Goal: Task Accomplishment & Management: Manage account settings

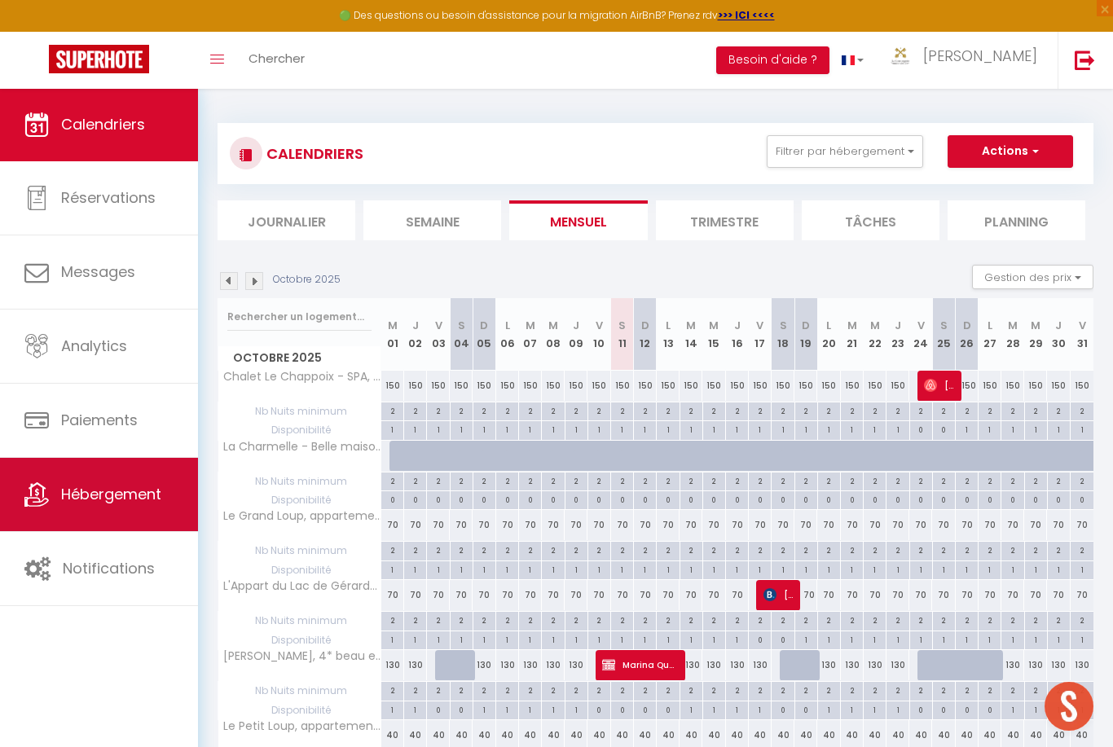
click at [113, 514] on link "Hébergement" at bounding box center [99, 494] width 198 height 73
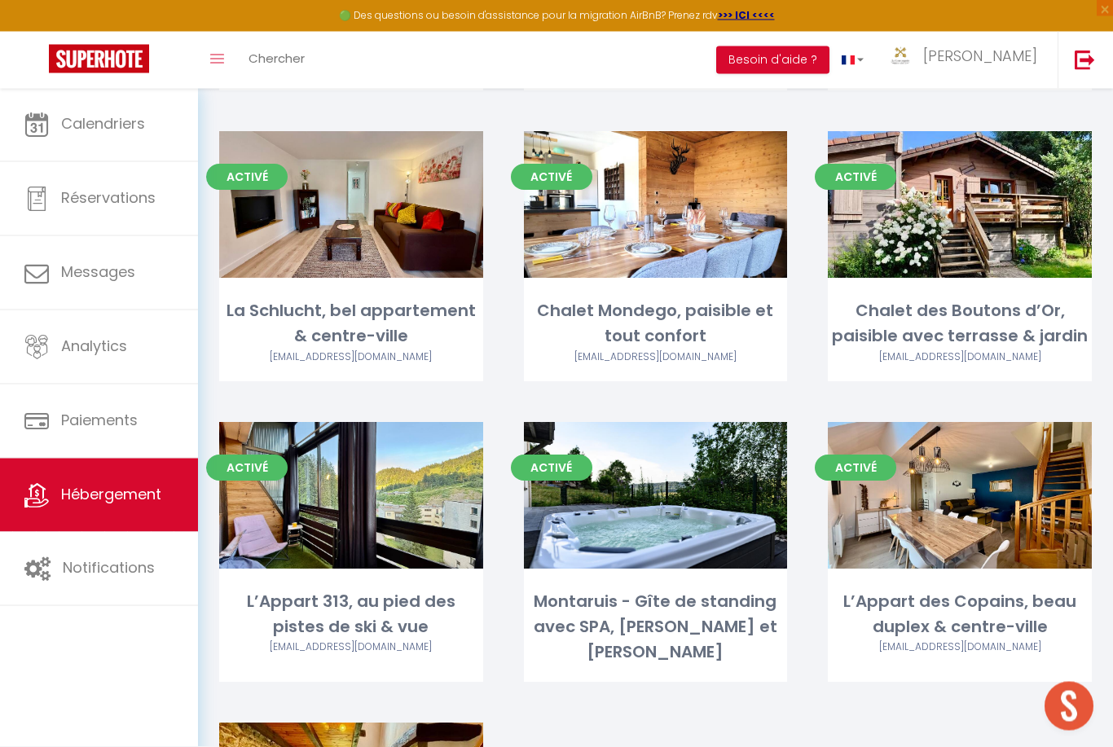
scroll to position [3189, 0]
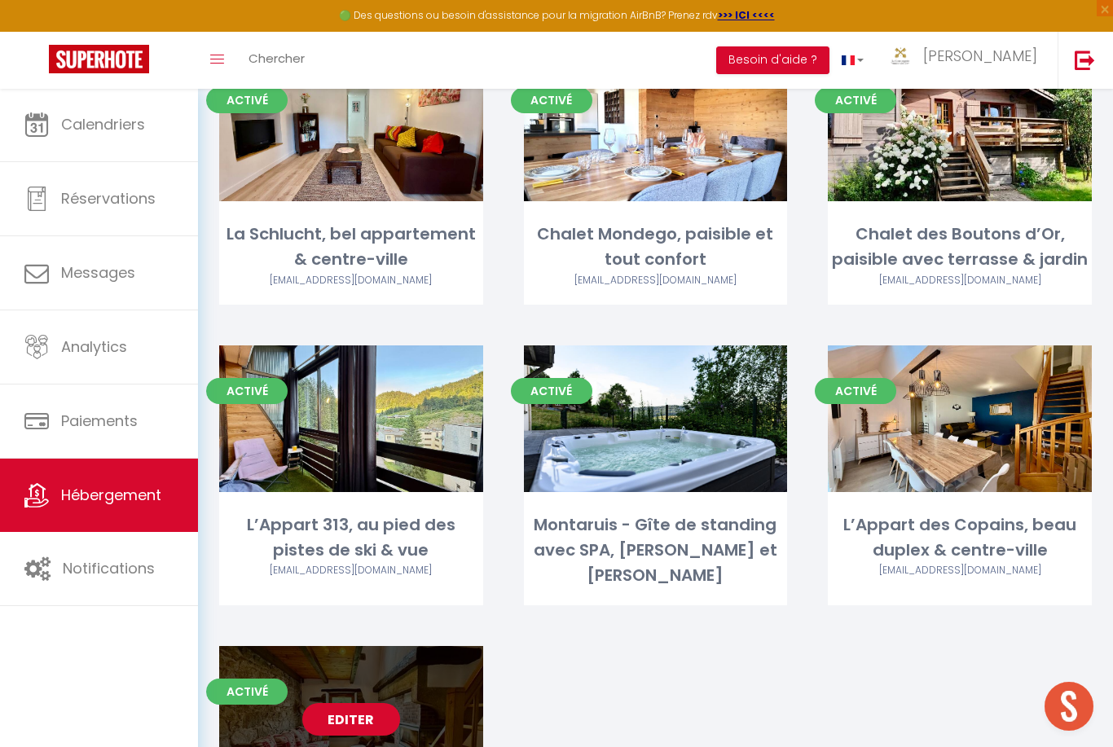
click at [348, 703] on link "Editer" at bounding box center [351, 719] width 98 height 33
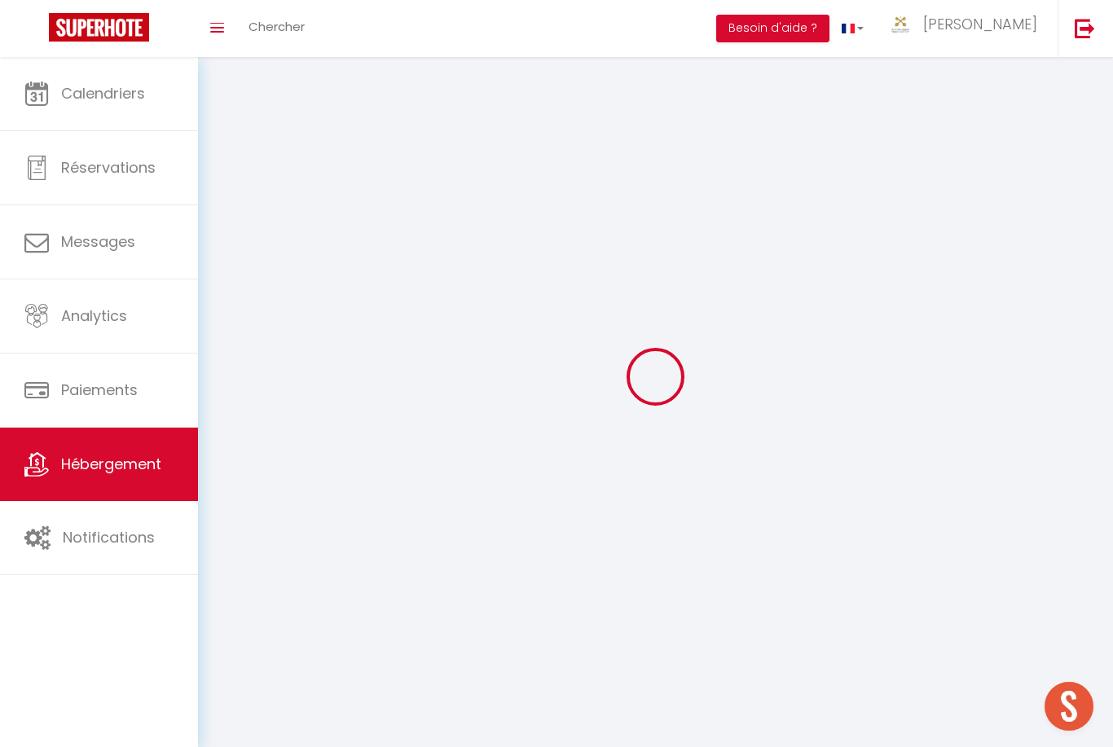
select select "28"
select select
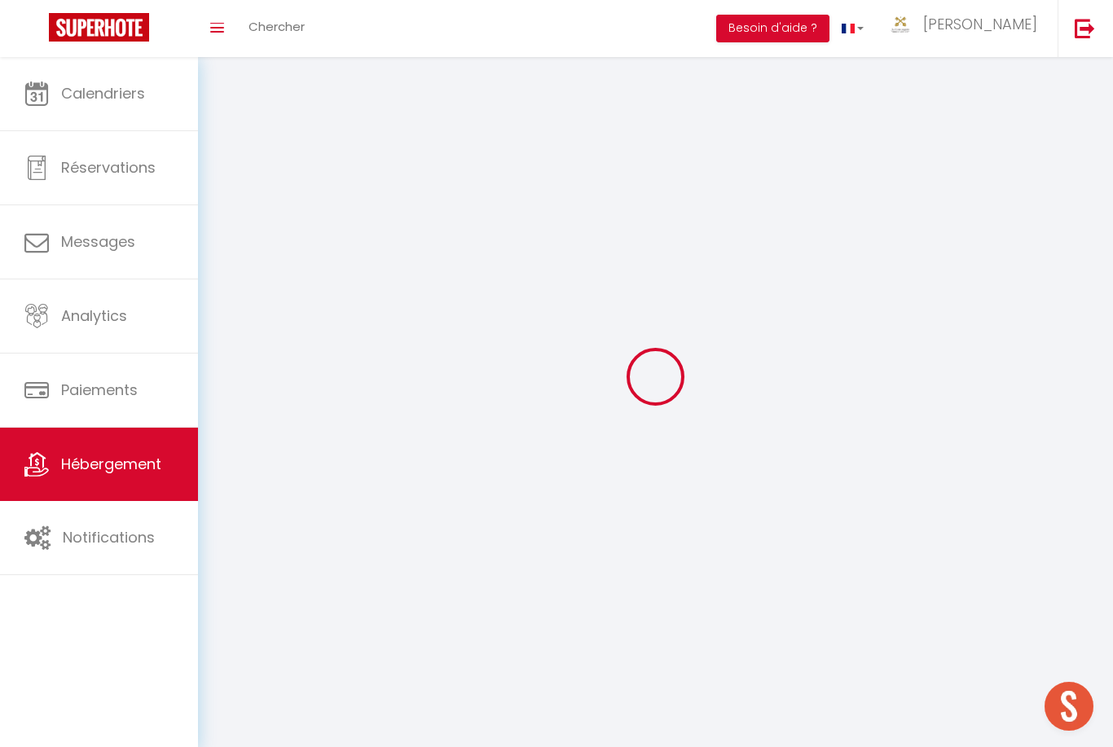
select select
checkbox input "false"
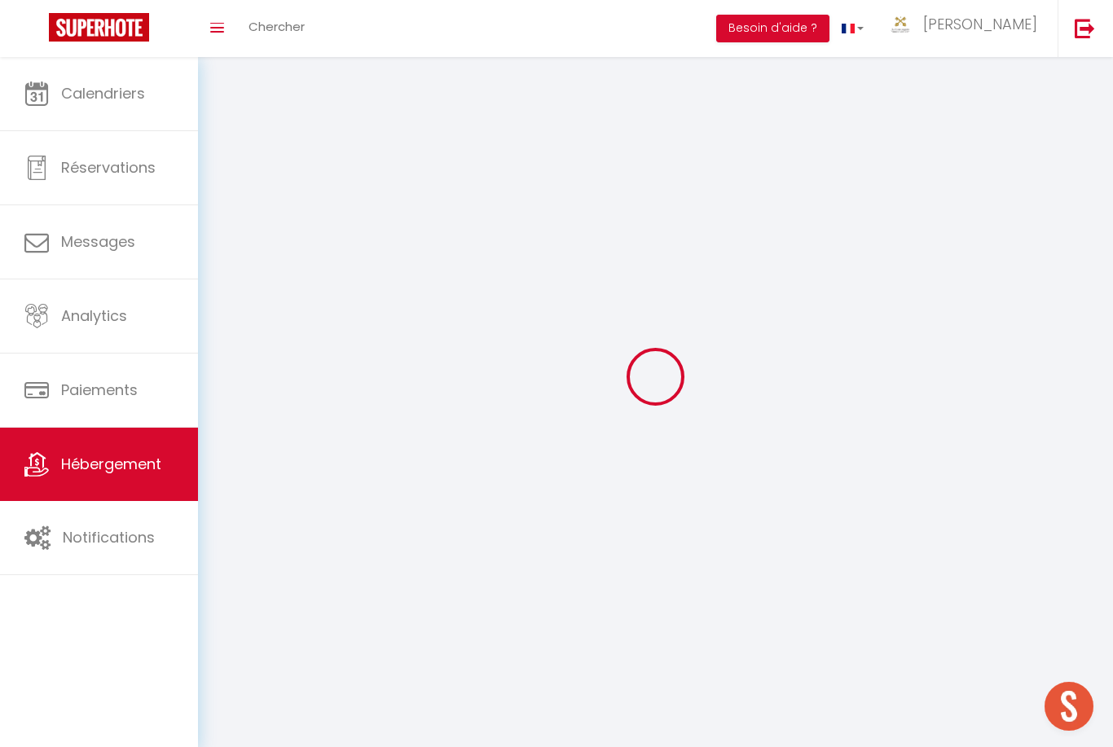
checkbox input "false"
select select
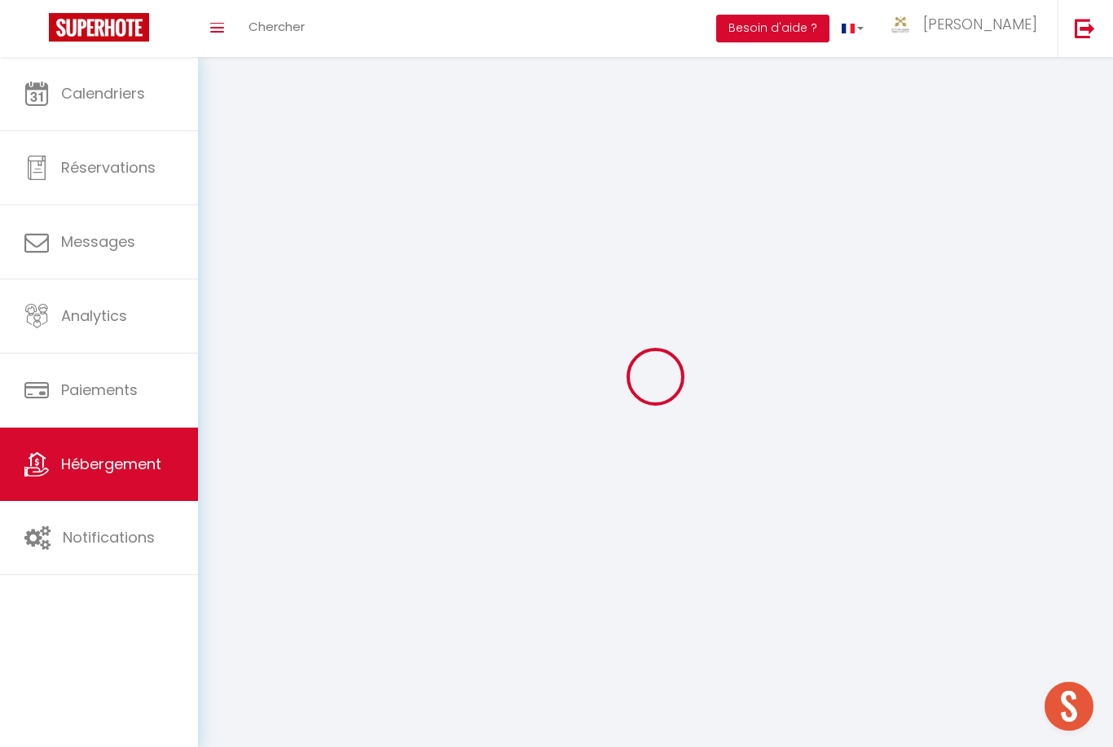
select select
checkbox input "false"
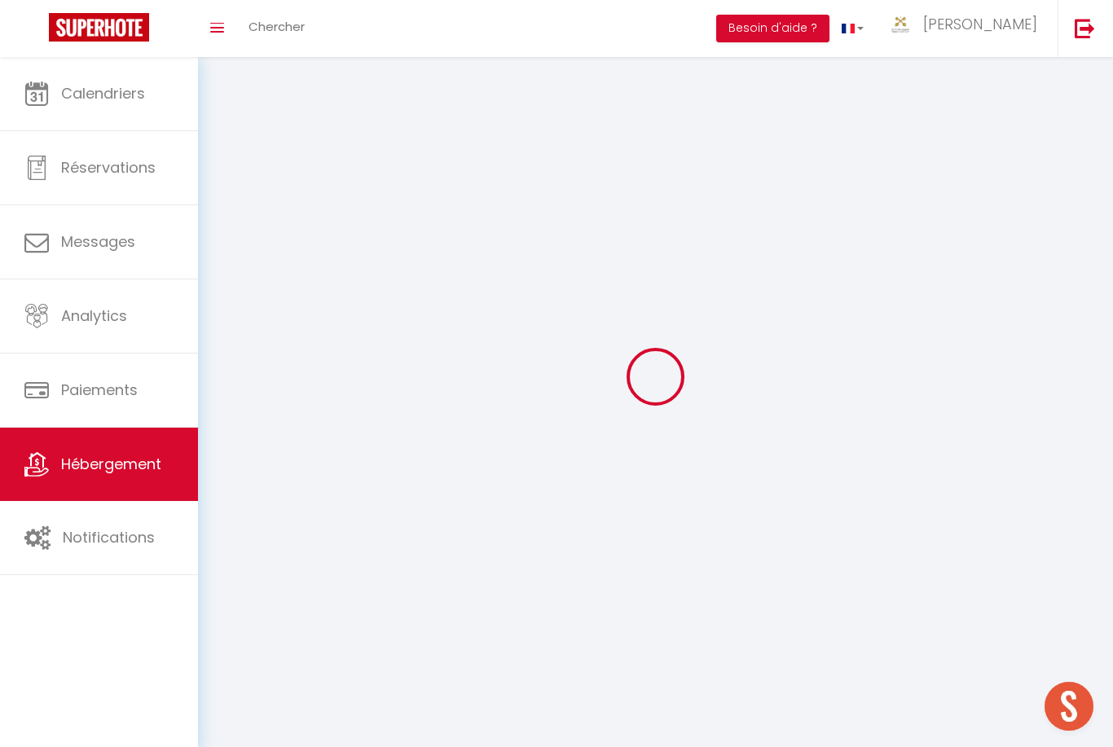
checkbox input "false"
select select
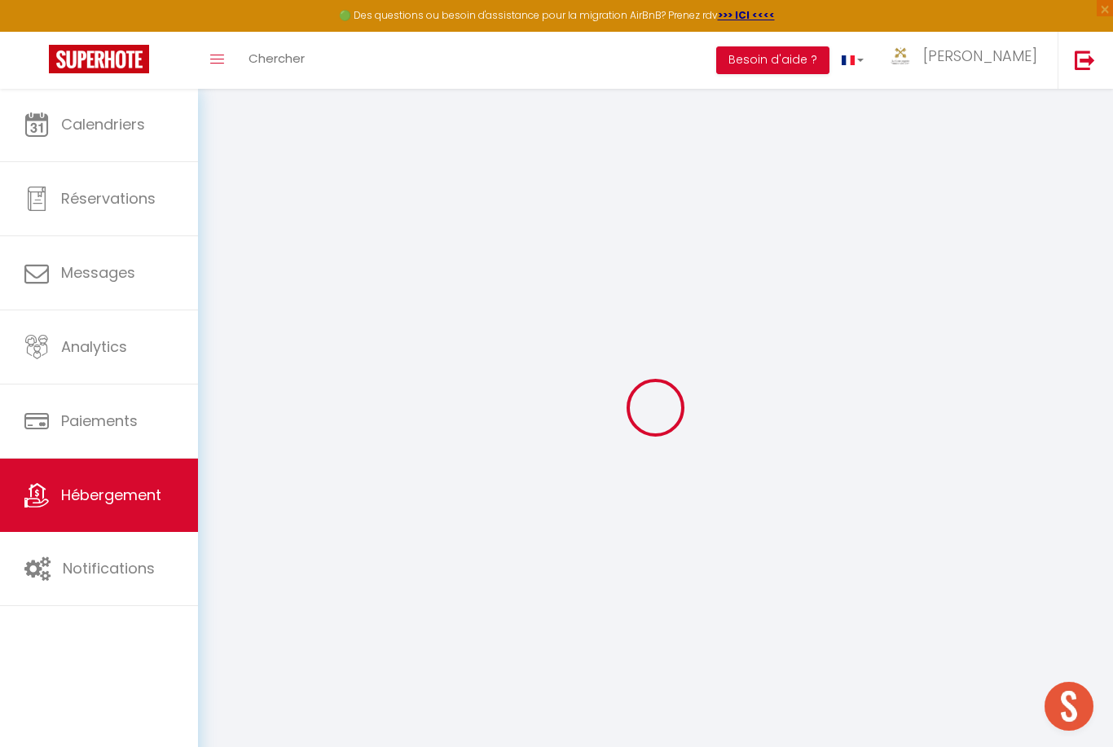
select select
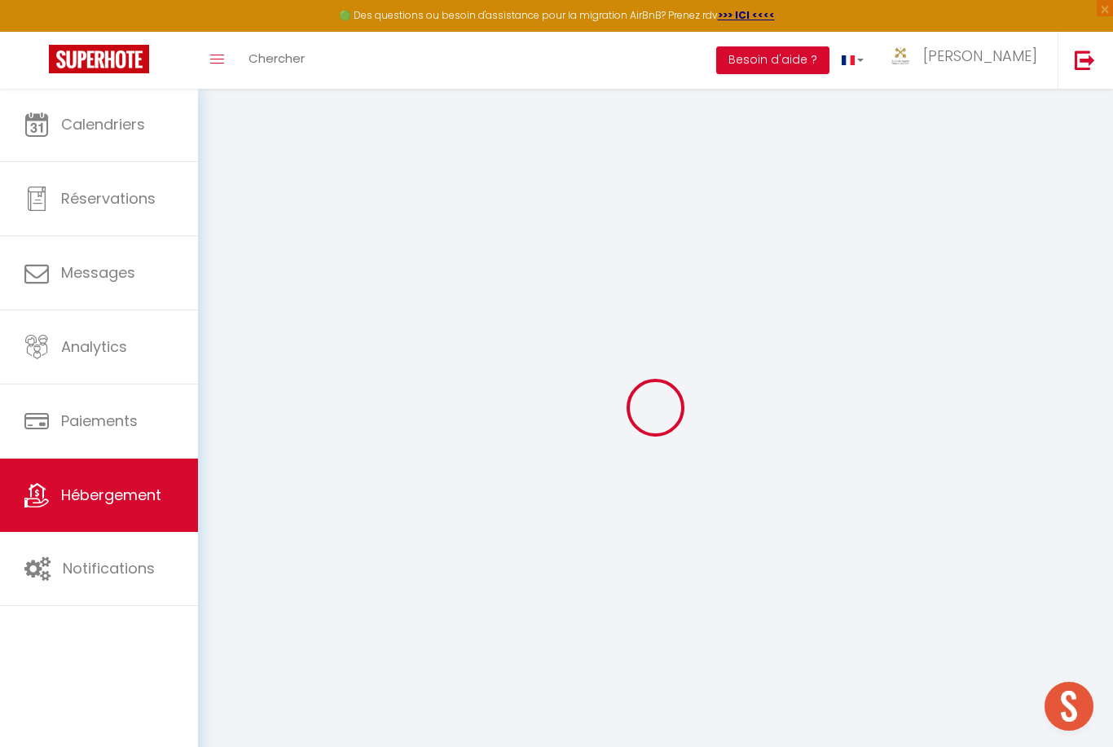
select select
checkbox input "false"
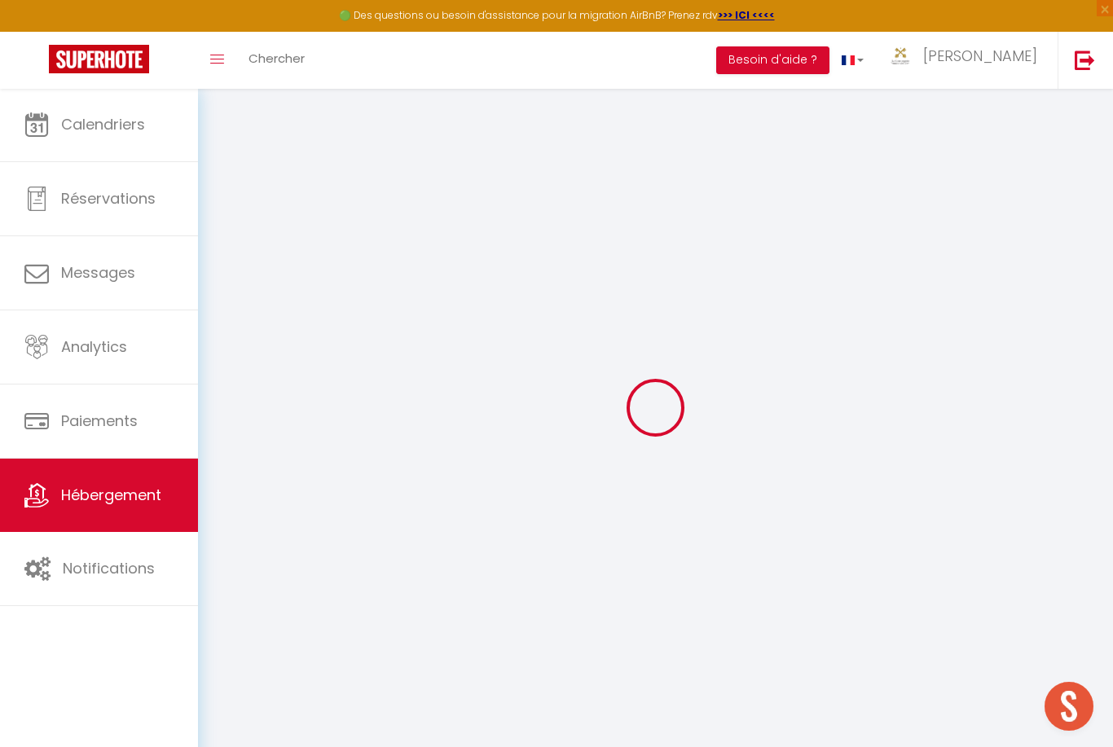
select select
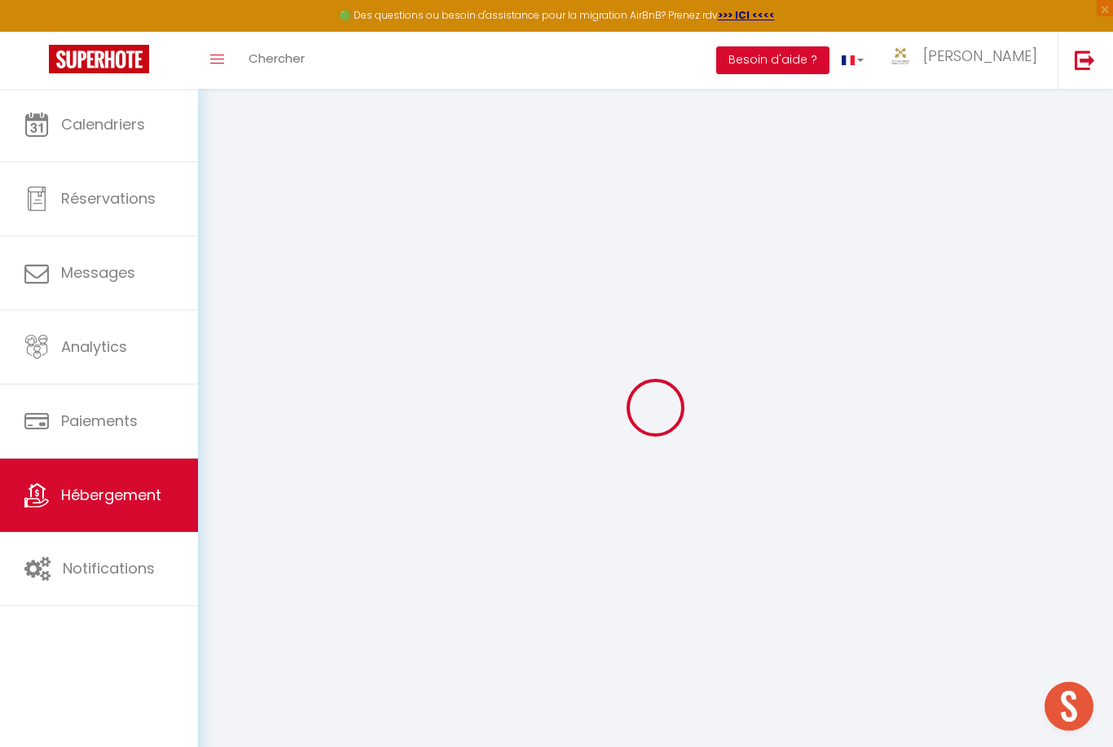
select select
checkbox input "false"
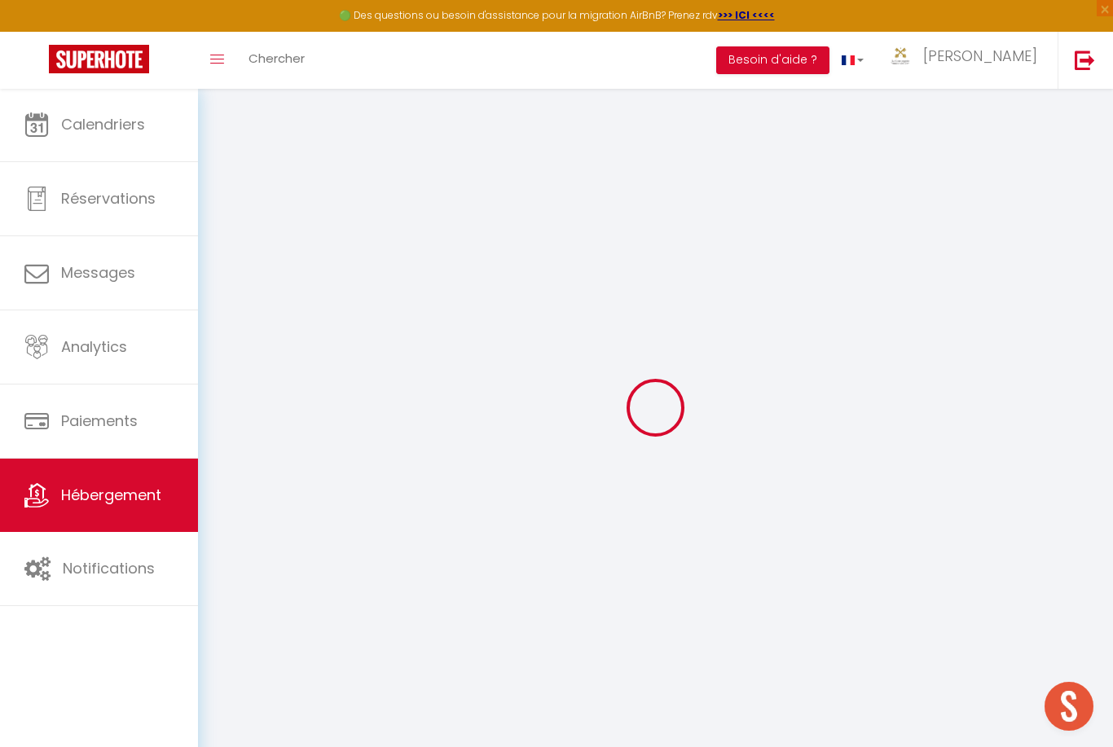
checkbox input "false"
select select
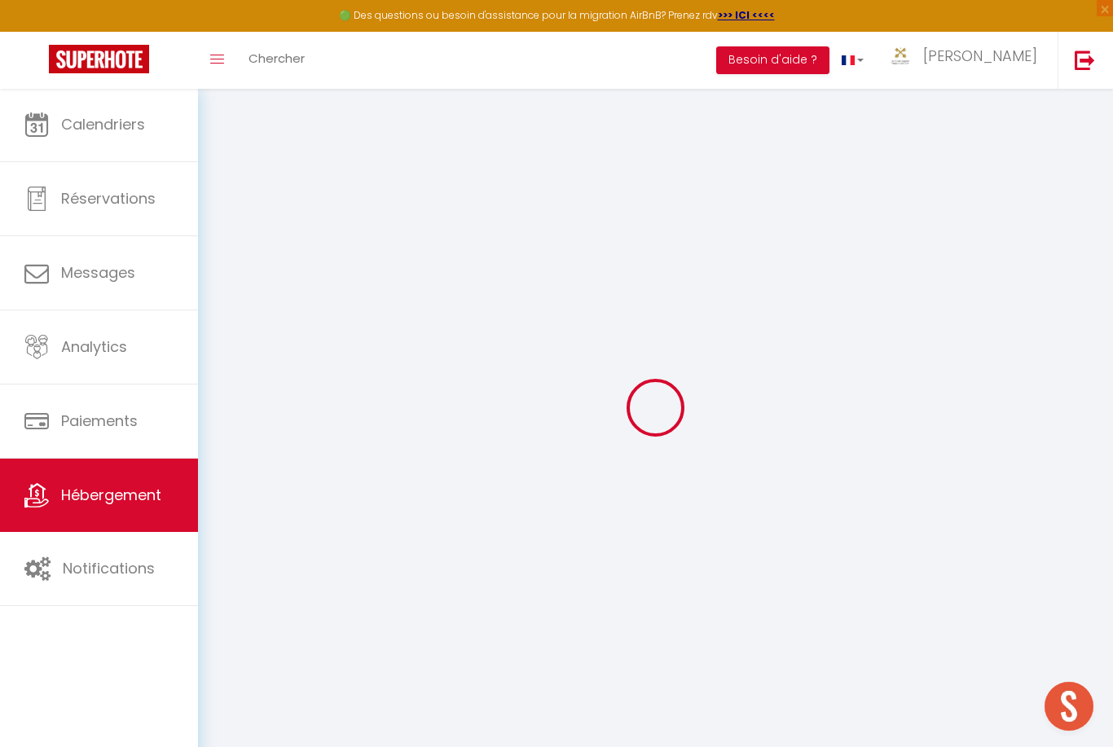
select select
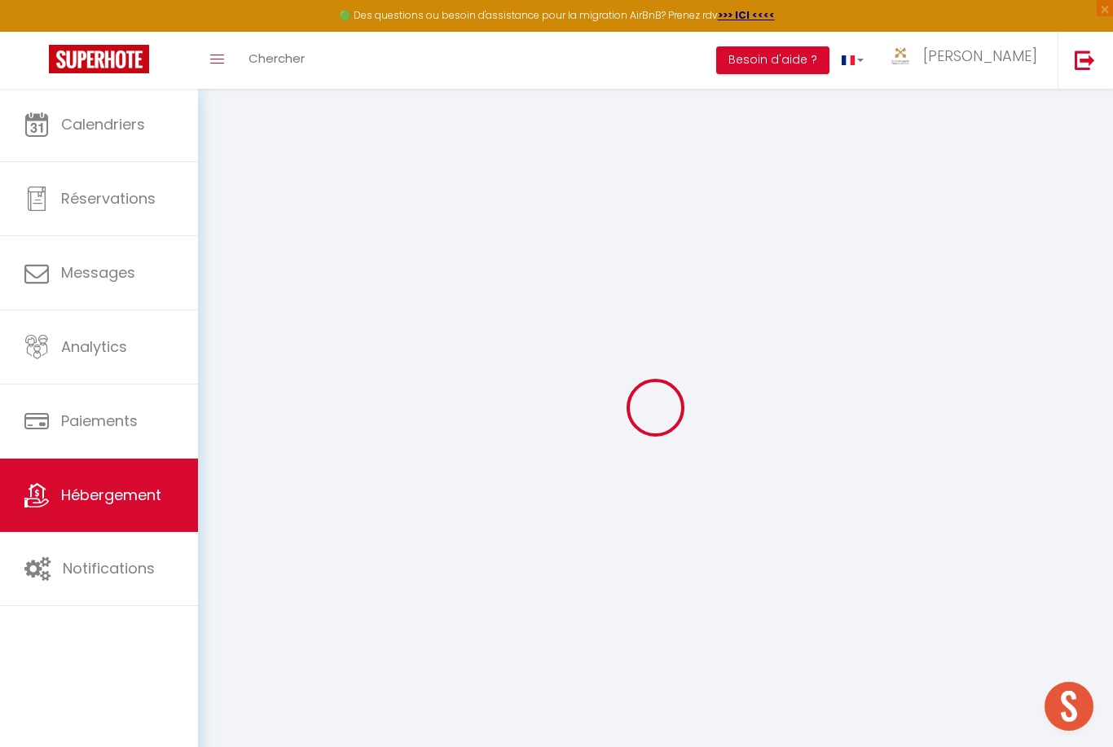
checkbox input "false"
select select
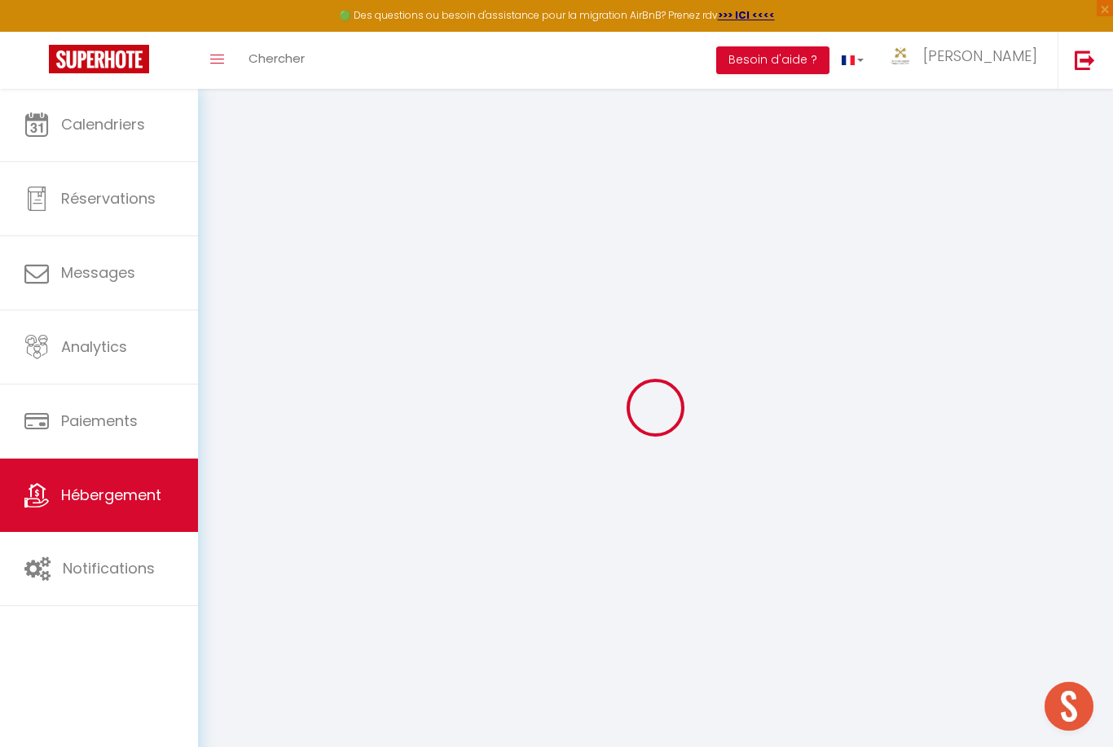
select select
type input "La Ferme du Pré [DATE] - Spacieux gîte au calme"
select select "houses"
select select "8"
select select "5"
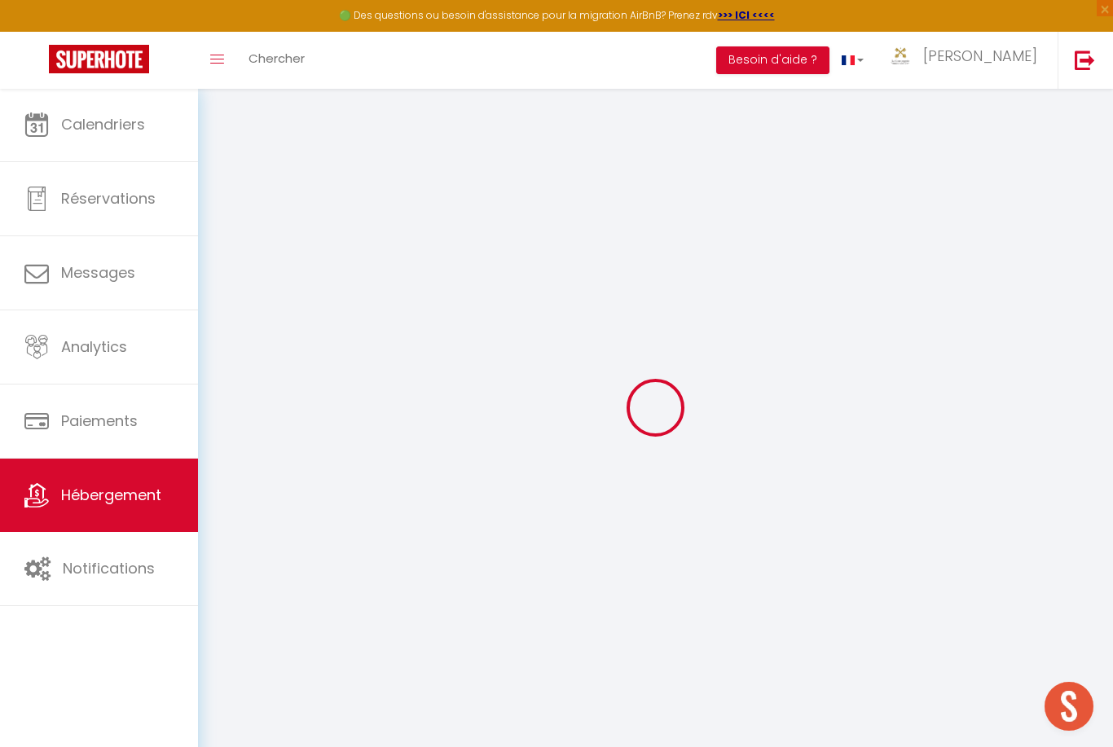
select select "2"
type input "250"
type input "230"
select select
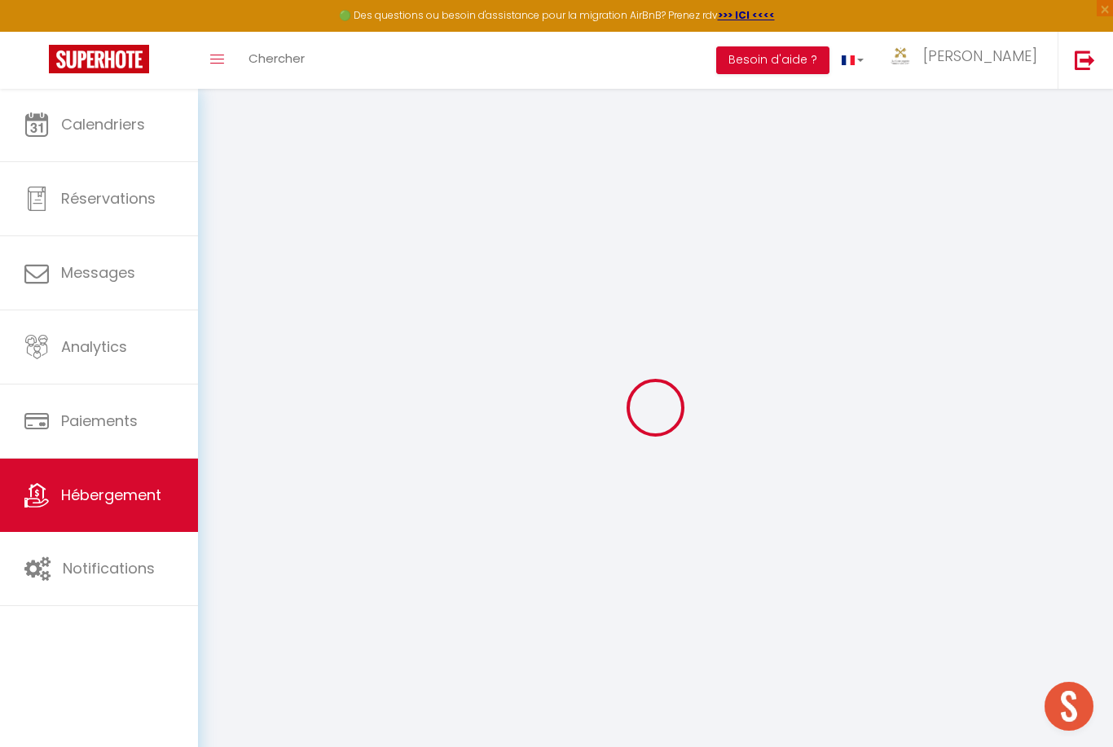
select select
type input "[STREET_ADDRESS]"
type input "88310"
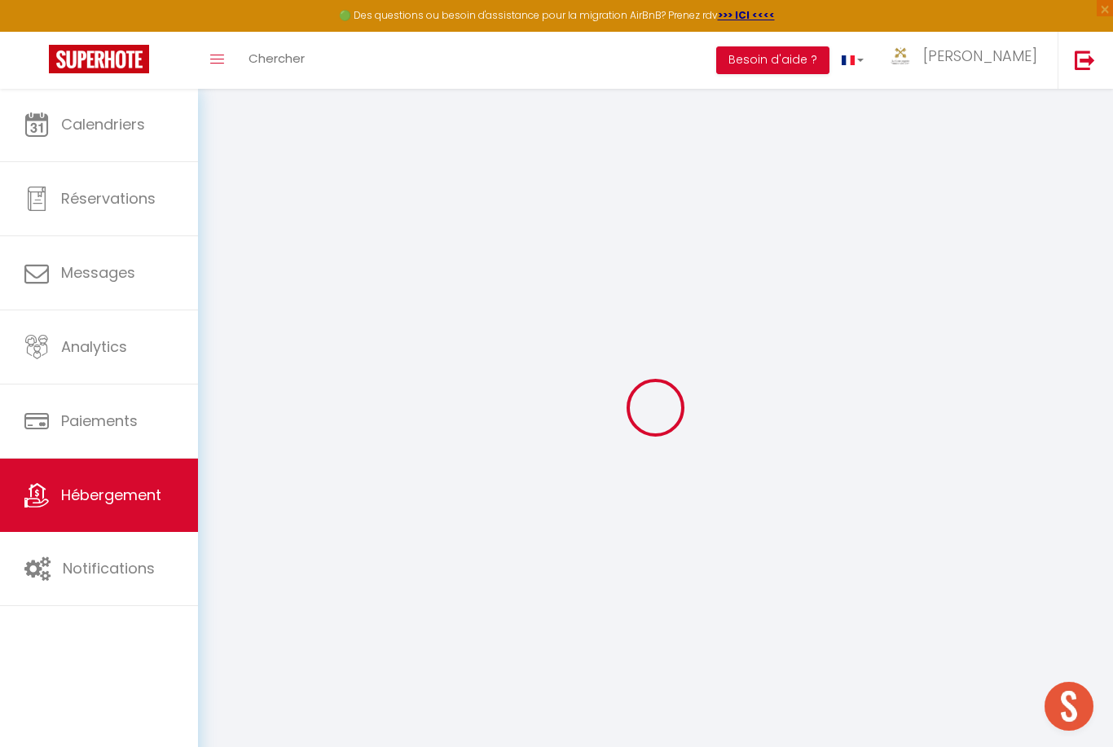
type input "Cornimont"
type input "[EMAIL_ADDRESS][DOMAIN_NAME]"
select select
checkbox input "false"
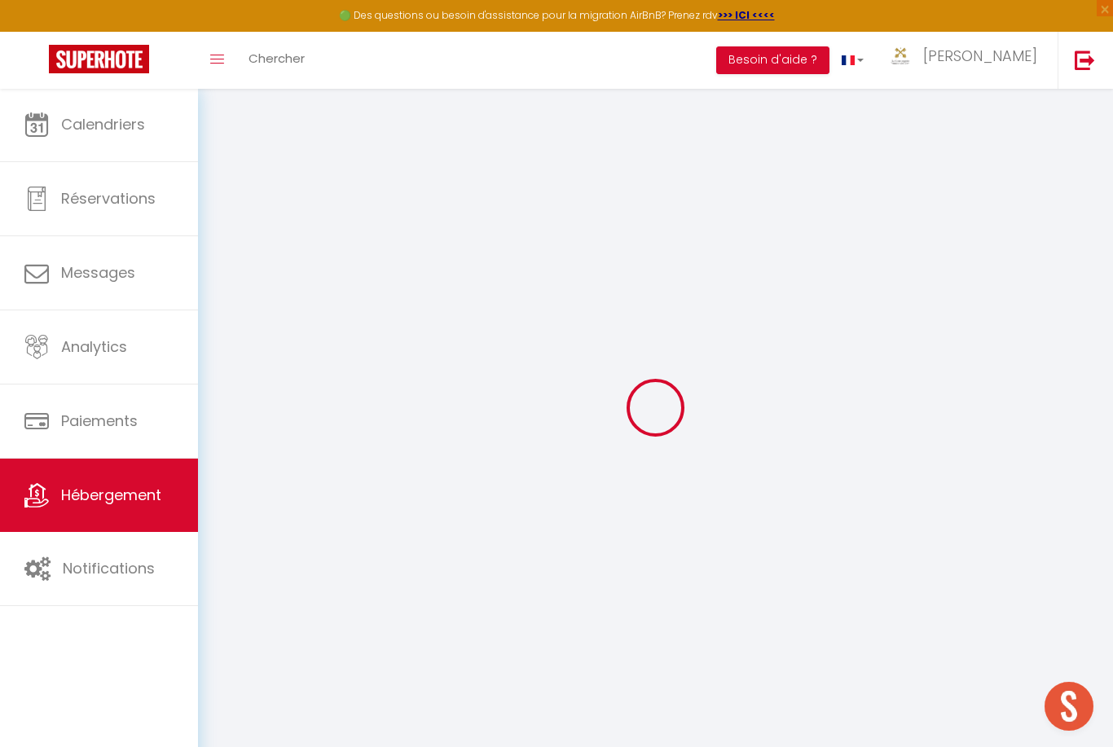
checkbox input "false"
type input "0"
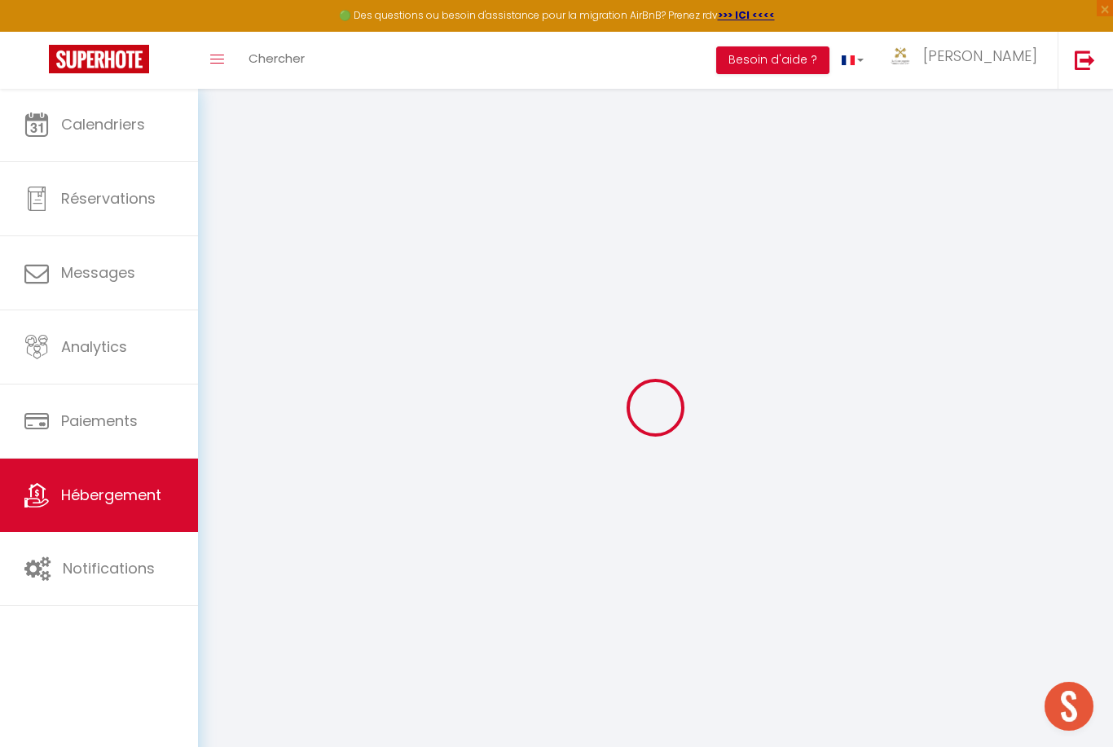
type input "0"
select select
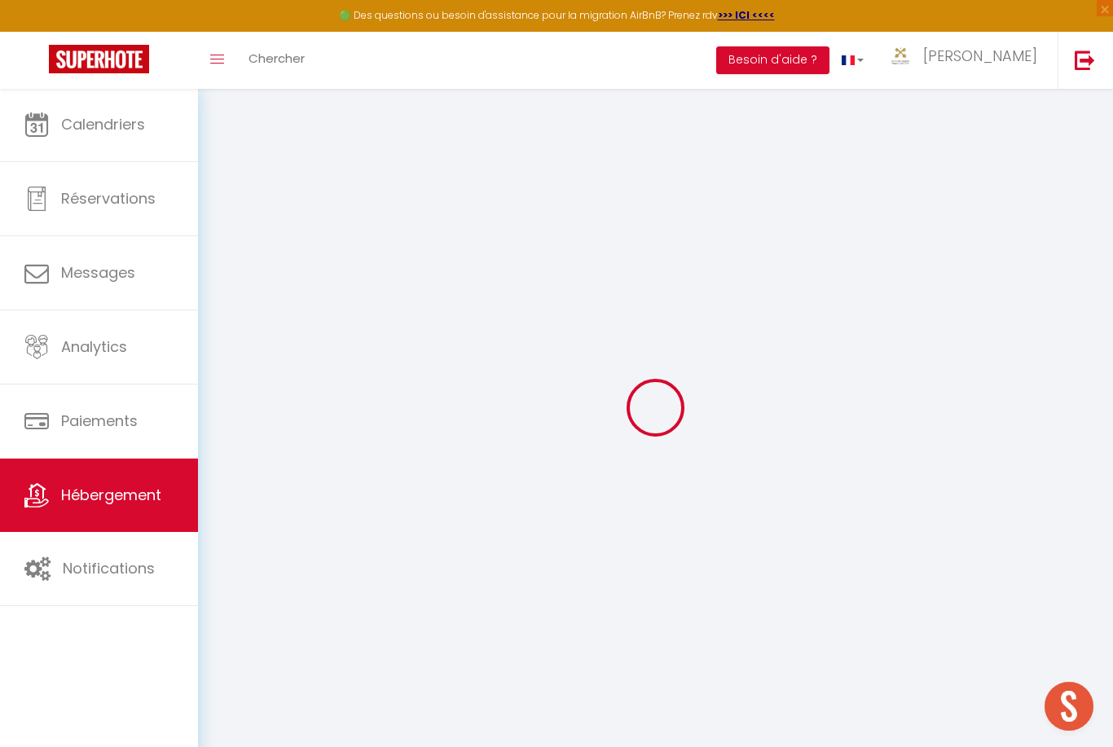
select select
checkbox input "false"
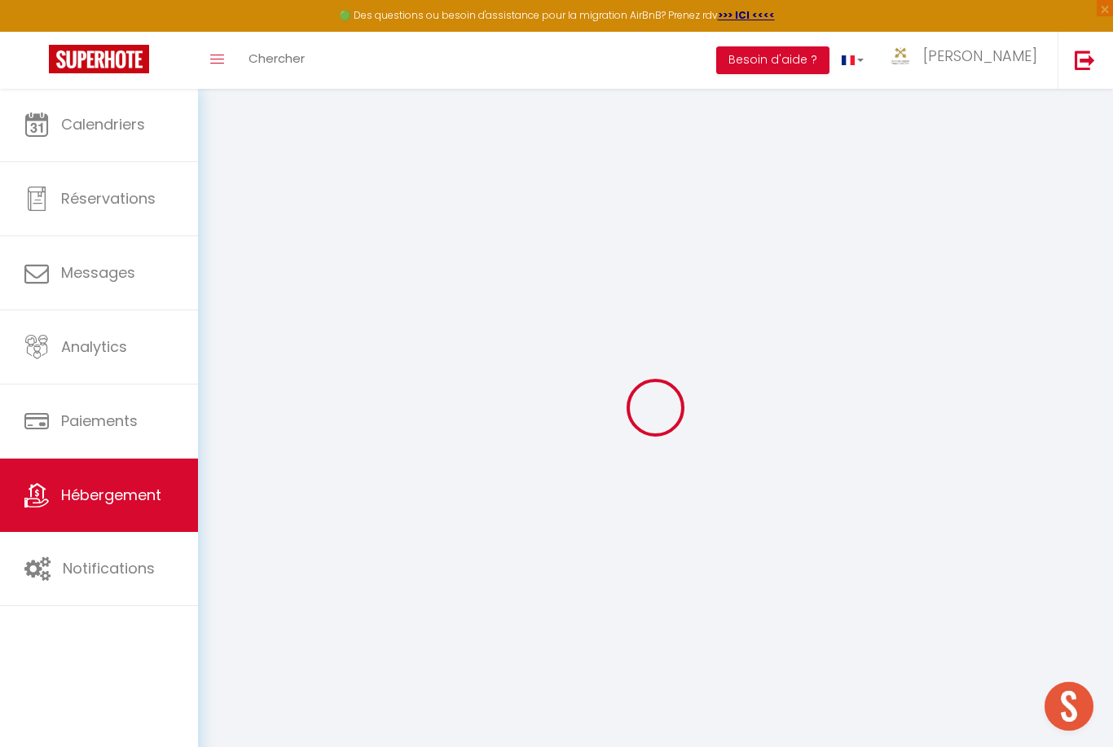
checkbox input "false"
select select
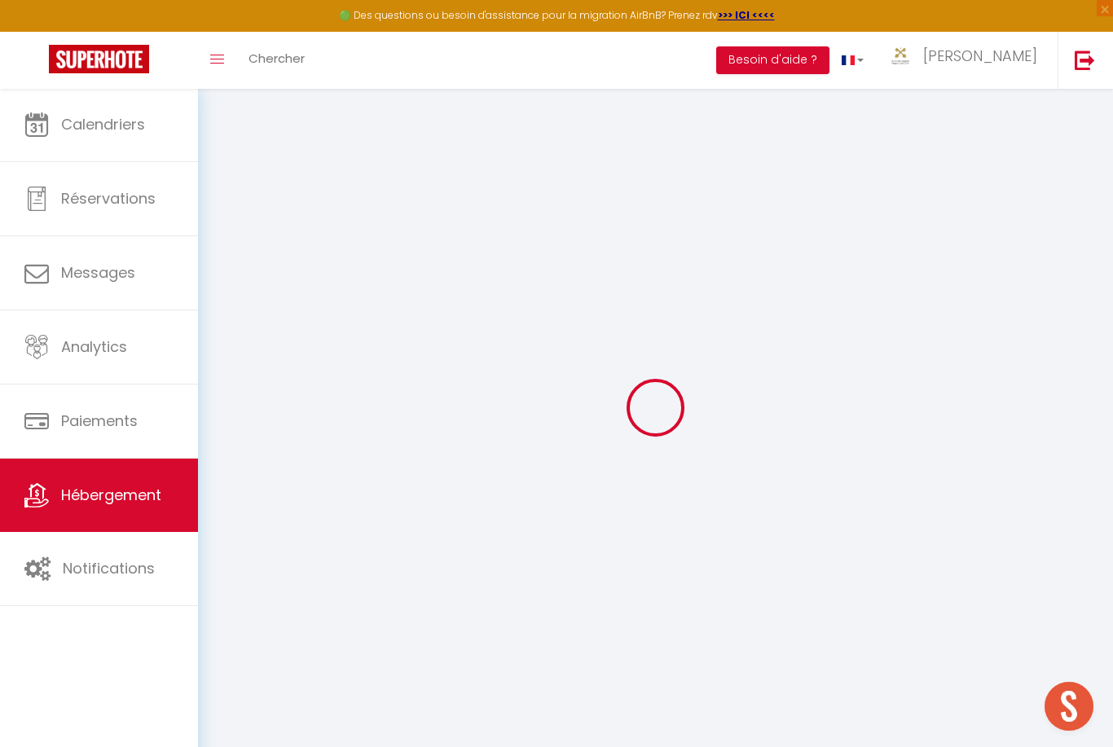
select select
checkbox input "false"
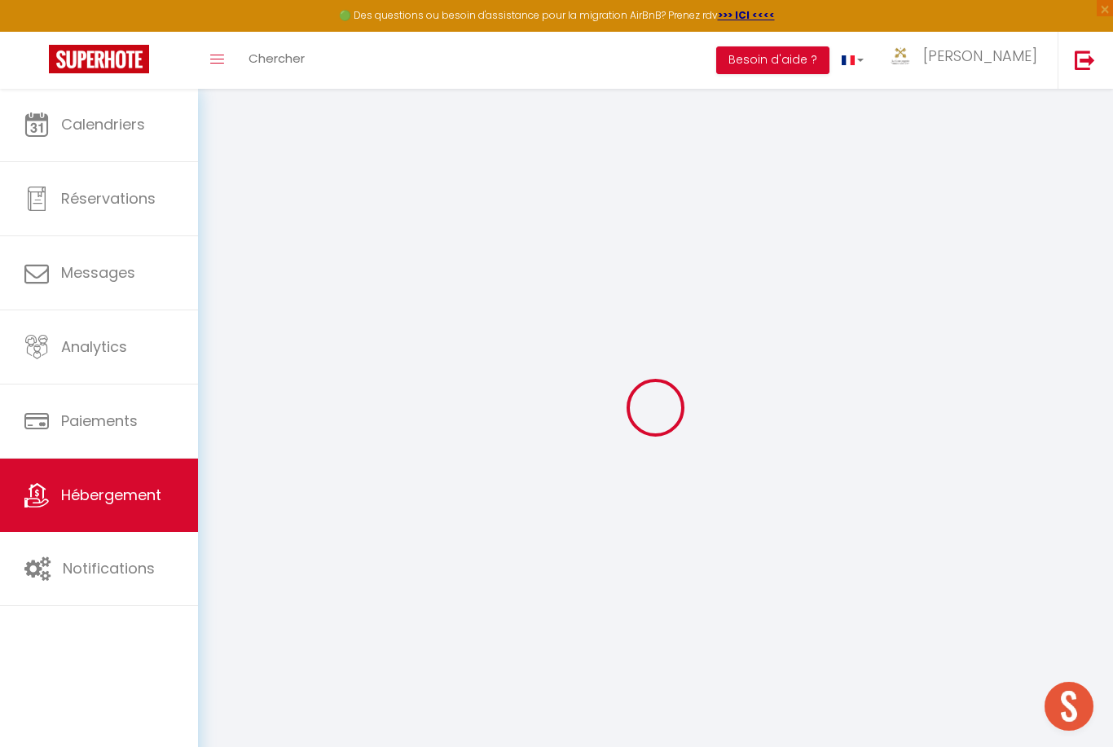
checkbox input "false"
select select
checkbox input "false"
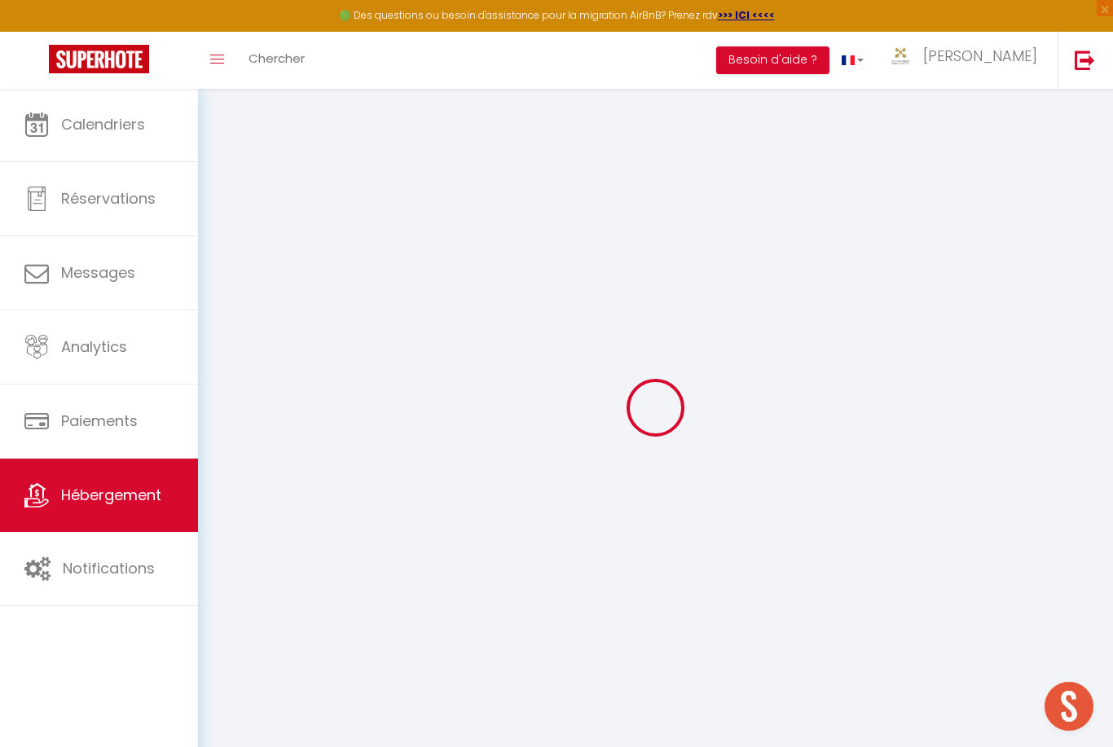
checkbox input "false"
select select "17:00"
select select "20:00"
select select "10:00"
select select "30"
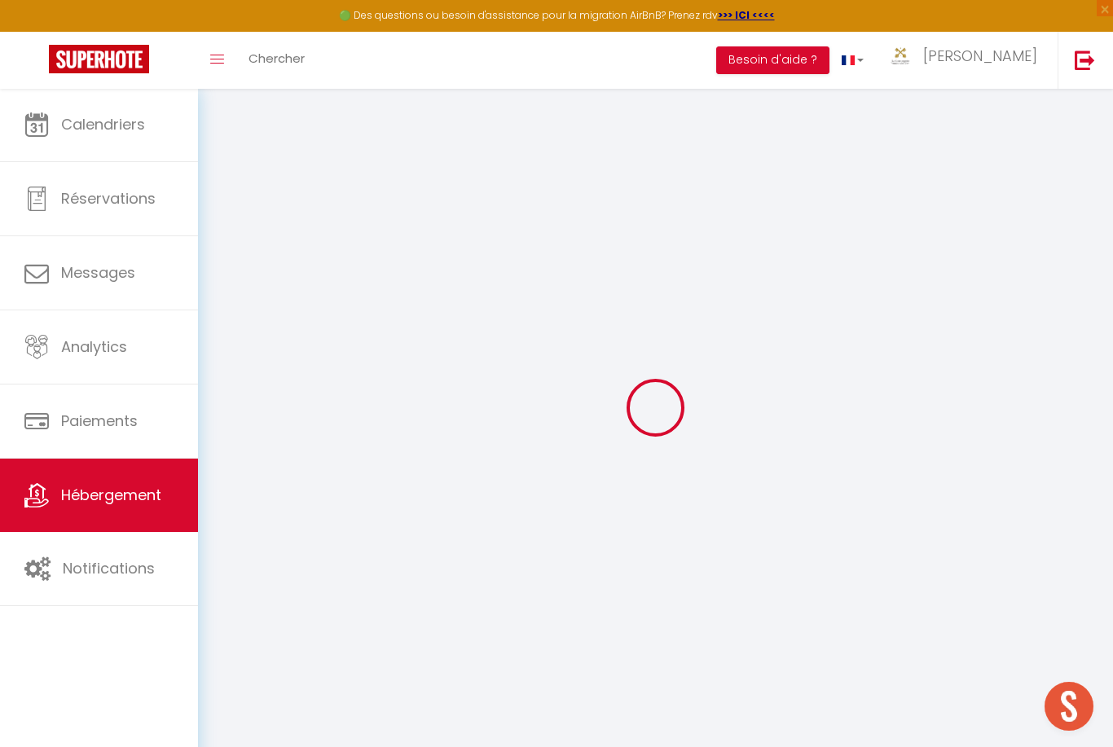
select select "120"
select select
checkbox input "false"
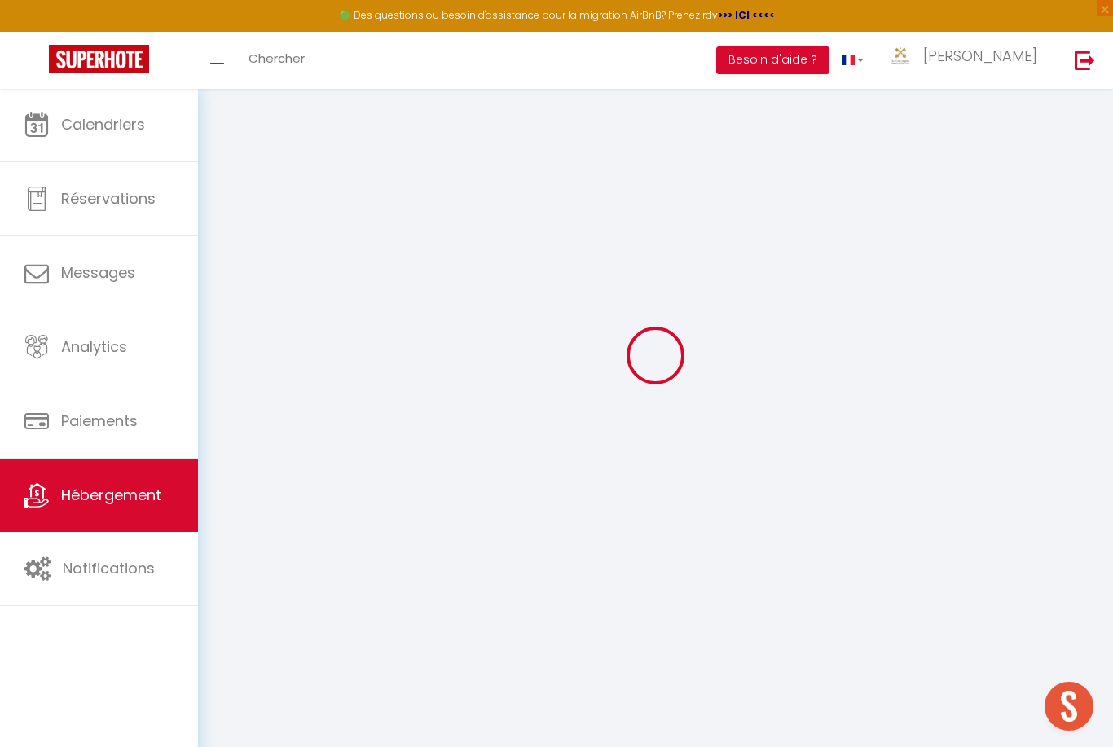
checkbox input "false"
select select
checkbox input "false"
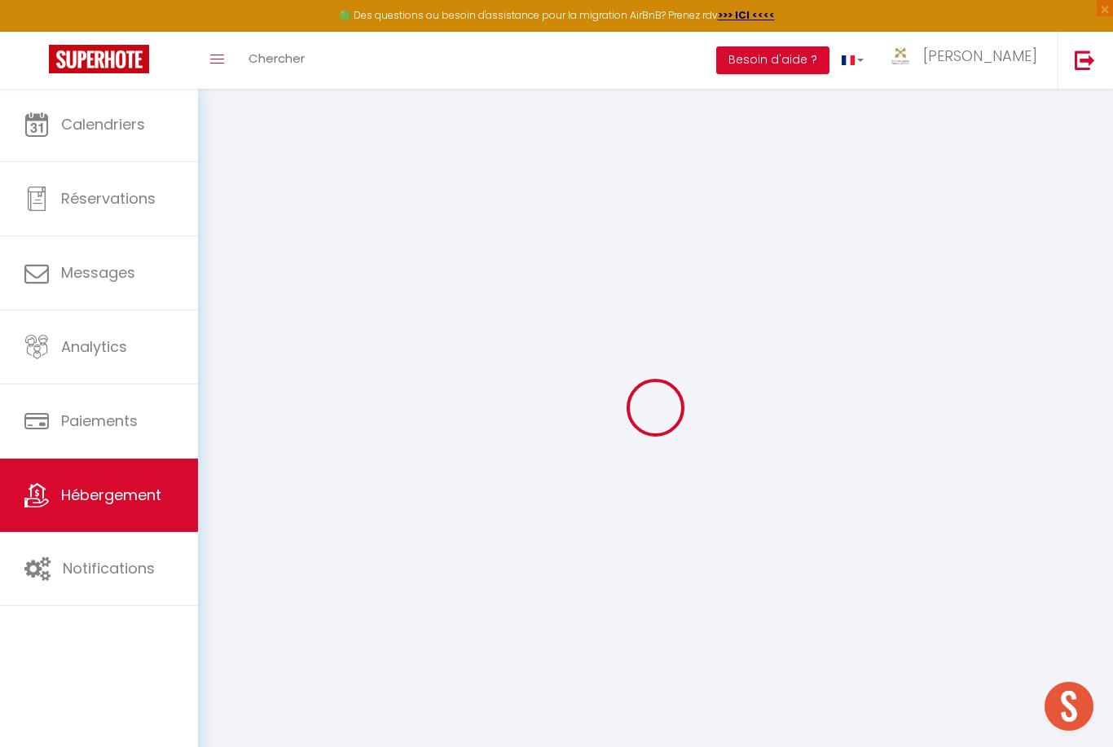
checkbox input "false"
select select
checkbox input "false"
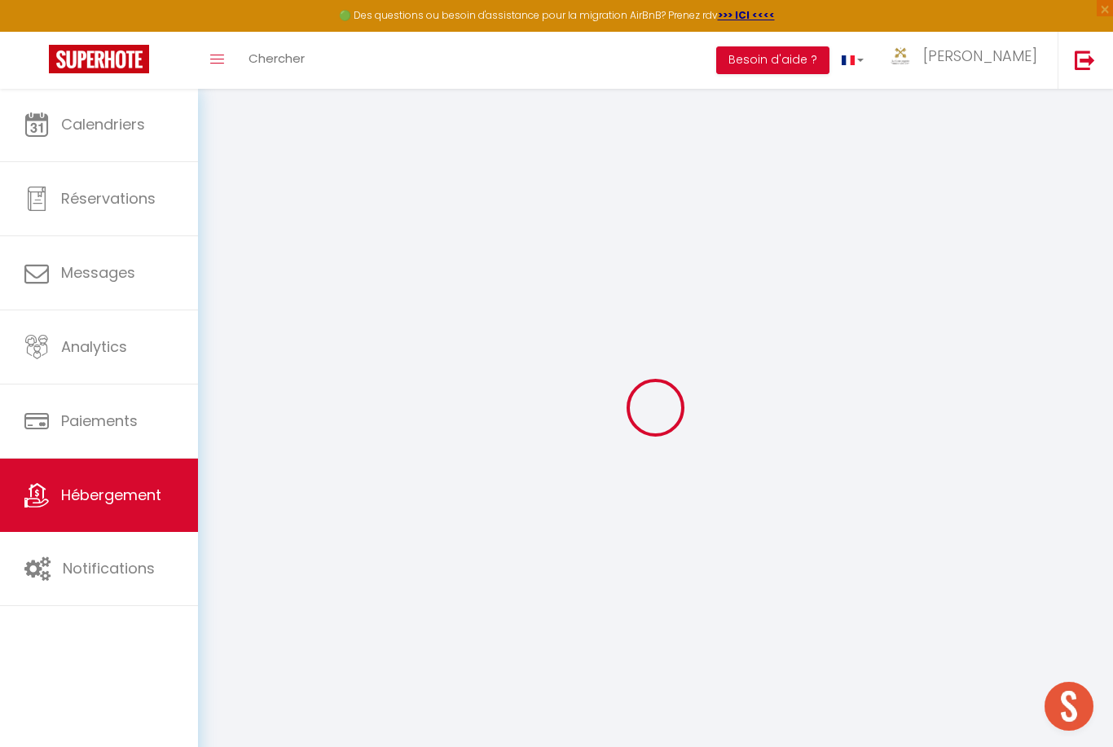
checkbox input "false"
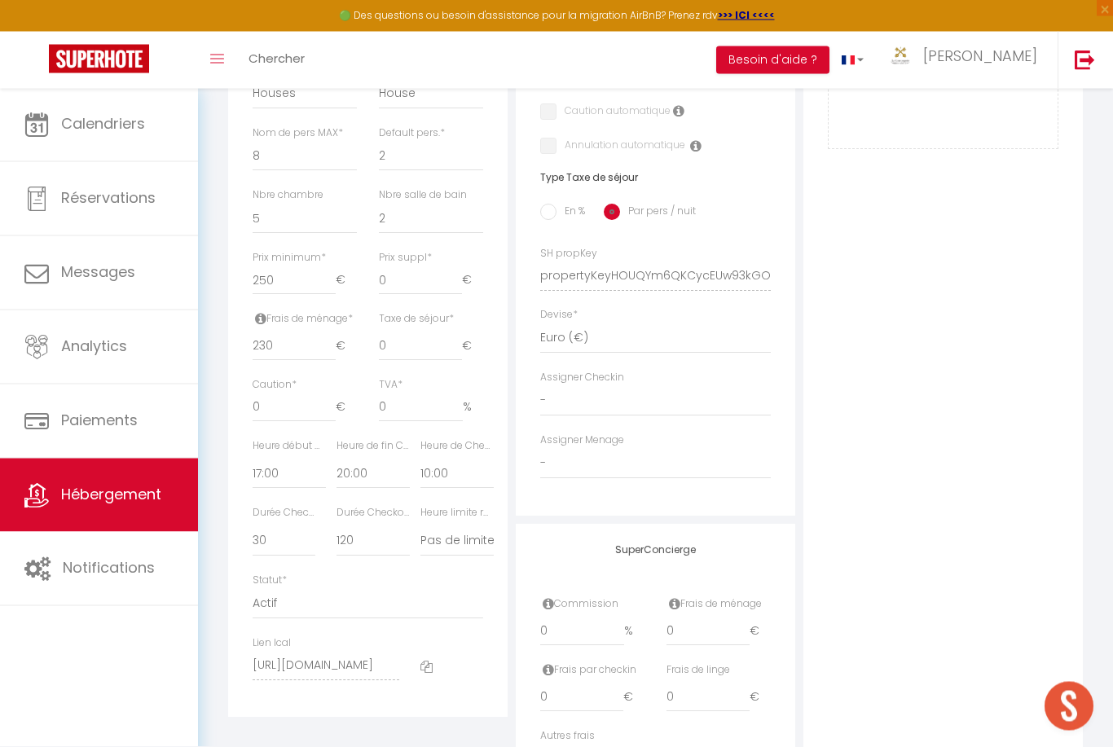
scroll to position [579, 0]
click at [295, 275] on input "250" at bounding box center [294, 280] width 83 height 29
type input "25"
select select
checkbox input "false"
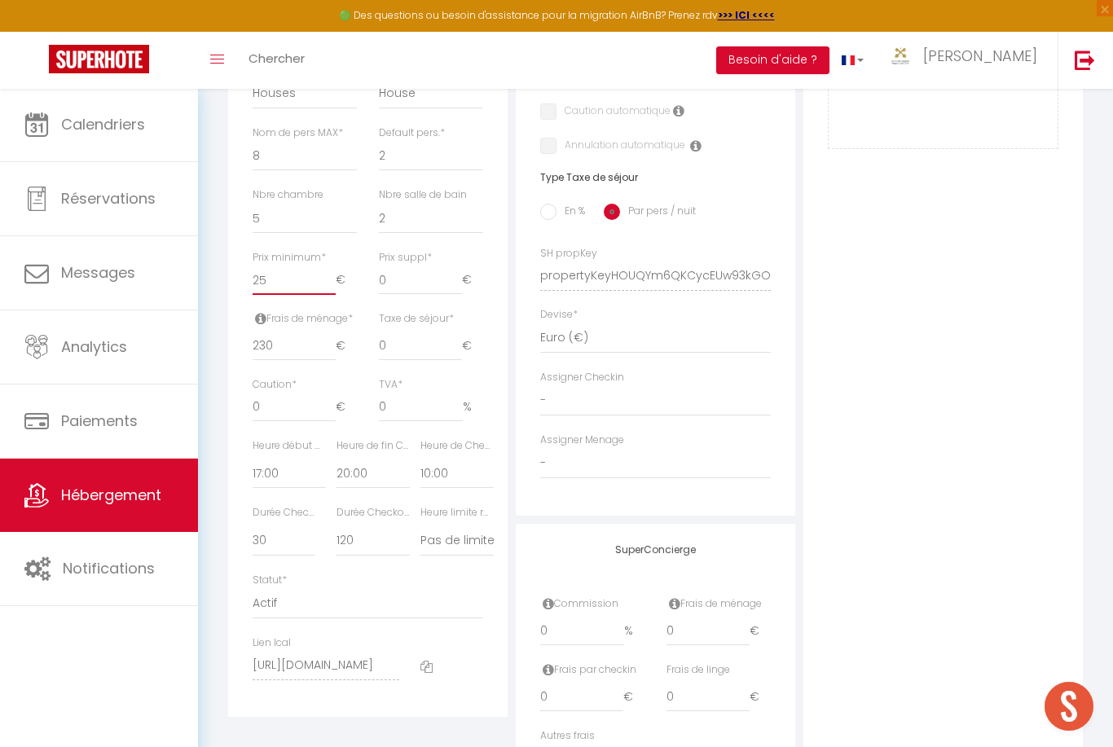
checkbox input "false"
type input "2"
select select
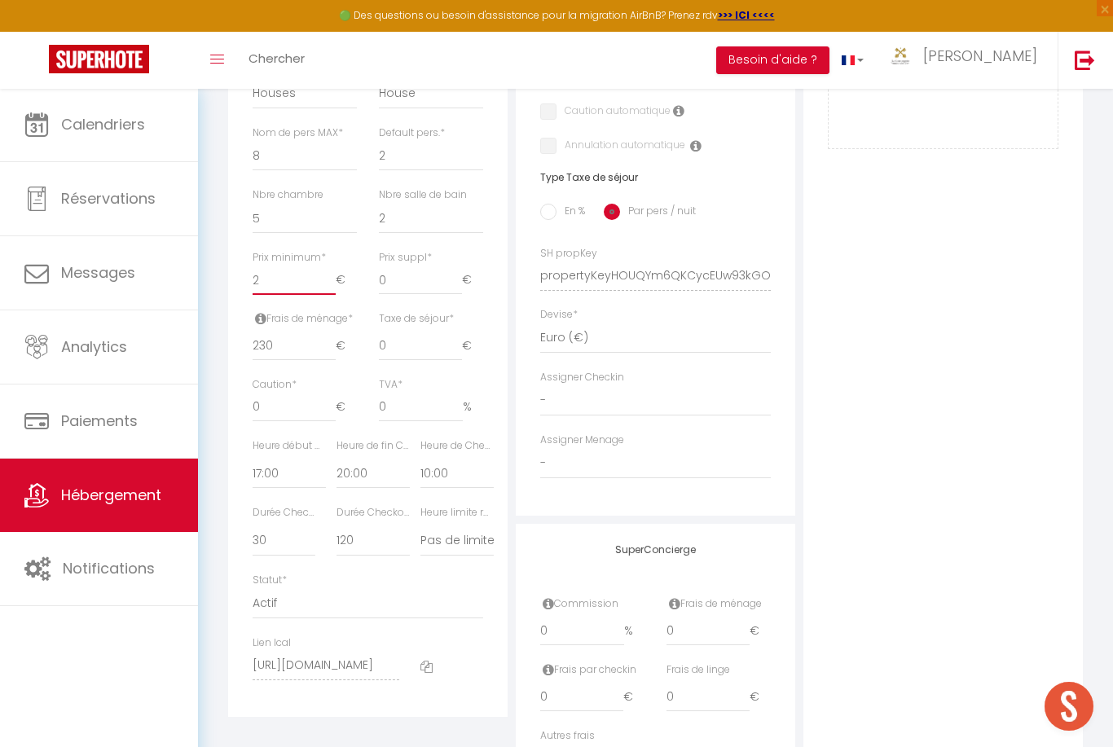
checkbox input "false"
type input "20"
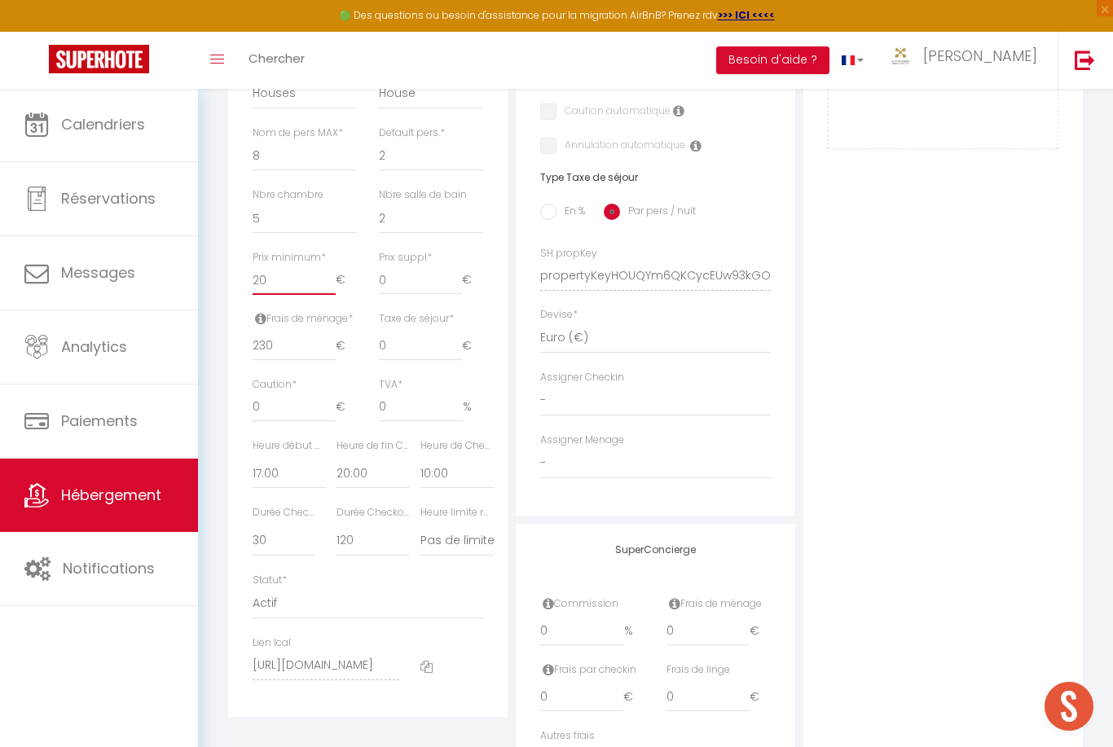
select select
checkbox input "false"
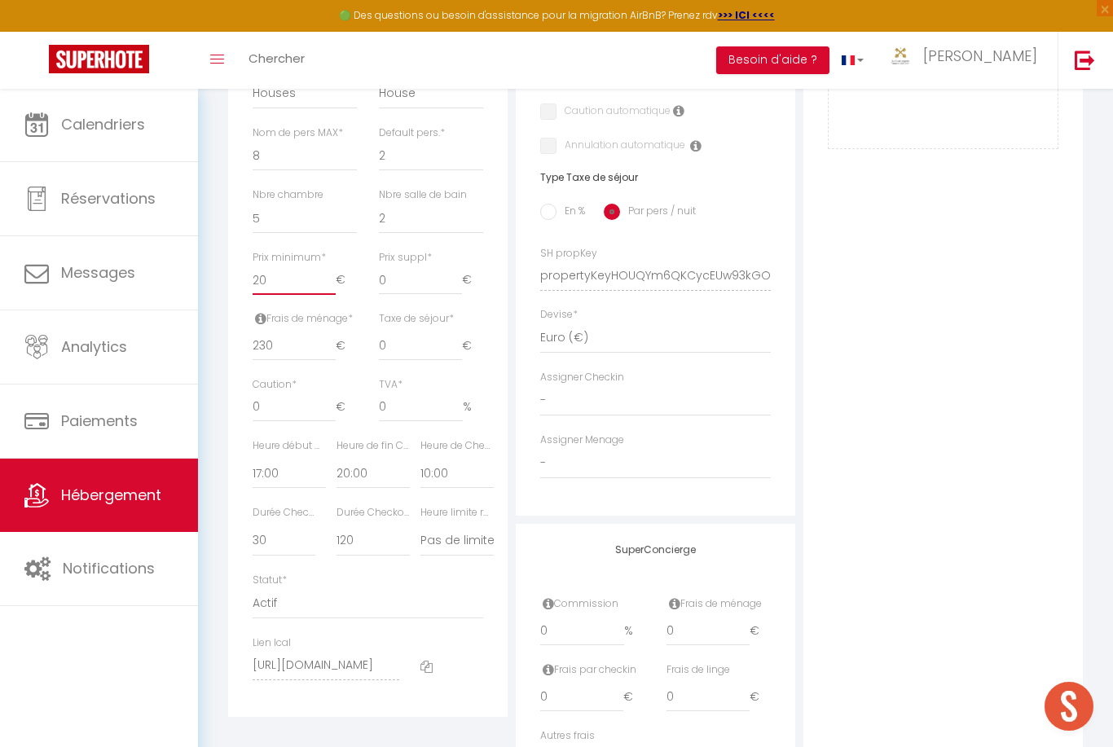
type input "200"
select select
checkbox input "false"
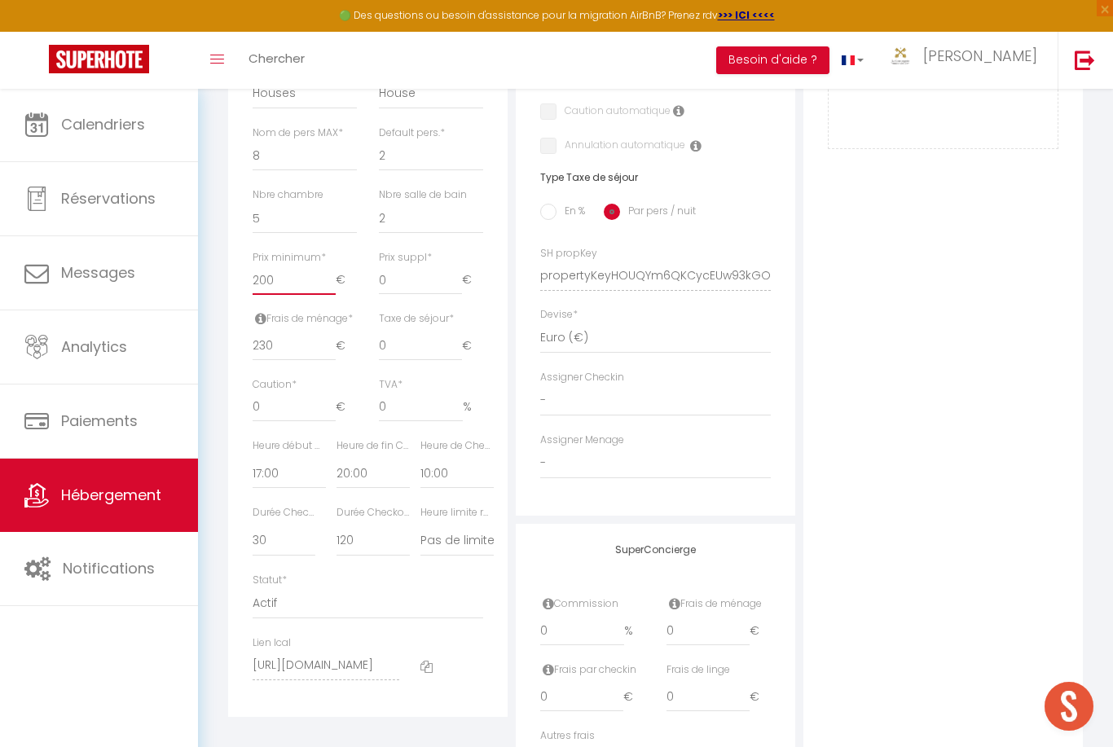
checkbox input "false"
click input "Enregistrer" at bounding box center [0, 0] width 0 height 0
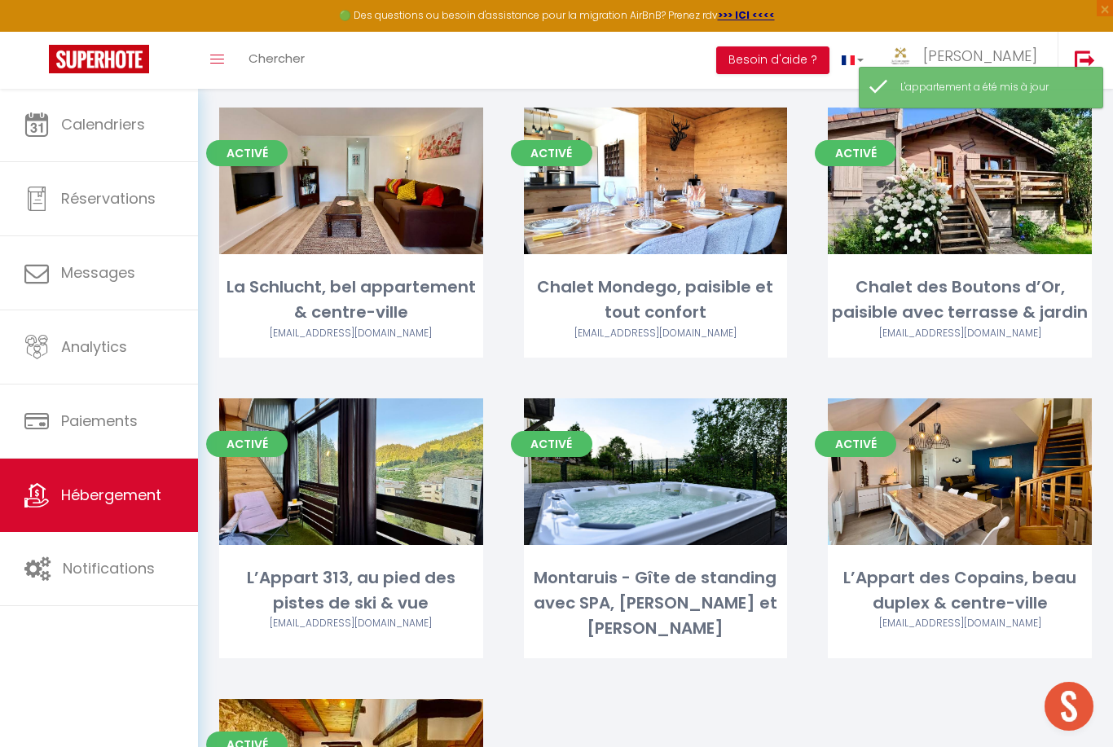
scroll to position [3189, 0]
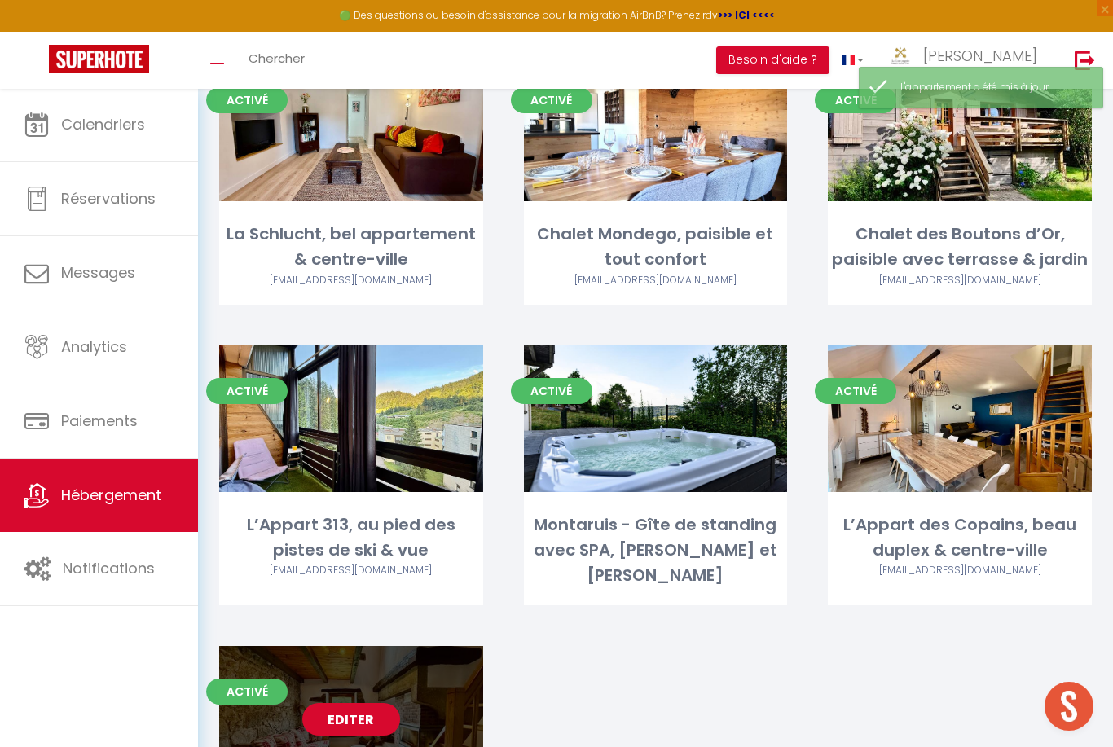
click at [368, 703] on link "Editer" at bounding box center [351, 719] width 98 height 33
select select "3"
select select "2"
select select "1"
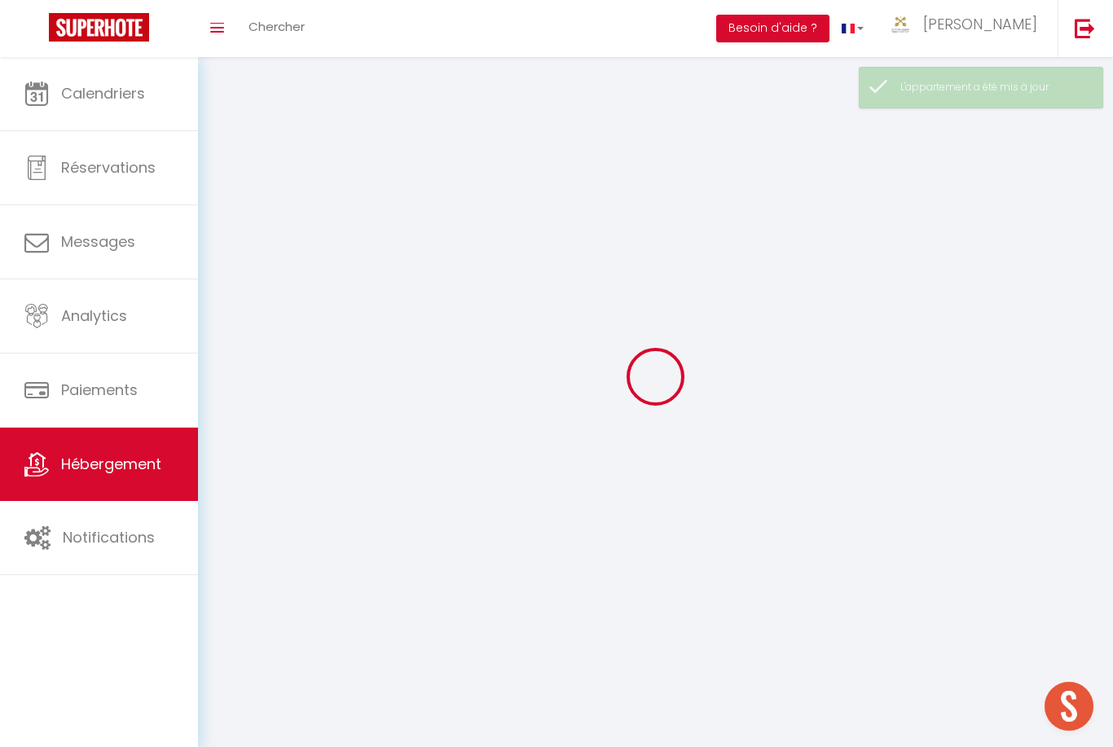
select select
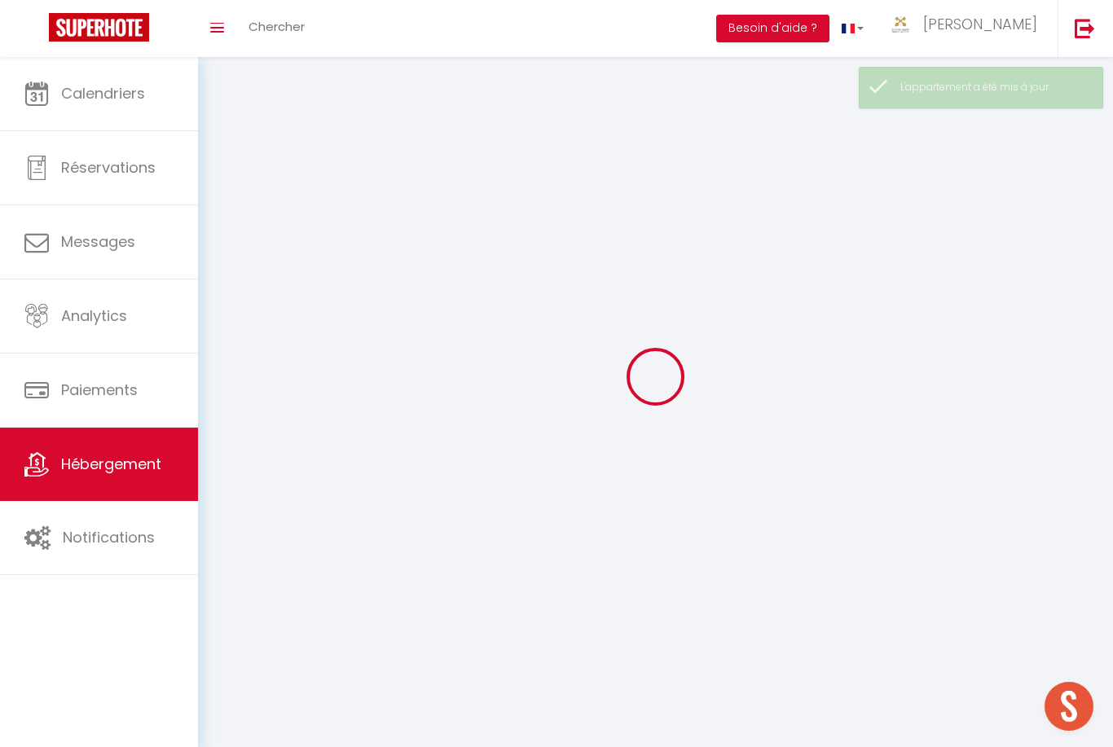
select select
checkbox input "false"
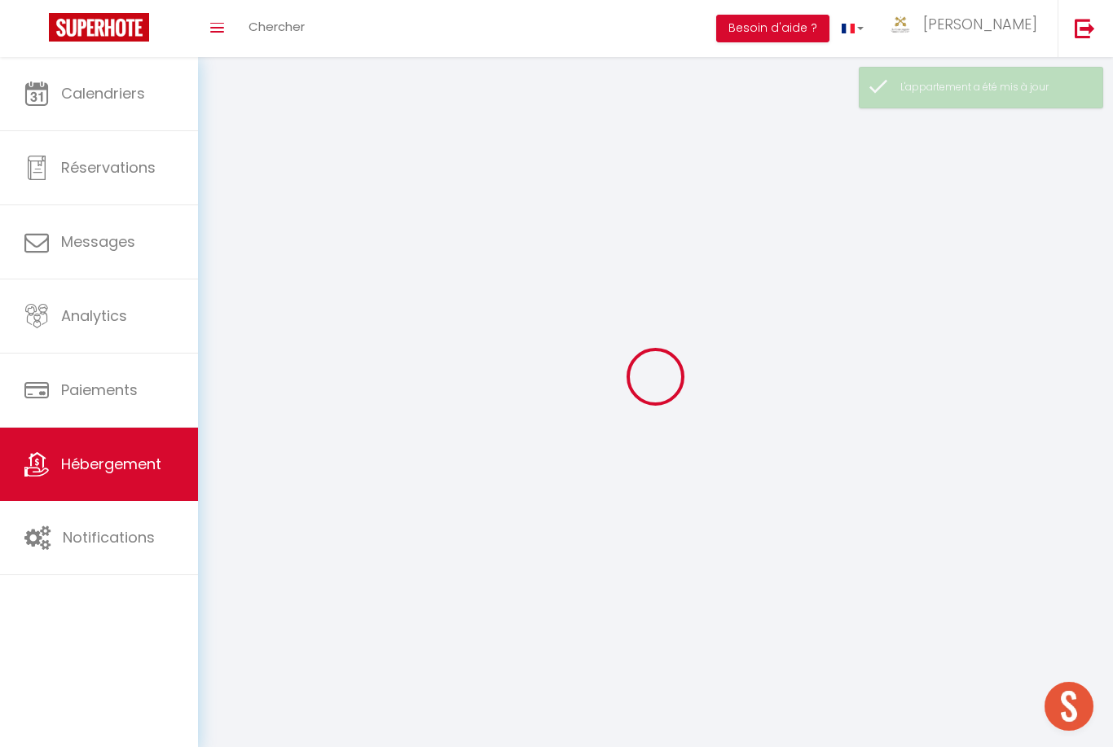
checkbox input "false"
select select
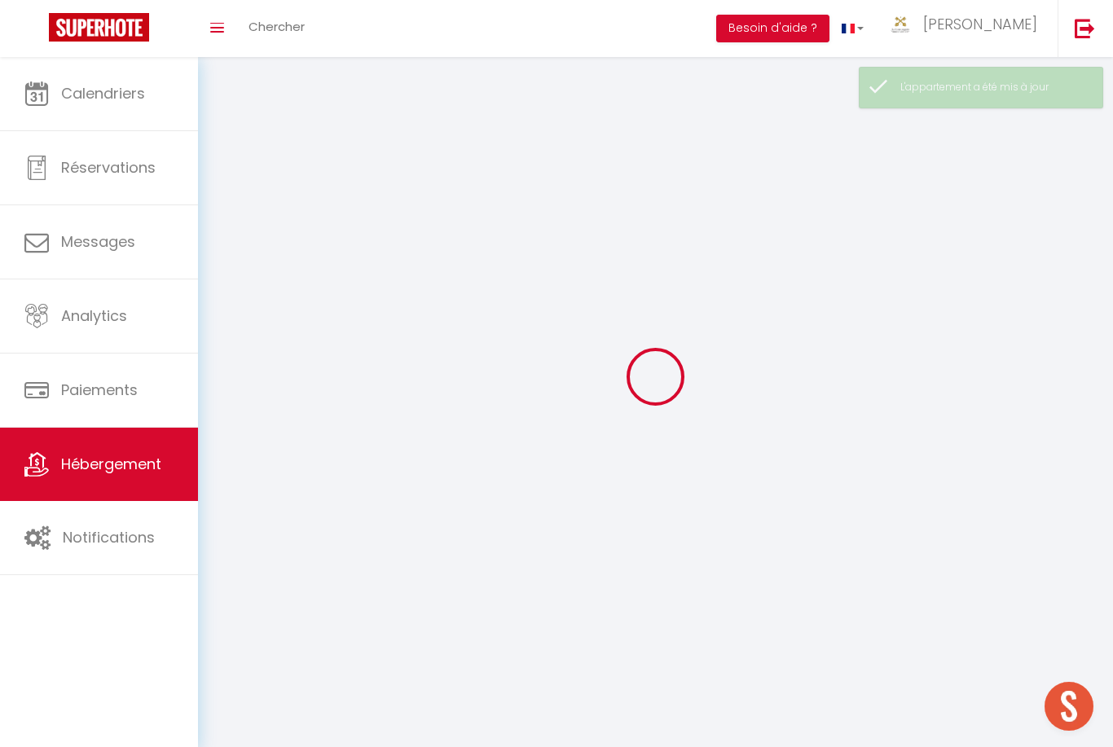
select select
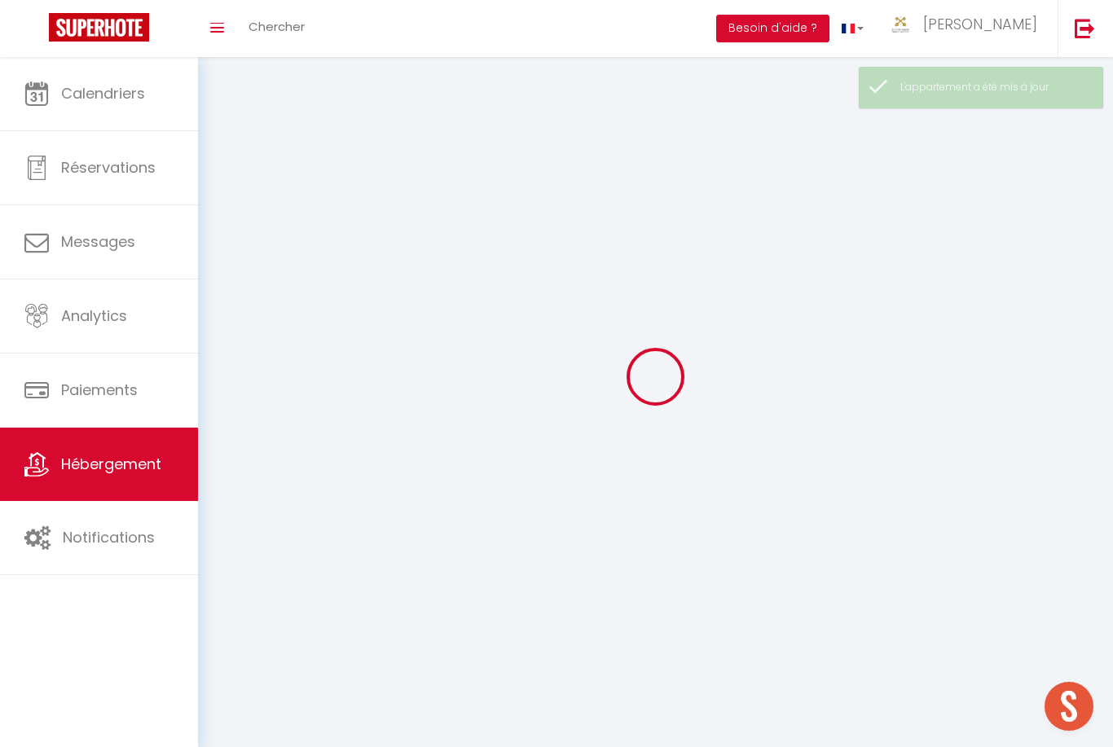
checkbox input "false"
select select
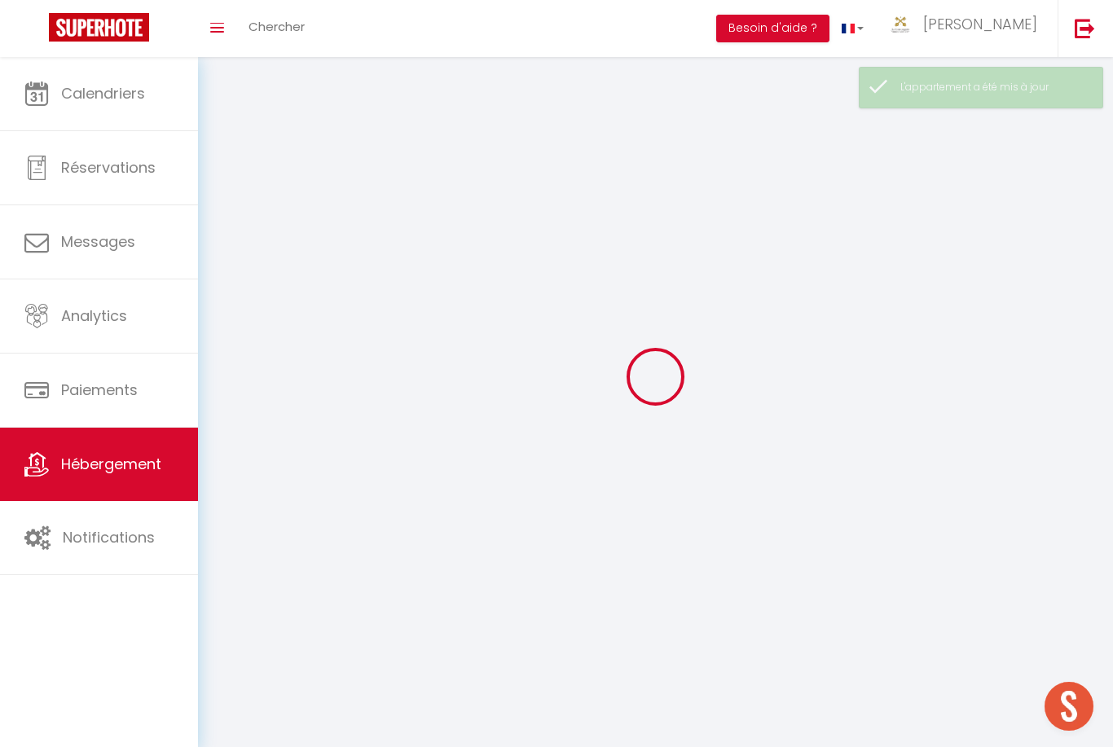
select select
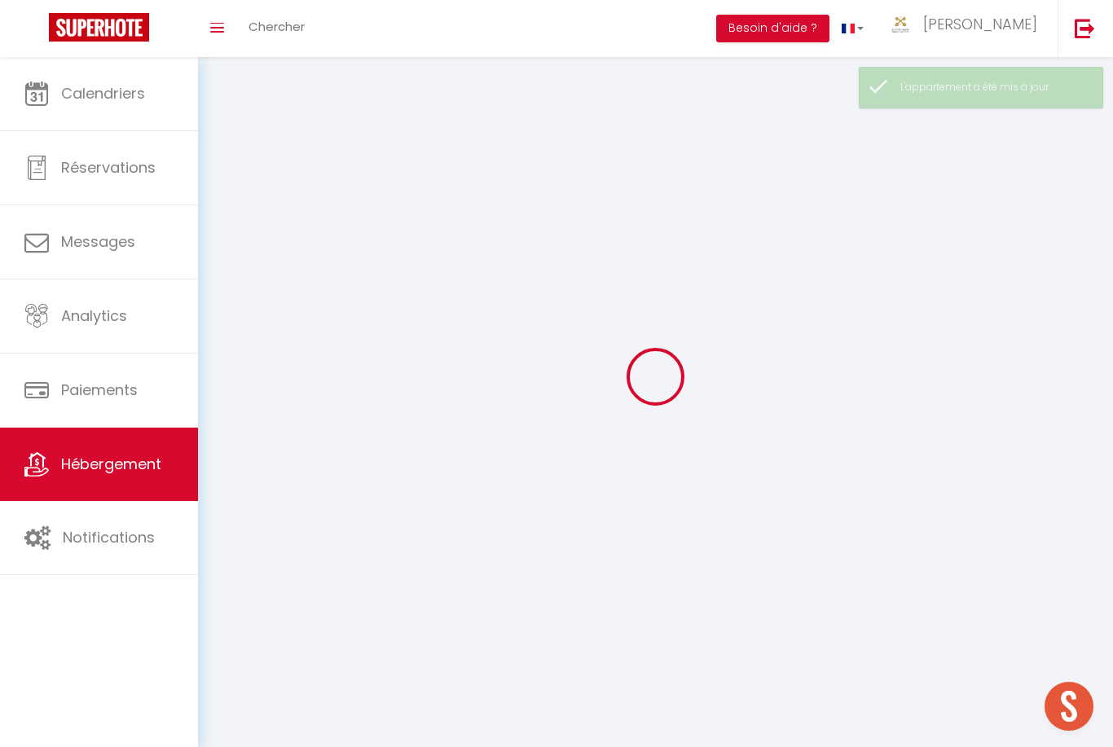
select select
checkbox input "false"
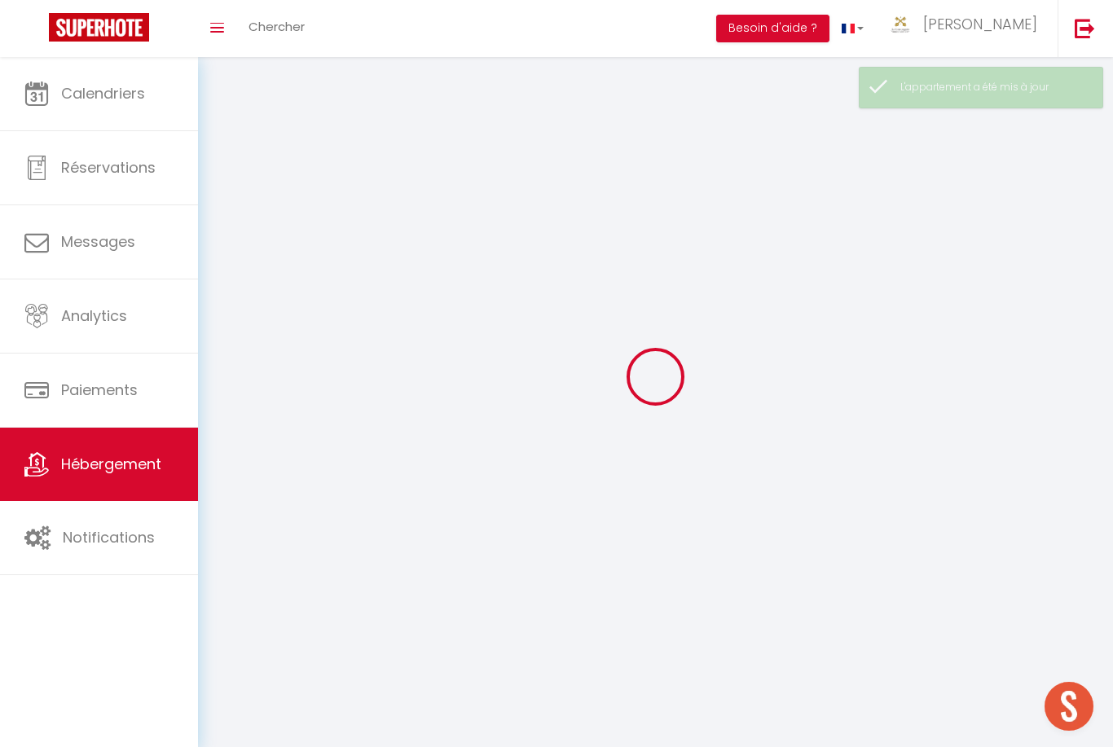
checkbox input "false"
select select
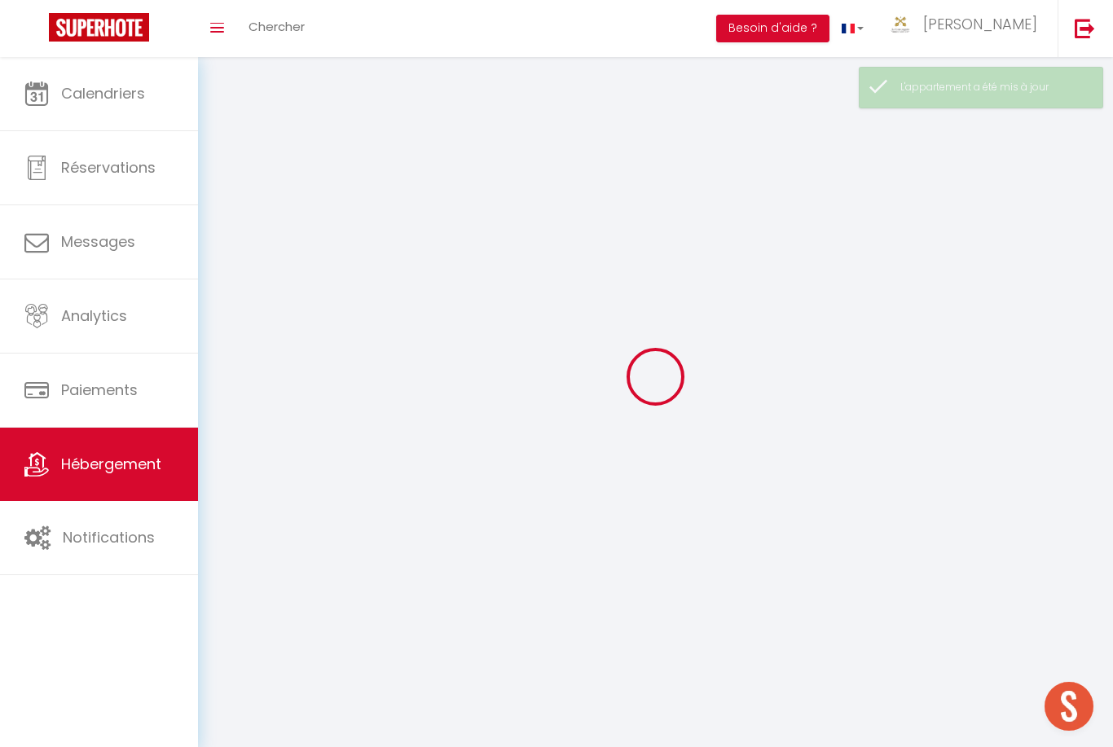
select select
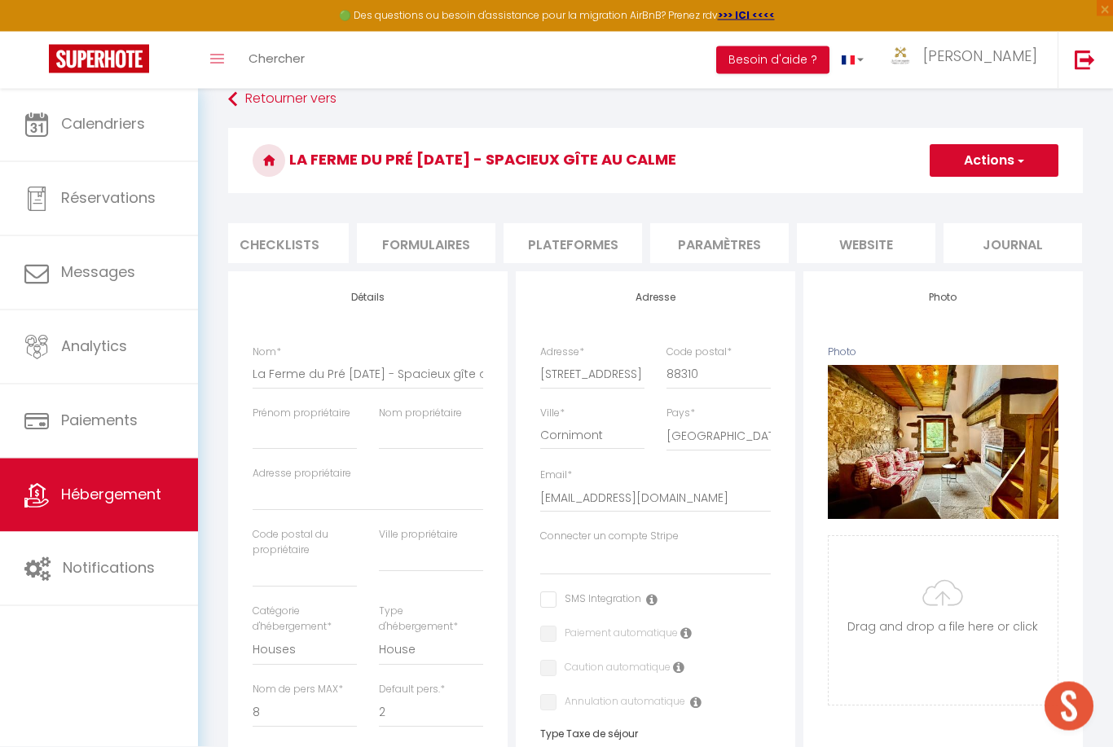
scroll to position [0, 604]
click at [593, 228] on li "Plateformes" at bounding box center [574, 244] width 139 height 40
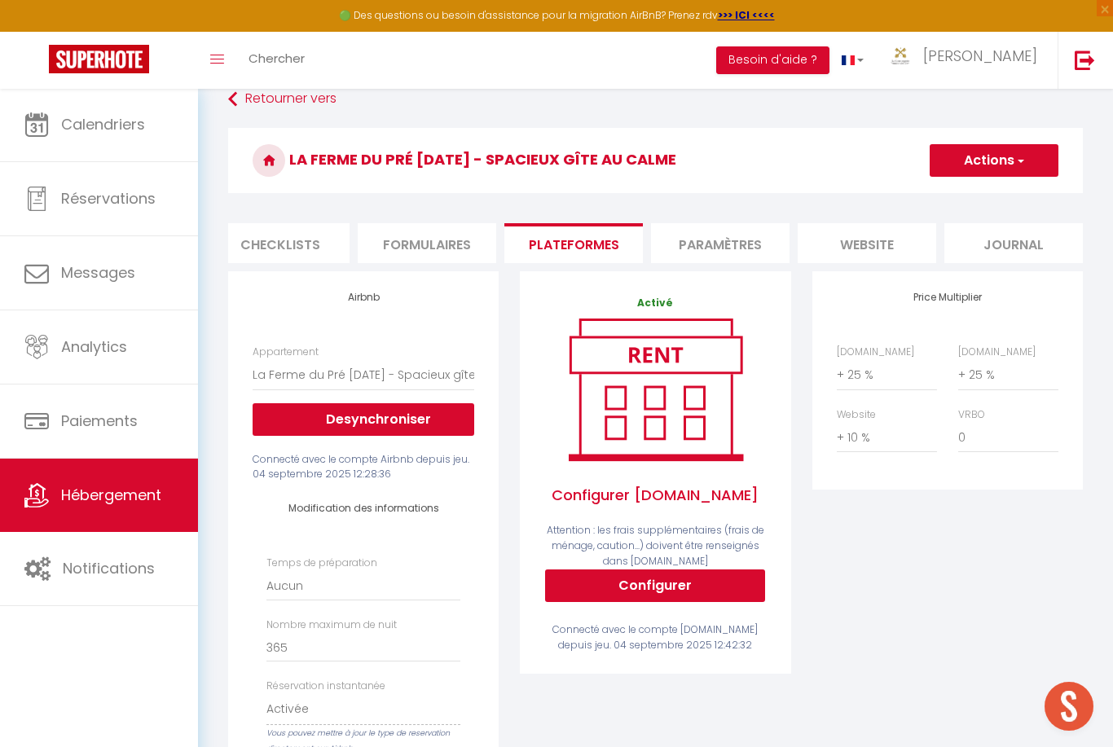
click at [878, 245] on li "website" at bounding box center [867, 243] width 139 height 40
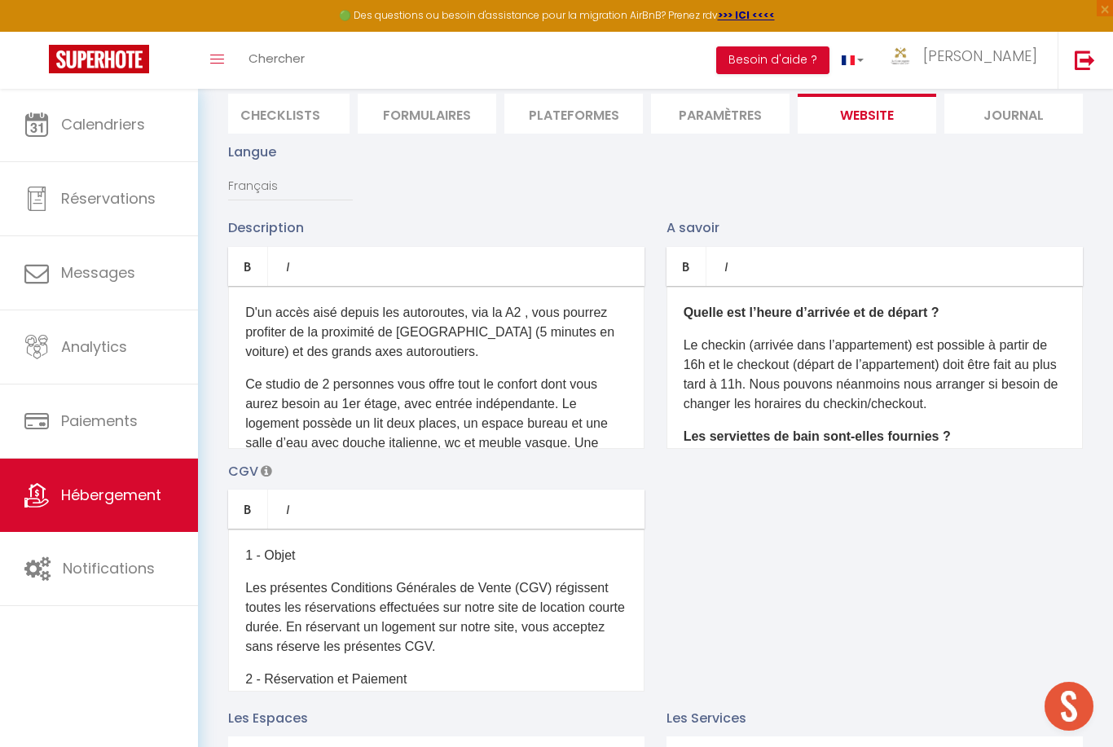
scroll to position [152, 0]
click at [414, 305] on p "D'un accès aisé depuis les autoroutes, via la A2 , vous pourrez profiter de la …" at bounding box center [436, 333] width 382 height 59
click at [413, 304] on p "D'un accès aisé depuis les autoroutes, via la A2 , vous pourrez profiter de la …" at bounding box center [436, 333] width 382 height 59
click at [405, 317] on p "D'un accès aisé depuis les autoroutes, via la A2 , vous pourrez profiter de la …" at bounding box center [436, 333] width 382 height 59
click at [402, 327] on p "D'un accès aisé depuis les autoroutes, via la A2 , vous pourrez profiter de la …" at bounding box center [436, 333] width 382 height 59
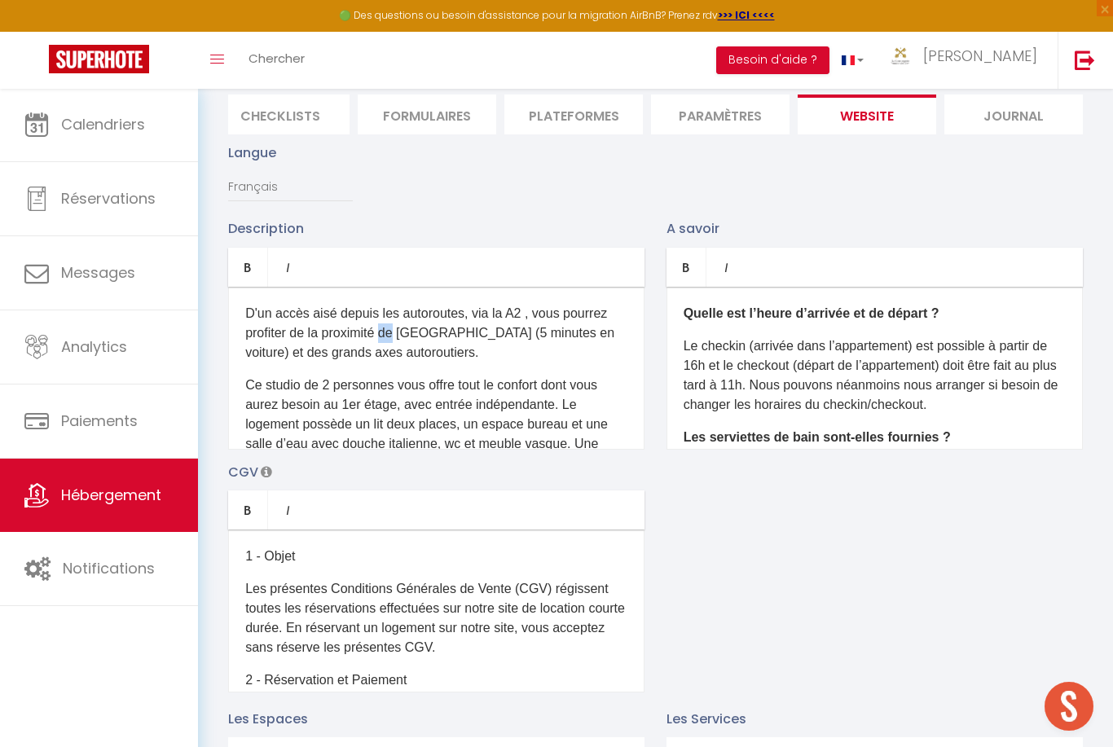
click at [407, 321] on p "D'un accès aisé depuis les autoroutes, via la A2 , vous pourrez profiter de la …" at bounding box center [436, 333] width 382 height 59
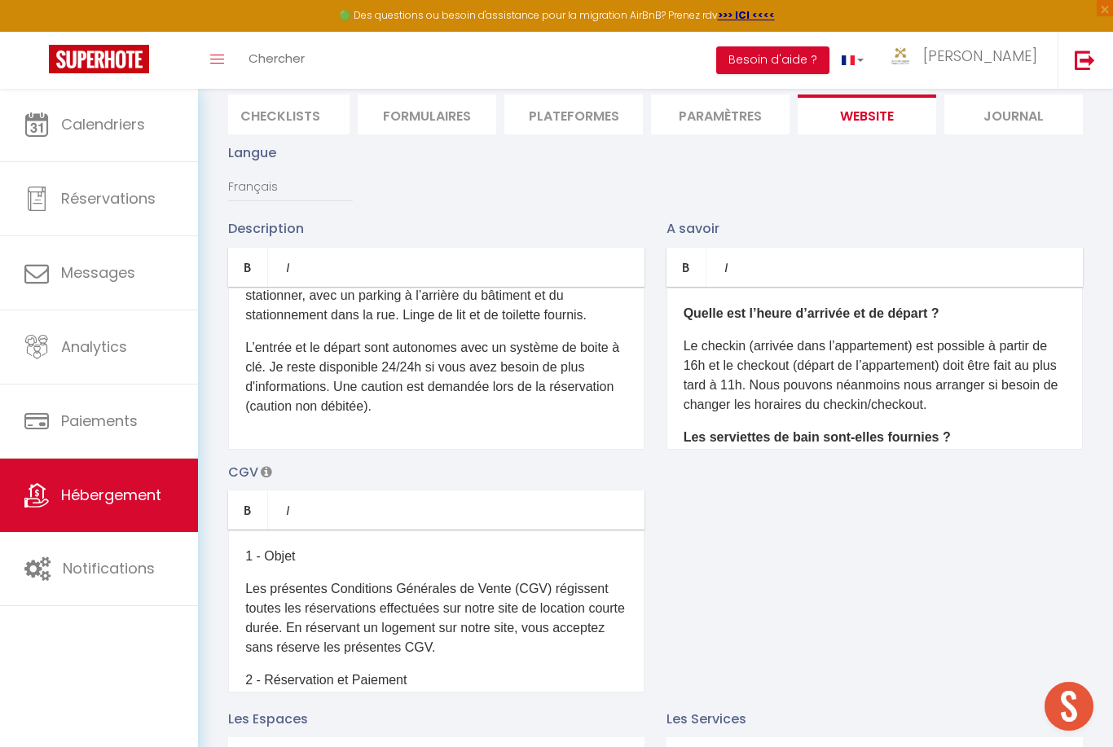
scroll to position [0, 0]
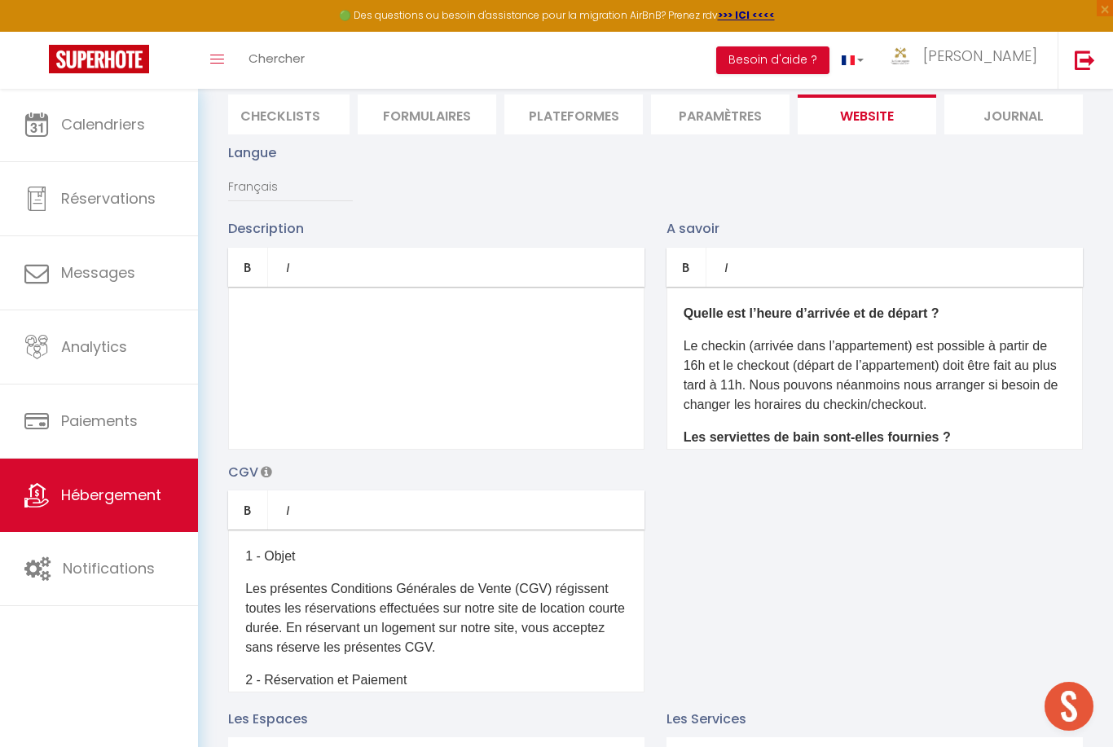
click at [740, 316] on b "Quelle est l’heure d’arrivée et de départ ?" at bounding box center [812, 313] width 256 height 14
click at [741, 311] on b "Quelle est l’heure d’arrivée et de départ ?" at bounding box center [812, 313] width 256 height 14
click at [740, 310] on b "Quelle est l’heure d’arrivée et de départ ?" at bounding box center [812, 313] width 256 height 14
click at [740, 320] on b "Quelle est l’heure d’arrivée et de départ ?" at bounding box center [812, 313] width 256 height 14
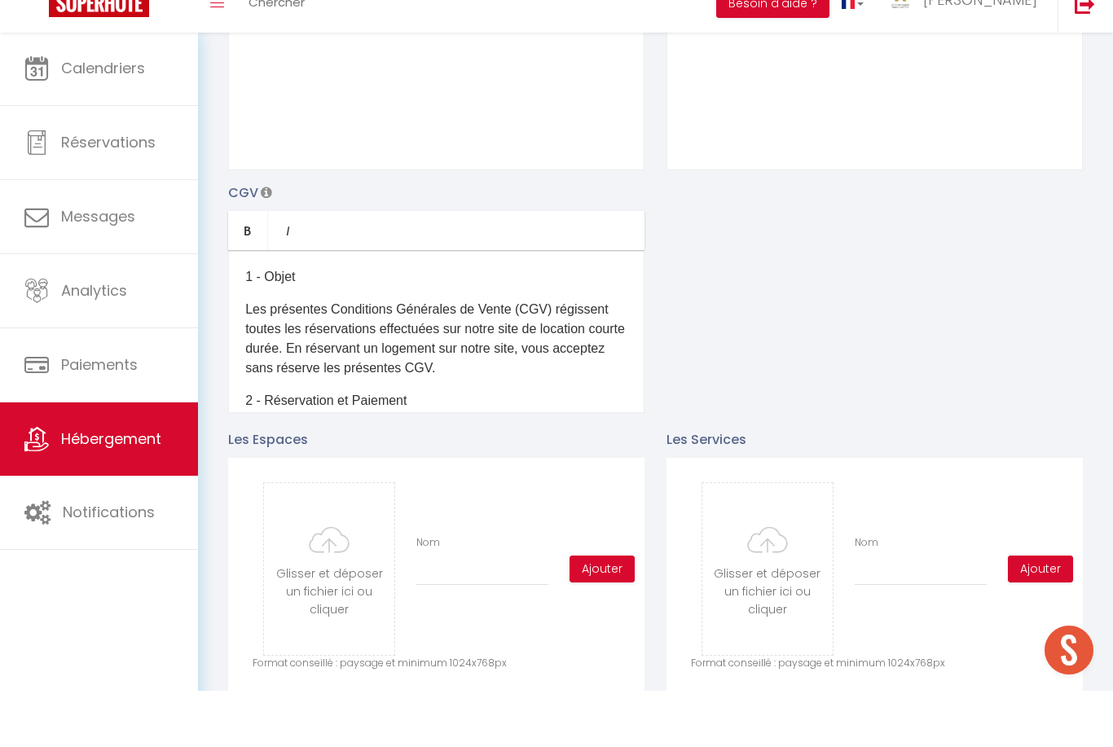
scroll to position [376, 0]
click at [305, 323] on p "1 - Objet" at bounding box center [436, 333] width 382 height 20
click at [301, 306] on div "1 - Objet Les présentes Conditions Générales de Vente (CGV) régissent toutes le…" at bounding box center [436, 387] width 416 height 163
click at [298, 355] on p "Les présentes Conditions Générales de Vente (CGV) régissent toutes les réservat…" at bounding box center [436, 394] width 382 height 78
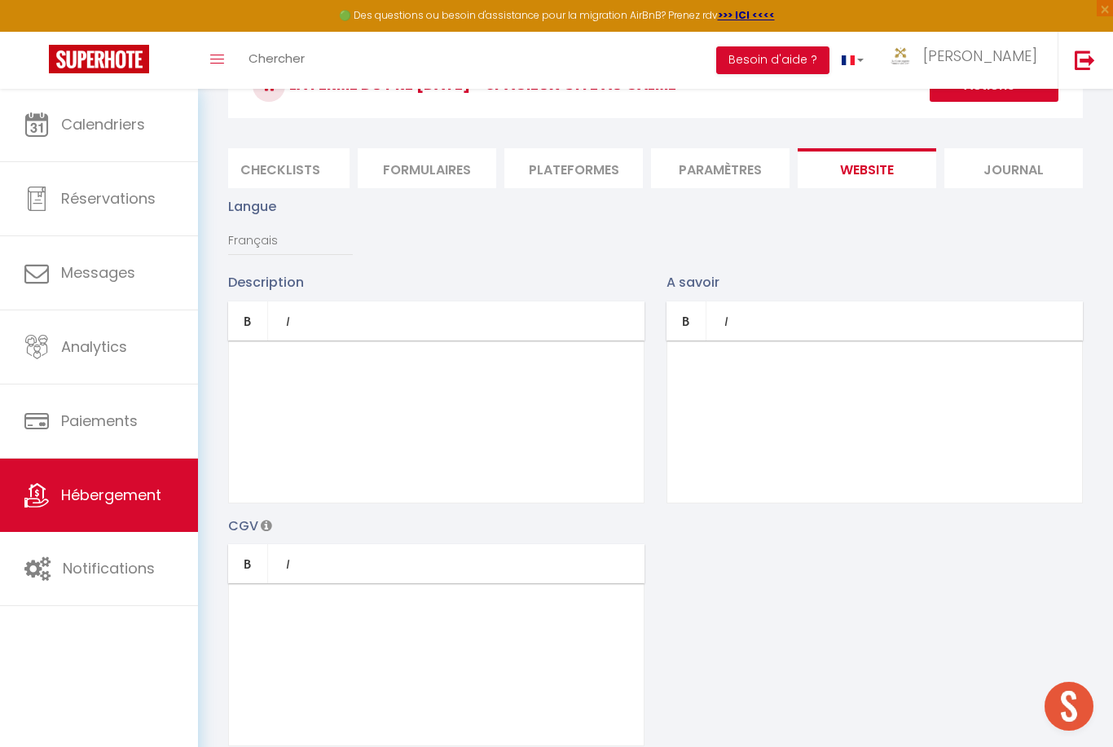
scroll to position [0, 0]
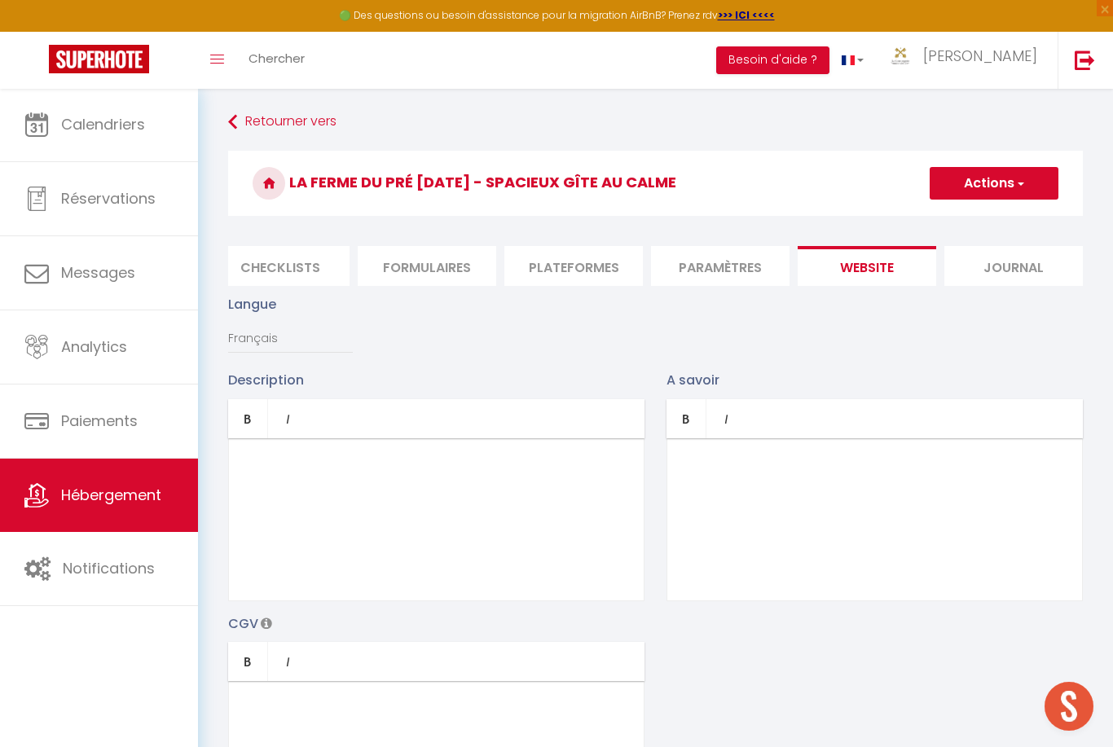
click at [1021, 189] on span "button" at bounding box center [1020, 183] width 11 height 16
click at [1002, 220] on input "Enregistrer" at bounding box center [975, 219] width 60 height 16
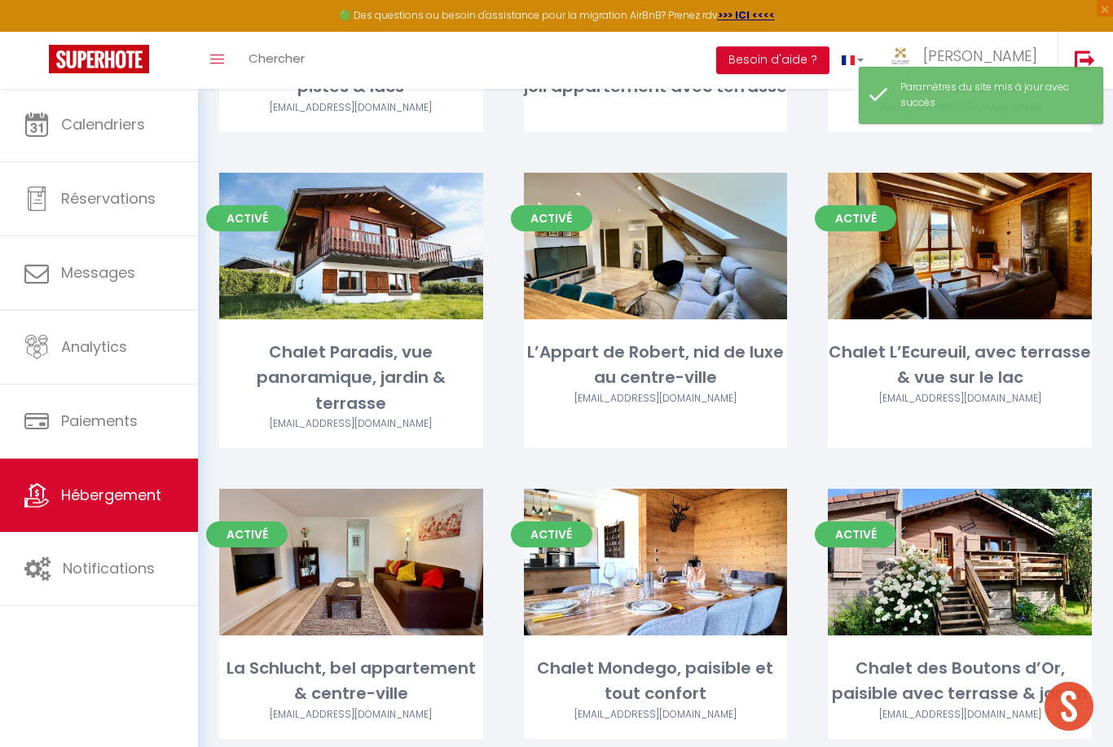
scroll to position [3189, 0]
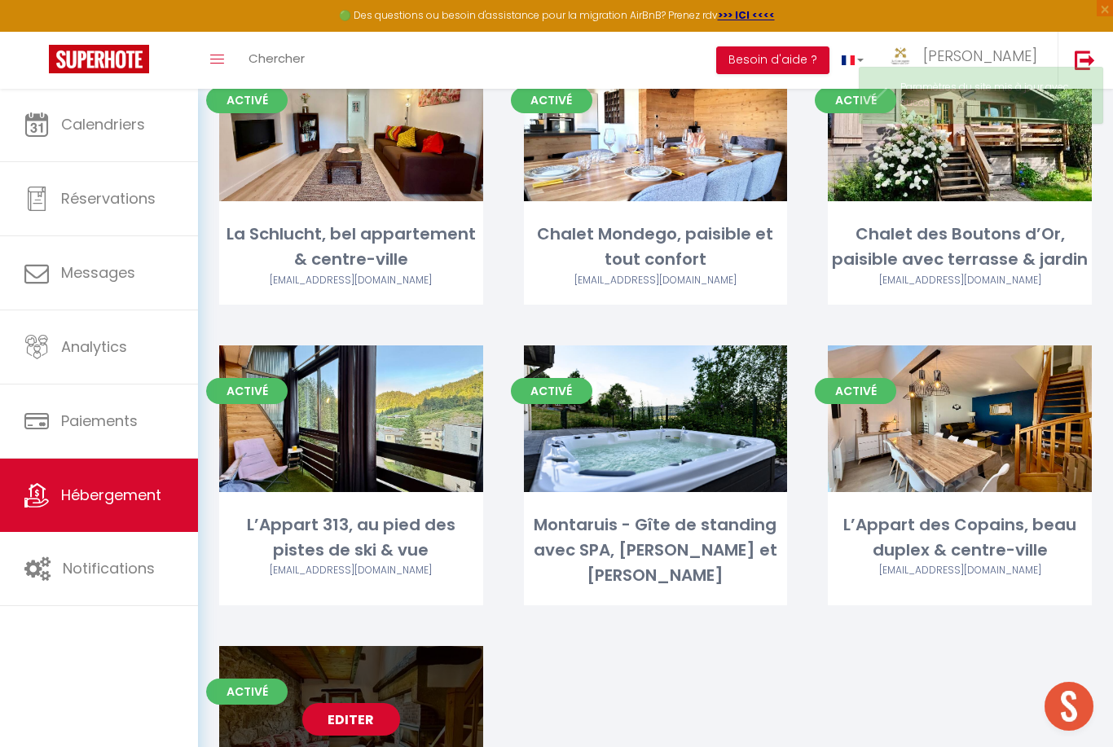
click at [359, 703] on link "Editer" at bounding box center [351, 719] width 98 height 33
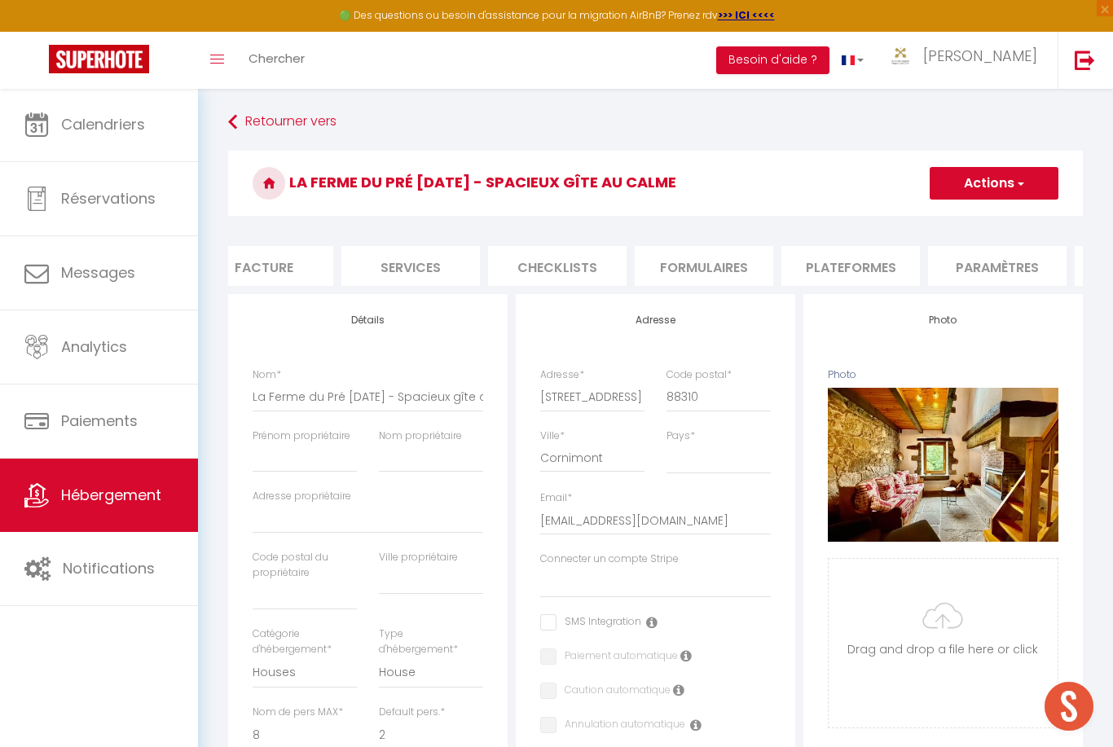
scroll to position [0, 355]
click at [836, 270] on li "Plateformes" at bounding box center [822, 266] width 139 height 40
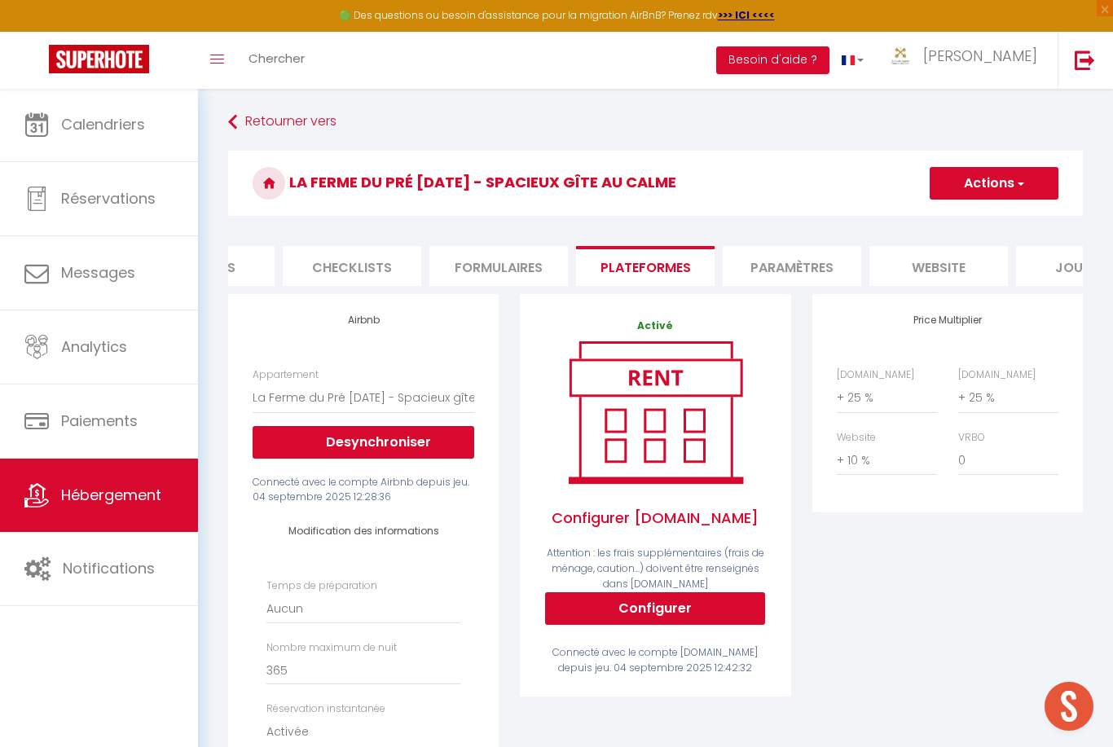
scroll to position [0, 529]
click at [962, 264] on li "website" at bounding box center [942, 266] width 139 height 40
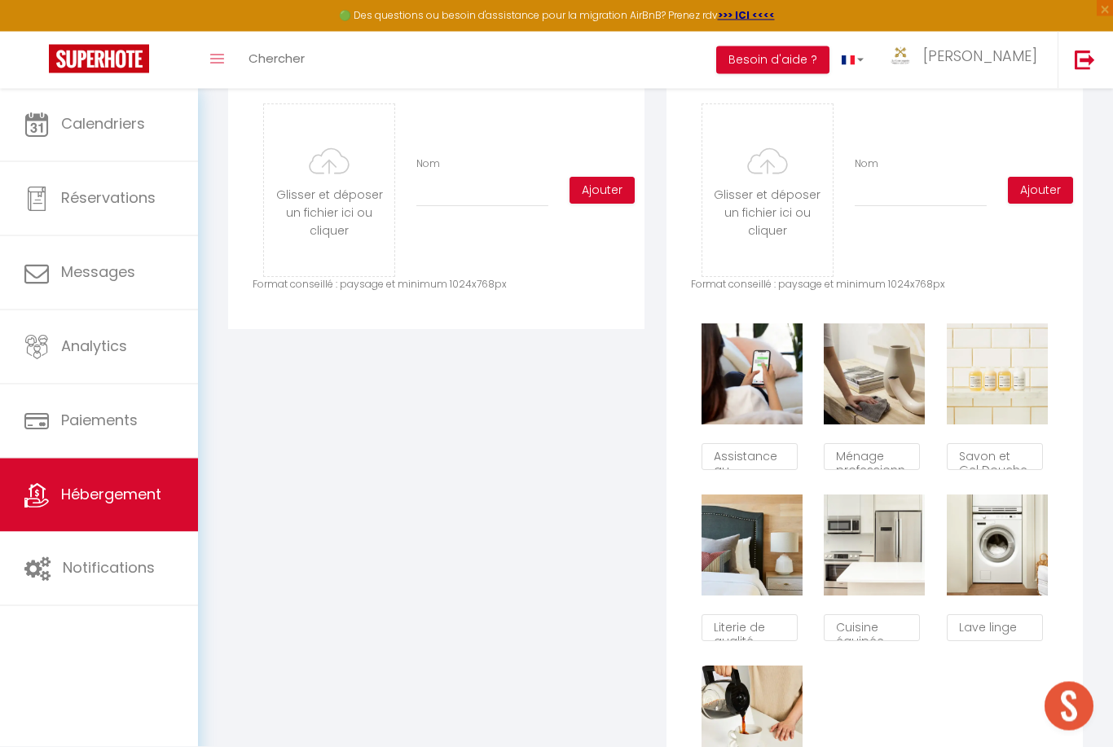
scroll to position [810, 0]
click at [907, 462] on textarea "Ménage professionnel" at bounding box center [872, 457] width 96 height 28
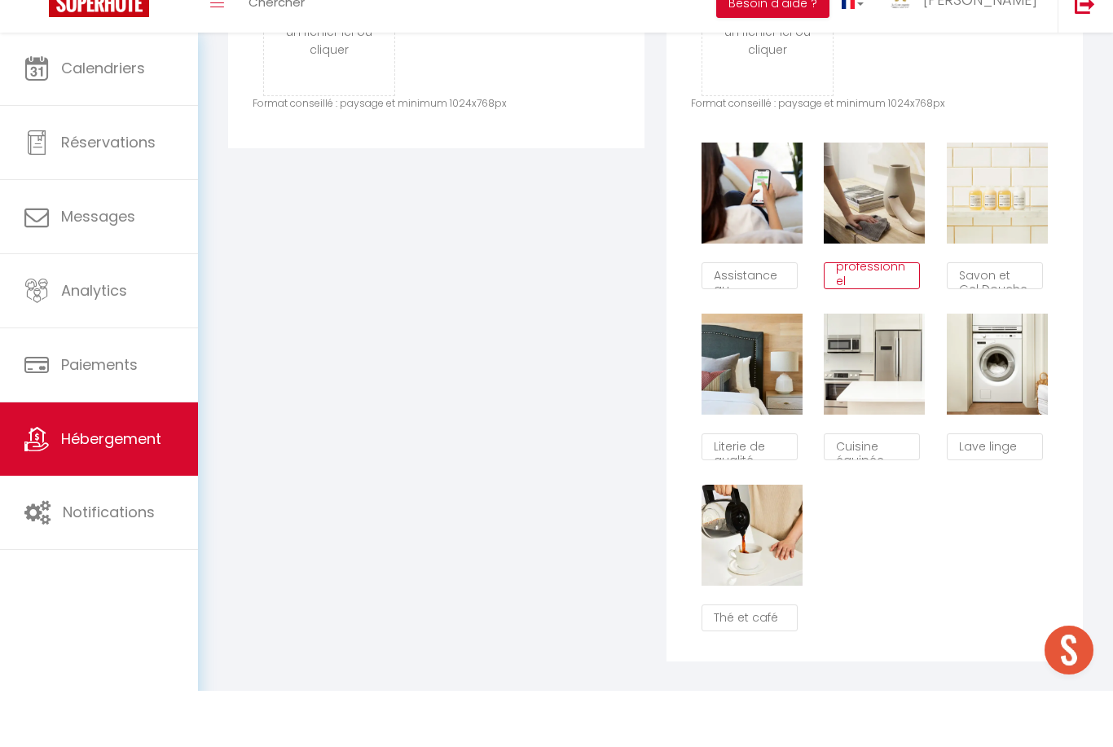
scroll to position [936, 0]
click at [784, 660] on textarea "Thé et café" at bounding box center [750, 674] width 96 height 28
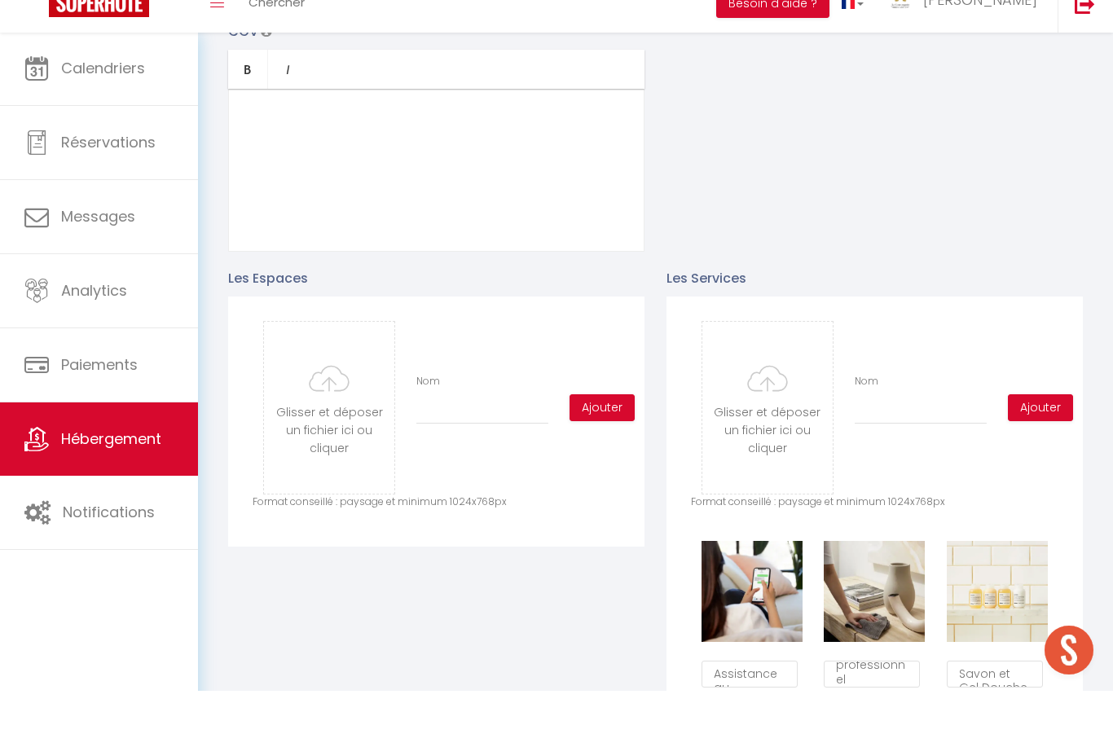
scroll to position [540, 0]
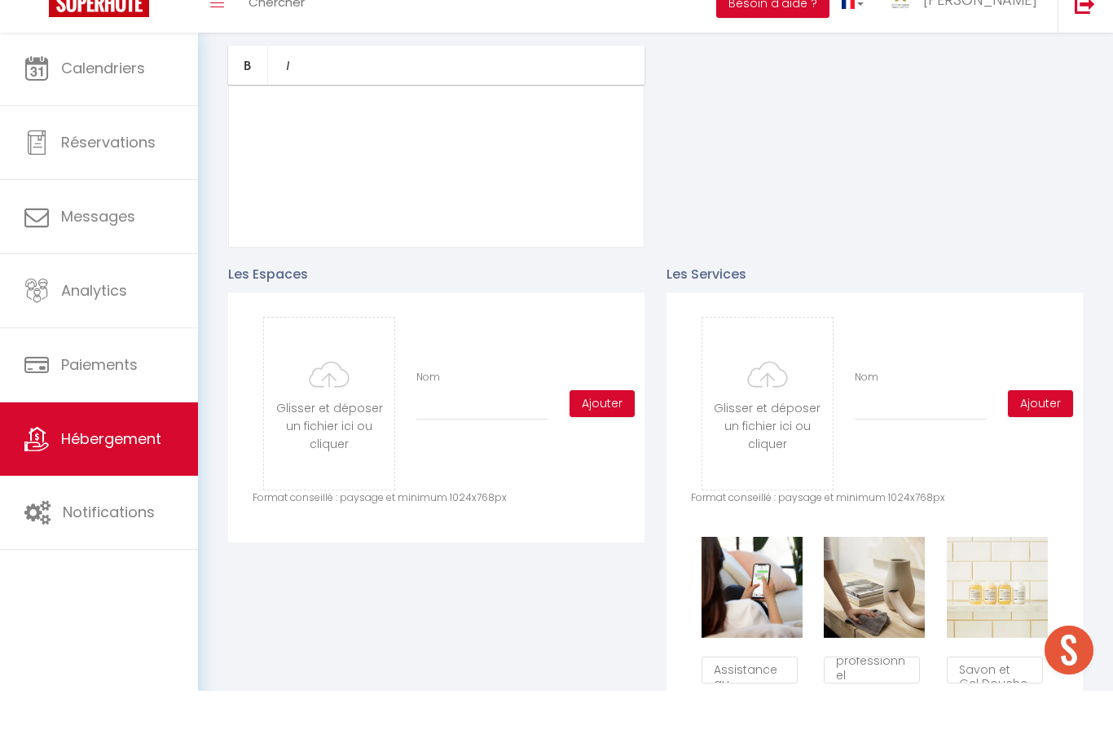
click at [356, 394] on input "file" at bounding box center [329, 460] width 130 height 172
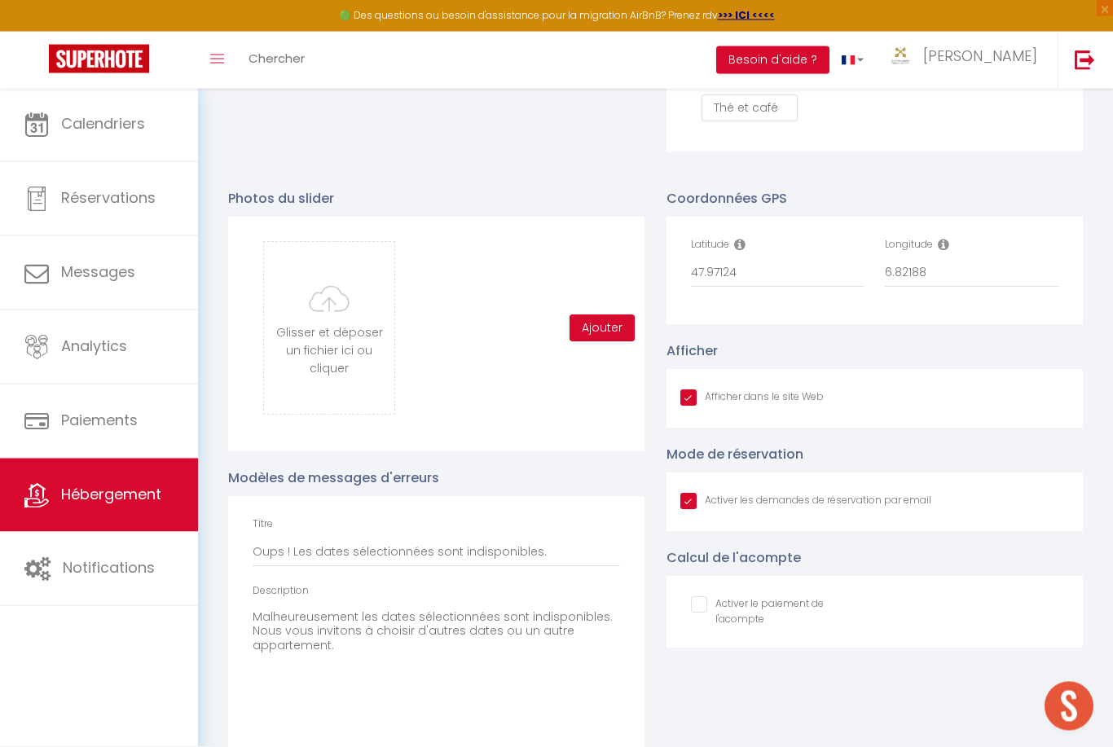
scroll to position [1513, 0]
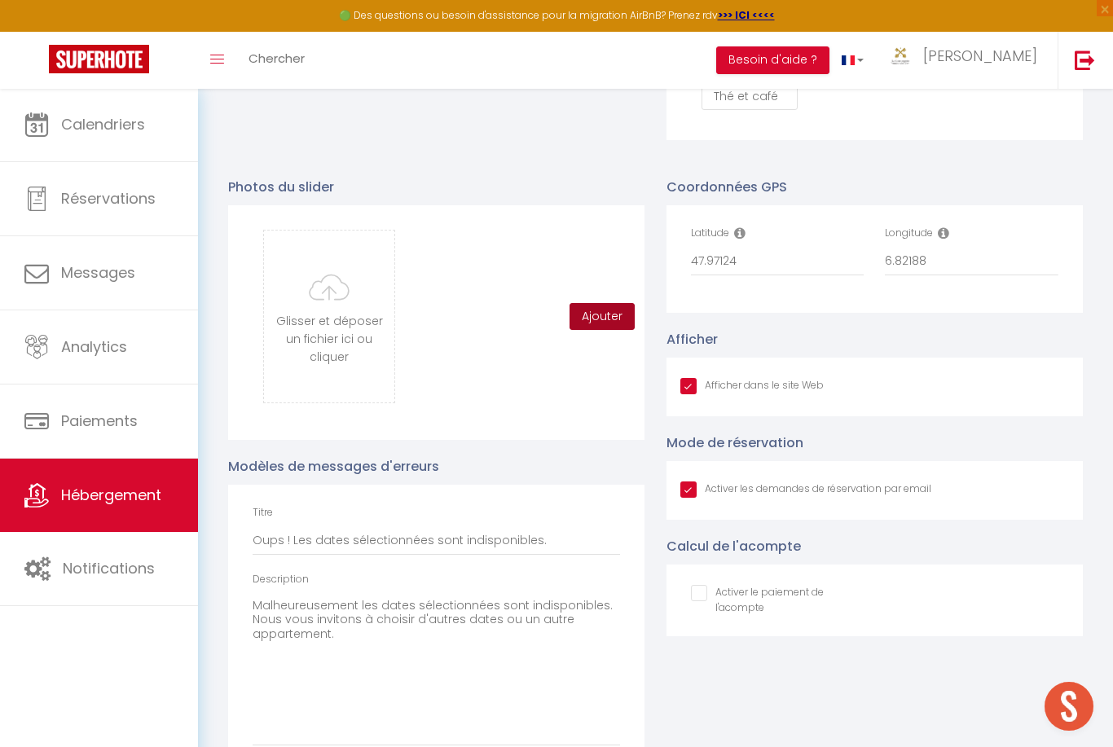
click at [619, 311] on button "Ajouter" at bounding box center [602, 317] width 65 height 28
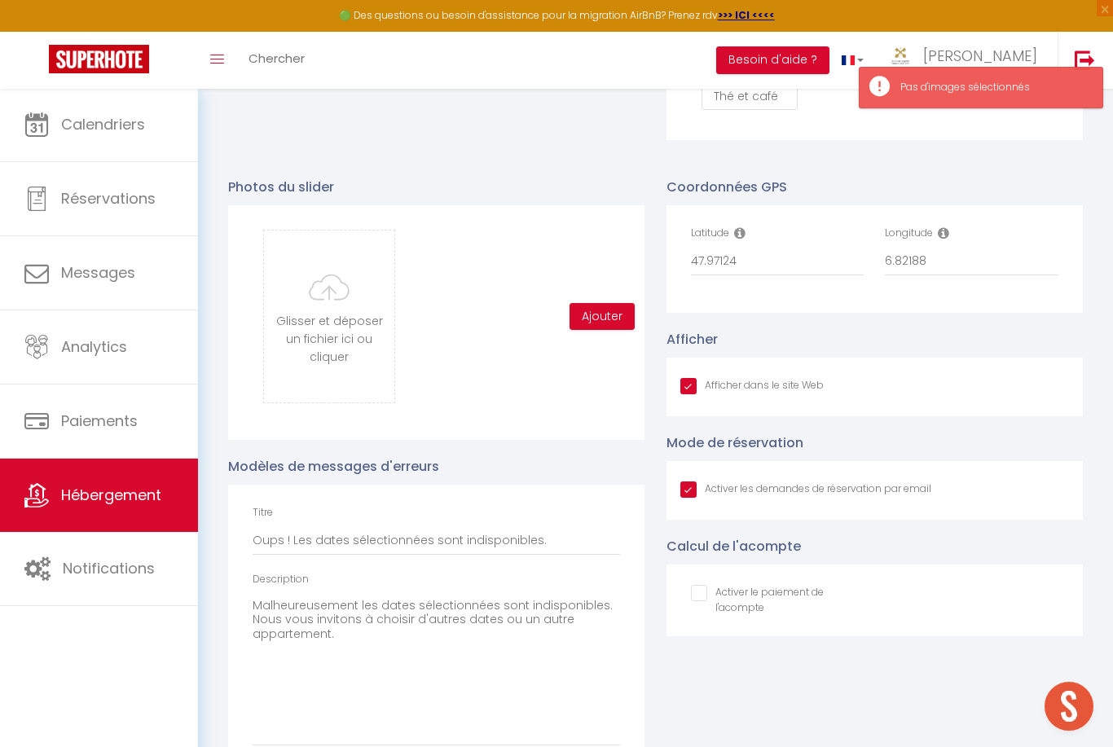
click at [532, 363] on div "Glisser et déposer un fichier ici ou cliquer Ooops, something wrong happened. R…" at bounding box center [437, 317] width 368 height 174
click at [338, 340] on input "file" at bounding box center [329, 317] width 130 height 172
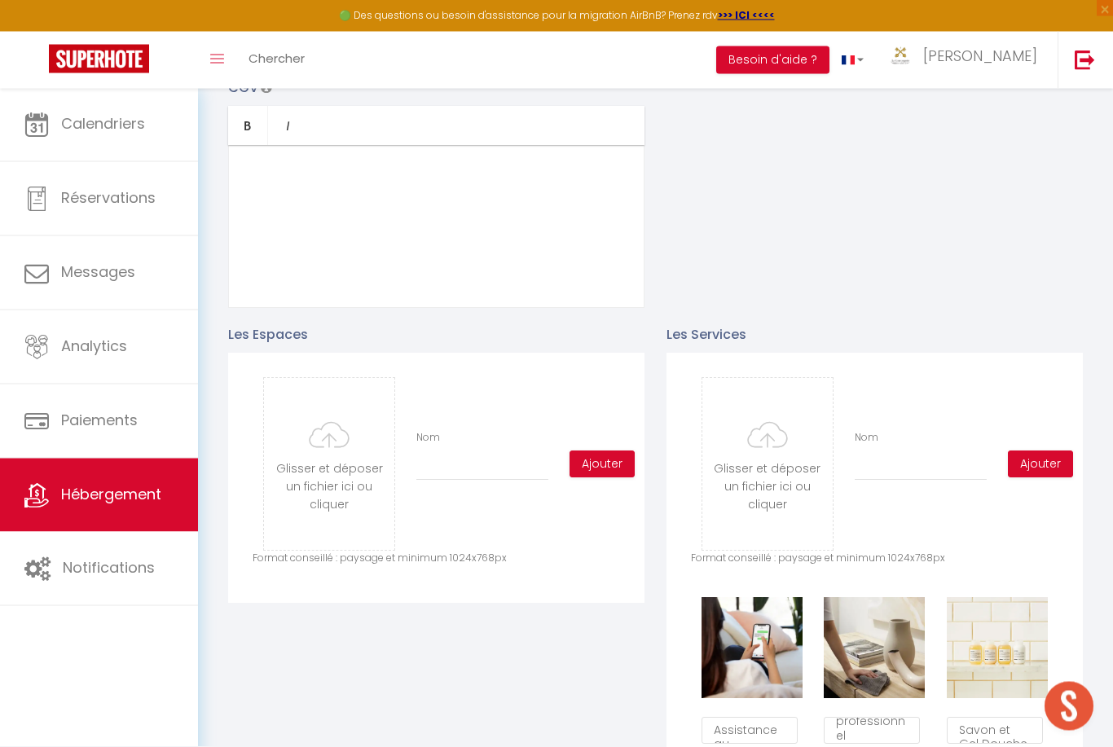
scroll to position [507, 0]
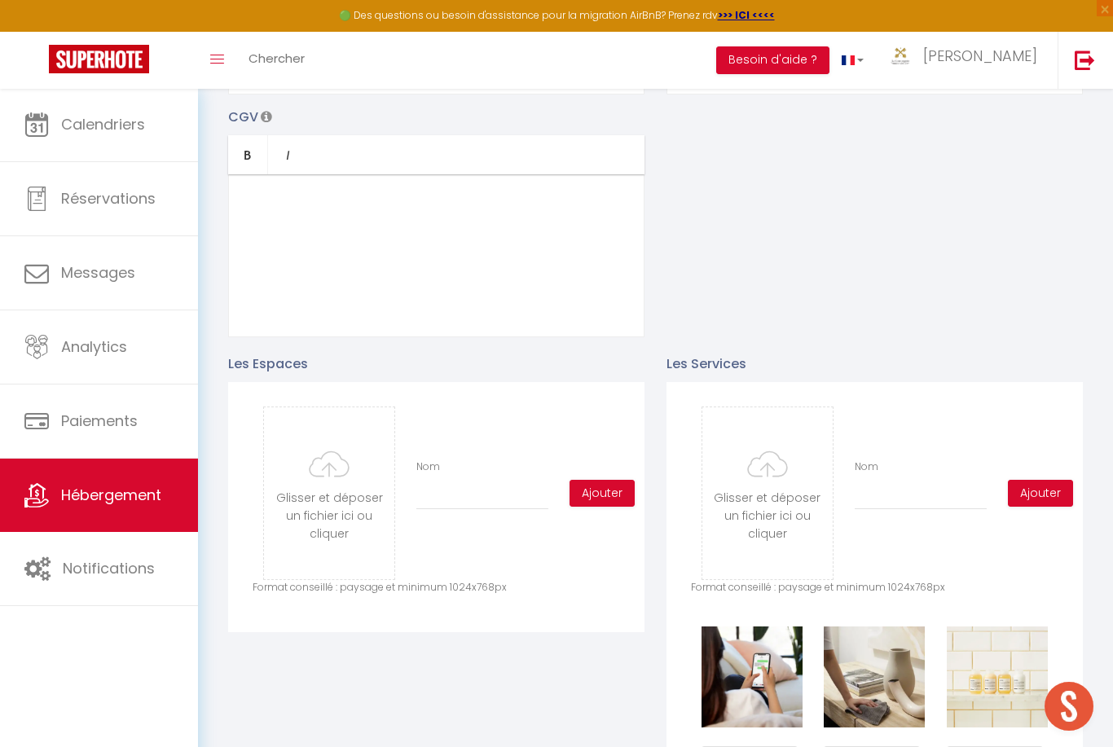
click at [345, 506] on input "file" at bounding box center [329, 494] width 130 height 172
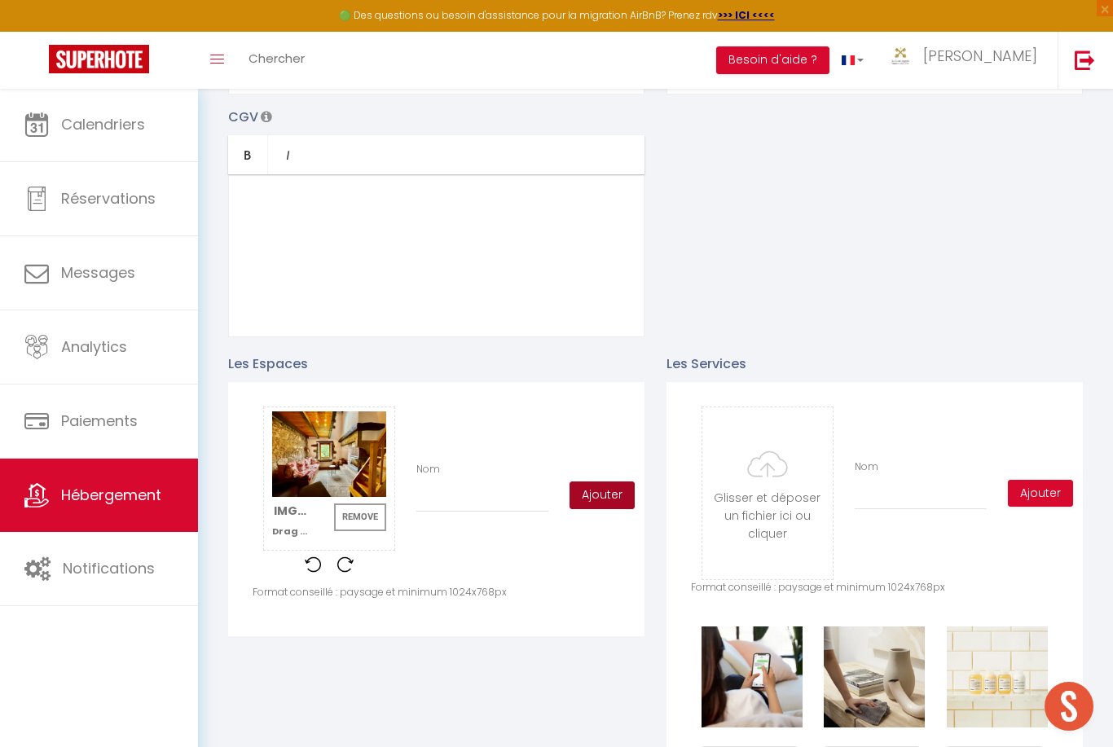
click at [611, 496] on button "Ajouter" at bounding box center [602, 496] width 65 height 28
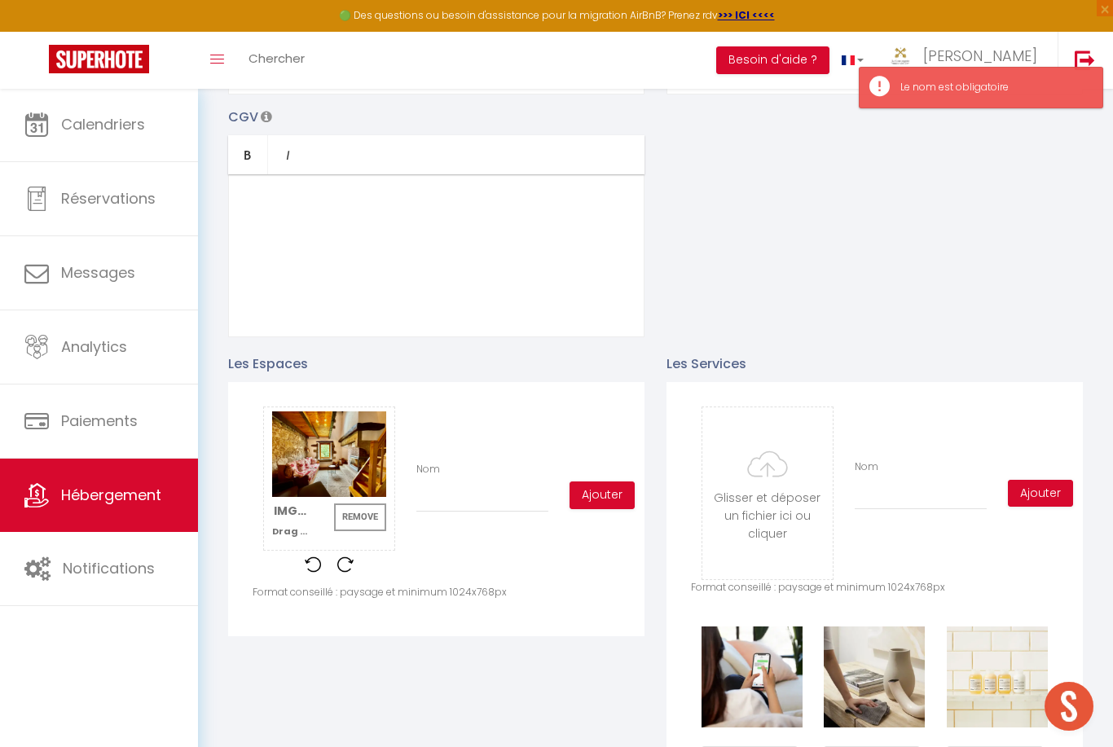
click at [604, 565] on div "Glisser et déposer un fichier ici ou cliquer Ooops, something wrong happened. R…" at bounding box center [437, 496] width 368 height 178
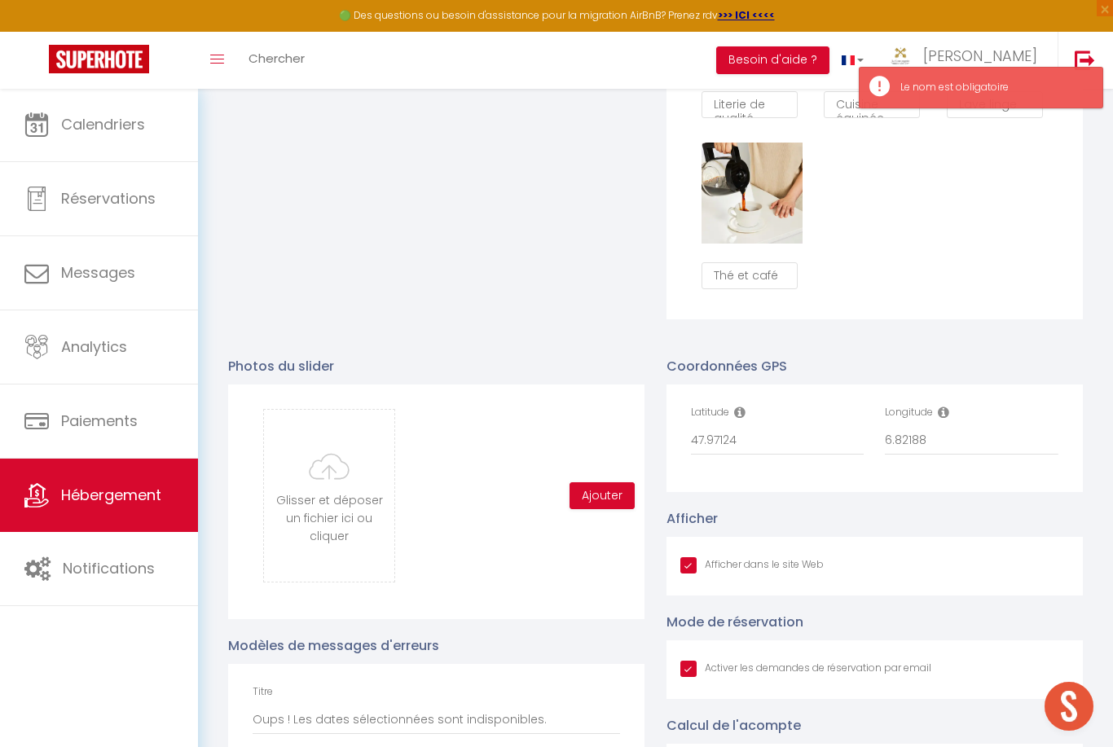
scroll to position [1334, 0]
click at [359, 514] on input "file" at bounding box center [329, 495] width 130 height 172
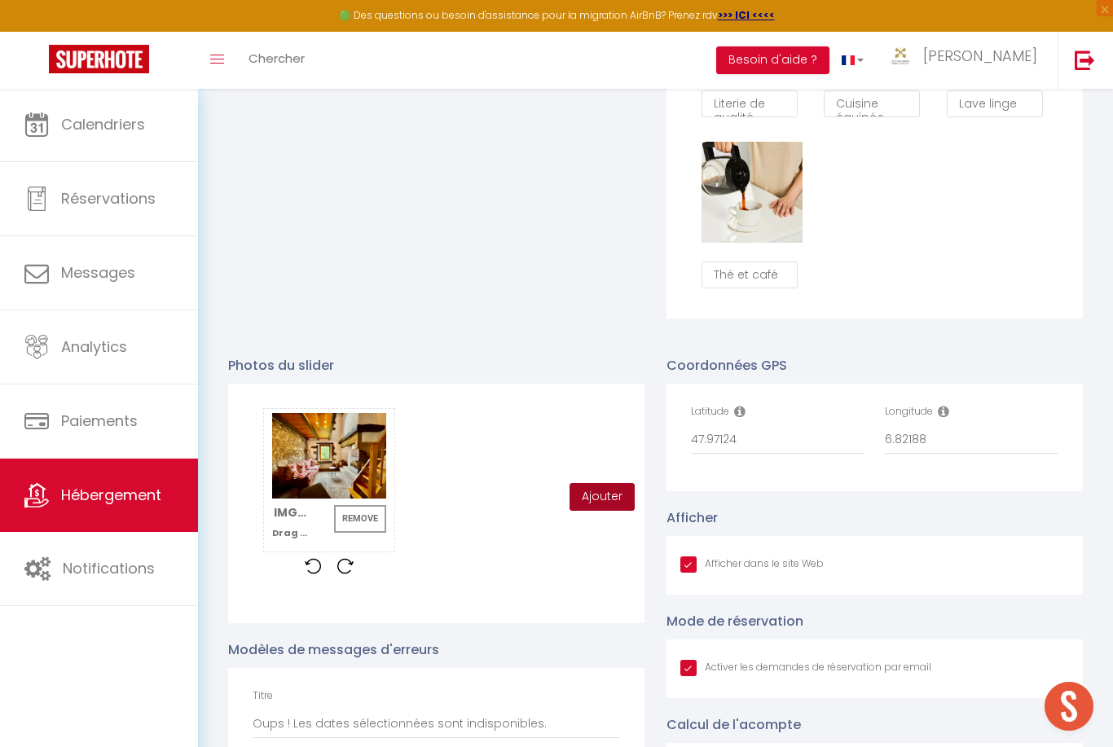
click at [614, 487] on button "Ajouter" at bounding box center [602, 497] width 65 height 28
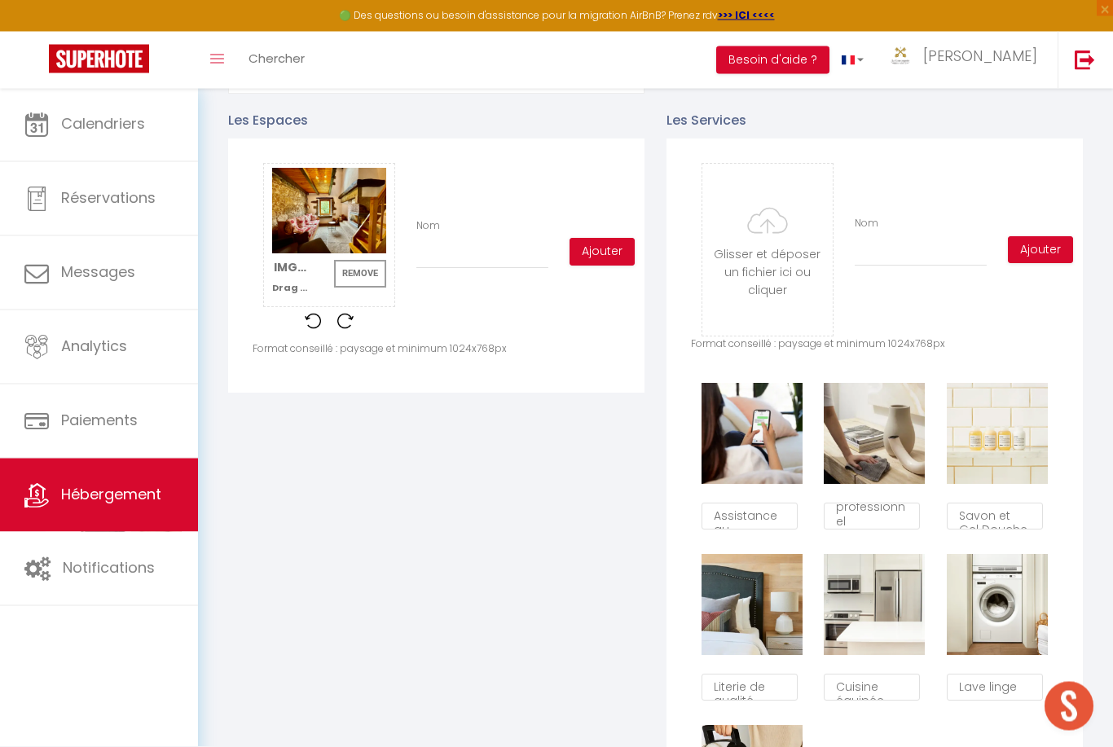
click at [366, 273] on button "Remove" at bounding box center [360, 275] width 52 height 28
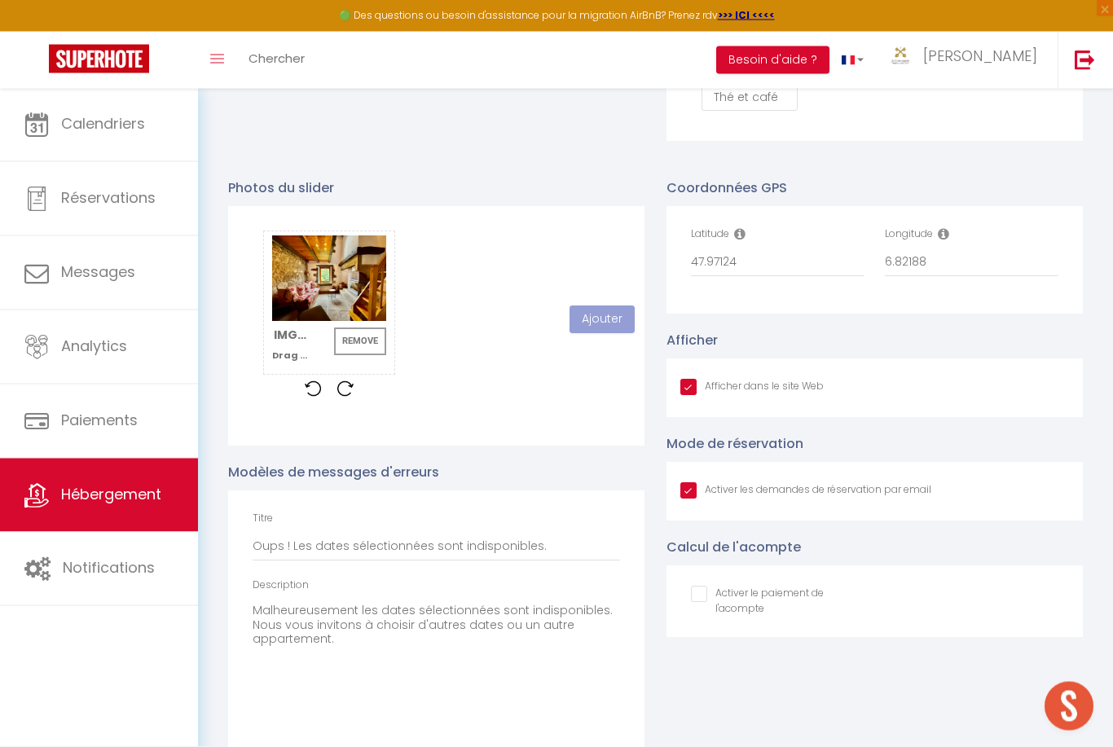
scroll to position [1518, 0]
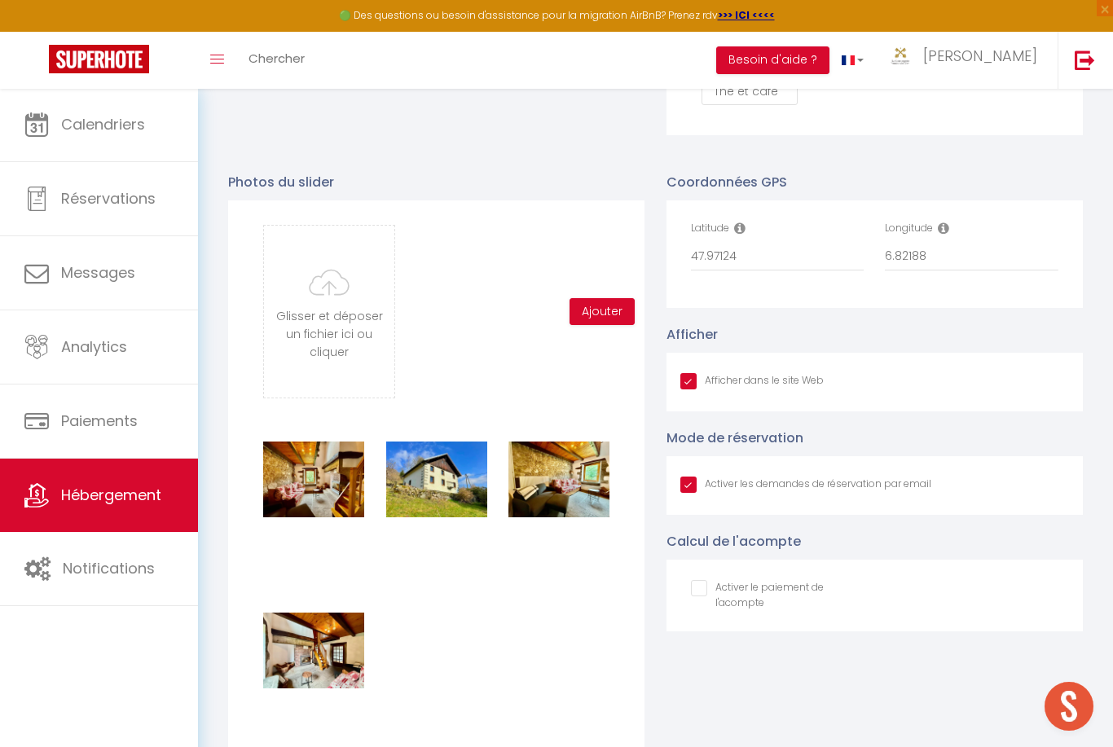
click at [347, 315] on input "file" at bounding box center [329, 312] width 130 height 172
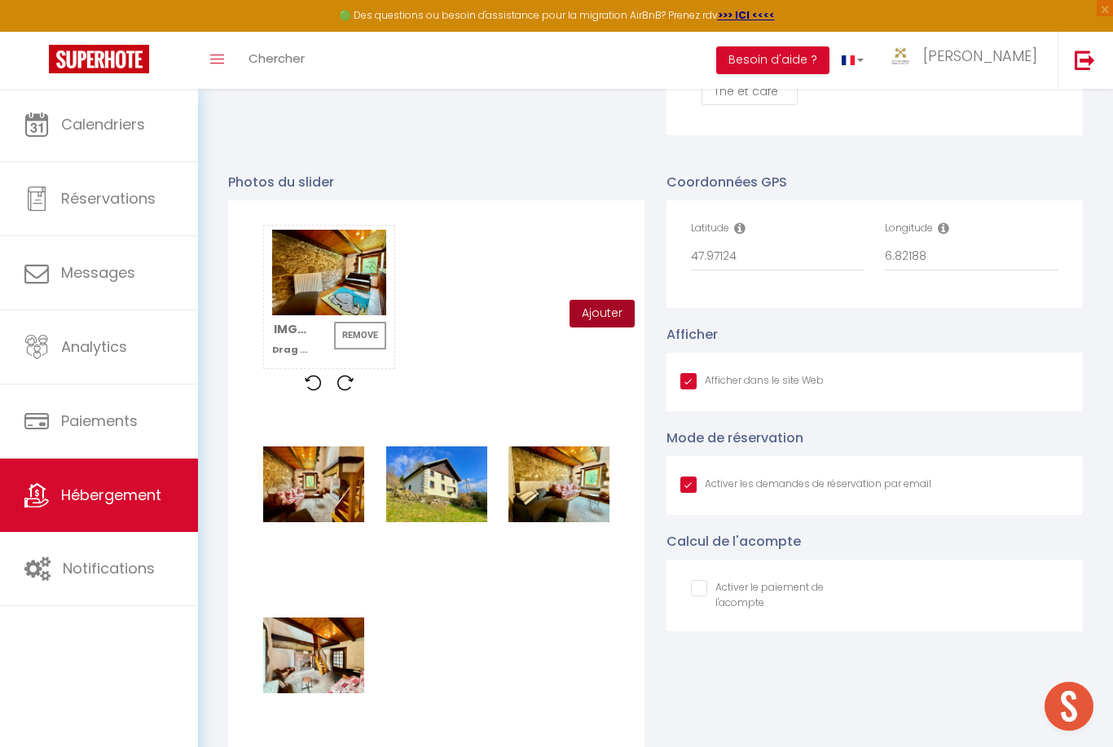
click at [610, 312] on button "Ajouter" at bounding box center [602, 314] width 65 height 28
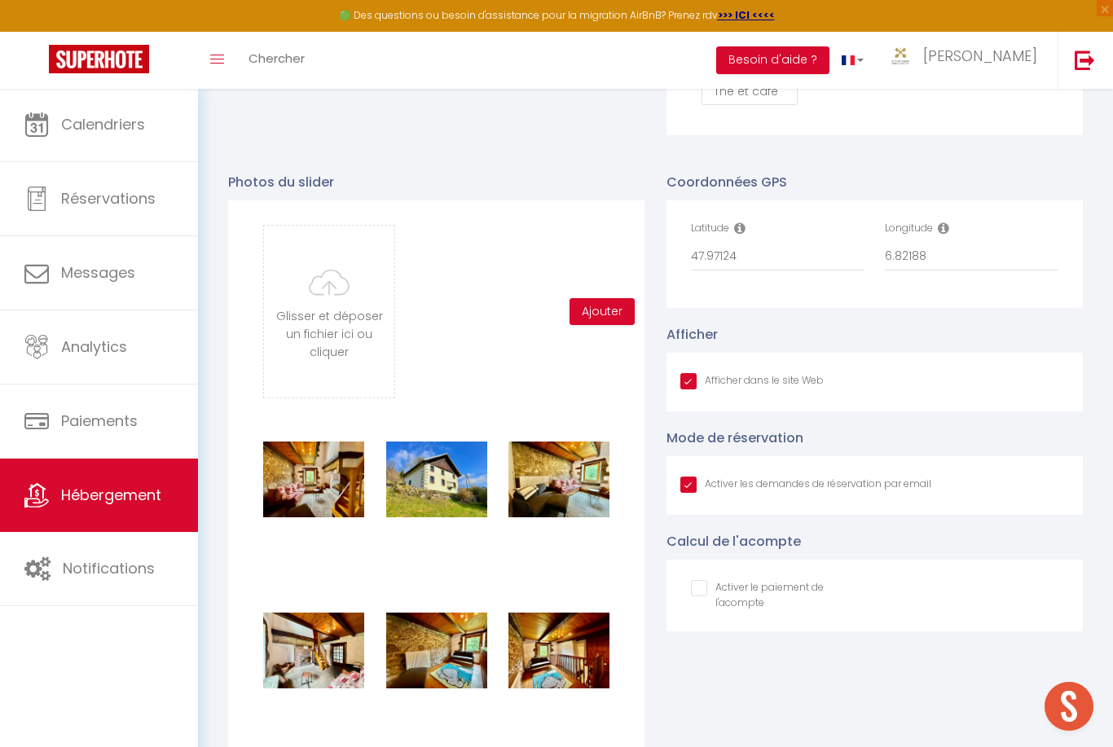
click at [346, 311] on input "file" at bounding box center [329, 312] width 130 height 172
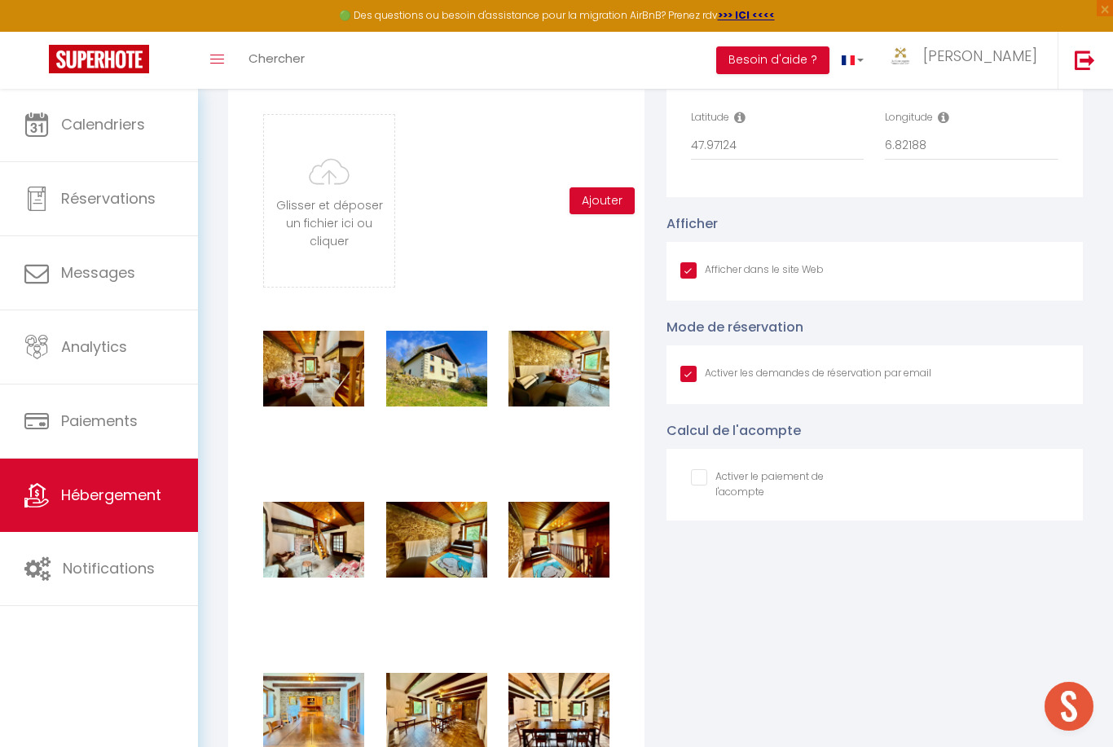
scroll to position [1600, 0]
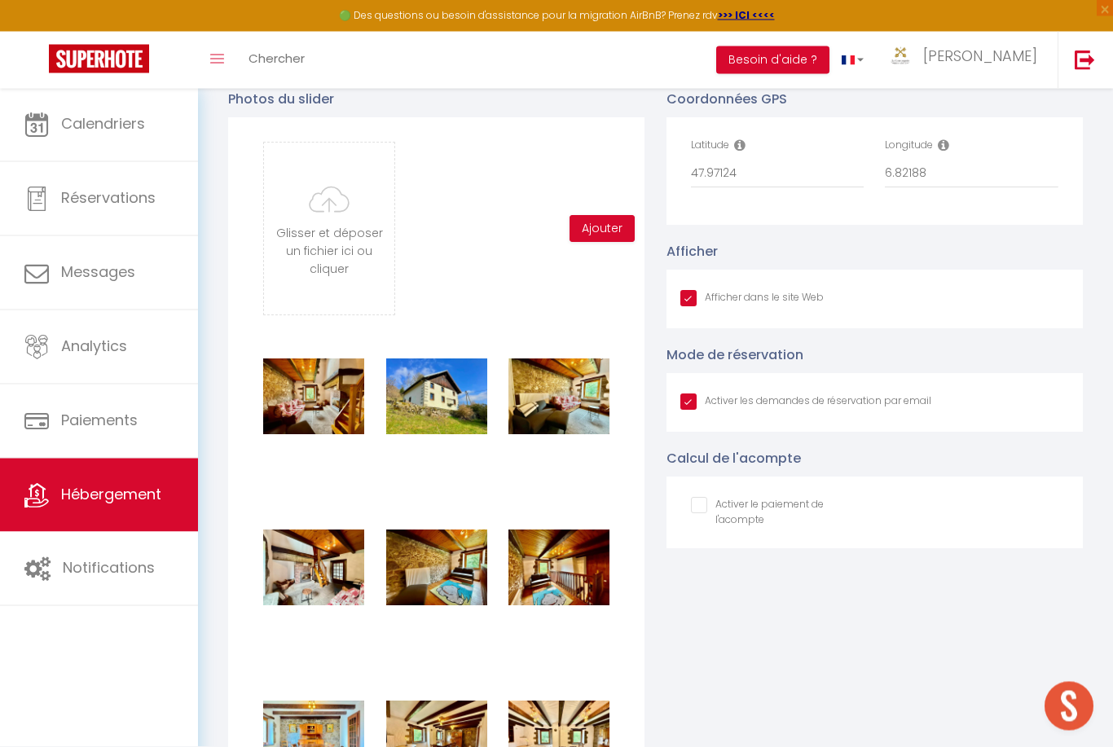
click at [333, 223] on input "file" at bounding box center [329, 229] width 130 height 172
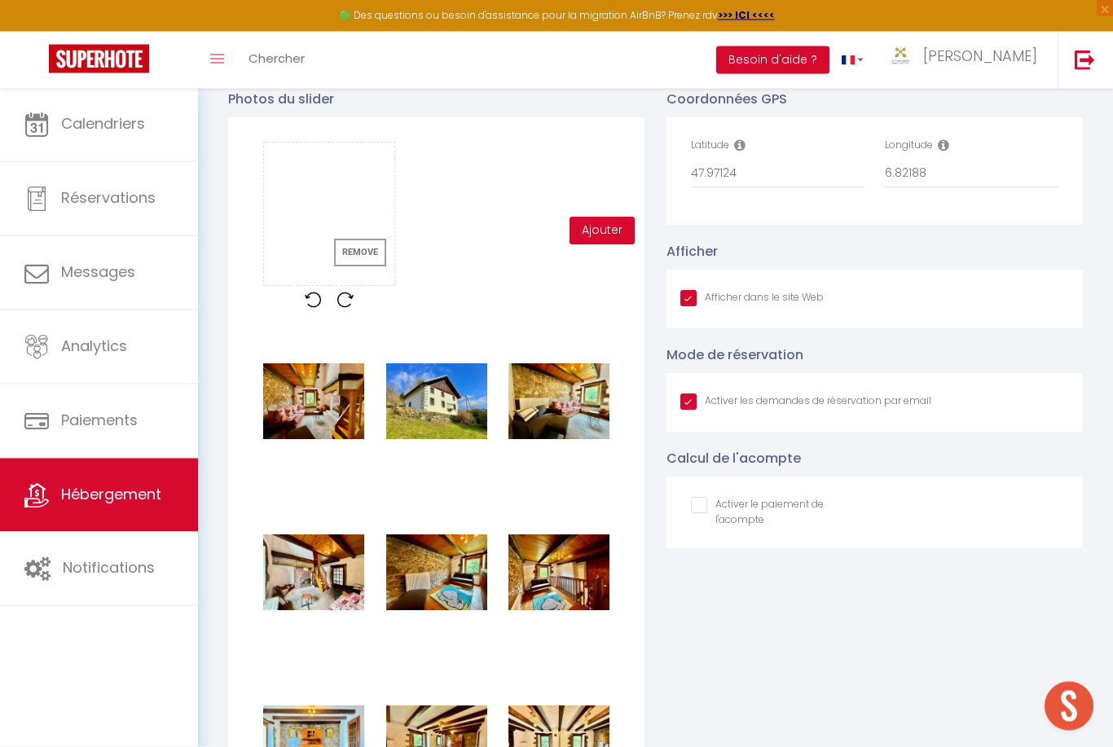
scroll to position [1601, 0]
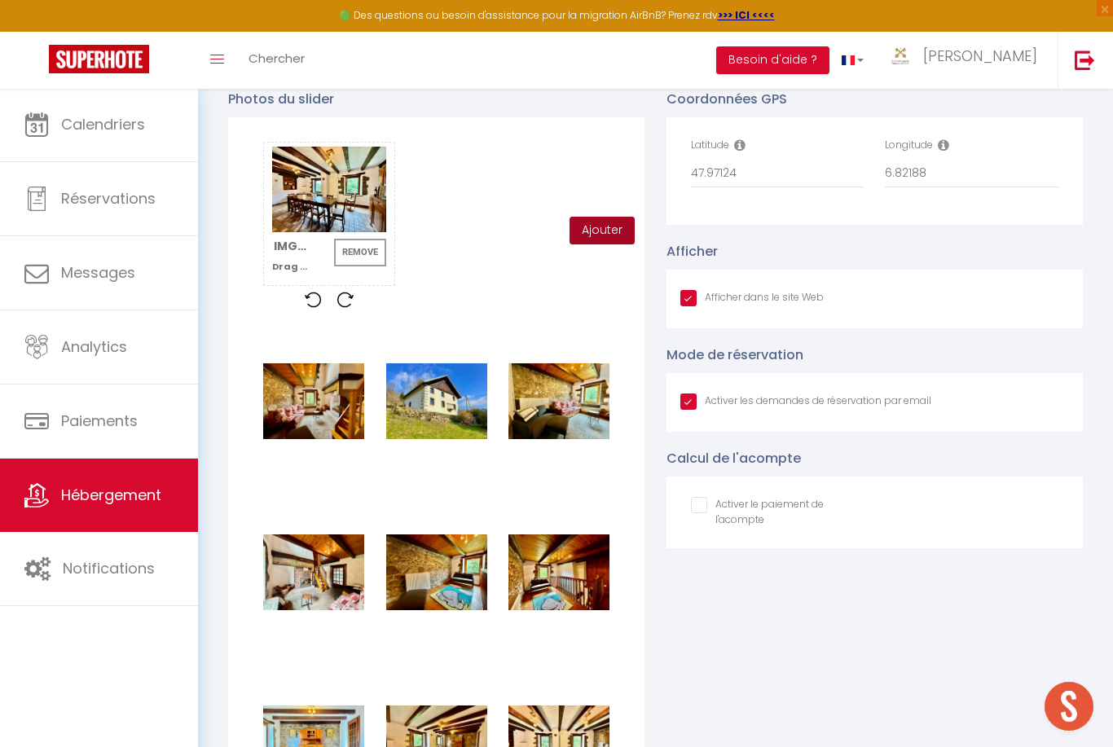
click at [630, 230] on button "Ajouter" at bounding box center [602, 231] width 65 height 28
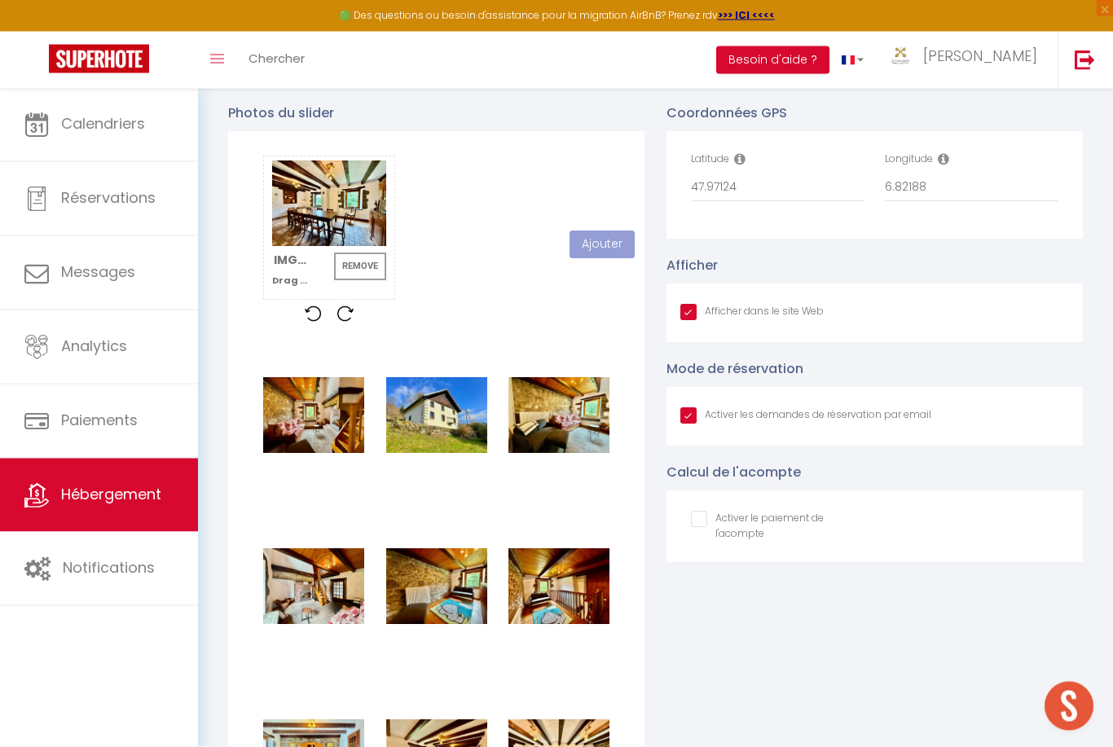
scroll to position [1585, 0]
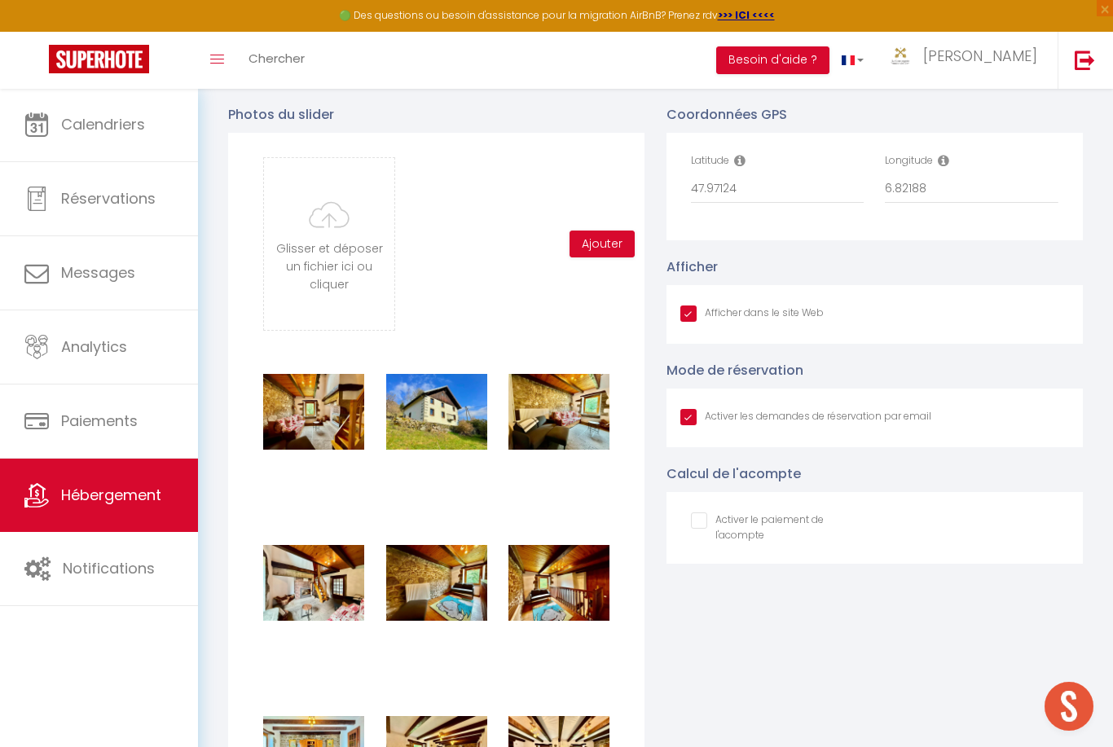
click at [375, 258] on input "file" at bounding box center [329, 244] width 130 height 172
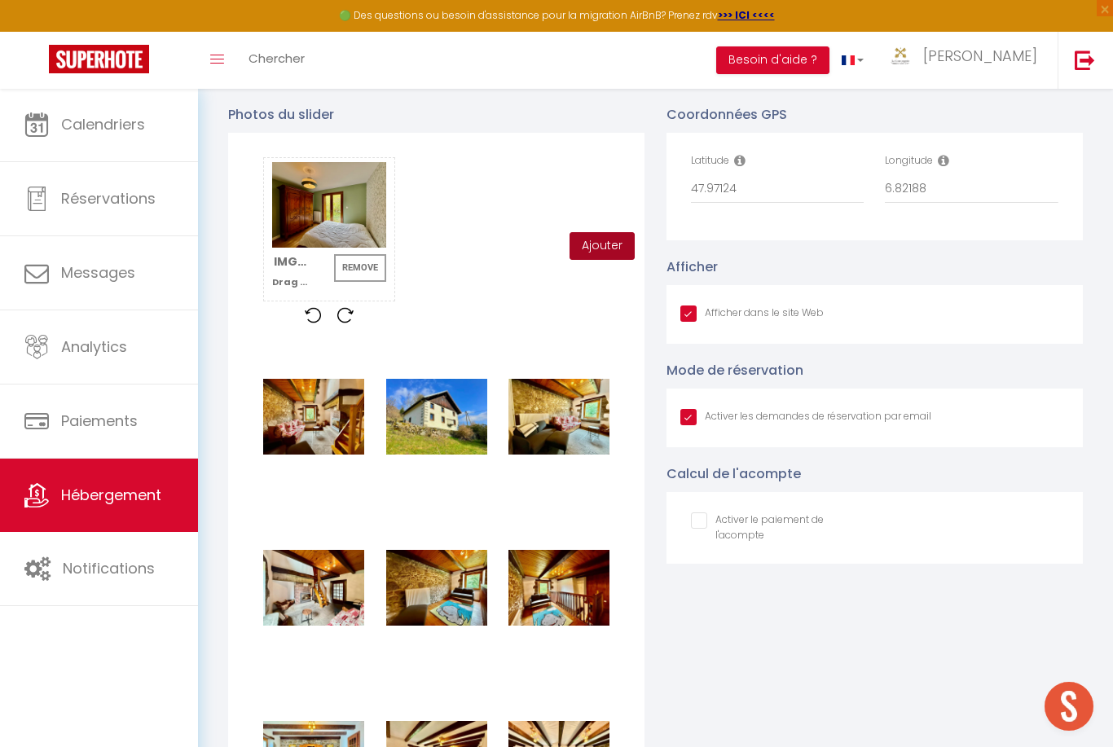
click at [614, 257] on button "Ajouter" at bounding box center [602, 246] width 65 height 28
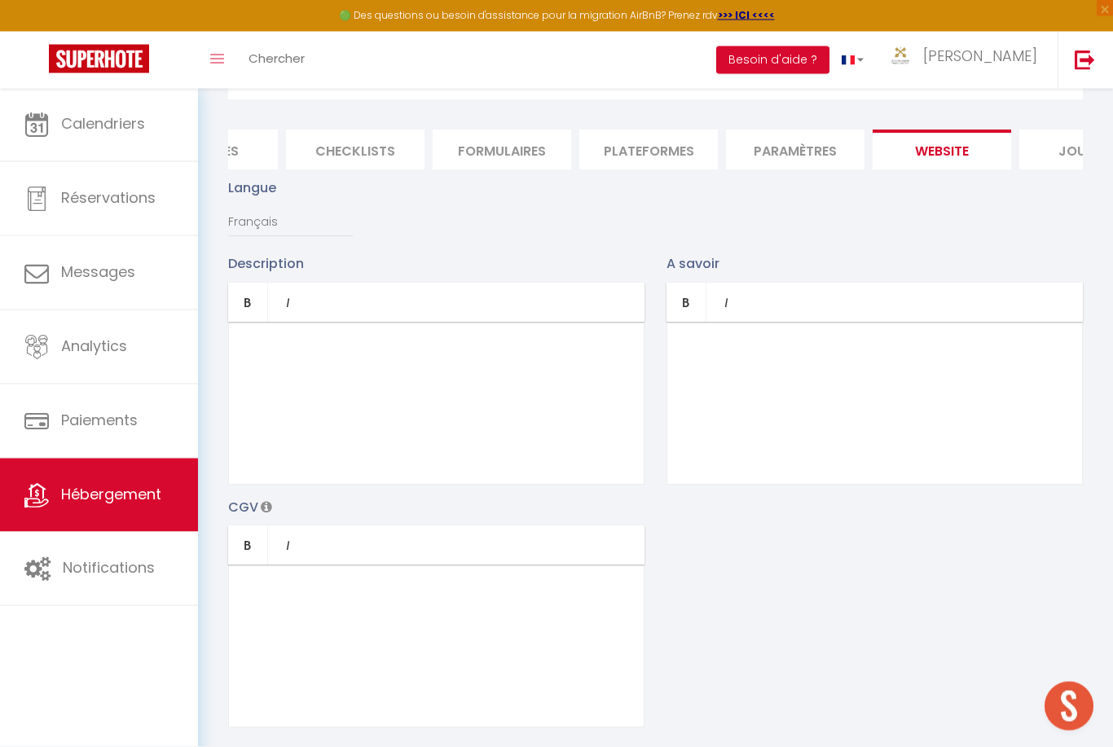
scroll to position [0, 0]
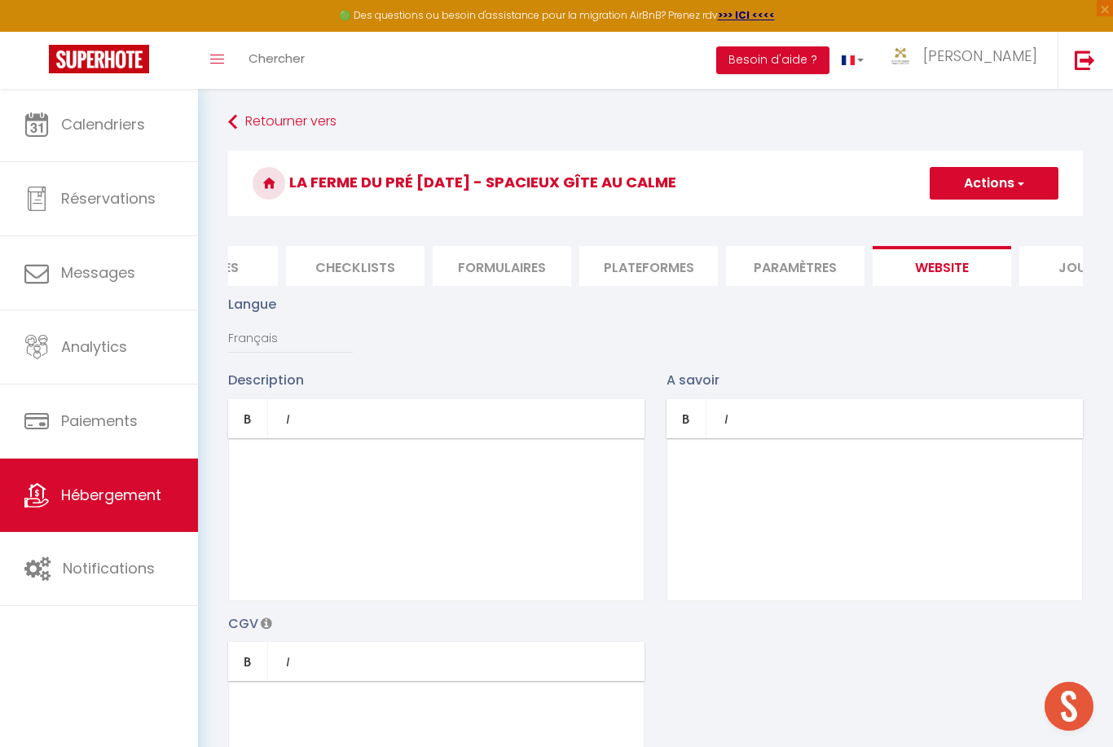
click at [500, 484] on div at bounding box center [436, 519] width 416 height 163
click at [492, 475] on div at bounding box center [436, 519] width 416 height 163
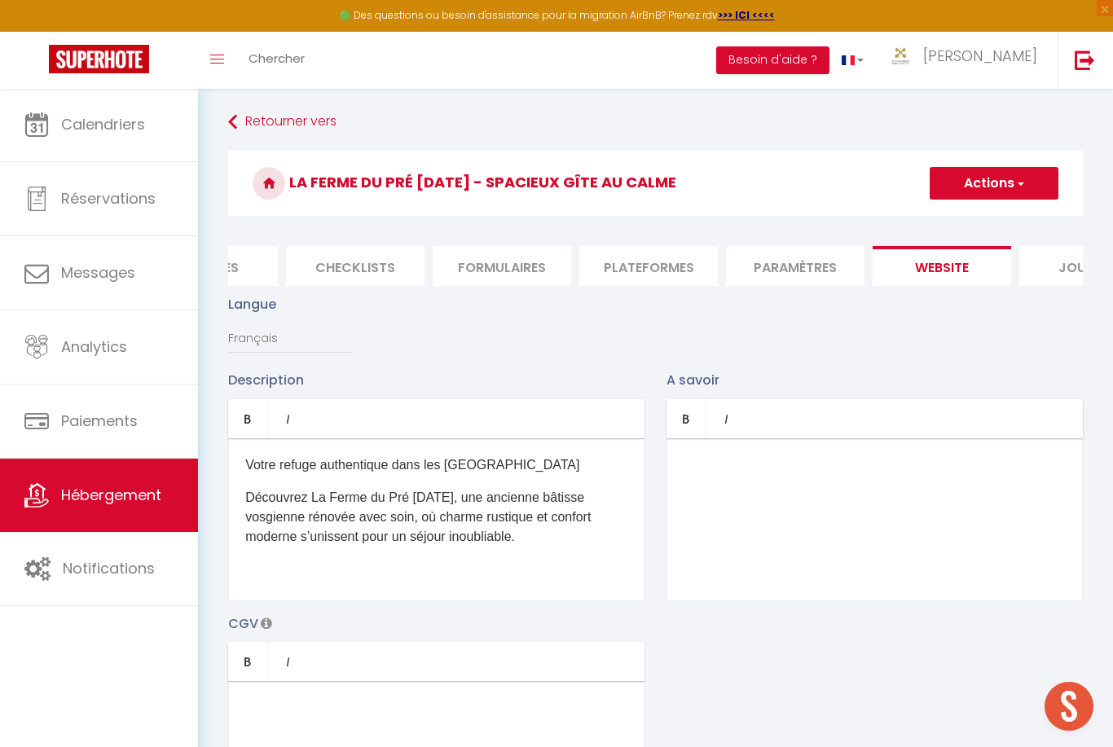
click at [570, 540] on p "Découvrez La Ferme du Pré [DATE], une ancienne bâtisse vosgienne rénovée avec s…" at bounding box center [436, 517] width 382 height 59
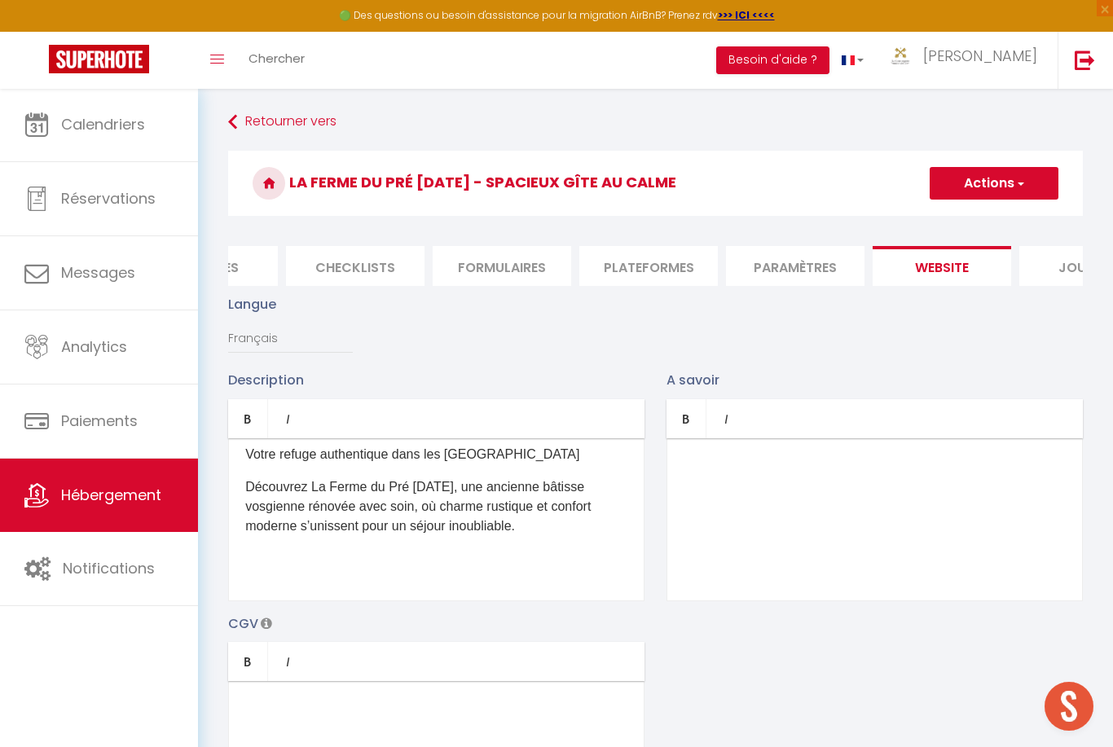
click at [341, 555] on p at bounding box center [436, 559] width 382 height 20
click at [341, 554] on p at bounding box center [436, 559] width 382 height 20
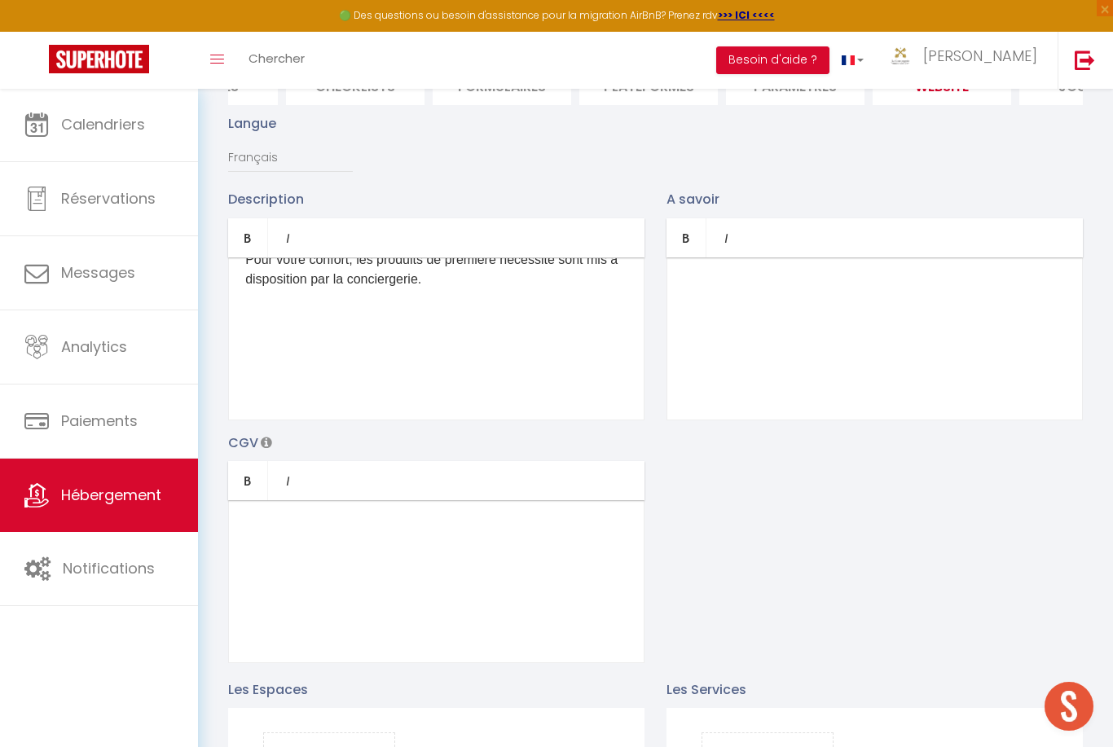
scroll to position [0, 0]
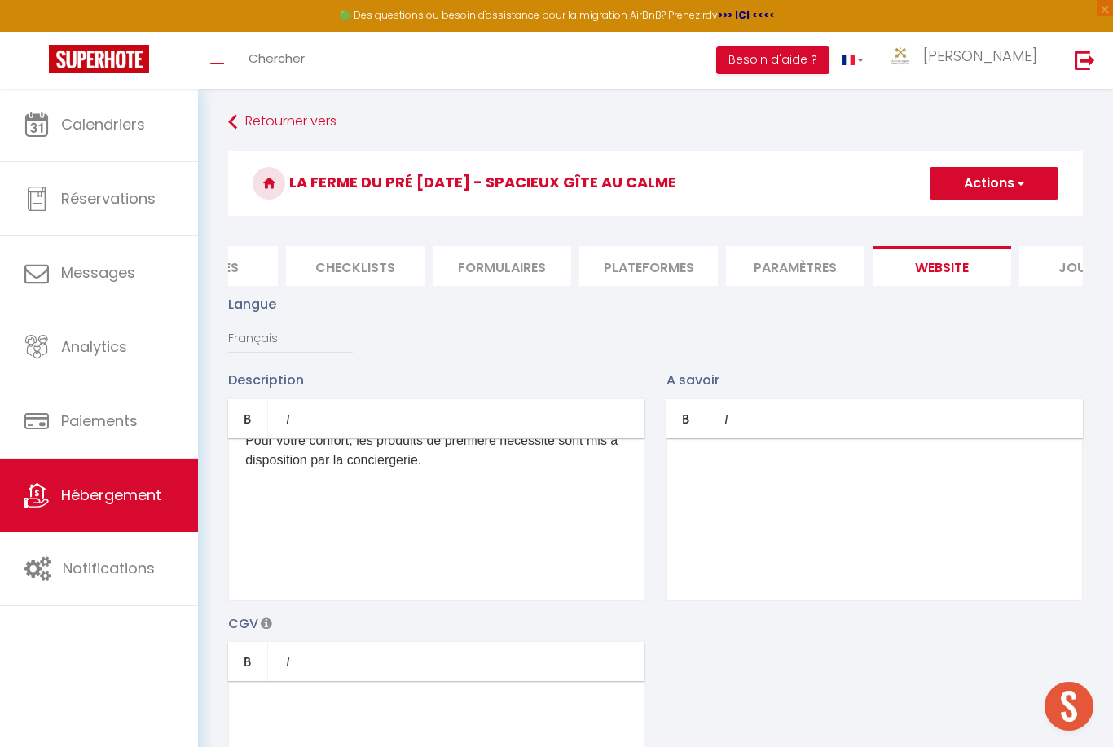
click at [1023, 183] on span "button" at bounding box center [1020, 183] width 11 height 16
click at [1005, 217] on input "Enregistrer" at bounding box center [975, 219] width 60 height 16
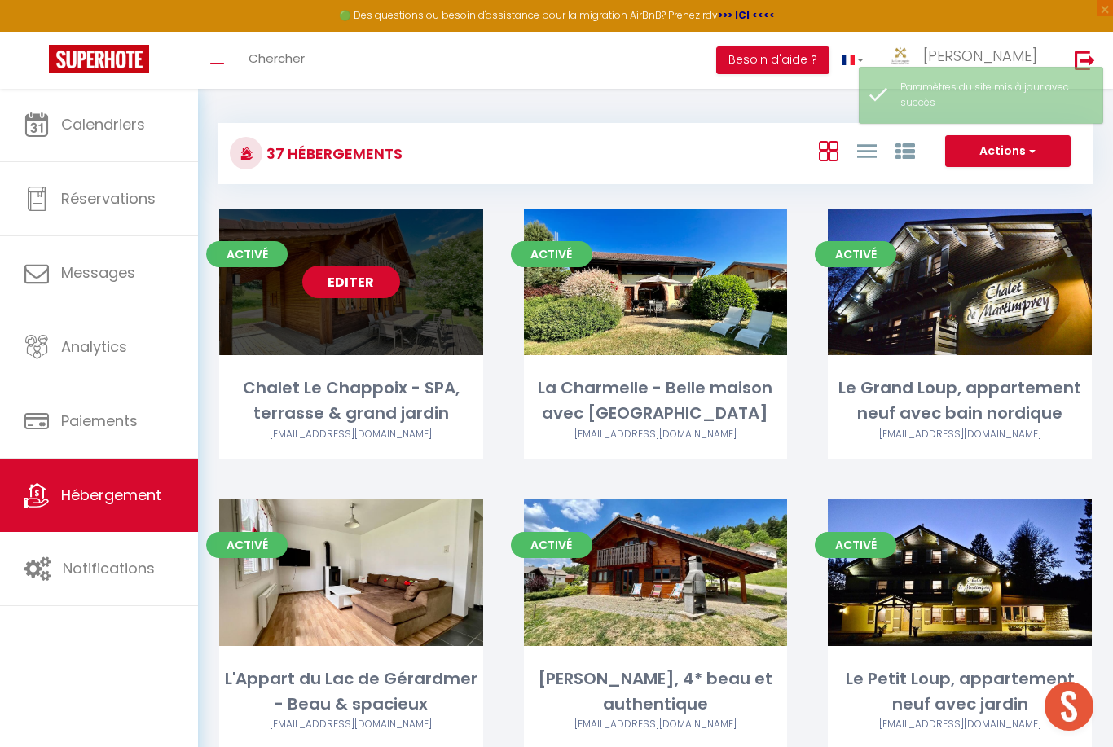
click at [372, 280] on link "Editer" at bounding box center [351, 282] width 98 height 33
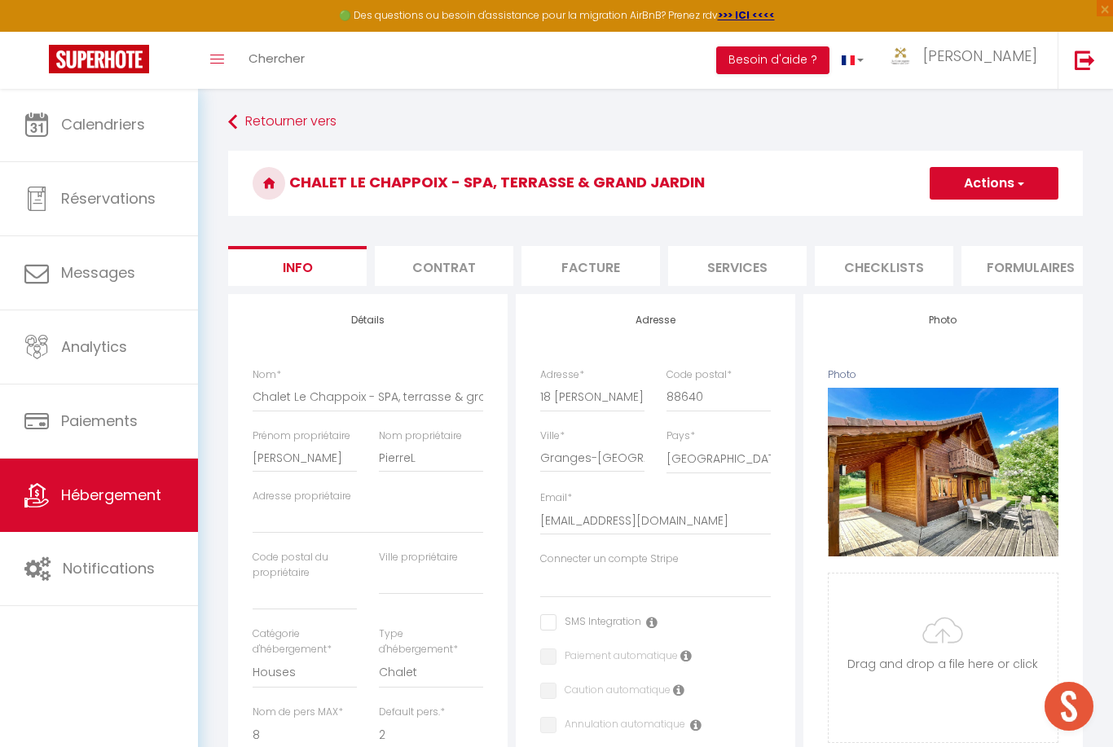
click at [1044, 269] on li "Formulaires" at bounding box center [1031, 266] width 139 height 40
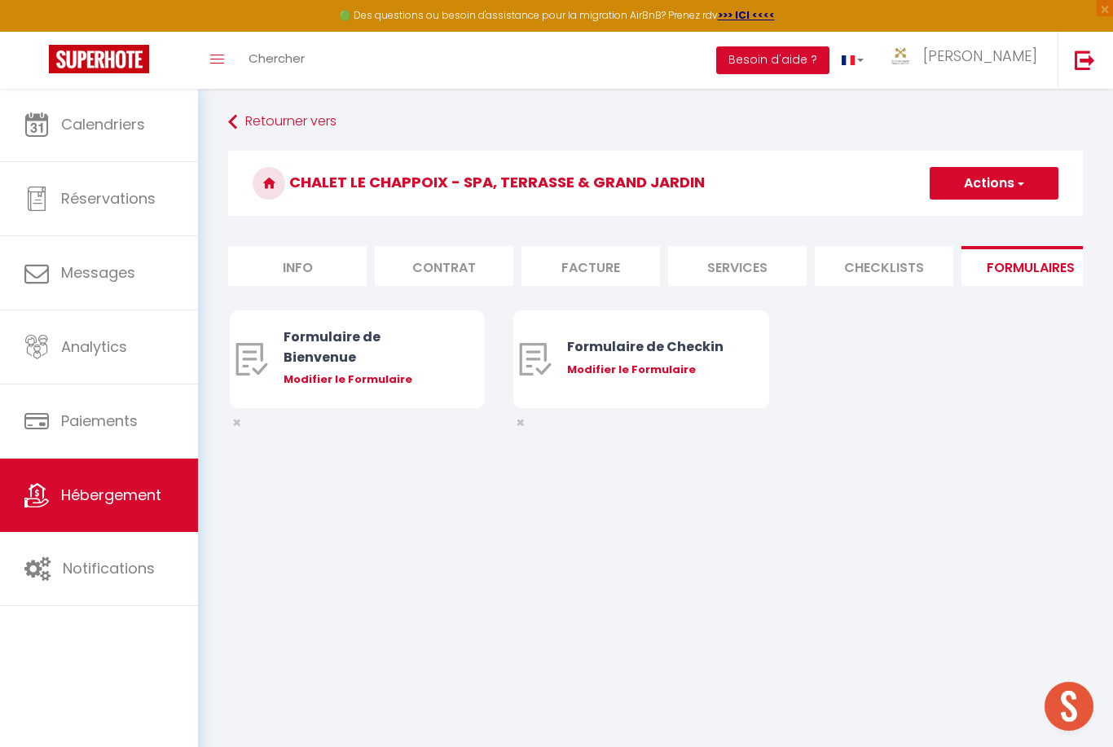
click at [896, 268] on li "Checklists" at bounding box center [884, 266] width 139 height 40
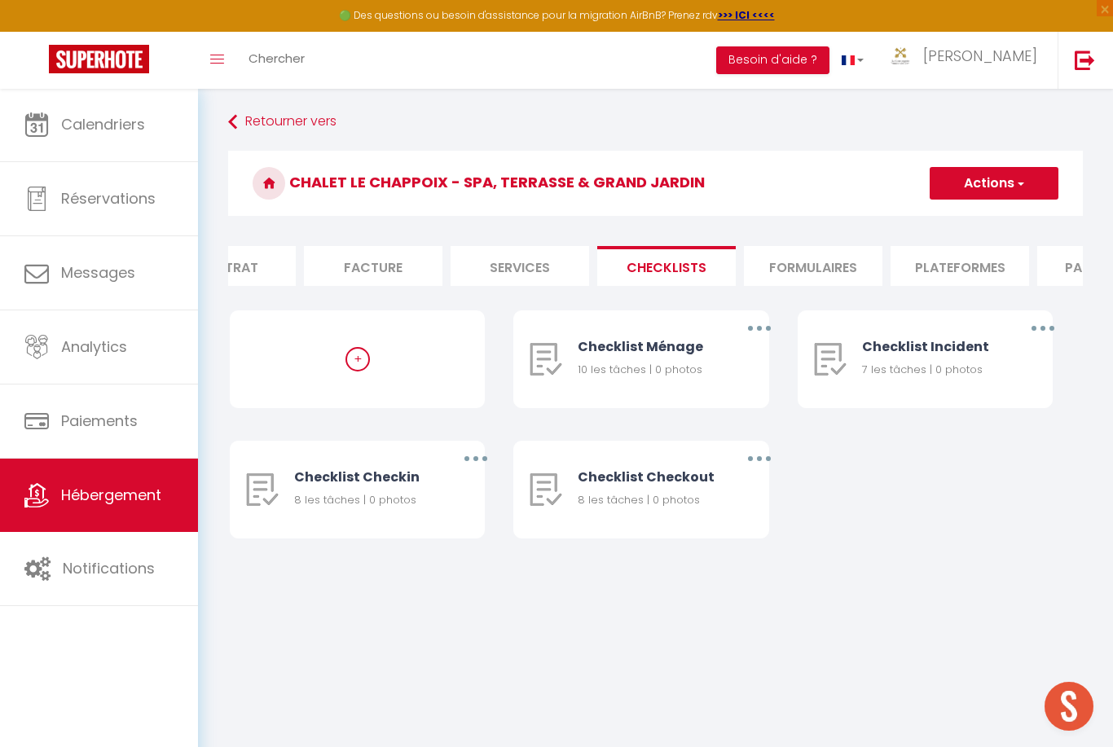
scroll to position [0, 233]
click at [970, 263] on li "Plateformes" at bounding box center [944, 266] width 139 height 40
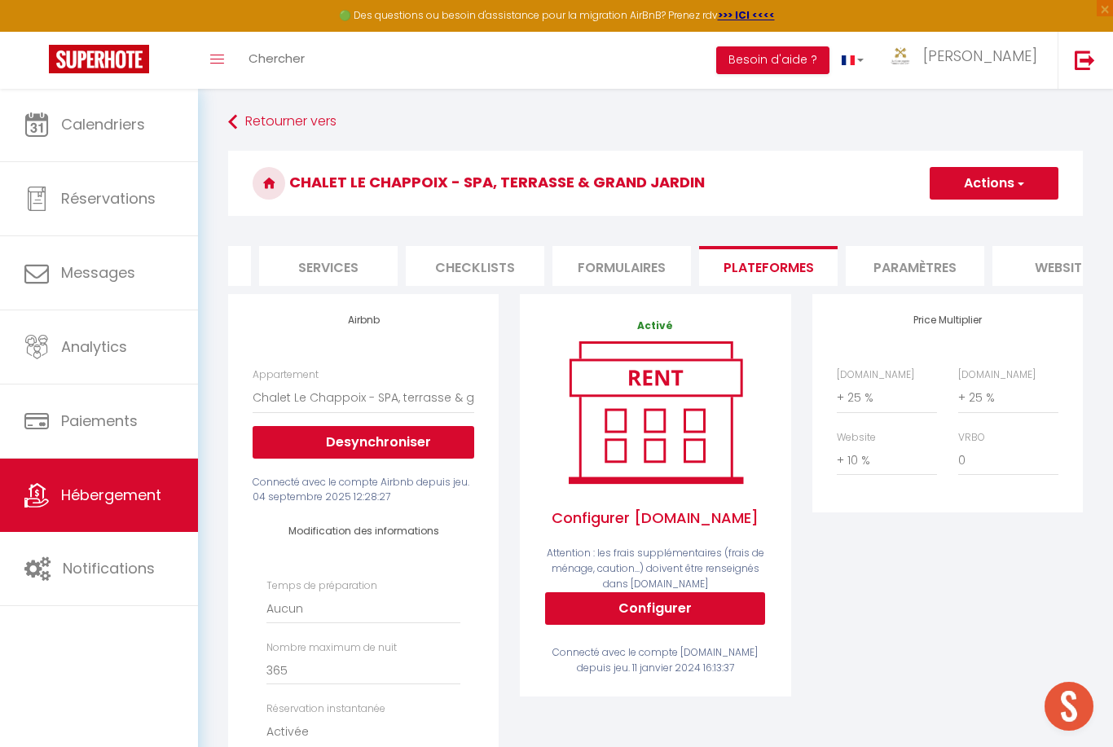
scroll to position [0, 468]
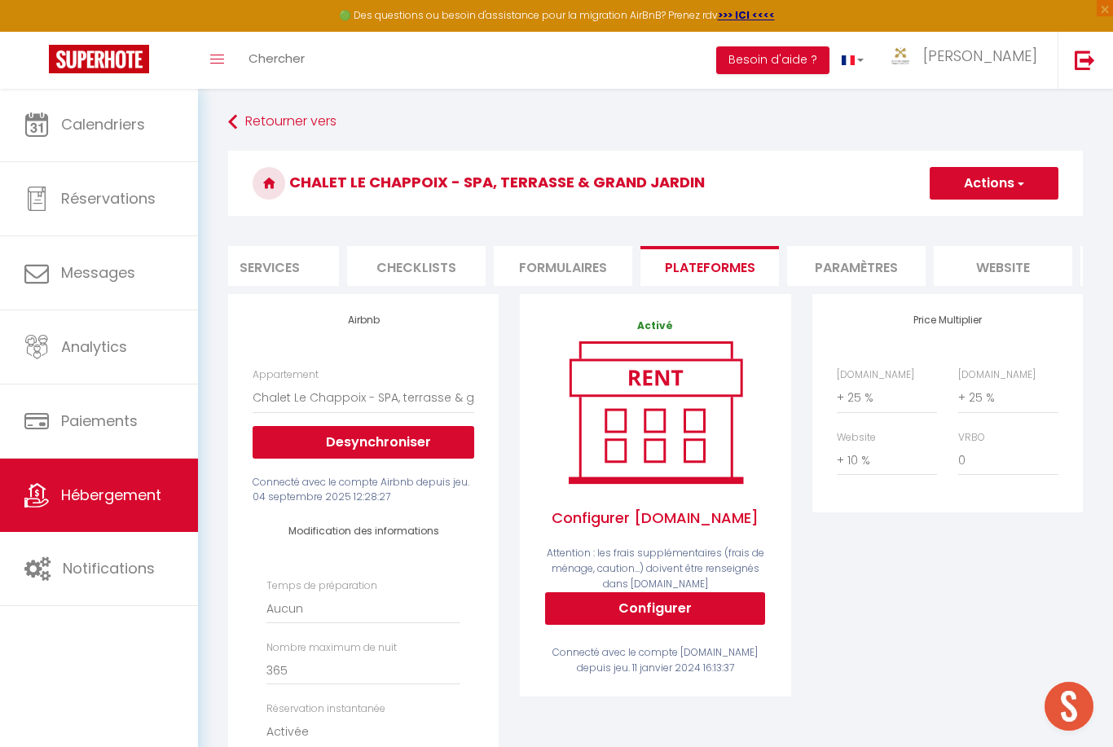
click at [893, 258] on li "Paramètres" at bounding box center [856, 266] width 139 height 40
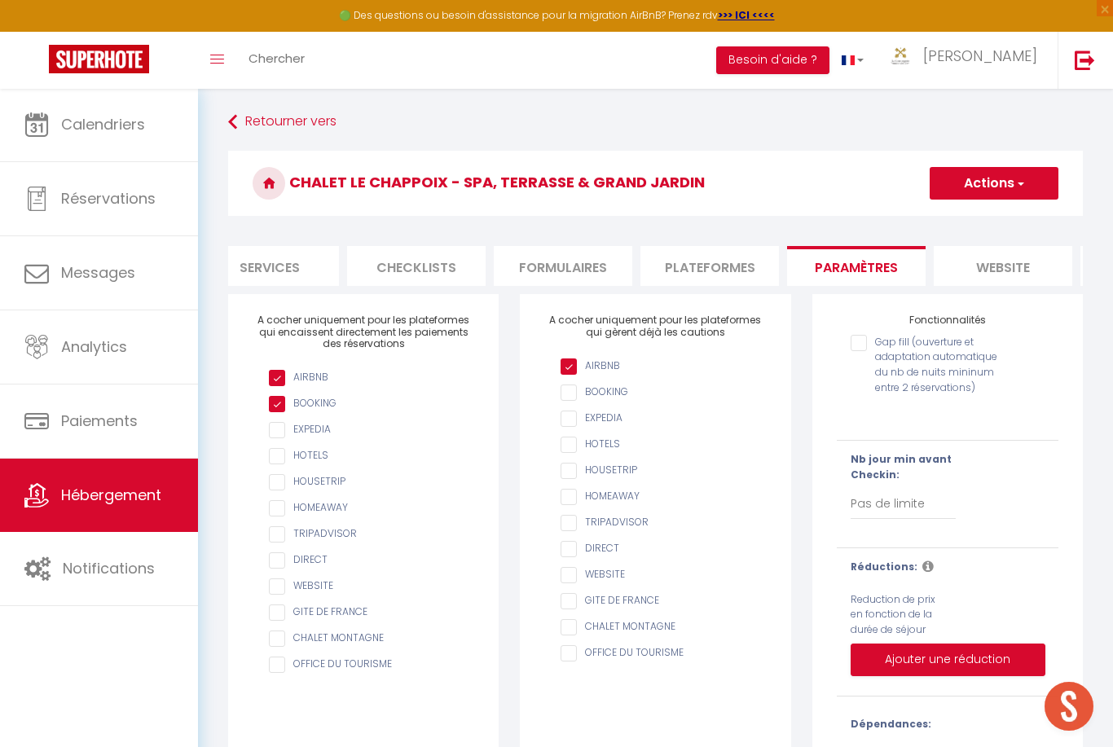
click at [1048, 269] on li "website" at bounding box center [1003, 266] width 139 height 40
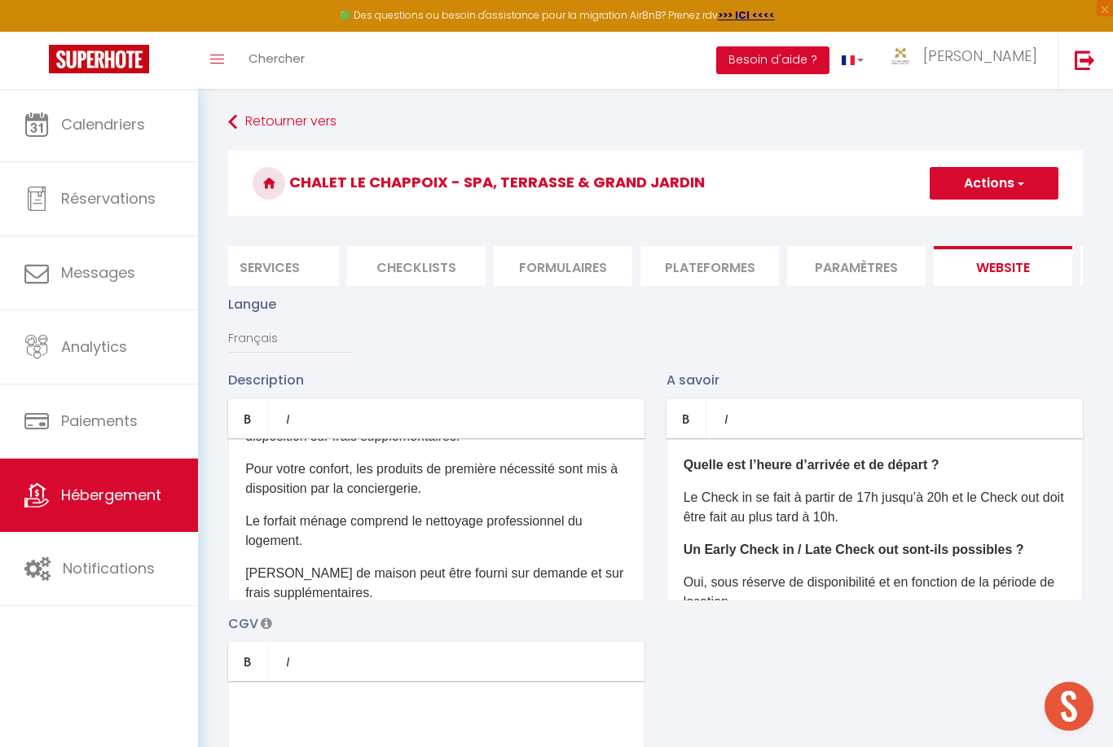
scroll to position [465, 0]
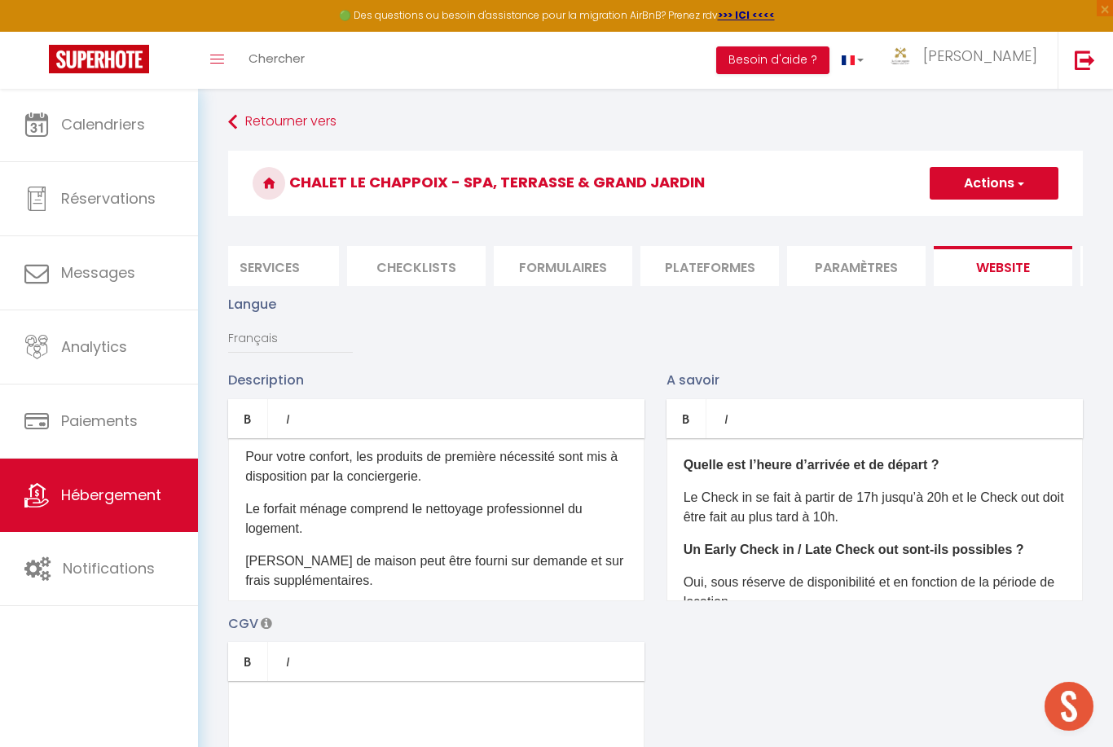
click at [566, 505] on p "Le forfait ménage comprend le nettoyage professionnel du logement." at bounding box center [436, 519] width 382 height 39
click at [565, 505] on p "Le forfait ménage comprend le nettoyage professionnel du logement." at bounding box center [436, 519] width 382 height 39
click at [540, 518] on p "Le forfait ménage comprend le nettoyage professionnel du logement." at bounding box center [436, 519] width 382 height 39
click at [545, 515] on p "Le forfait ménage comprend le nettoyage professionnel du logement." at bounding box center [436, 519] width 382 height 39
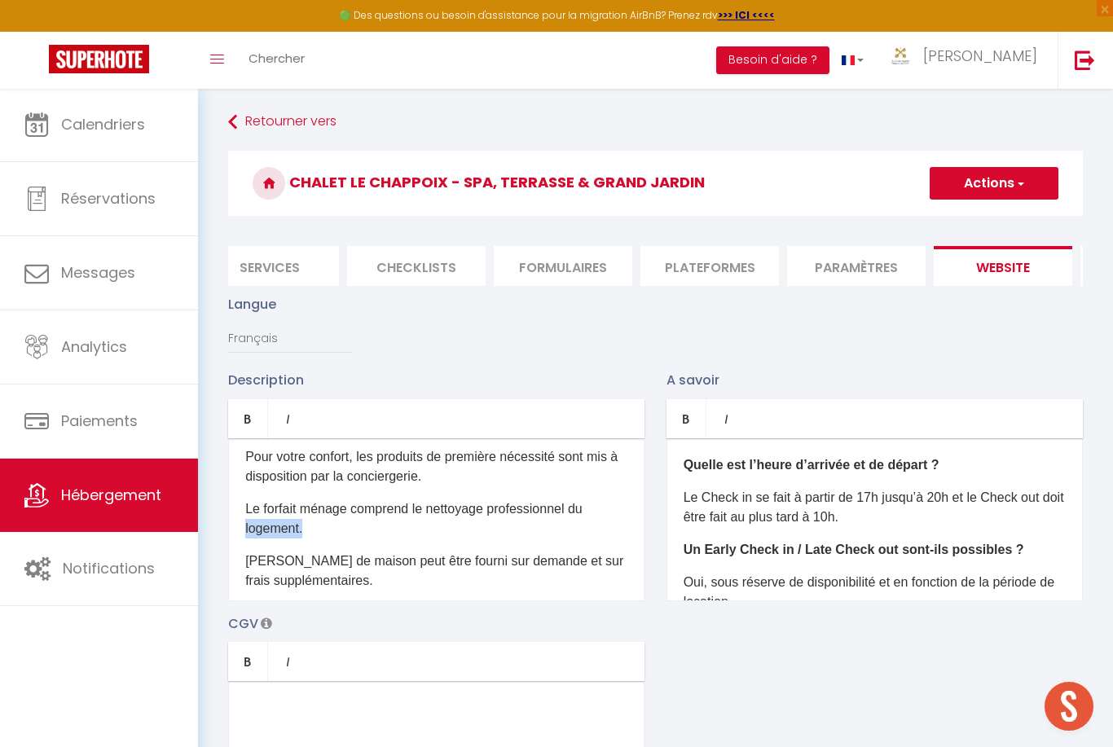
click at [545, 514] on p "Le forfait ménage comprend le nettoyage professionnel du logement." at bounding box center [436, 519] width 382 height 39
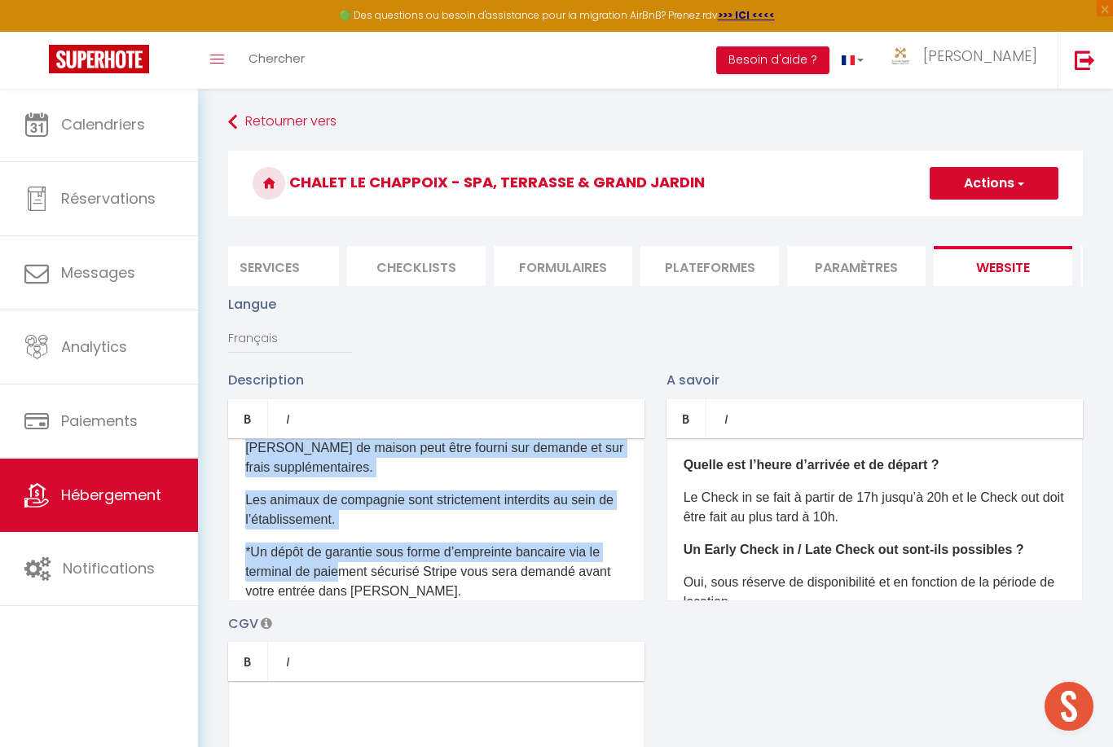
scroll to position [611, 0]
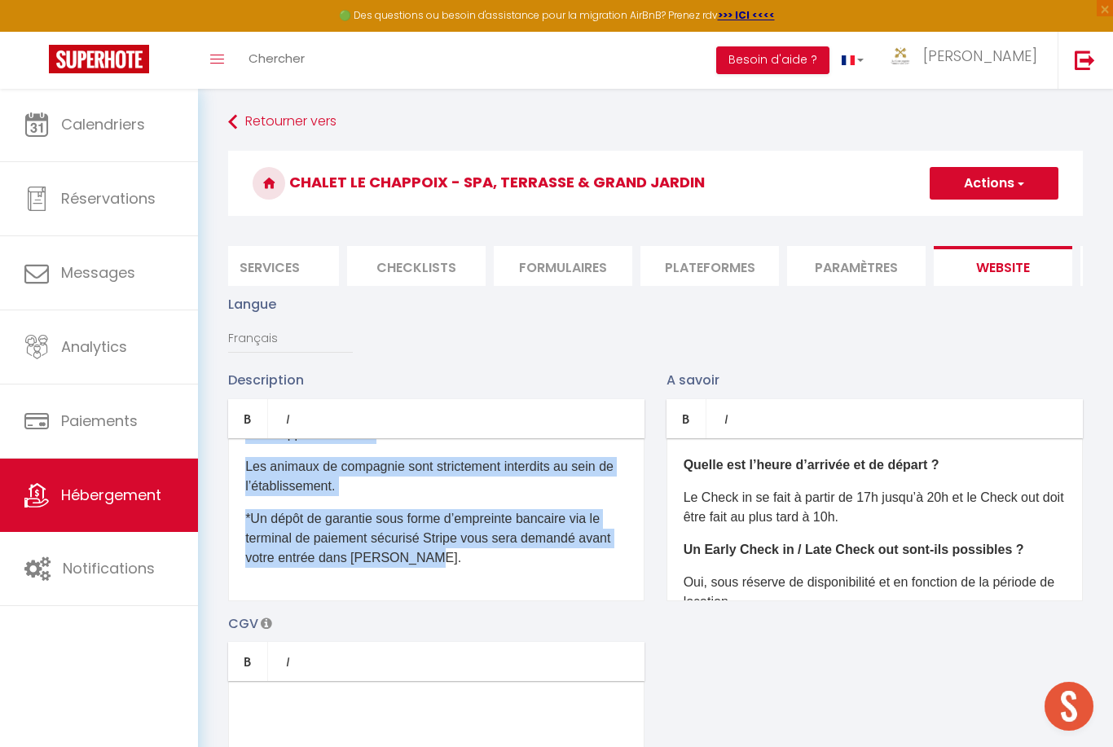
copy div "Le forfait ménage comprend le nettoyage professionnel du logement. Le linge de …"
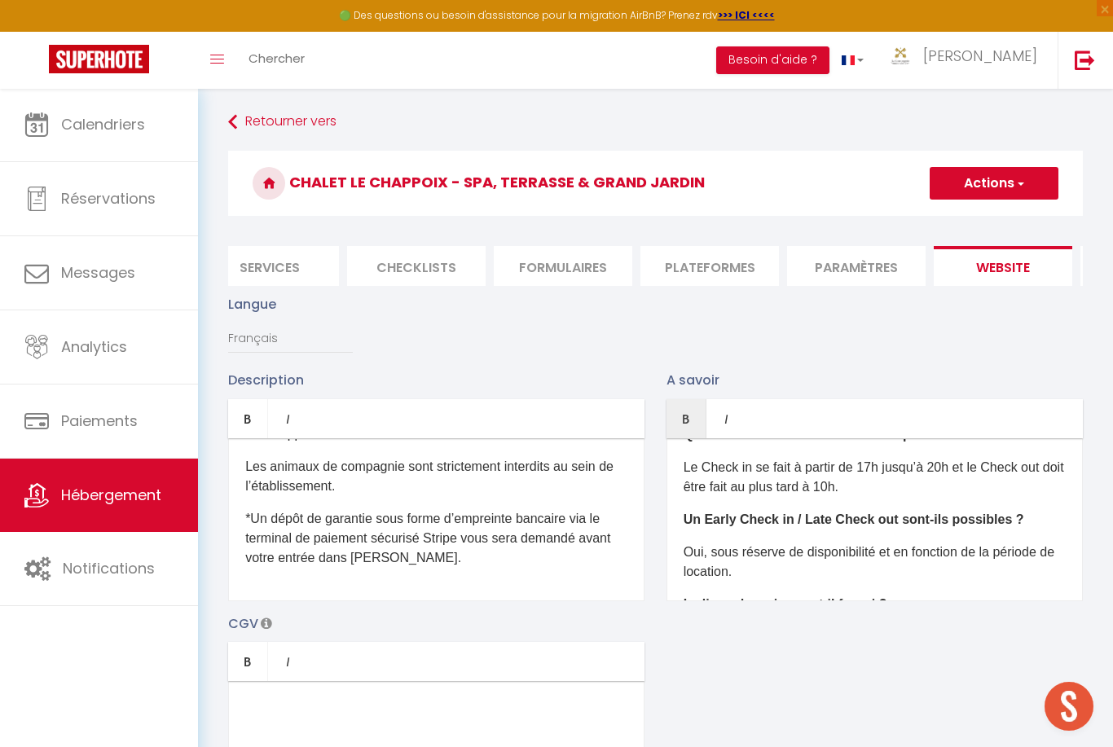
scroll to position [27, 0]
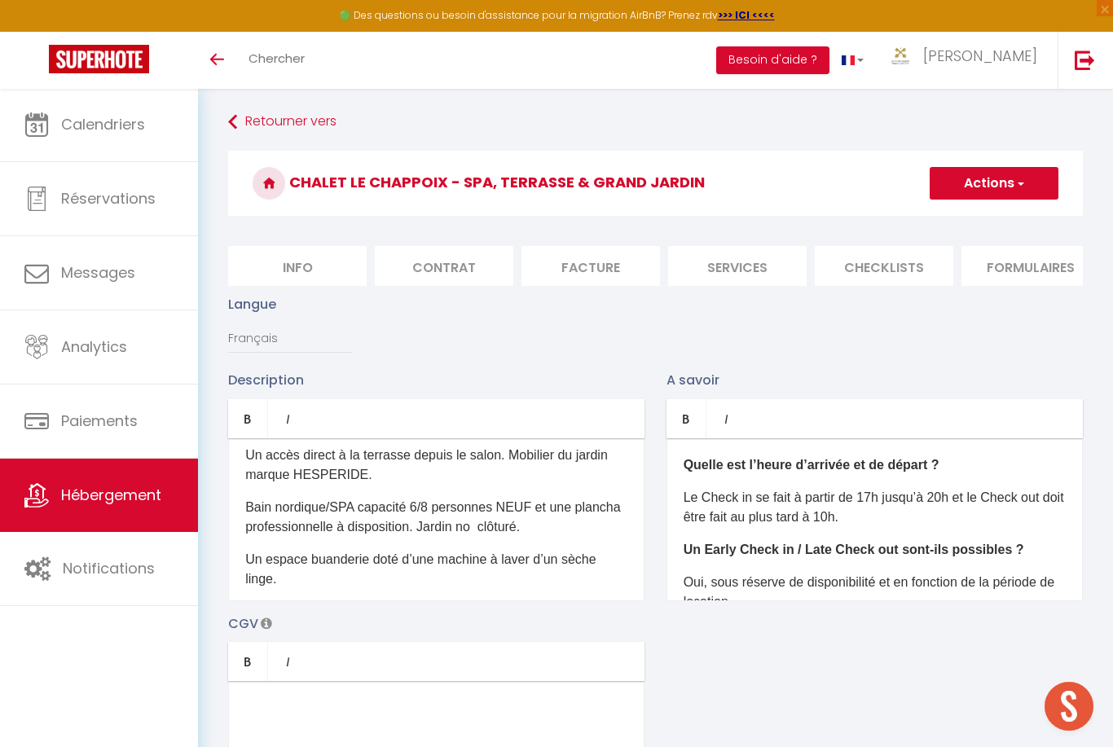
scroll to position [155, 0]
click at [482, 524] on span "Bain nordique/SPA capacité 6/8 personnes NEUF et une plancha professionnelle à …" at bounding box center [432, 515] width 375 height 33
click at [1003, 187] on button "Actions" at bounding box center [994, 183] width 129 height 33
click at [994, 220] on input "Enregistrer" at bounding box center [975, 219] width 60 height 16
checkbox input "true"
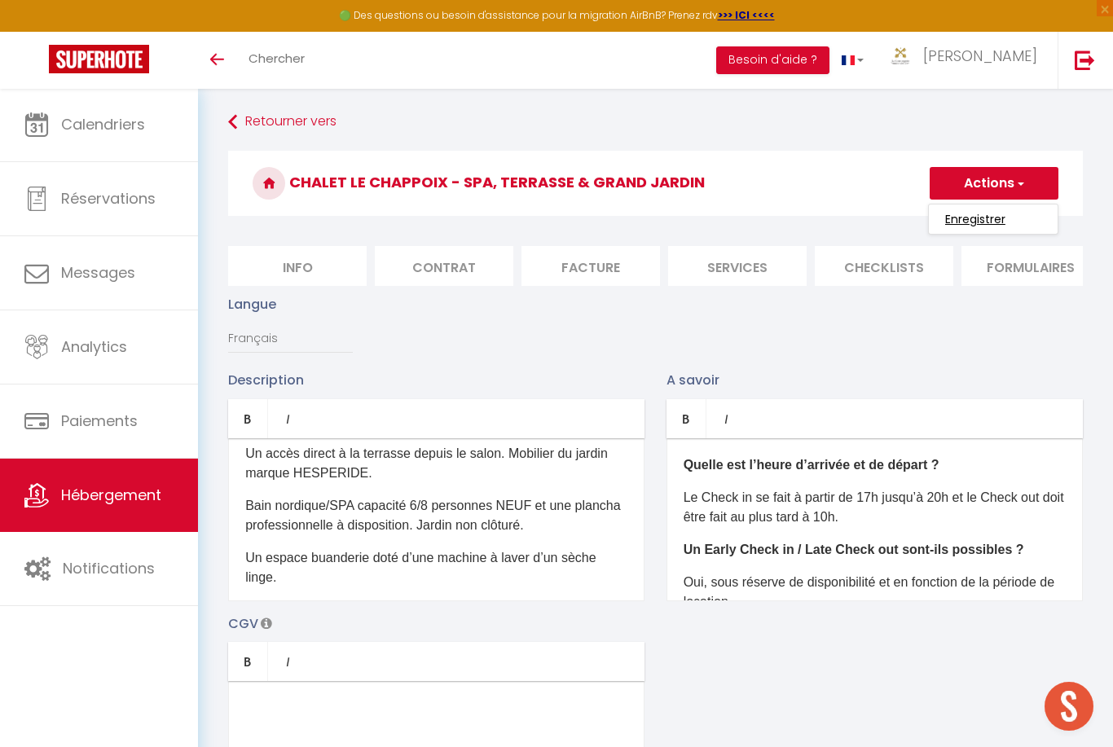
checkbox input "true"
checkbox input "false"
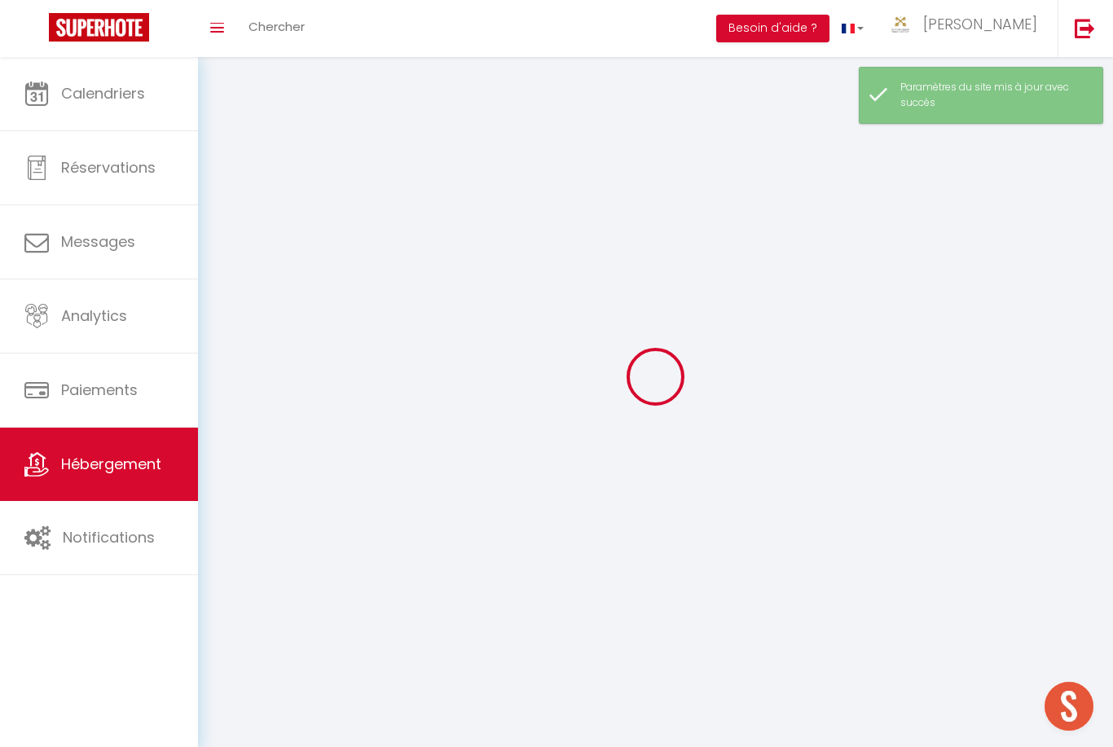
click at [994, 220] on div at bounding box center [656, 377] width 876 height 601
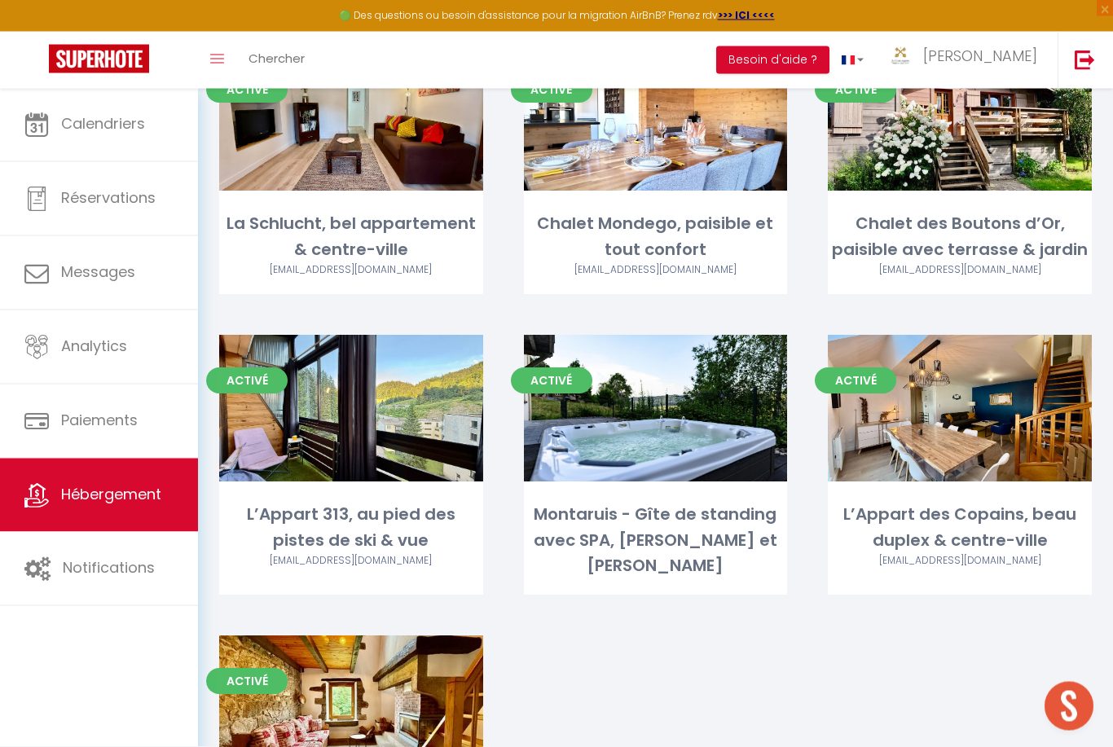
scroll to position [3189, 0]
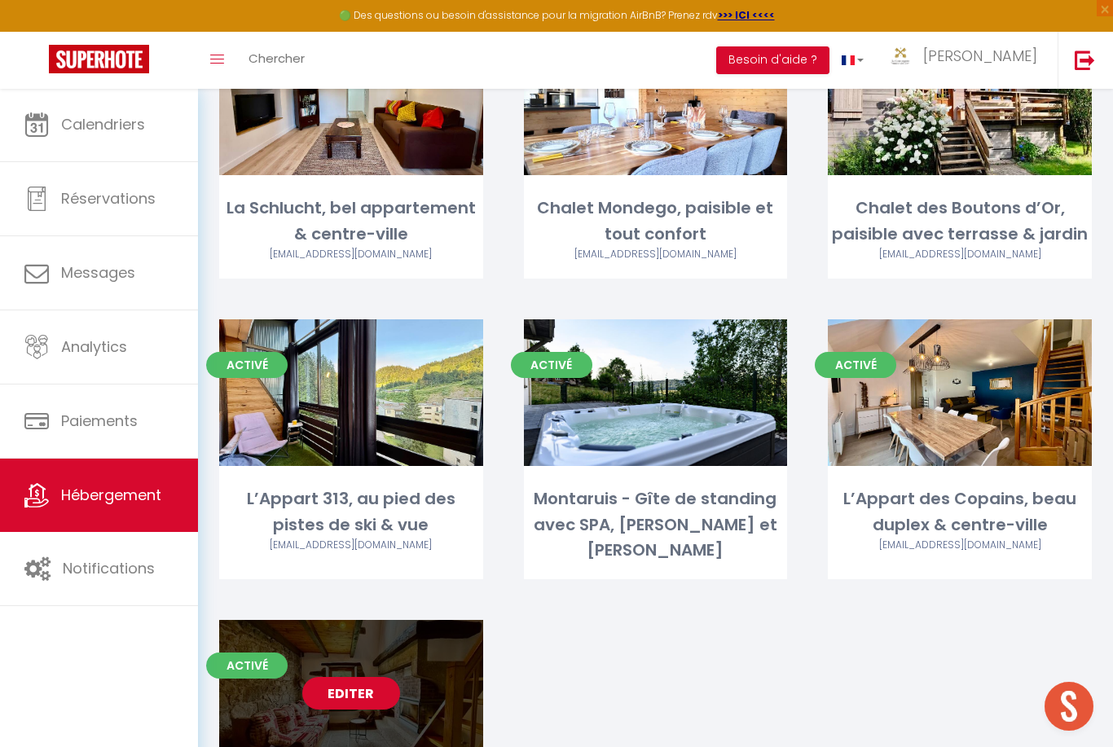
click at [326, 677] on link "Editer" at bounding box center [351, 693] width 98 height 33
select select "3"
select select "2"
select select "1"
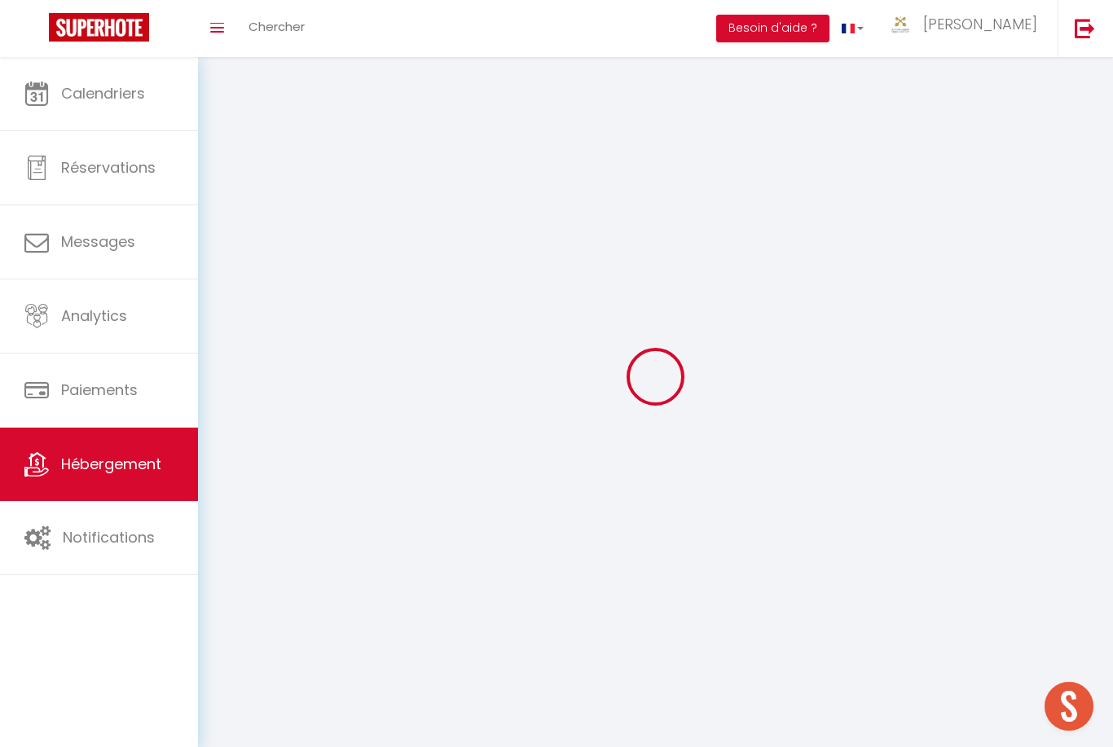
select select
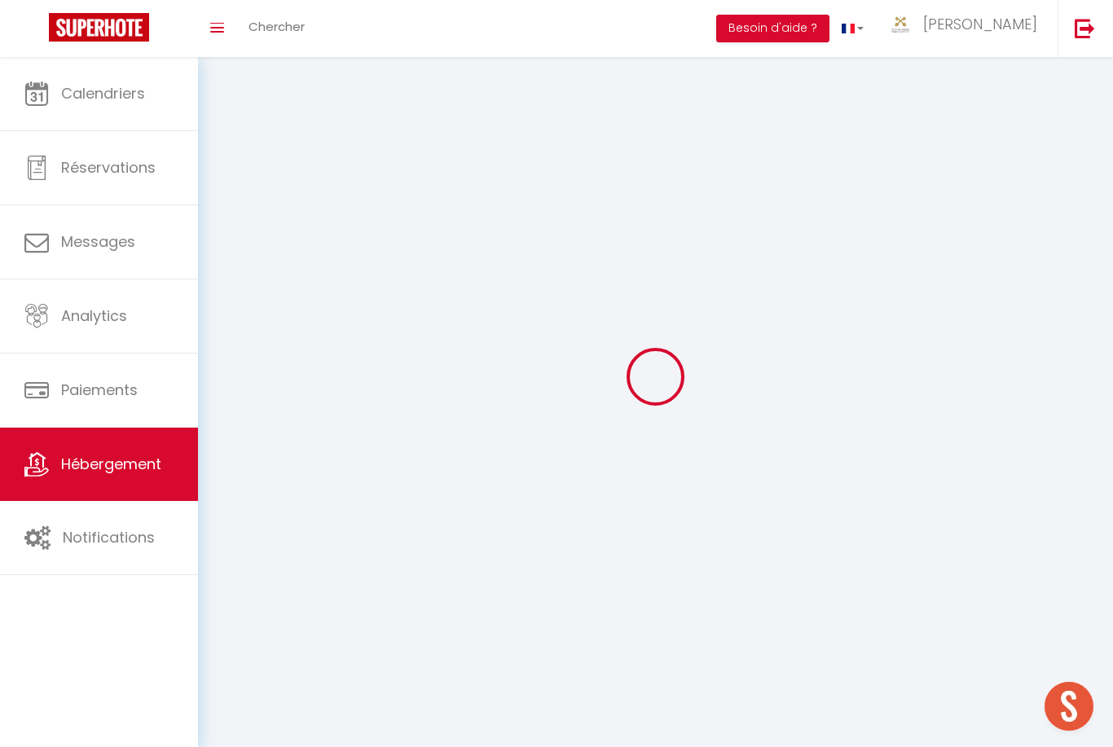
select select
checkbox input "false"
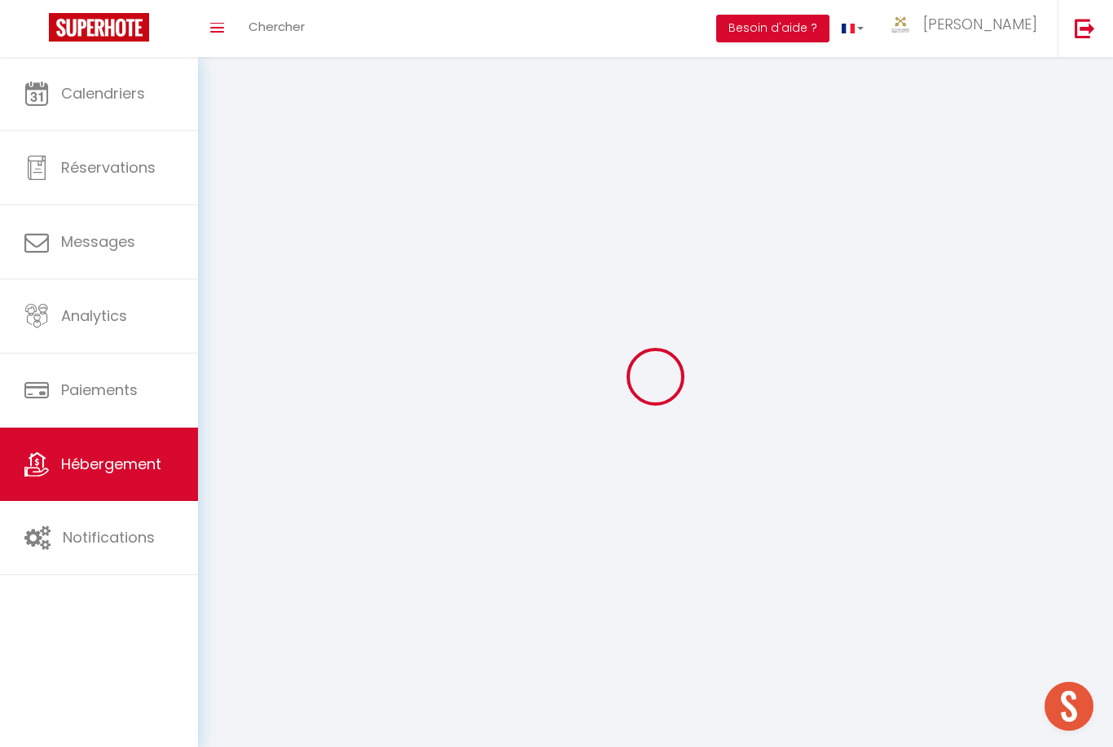
checkbox input "false"
select select
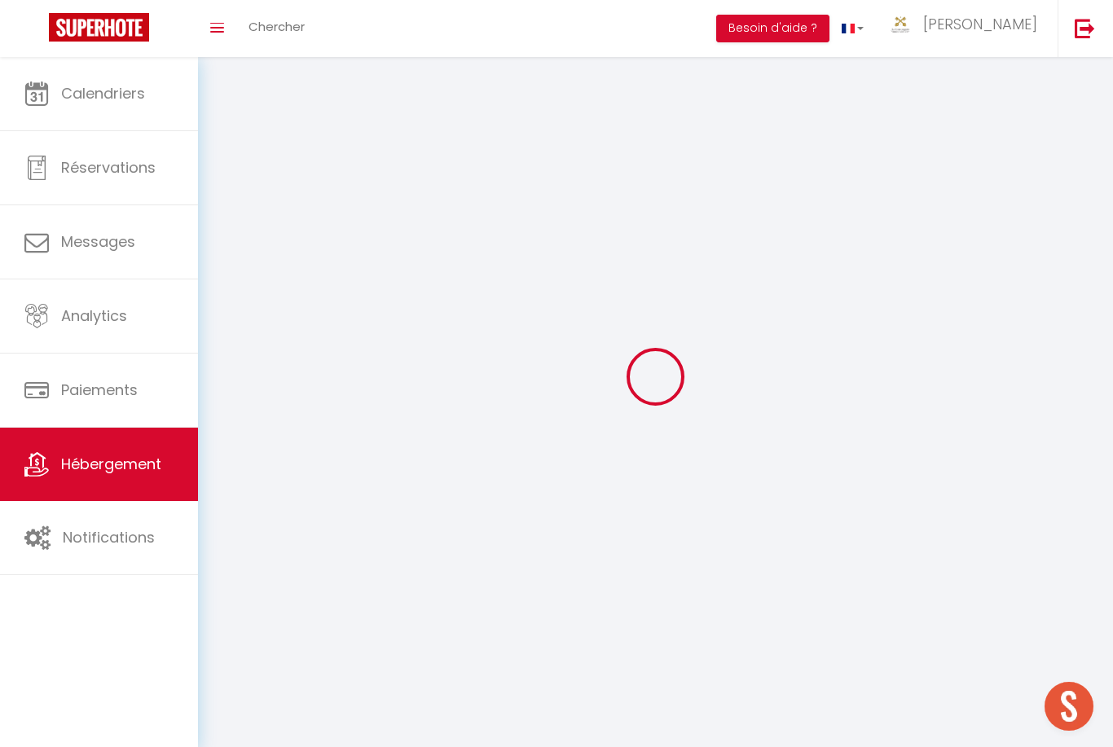
select select
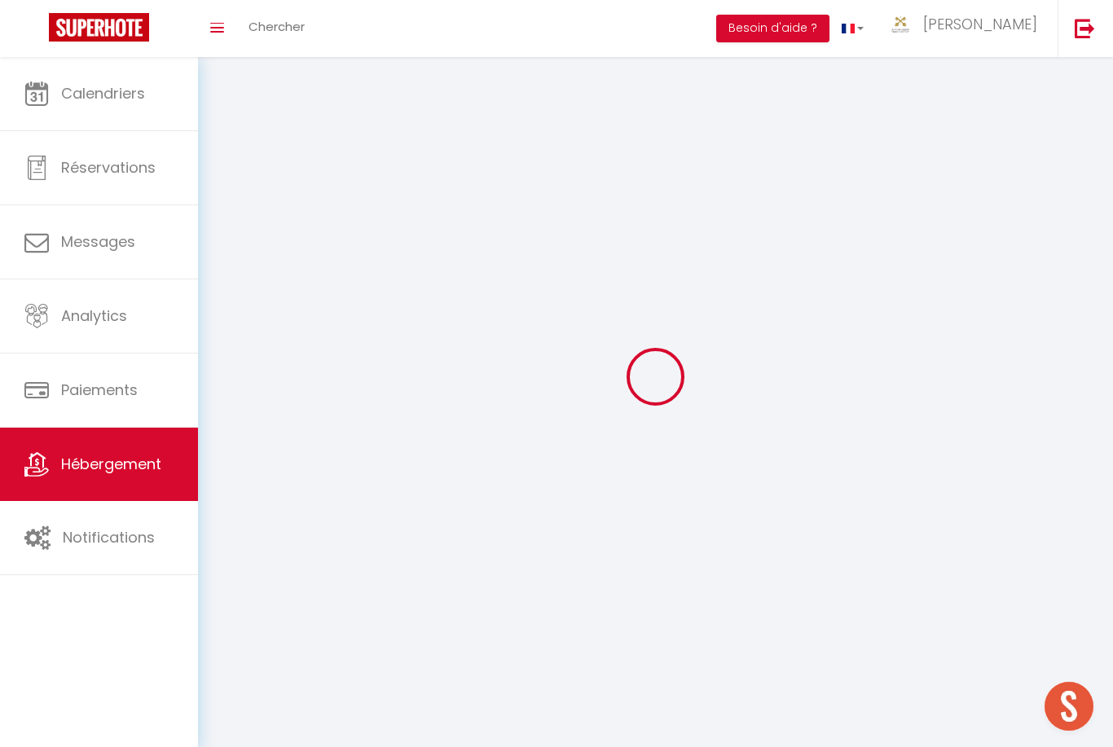
checkbox input "false"
select select
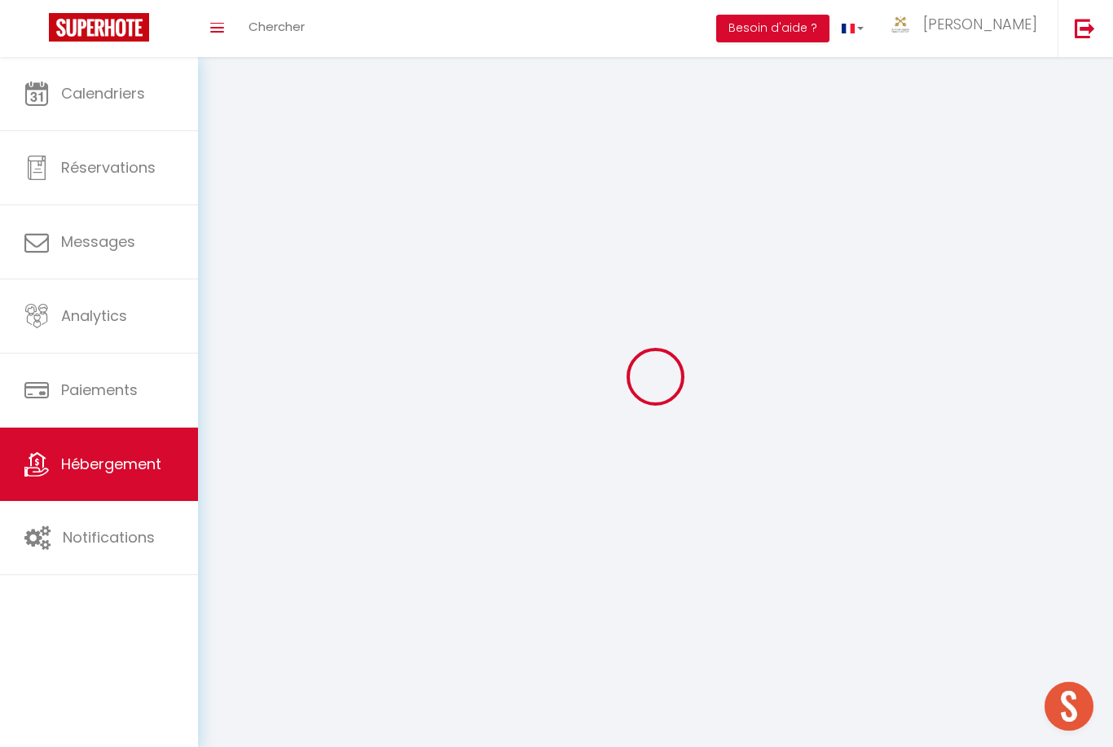
select select
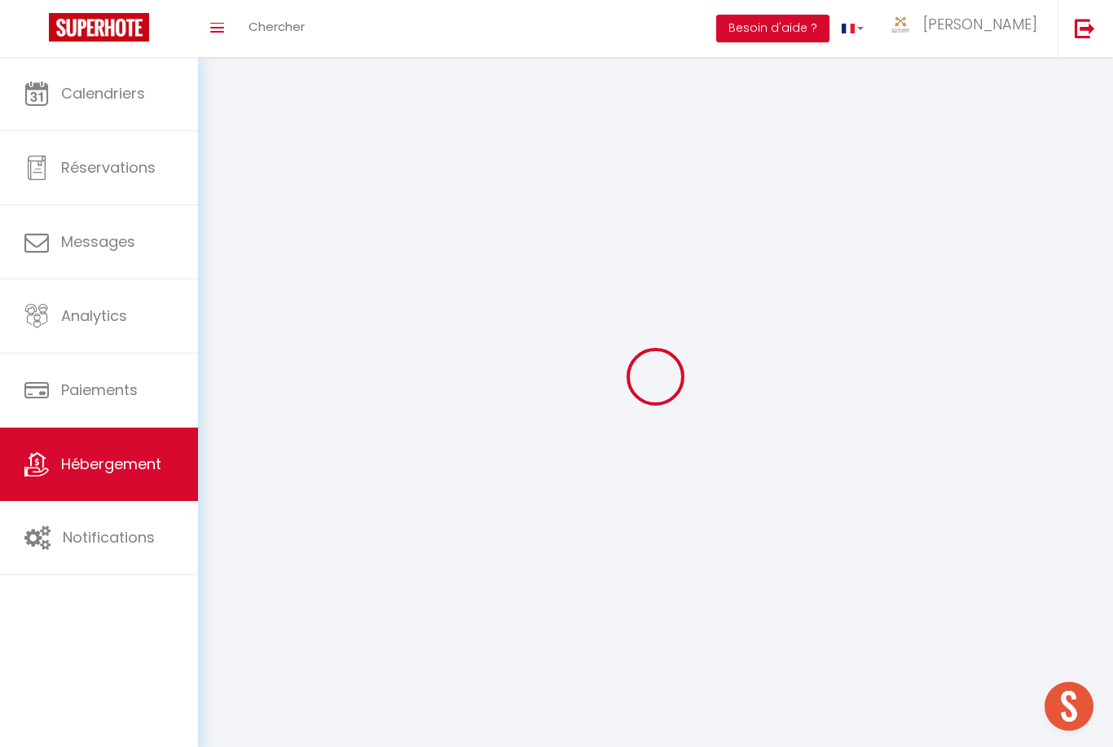
select select
checkbox input "false"
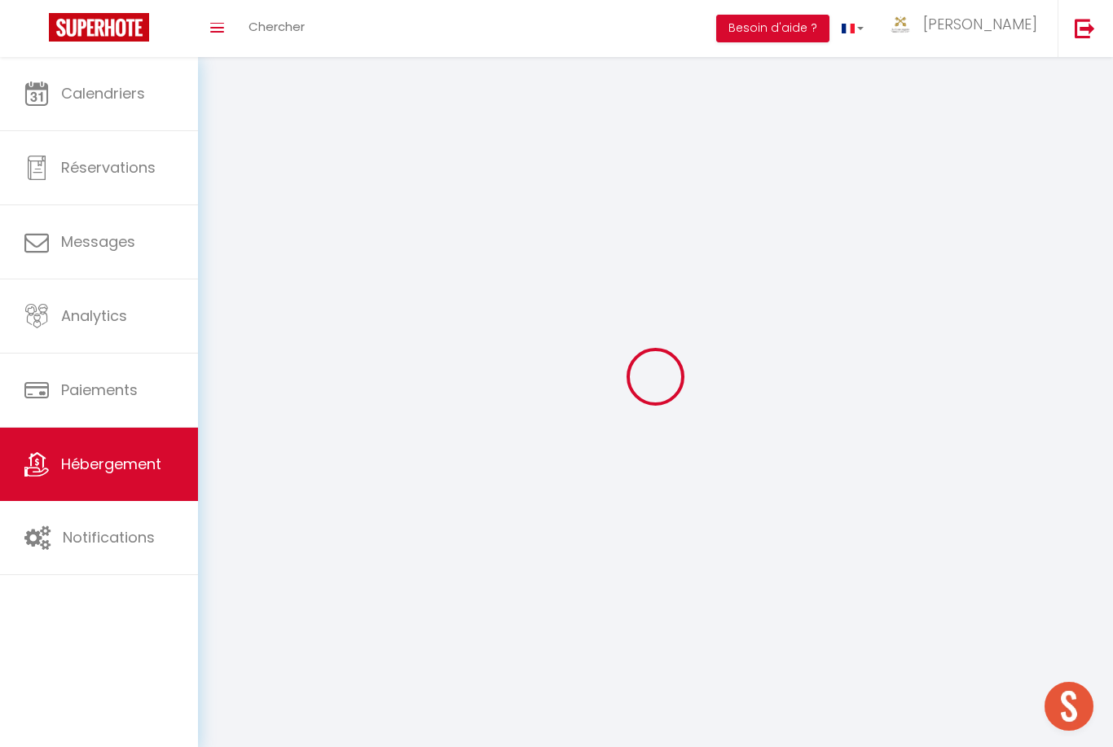
checkbox input "false"
select select
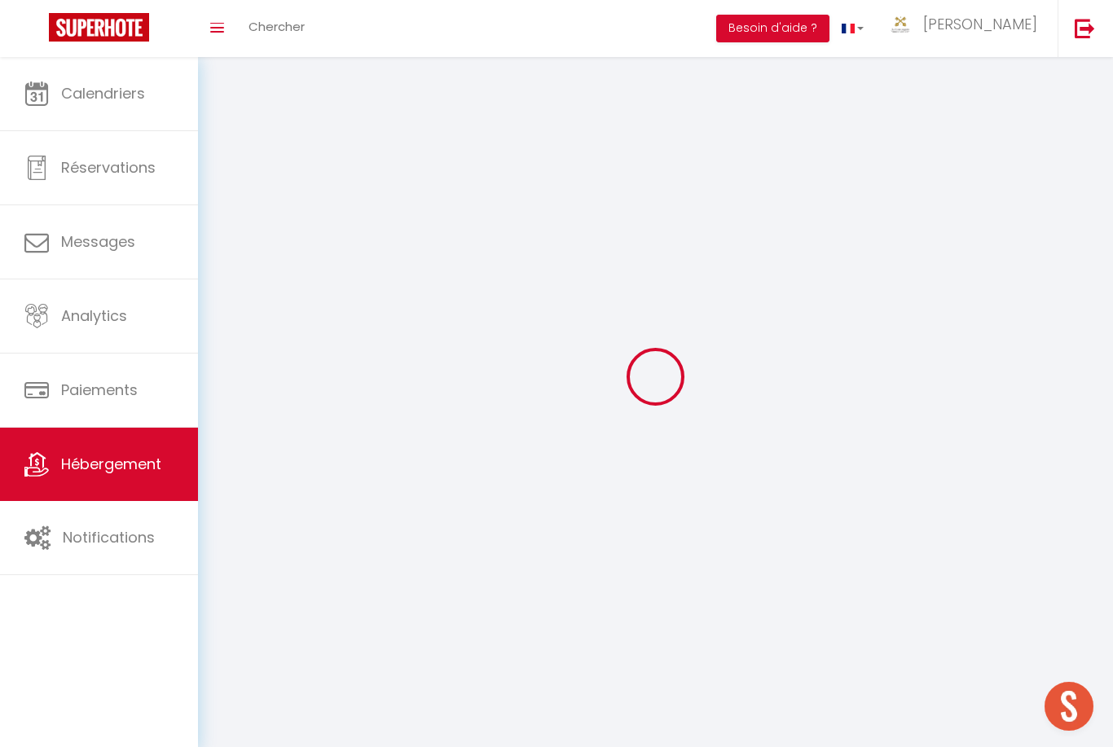
select select
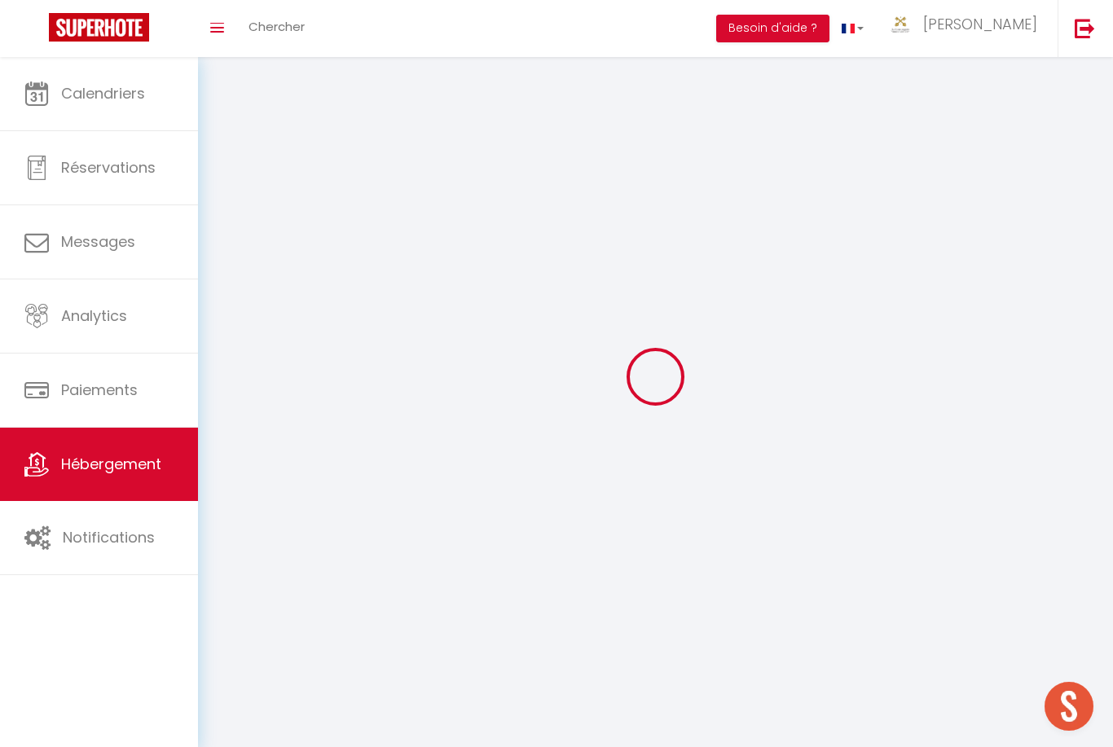
checkbox input "false"
select select
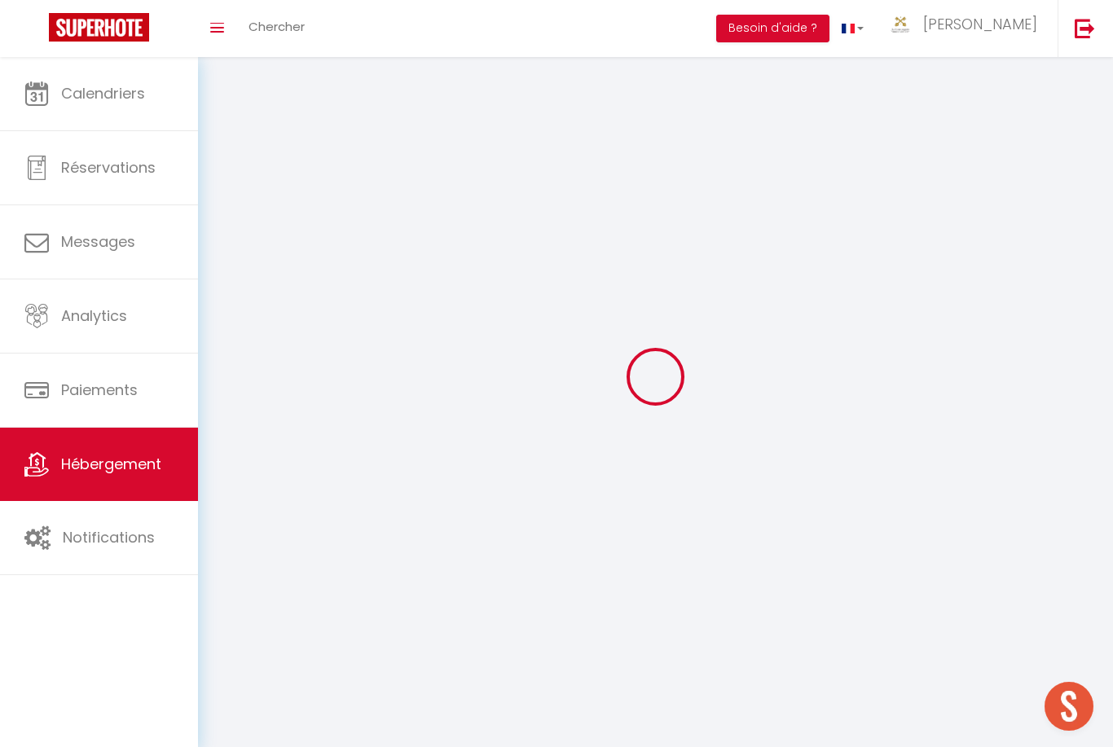
select select
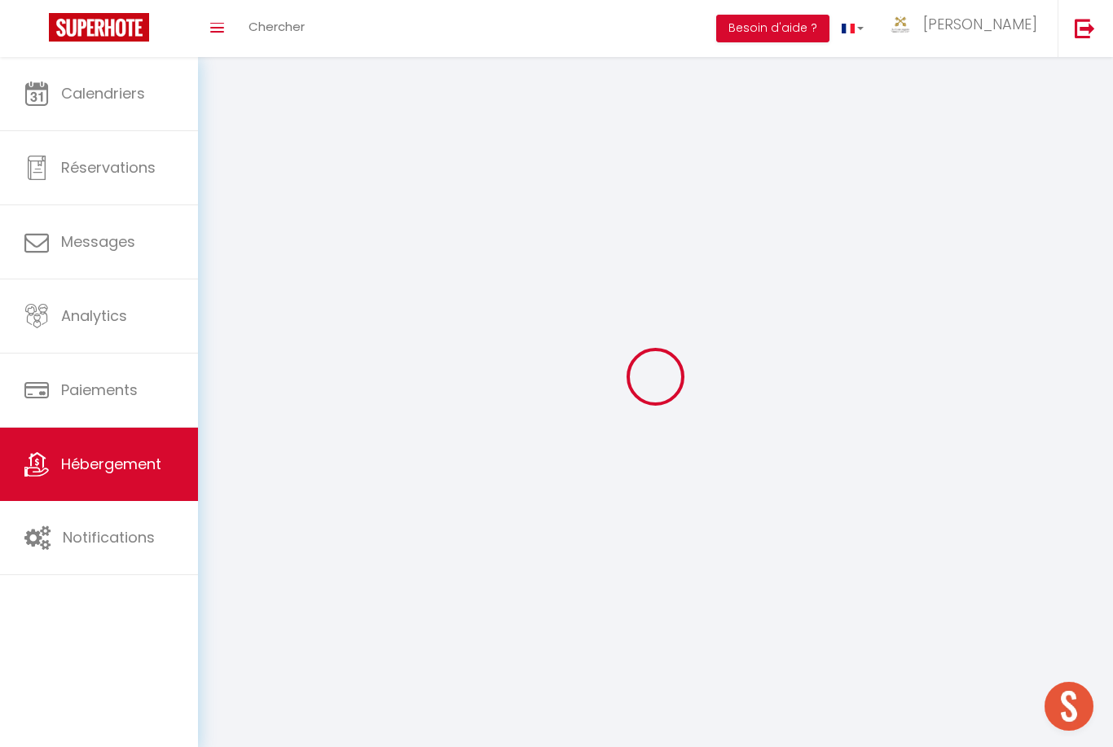
select select
checkbox input "false"
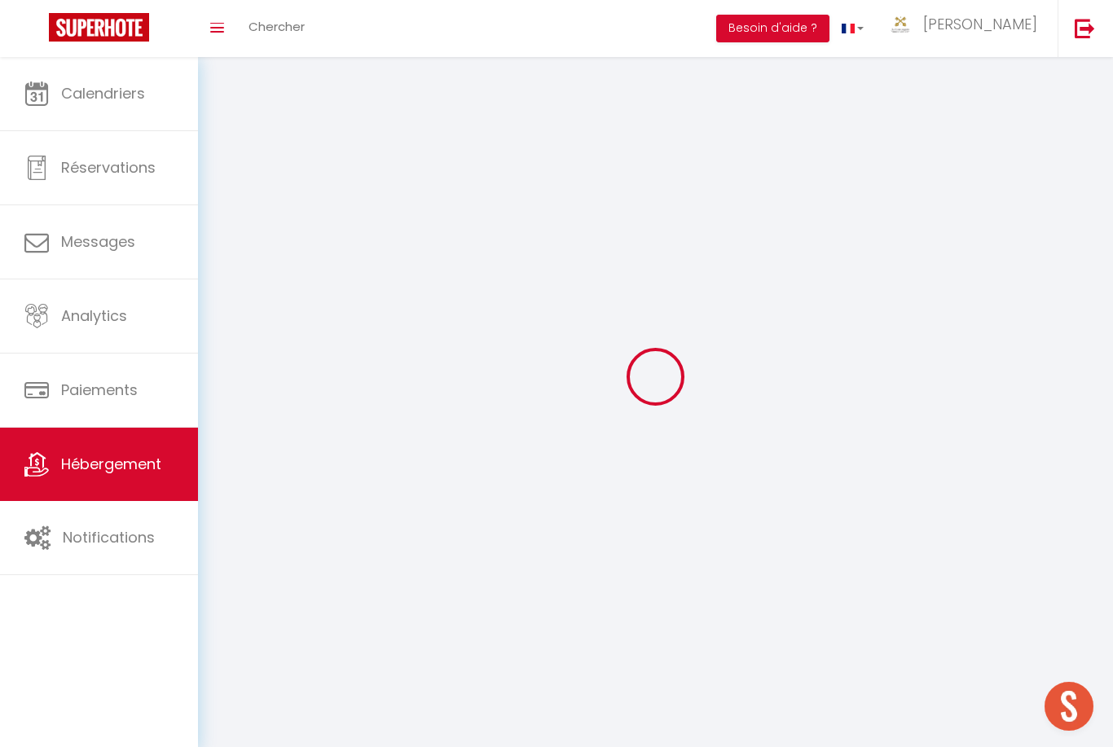
checkbox input "false"
select select
select select "28"
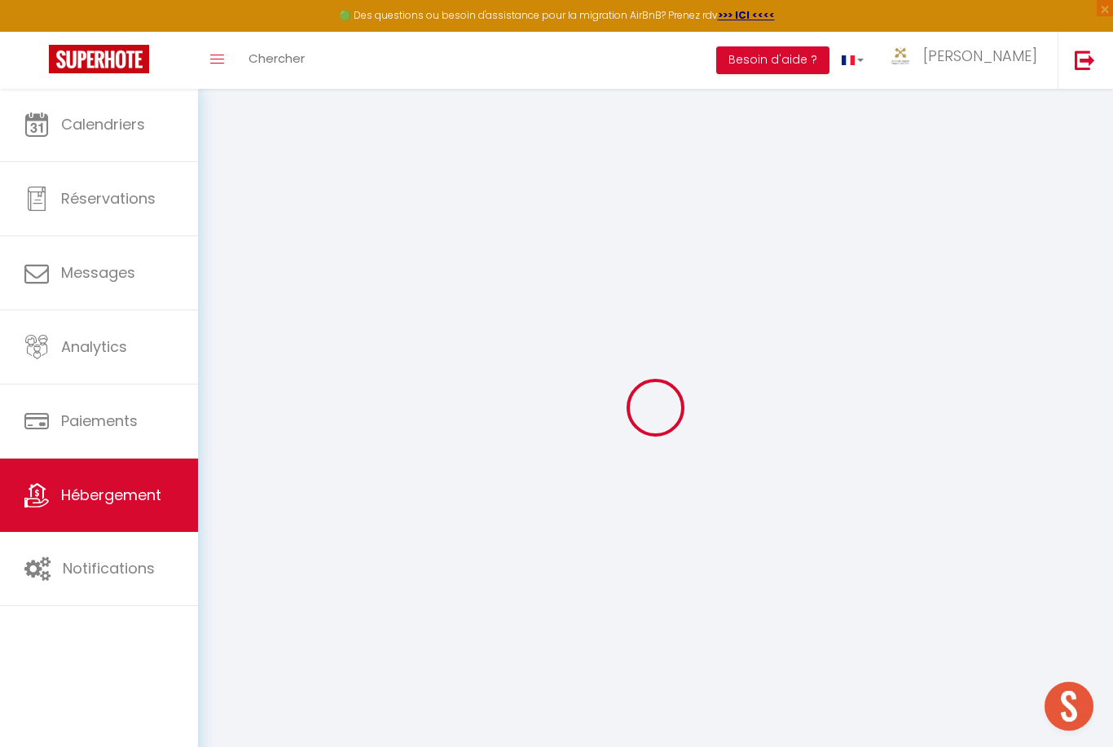
select select
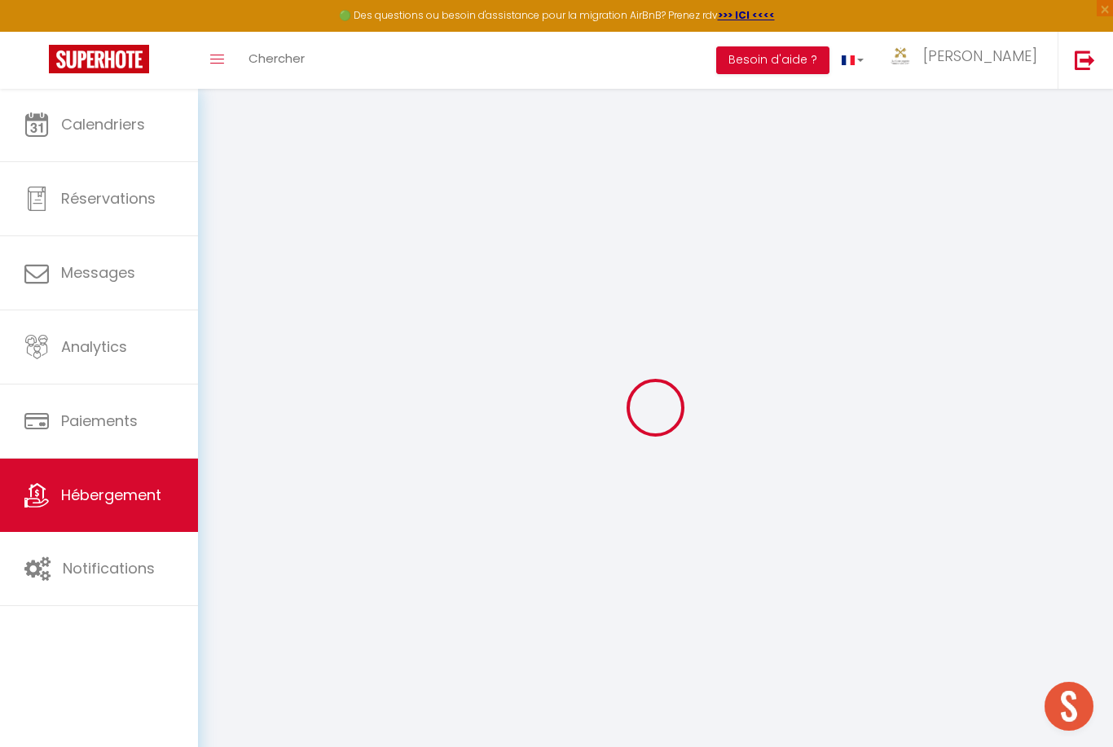
select select
checkbox input "false"
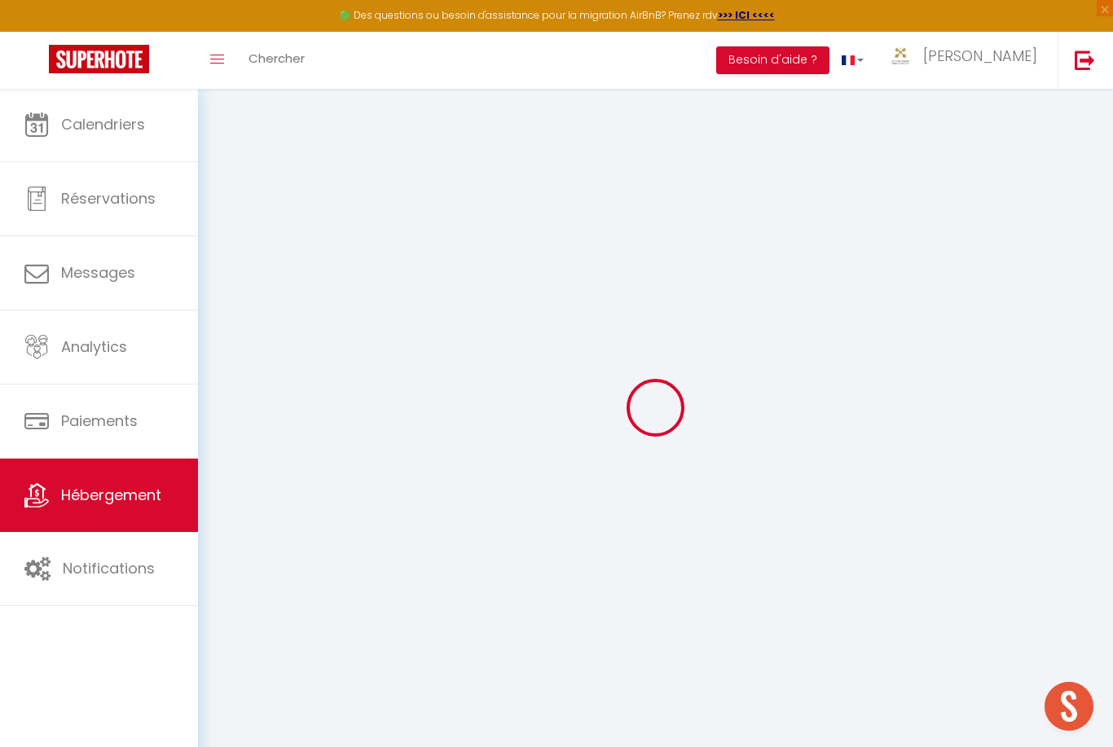
select select
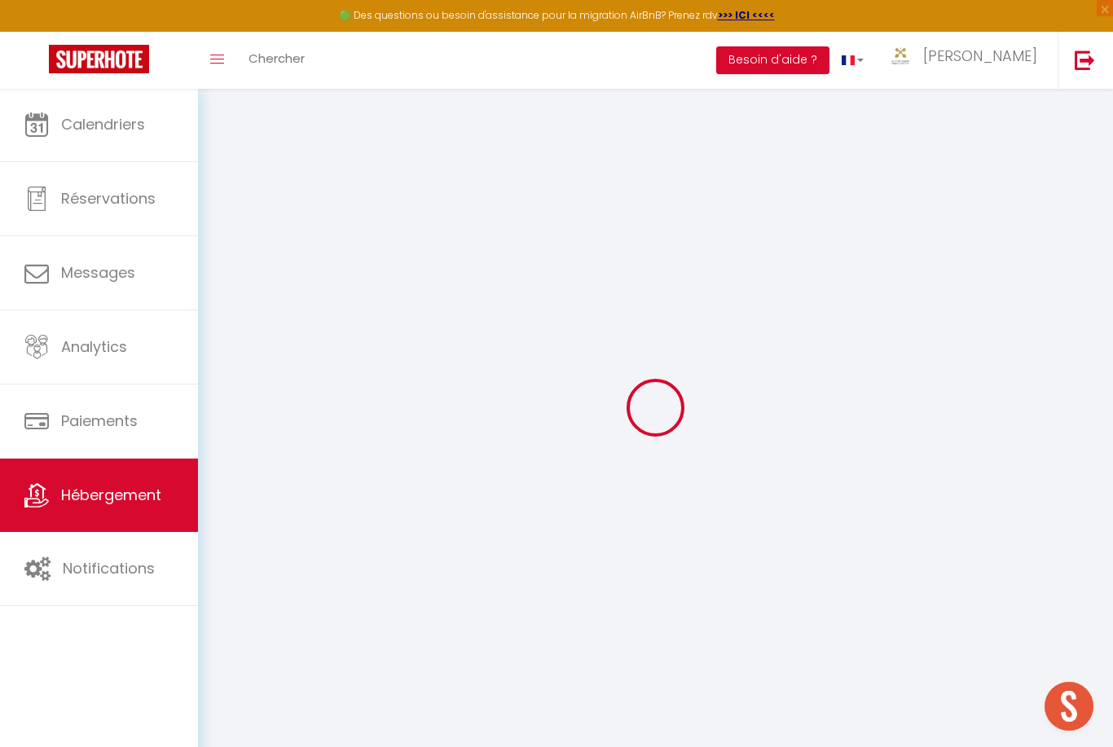
select select
checkbox input "false"
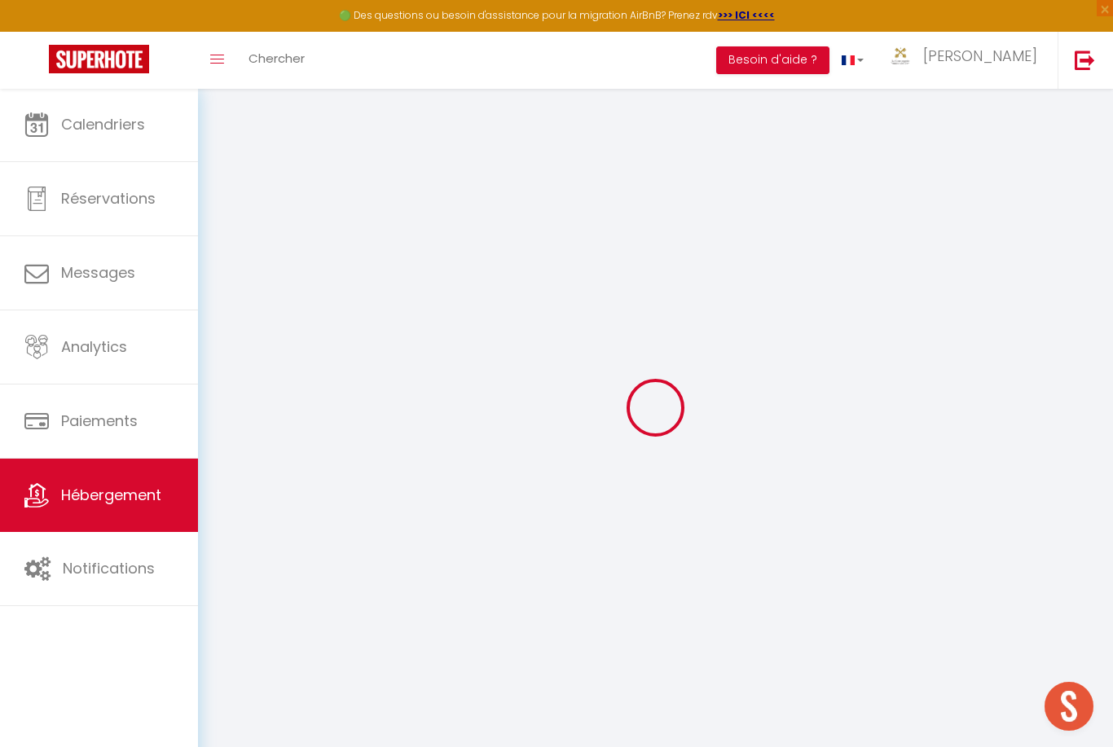
checkbox input "false"
select select
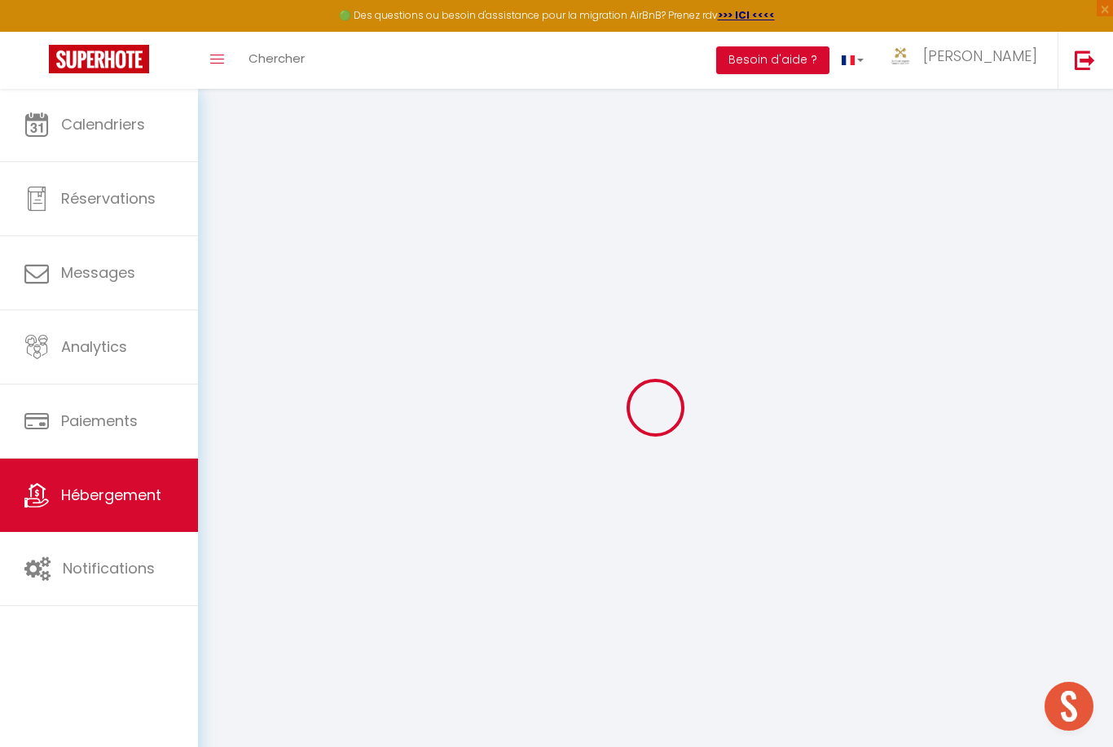
select select
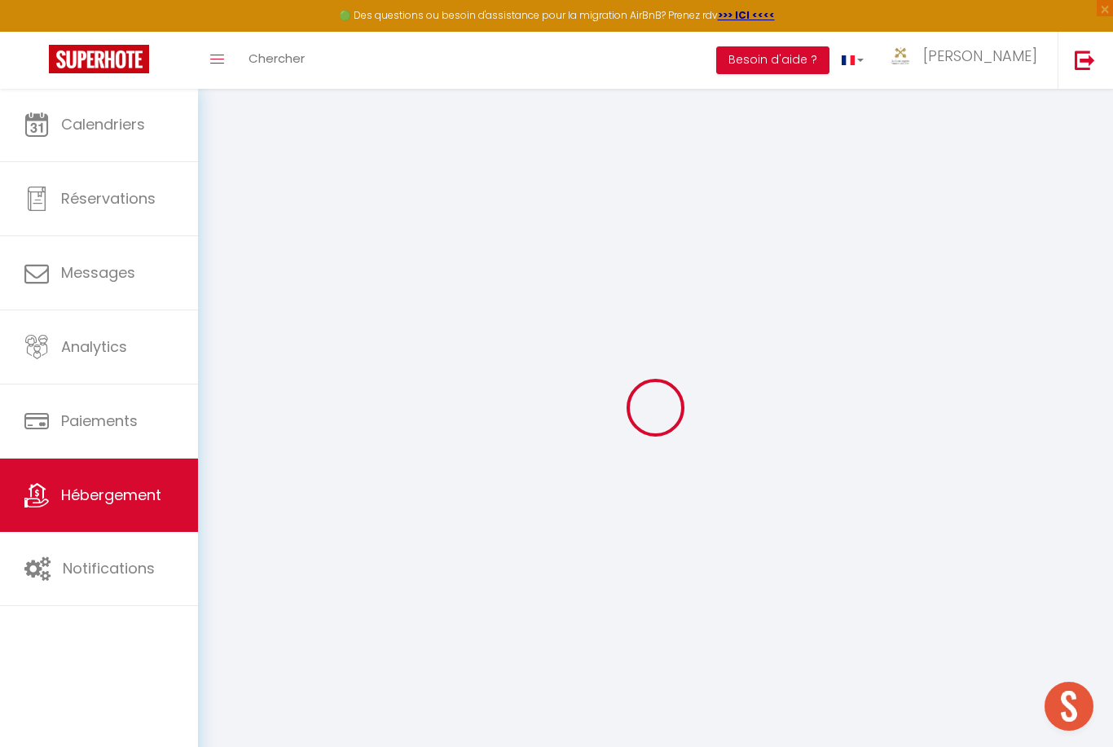
checkbox input "false"
select select
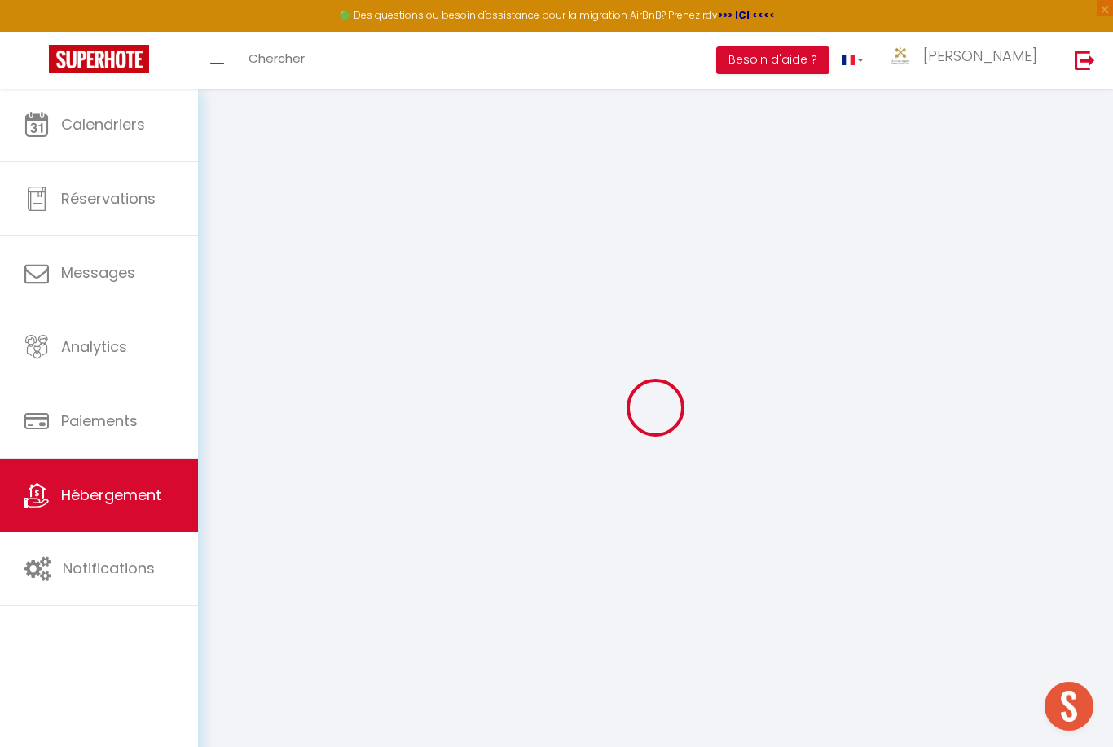
select select
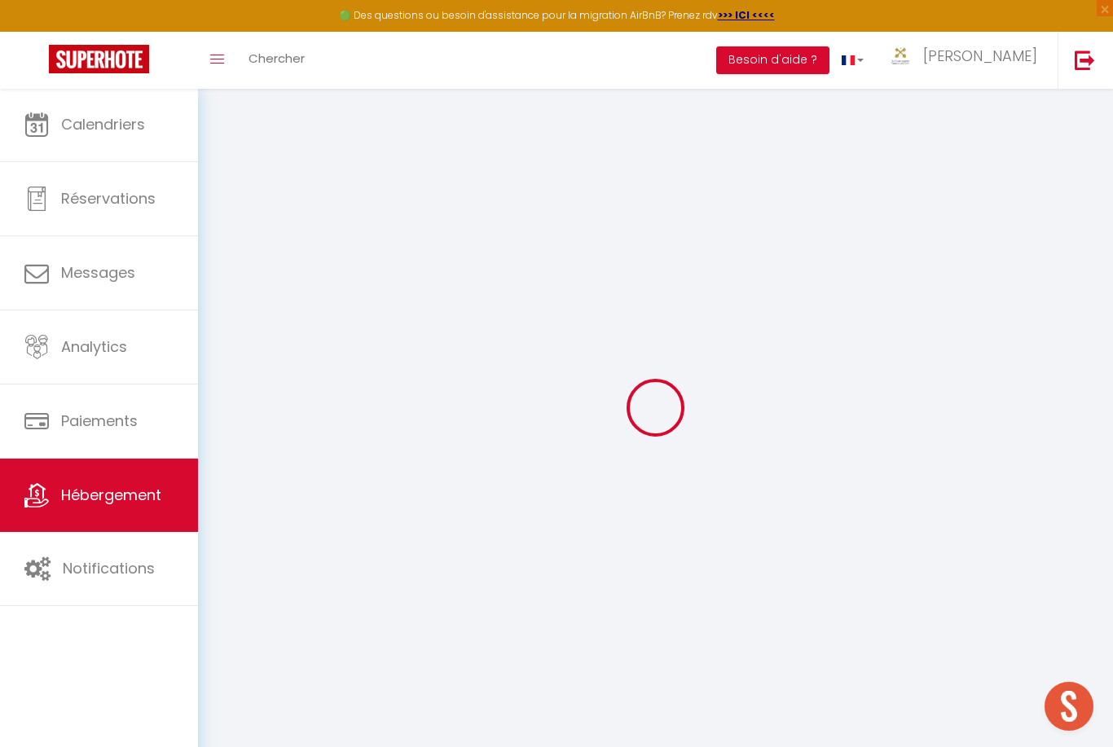
select select
checkbox input "false"
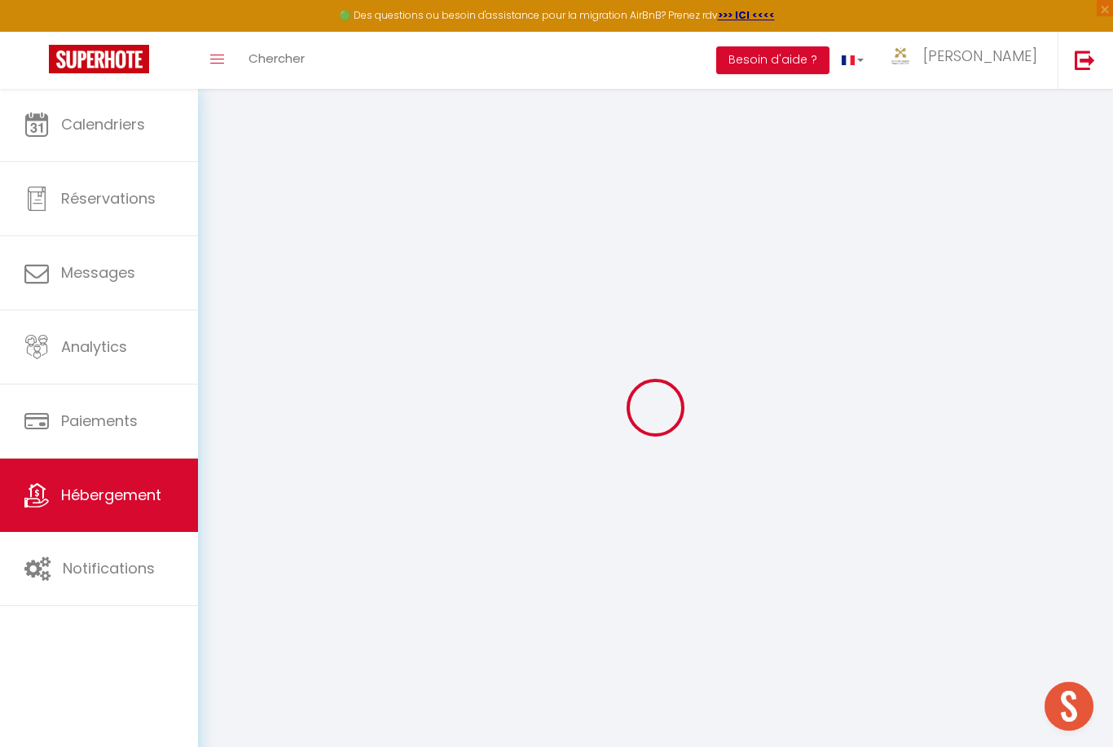
checkbox input "false"
select select
type input "La Ferme du Pré [DATE] - Spacieux gîte au calme"
select select "houses"
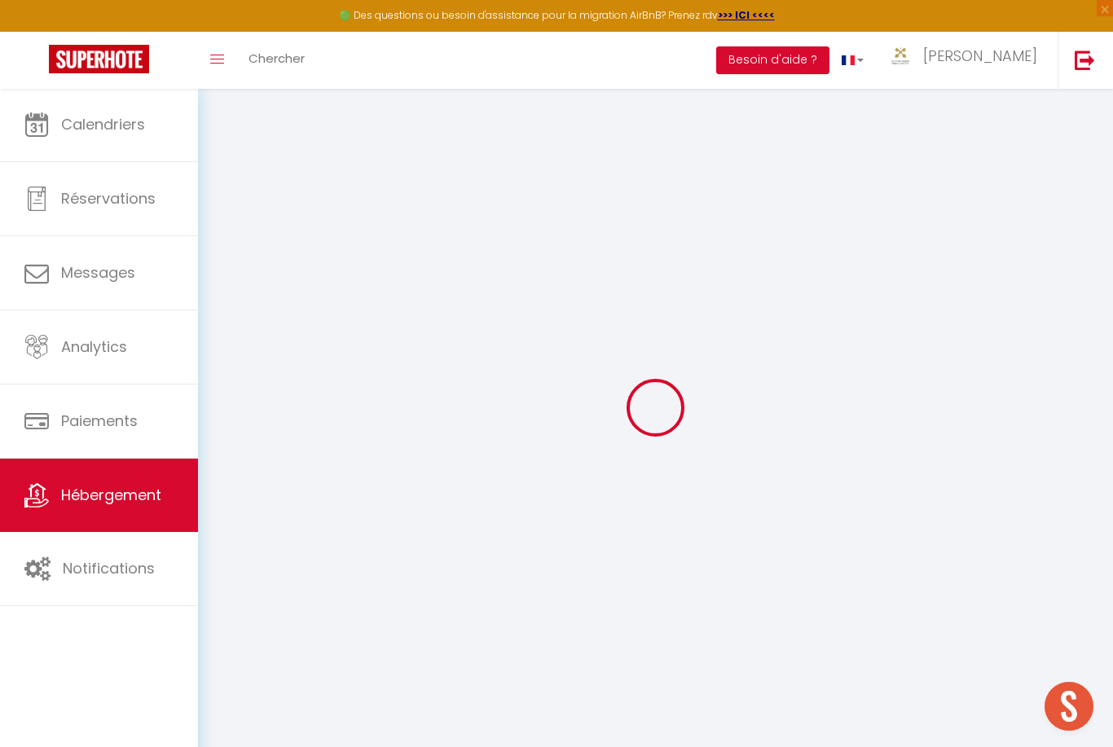
select select "8"
select select "5"
select select "2"
type input "200"
type input "230"
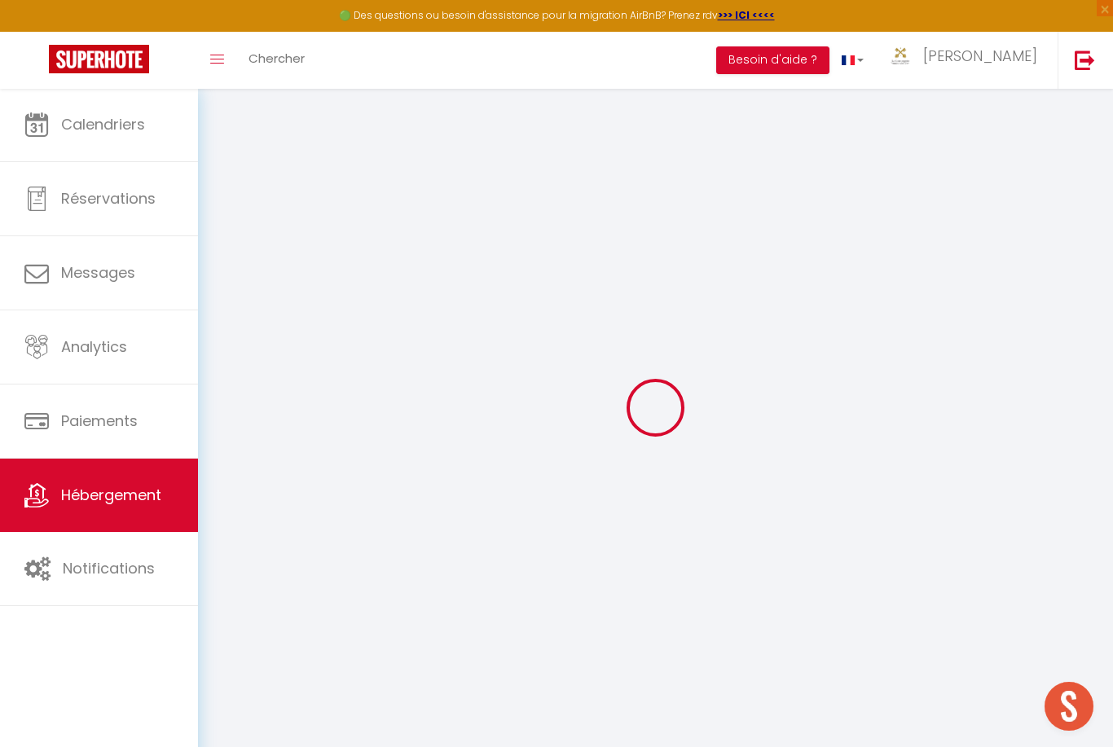
select select
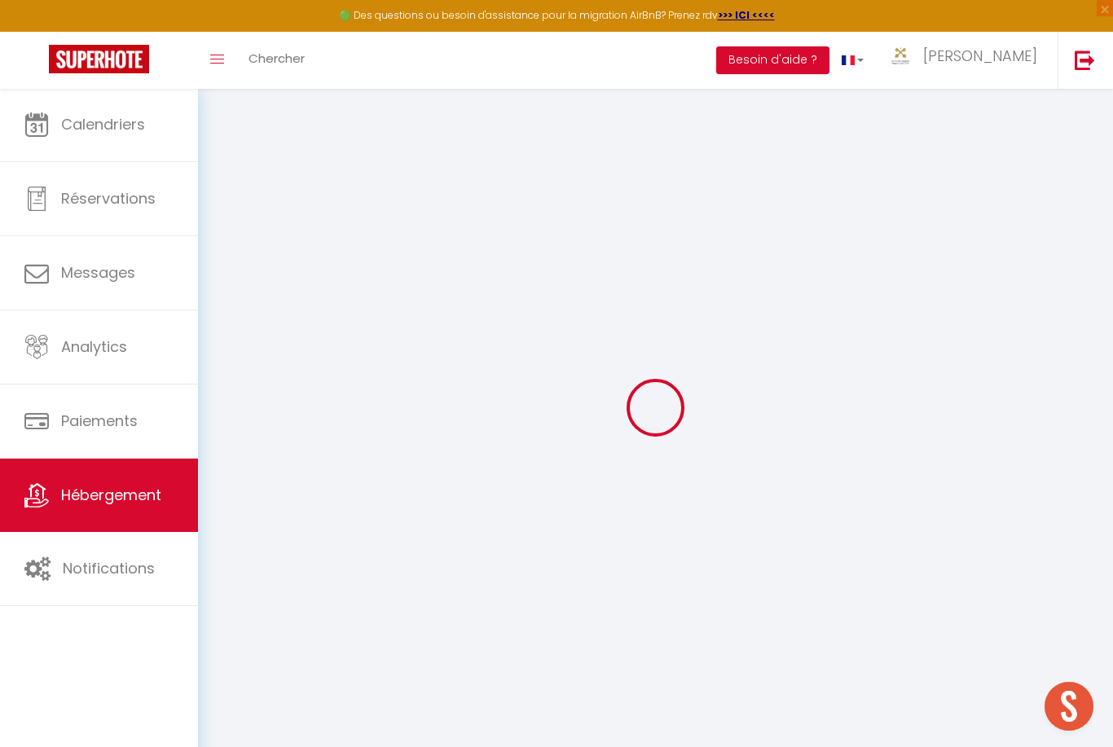
type input "[STREET_ADDRESS]"
type input "88310"
type input "Cornimont"
type input "[EMAIL_ADDRESS][DOMAIN_NAME]"
select select
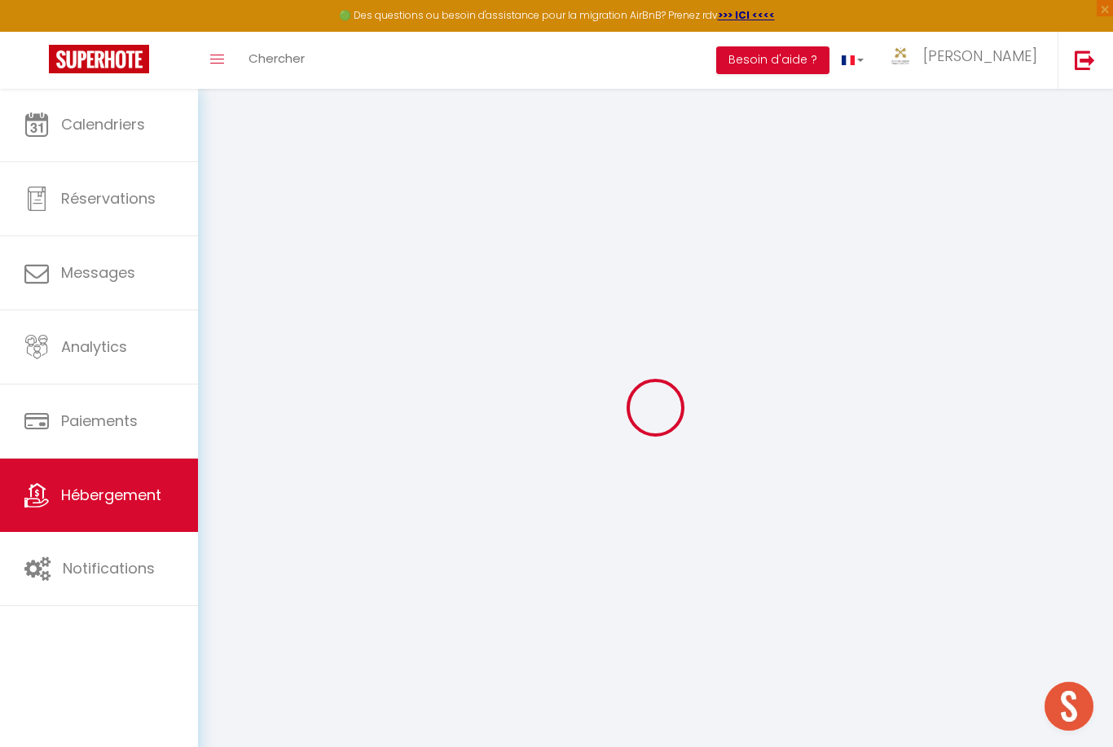
checkbox input "false"
type input "0"
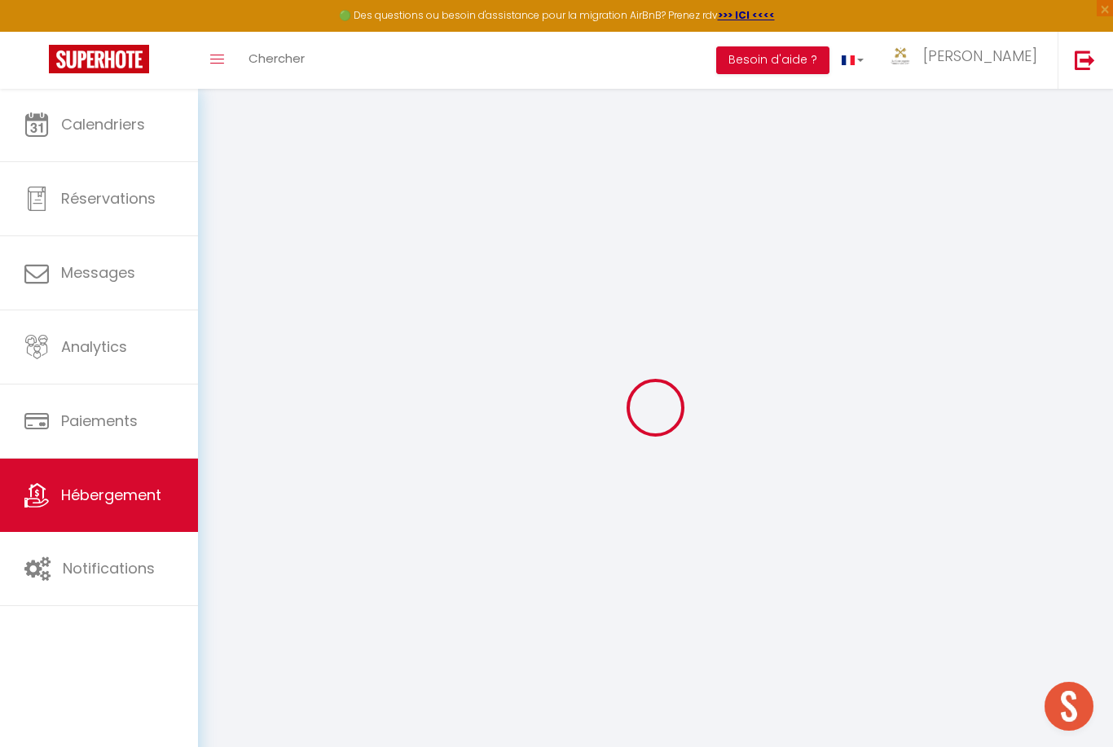
type input "0"
select select
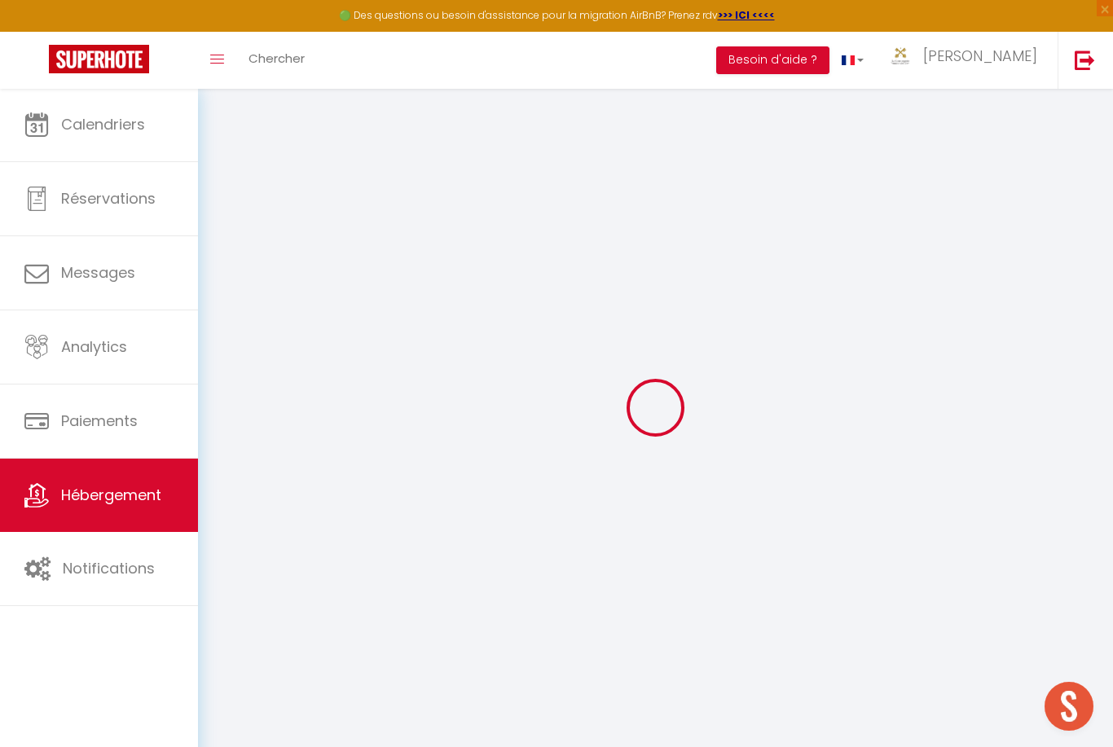
select select
checkbox input "false"
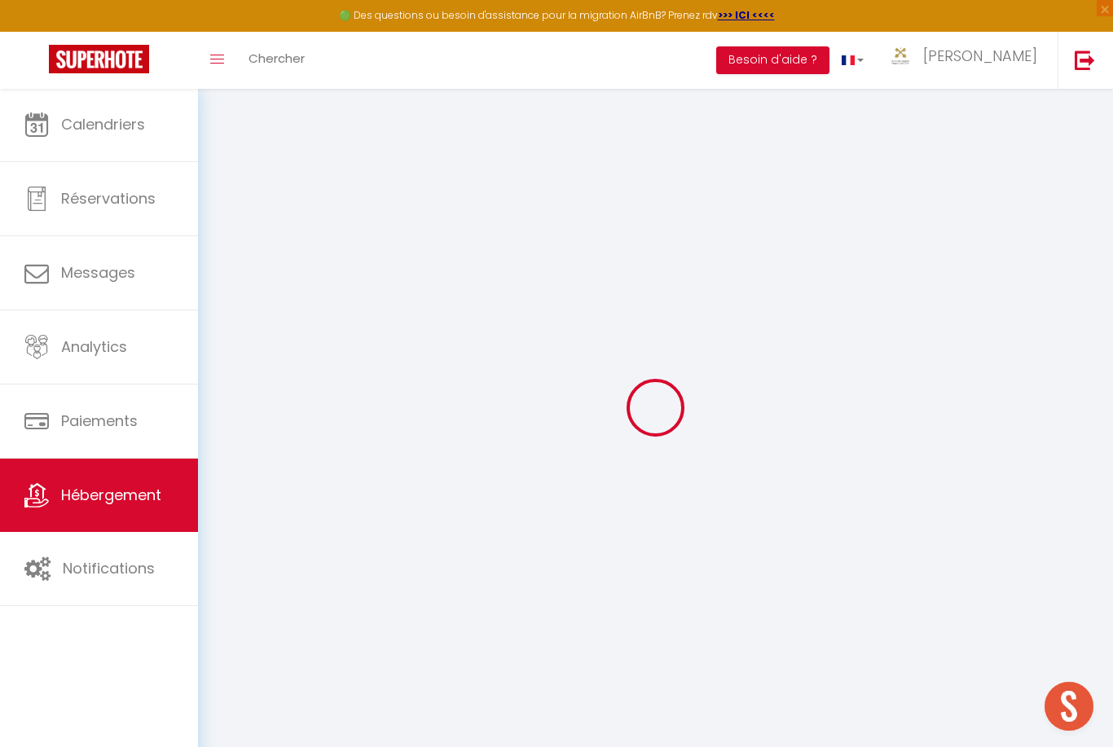
checkbox input "false"
select select
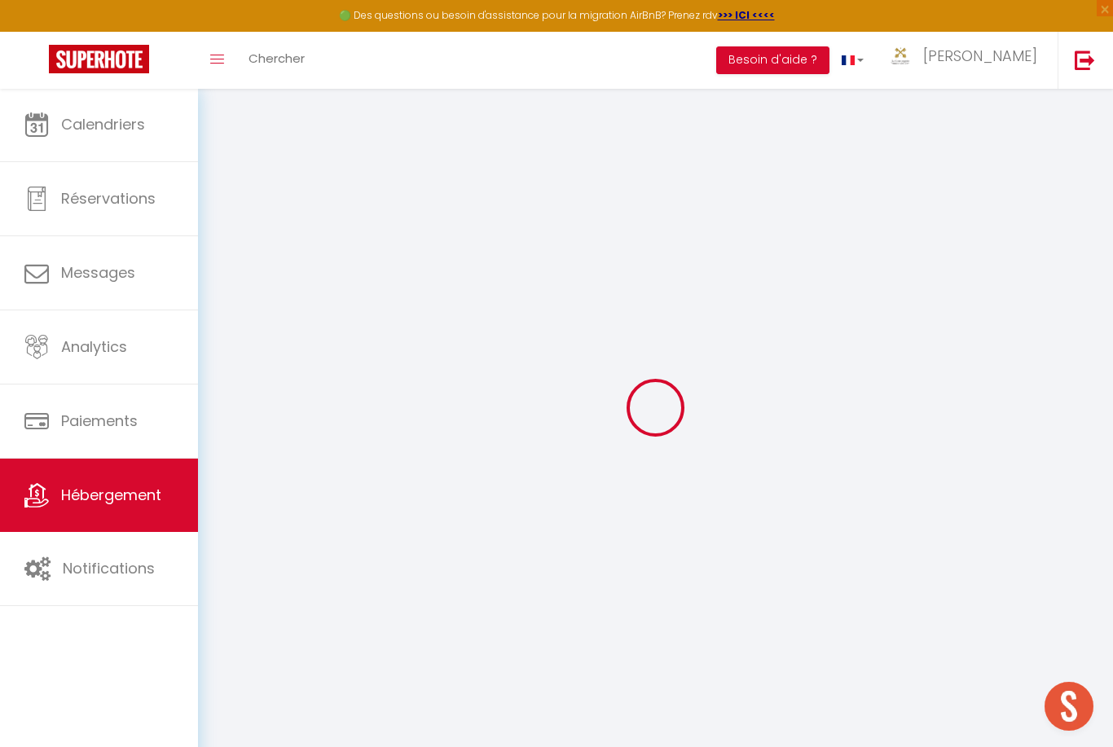
select select
checkbox input "false"
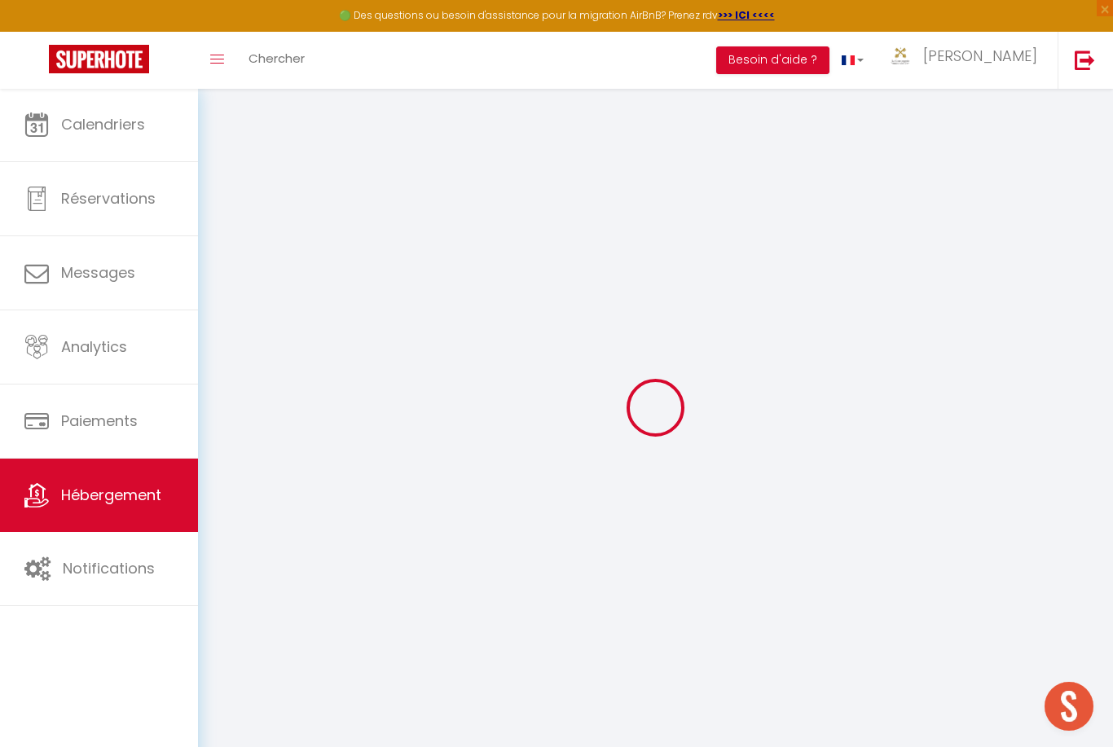
checkbox input "false"
select select
checkbox input "false"
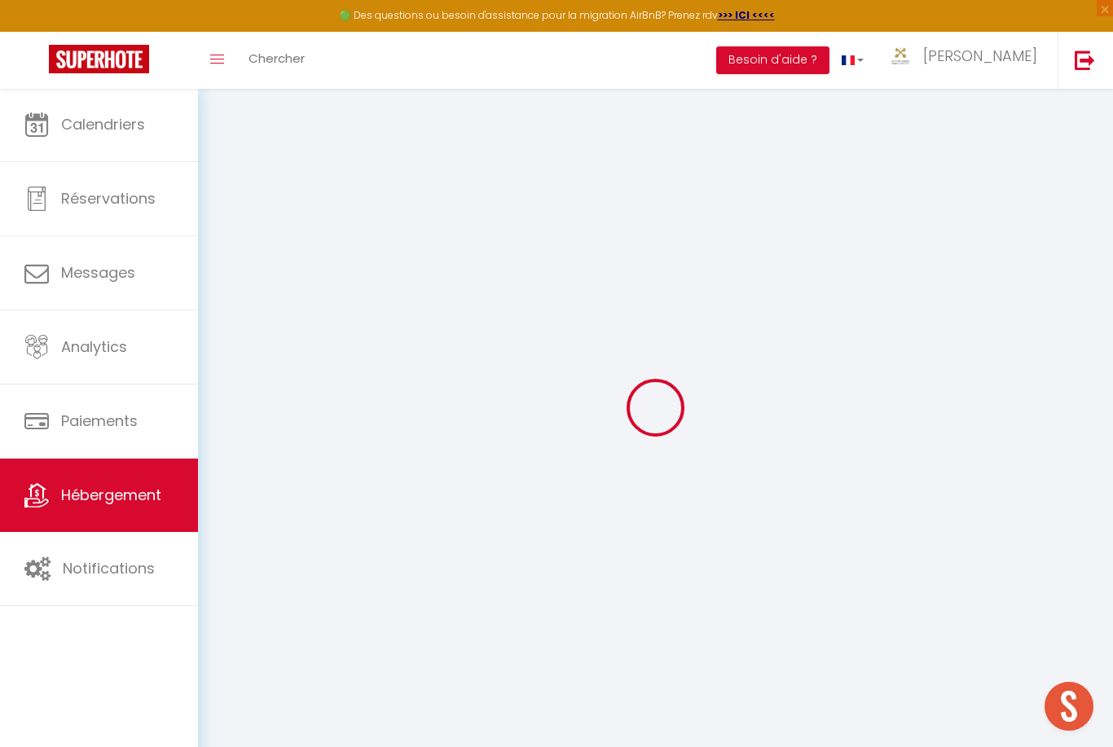
checkbox input "false"
select select "3661-1498614281228132466"
select select
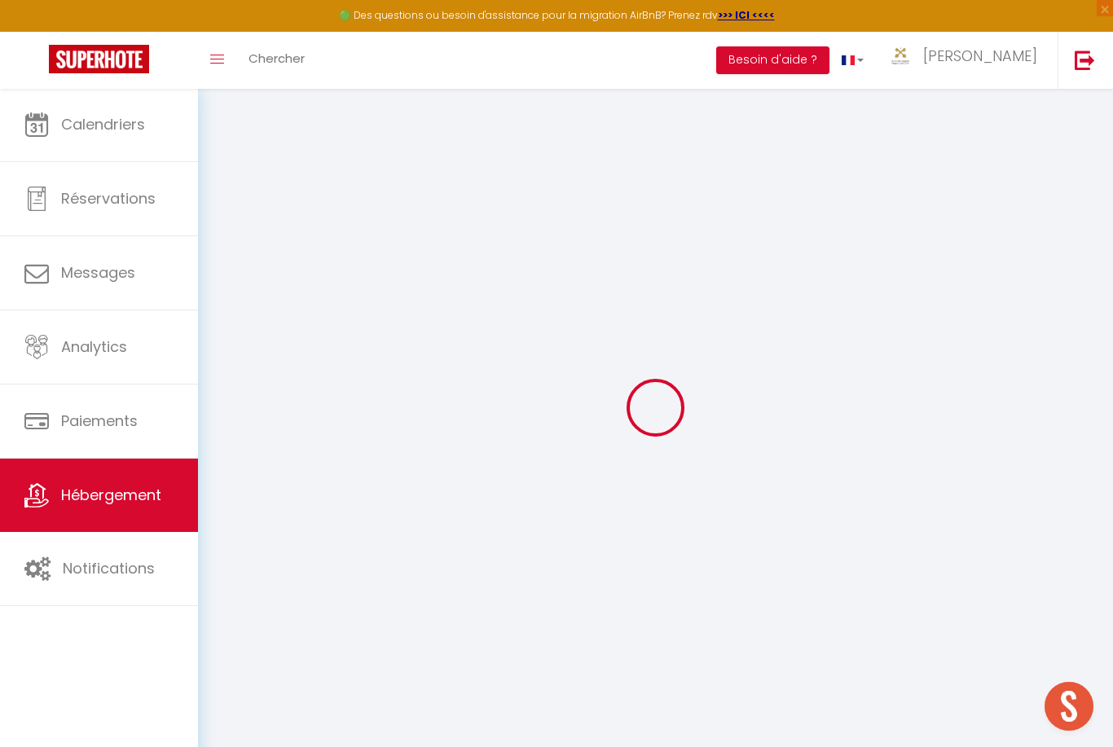
checkbox input "false"
select select "EUR"
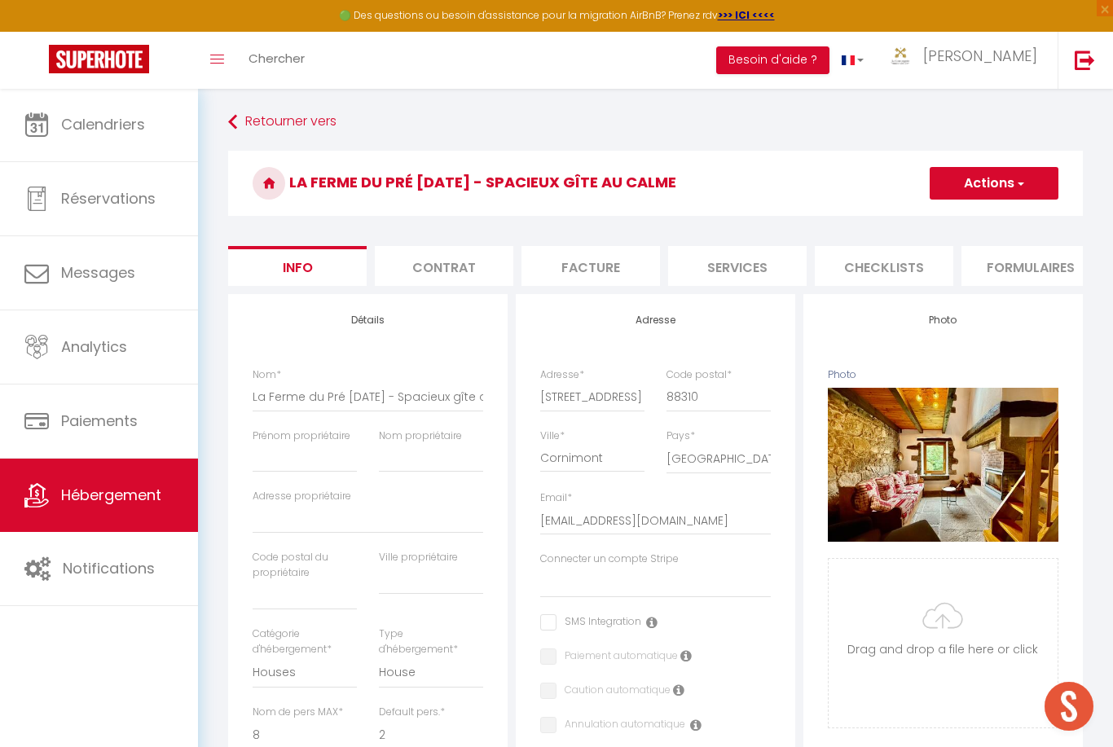
click at [447, 267] on li "Contrat" at bounding box center [444, 266] width 139 height 40
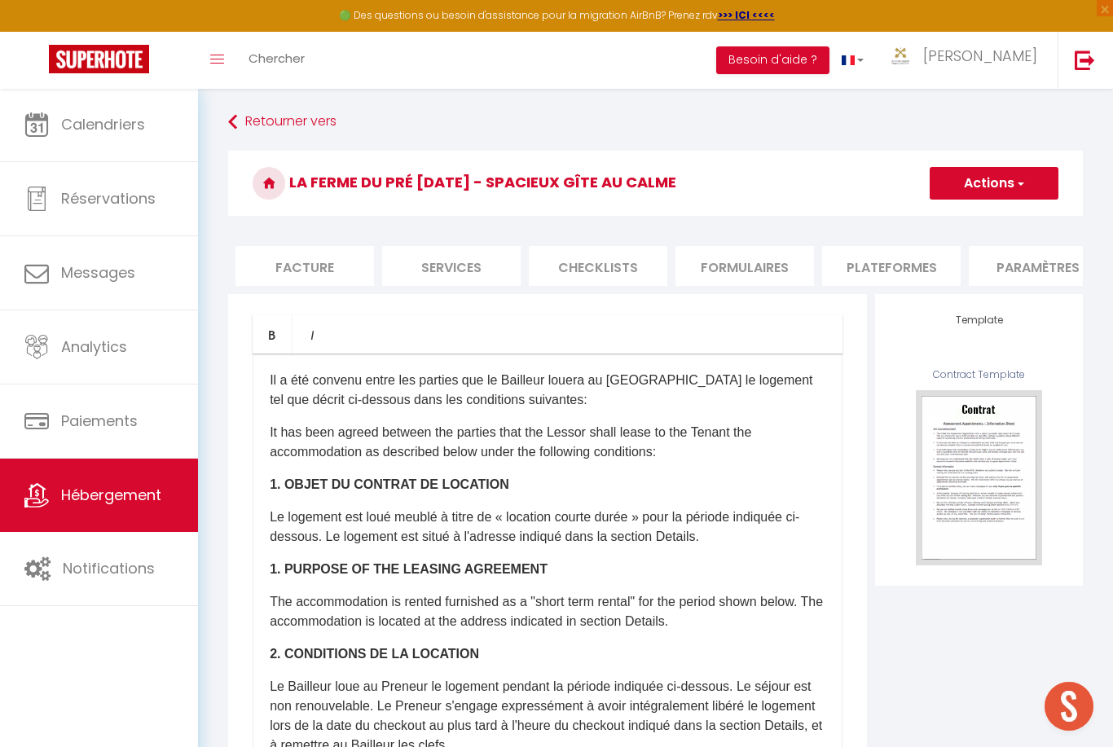
scroll to position [0, 289]
click at [923, 253] on li "Plateformes" at bounding box center [889, 266] width 139 height 40
select select
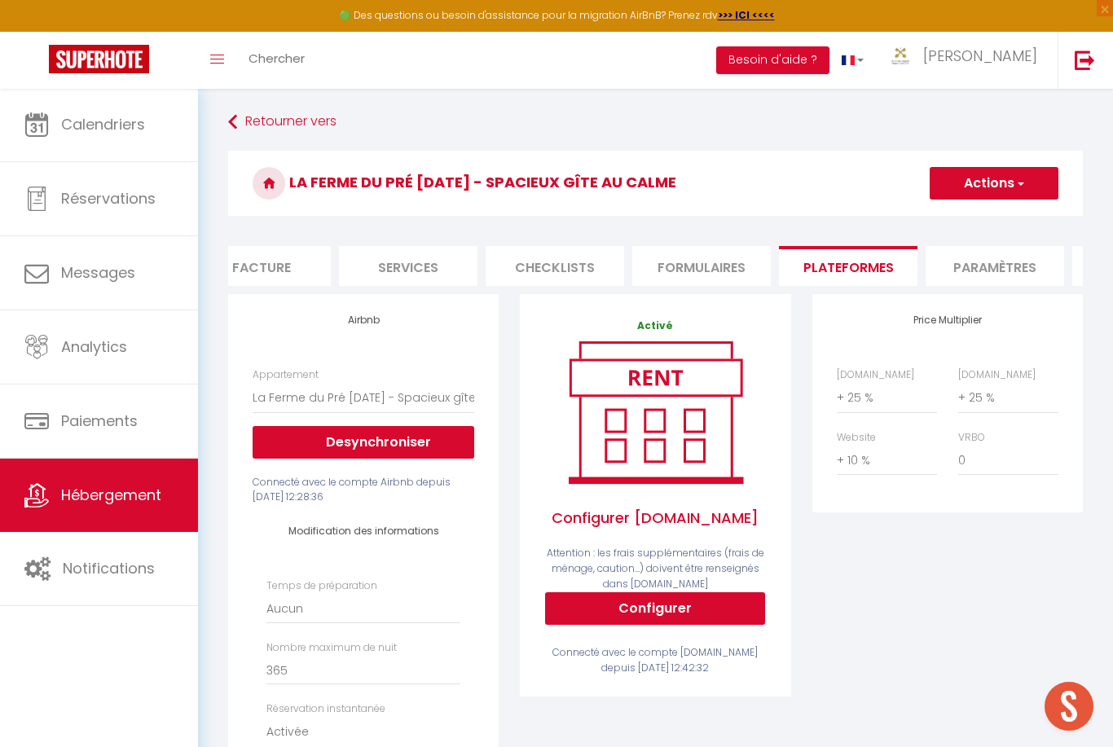
scroll to position [0, 423]
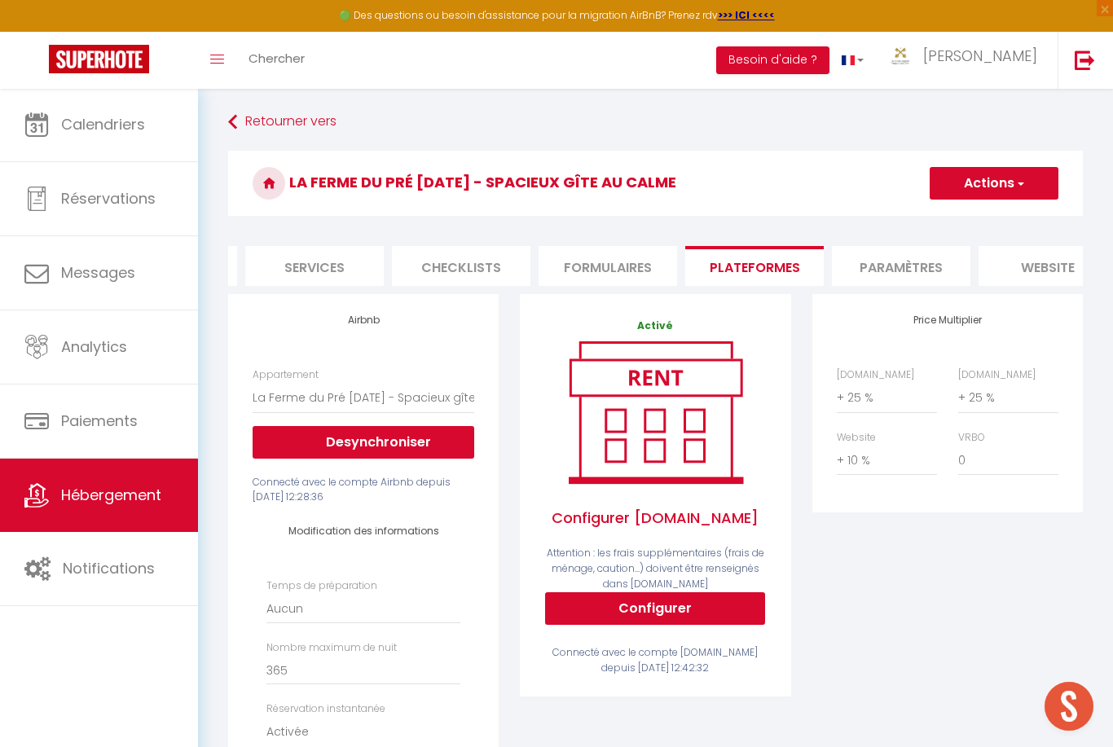
click at [1033, 267] on li "website" at bounding box center [1048, 266] width 139 height 40
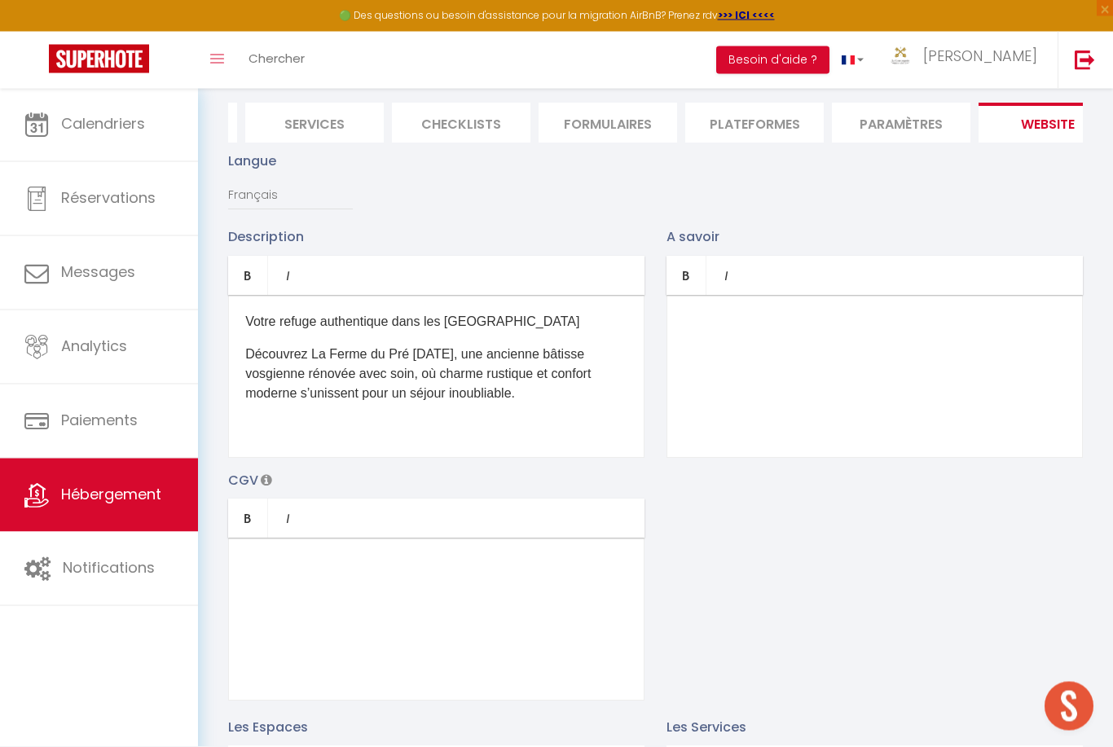
click at [577, 401] on p "Découvrez La Ferme du Pré [DATE], une ancienne bâtisse vosgienne rénovée avec s…" at bounding box center [436, 375] width 382 height 59
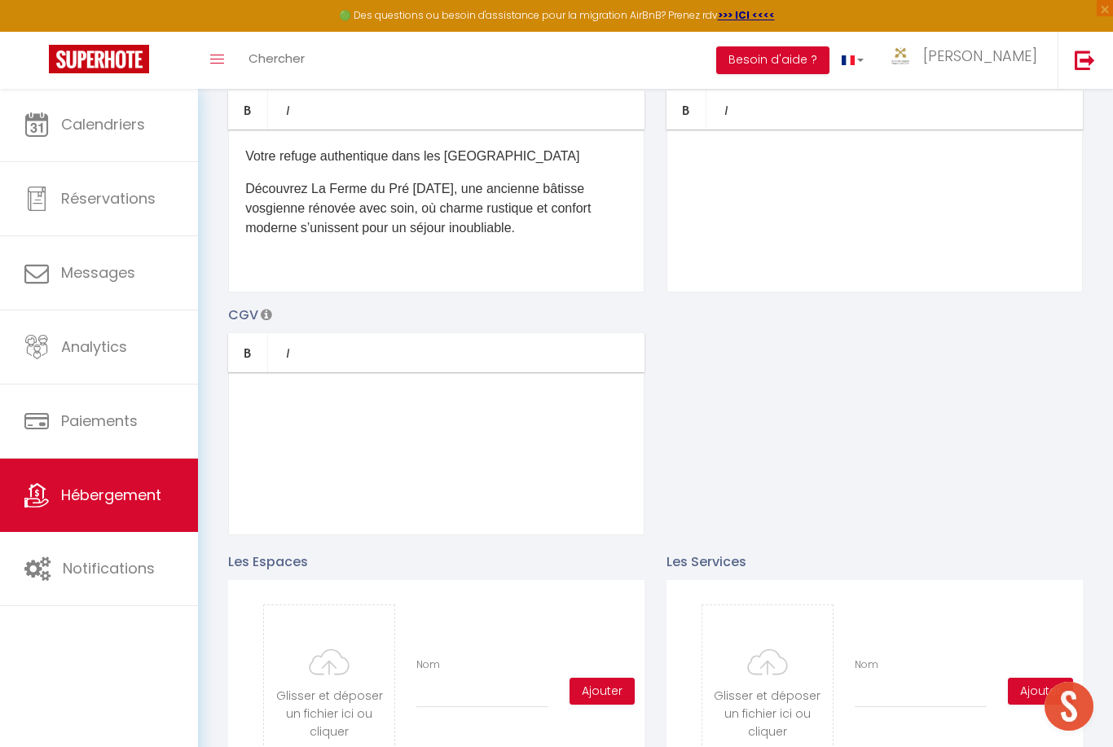
scroll to position [11, 0]
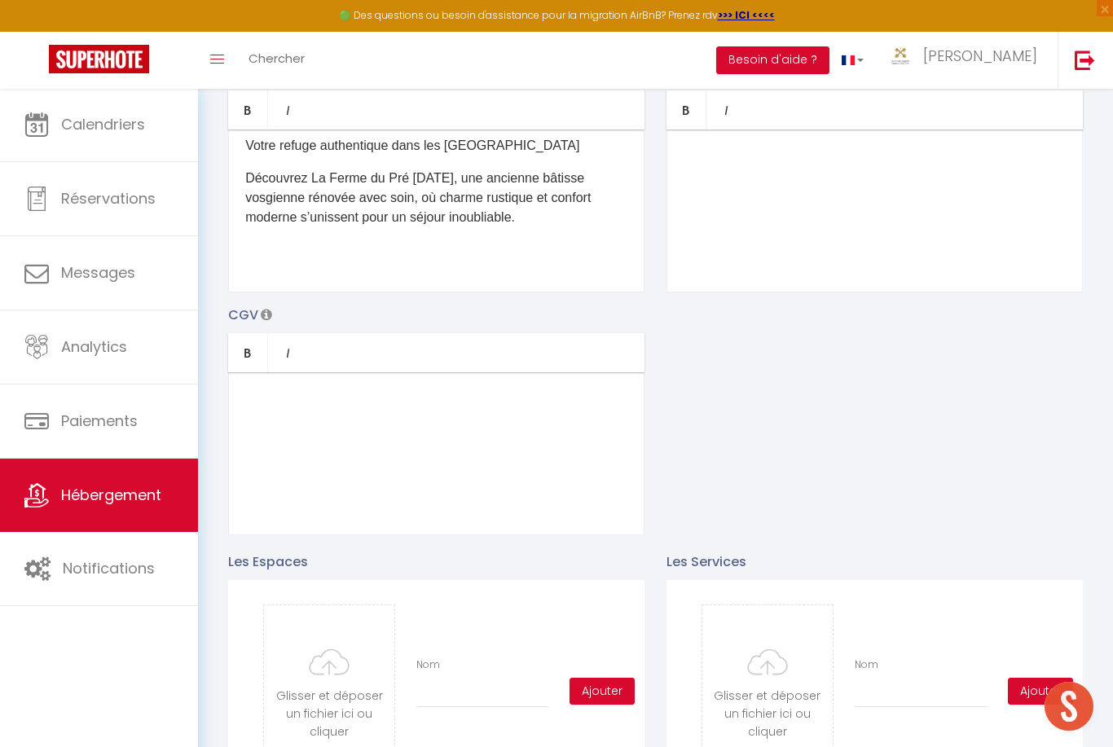
click at [292, 248] on p at bounding box center [436, 250] width 382 height 20
click at [281, 252] on p at bounding box center [436, 250] width 382 height 20
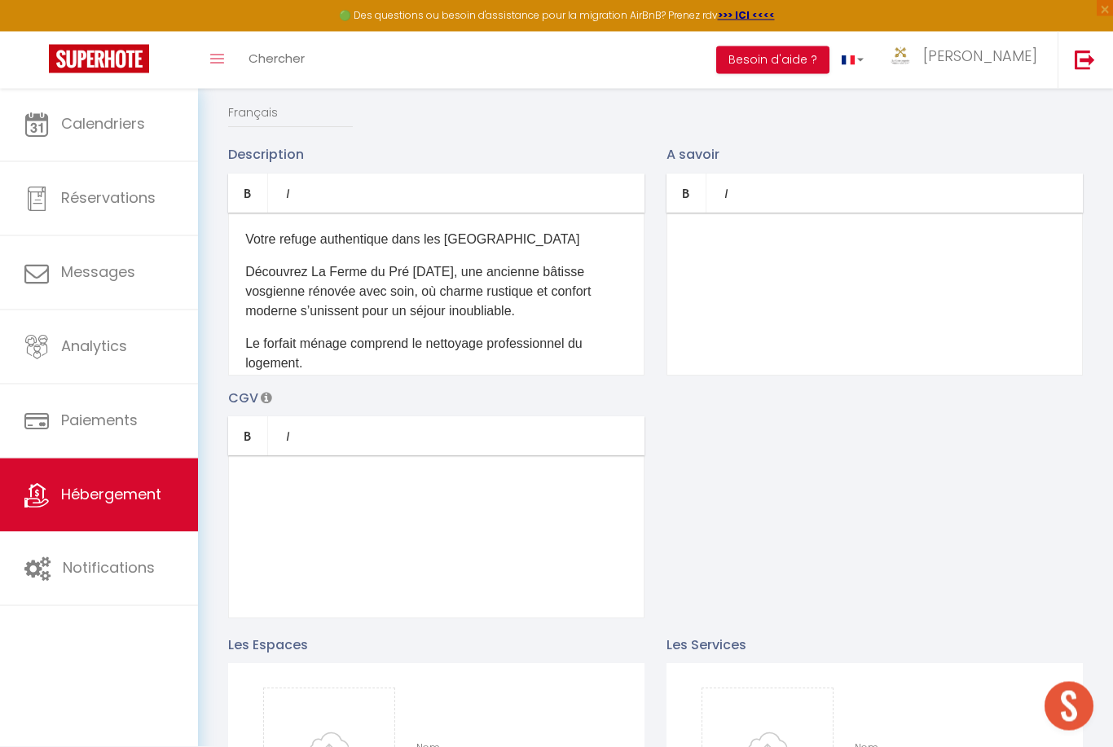
scroll to position [211, 0]
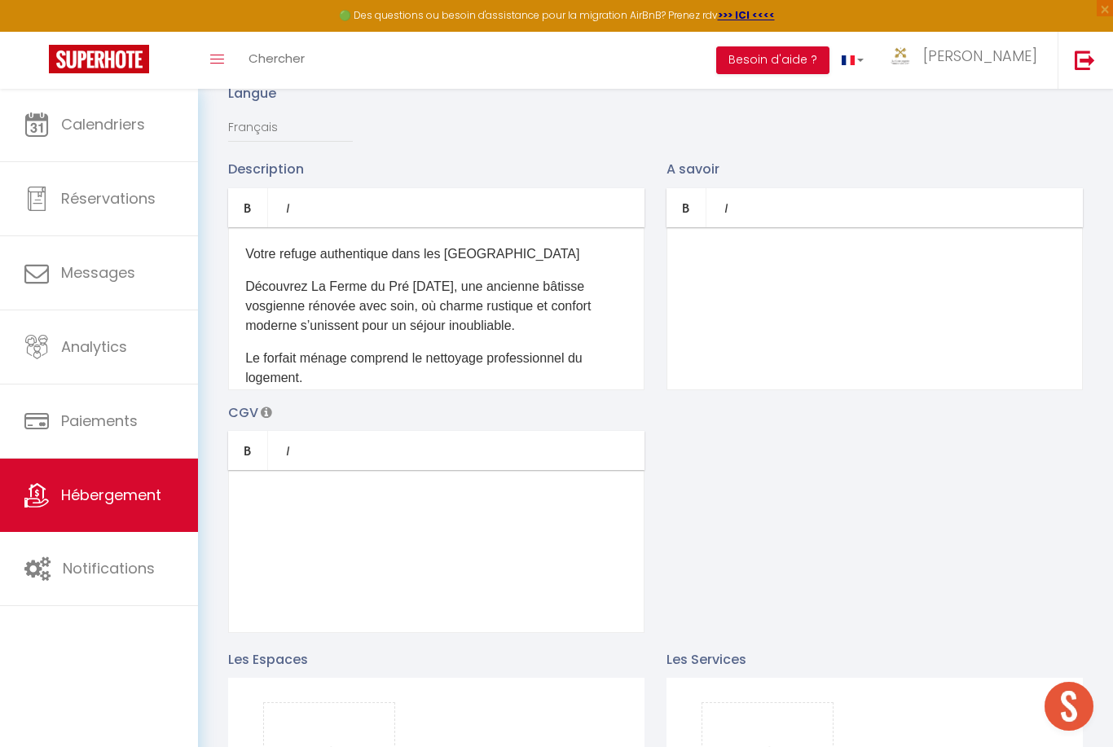
click at [582, 321] on p "Découvrez La Ferme du Pré [DATE], une ancienne bâtisse vosgienne rénovée avec s…" at bounding box center [436, 306] width 382 height 59
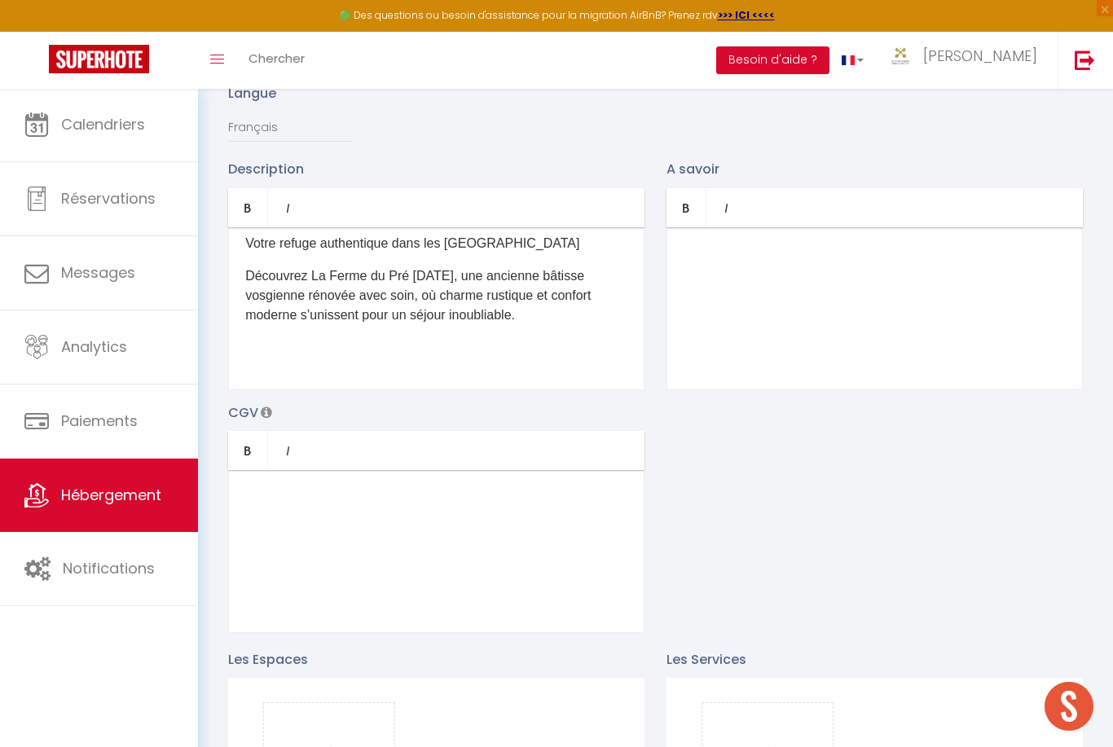
click at [400, 350] on p at bounding box center [436, 348] width 382 height 20
click at [280, 343] on p at bounding box center [436, 348] width 382 height 20
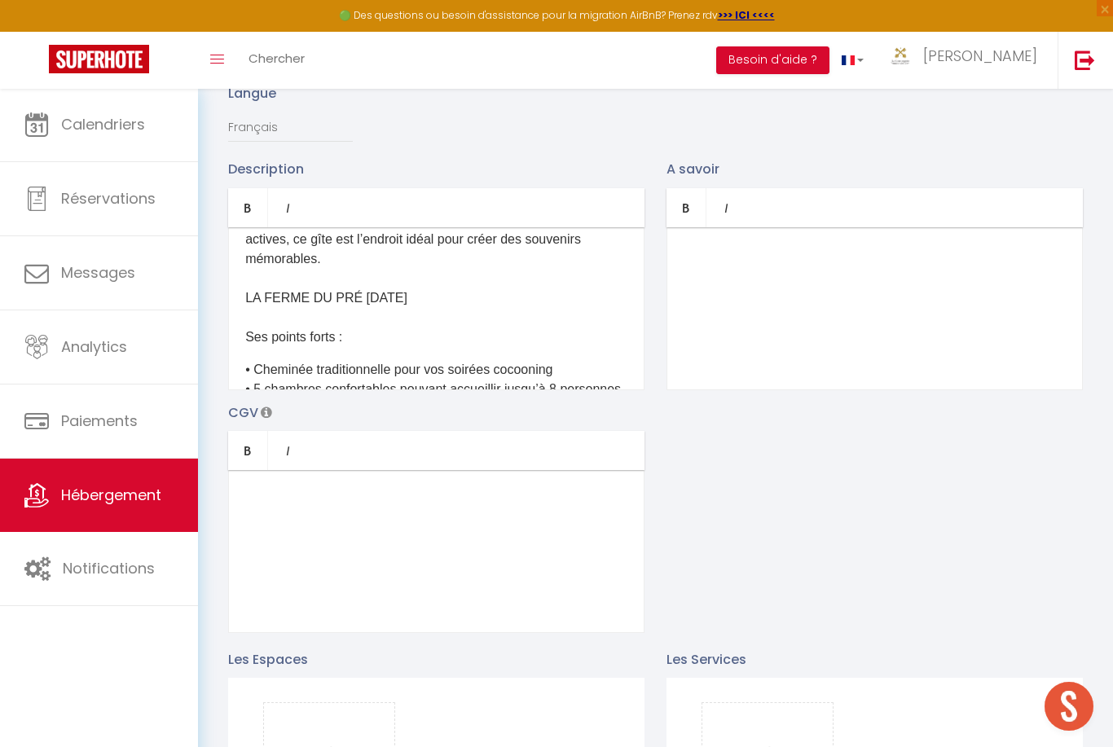
scroll to position [240, 0]
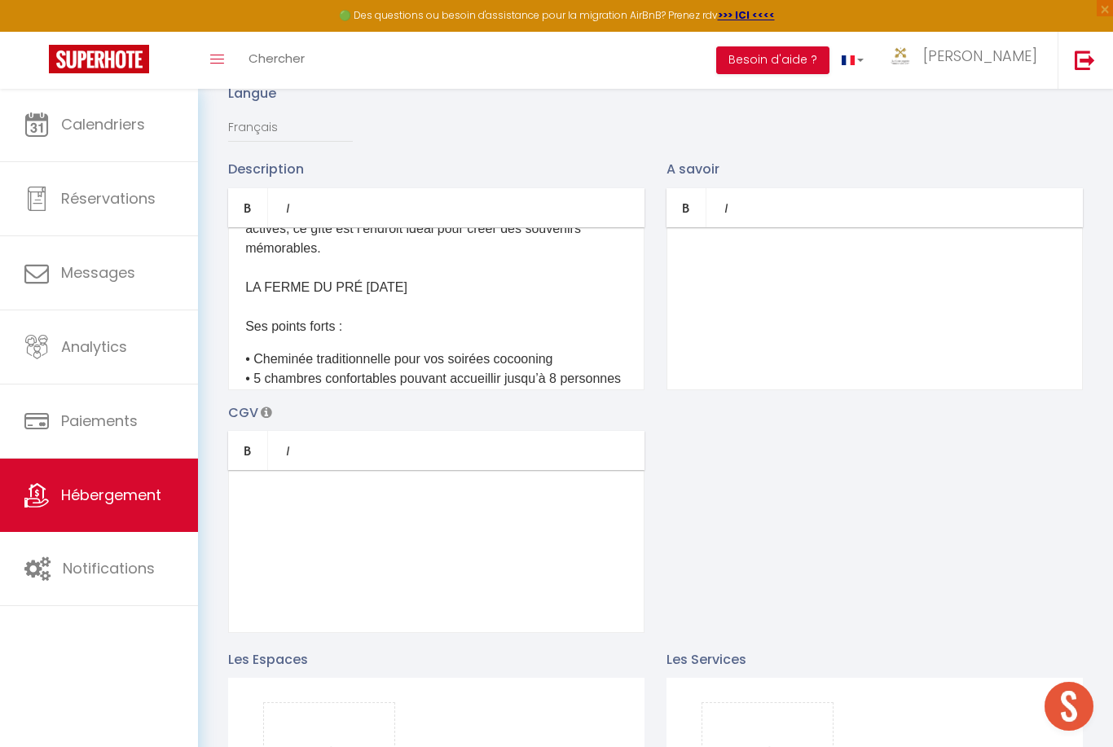
click at [381, 282] on p "Que vous veniez pour un week-end de détente ou des vacances actives, ce gîte es…" at bounding box center [436, 268] width 382 height 137
click at [378, 288] on p "Que vous veniez pour un week-end de détente ou des vacances actives, ce gîte es…" at bounding box center [436, 268] width 382 height 137
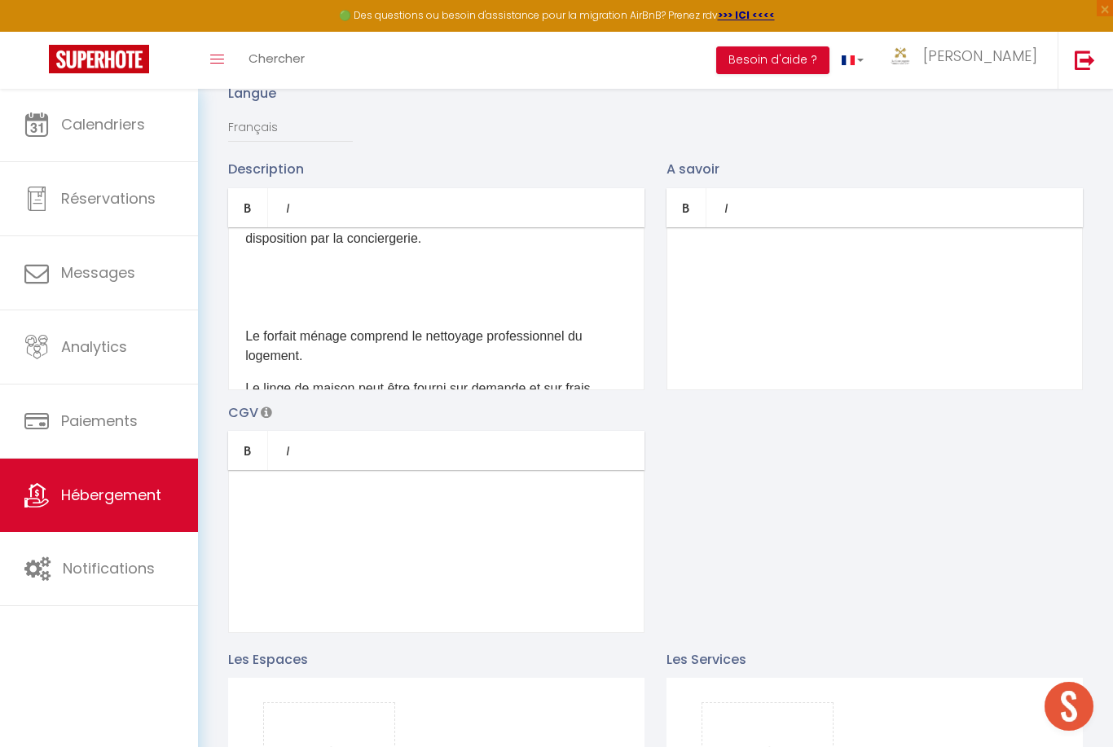
scroll to position [471, 0]
click at [514, 315] on p at bounding box center [436, 305] width 382 height 20
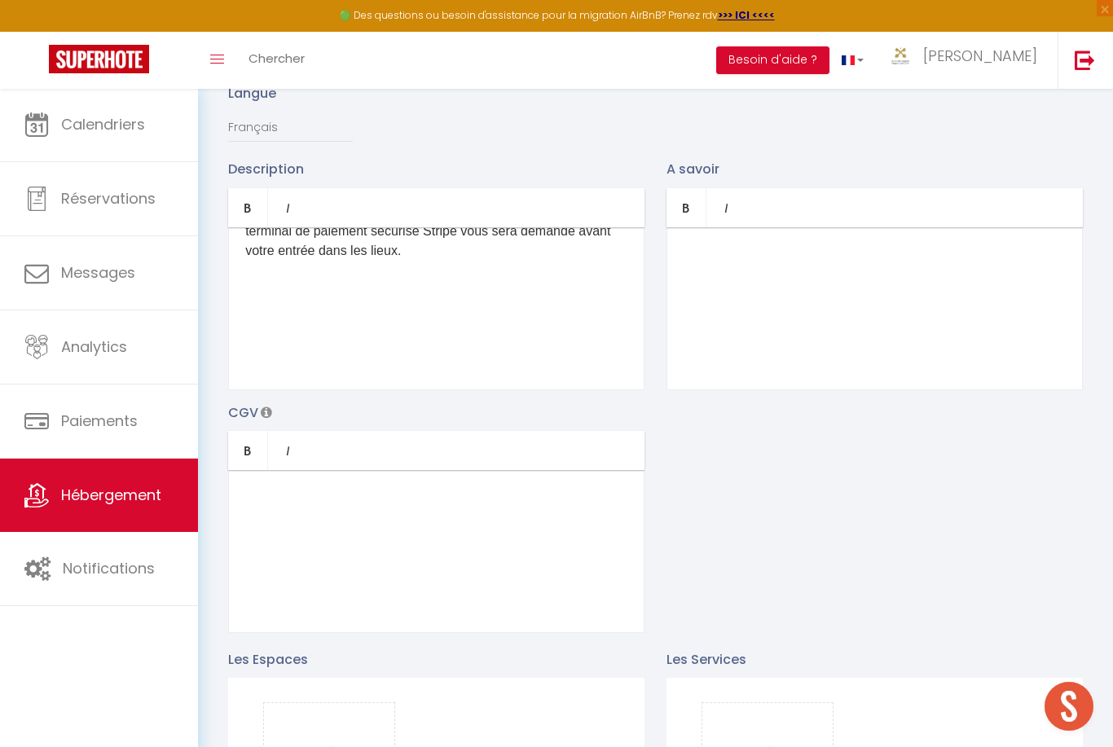
scroll to position [675, 0]
click at [576, 372] on p at bounding box center [436, 362] width 382 height 20
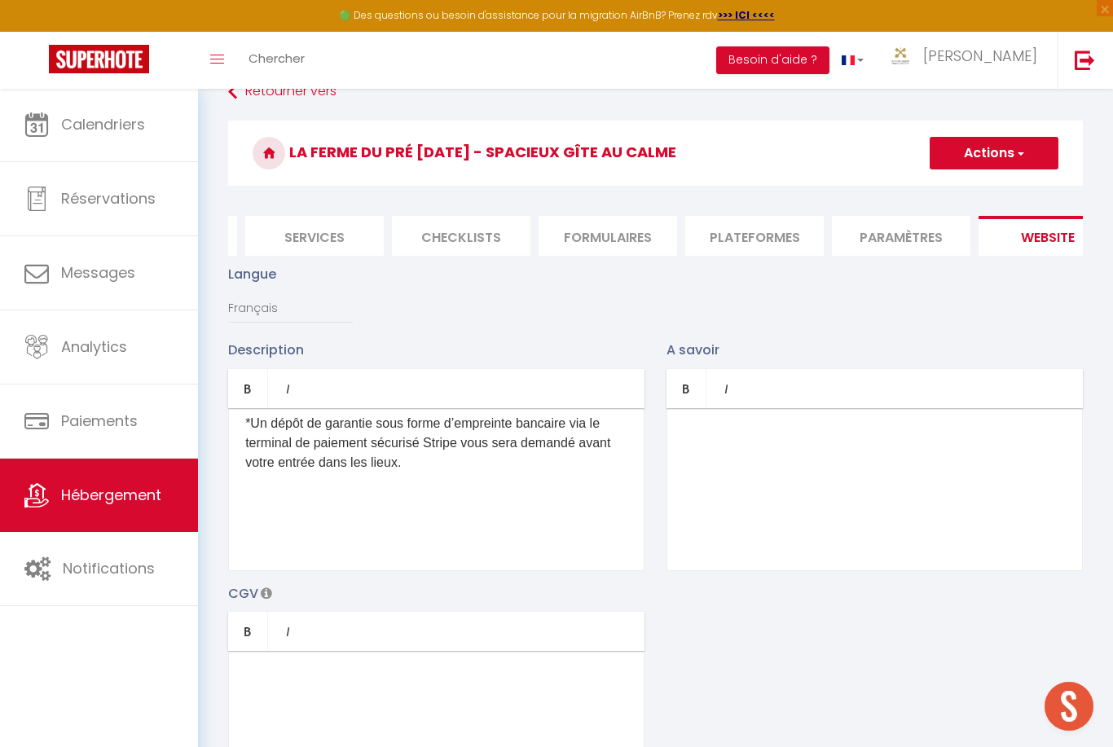
scroll to position [22, 0]
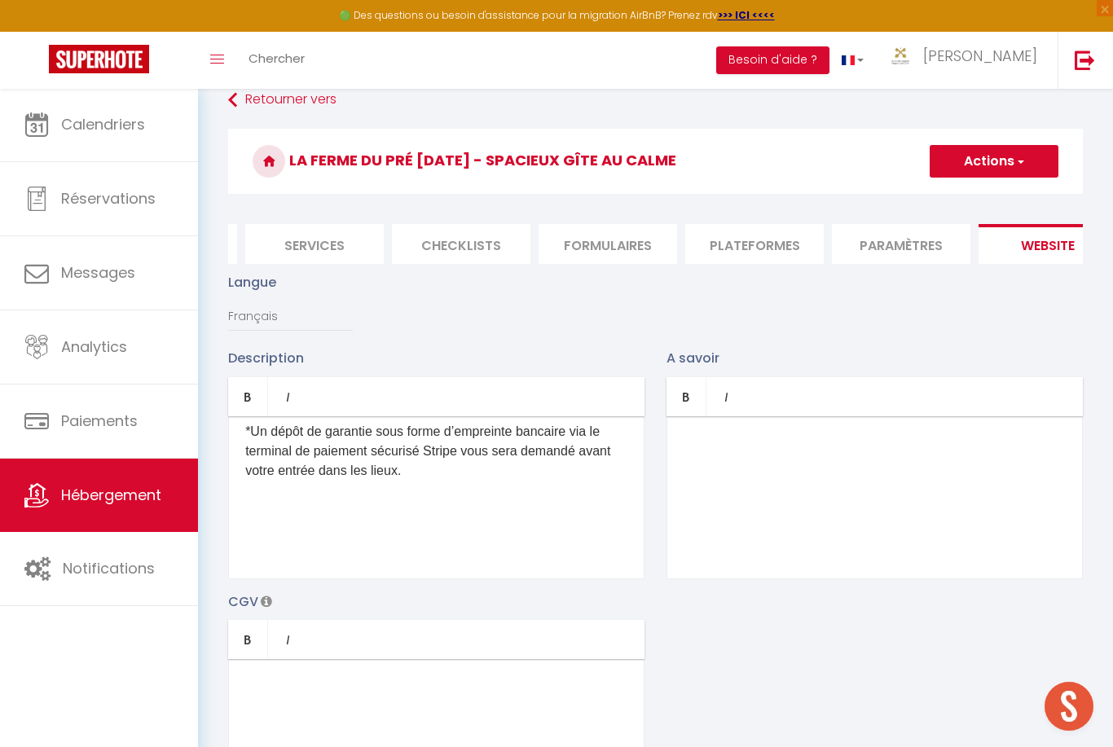
click at [1020, 170] on button "Actions" at bounding box center [994, 161] width 129 height 33
click at [1002, 196] on input "Enregistrer" at bounding box center [975, 197] width 60 height 16
checkbox input "true"
checkbox input "false"
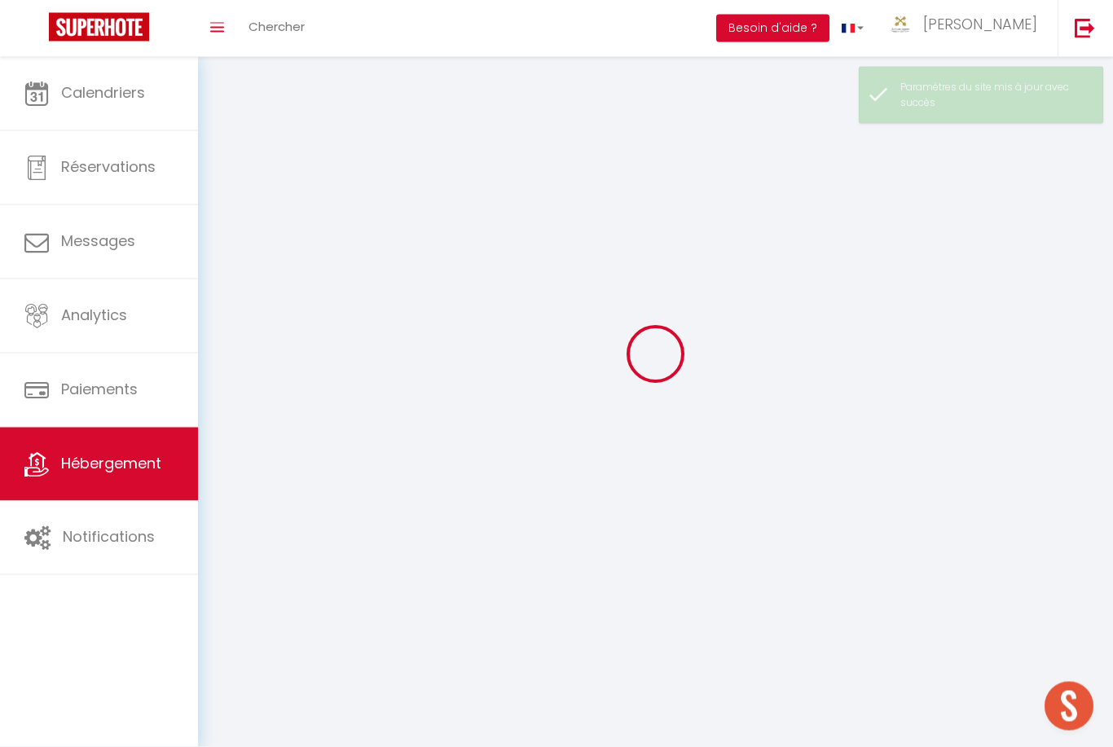
scroll to position [23, 0]
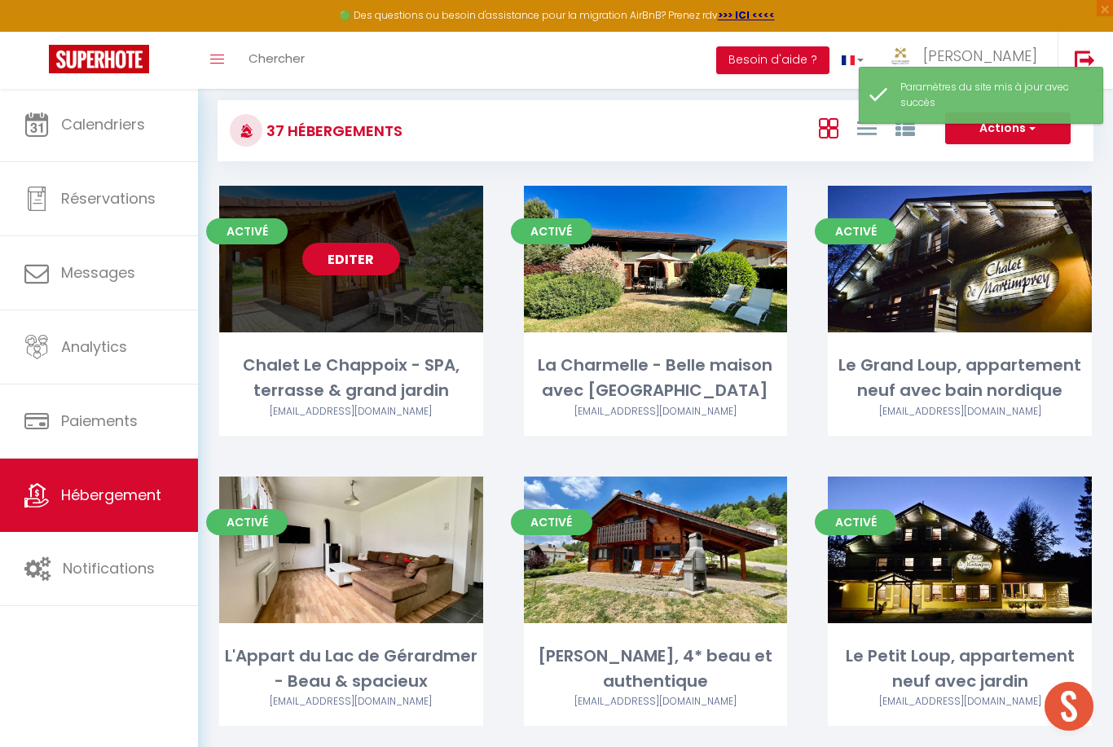
click at [370, 254] on link "Editer" at bounding box center [351, 259] width 98 height 33
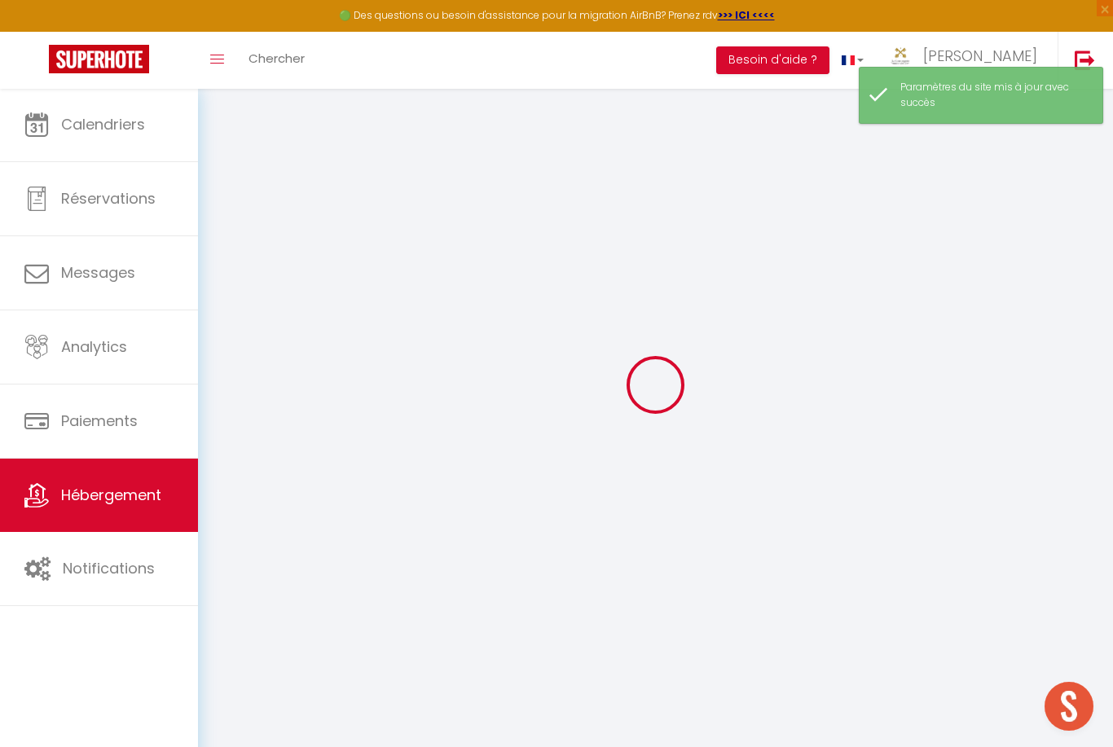
select select "chalet"
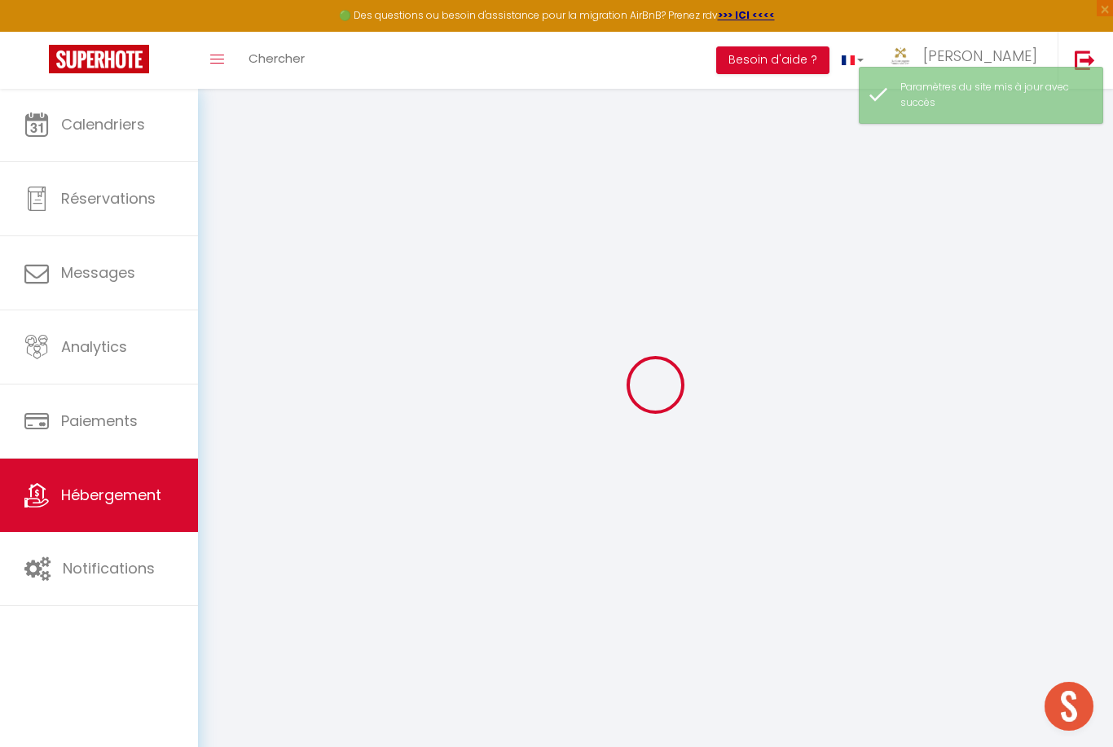
select select
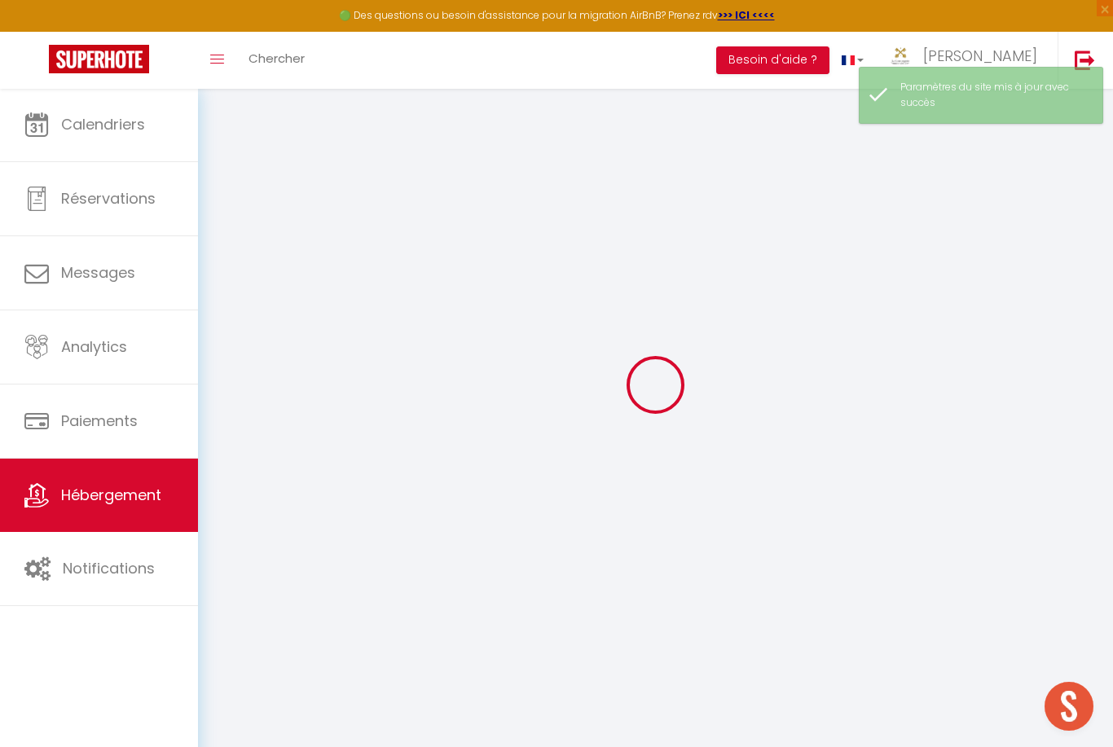
select select
checkbox input "false"
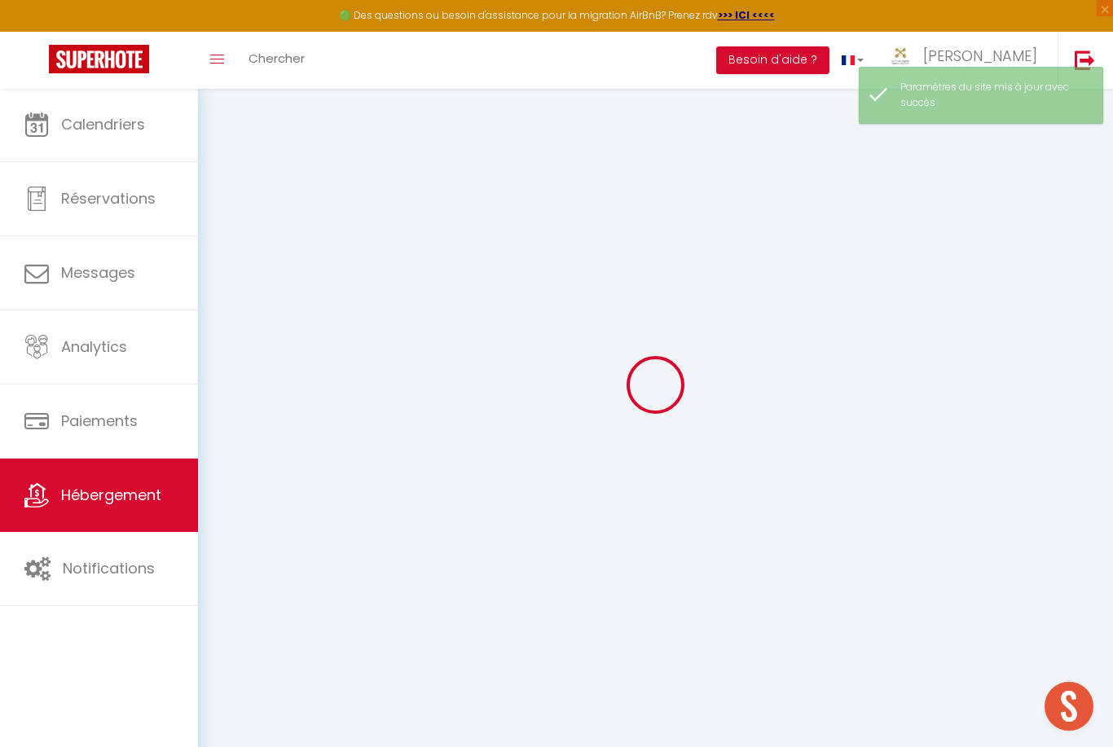
select select
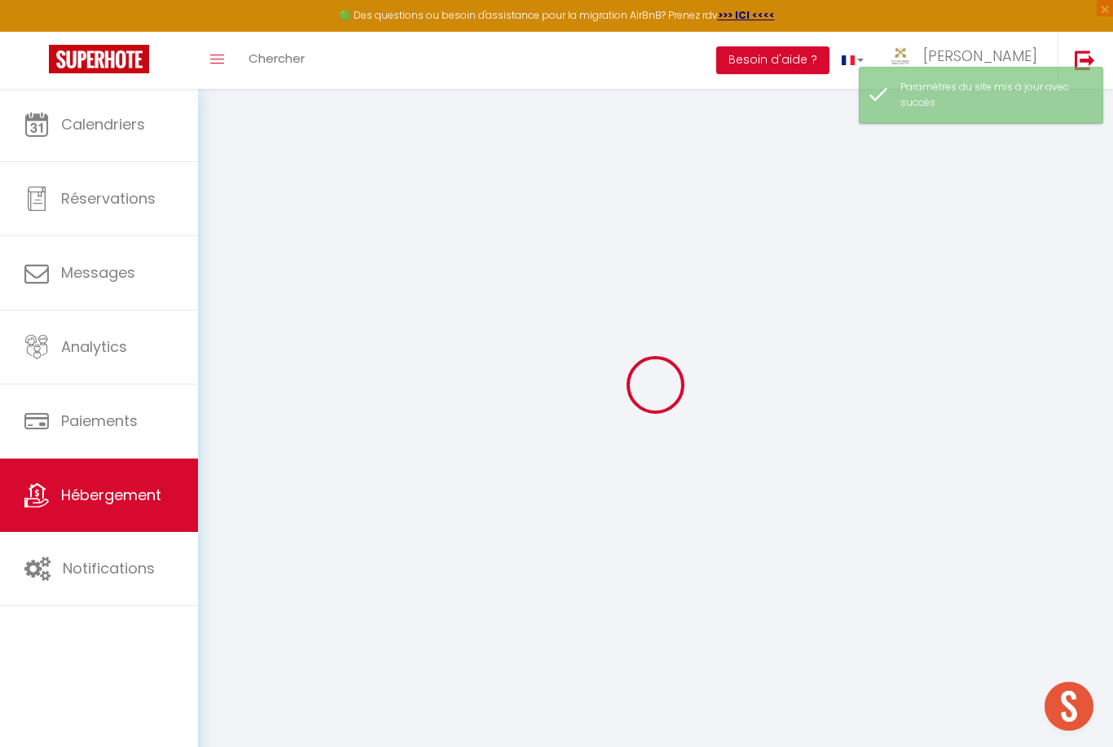
select select
checkbox input "false"
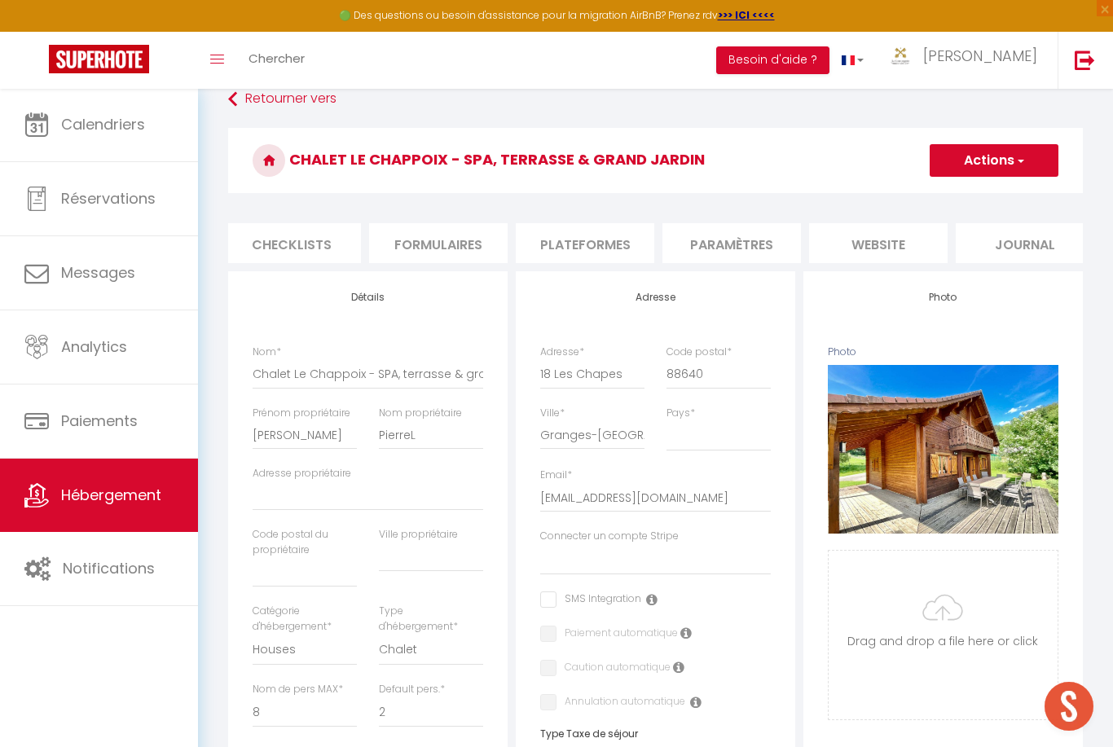
scroll to position [45, 0]
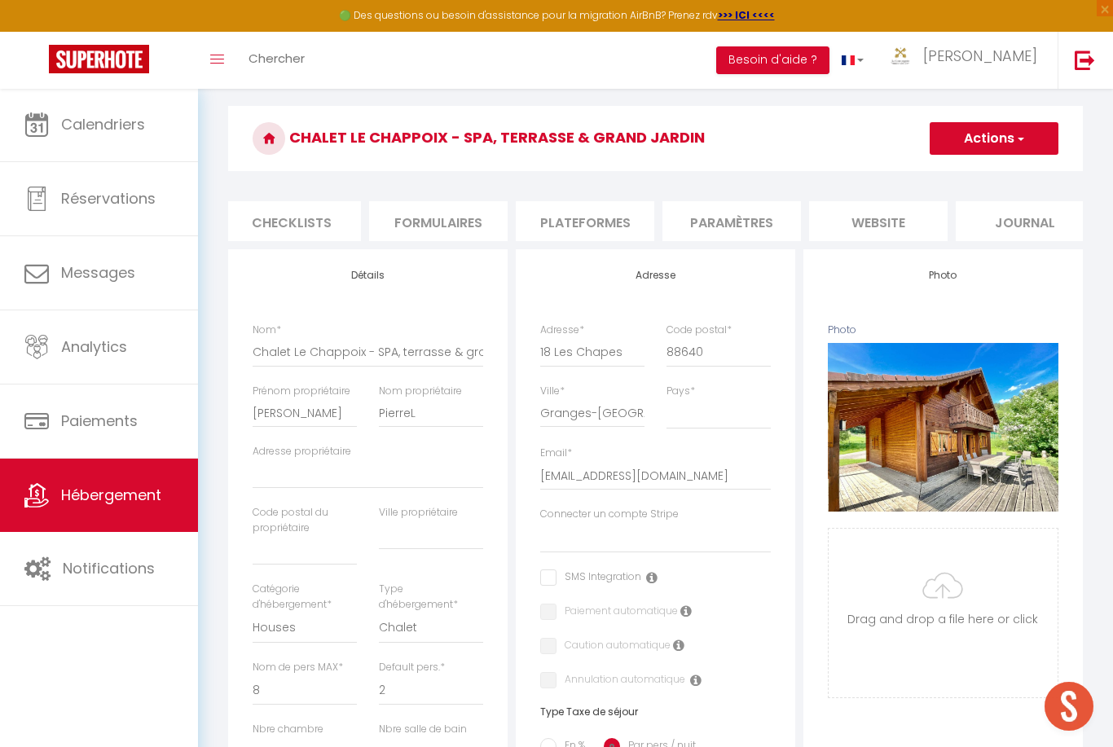
click at [911, 227] on li "website" at bounding box center [878, 221] width 139 height 40
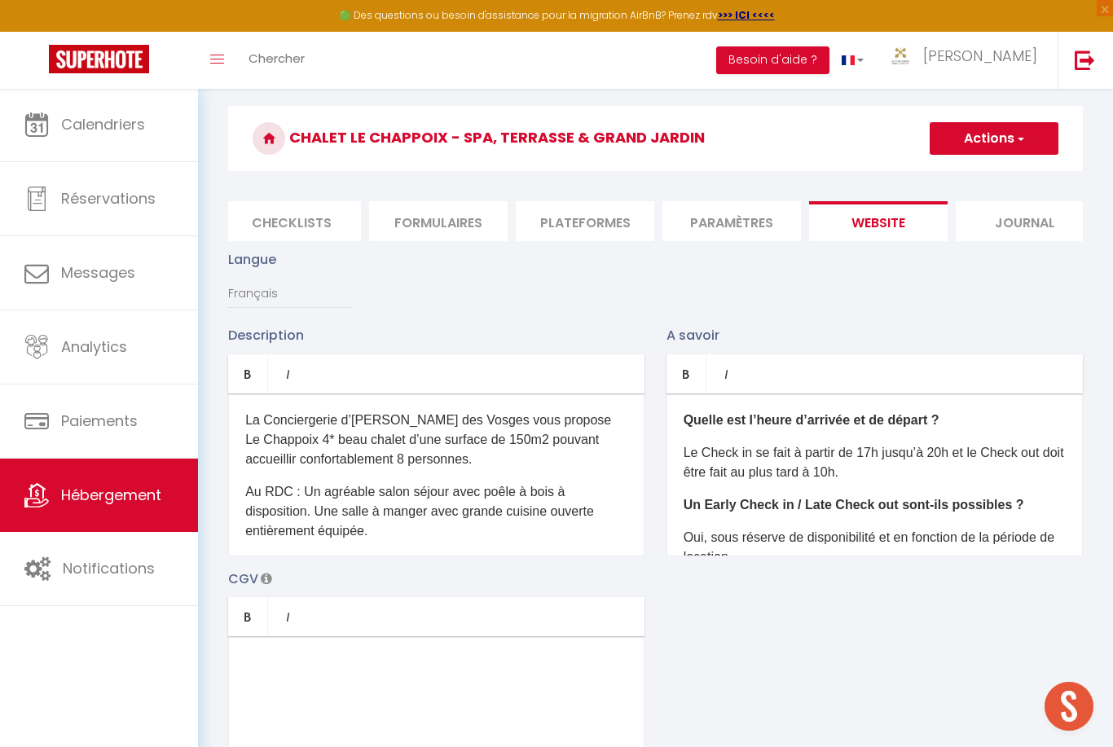
click at [800, 420] on b "Quelle est l’heure d’arrivée et de départ ?" at bounding box center [812, 420] width 256 height 14
click at [778, 422] on b "Quelle est l’heure d’arrivée et de départ ?" at bounding box center [812, 421] width 256 height 14
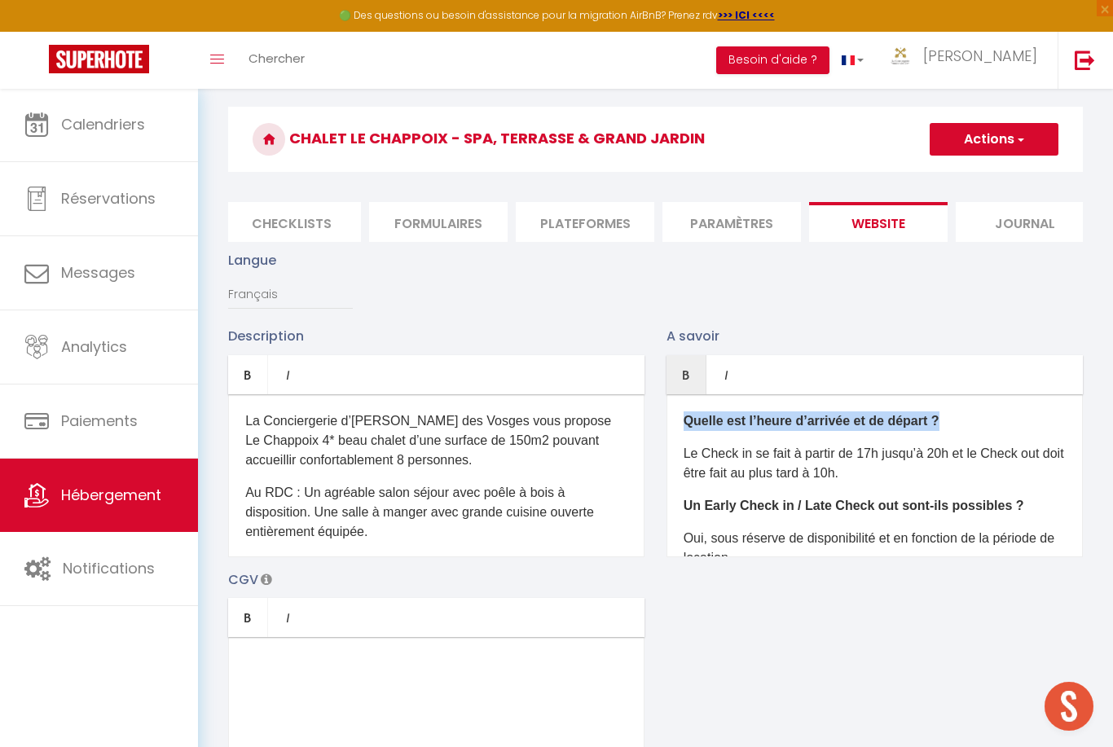
click at [781, 422] on b "Quelle est l’heure d’arrivée et de départ ?" at bounding box center [812, 421] width 256 height 14
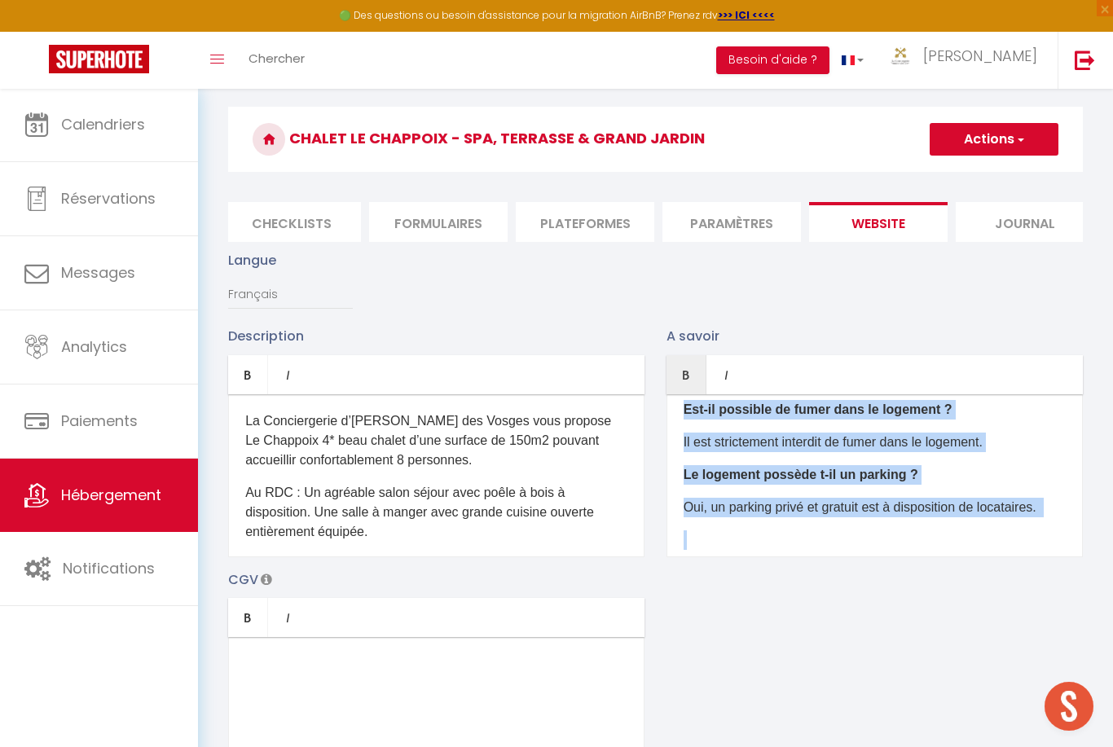
scroll to position [377, 0]
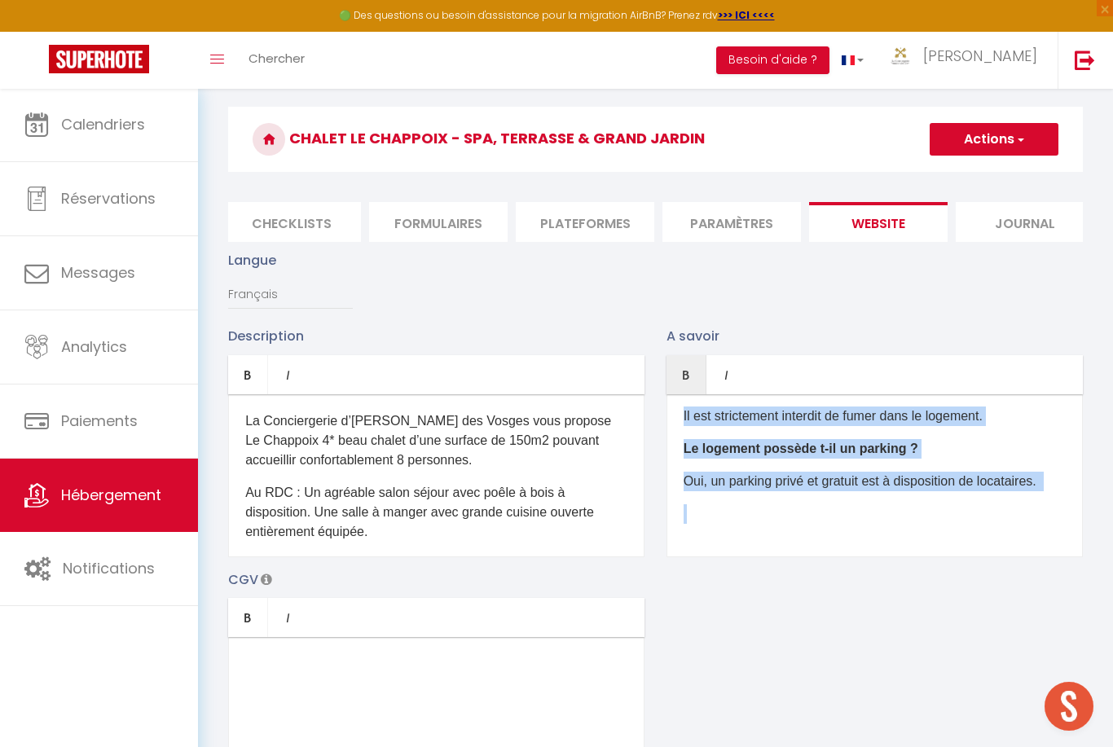
copy div "Quelle est l’heure d’arrivée et de départ ? Le Check in se fait à partir de 17h…"
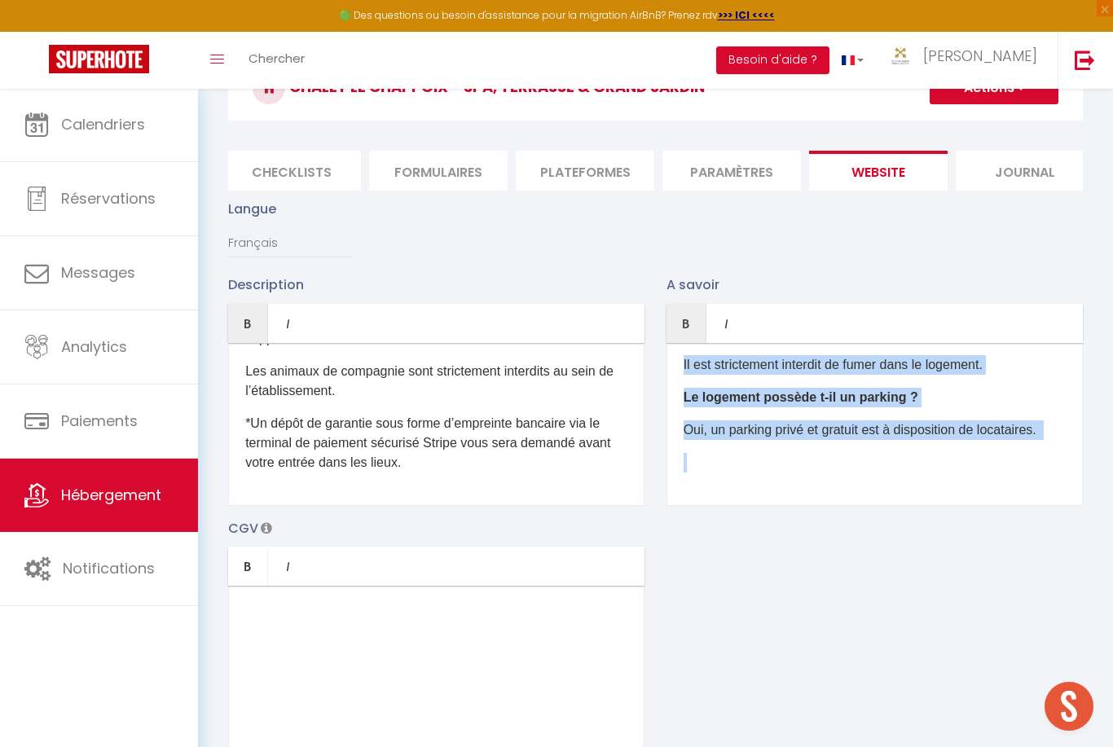
scroll to position [93, 0]
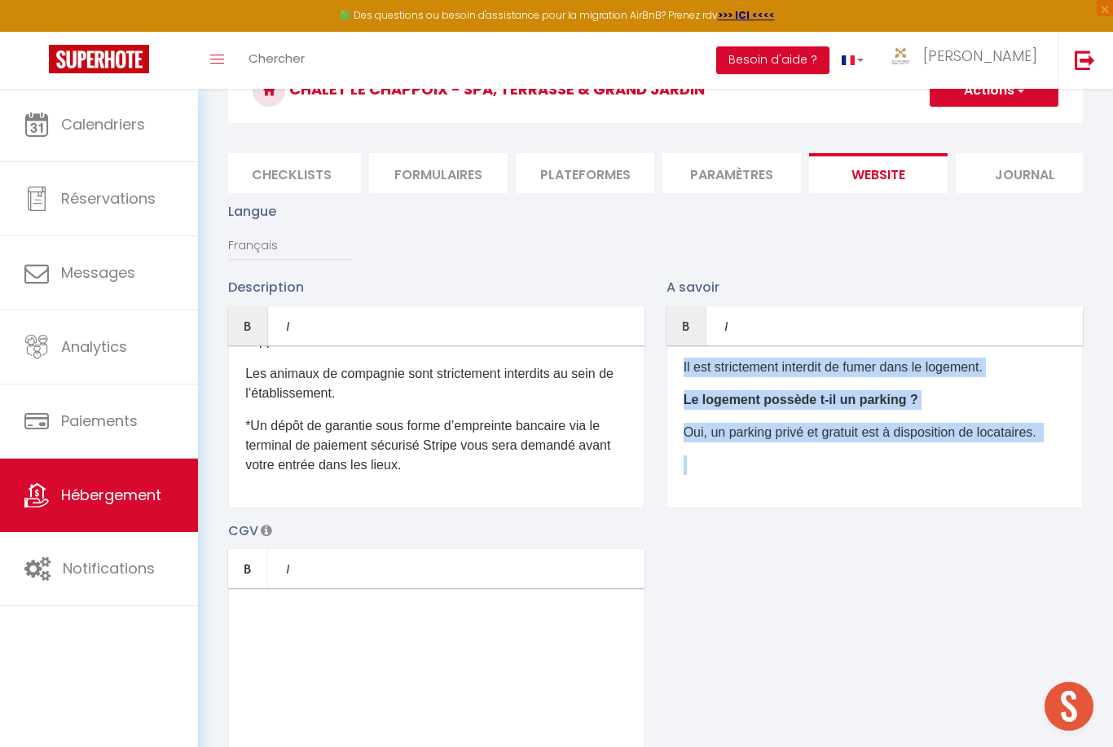
copy div "Quelle est l’heure d’arrivée et de départ ? Le Check in se fait à partir de 17h…"
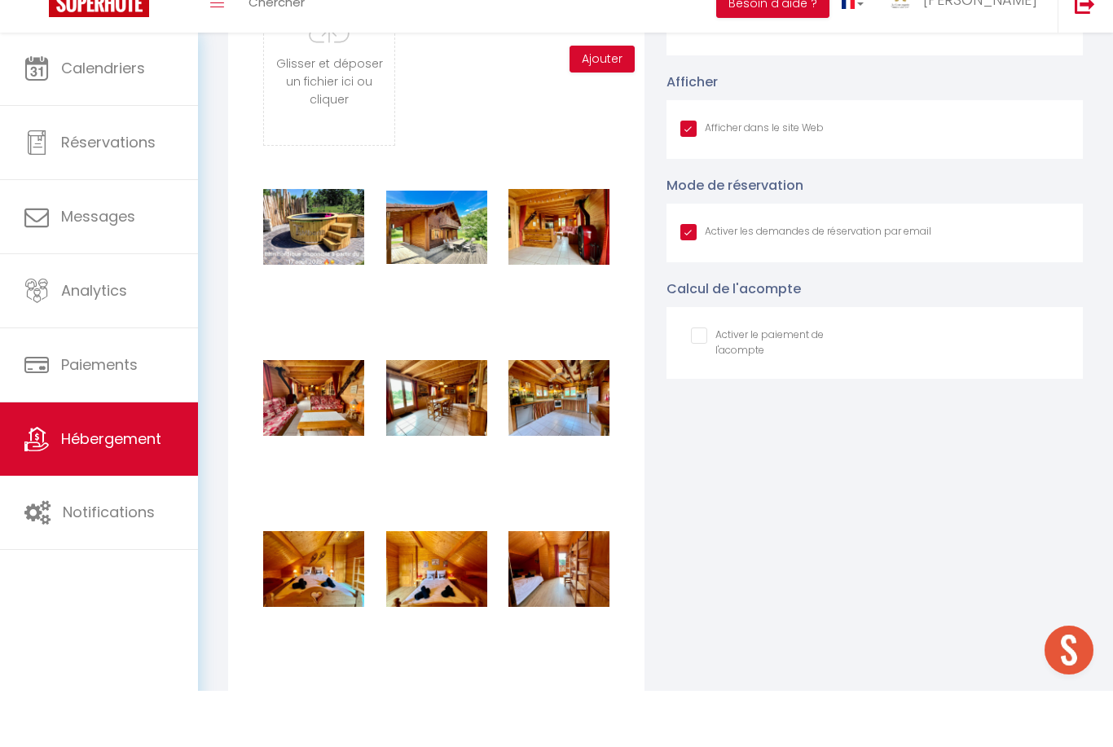
scroll to position [1806, 0]
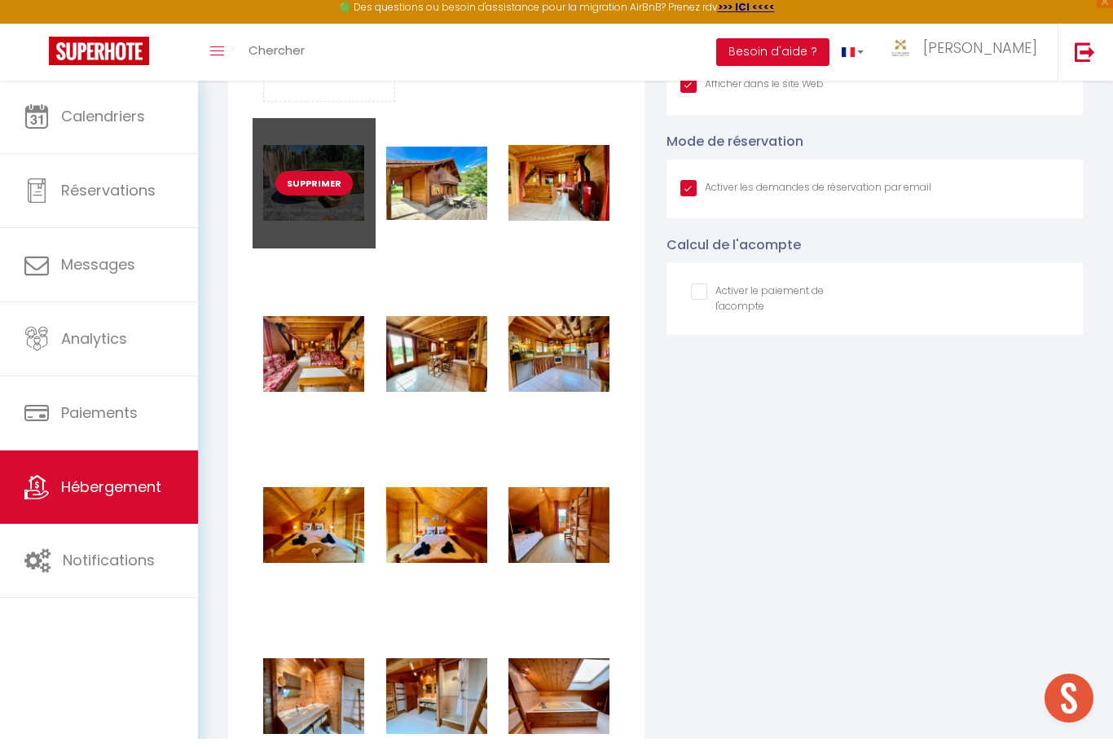
click at [335, 191] on button "Supprimer" at bounding box center [313, 191] width 77 height 24
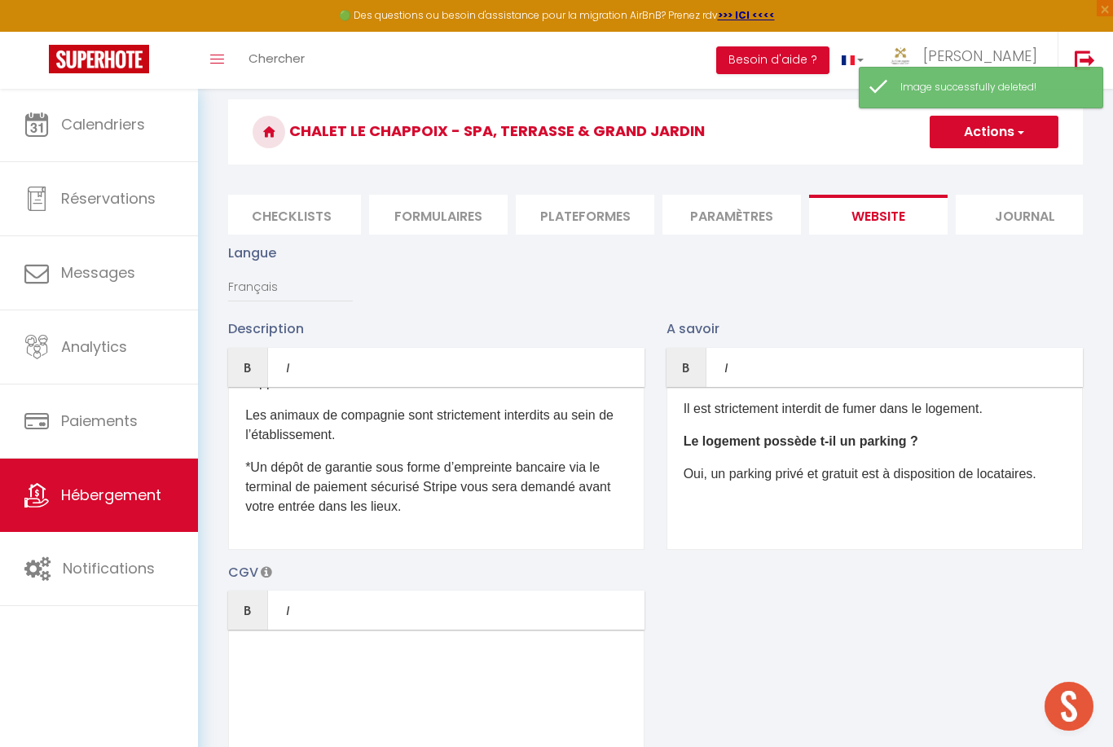
scroll to position [0, 0]
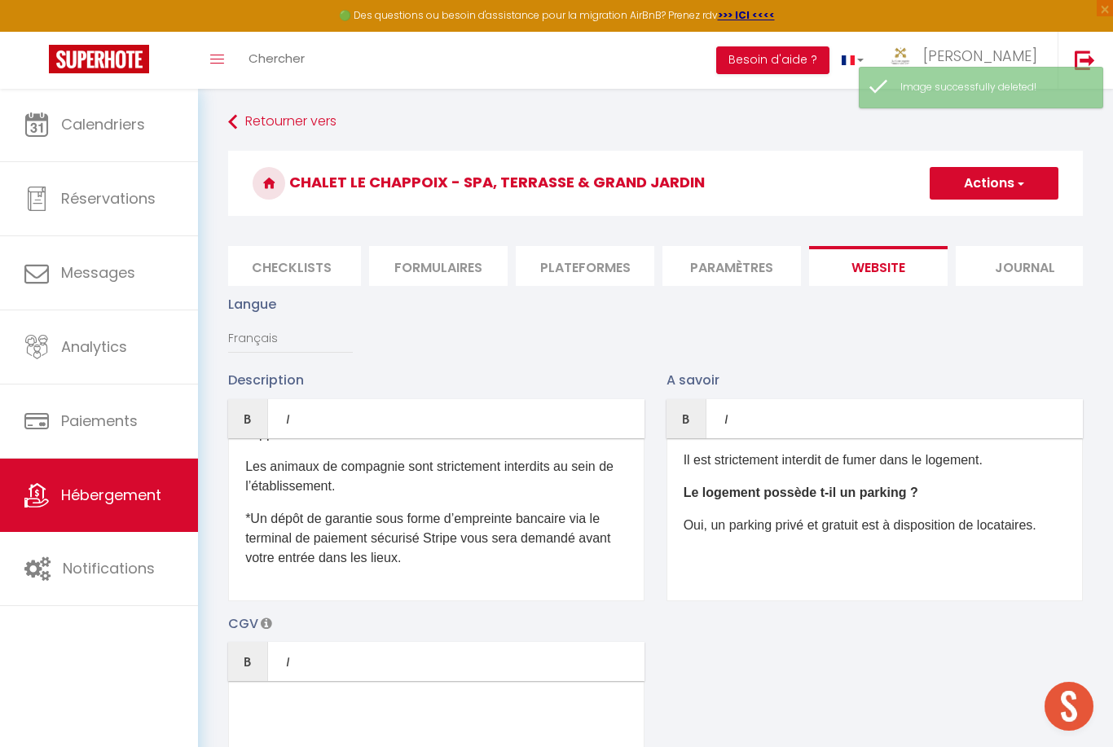
click at [1019, 187] on span "button" at bounding box center [1020, 183] width 11 height 16
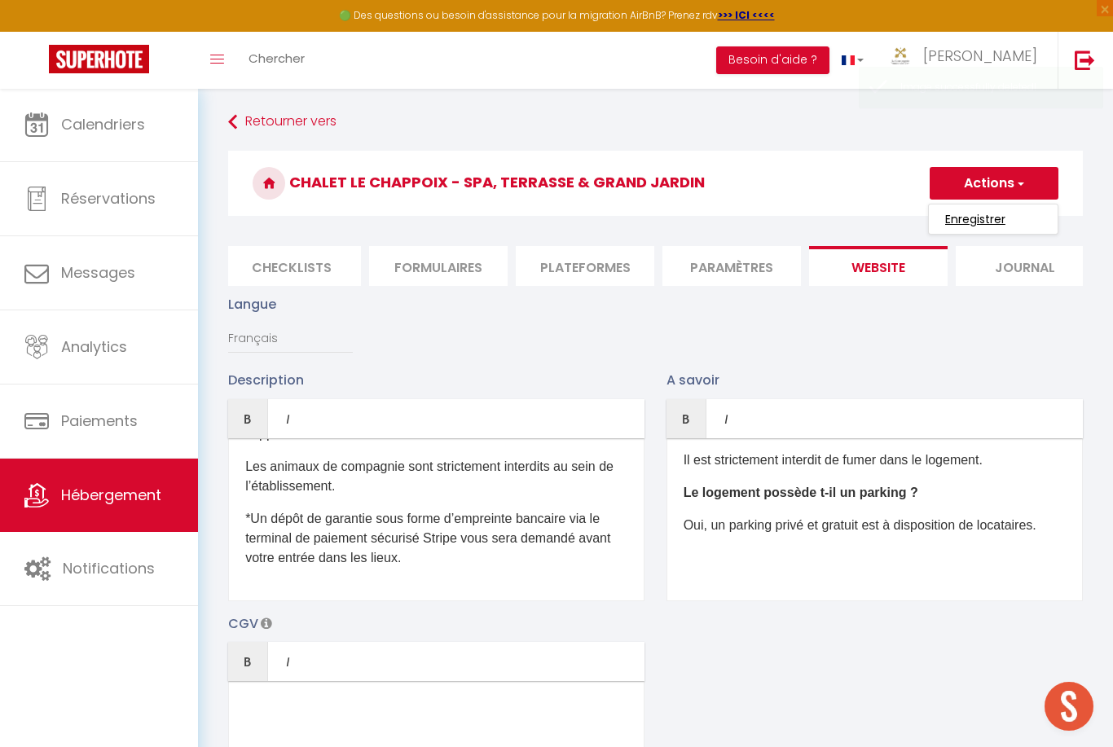
click at [997, 220] on input "Enregistrer" at bounding box center [975, 219] width 60 height 16
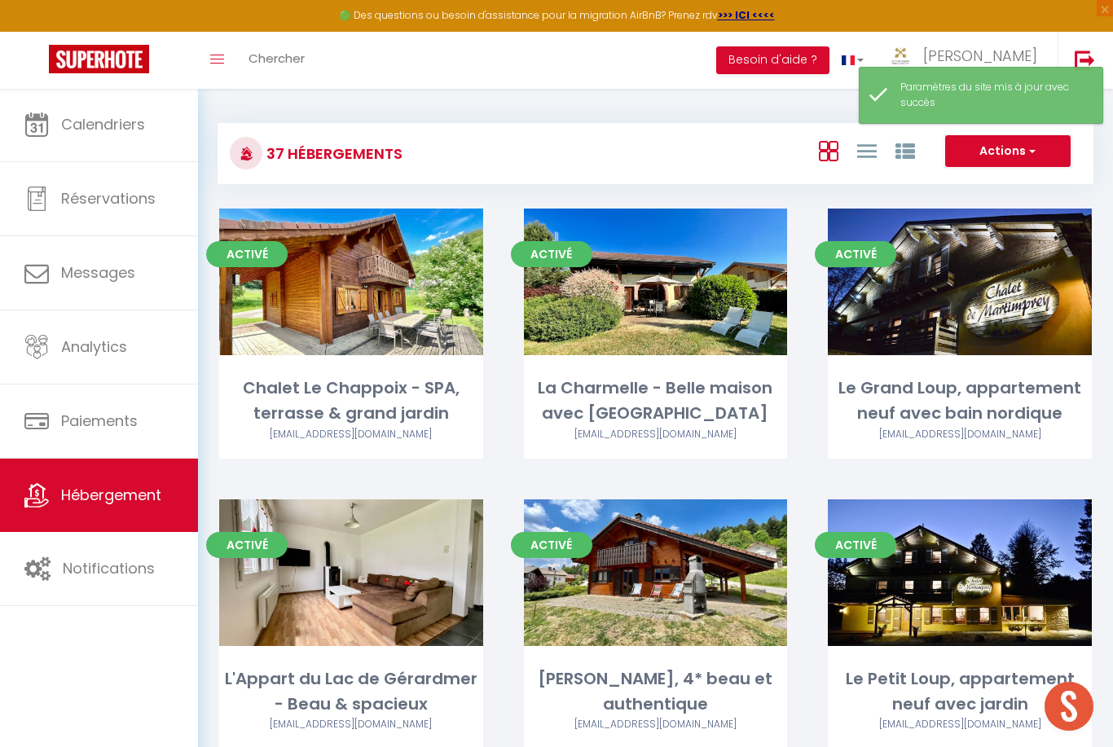
click at [1111, 412] on div "Activé Editer Le Grand Loup, appartement neuf avec bain nordique [EMAIL_ADDRESS…" at bounding box center [960, 354] width 305 height 291
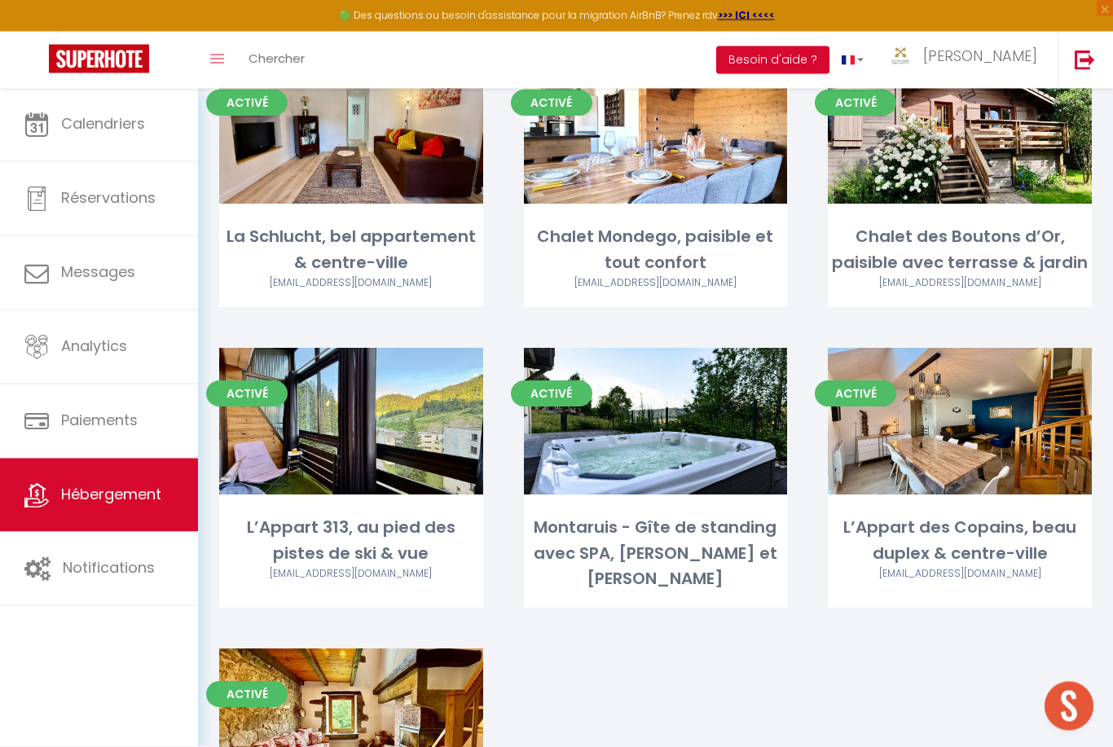
scroll to position [3189, 0]
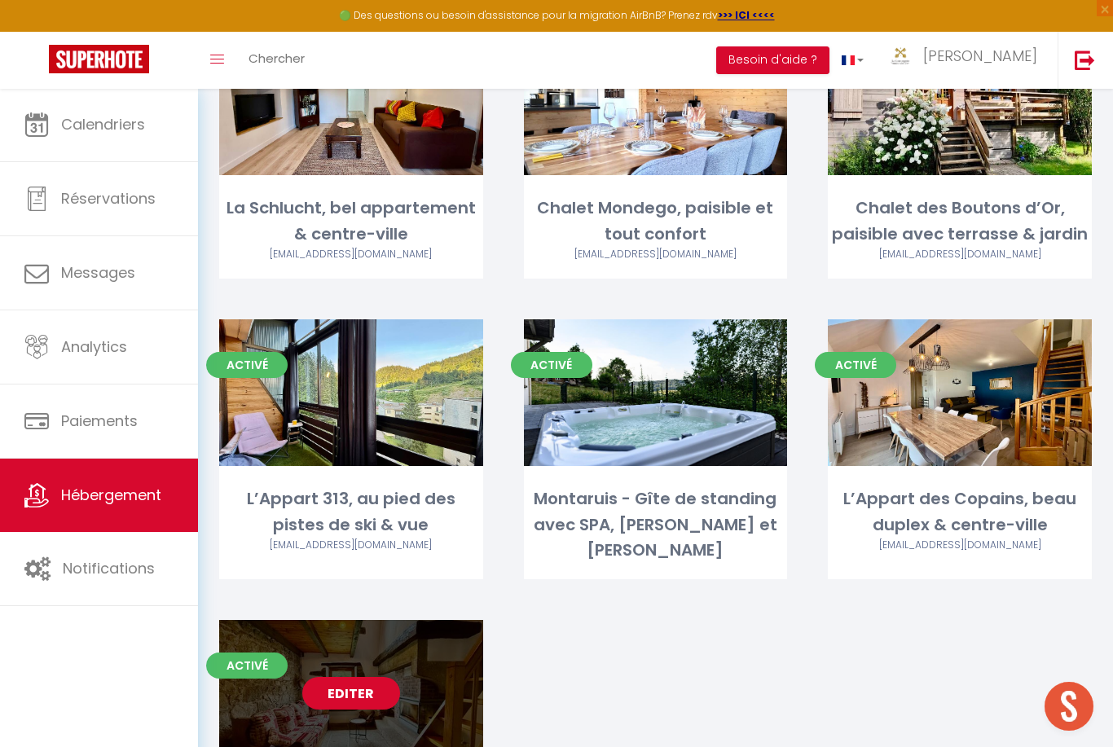
click at [328, 677] on link "Editer" at bounding box center [351, 693] width 98 height 33
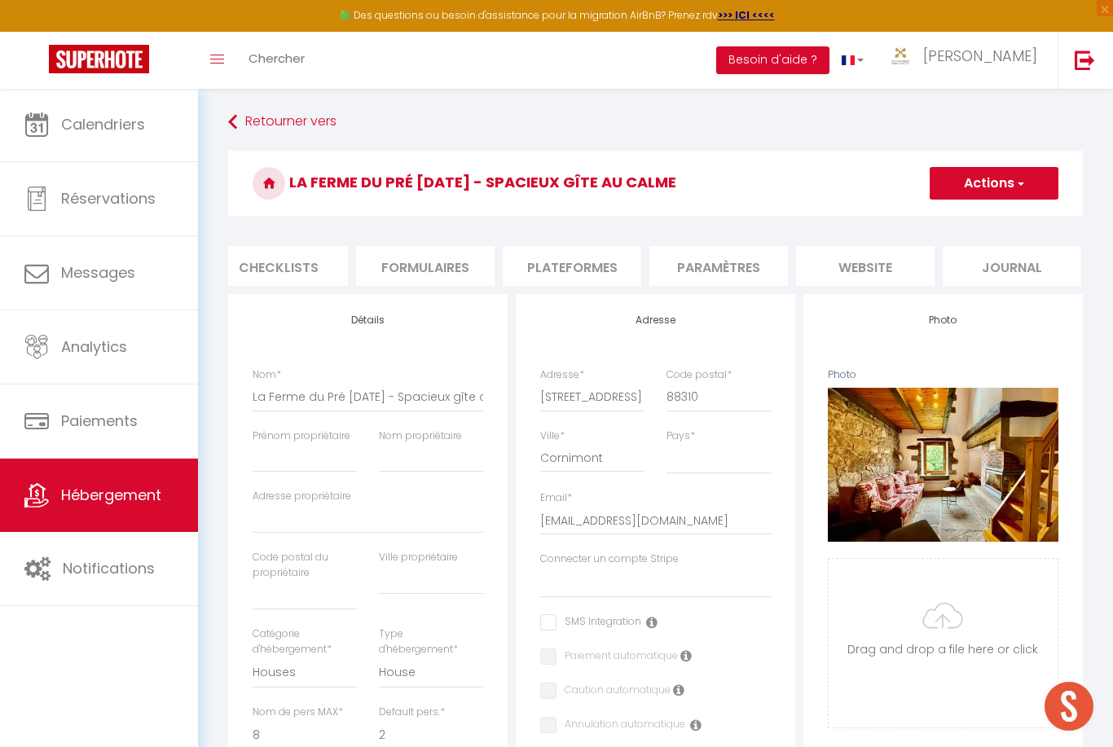
scroll to position [0, 604]
click at [890, 264] on li "website" at bounding box center [867, 266] width 139 height 40
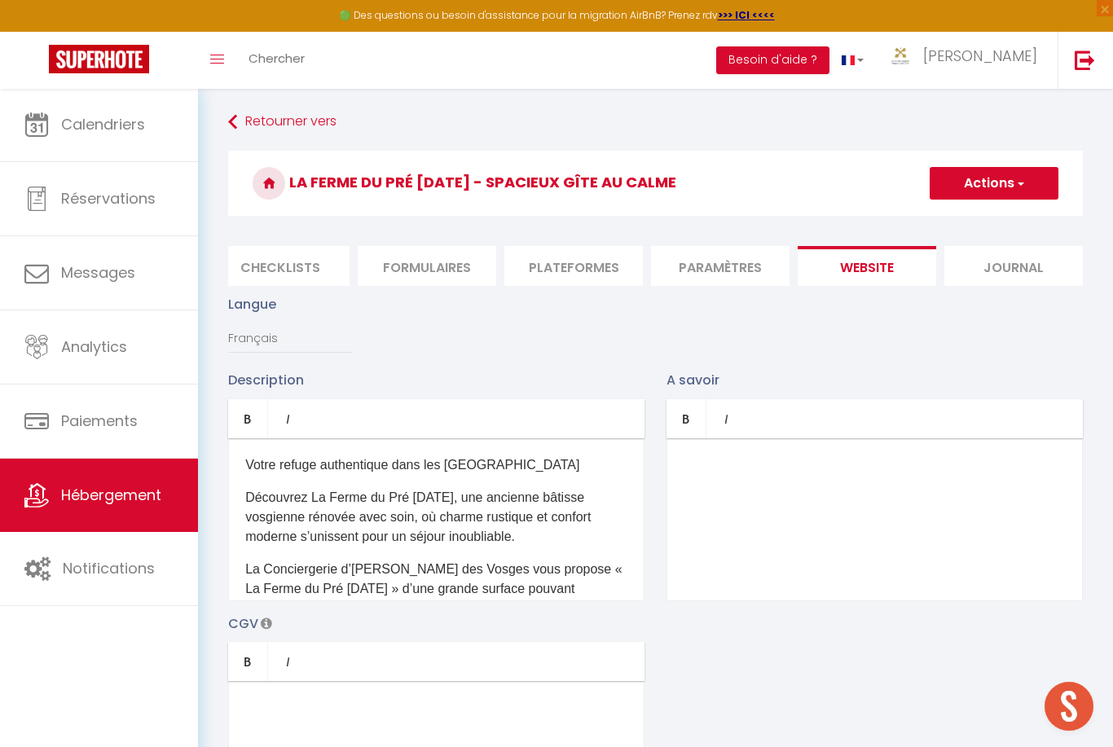
click at [883, 465] on p at bounding box center [875, 466] width 382 height 20
click at [867, 470] on p at bounding box center [875, 466] width 382 height 20
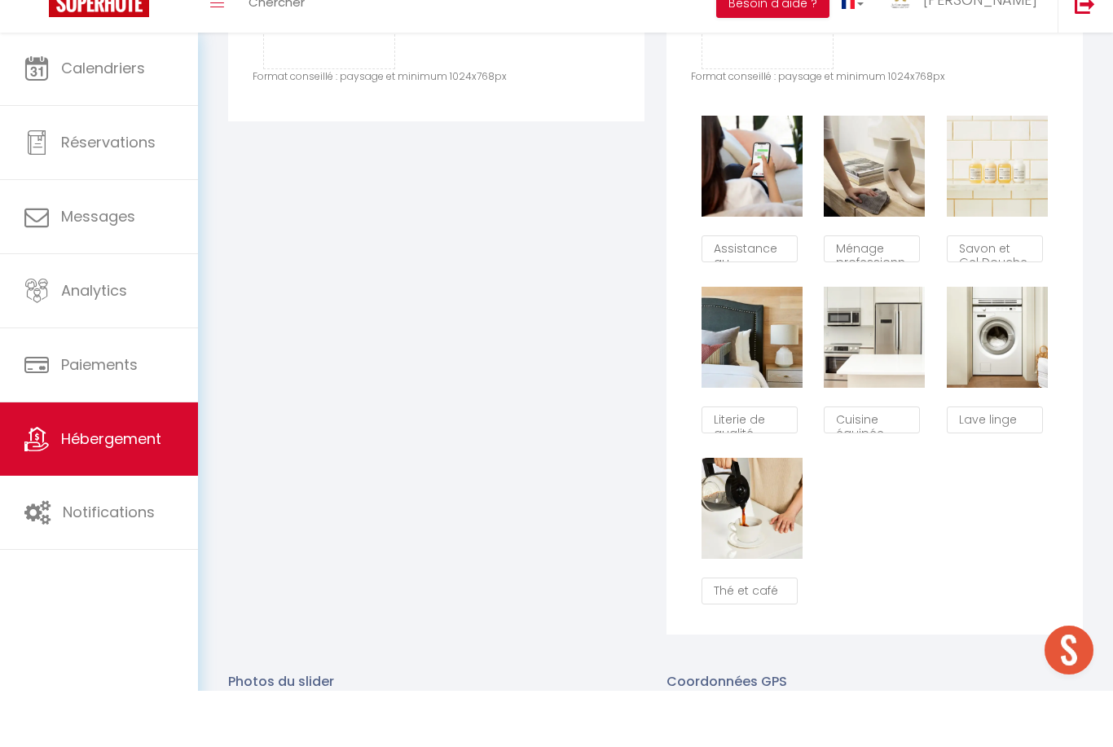
scroll to position [963, 0]
click at [784, 633] on textarea "Thé et café" at bounding box center [750, 647] width 96 height 28
click at [914, 584] on div "Supprimer Assistance au voyageur 7j/7j Supprimer Ménage professionnel Supprimer…" at bounding box center [875, 412] width 368 height 513
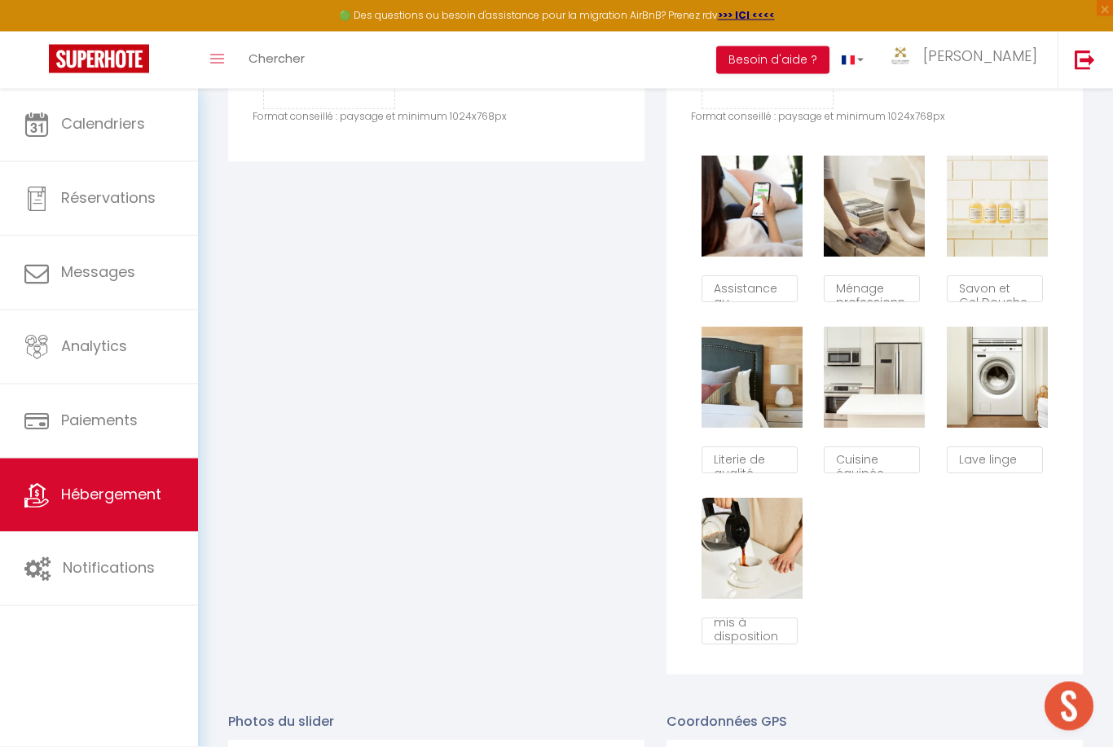
scroll to position [978, 0]
click at [1023, 293] on textarea "Savon et Gel Douche" at bounding box center [995, 289] width 96 height 28
click at [998, 296] on textarea "Savon et Gel Douche" at bounding box center [995, 289] width 96 height 28
click at [1005, 290] on textarea "Savon et Gel Douche" at bounding box center [995, 289] width 96 height 28
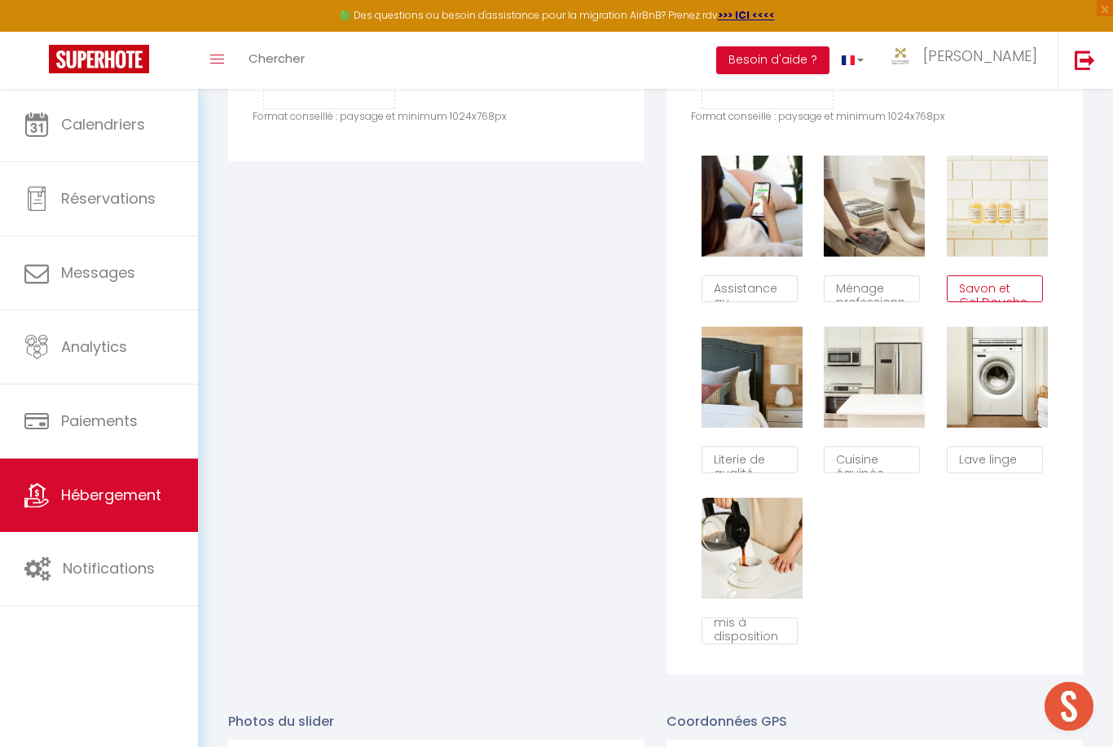
click at [1004, 290] on textarea "Savon et Gel Douche" at bounding box center [995, 289] width 96 height 28
click at [1002, 542] on div "Supprimer Assistance au voyageur 7j/7j Supprimer Ménage professionnel Supprimer…" at bounding box center [875, 397] width 368 height 513
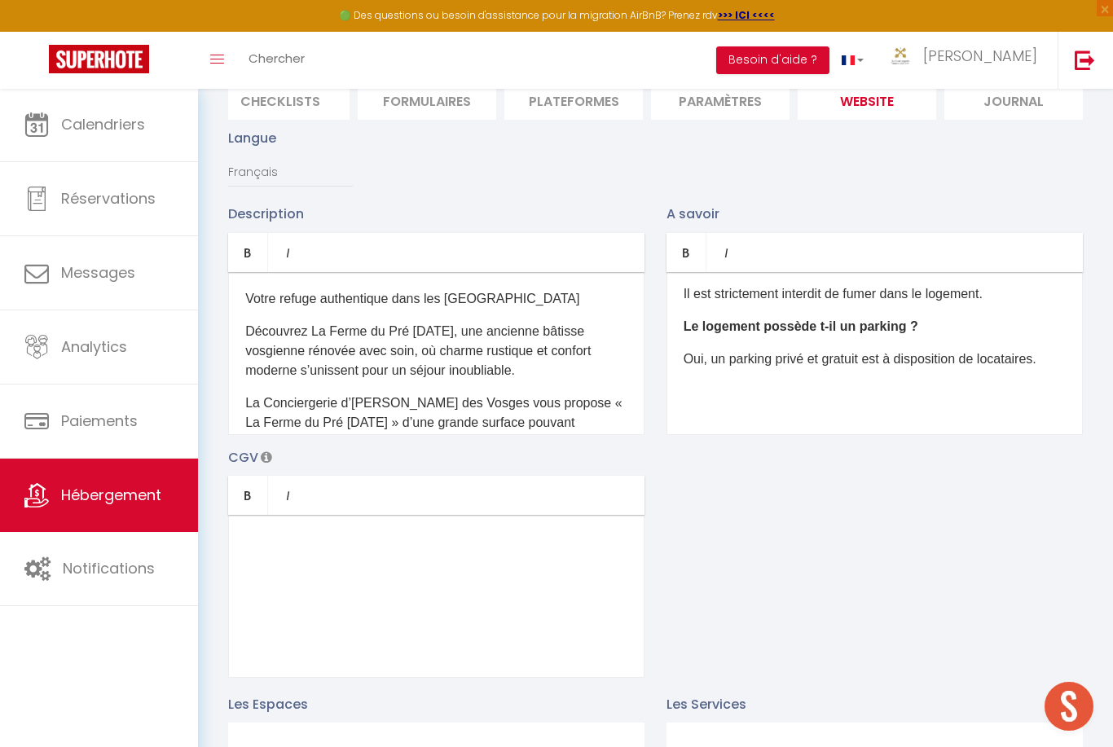
scroll to position [0, 0]
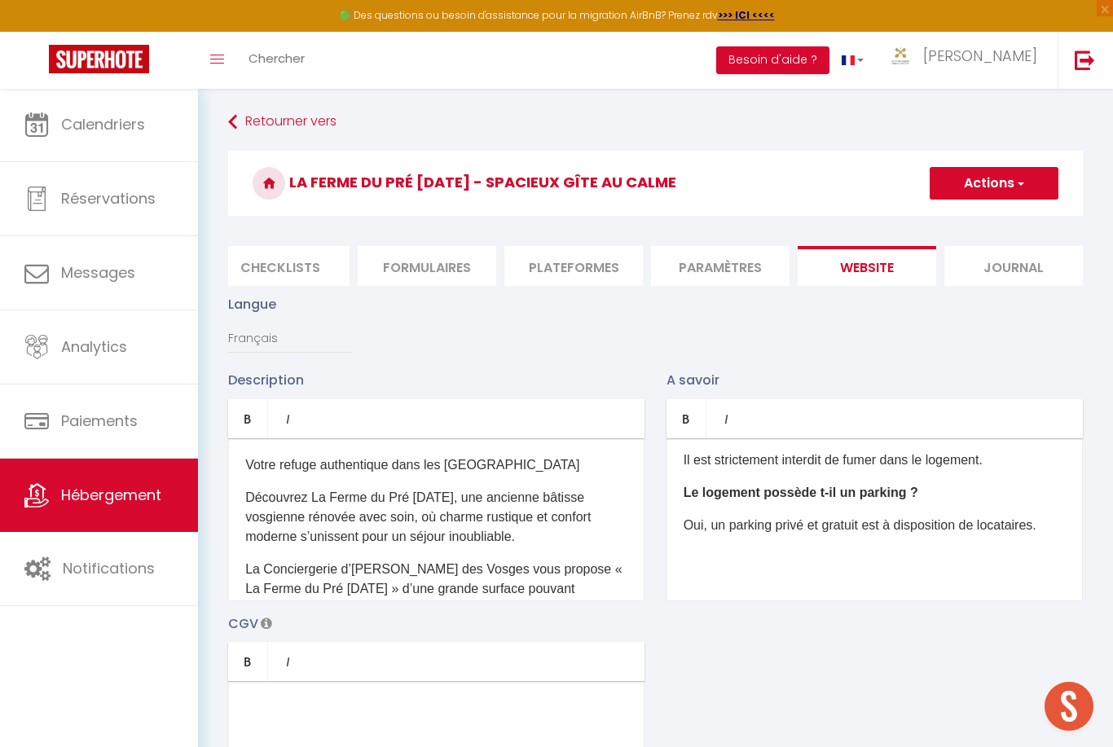
click at [1015, 185] on span "button" at bounding box center [1020, 183] width 11 height 16
click at [1001, 221] on input "Enregistrer" at bounding box center [975, 219] width 60 height 16
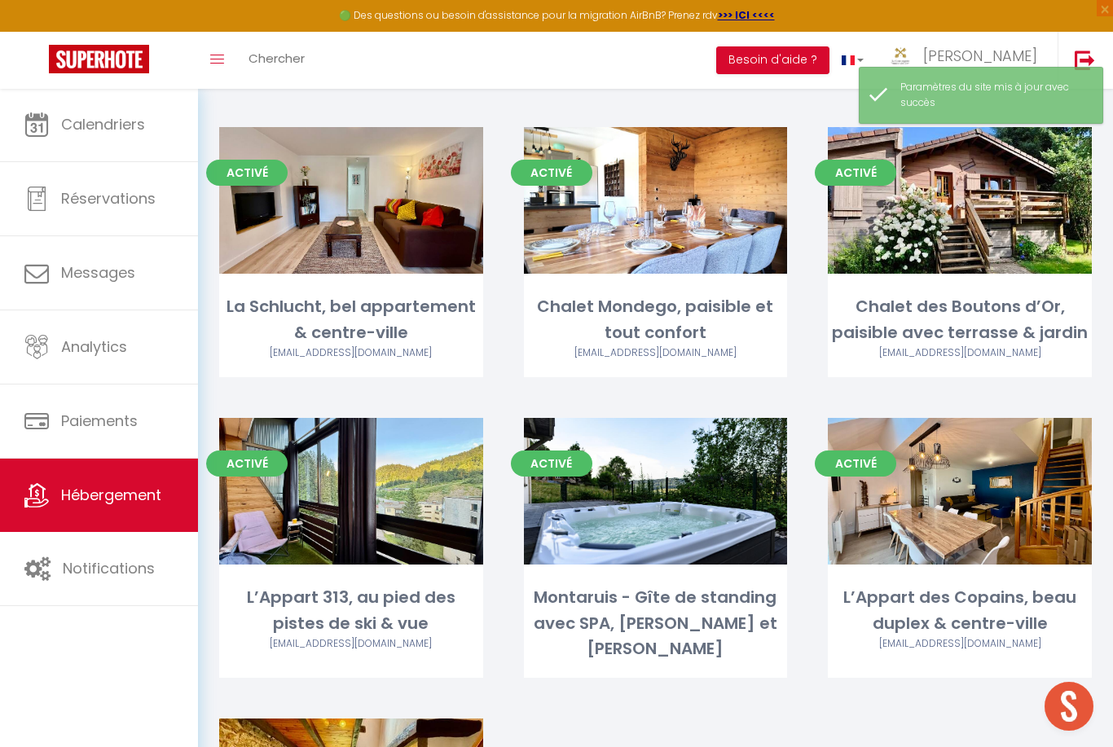
scroll to position [3189, 0]
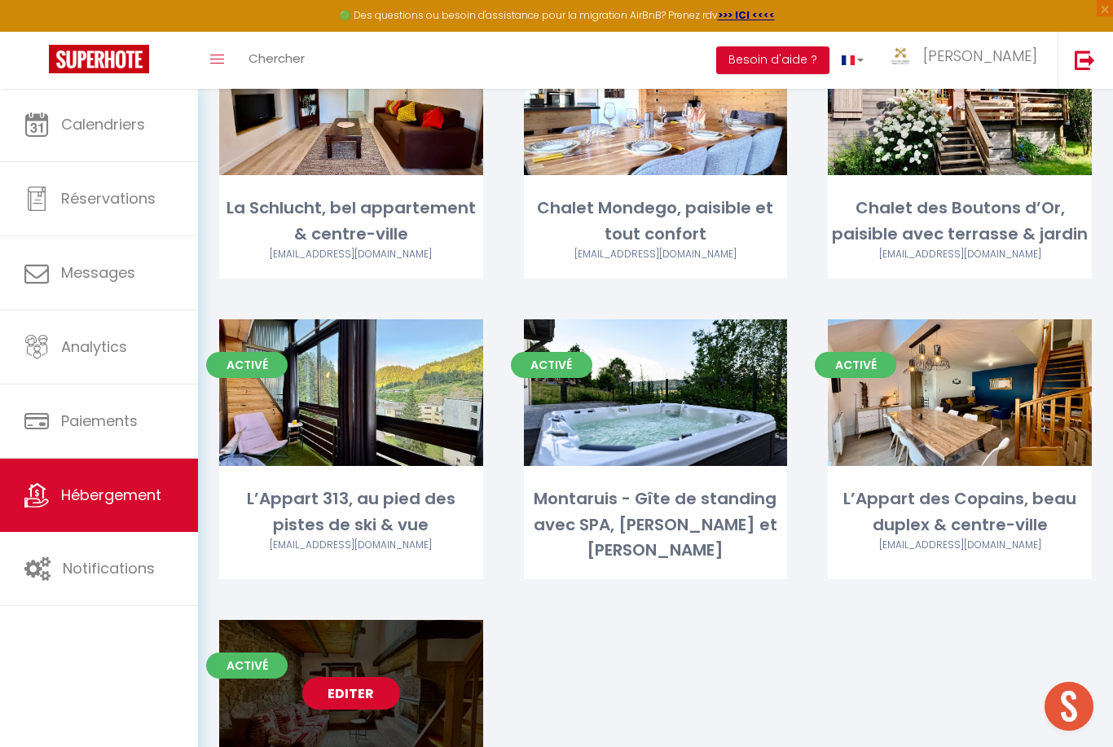
click at [336, 677] on link "Editer" at bounding box center [351, 693] width 98 height 33
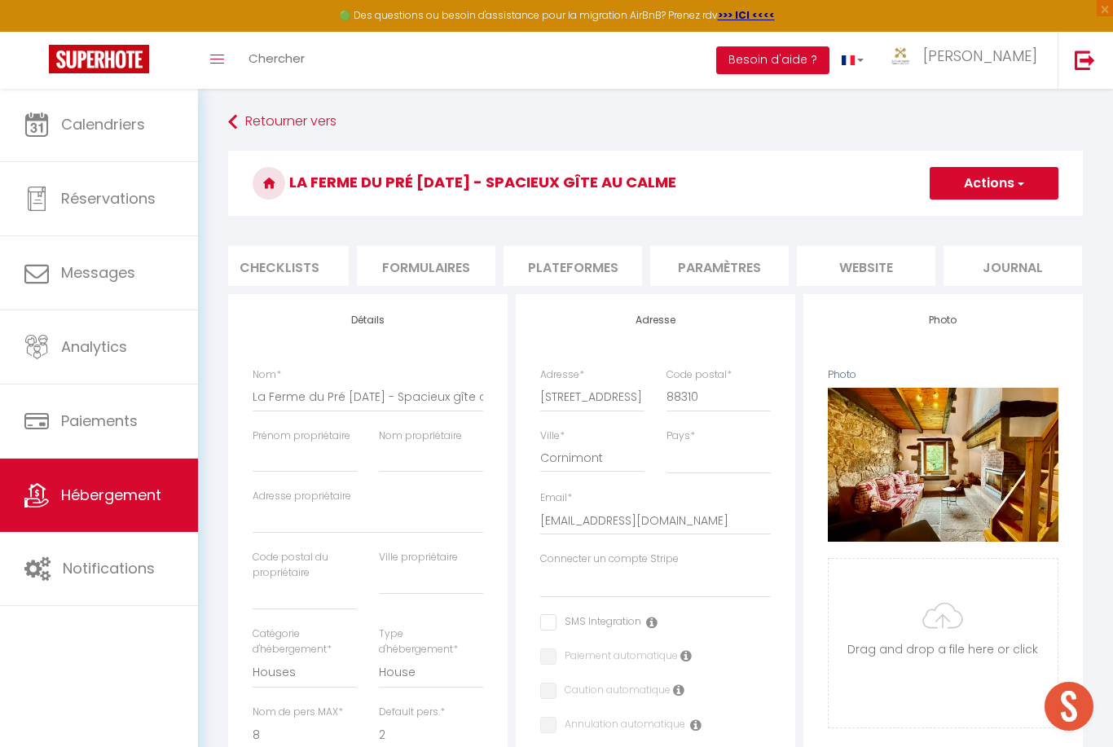
scroll to position [0, 604]
click at [901, 269] on li "website" at bounding box center [867, 266] width 139 height 40
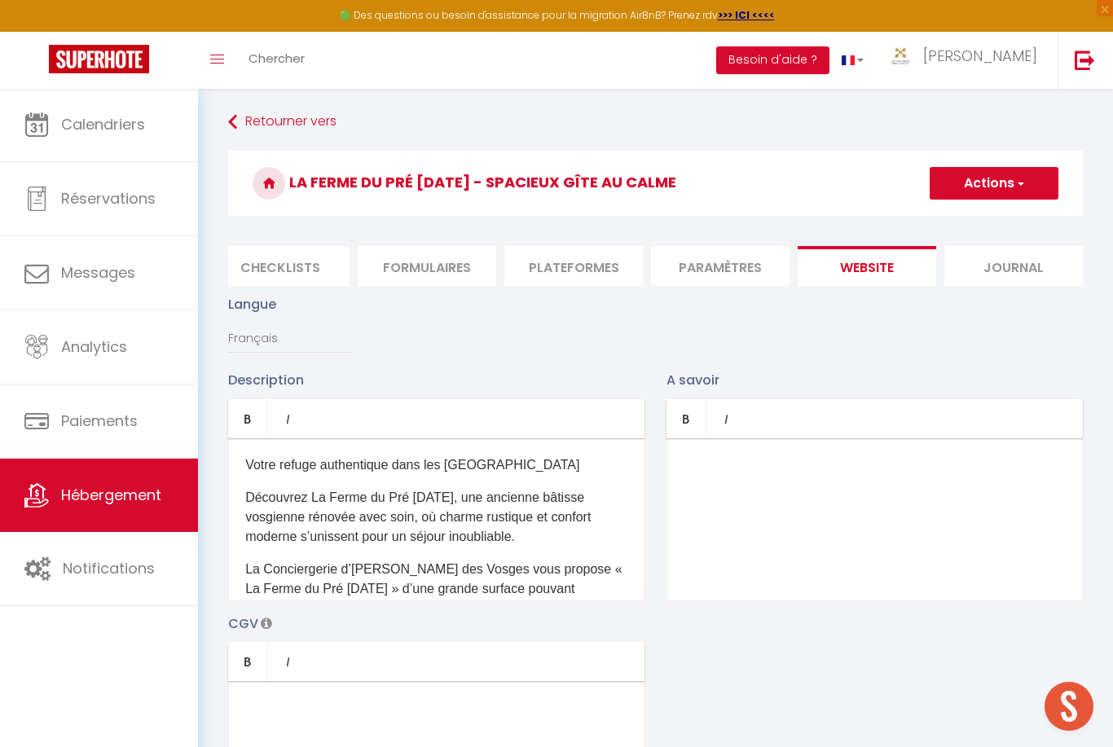
click at [910, 491] on div at bounding box center [875, 519] width 416 height 163
click at [896, 481] on div at bounding box center [875, 519] width 416 height 163
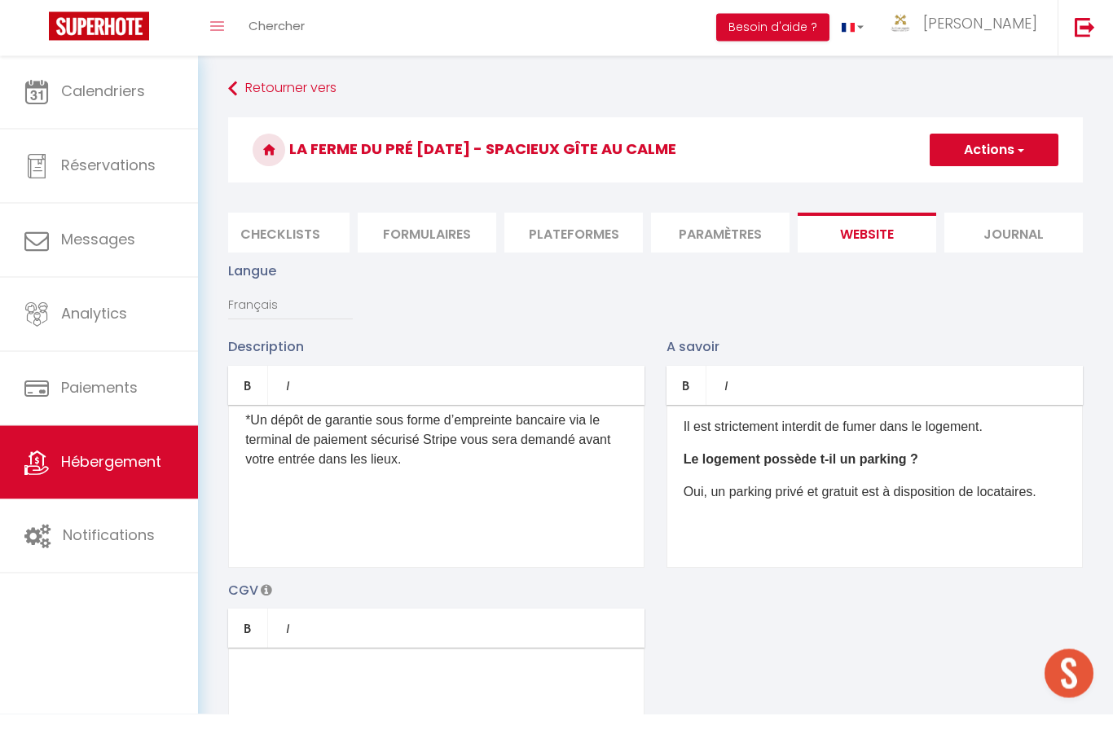
scroll to position [676, 0]
click at [1022, 167] on button "Actions" at bounding box center [994, 183] width 129 height 33
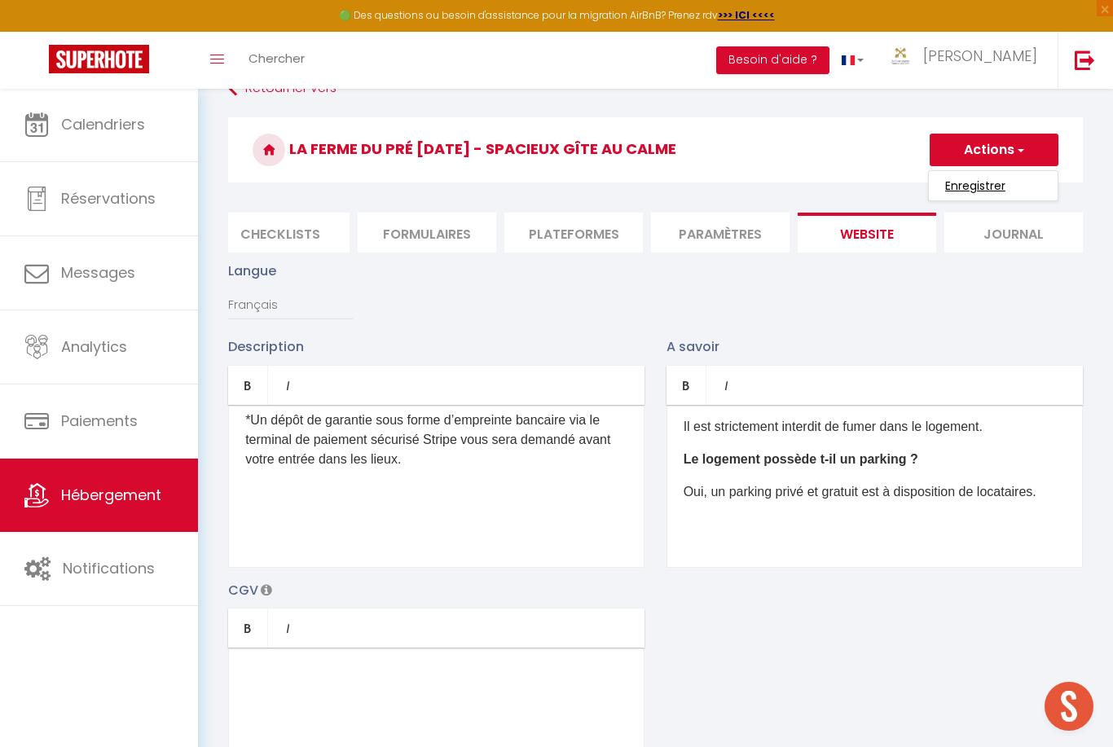
click at [1002, 184] on input "Enregistrer" at bounding box center [975, 186] width 60 height 16
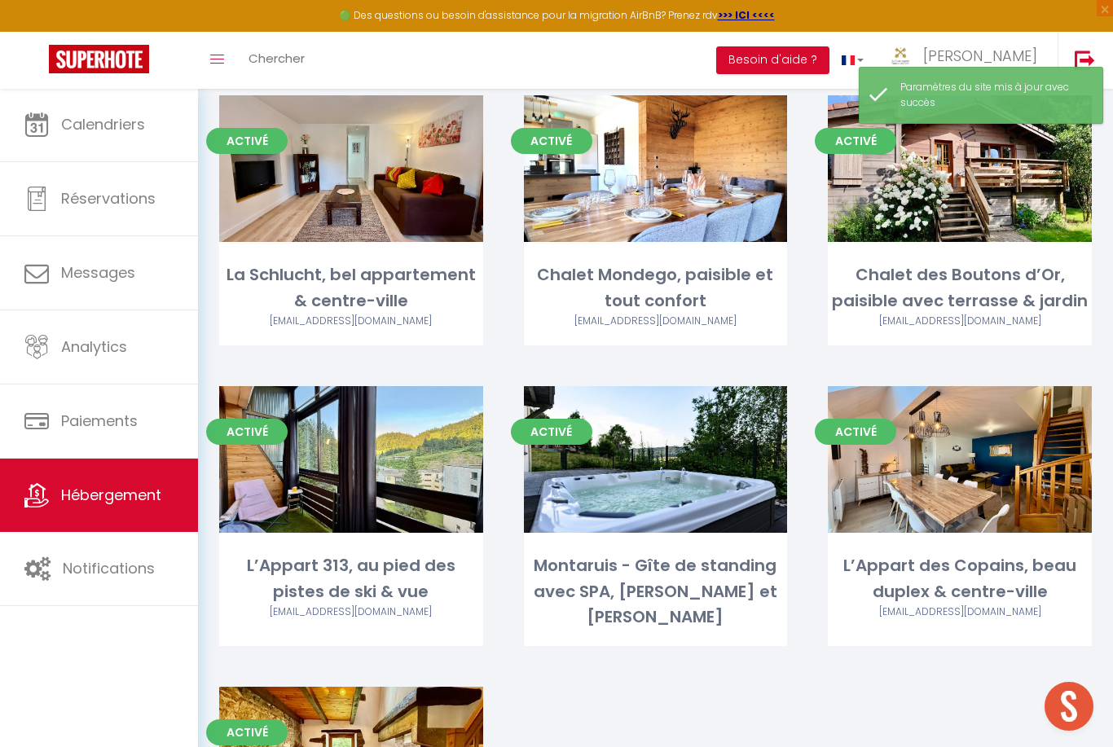
scroll to position [3189, 0]
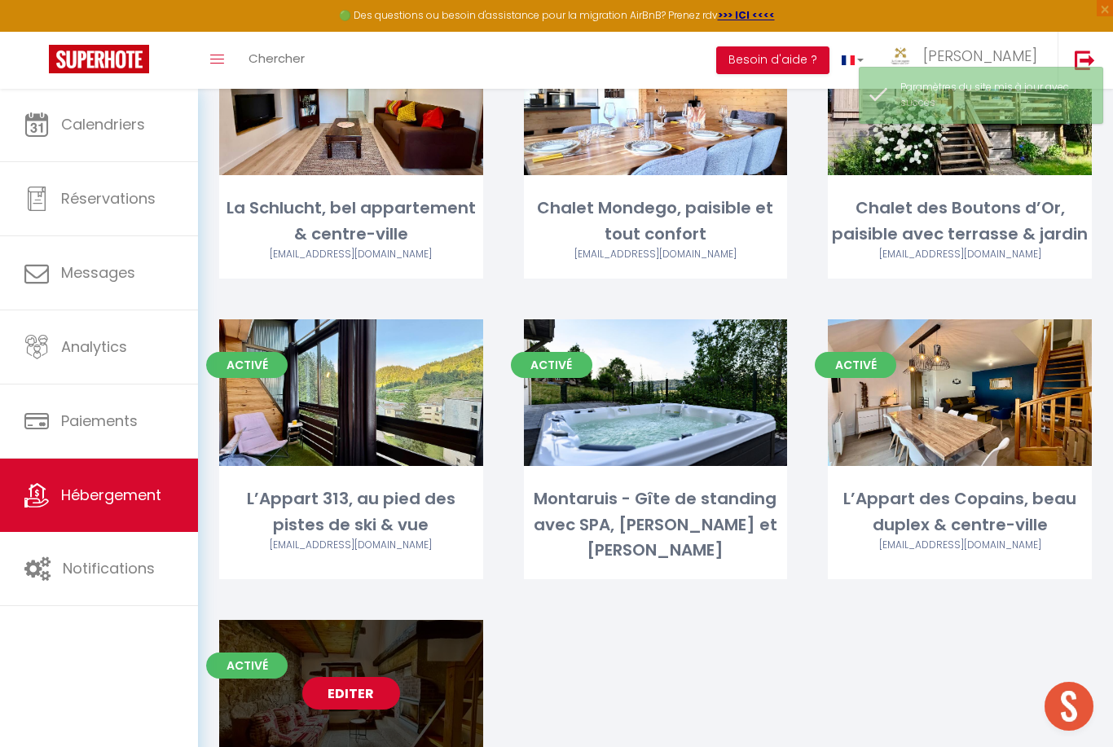
click at [338, 677] on link "Editer" at bounding box center [351, 693] width 98 height 33
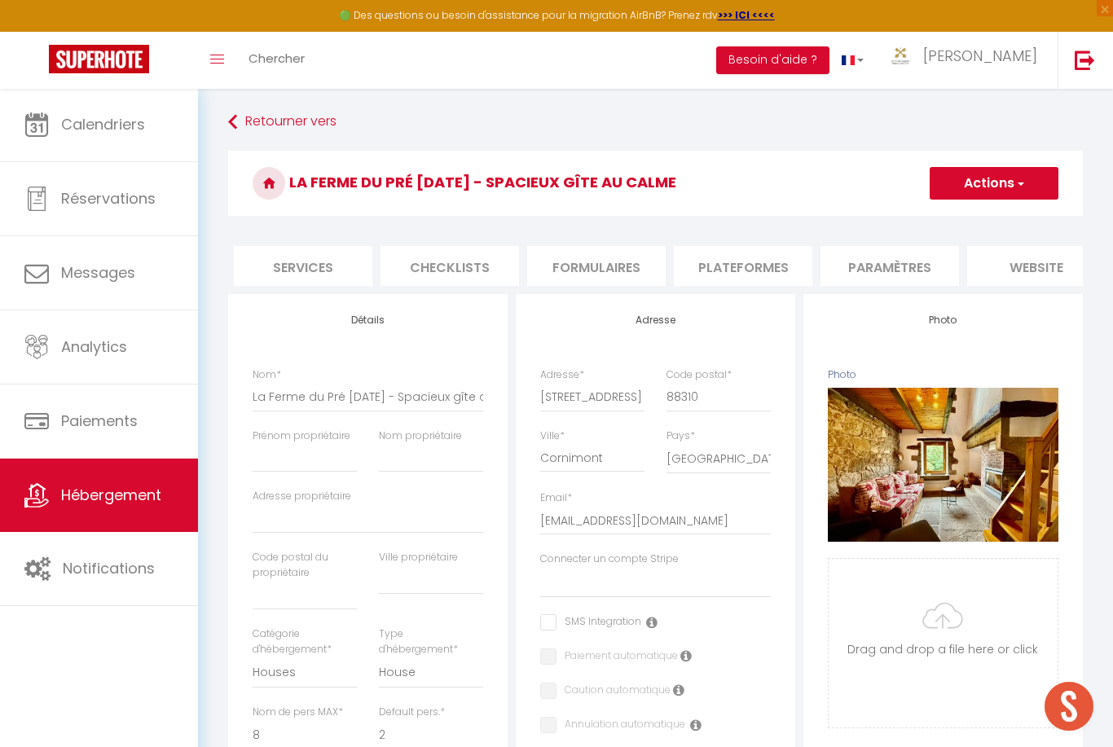
scroll to position [0, 547]
click at [1080, 268] on li "Journal" at bounding box center [1071, 266] width 139 height 40
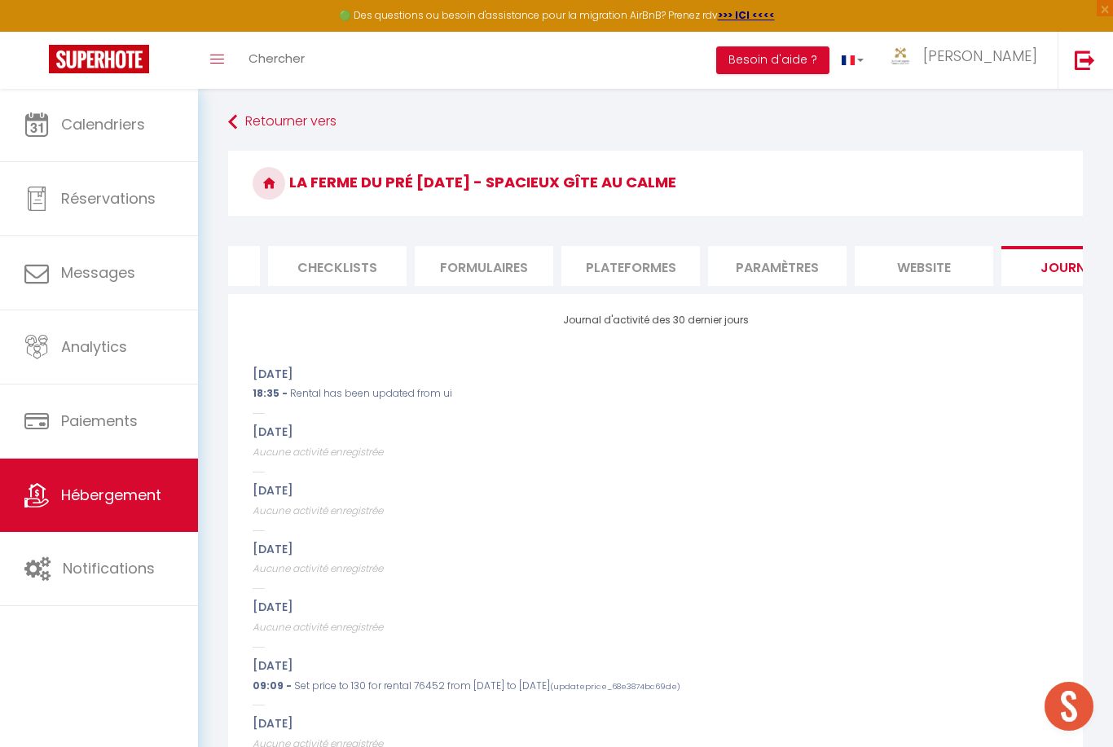
click at [926, 265] on li "website" at bounding box center [924, 266] width 139 height 40
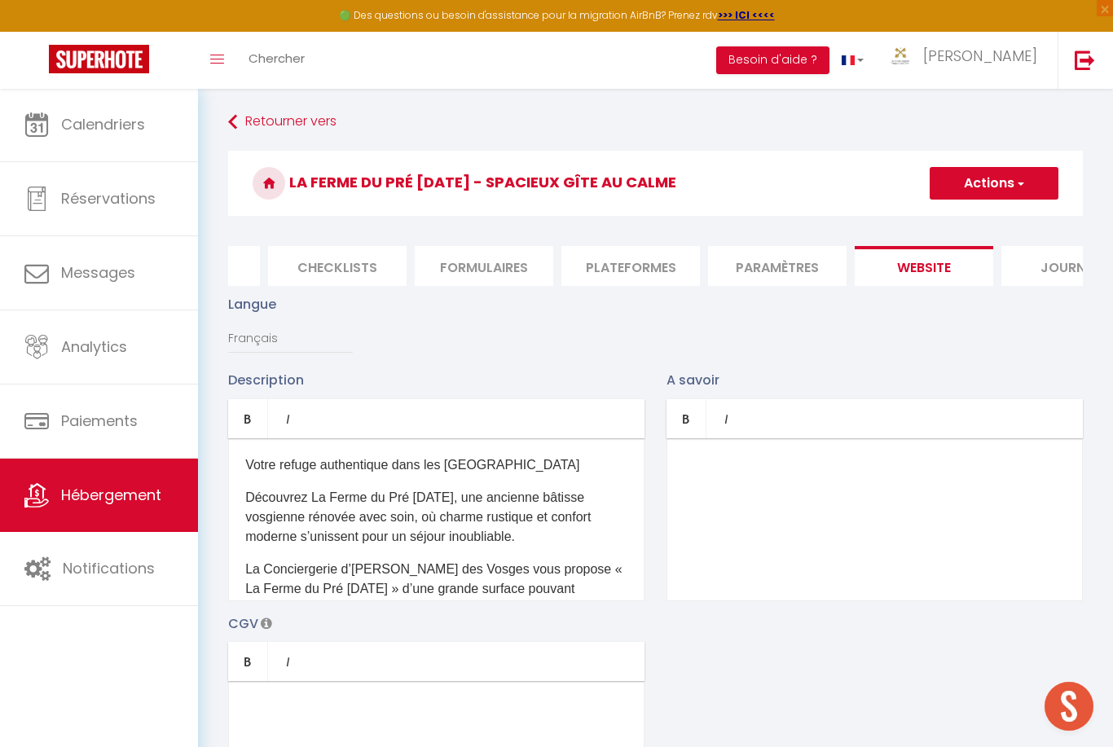
click at [896, 480] on div at bounding box center [875, 519] width 416 height 163
click at [862, 478] on div at bounding box center [875, 519] width 416 height 163
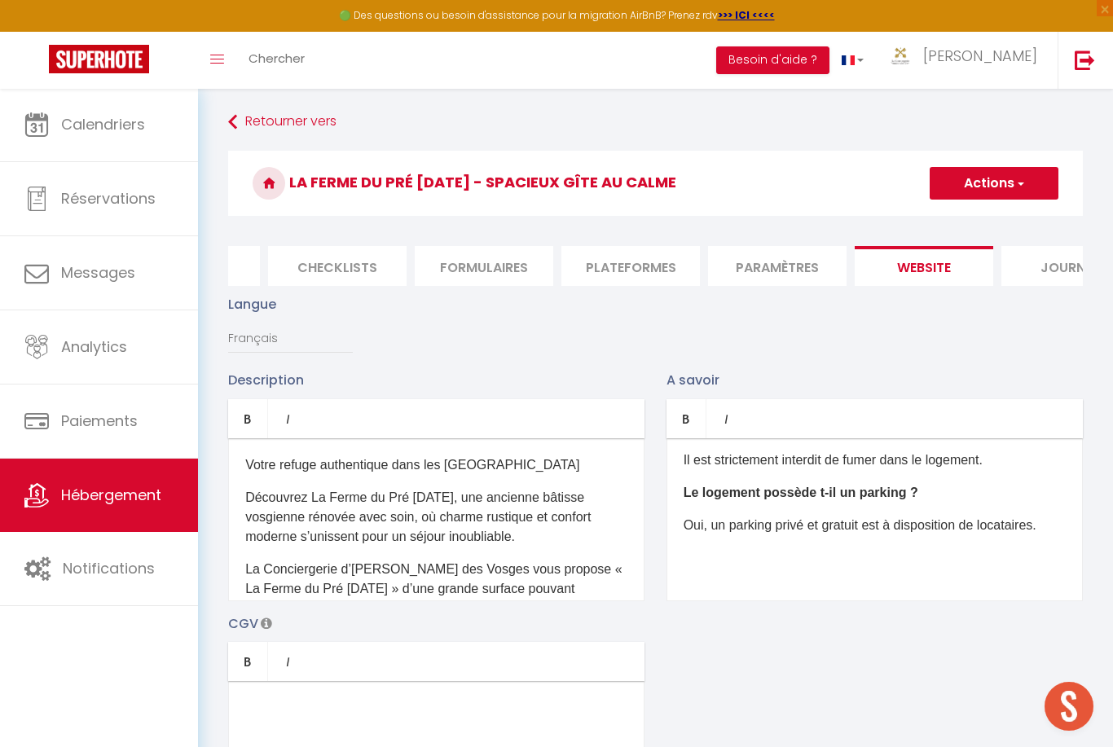
scroll to position [377, 0]
click at [861, 585] on div "Quelle est l’heure d’arrivée et de départ ? Le Check in se fait à partir de 17h…" at bounding box center [875, 519] width 416 height 163
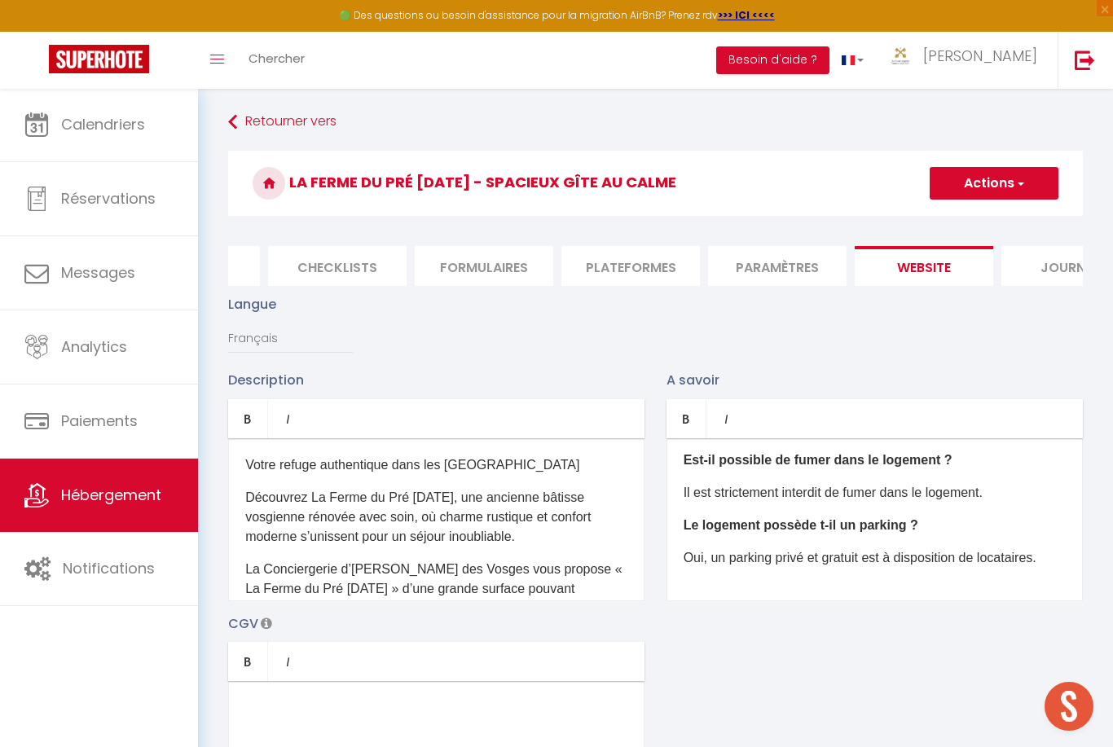
click at [1017, 188] on span "button" at bounding box center [1020, 183] width 11 height 16
click at [996, 215] on input "Enregistrer" at bounding box center [975, 219] width 60 height 16
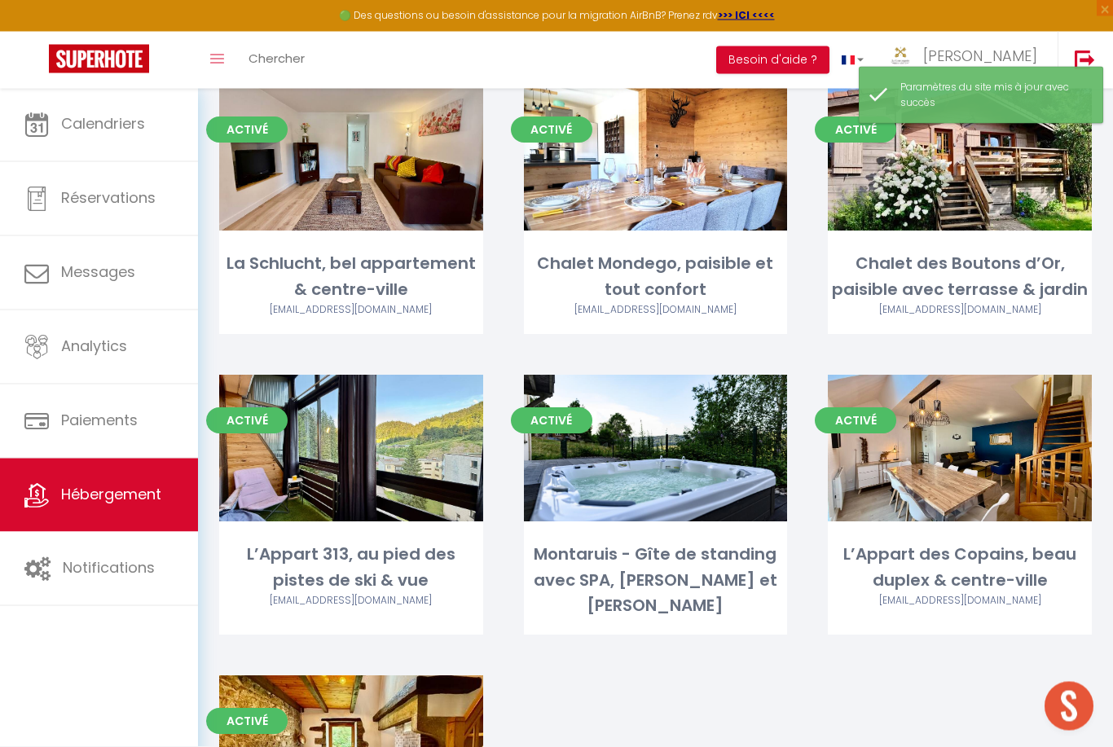
scroll to position [3189, 0]
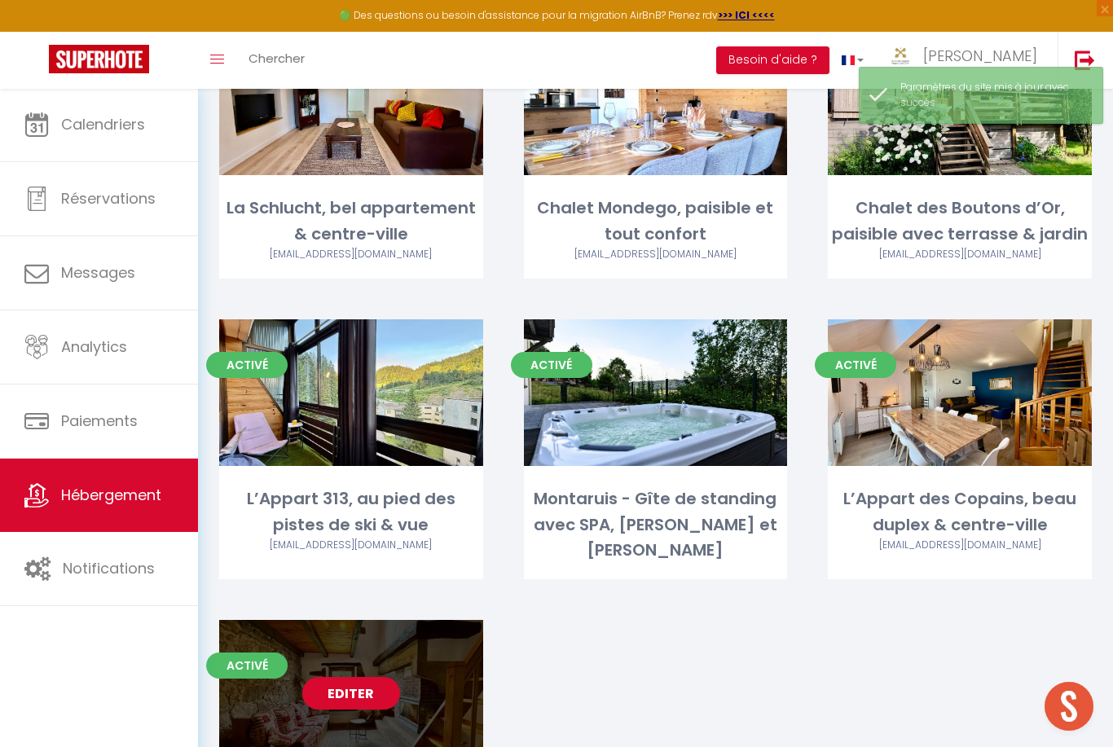
click at [336, 677] on link "Editer" at bounding box center [351, 693] width 98 height 33
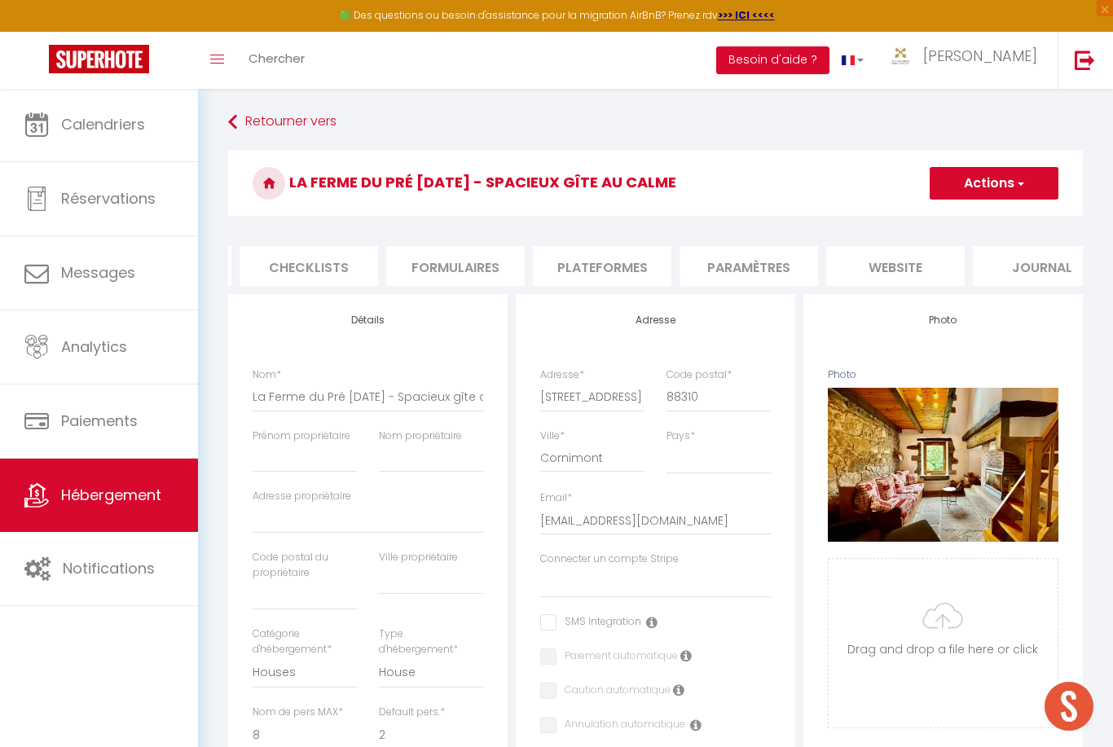
scroll to position [0, 592]
click at [894, 267] on li "website" at bounding box center [879, 266] width 139 height 40
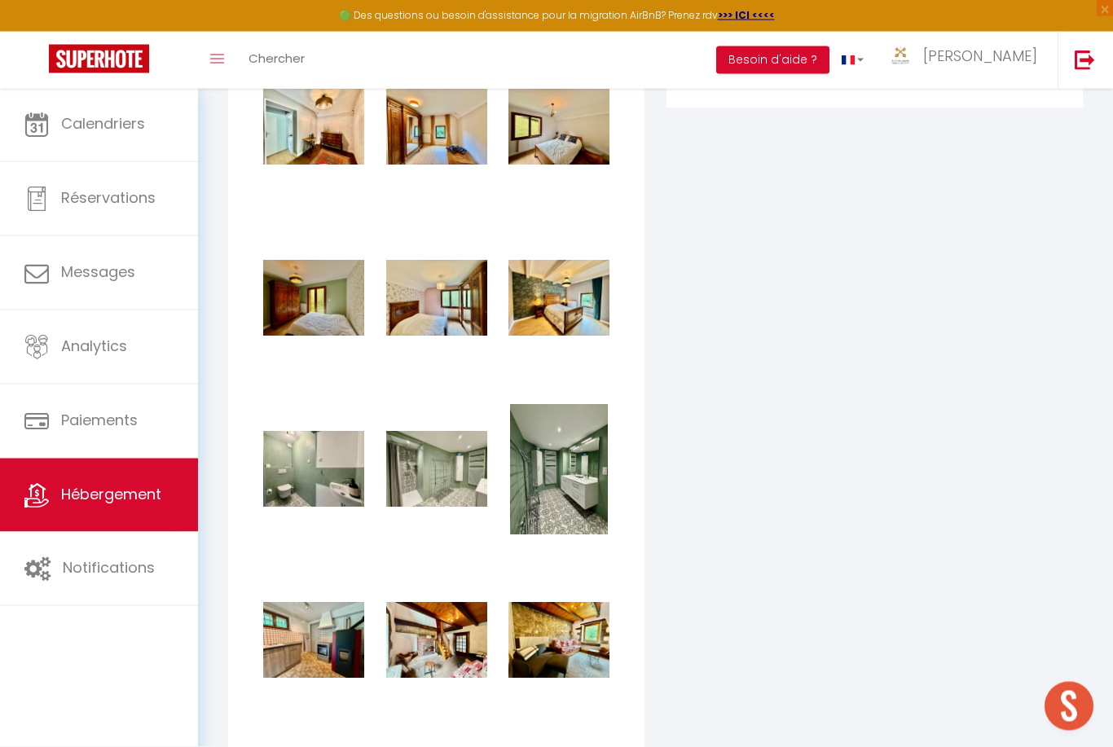
scroll to position [2043, 0]
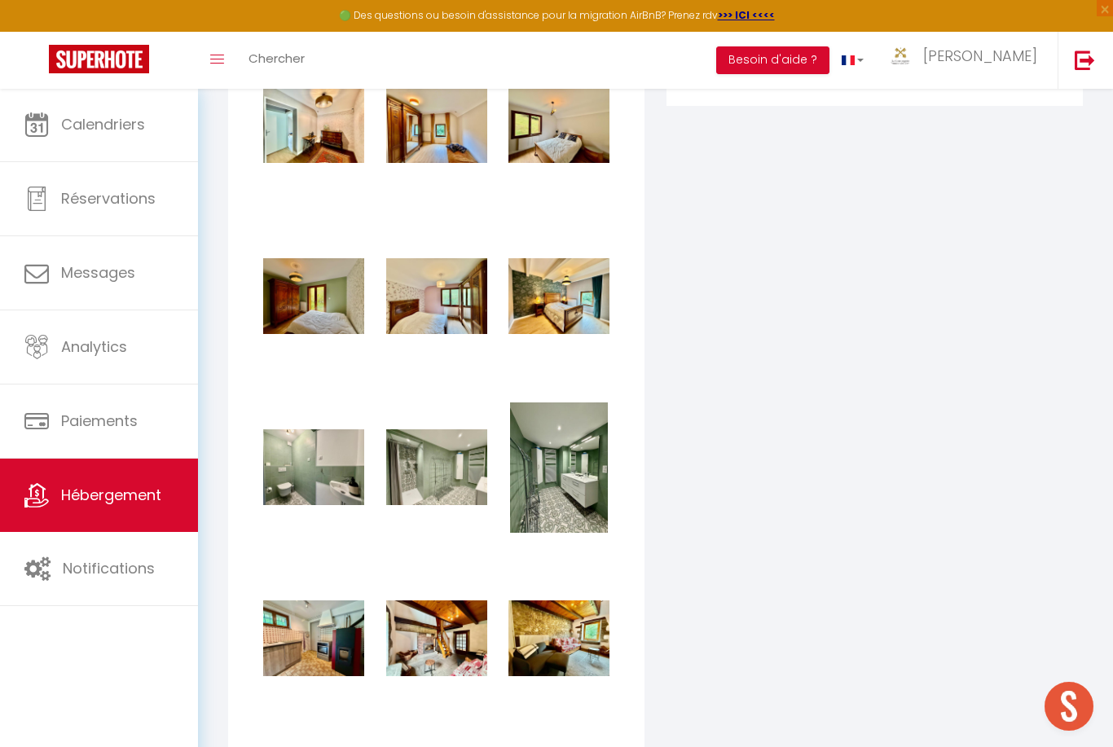
click at [691, 568] on div "Coordonnées GPS Latitude 47.97124 Longitude 6.82188 Afficher Afficher dans le s…" at bounding box center [875, 626] width 438 height 1992
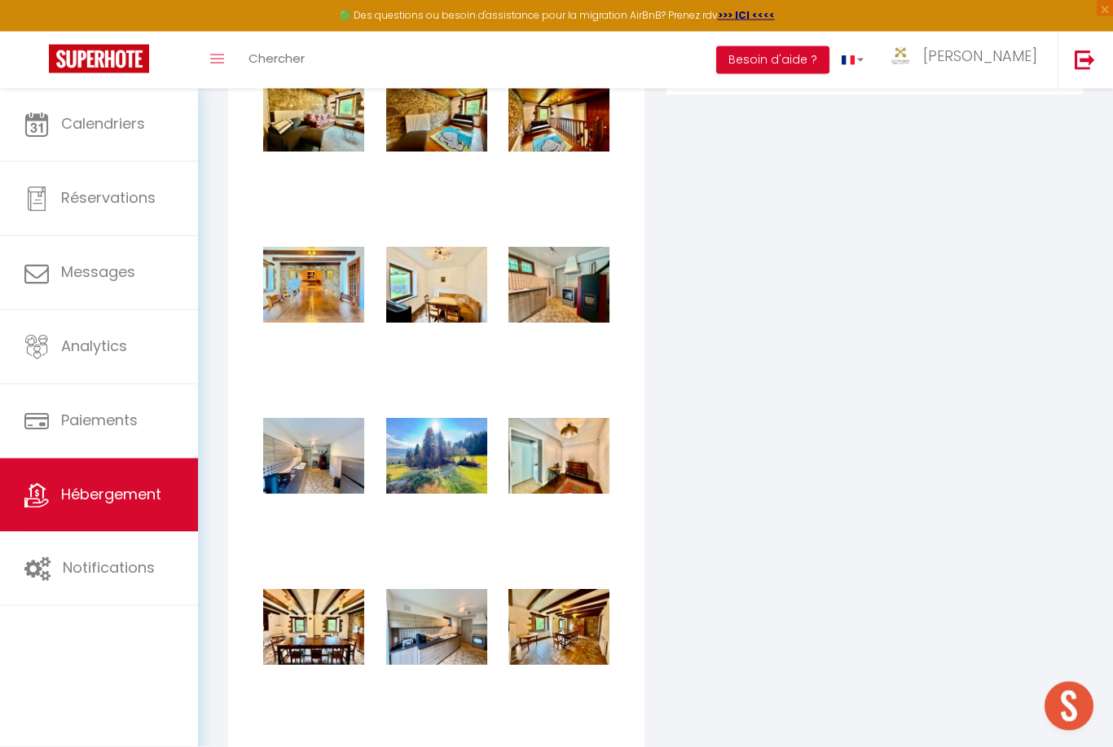
scroll to position [2040, 0]
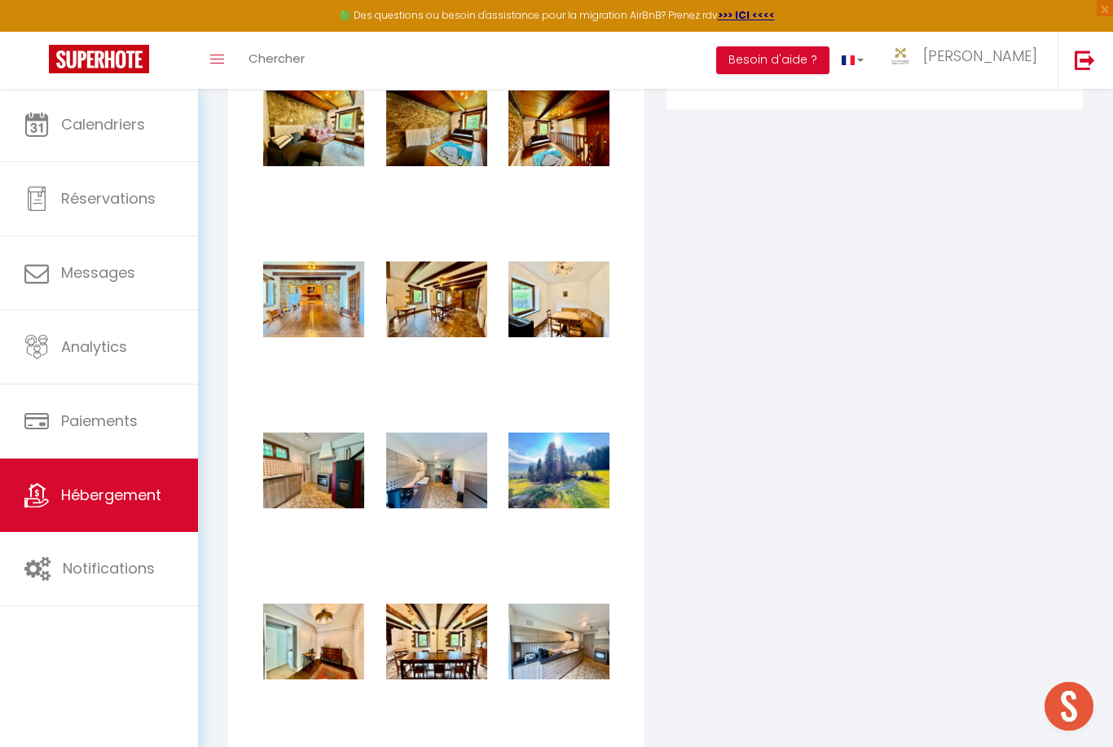
click at [473, 555] on div "Supprimer Supprimer Supprimer Supprimer Supprimer Supprimer Supprimer Supprimer…" at bounding box center [437, 576] width 368 height 1369
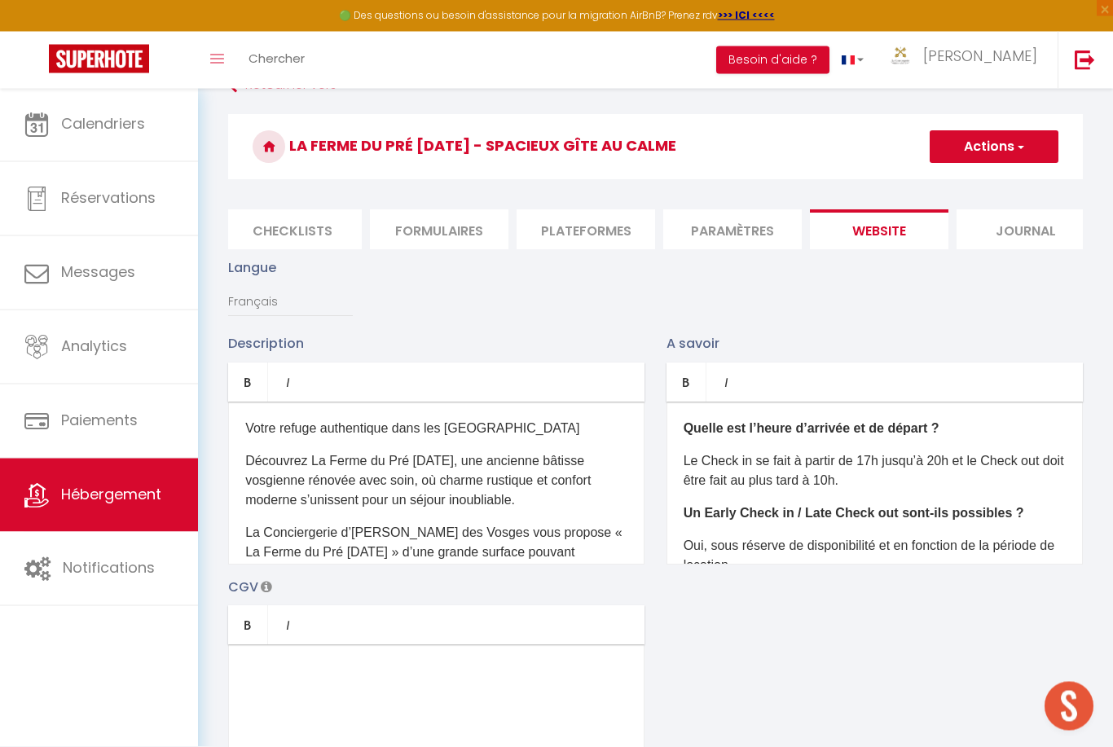
scroll to position [0, 0]
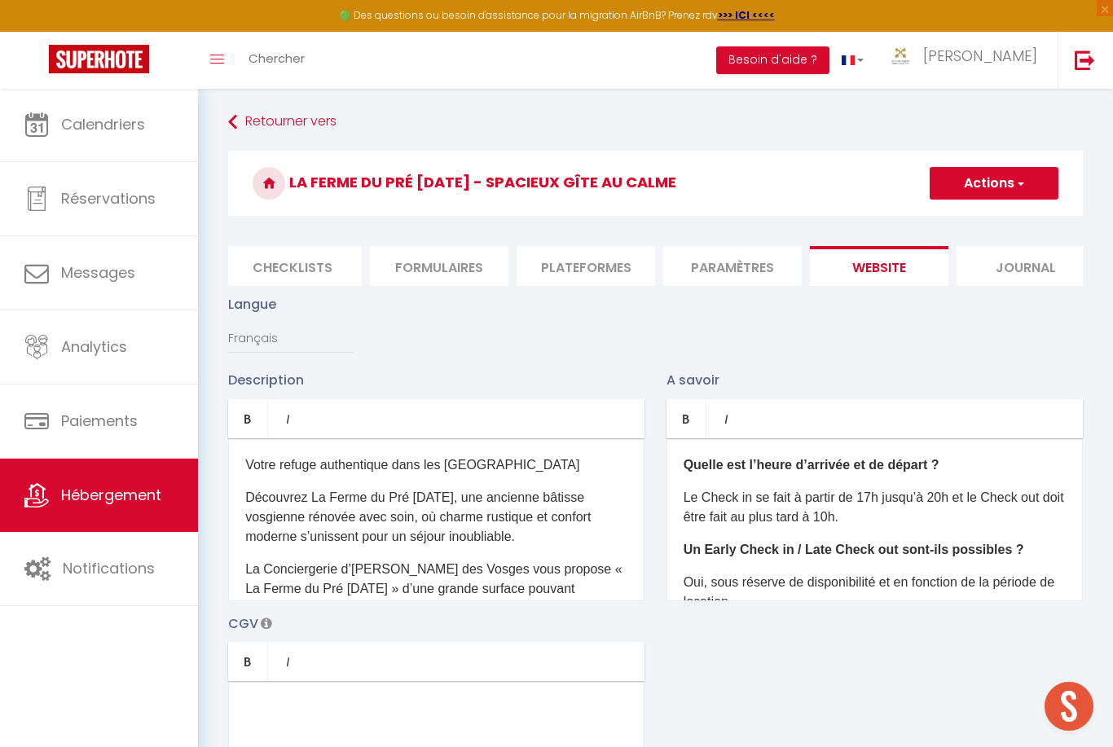
click at [1021, 181] on span "button" at bounding box center [1020, 183] width 11 height 16
click at [994, 216] on input "Enregistrer" at bounding box center [975, 219] width 60 height 16
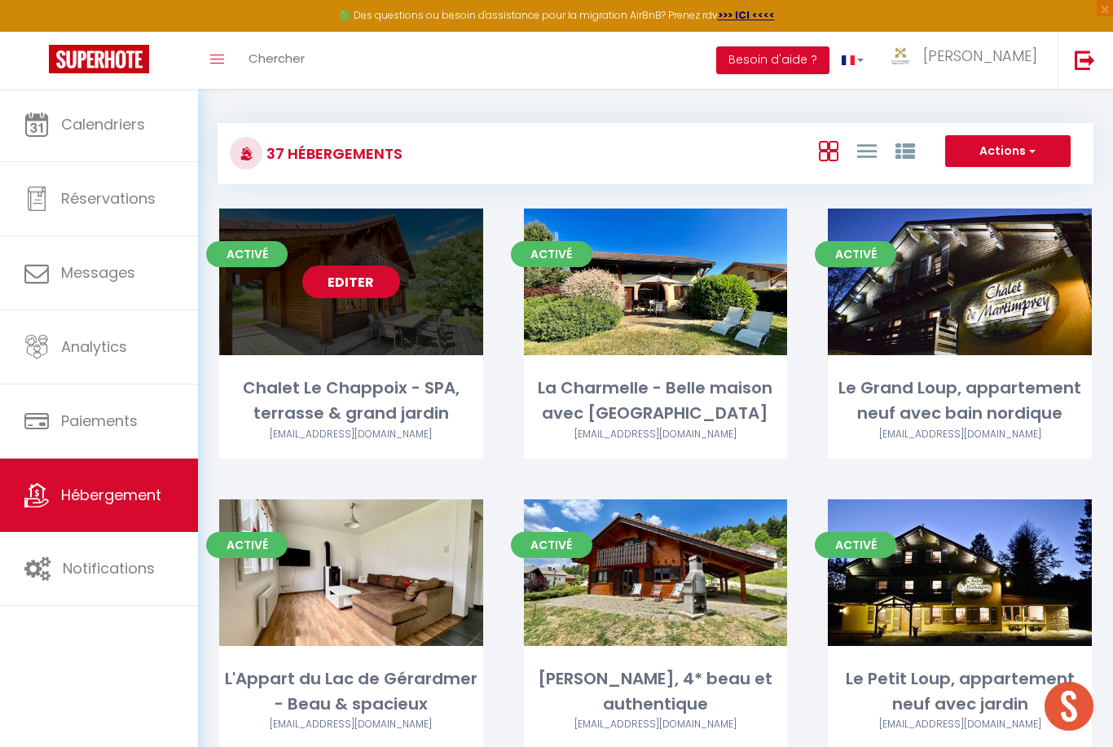
click at [367, 295] on link "Editer" at bounding box center [351, 282] width 98 height 33
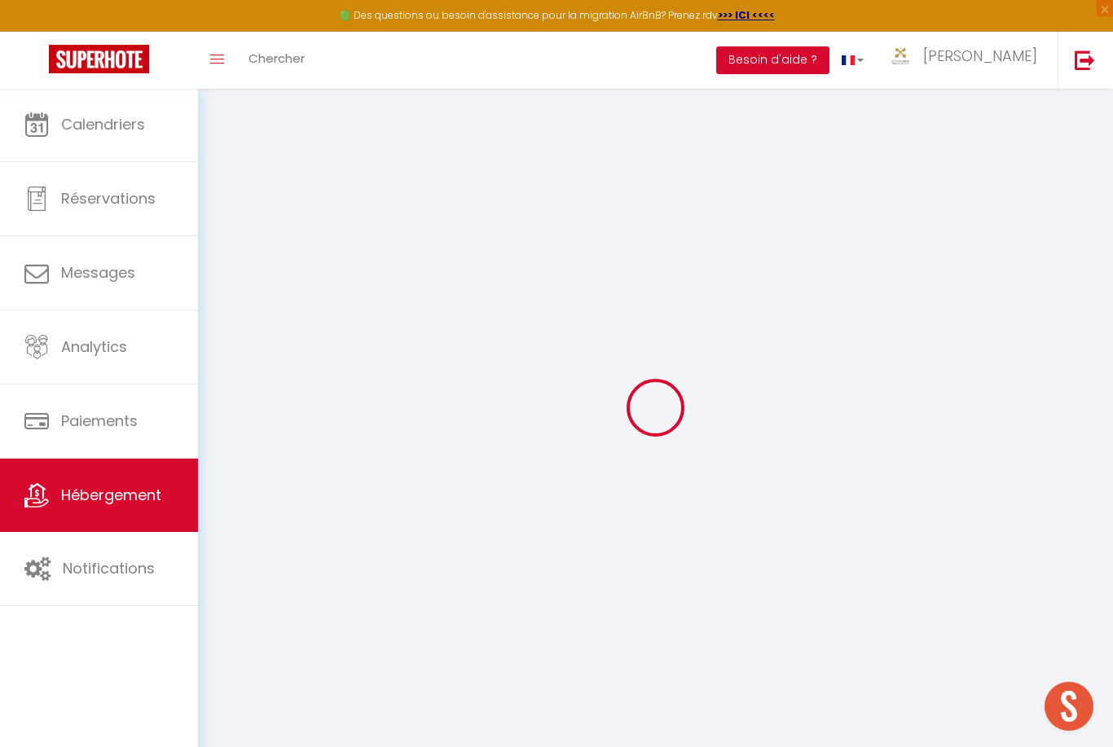
scroll to position [88, 0]
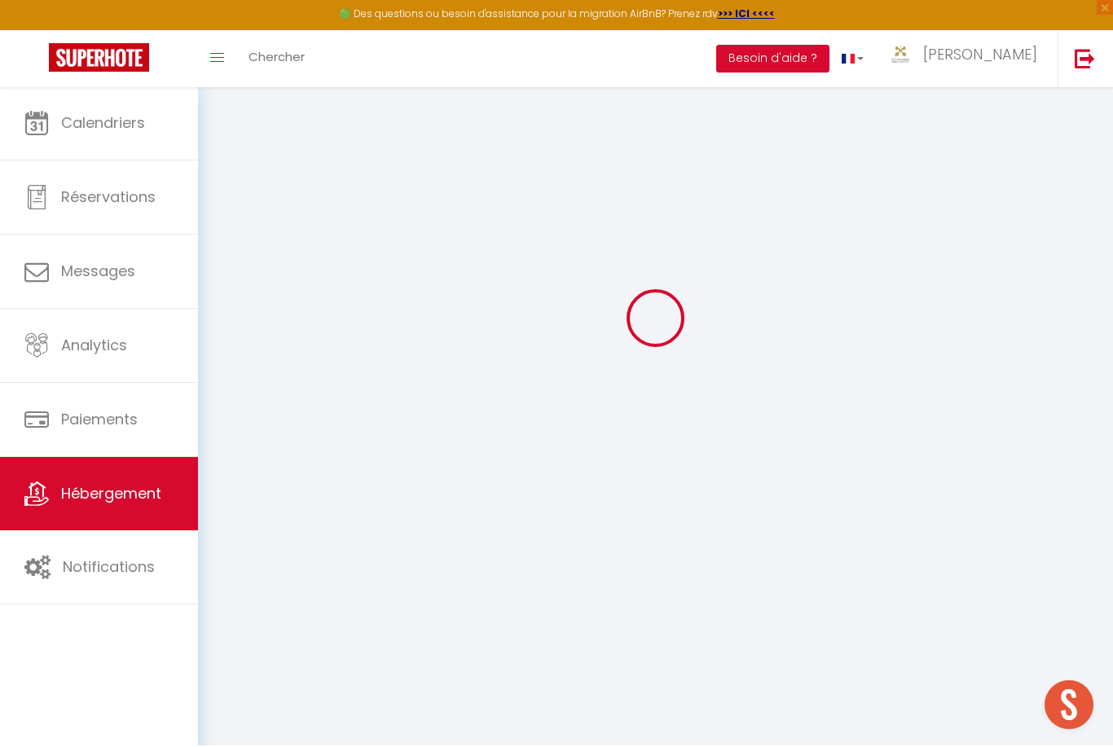
scroll to position [89, 0]
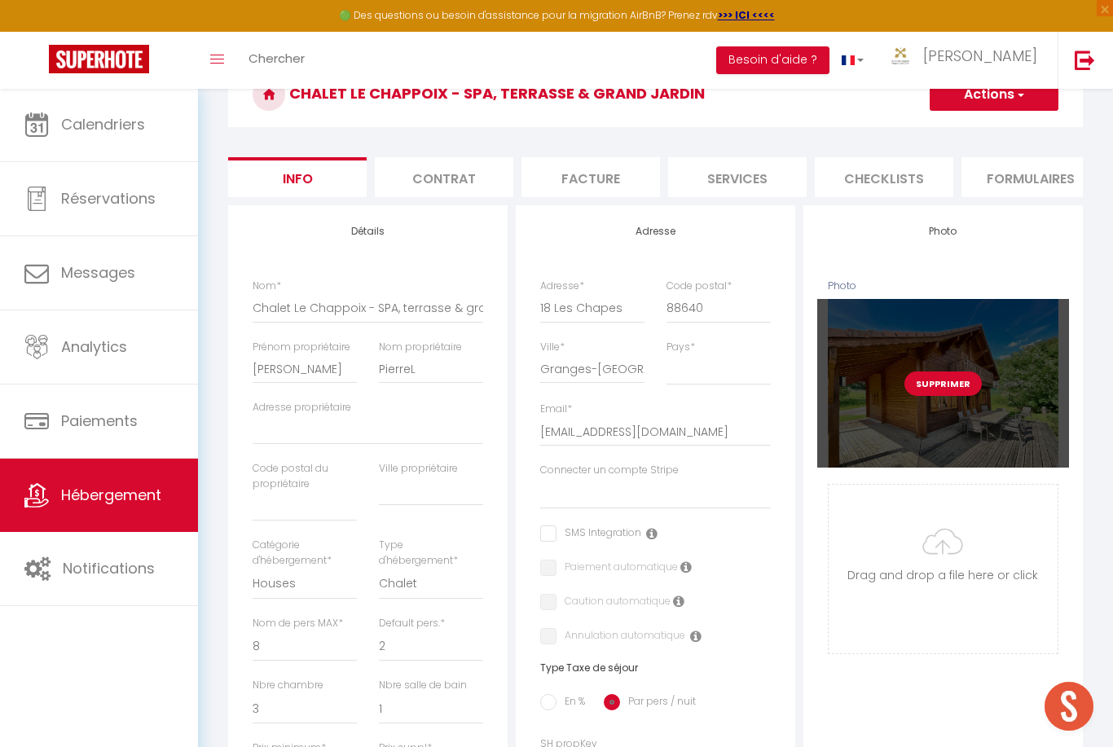
click at [967, 382] on button "Supprimer" at bounding box center [943, 384] width 77 height 24
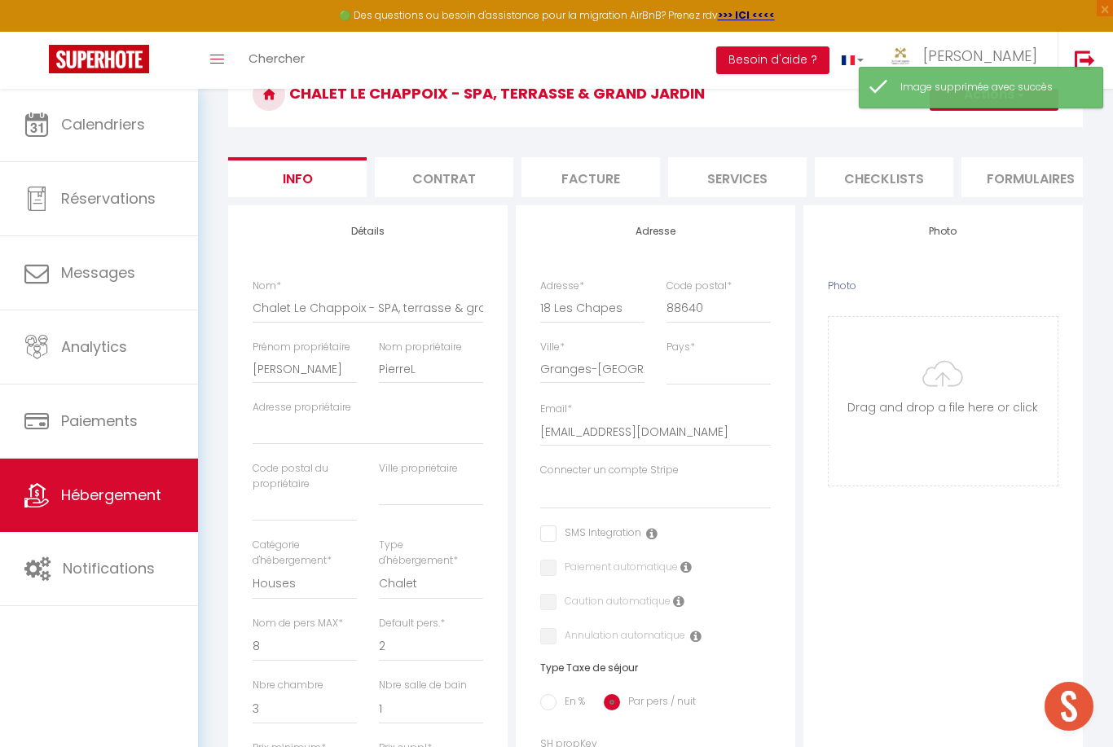
click at [964, 377] on input "Photo" at bounding box center [943, 401] width 229 height 169
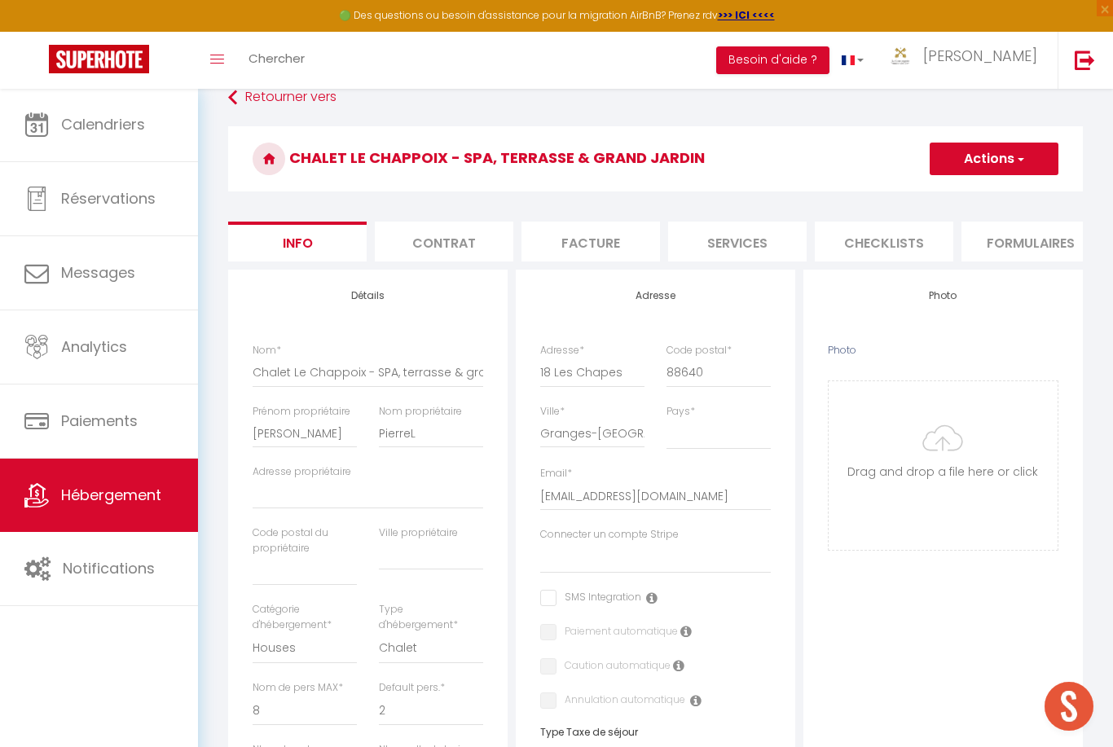
scroll to position [0, 0]
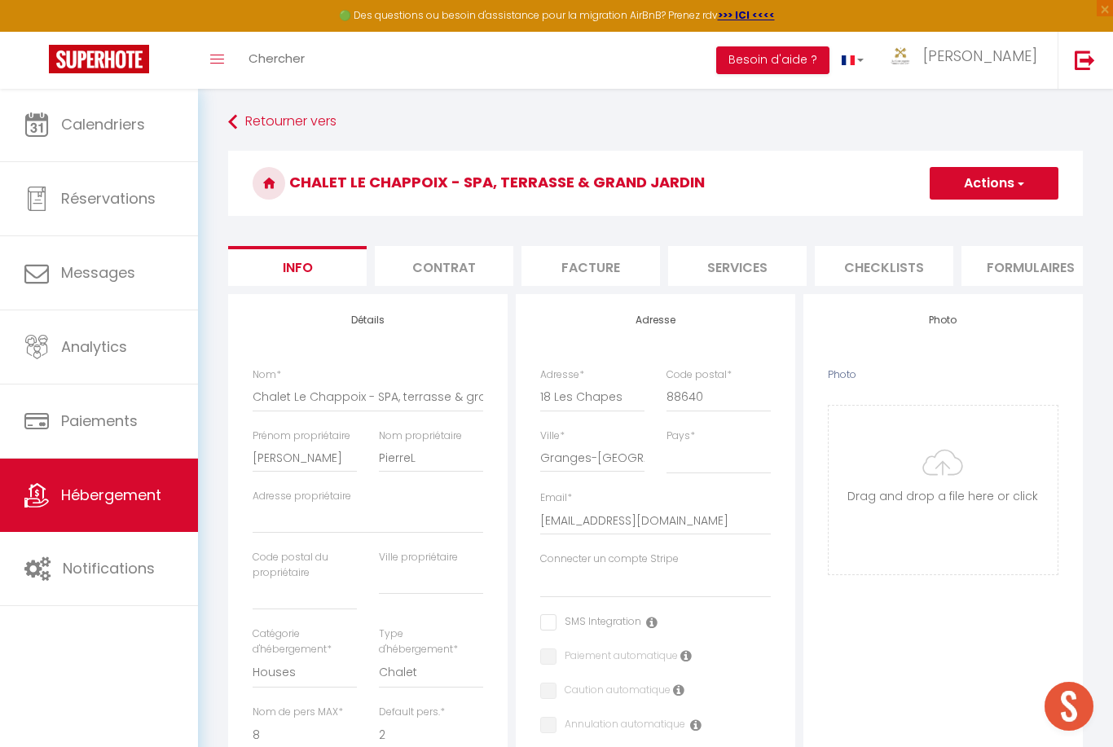
click at [972, 434] on input "Photo" at bounding box center [943, 490] width 229 height 169
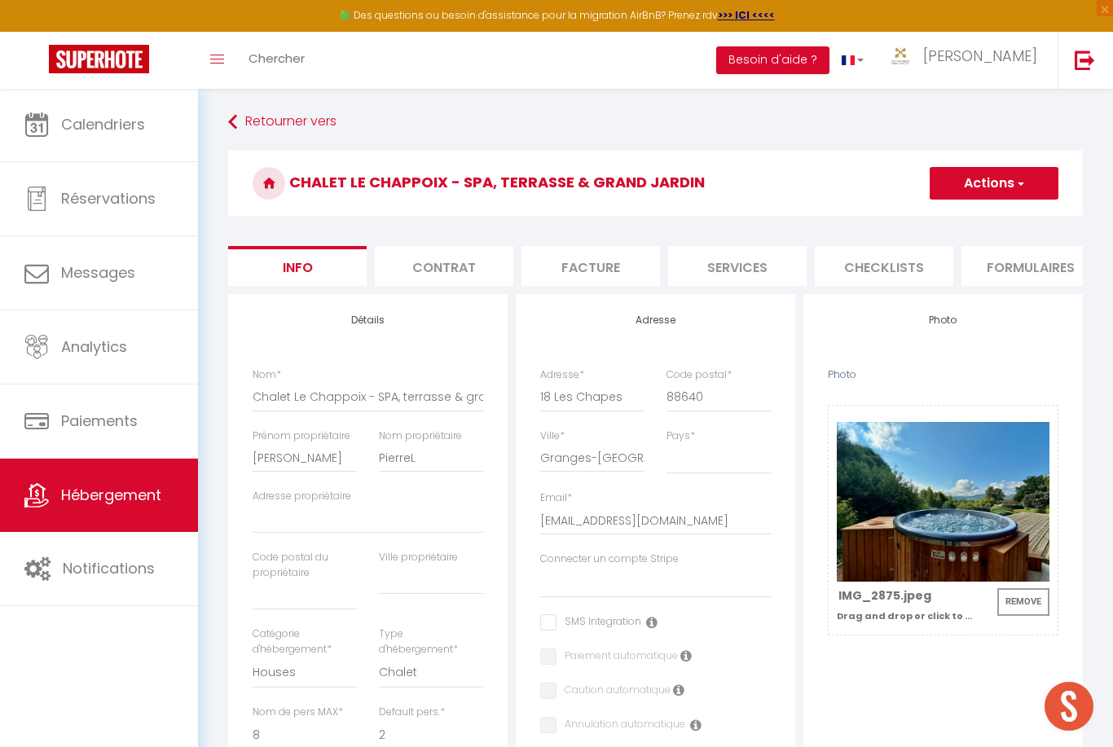
click at [1011, 187] on button "Actions" at bounding box center [994, 183] width 129 height 33
click at [309, 394] on input "Chalet Le Chappoix - SPA, terrasse & grand jardin" at bounding box center [368, 396] width 231 height 29
click input "Enregistrer" at bounding box center [0, 0] width 0 height 0
click at [297, 465] on input "[PERSON_NAME]" at bounding box center [305, 457] width 104 height 29
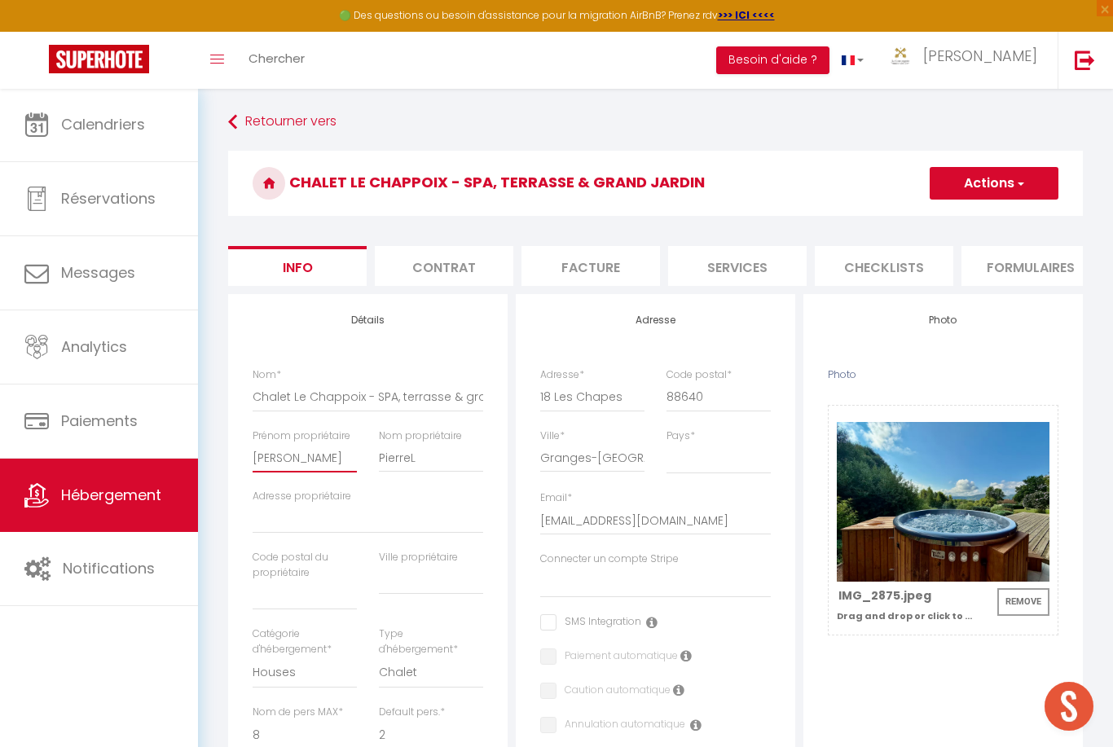
click input "Enregistrer" at bounding box center [0, 0] width 0 height 0
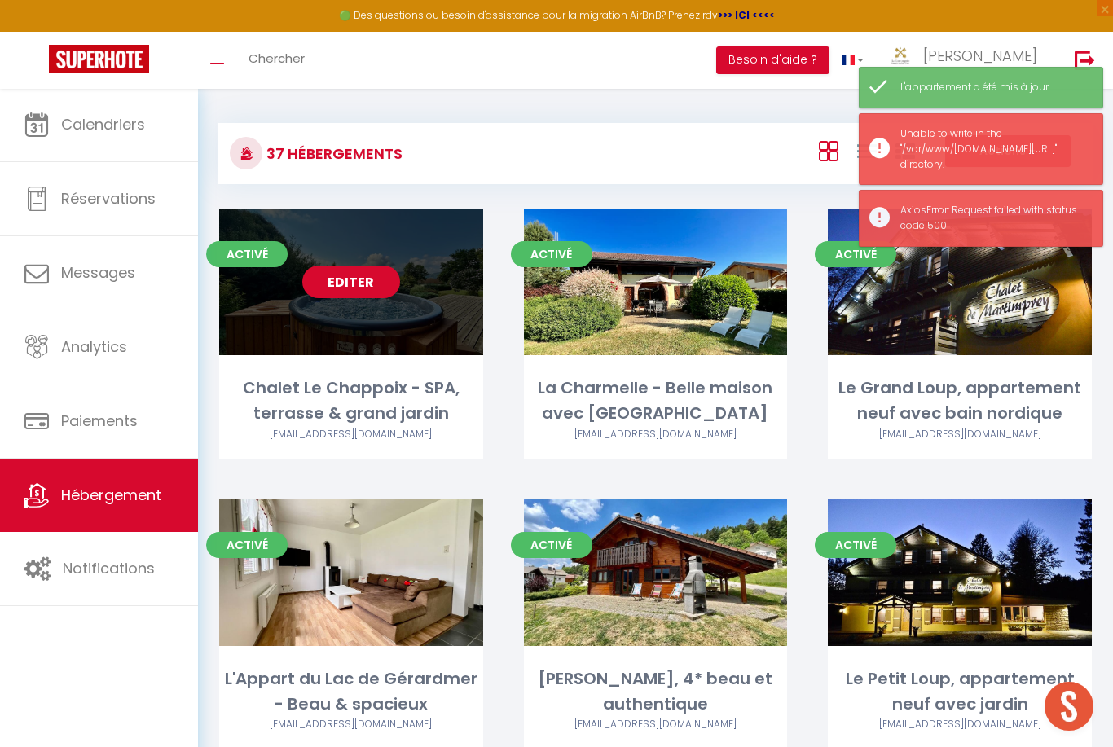
click at [381, 274] on link "Editer" at bounding box center [351, 282] width 98 height 33
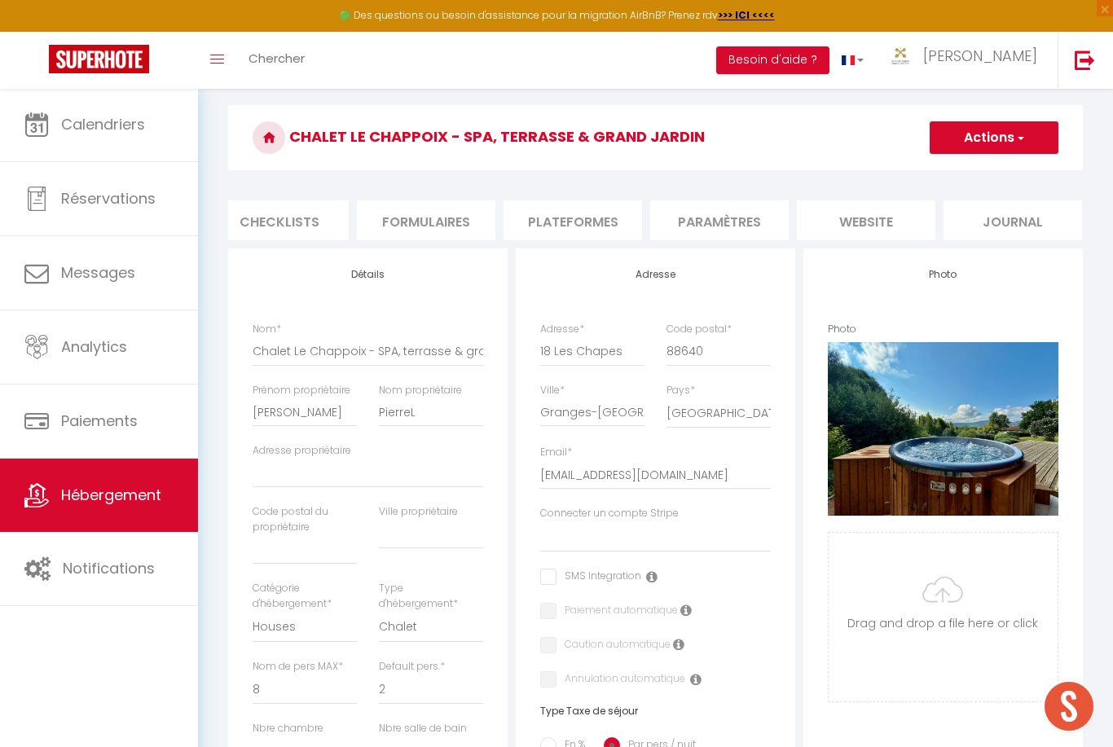
scroll to position [0, 604]
click at [906, 218] on li "website" at bounding box center [867, 220] width 139 height 40
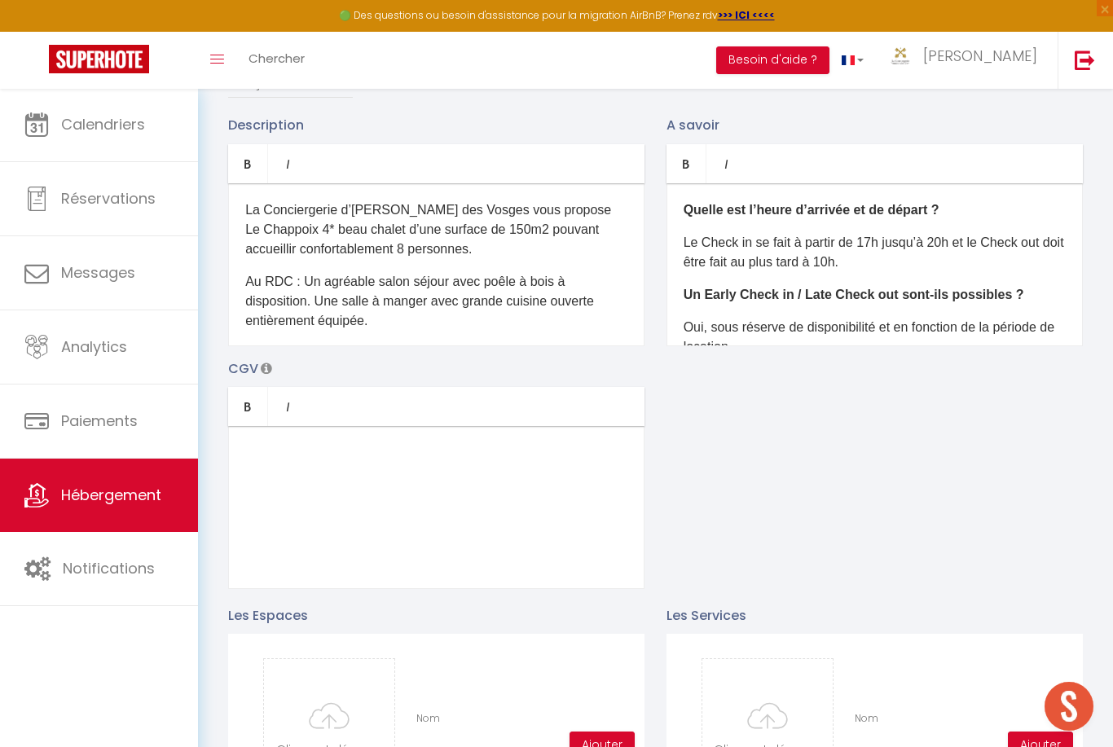
click at [471, 231] on p "La Conciergerie d’[PERSON_NAME] des Vosges vous propose Le Chappoix 4* beau cha…" at bounding box center [436, 229] width 382 height 59
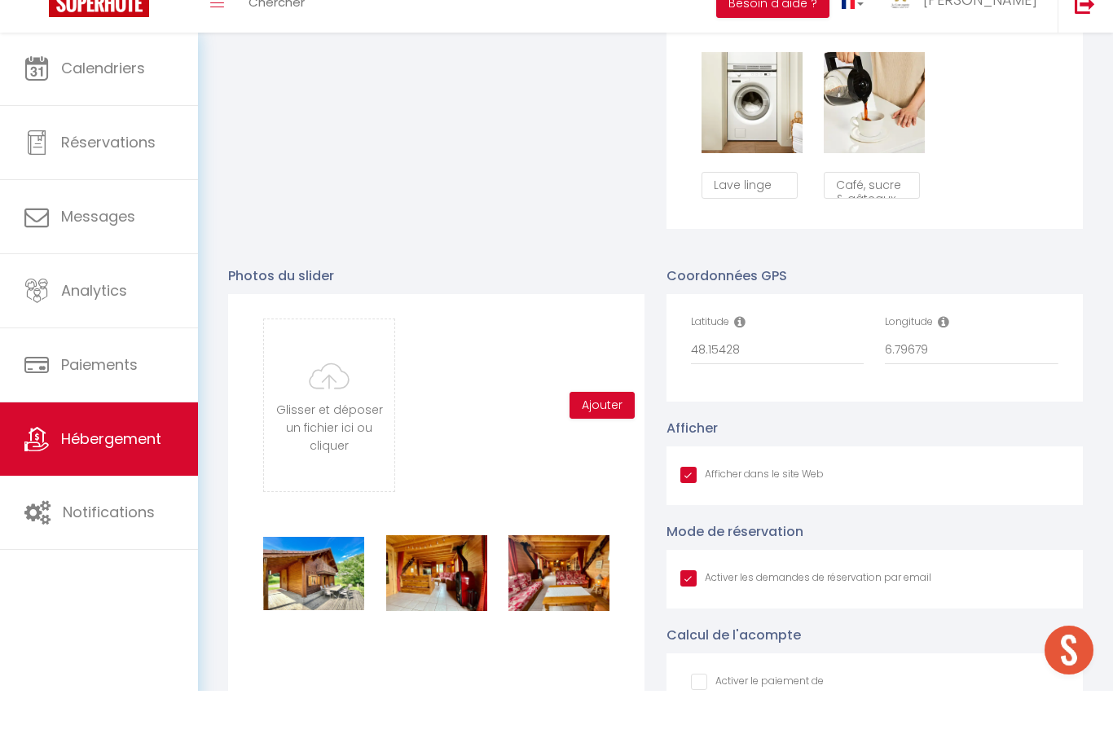
scroll to position [1440, 0]
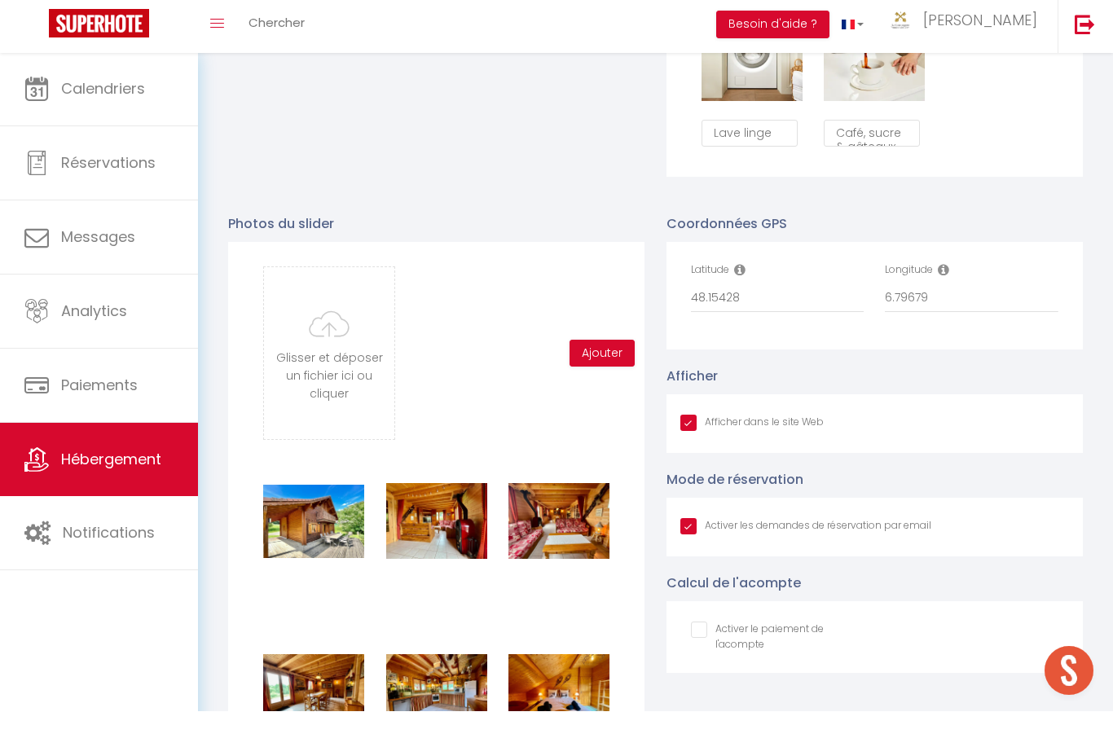
click at [351, 376] on input "file" at bounding box center [329, 389] width 130 height 172
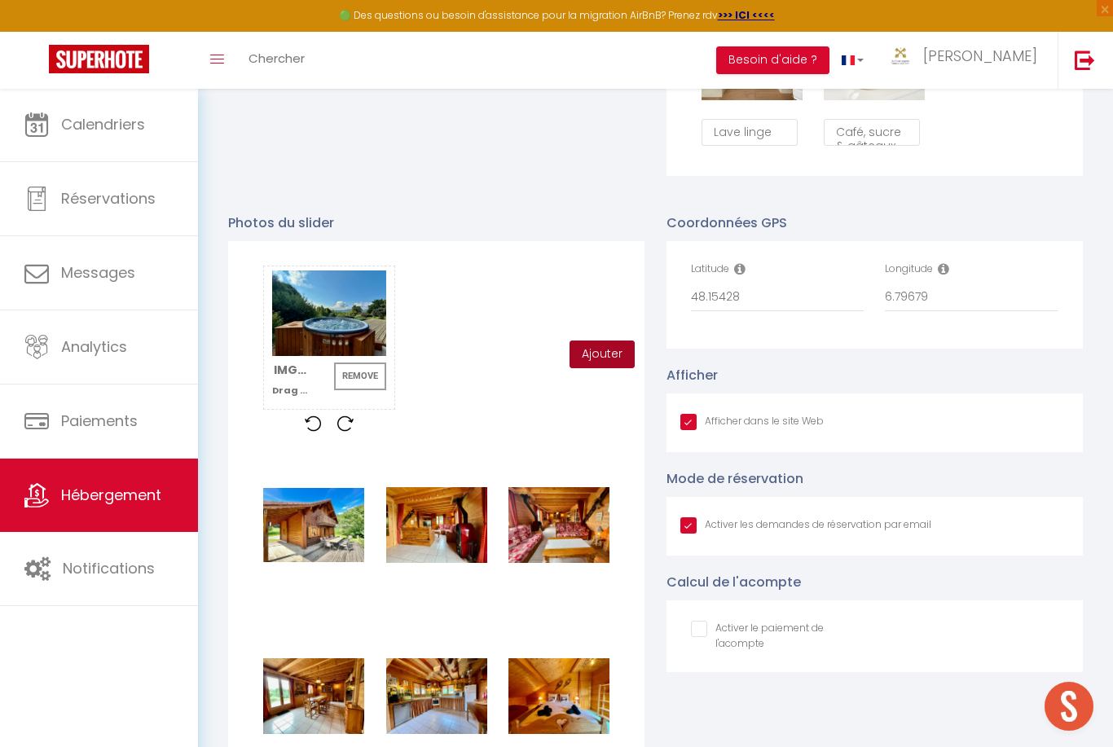
click at [609, 359] on button "Ajouter" at bounding box center [602, 355] width 65 height 28
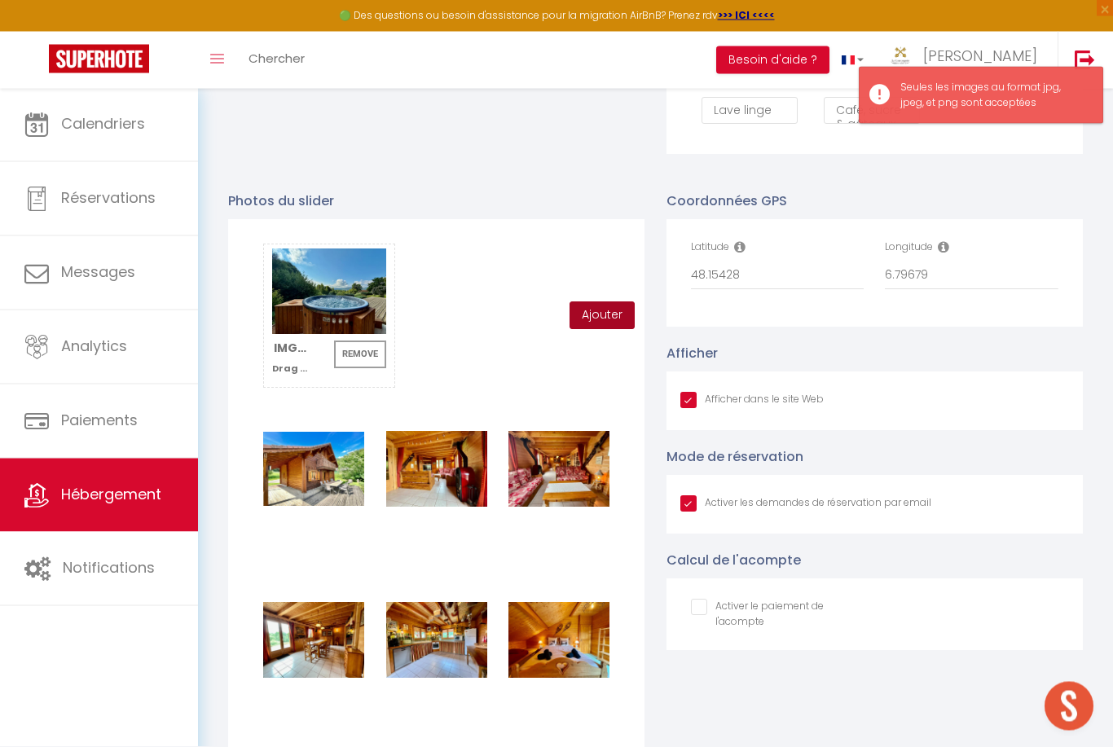
scroll to position [1499, 0]
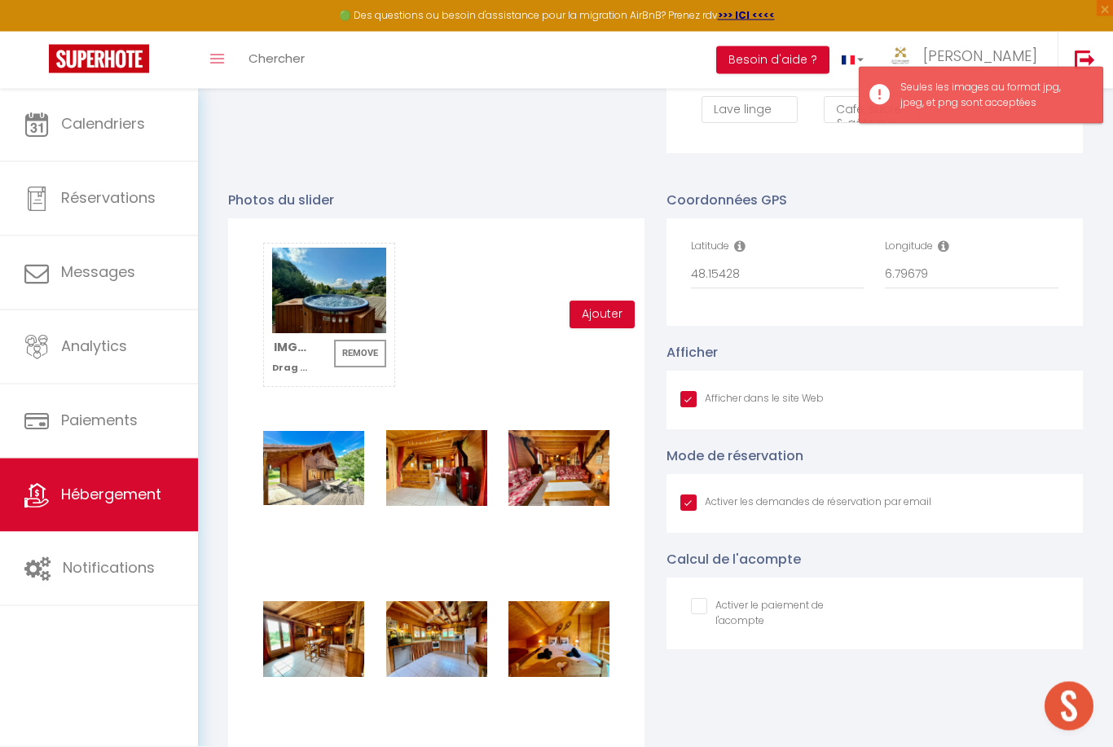
click at [368, 355] on button "Remove" at bounding box center [360, 355] width 52 height 28
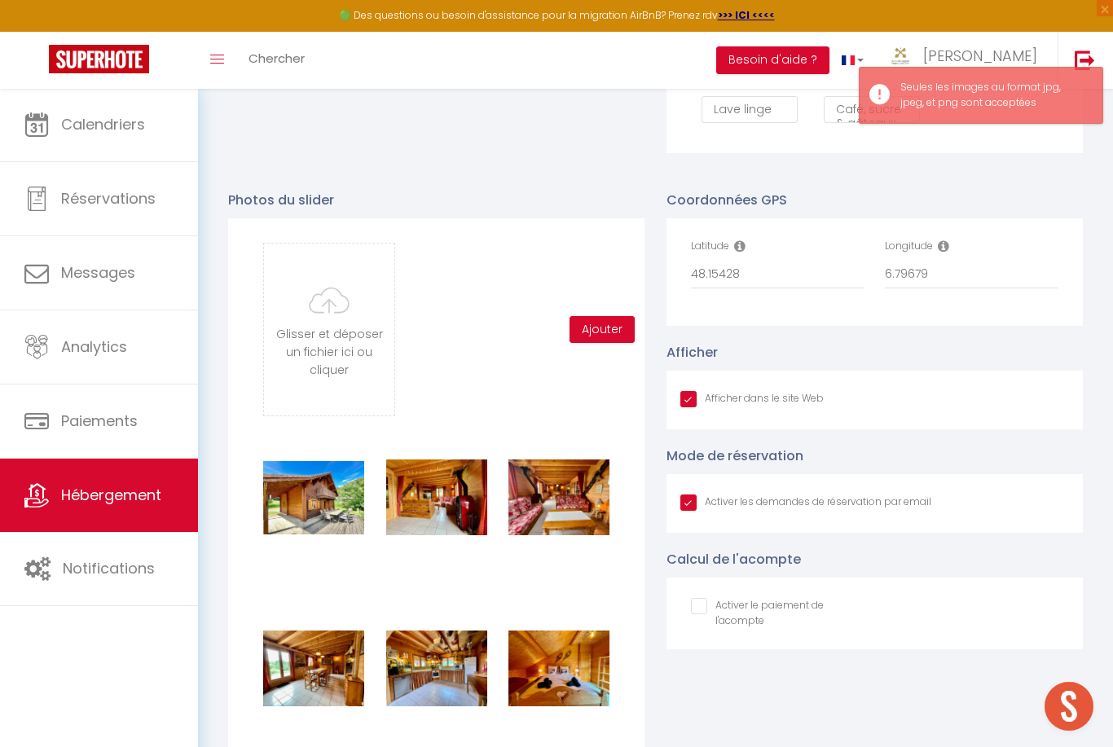
click at [361, 326] on input "file" at bounding box center [329, 330] width 130 height 172
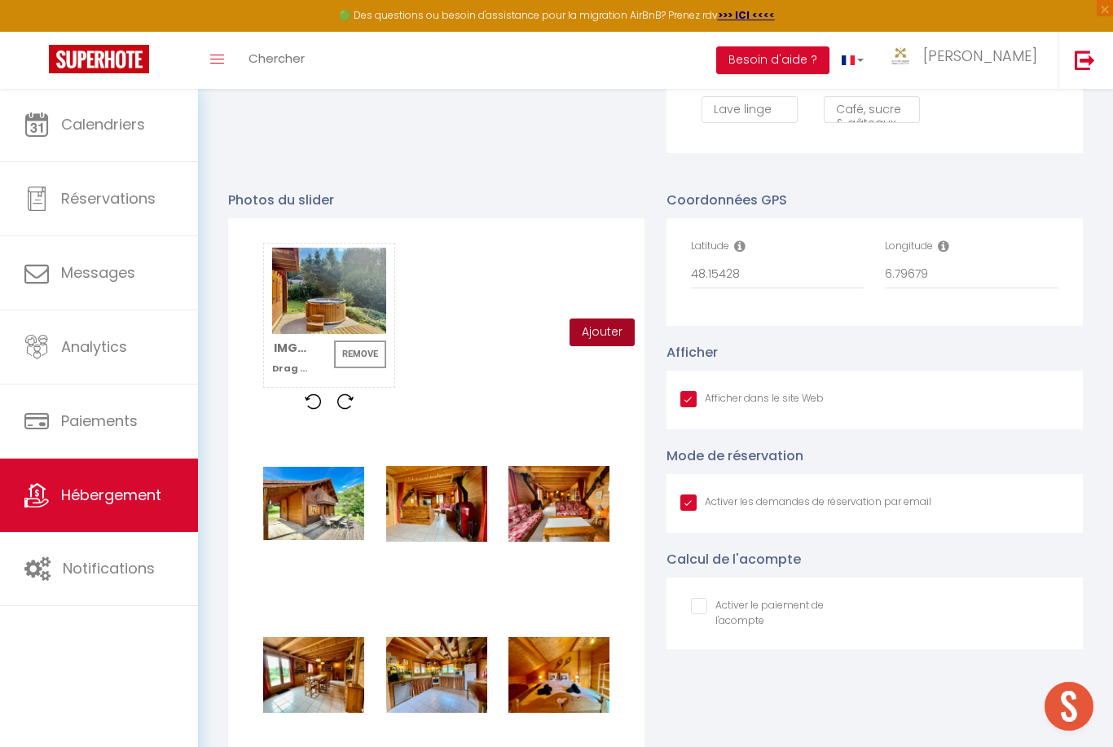
click at [618, 333] on button "Ajouter" at bounding box center [602, 333] width 65 height 28
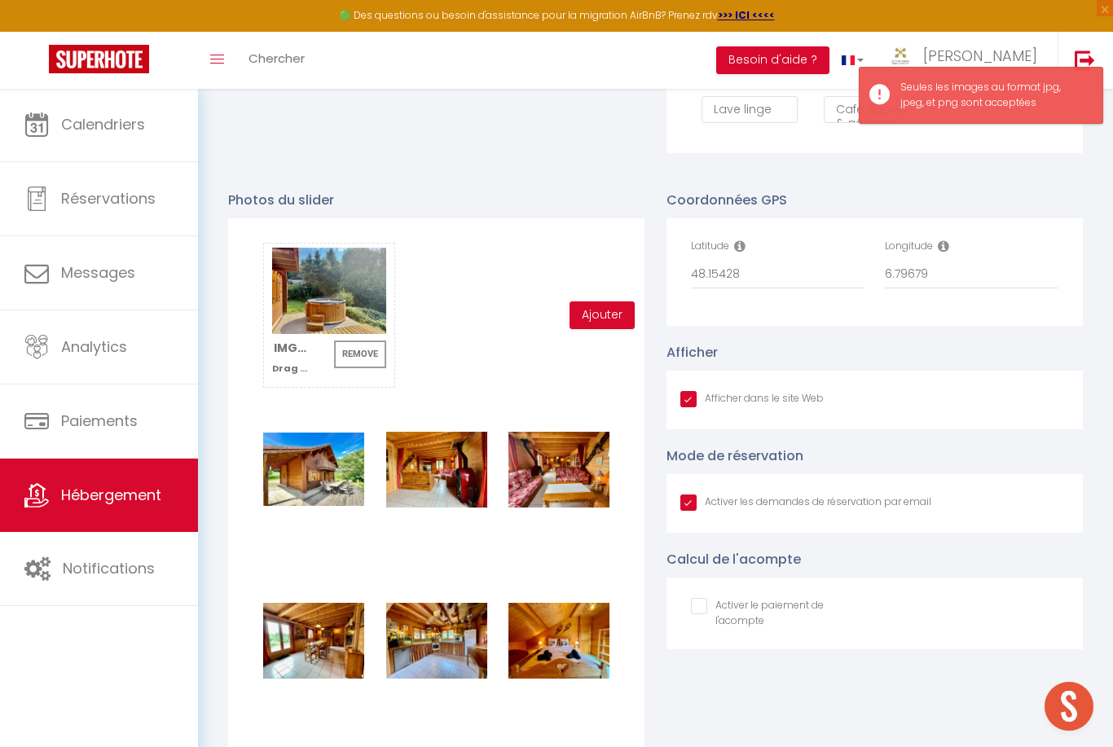
click at [377, 351] on button "Remove" at bounding box center [360, 355] width 52 height 28
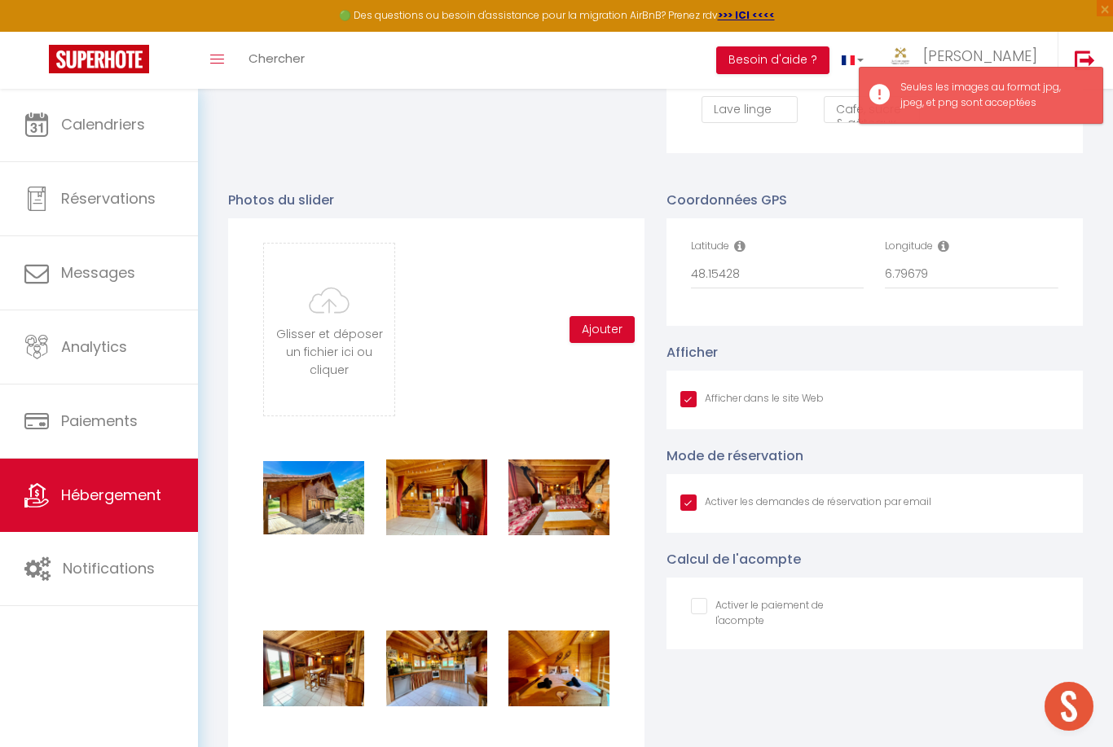
click at [372, 323] on input "file" at bounding box center [329, 330] width 130 height 172
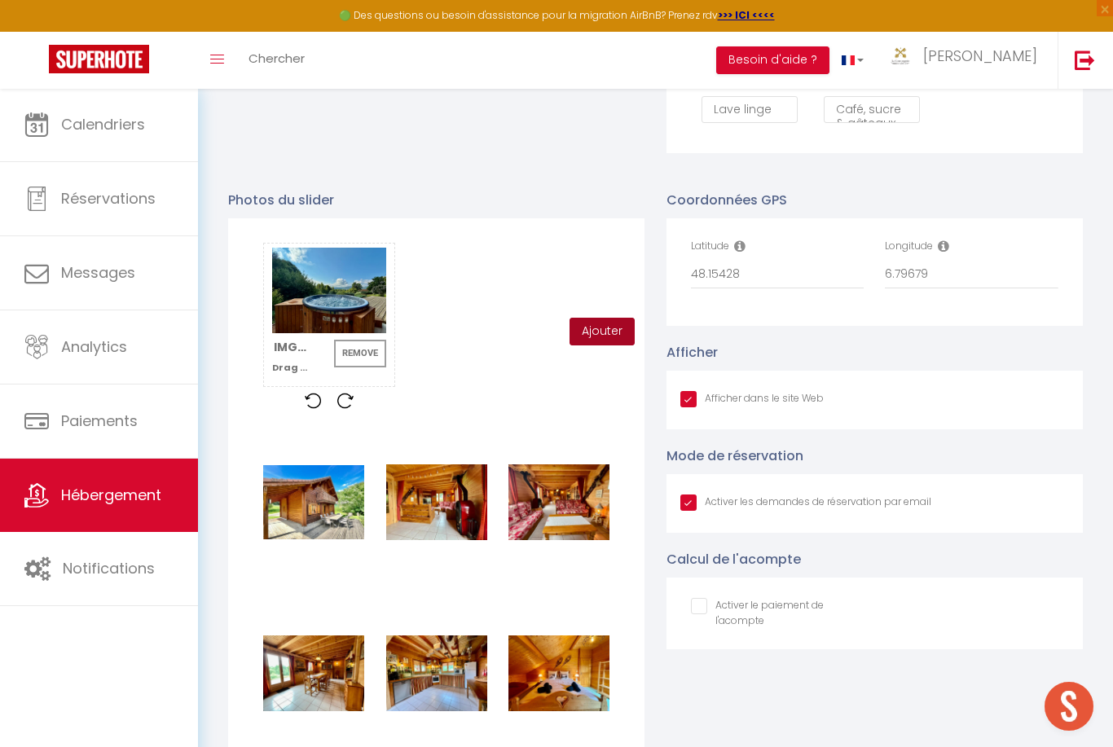
click at [601, 325] on button "Ajouter" at bounding box center [602, 332] width 65 height 28
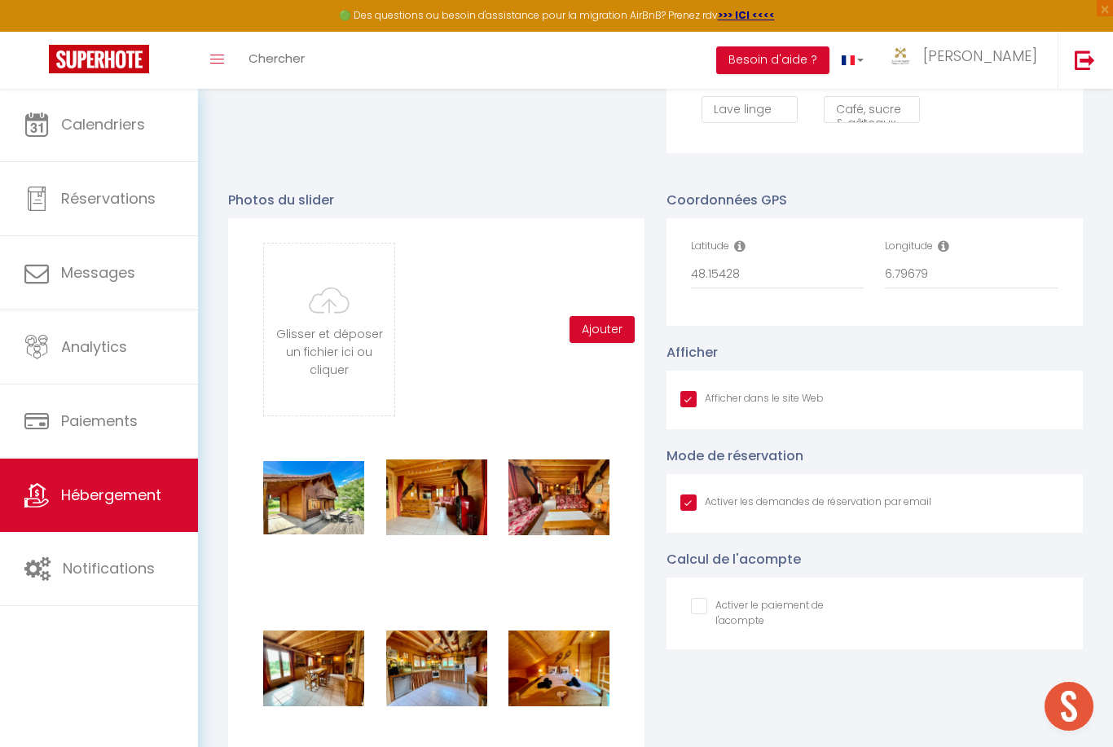
click at [367, 342] on input "file" at bounding box center [329, 330] width 130 height 172
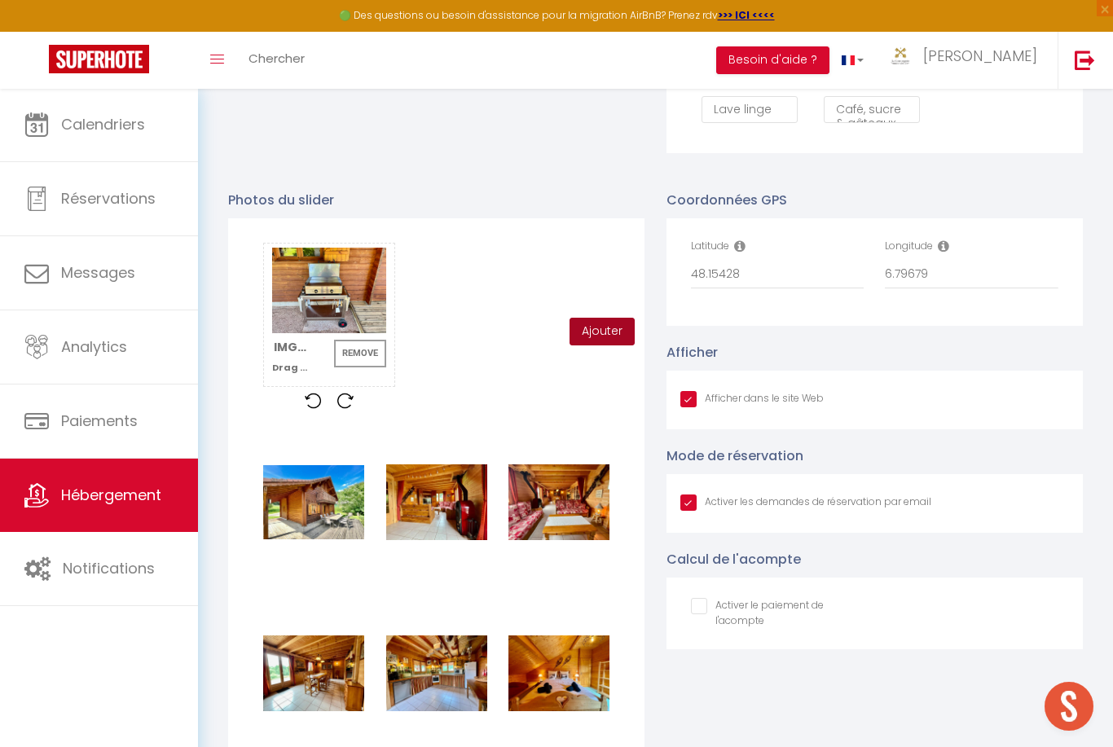
click at [604, 327] on button "Ajouter" at bounding box center [602, 332] width 65 height 28
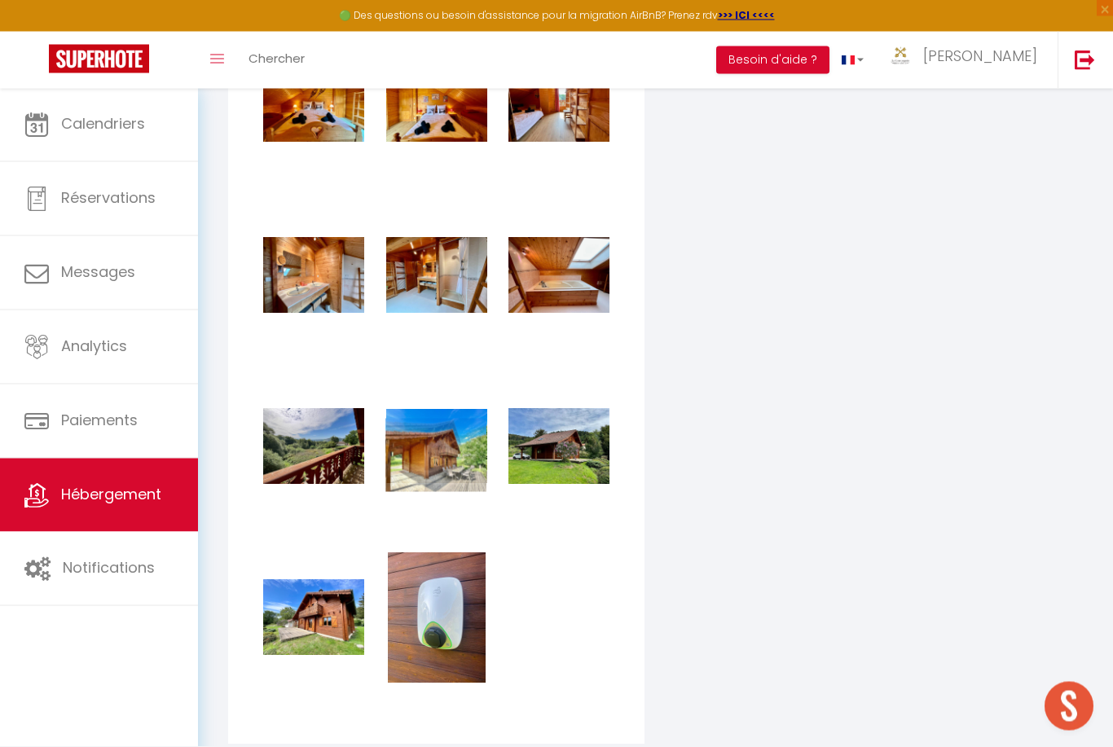
scroll to position [2206, 0]
click at [624, 536] on div "Glisser et déposer un fichier ici ou cliquer Ooops, something wrong happened. R…" at bounding box center [436, 128] width 416 height 1232
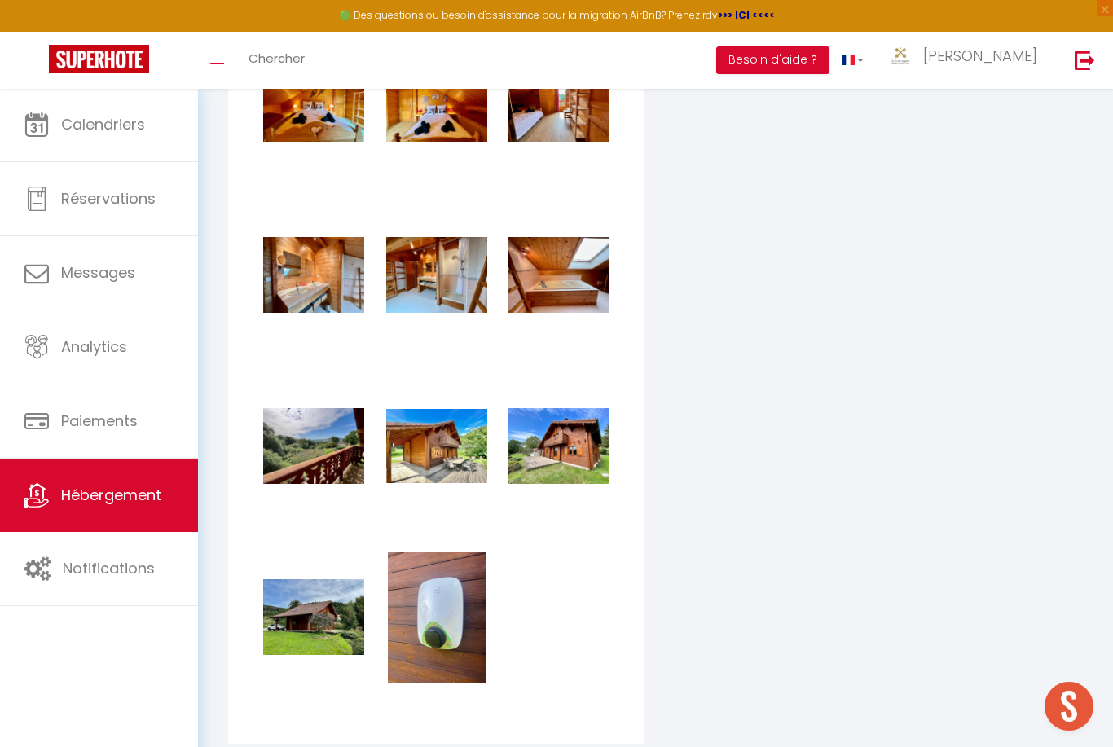
click at [619, 596] on div "Supprimer Supprimer Supprimer Supprimer Supprimer Supprimer Supprimer Supprimer…" at bounding box center [437, 210] width 368 height 1027
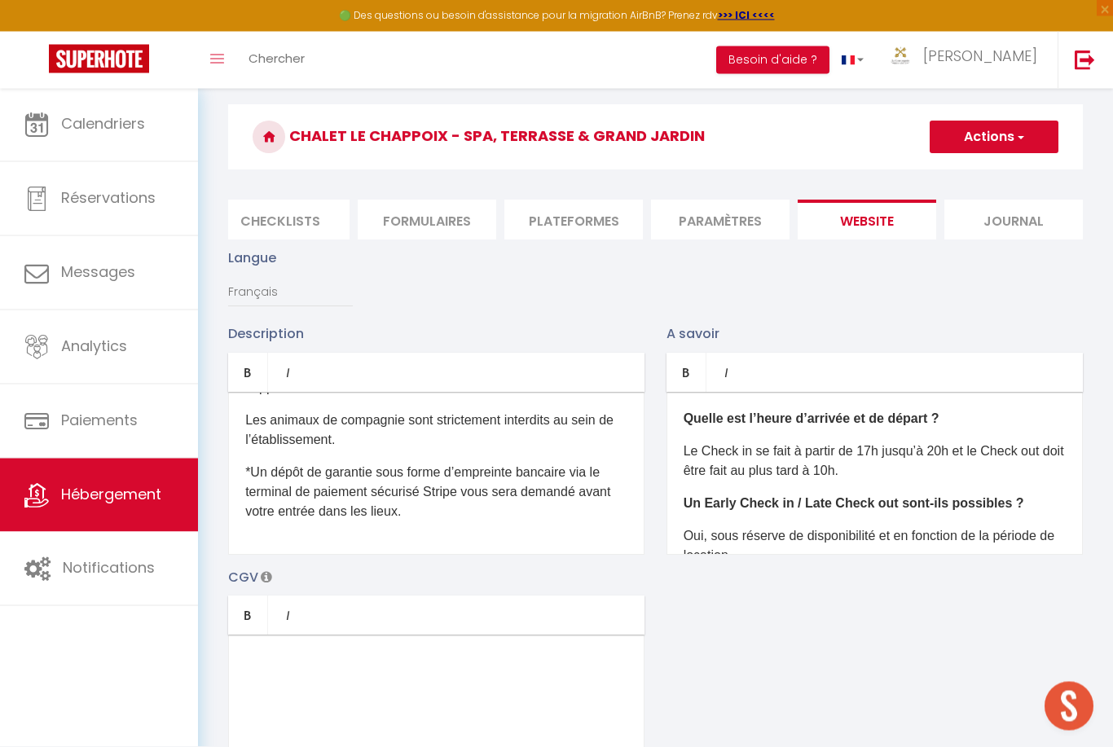
scroll to position [0, 0]
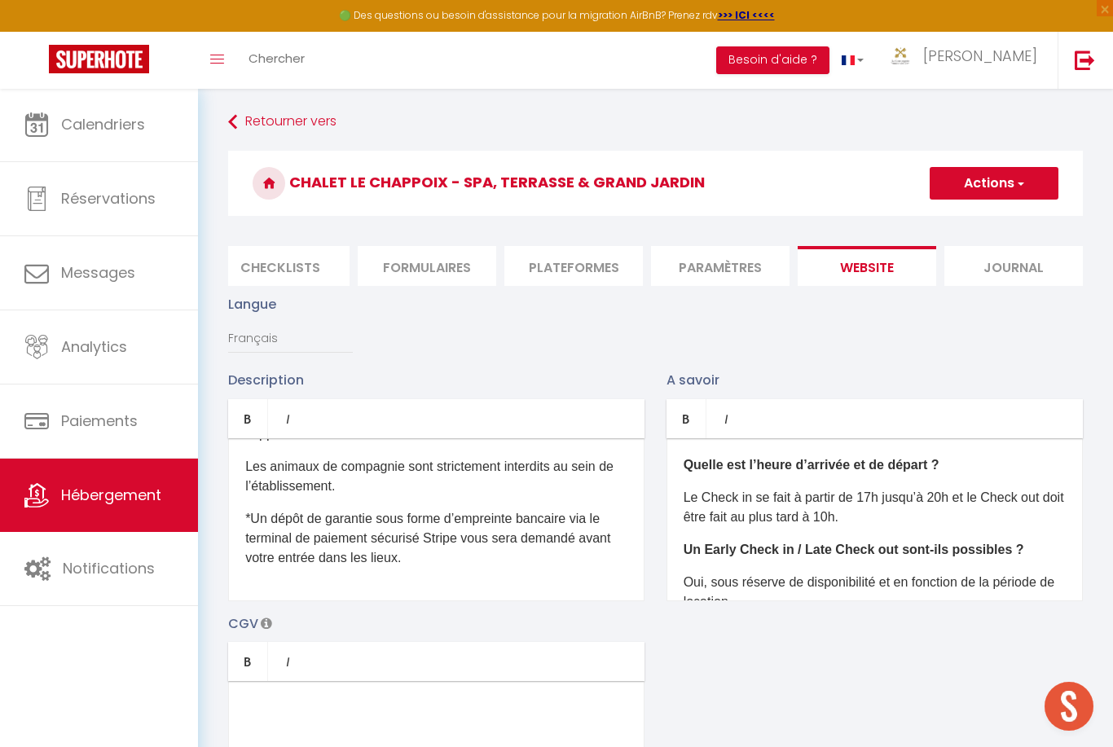
click at [1023, 183] on span "button" at bounding box center [1020, 183] width 11 height 16
click at [1000, 220] on input "Enregistrer" at bounding box center [975, 219] width 60 height 16
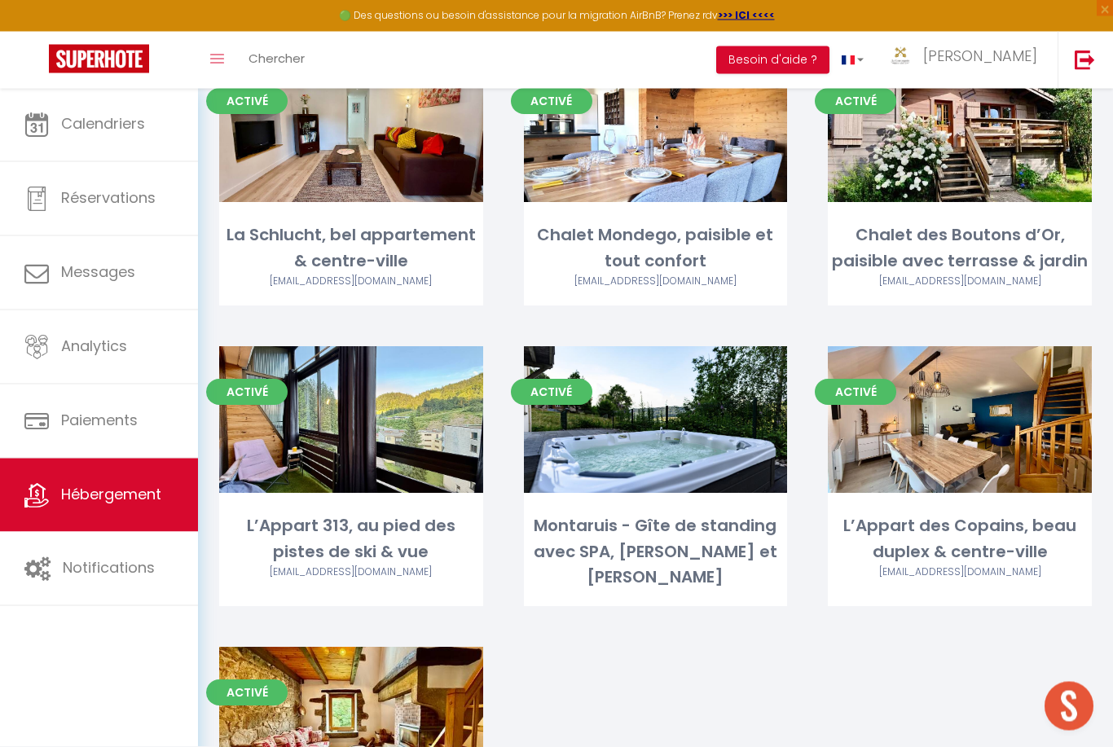
scroll to position [3162, 0]
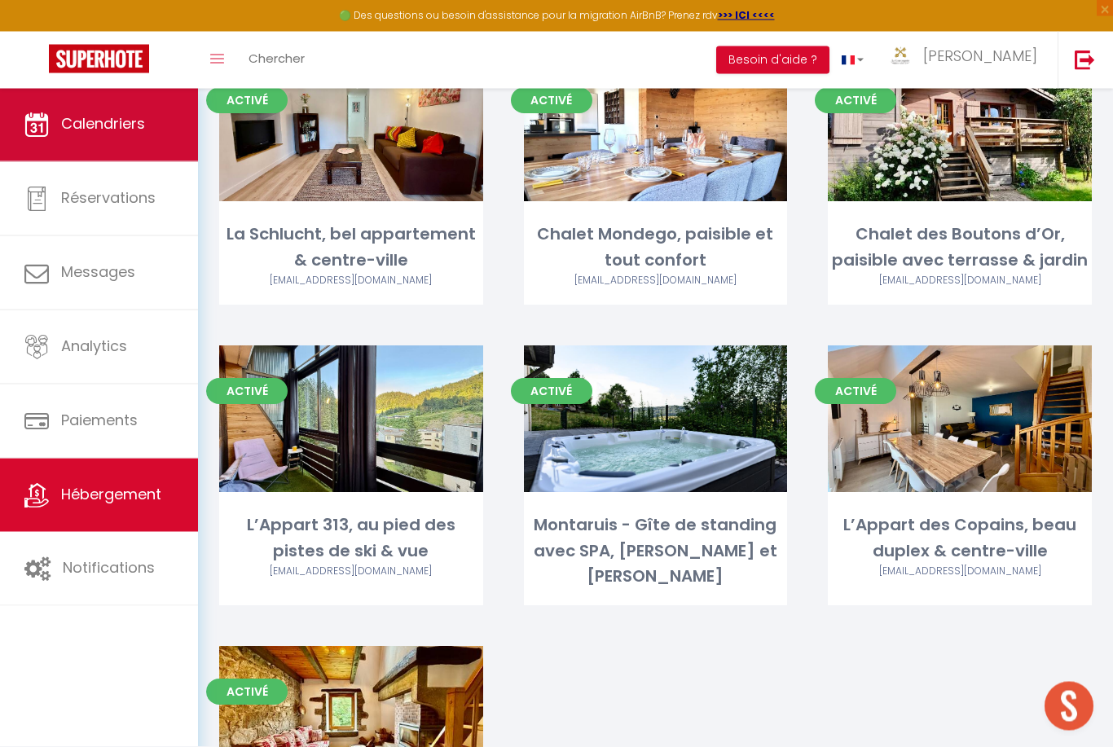
click at [90, 150] on link "Calendriers" at bounding box center [99, 124] width 198 height 73
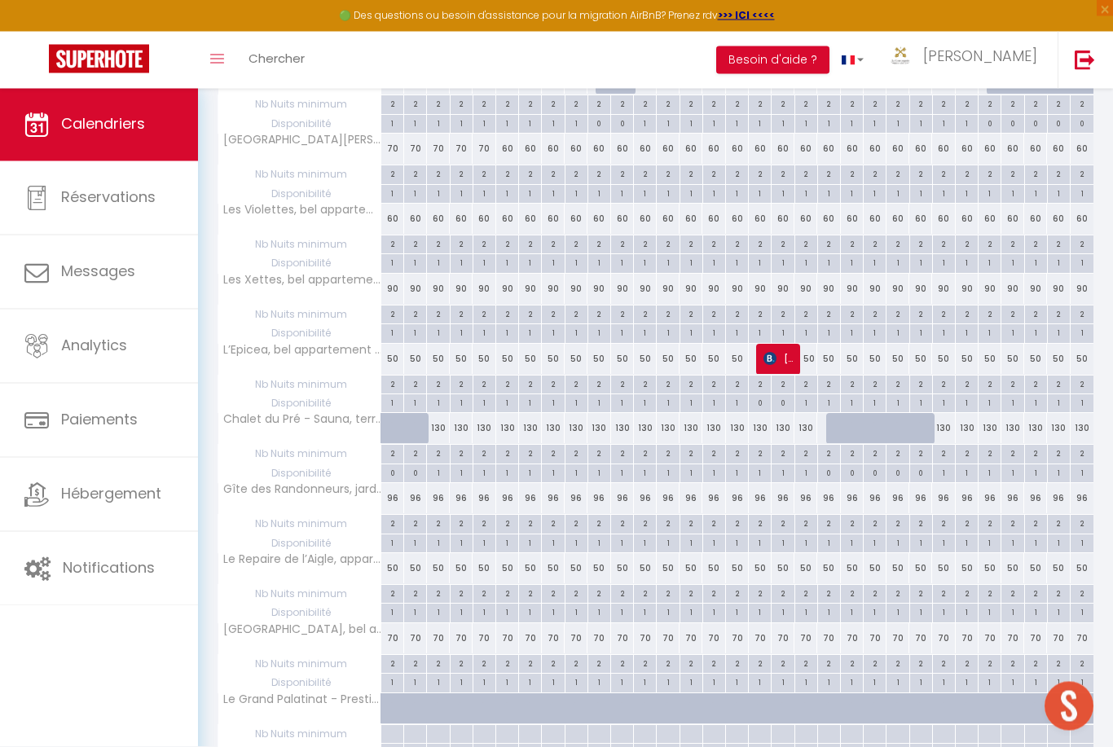
scroll to position [1063, 0]
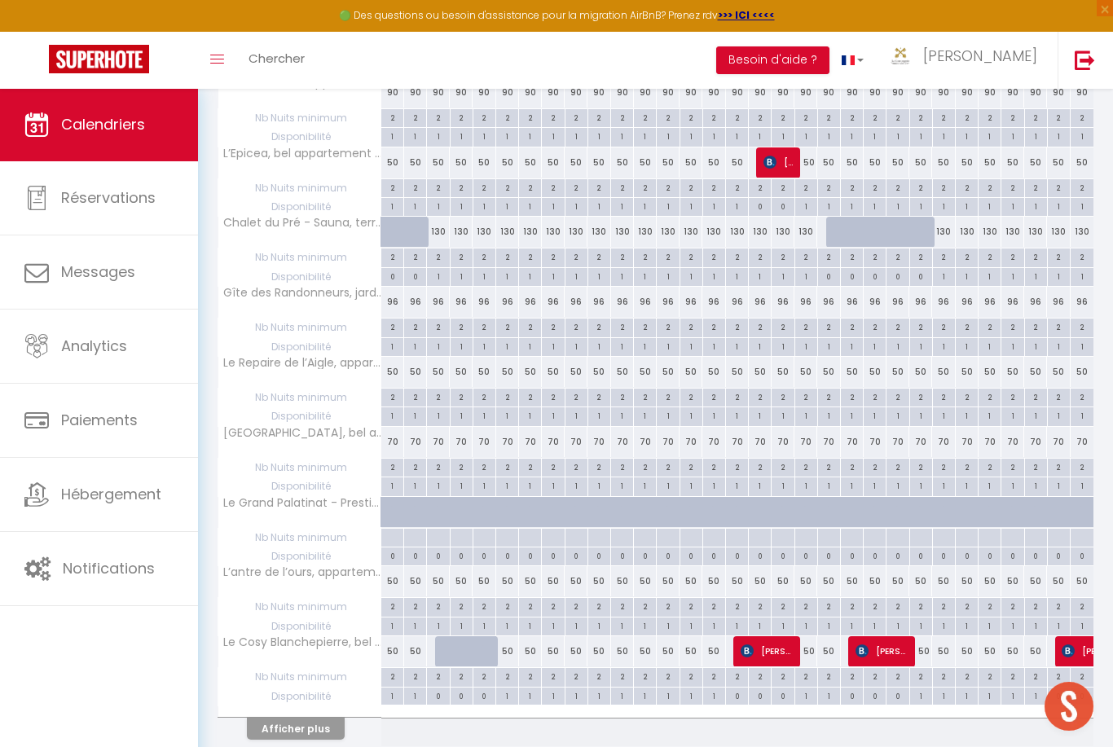
click at [281, 718] on button "Afficher plus" at bounding box center [296, 729] width 98 height 22
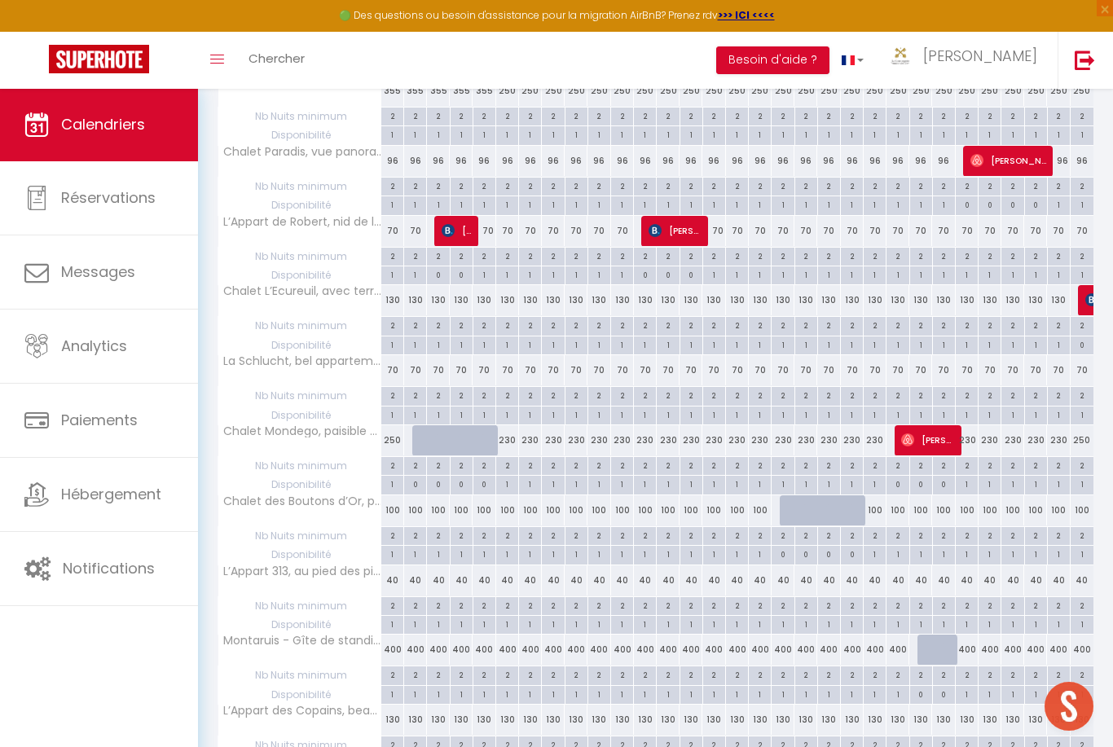
scroll to position [2201, 0]
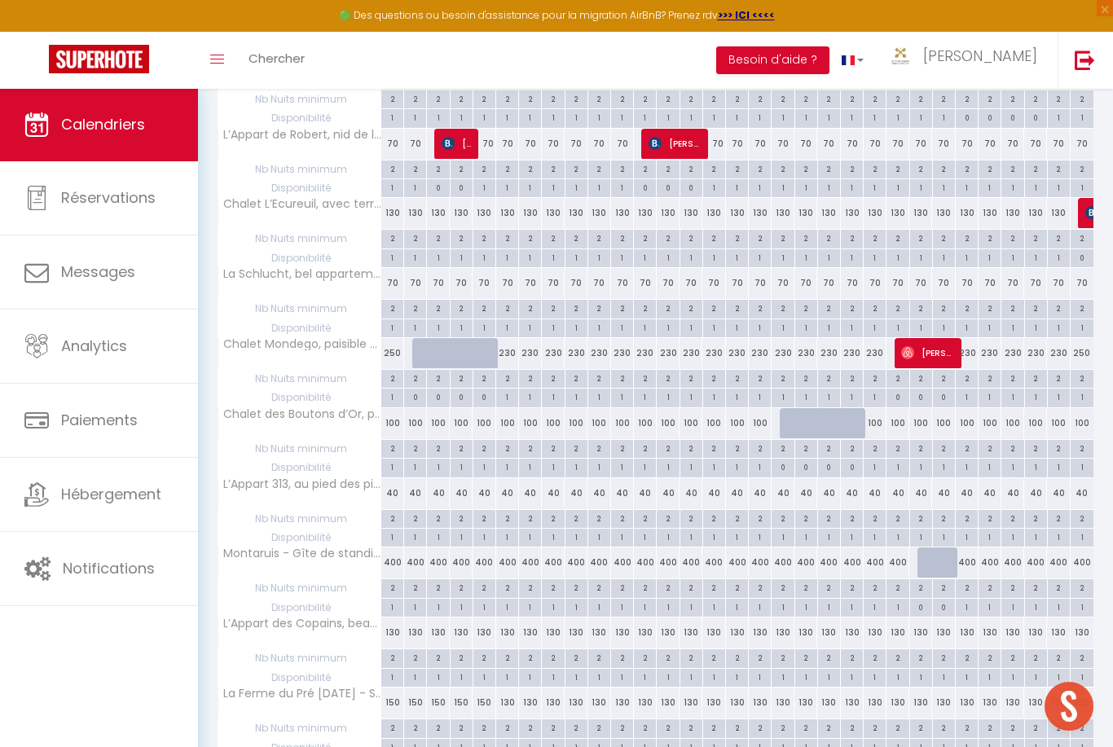
click at [694, 688] on div "130" at bounding box center [691, 703] width 23 height 30
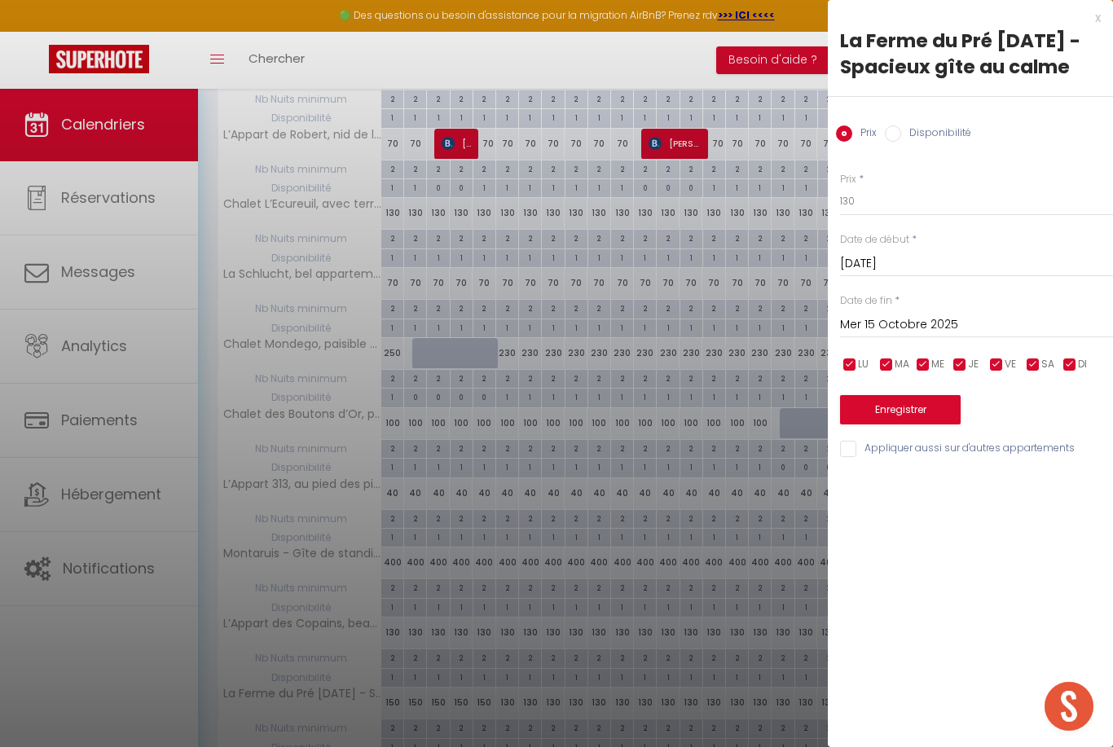
click at [985, 263] on input "[DATE]" at bounding box center [976, 263] width 273 height 21
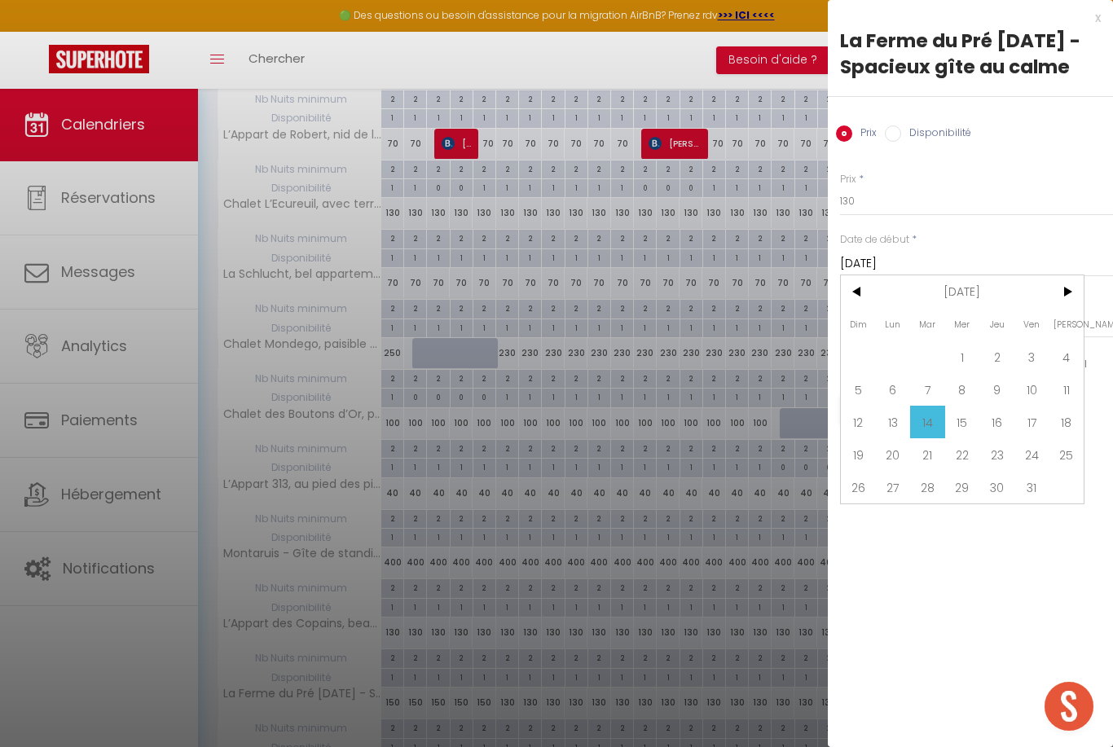
click at [1071, 399] on span "11" at bounding box center [1066, 389] width 35 height 33
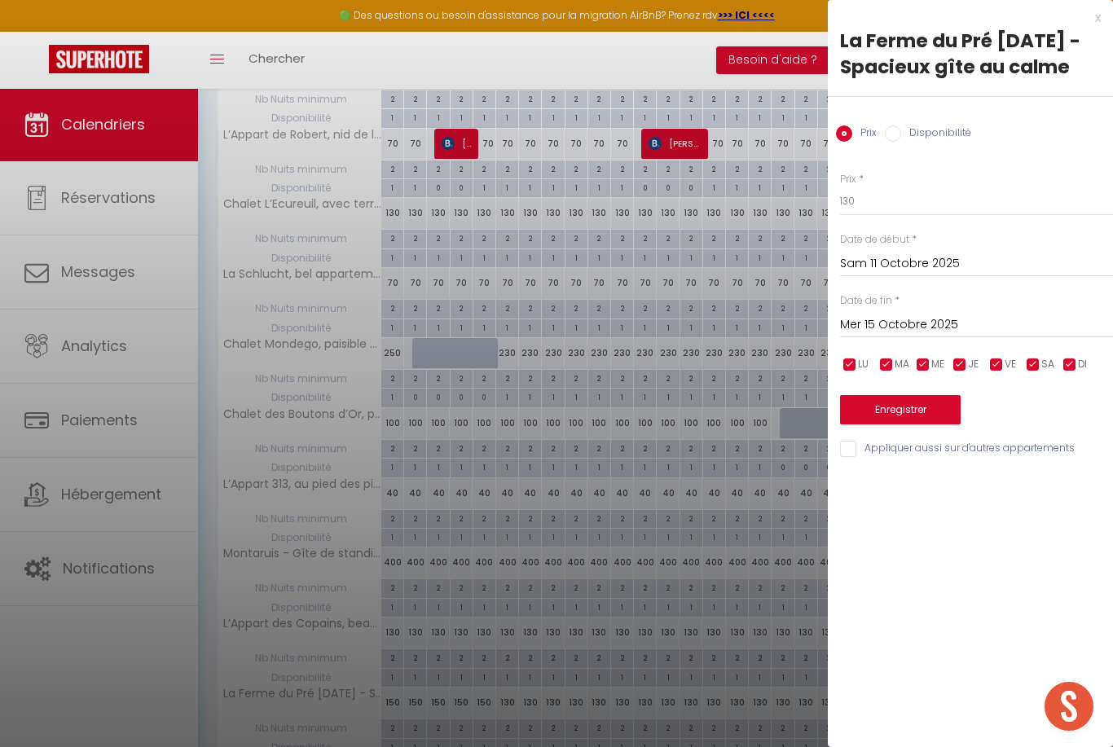
click at [1009, 323] on input "Mer 15 Octobre 2025" at bounding box center [976, 325] width 273 height 21
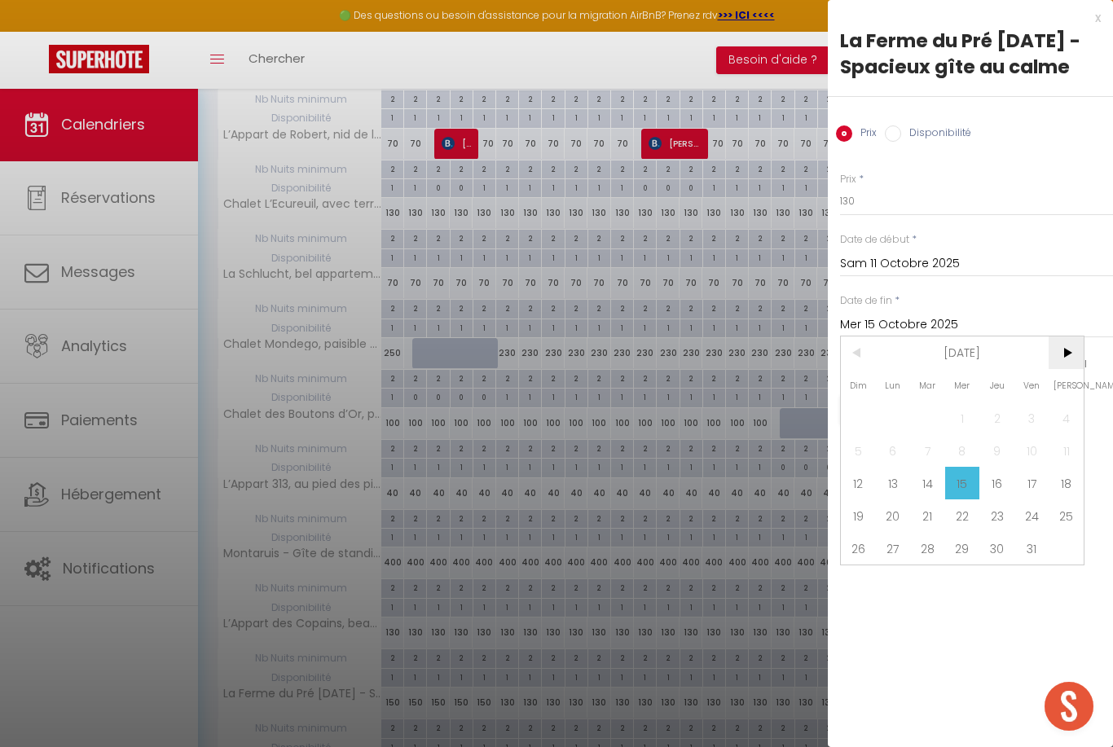
click at [1068, 348] on span ">" at bounding box center [1066, 353] width 35 height 33
click at [1060, 353] on span ">" at bounding box center [1066, 353] width 35 height 33
click at [898, 416] on span "1" at bounding box center [893, 418] width 35 height 33
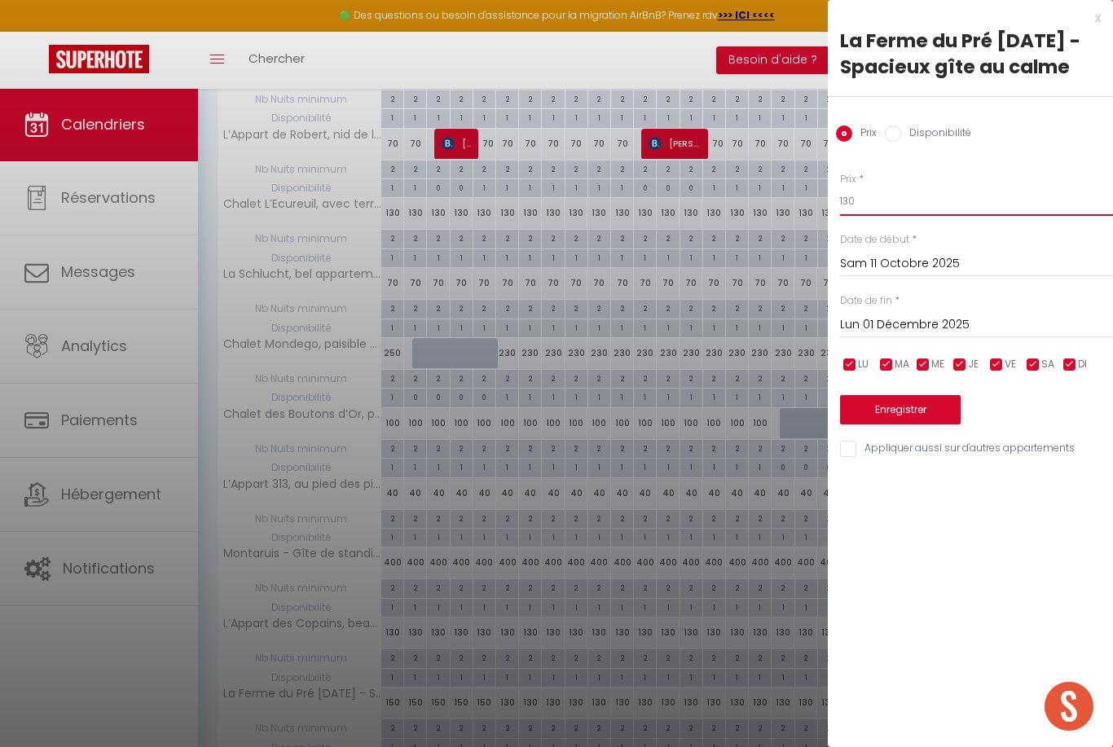
click at [891, 207] on input "130" at bounding box center [976, 201] width 273 height 29
click at [922, 399] on button "Enregistrer" at bounding box center [900, 409] width 121 height 29
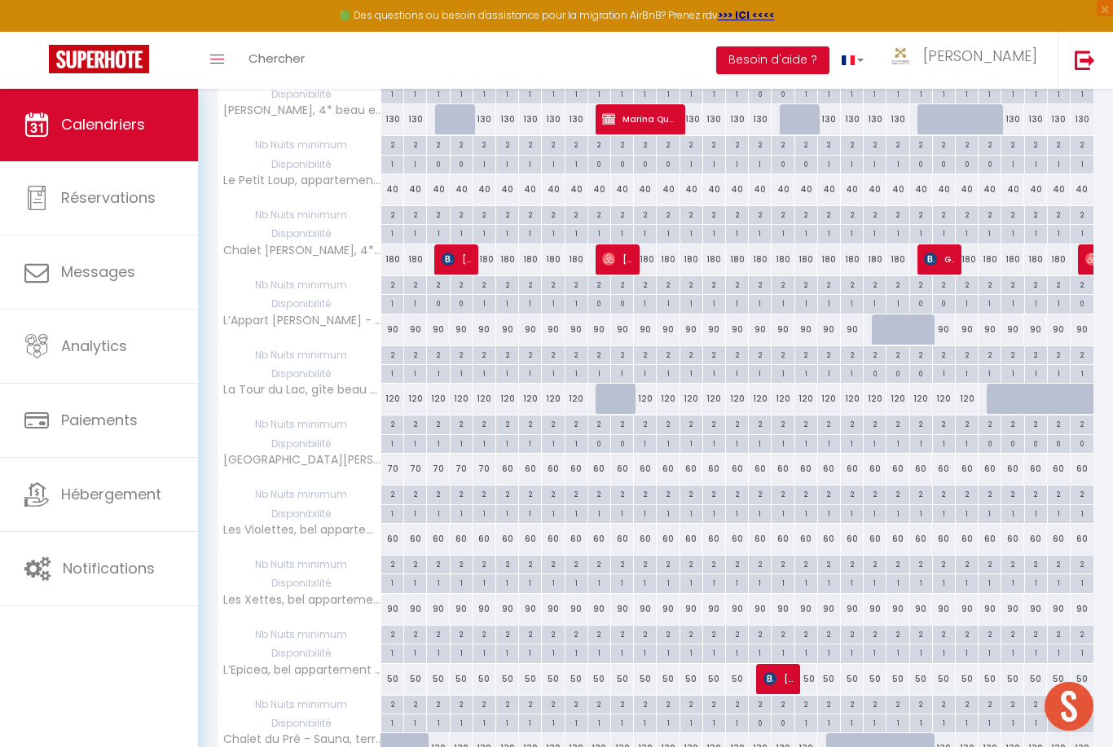
scroll to position [0, 0]
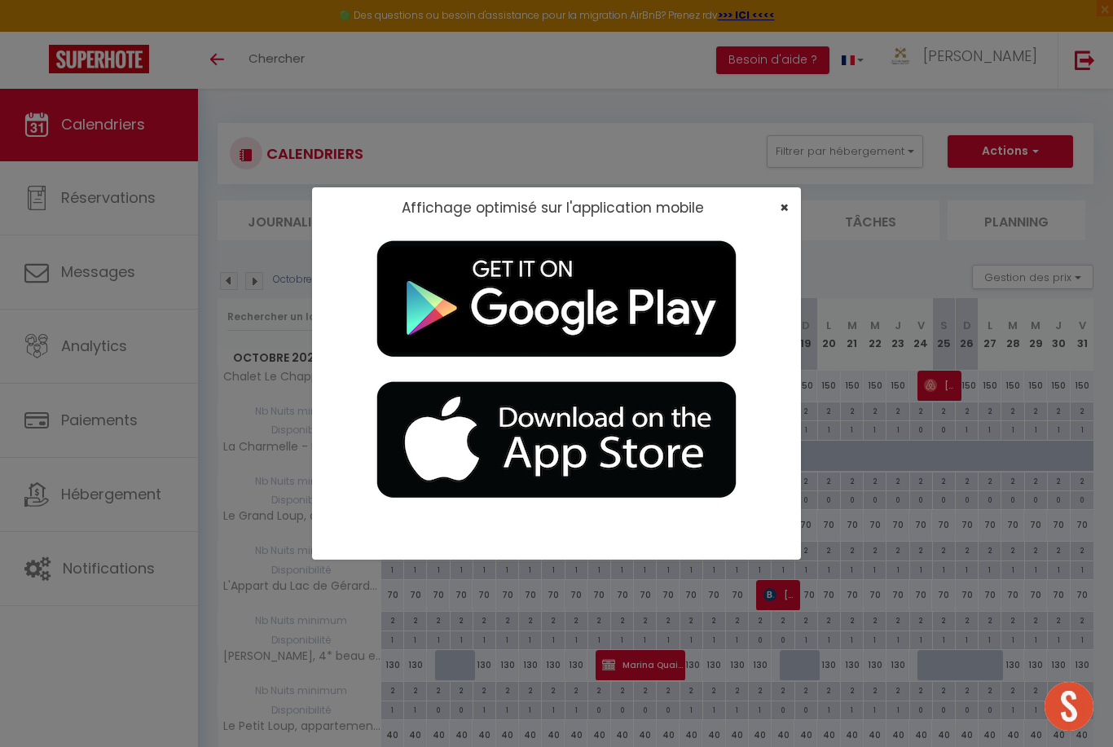
click at [787, 211] on span "×" at bounding box center [784, 207] width 9 height 20
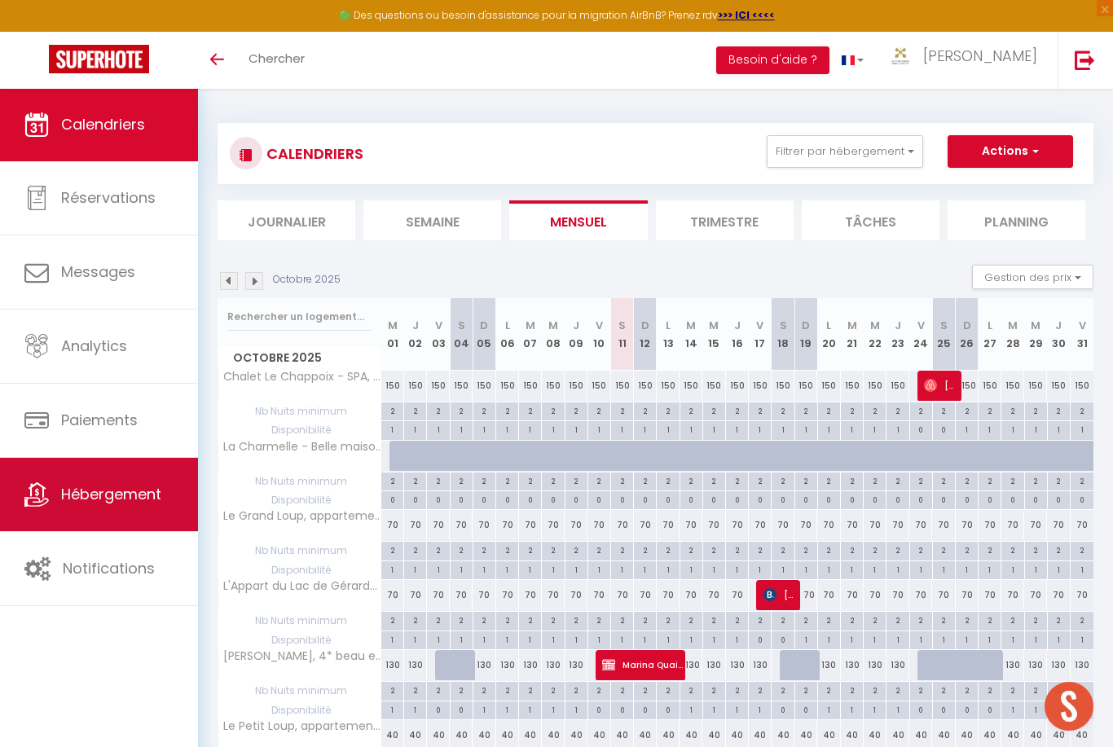
click at [64, 501] on span "Hébergement" at bounding box center [111, 494] width 100 height 20
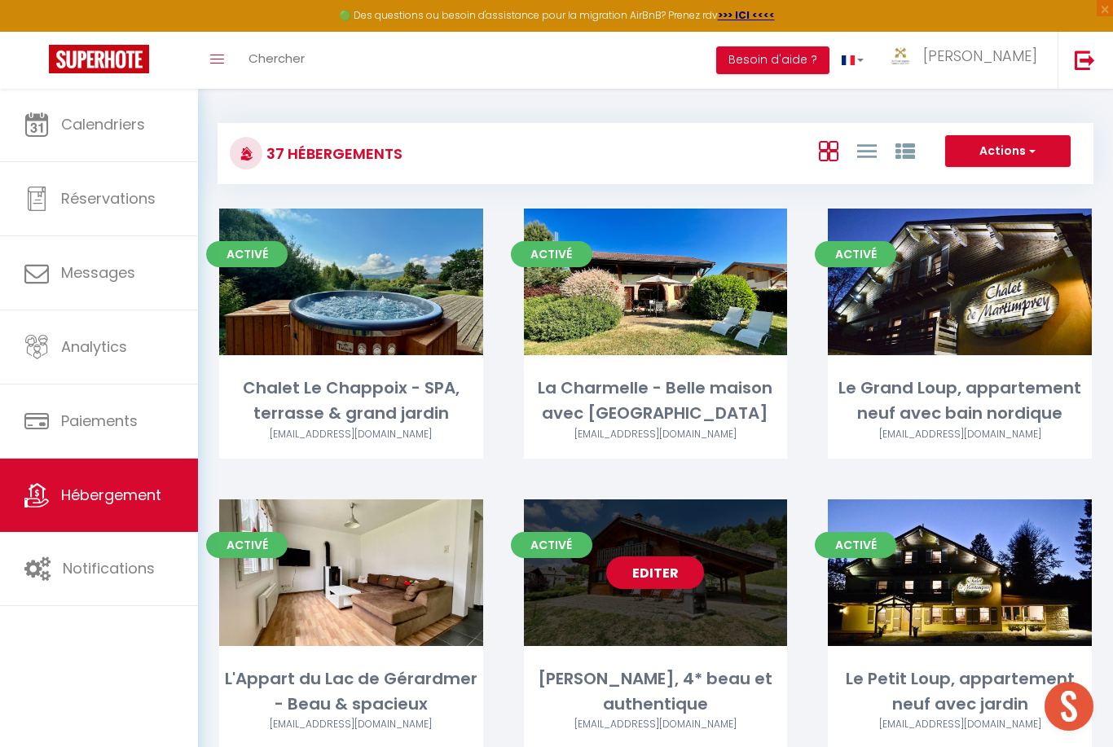
click at [684, 558] on link "Editer" at bounding box center [655, 573] width 98 height 33
click at [674, 567] on link "Editer" at bounding box center [655, 573] width 98 height 33
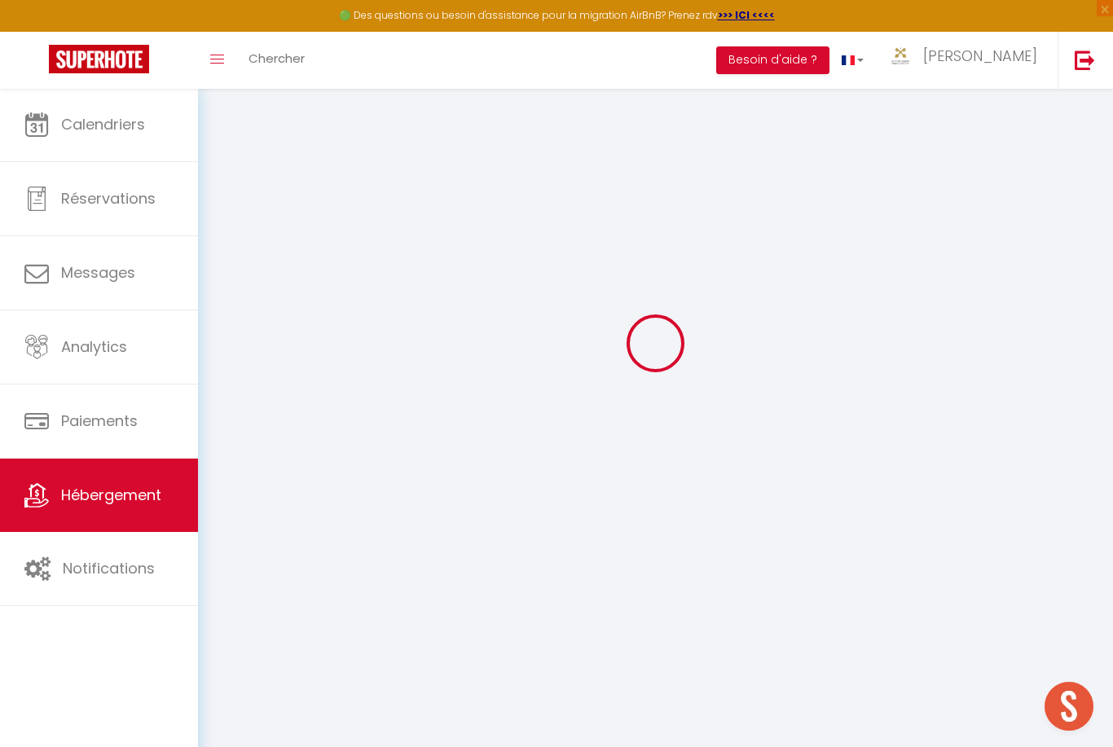
scroll to position [88, 0]
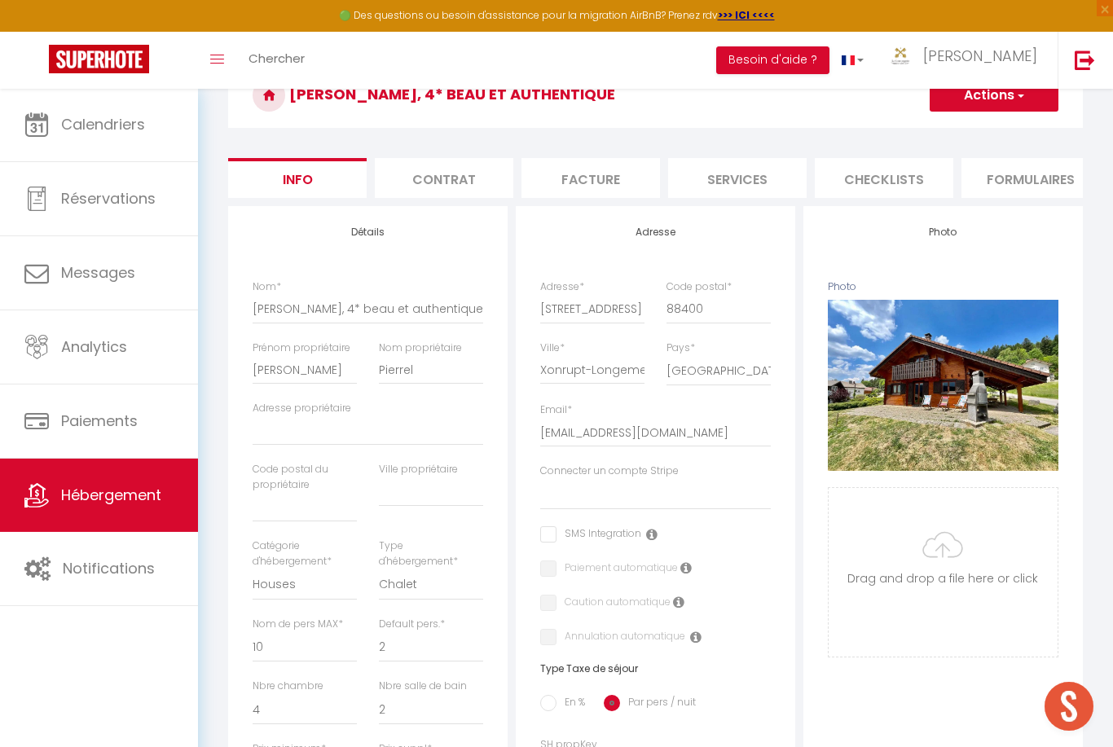
scroll to position [91, 0]
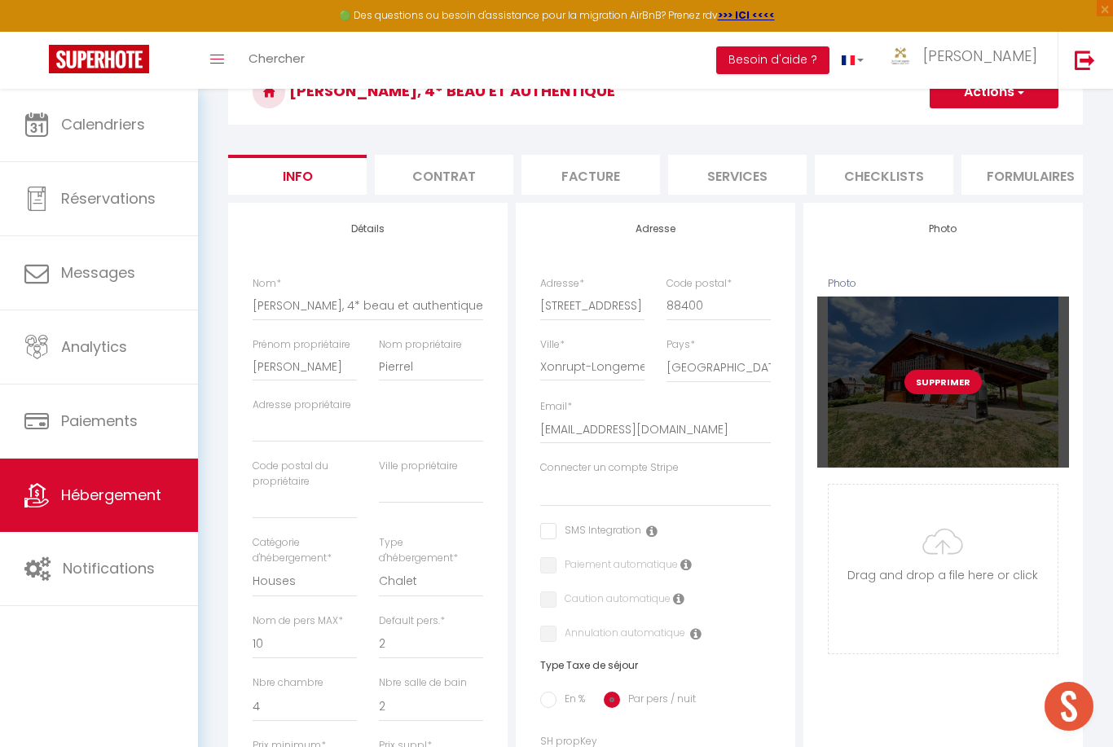
click at [958, 380] on button "Supprimer" at bounding box center [943, 382] width 77 height 24
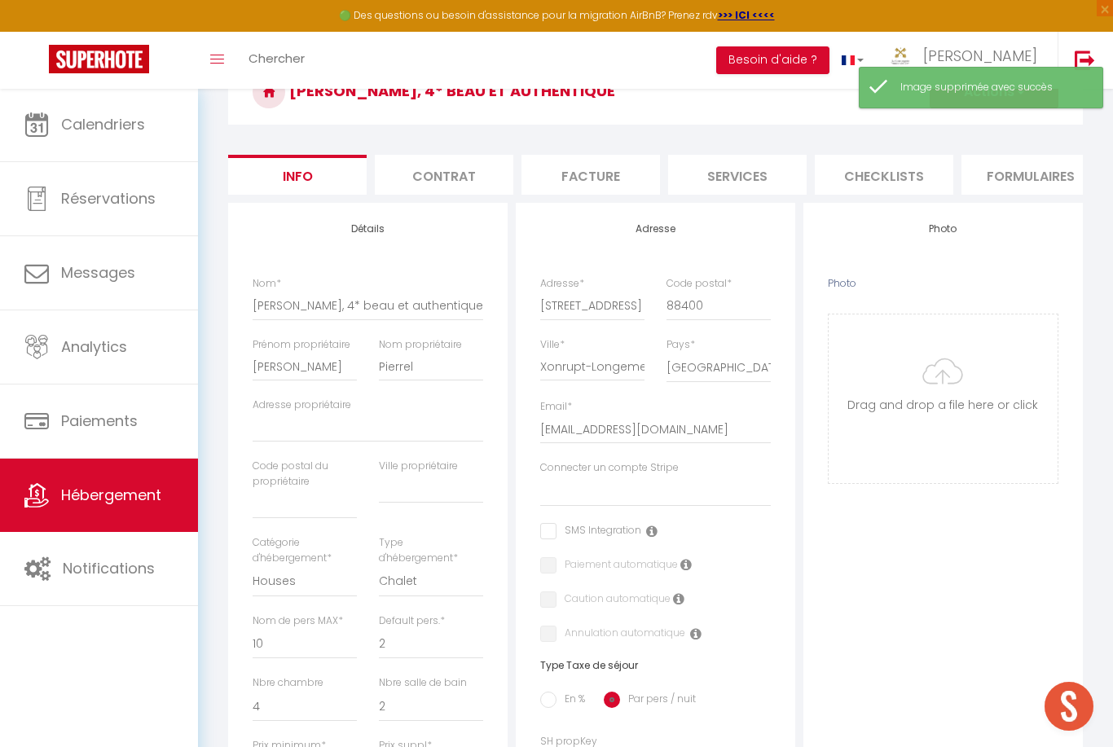
click at [987, 368] on input "Photo" at bounding box center [943, 399] width 229 height 169
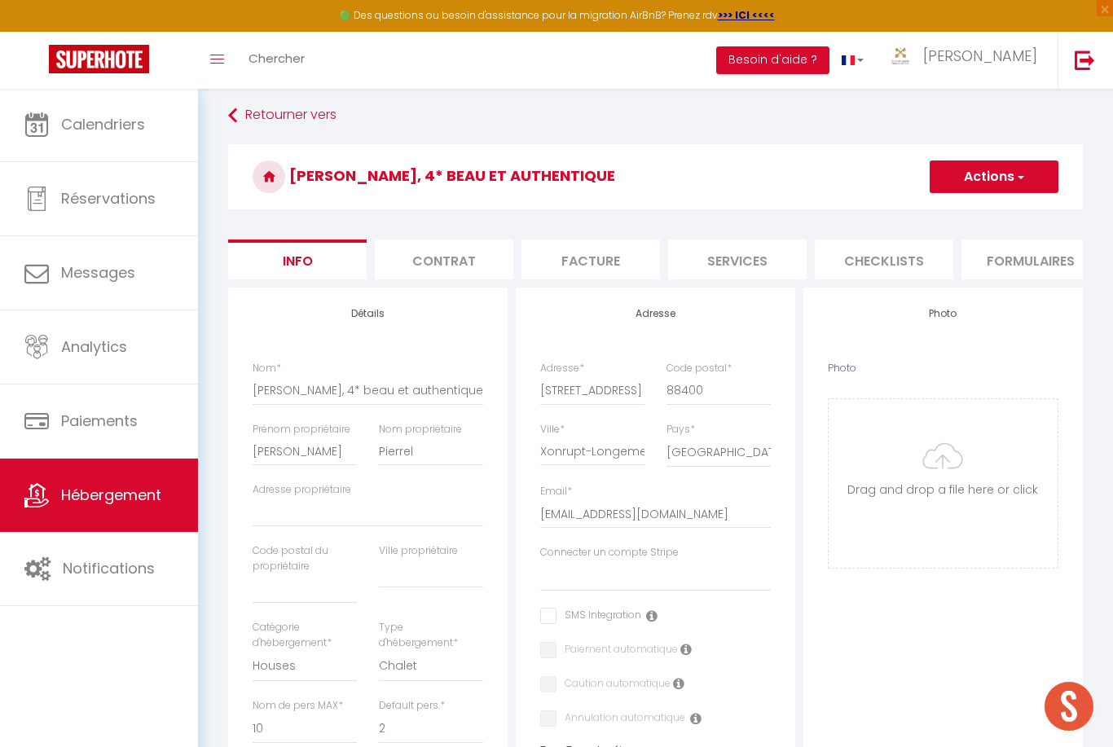
scroll to position [0, 0]
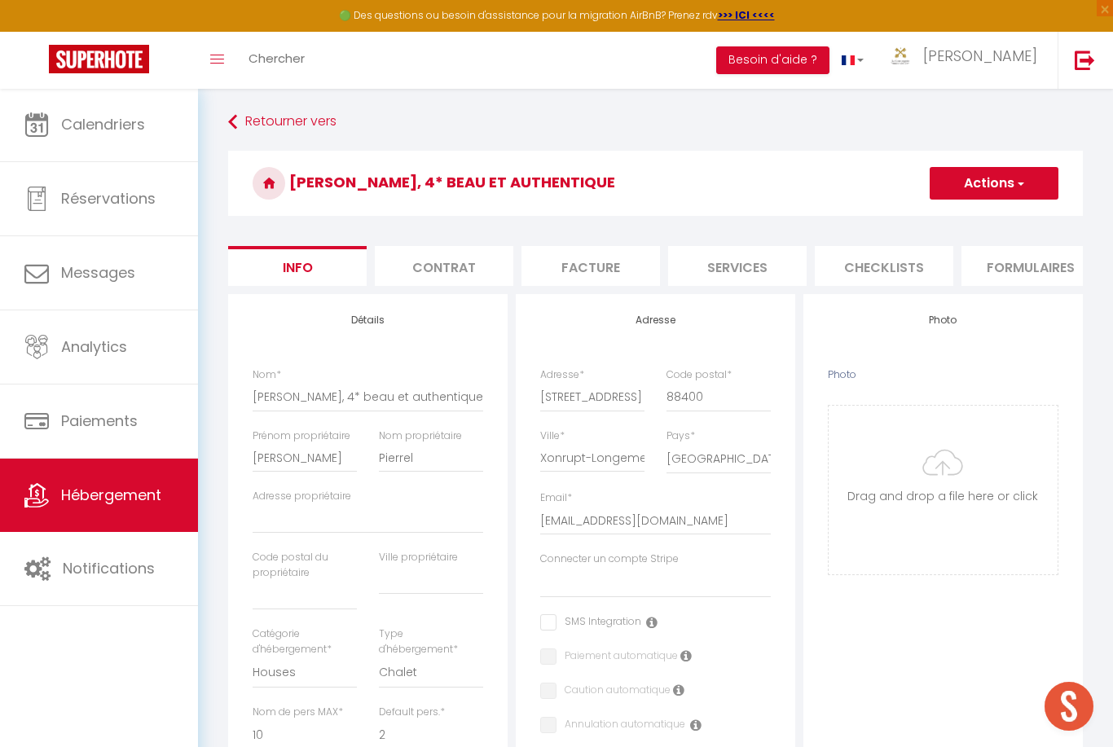
click at [977, 454] on input "Photo" at bounding box center [943, 490] width 229 height 169
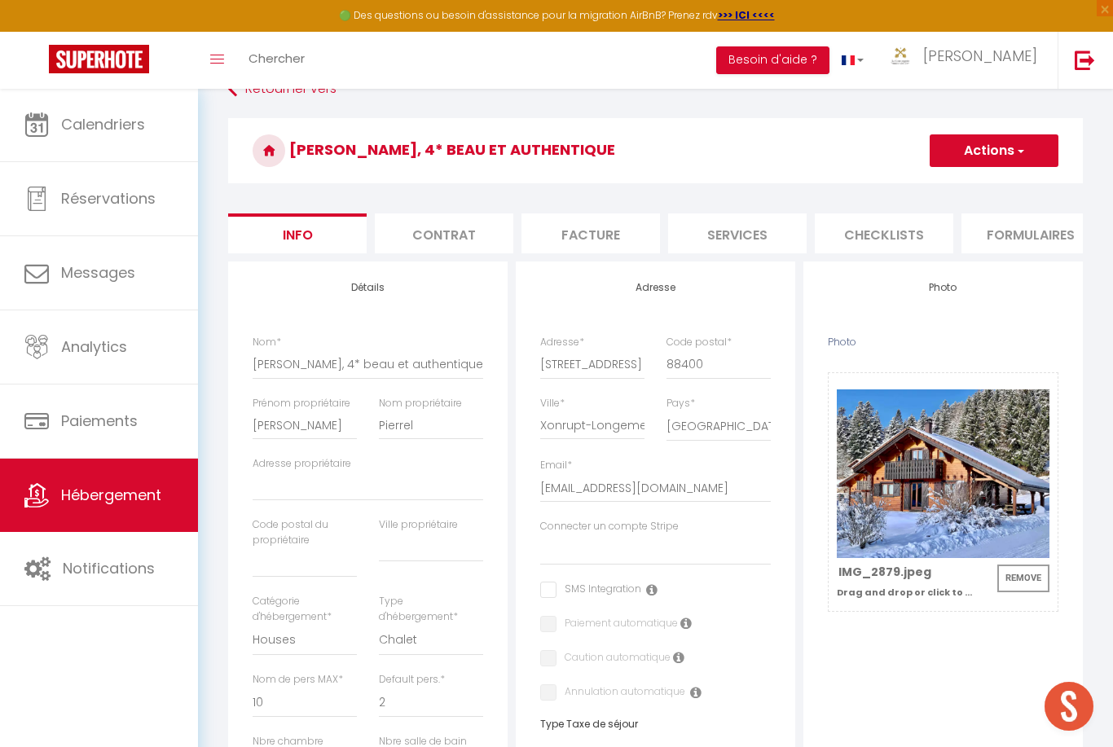
scroll to position [60, 0]
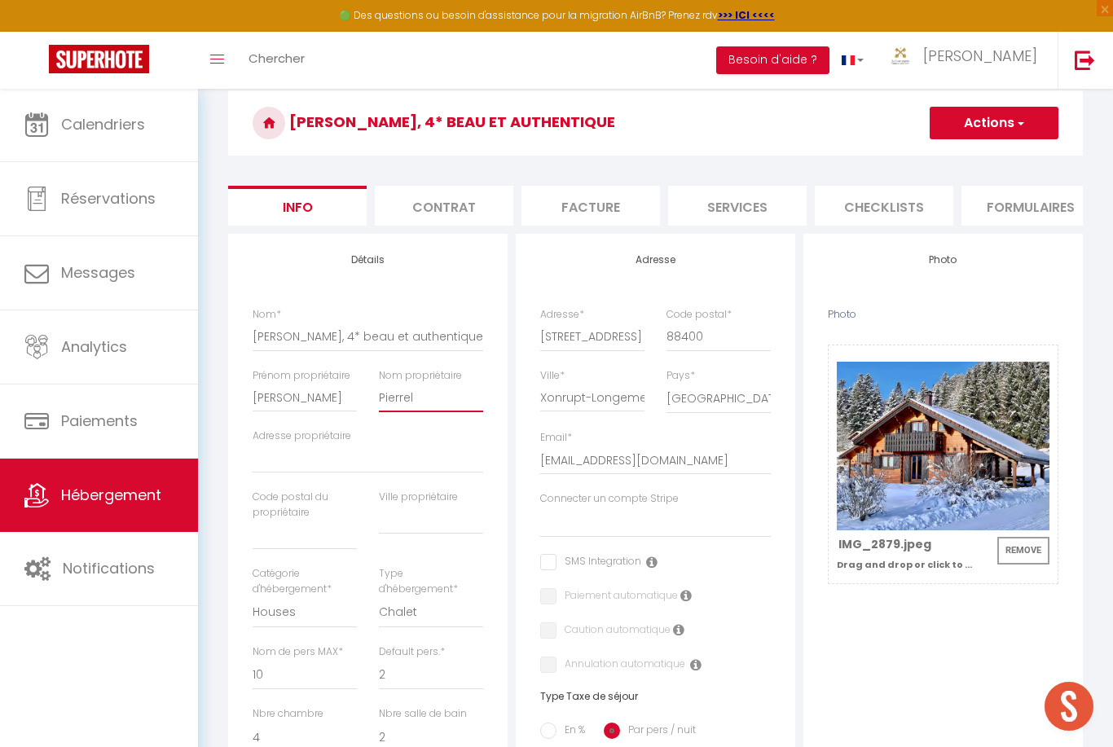
click at [469, 402] on input "Pierrel" at bounding box center [431, 397] width 104 height 29
click input "Enregistrer" at bounding box center [0, 0] width 0 height 0
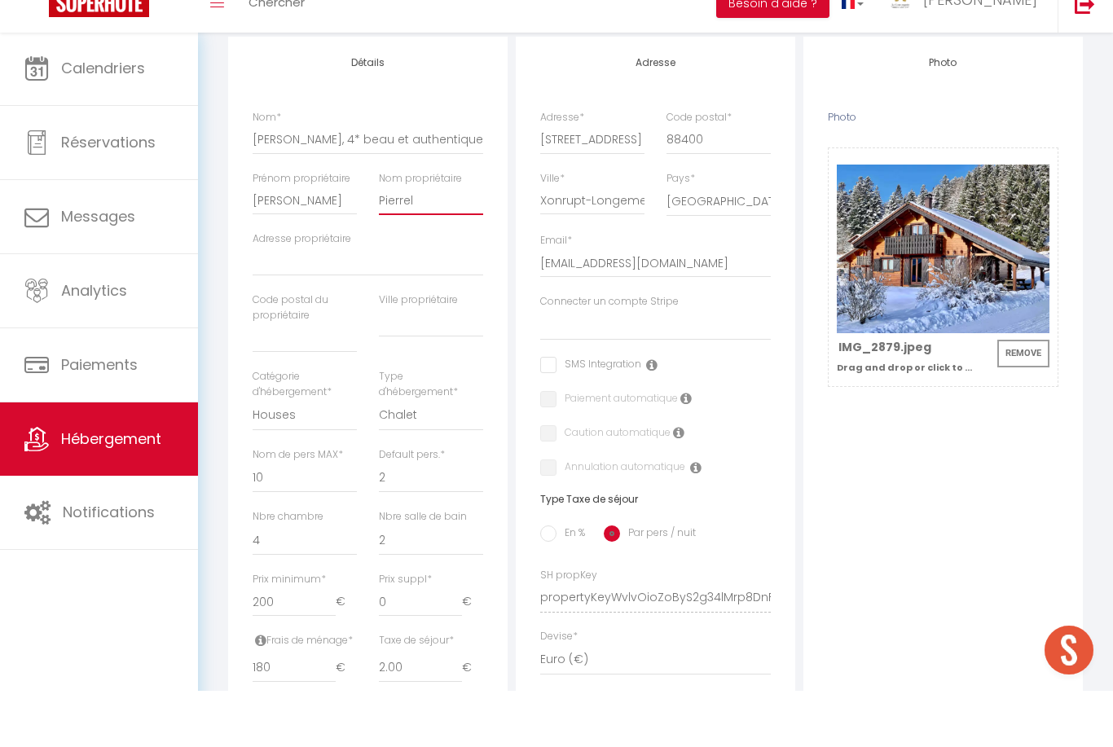
scroll to position [202, 0]
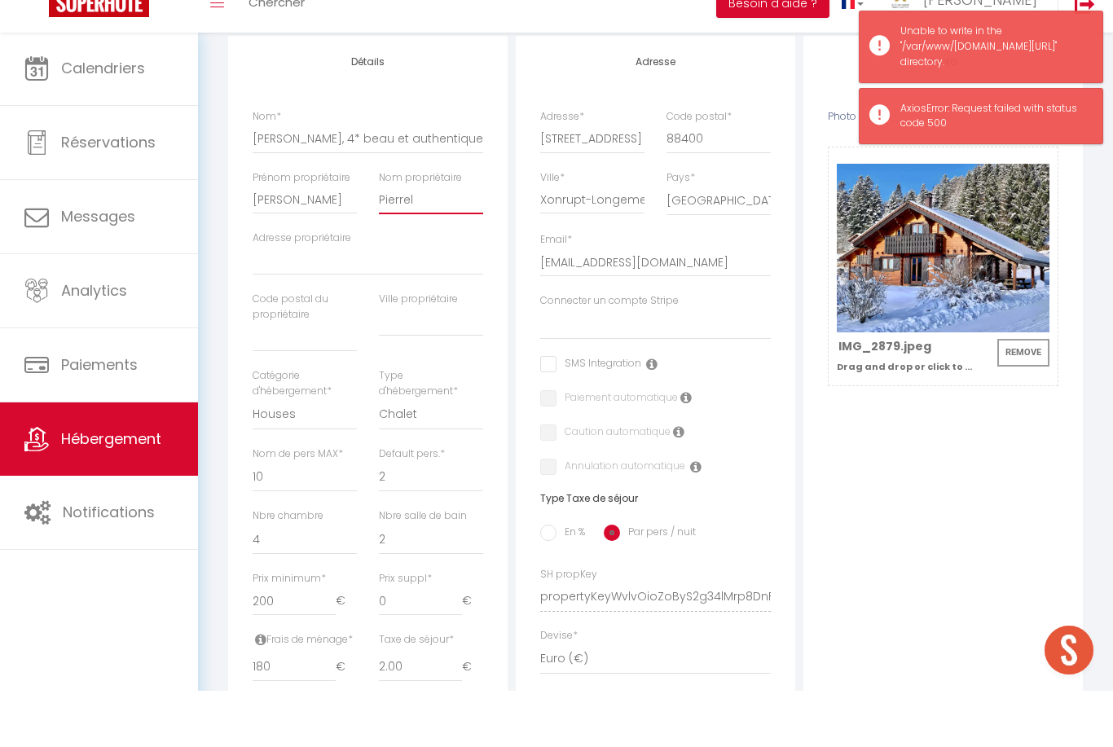
click input "Enregistrer" at bounding box center [0, 0] width 0 height 0
click at [467, 287] on div "Adresse propriétaire" at bounding box center [368, 309] width 231 height 45
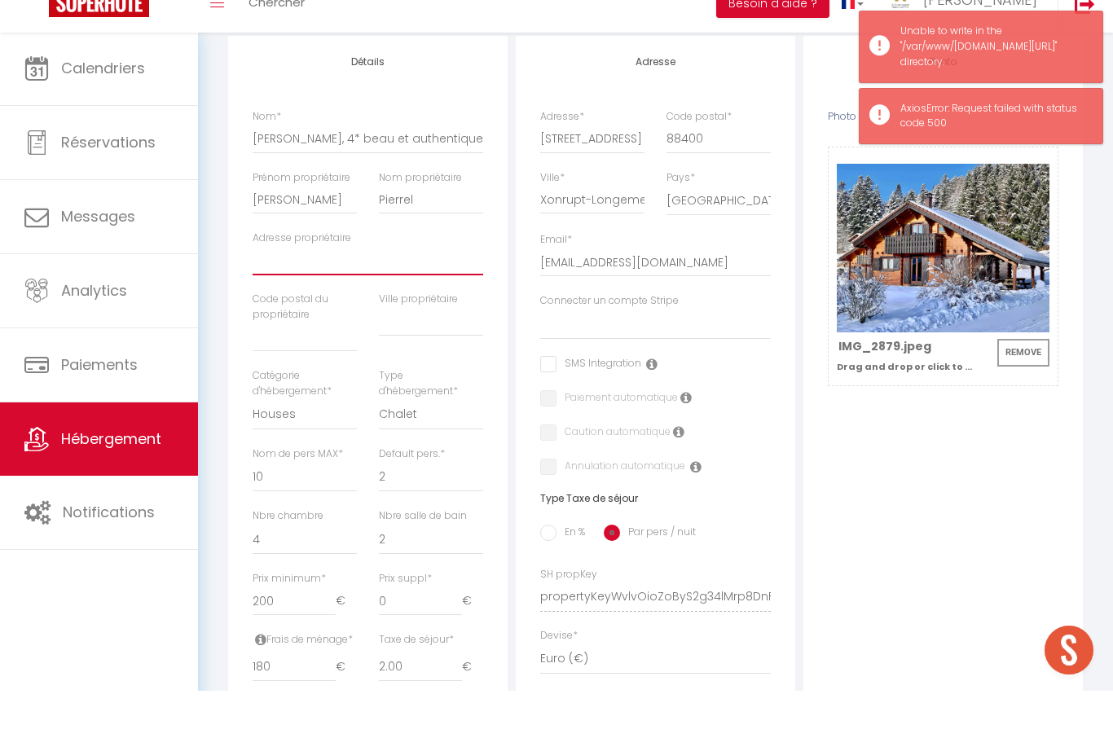
click at [473, 302] on input "Adresse propriétaire" at bounding box center [368, 316] width 231 height 29
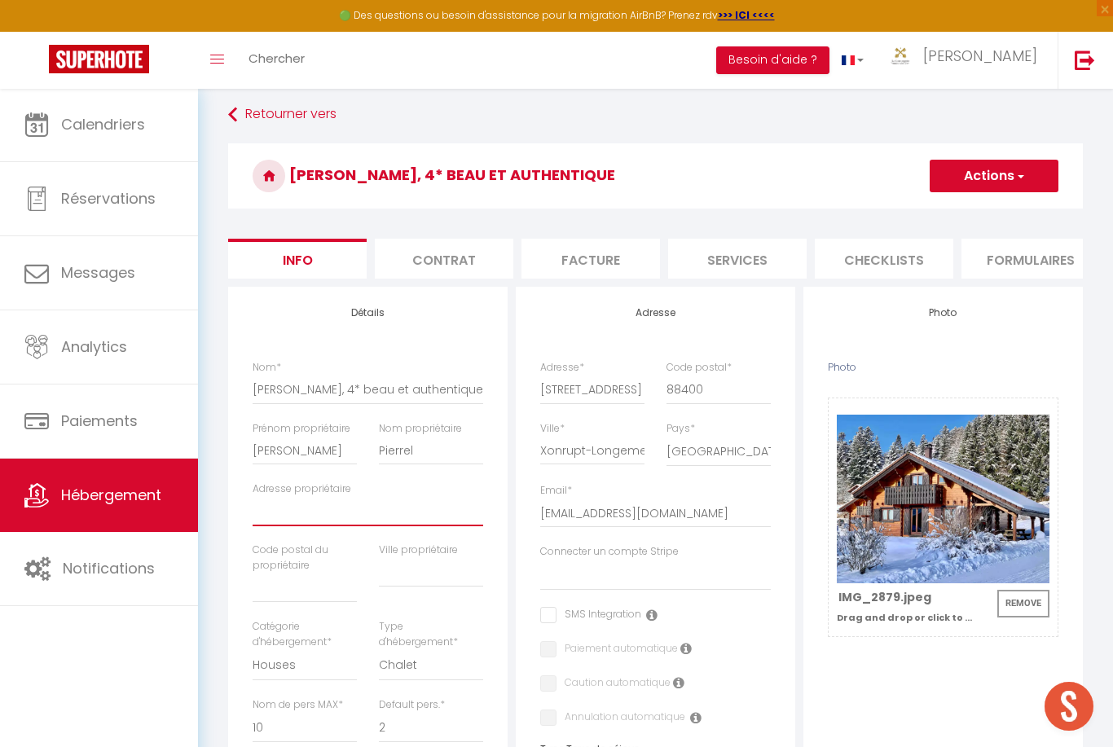
scroll to position [0, 0]
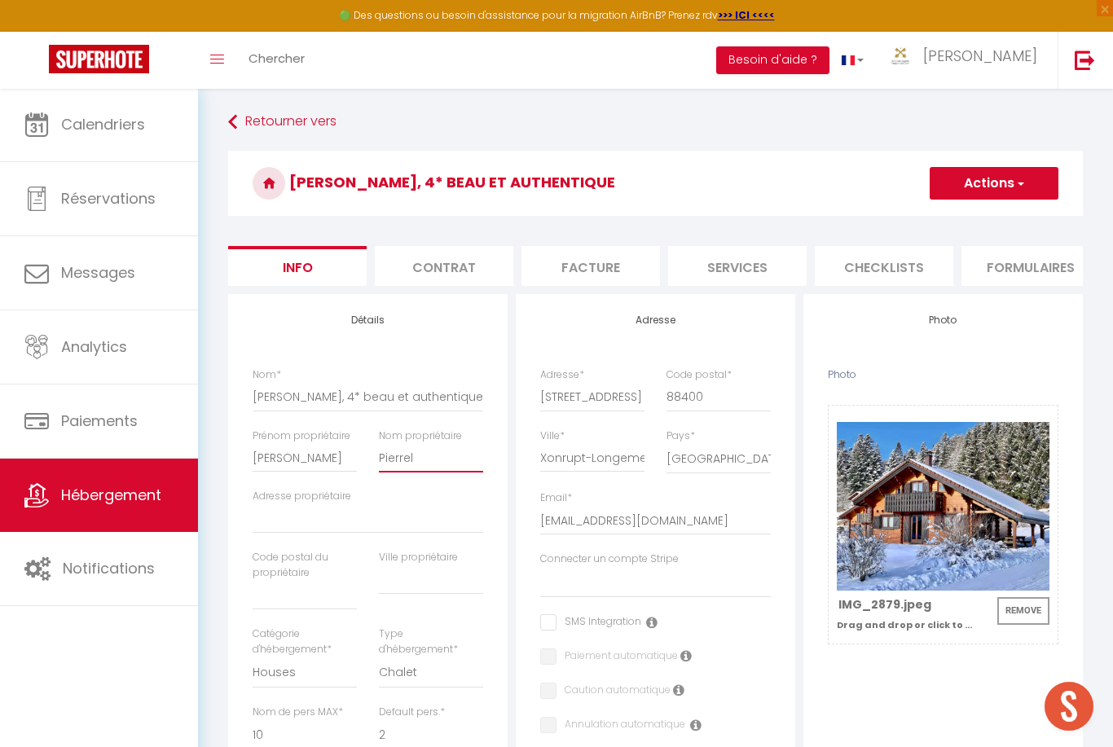
click at [427, 453] on input "Pierrel" at bounding box center [431, 457] width 104 height 29
click input "Enregistrer" at bounding box center [0, 0] width 0 height 0
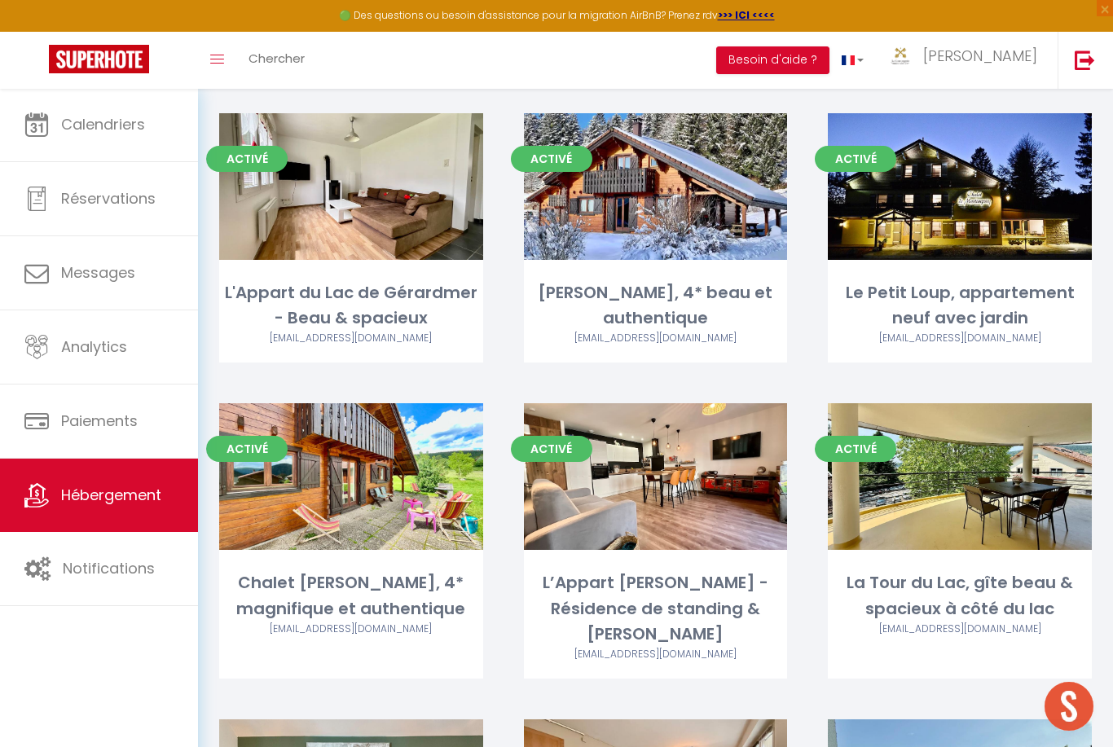
scroll to position [386, 0]
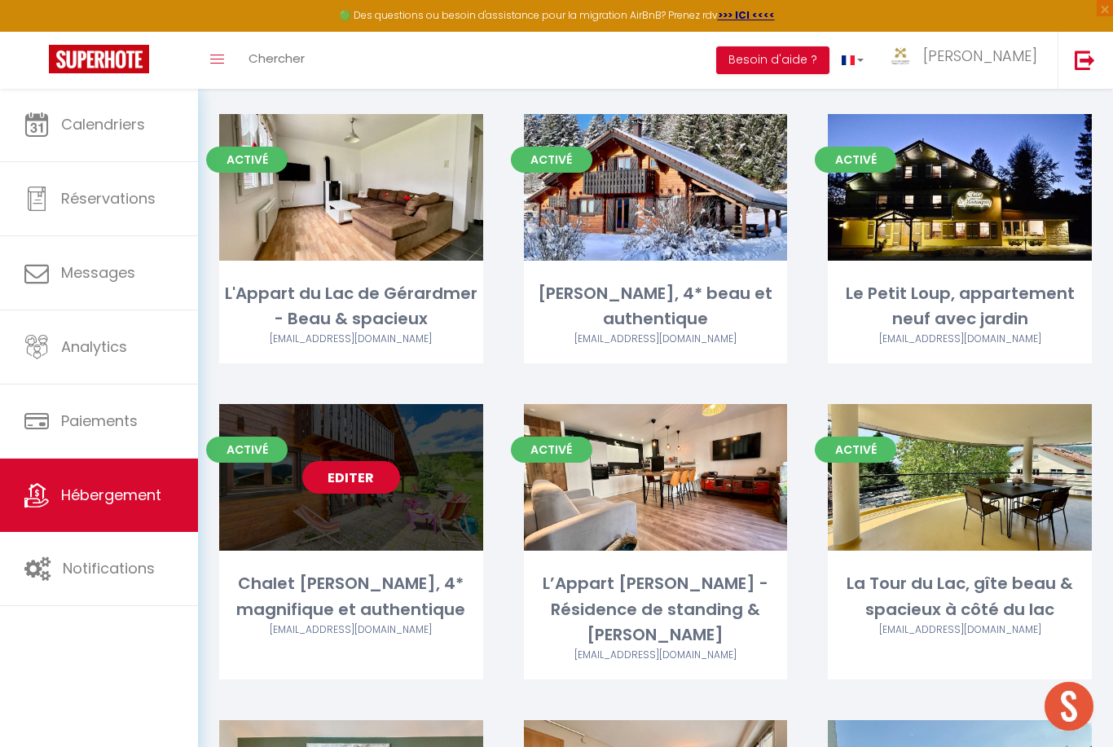
click at [350, 471] on link "Editer" at bounding box center [351, 477] width 98 height 33
click at [346, 471] on link "Editer" at bounding box center [351, 477] width 98 height 33
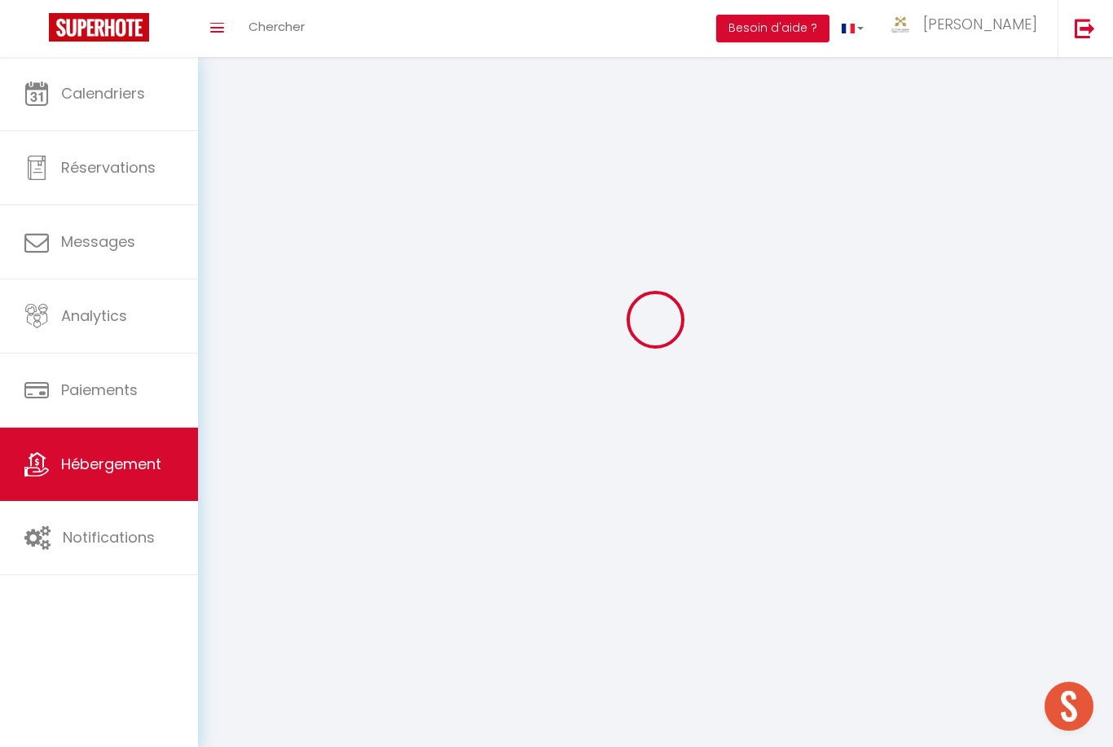
scroll to position [52, 0]
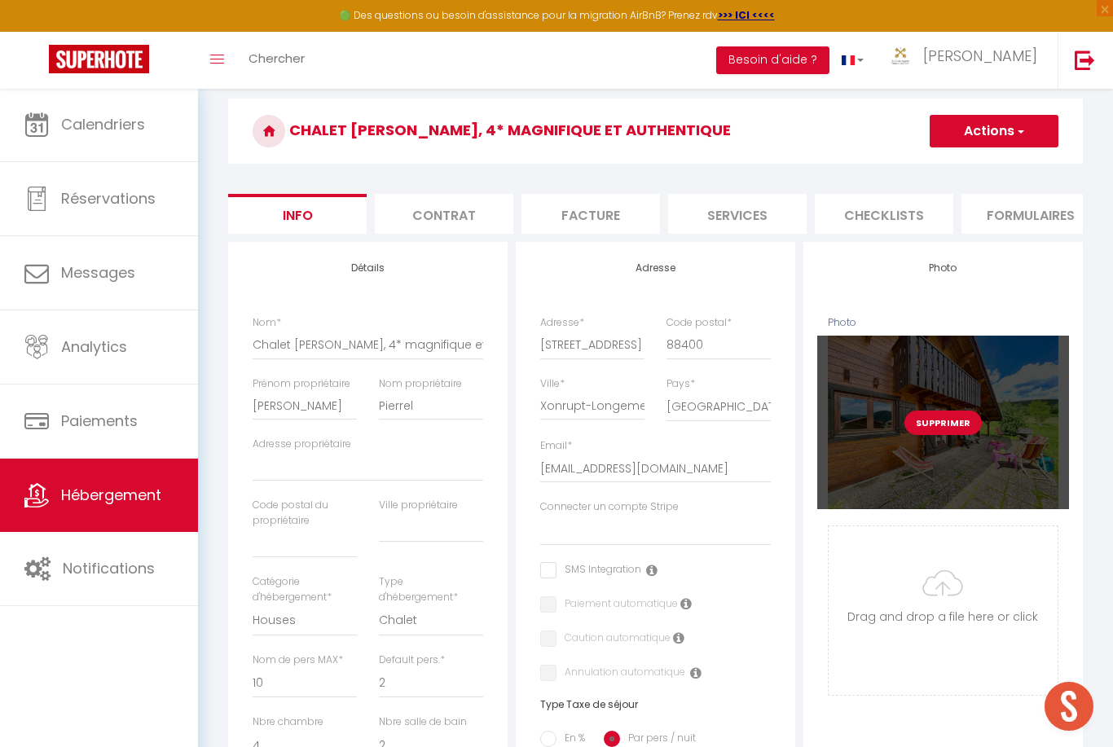
click at [956, 422] on button "Supprimer" at bounding box center [943, 423] width 77 height 24
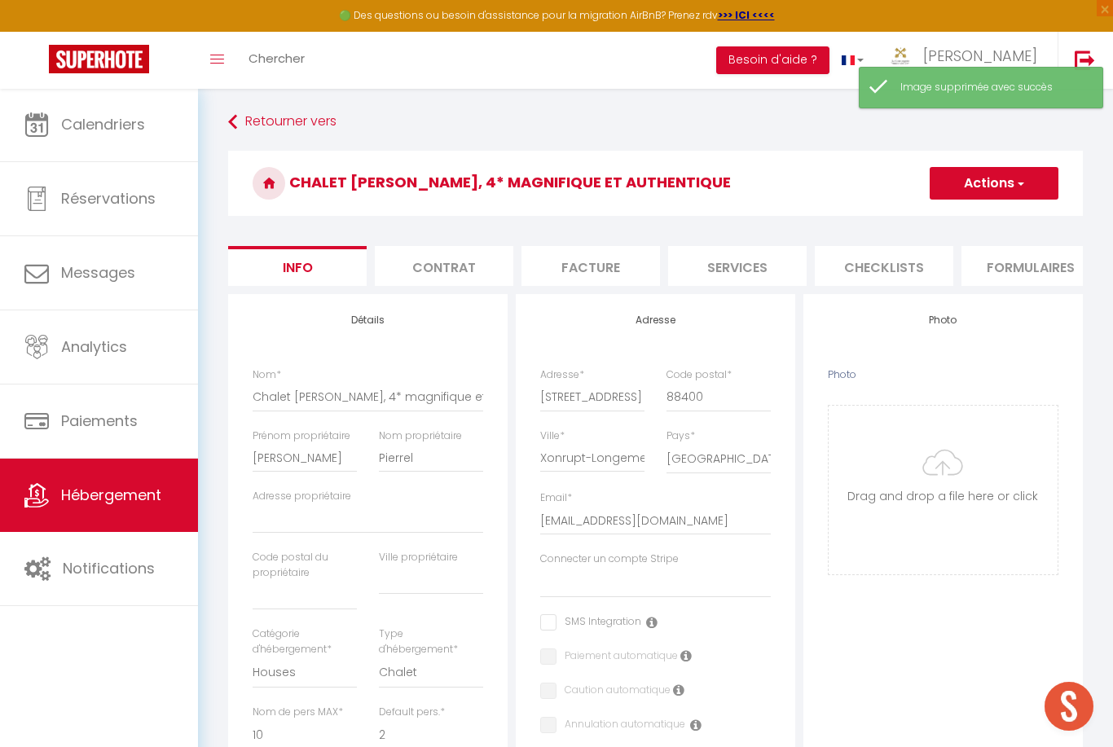
select select "houses"
select select "chalet"
select select "10"
select select "2"
select select "4"
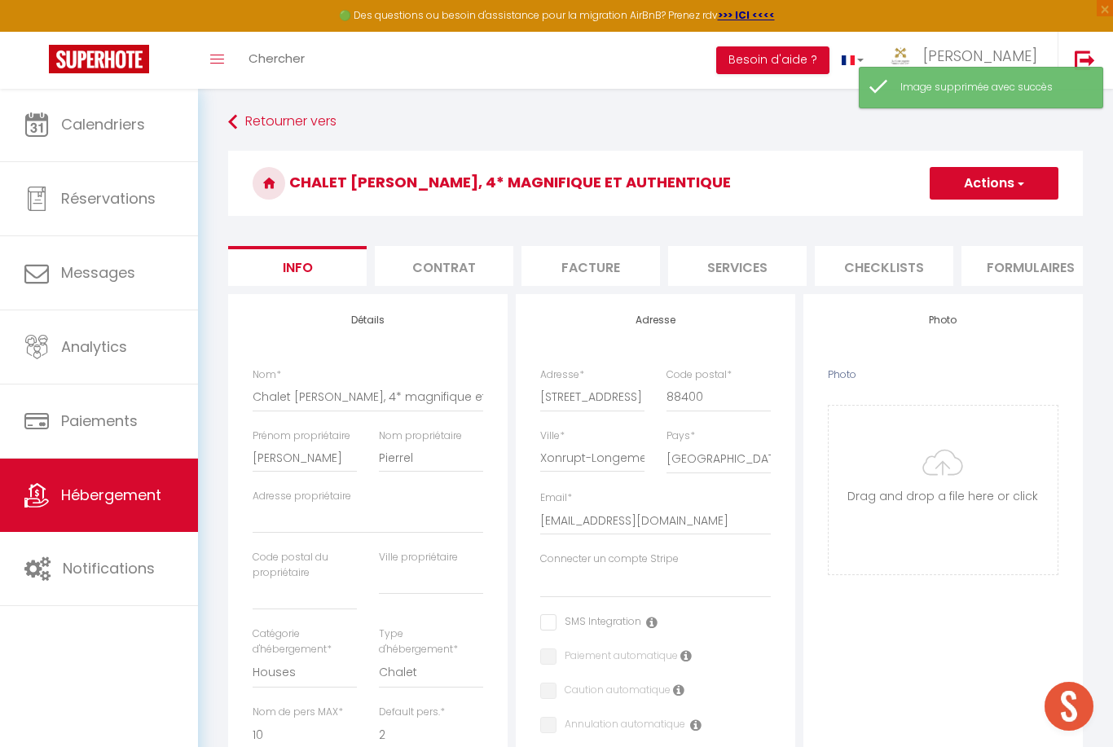
select select "2"
select select "17:00"
select select "20:00"
select select "10:00"
select select "30"
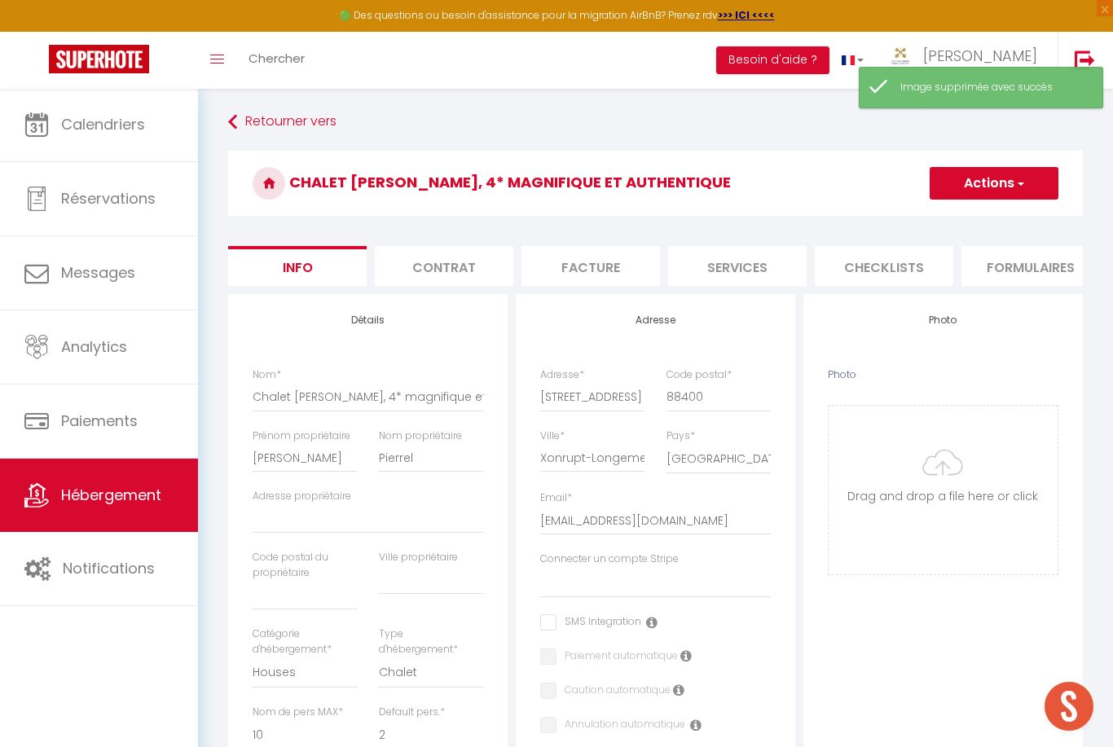
select select "120"
select select "28"
click at [954, 406] on input "Photo" at bounding box center [943, 490] width 229 height 169
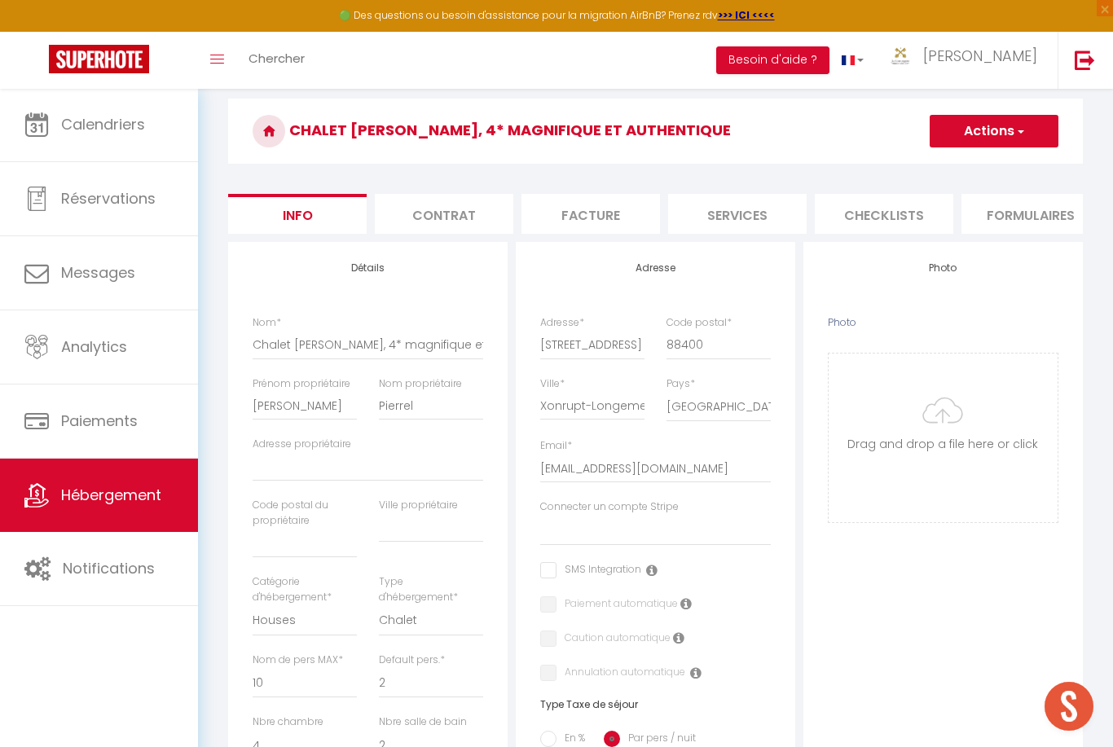
type input "C:\fakepath\IMG_2344.jpeg"
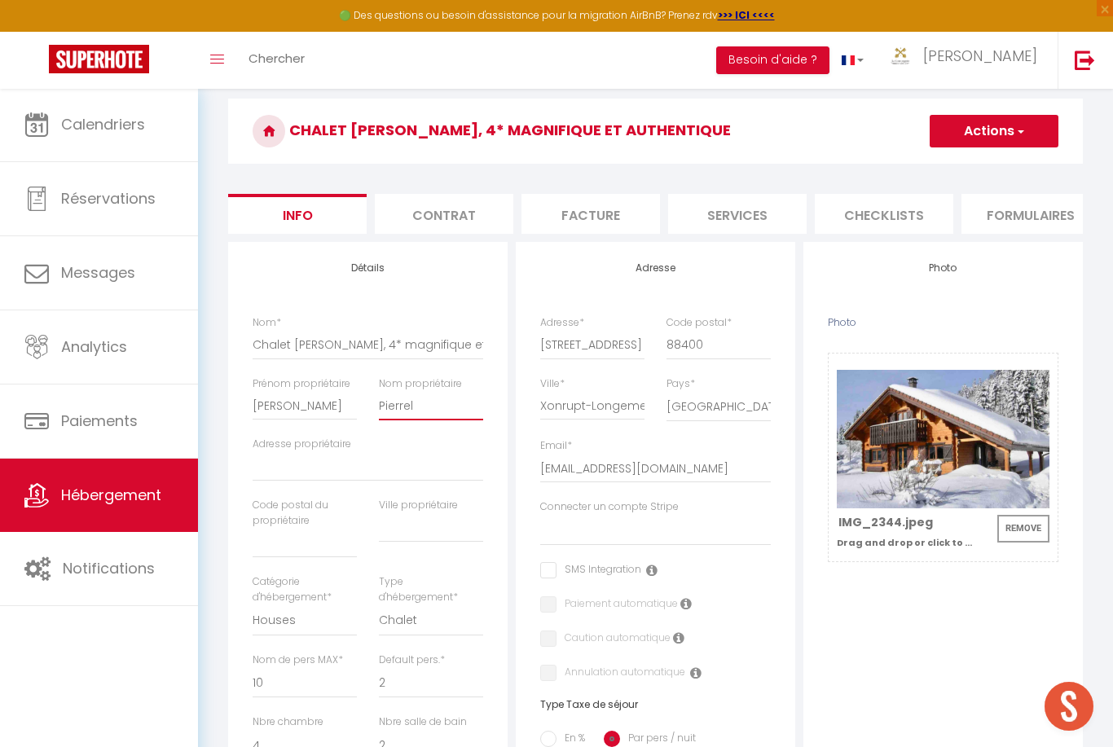
click at [443, 408] on input "Pierrel" at bounding box center [431, 405] width 104 height 29
click input "Enregistrer" at bounding box center [0, 0] width 0 height 0
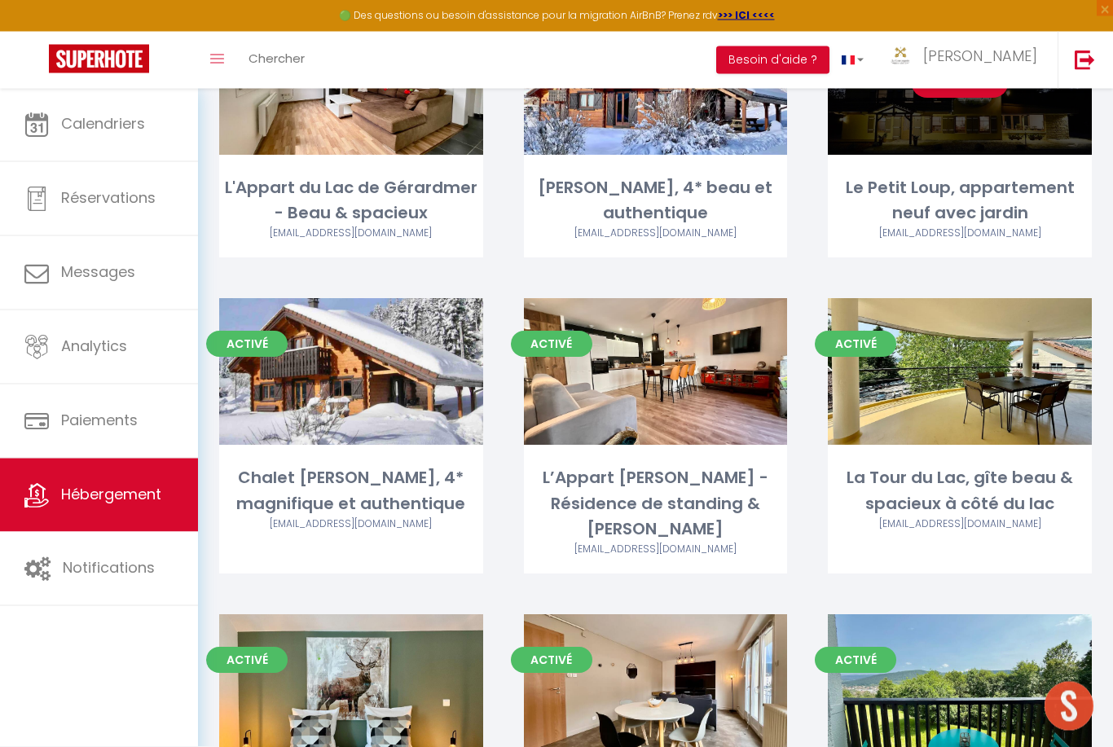
scroll to position [491, 0]
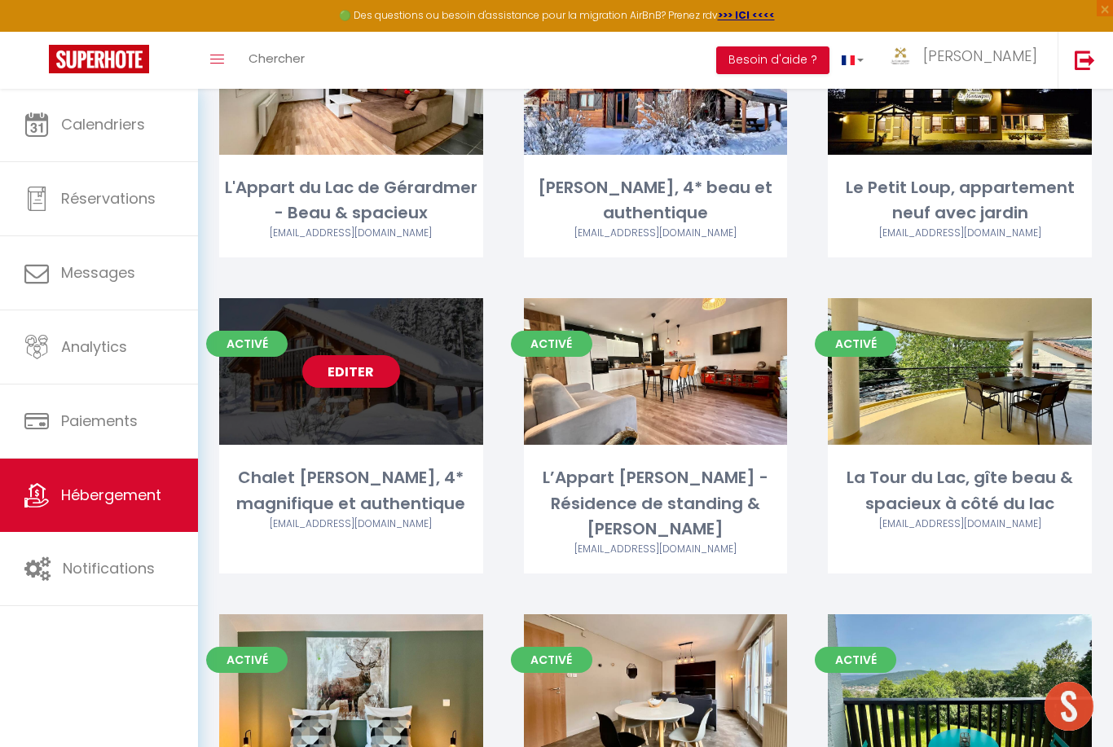
click at [354, 369] on link "Editer" at bounding box center [351, 371] width 98 height 33
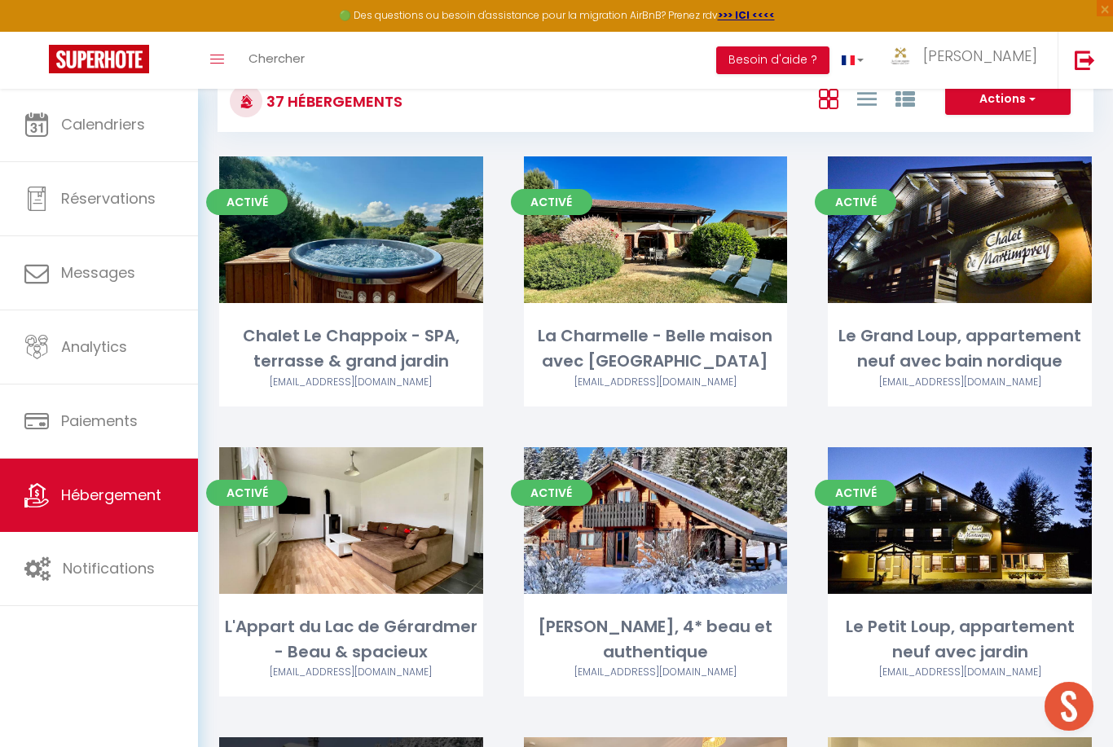
select select "3"
select select "2"
select select "1"
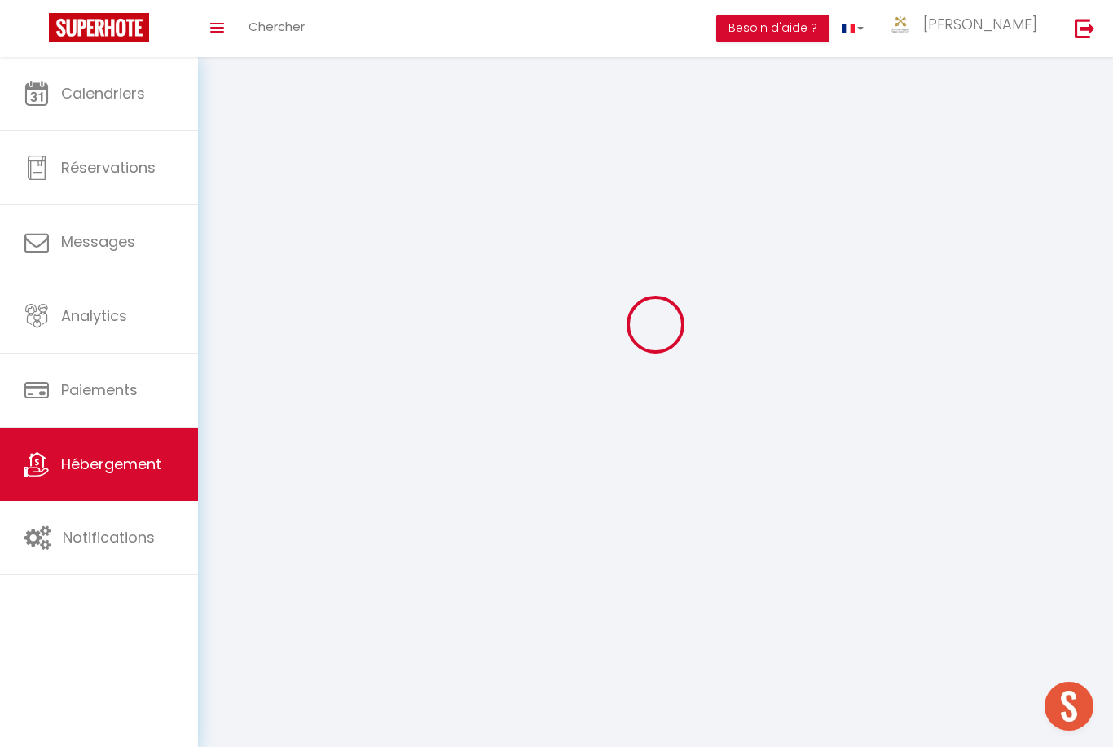
select select
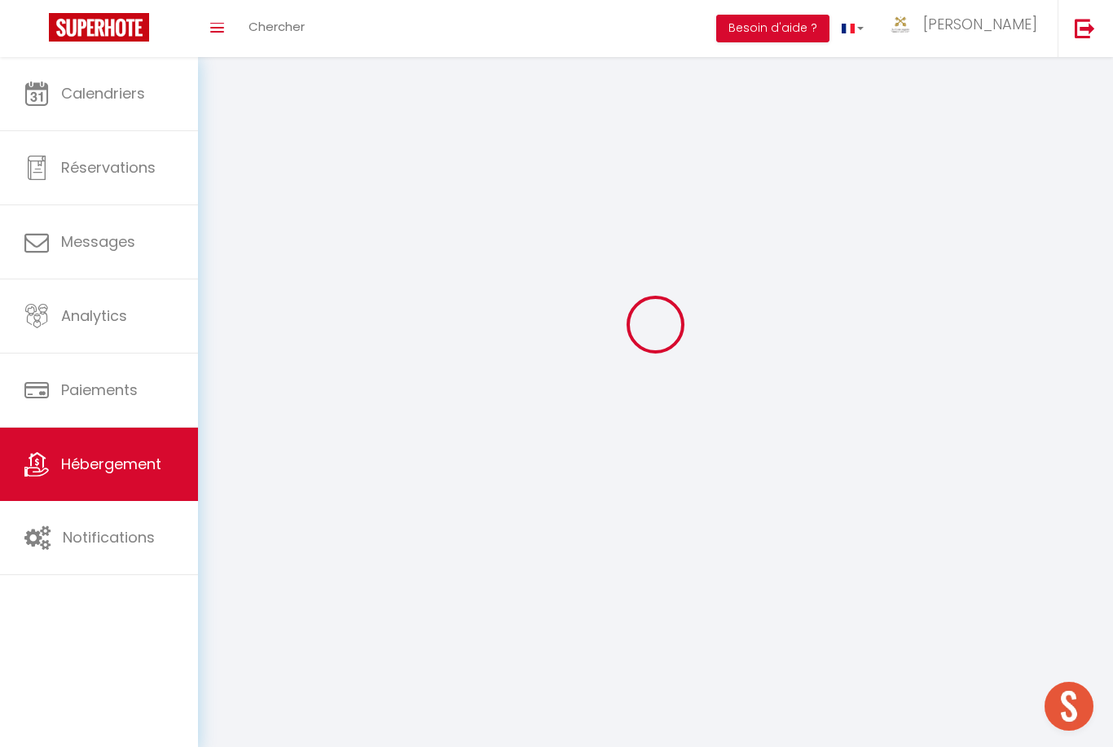
select select
checkbox input "false"
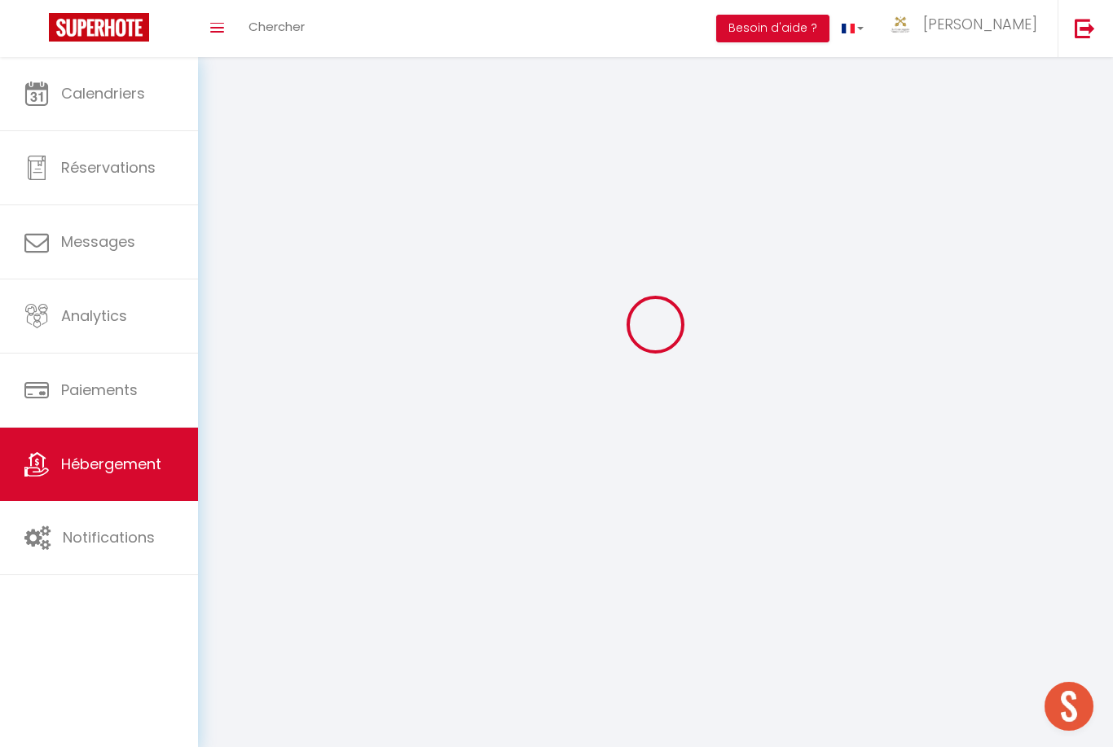
checkbox input "false"
select select
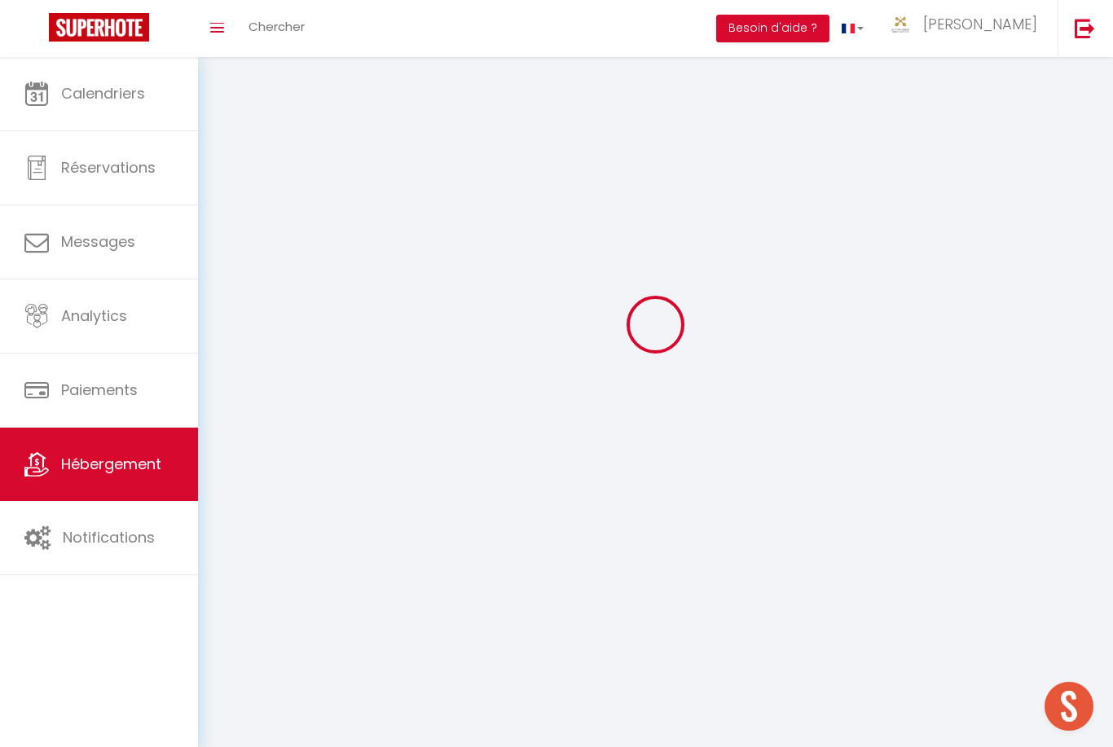
select select
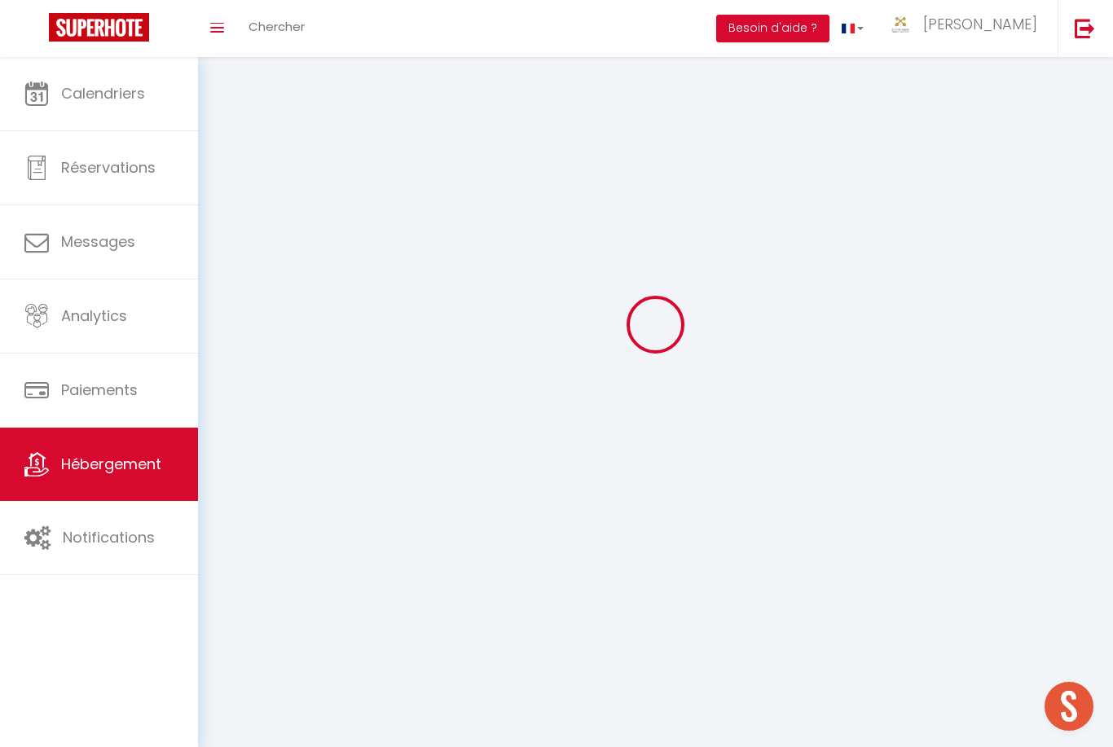
checkbox input "false"
select select
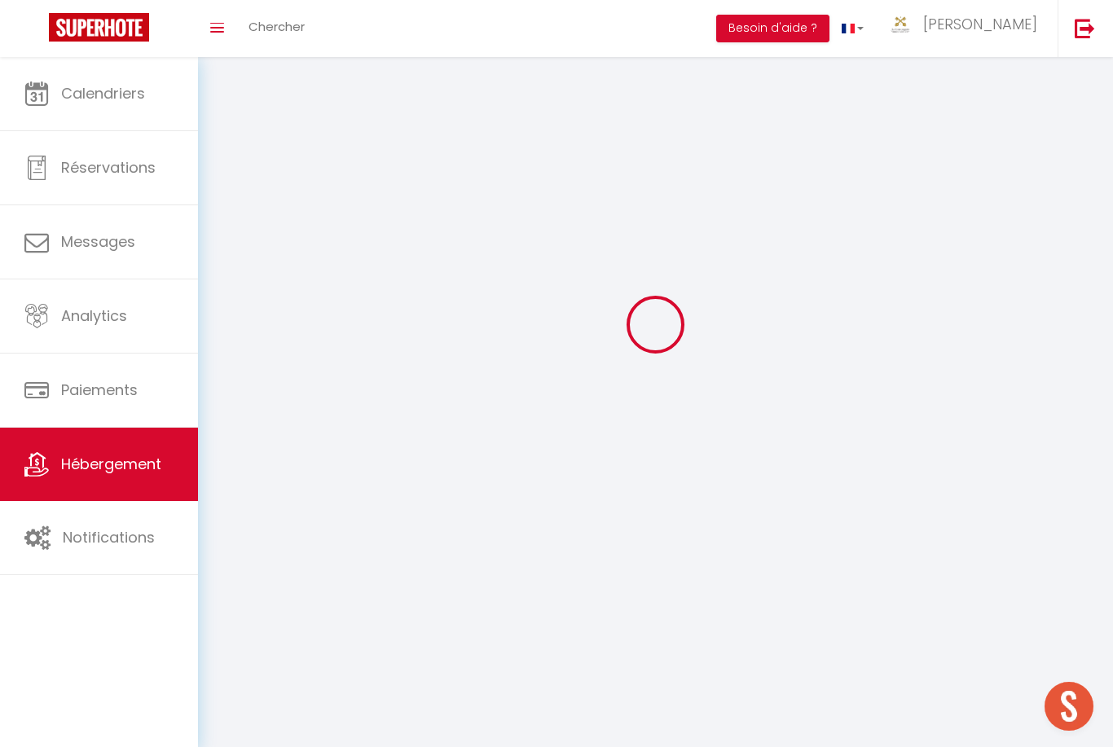
select select
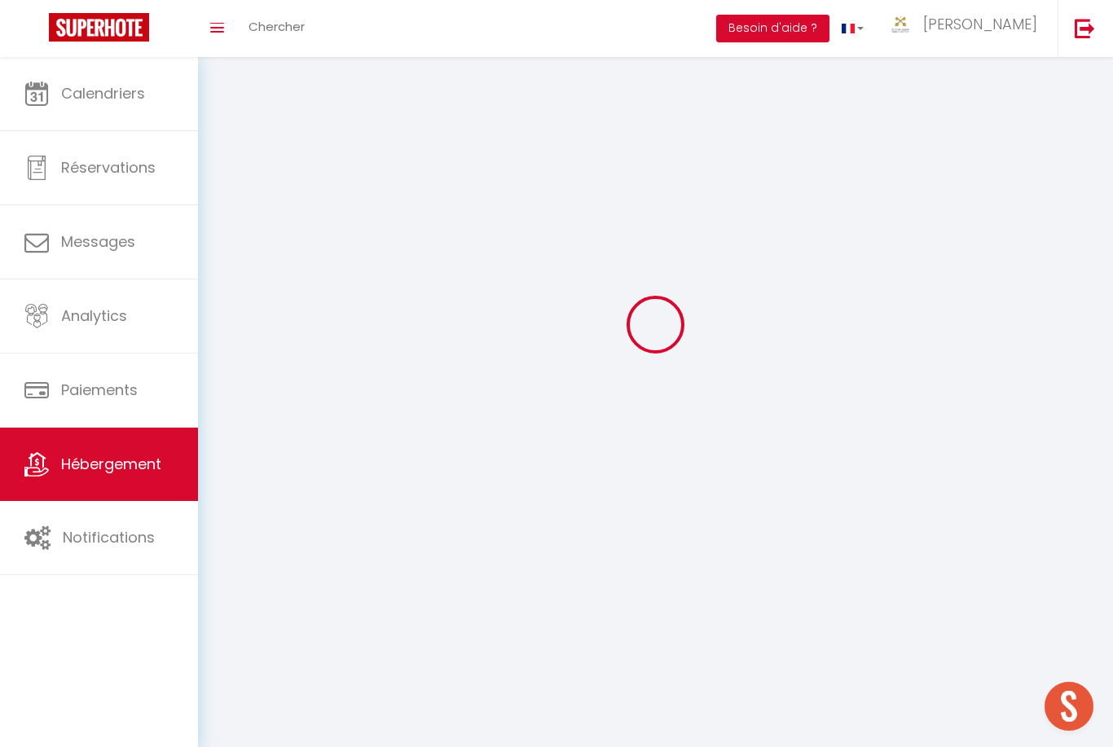
select select
checkbox input "false"
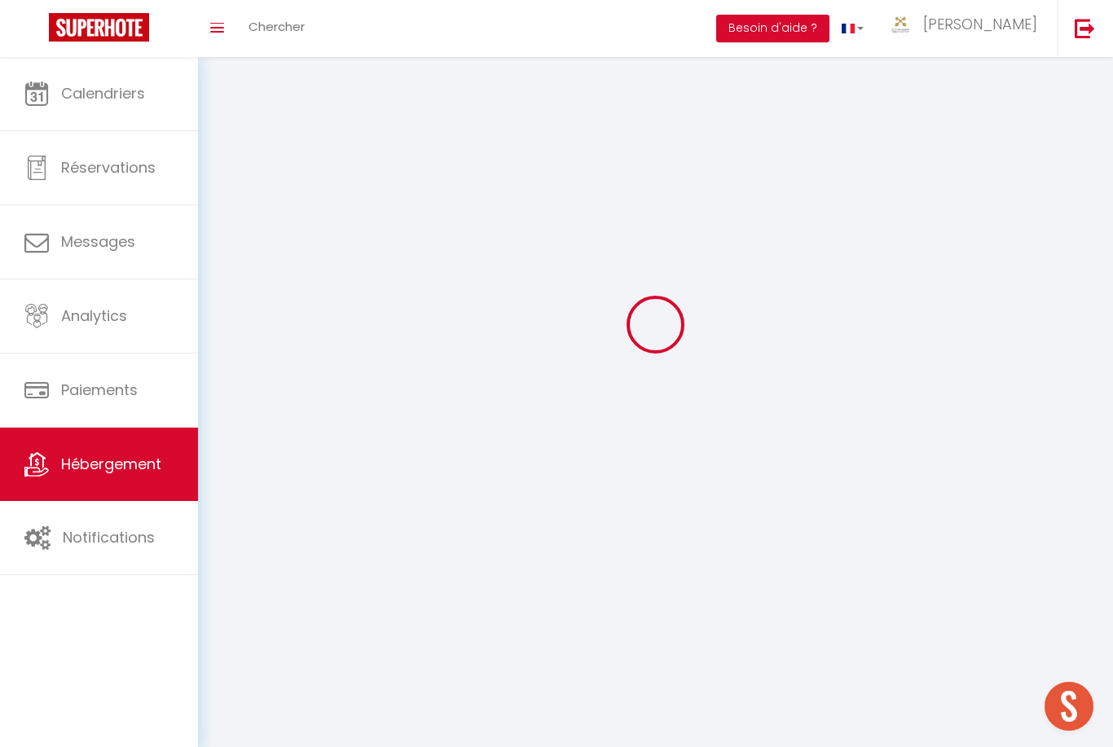
checkbox input "false"
select select
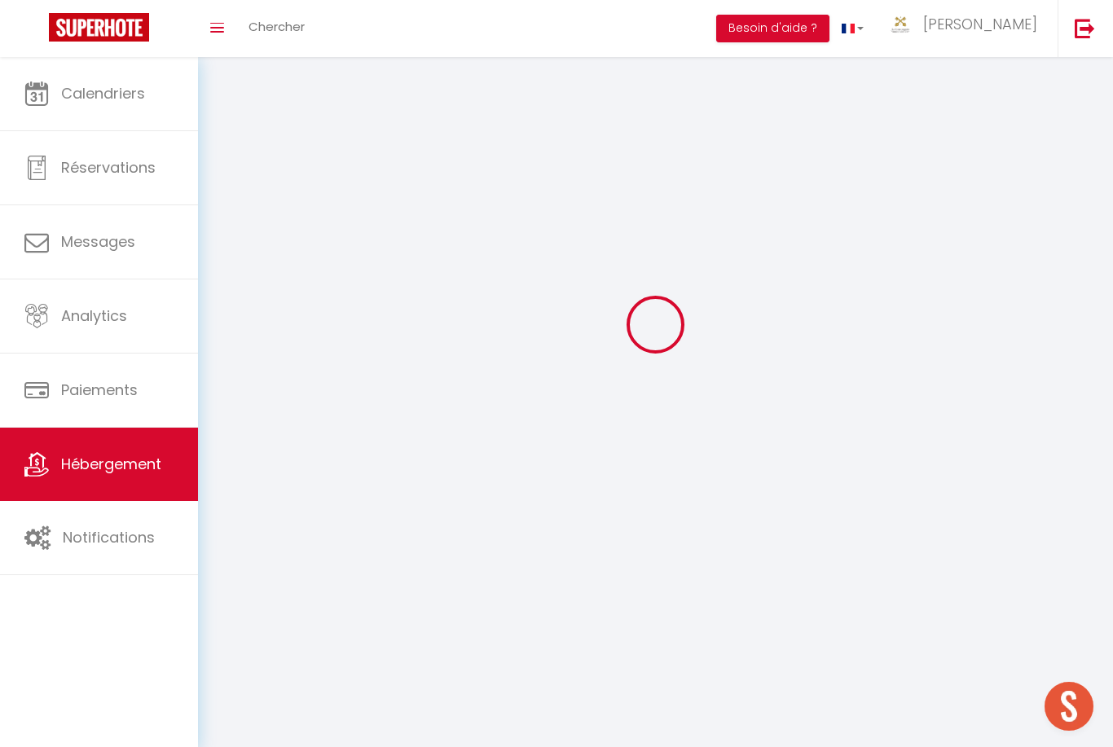
select select
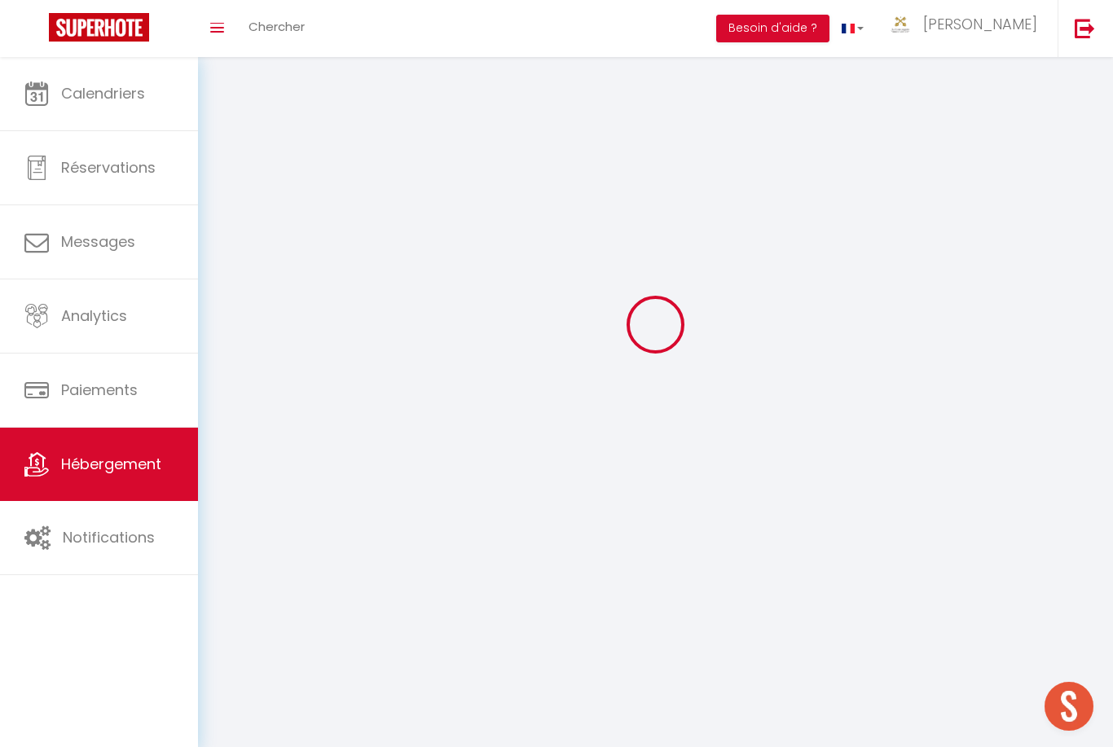
checkbox input "false"
select select
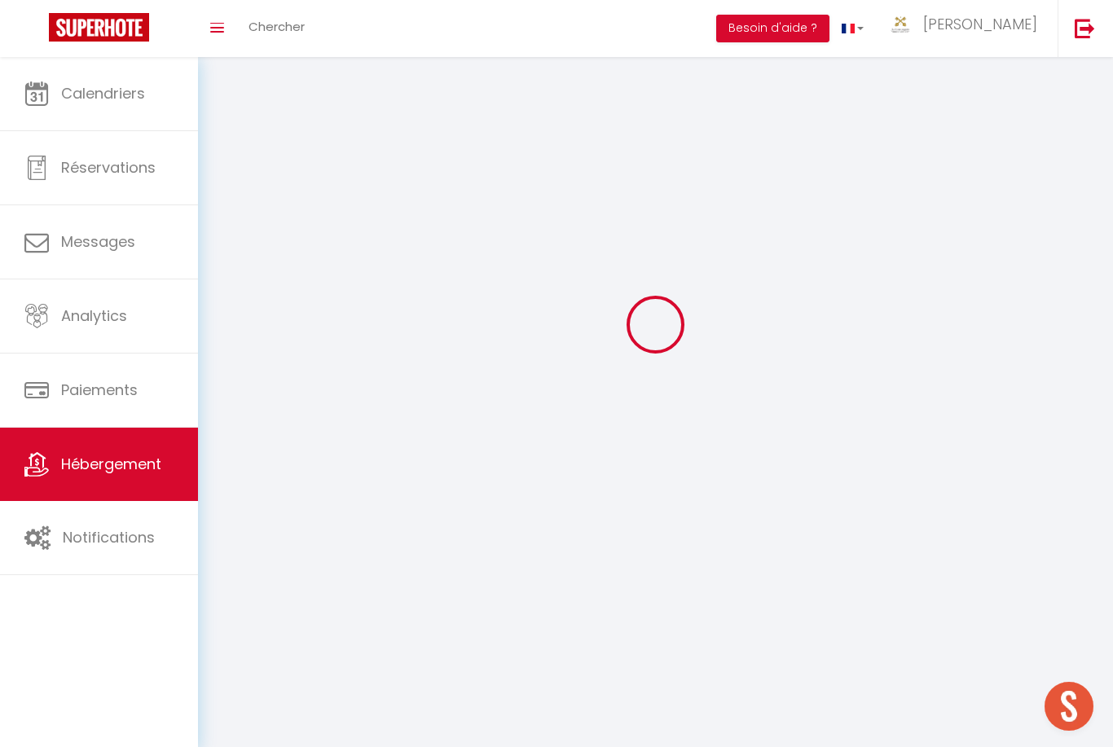
select select
select select "28"
select select
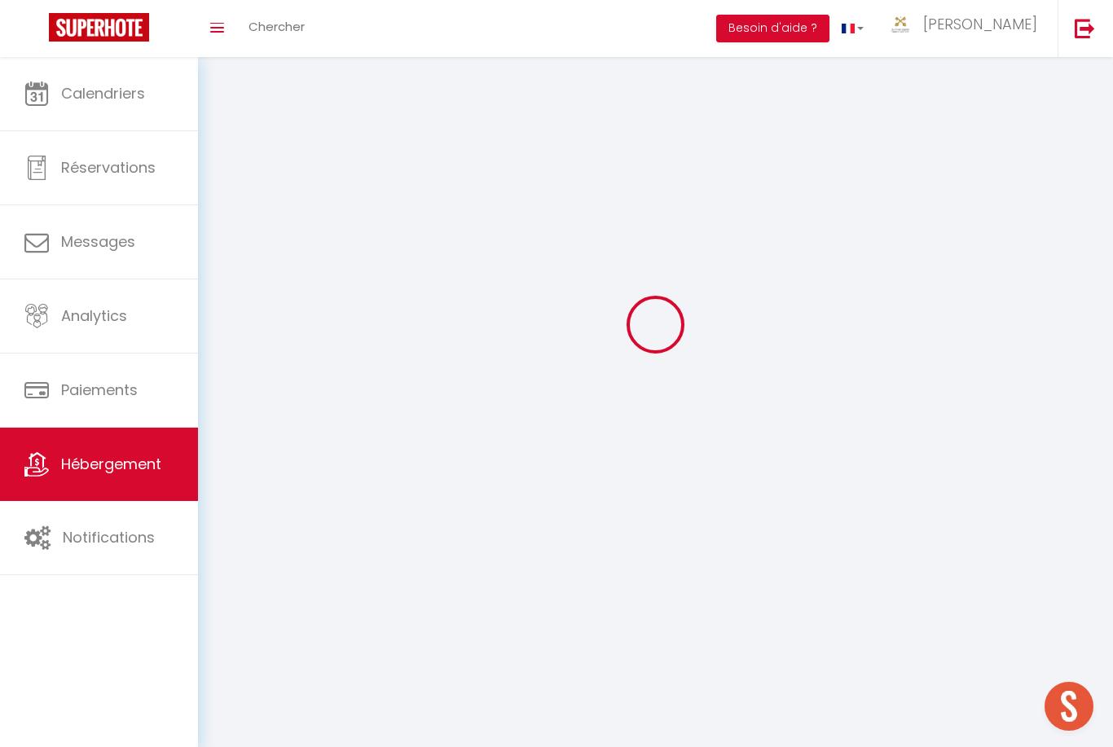
select select
checkbox input "false"
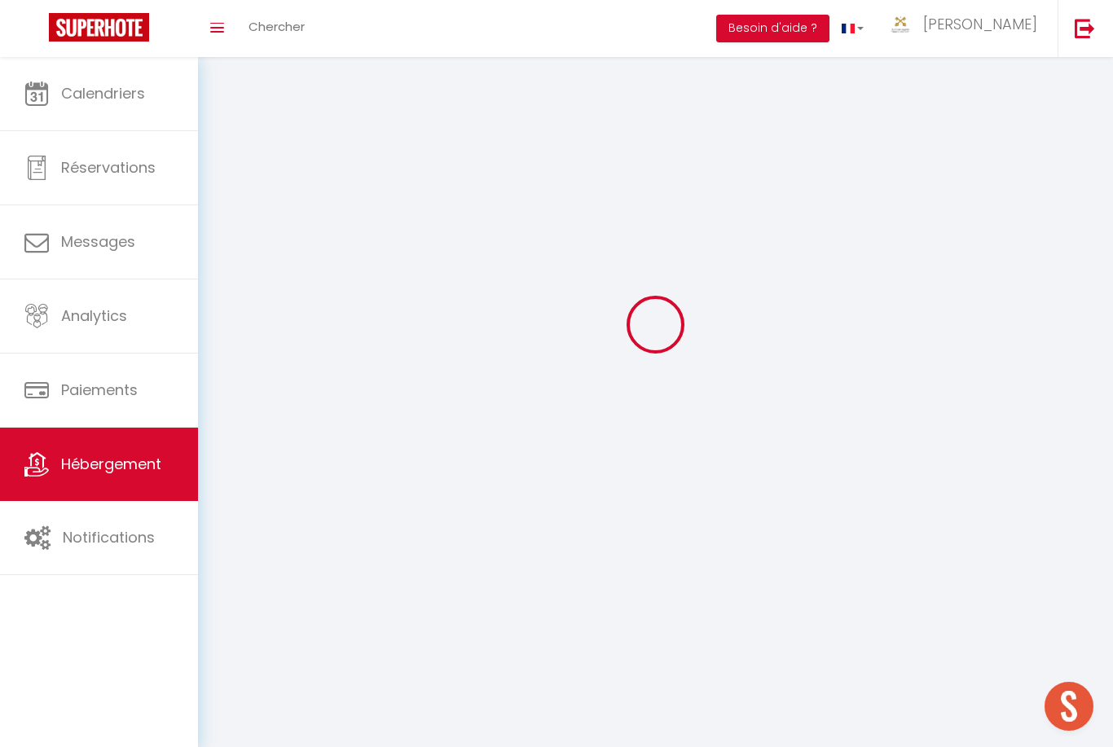
checkbox input "false"
select select
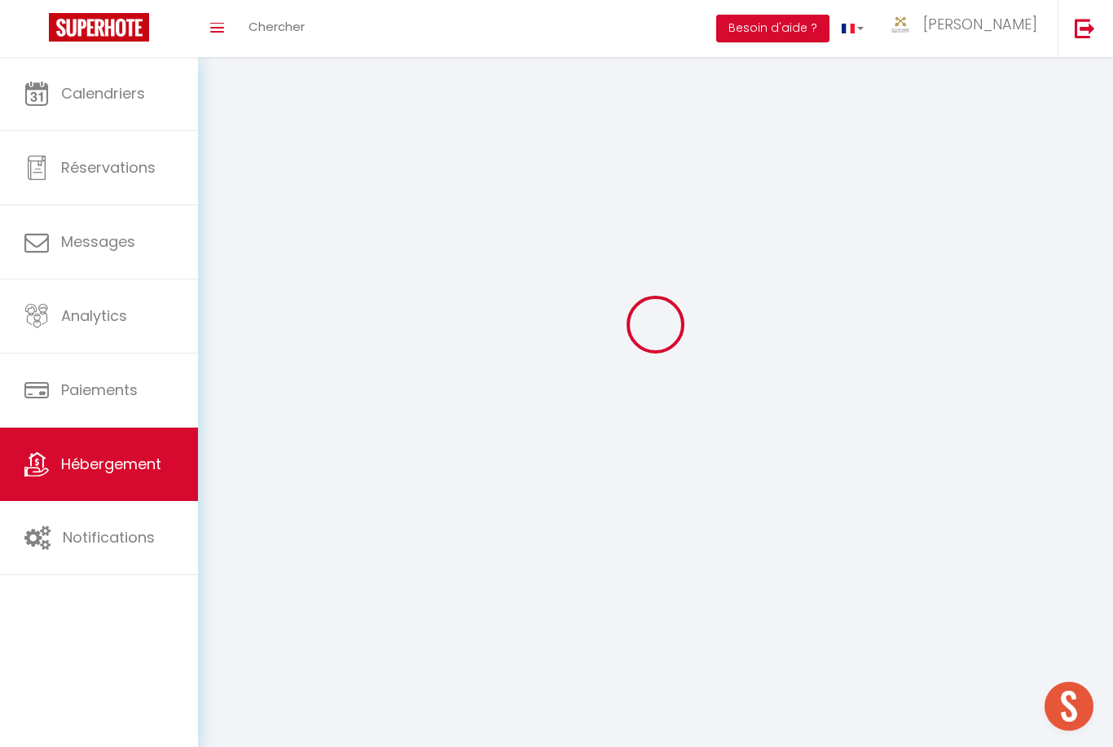
select select
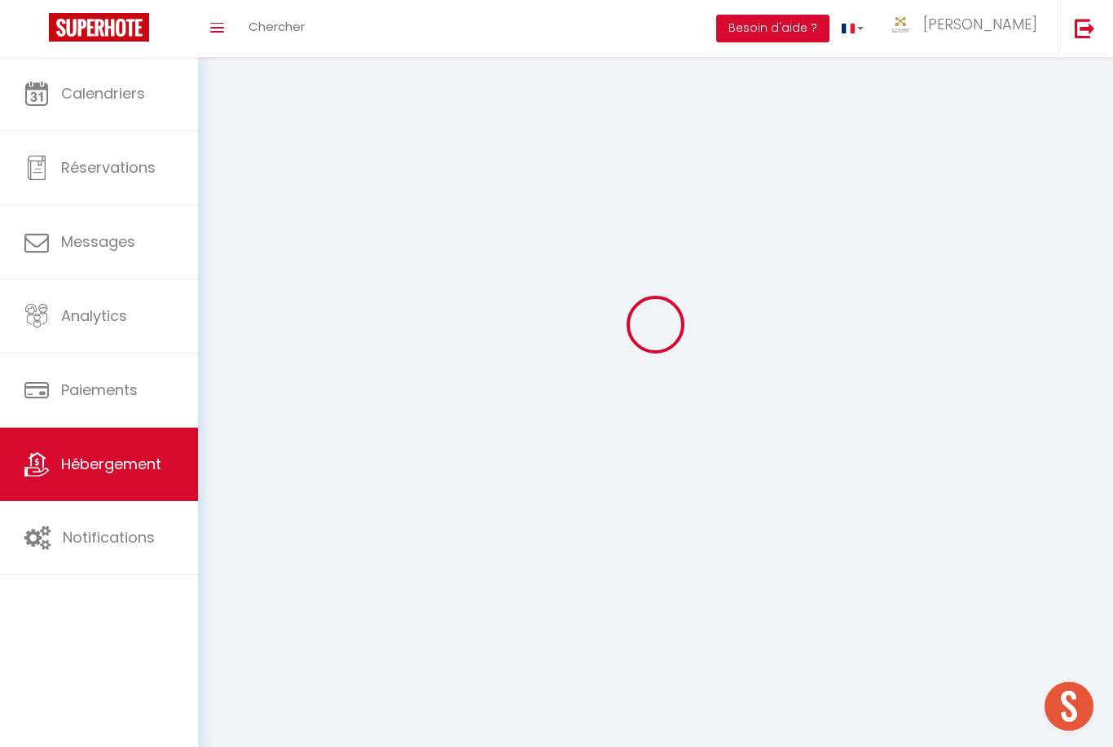
checkbox input "false"
select select
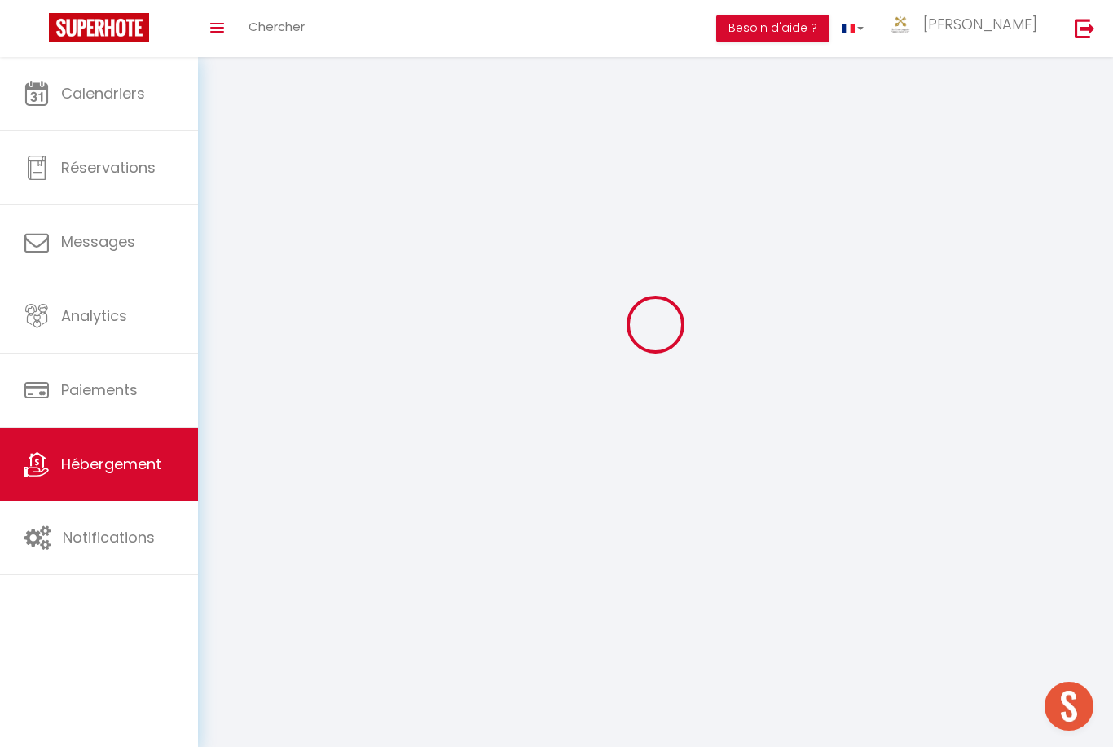
select select
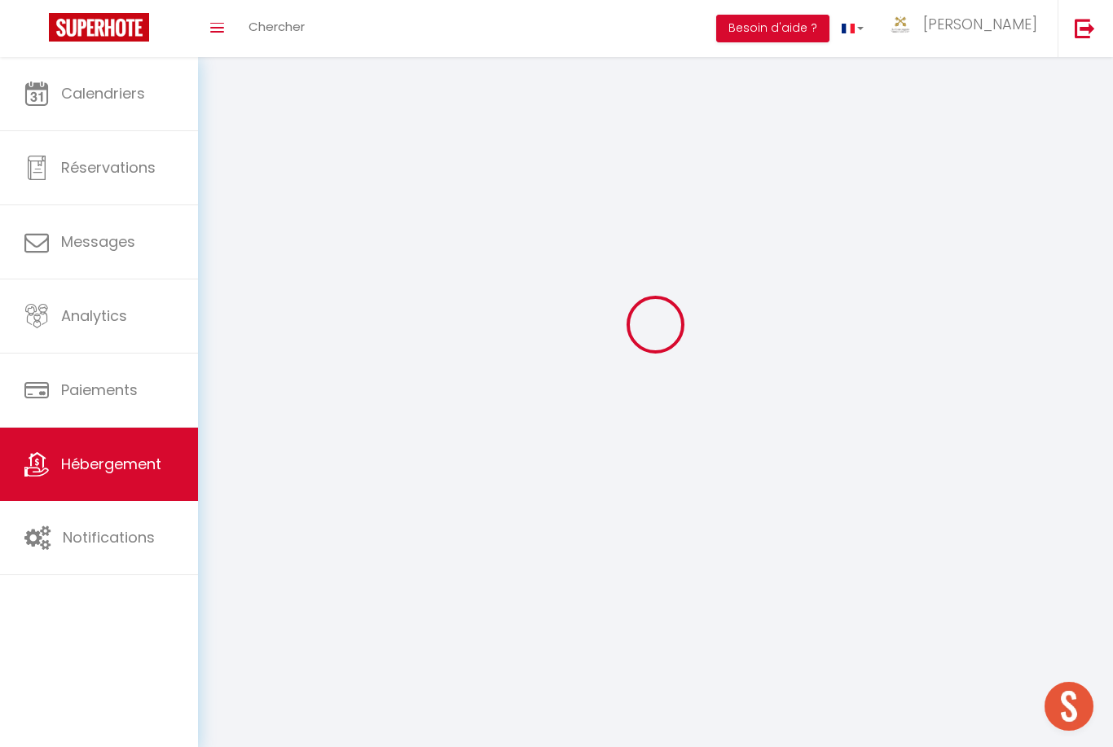
select select
checkbox input "false"
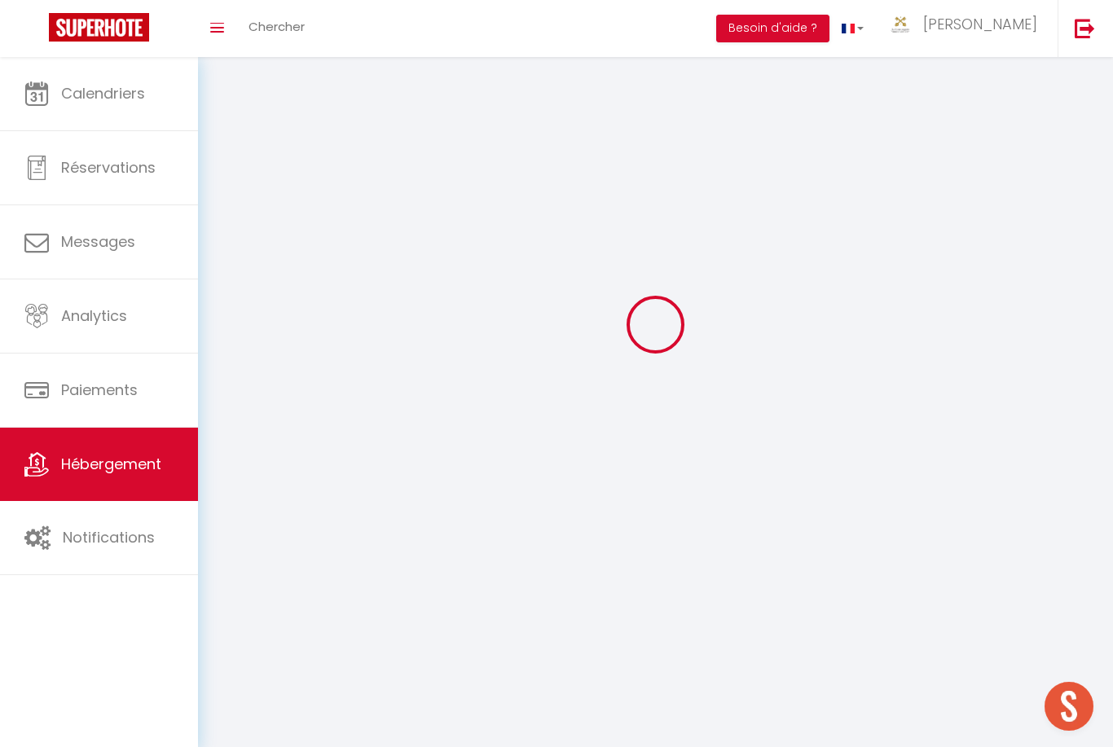
checkbox input "false"
select select
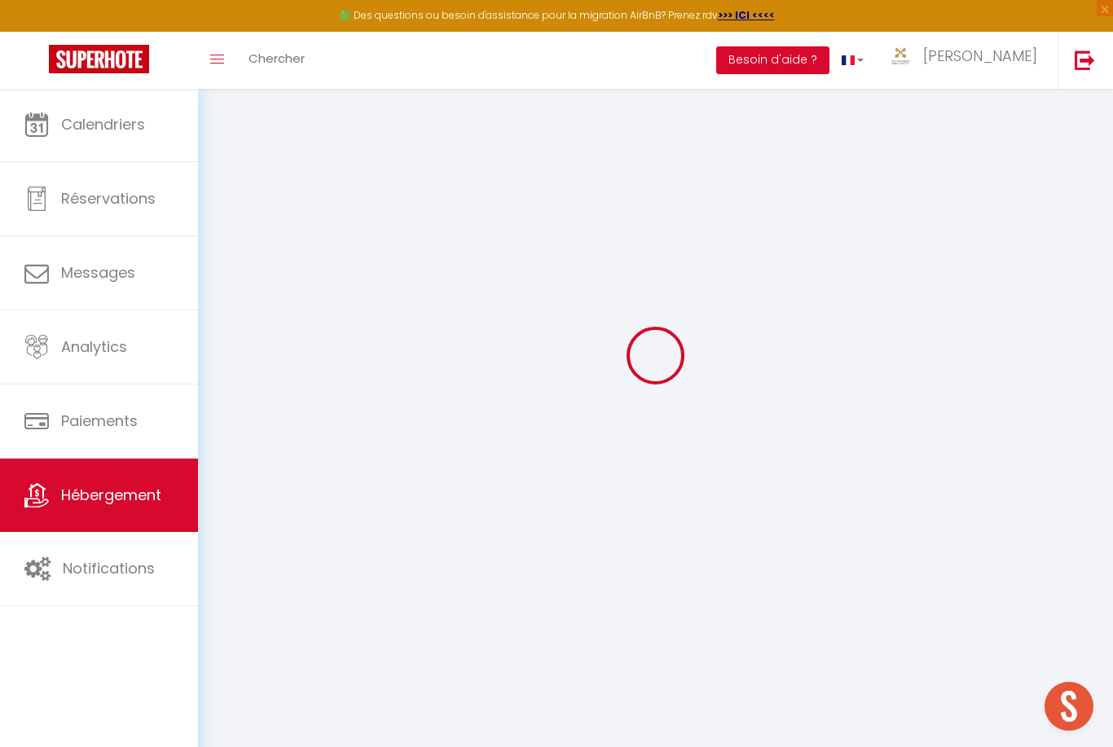
select select
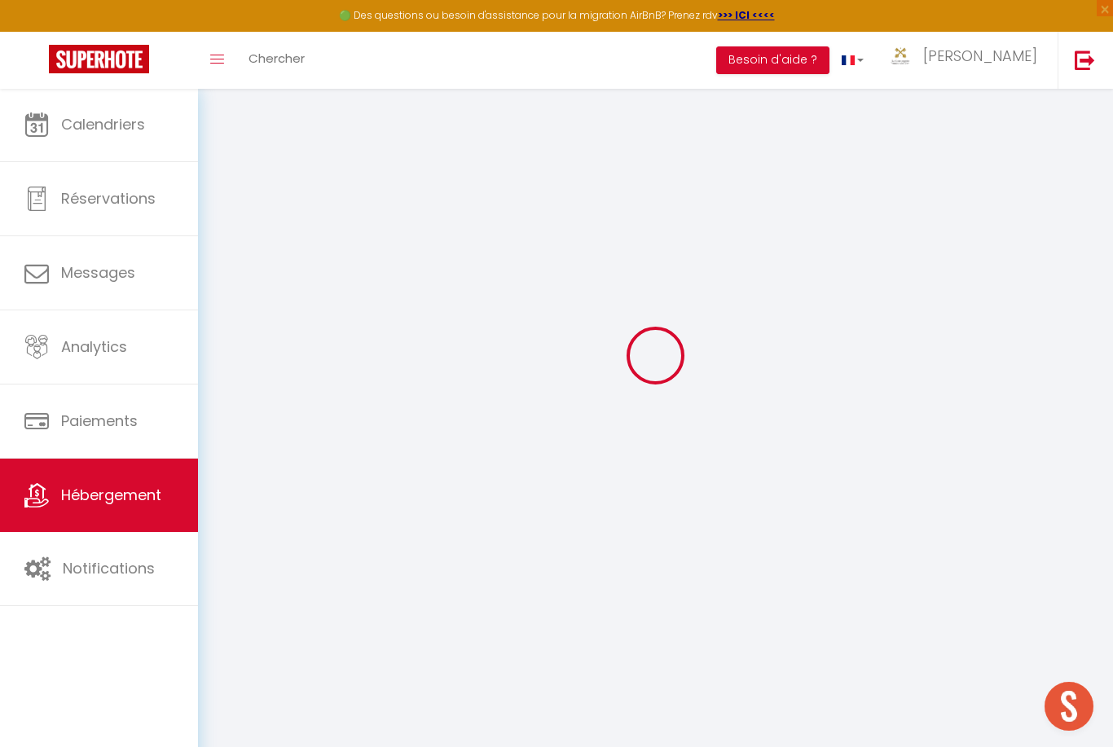
select select
checkbox input "false"
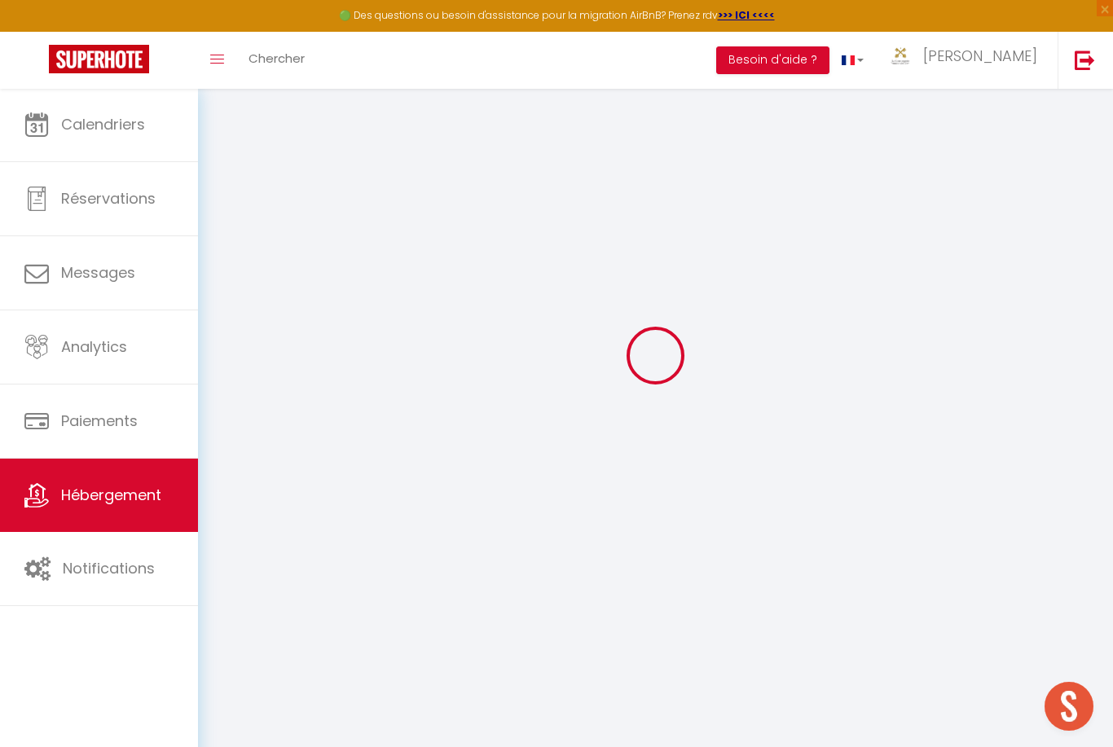
select select
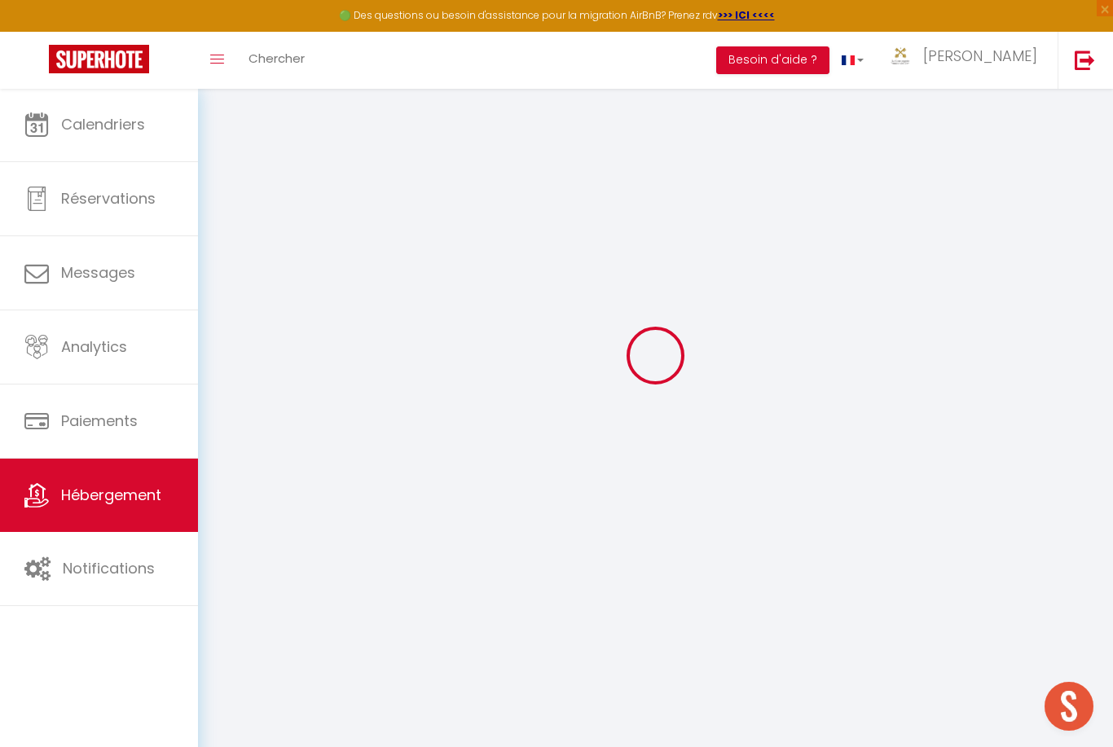
select select
checkbox input "false"
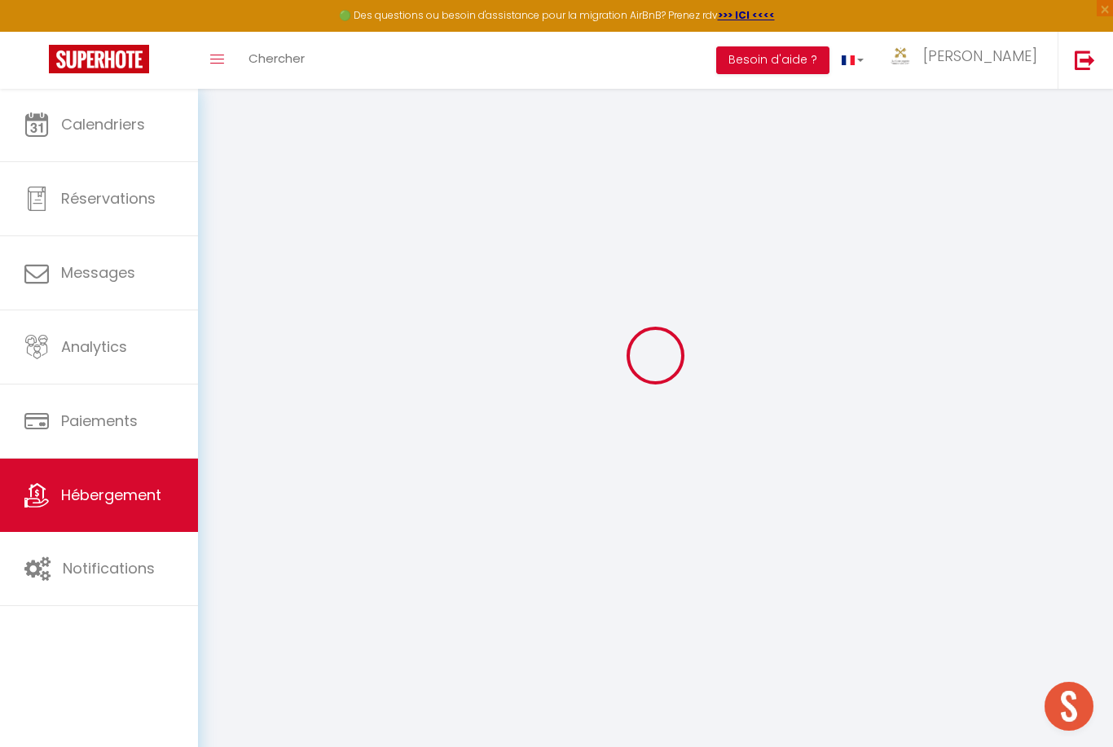
checkbox input "false"
select select
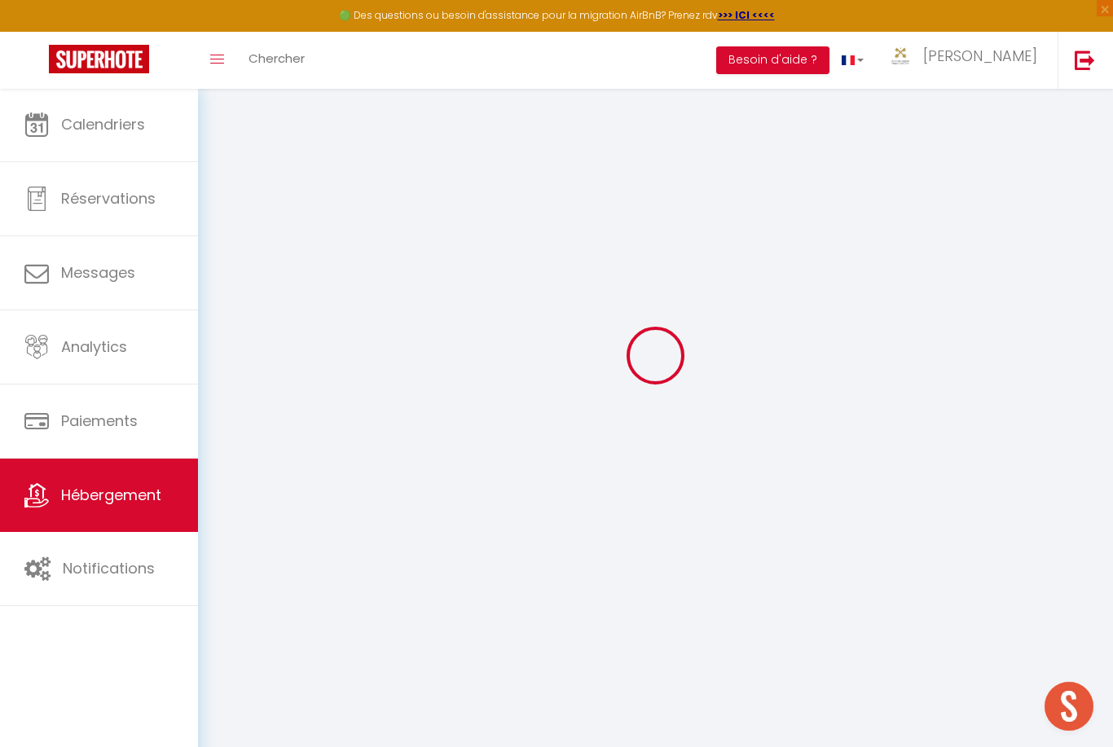
select select
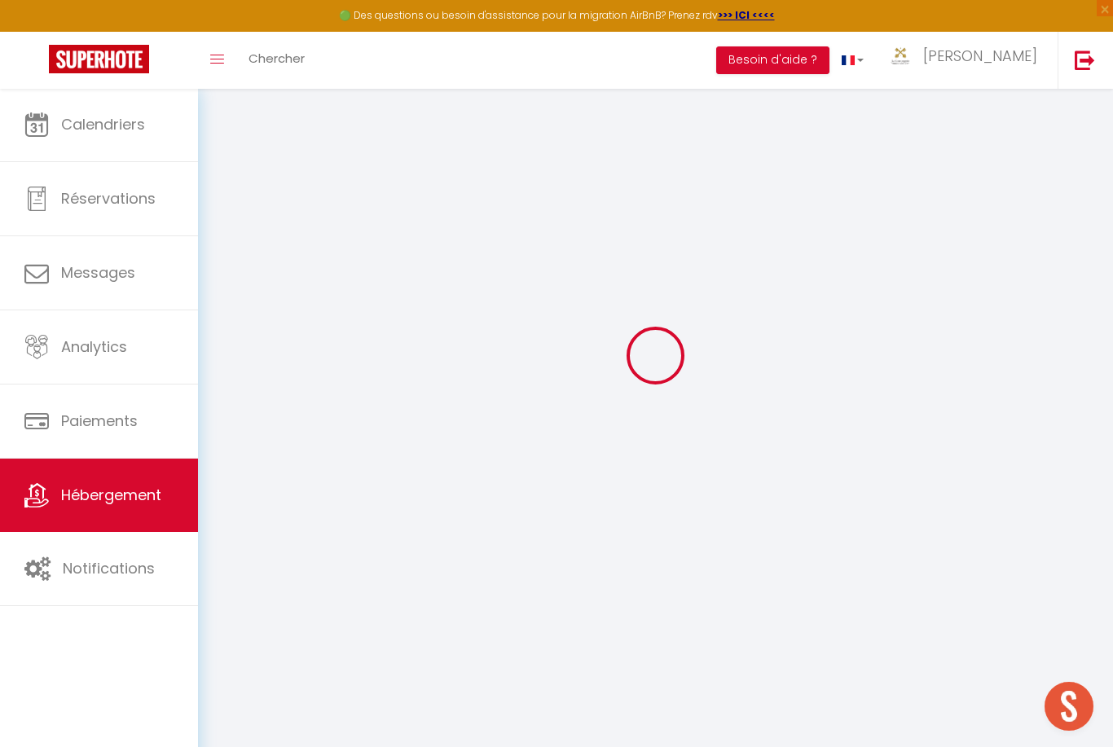
checkbox input "false"
select select
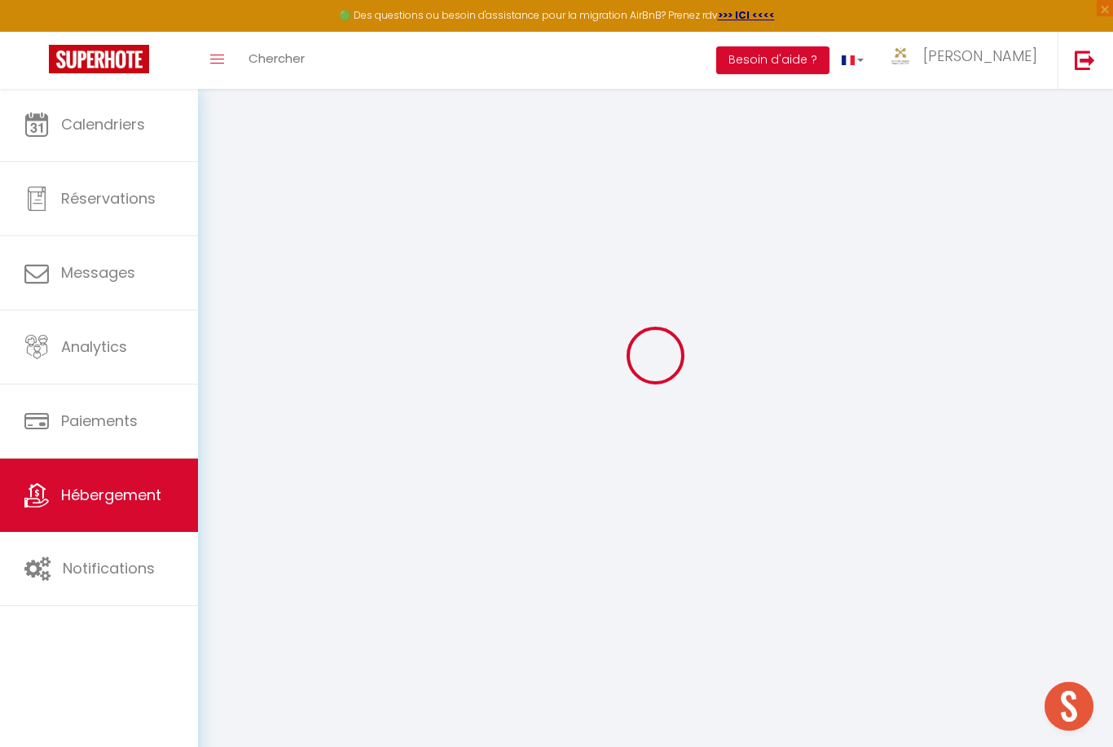
select select
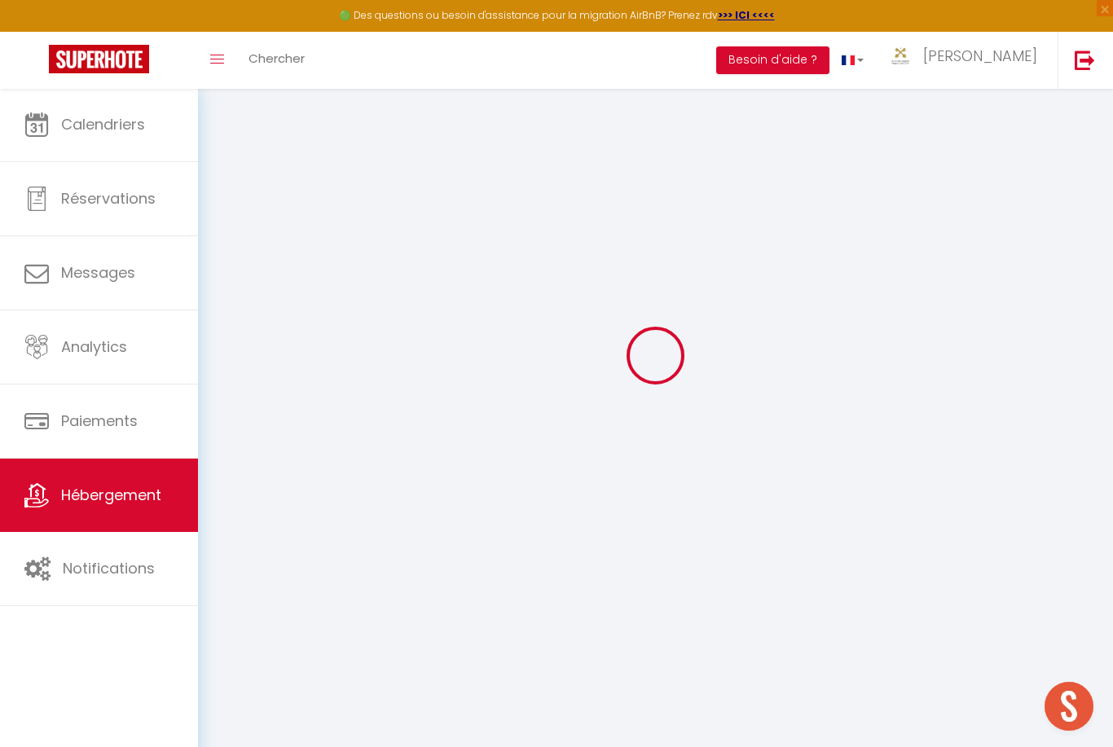
select select
checkbox input "false"
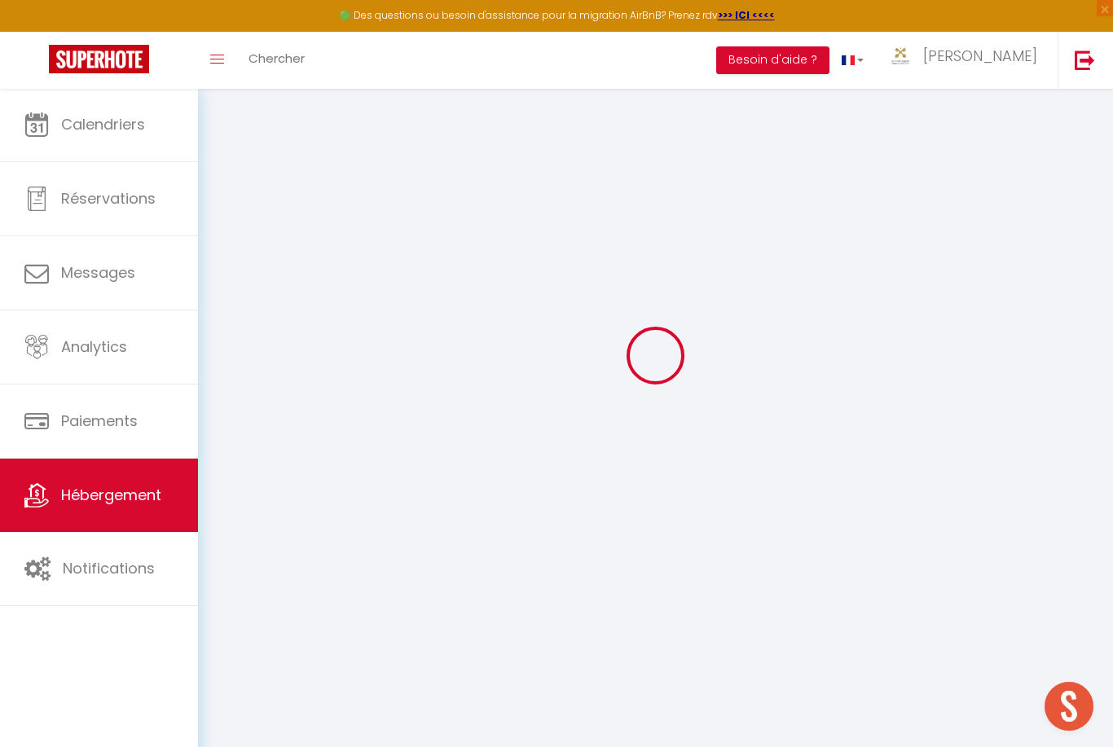
checkbox input "false"
select select
type input "Chalet [PERSON_NAME], 4* magnifique et authentique"
type input "[PERSON_NAME]"
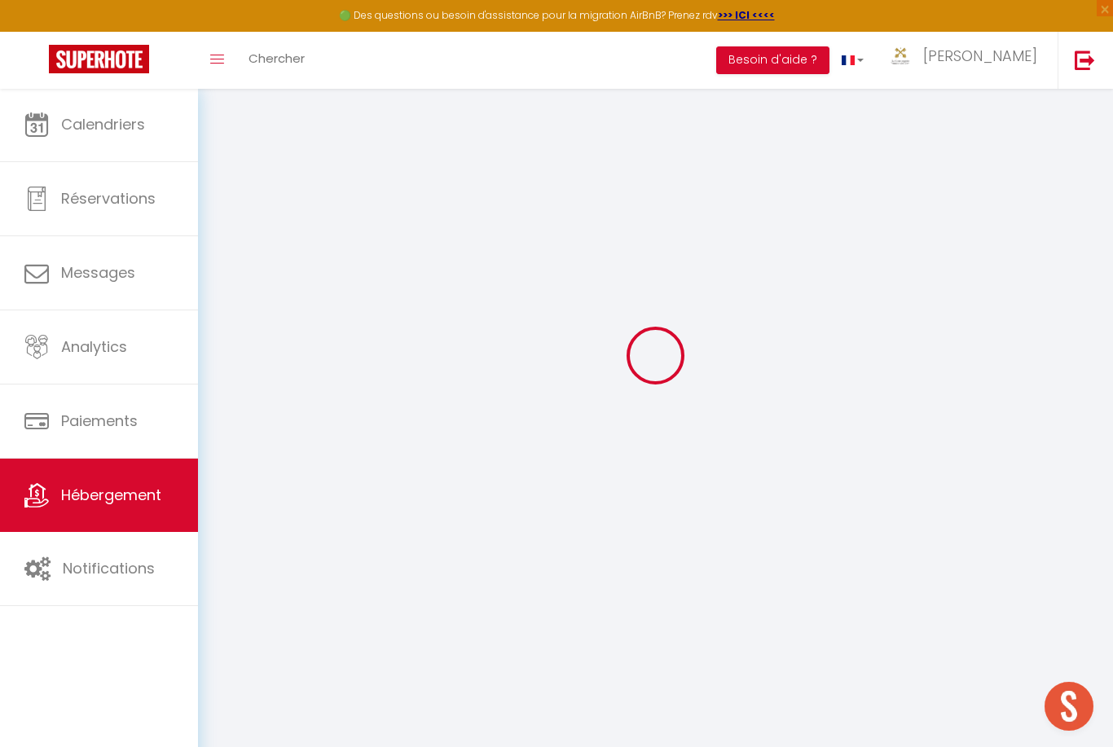
type input "Pierrel"
select select "houses"
select select "10"
select select "4"
select select "2"
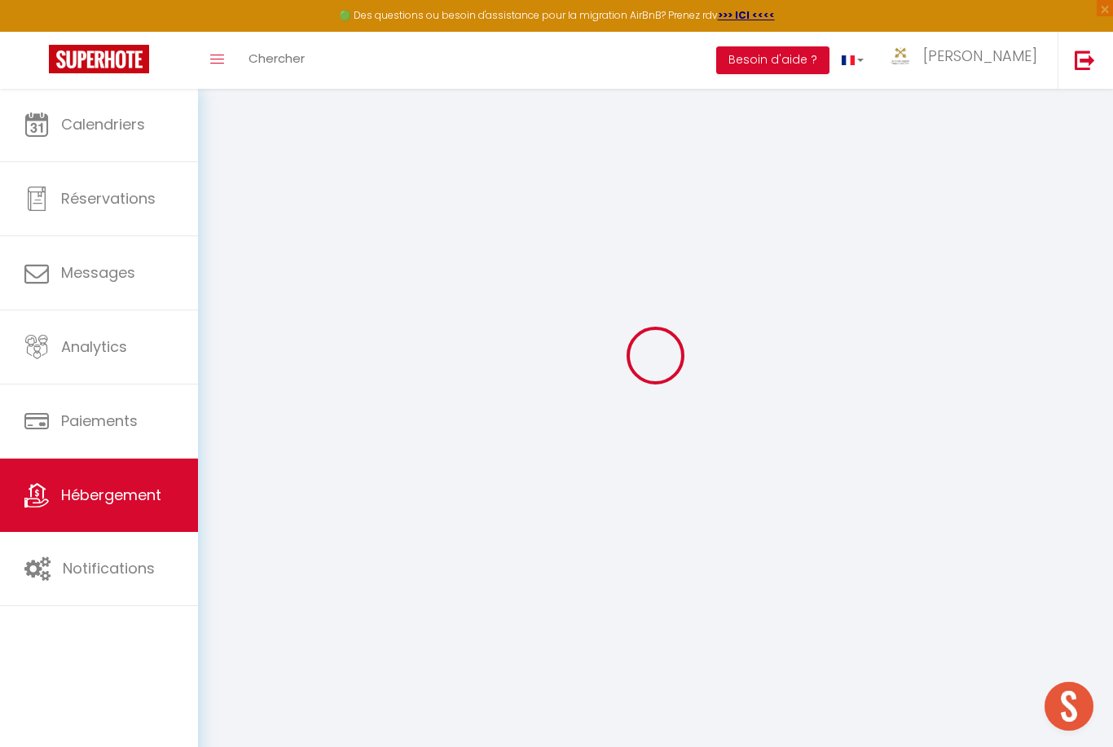
type input "200"
type input "180"
type input "2.00"
type input "1000"
select select
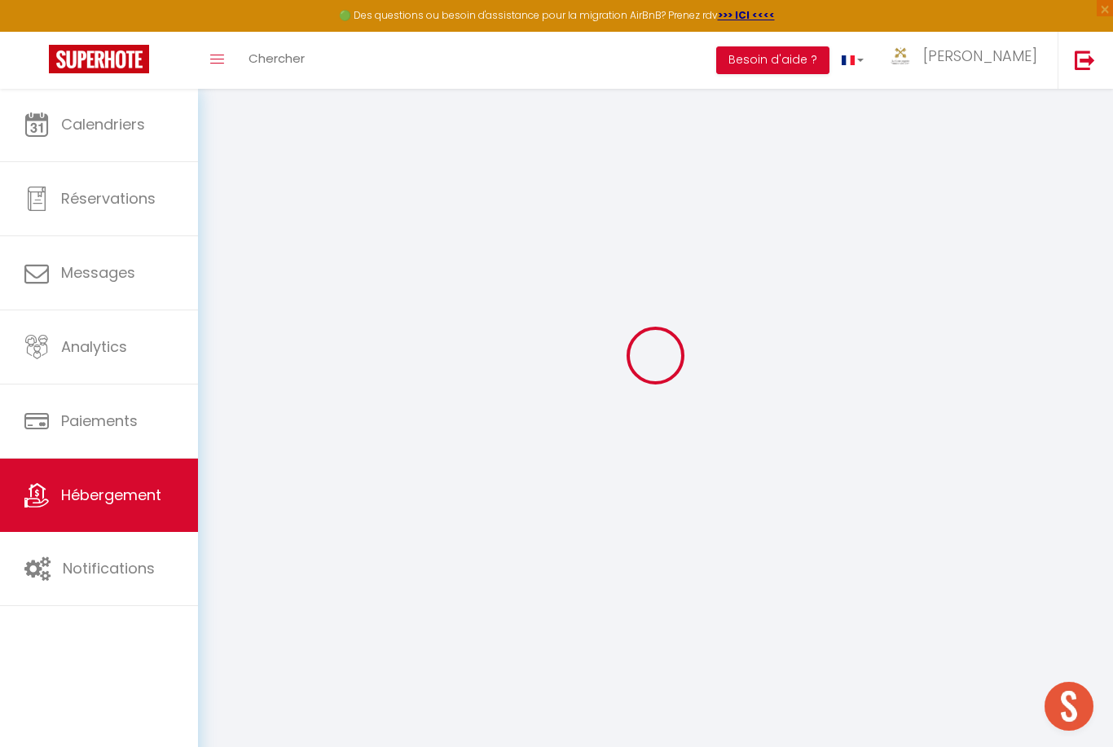
select select
type input "[STREET_ADDRESS] au Page"
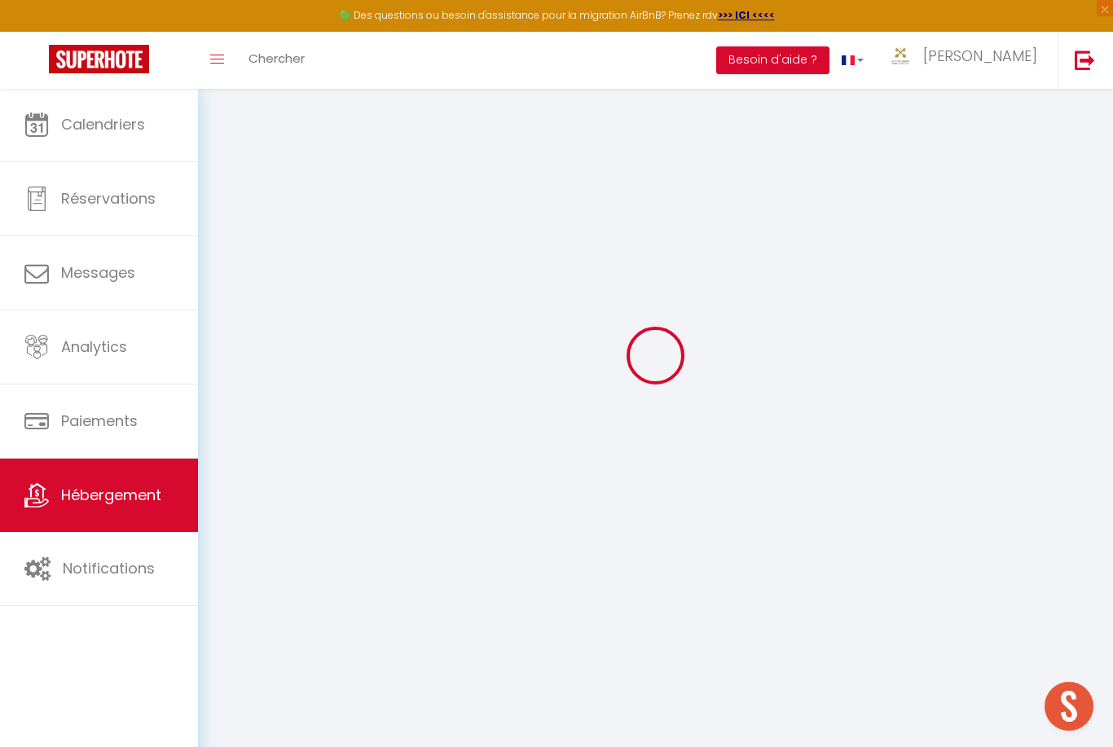
type input "88400"
type input "Xonrupt-Longemer"
type input "[EMAIL_ADDRESS][DOMAIN_NAME]"
select select
checkbox input "false"
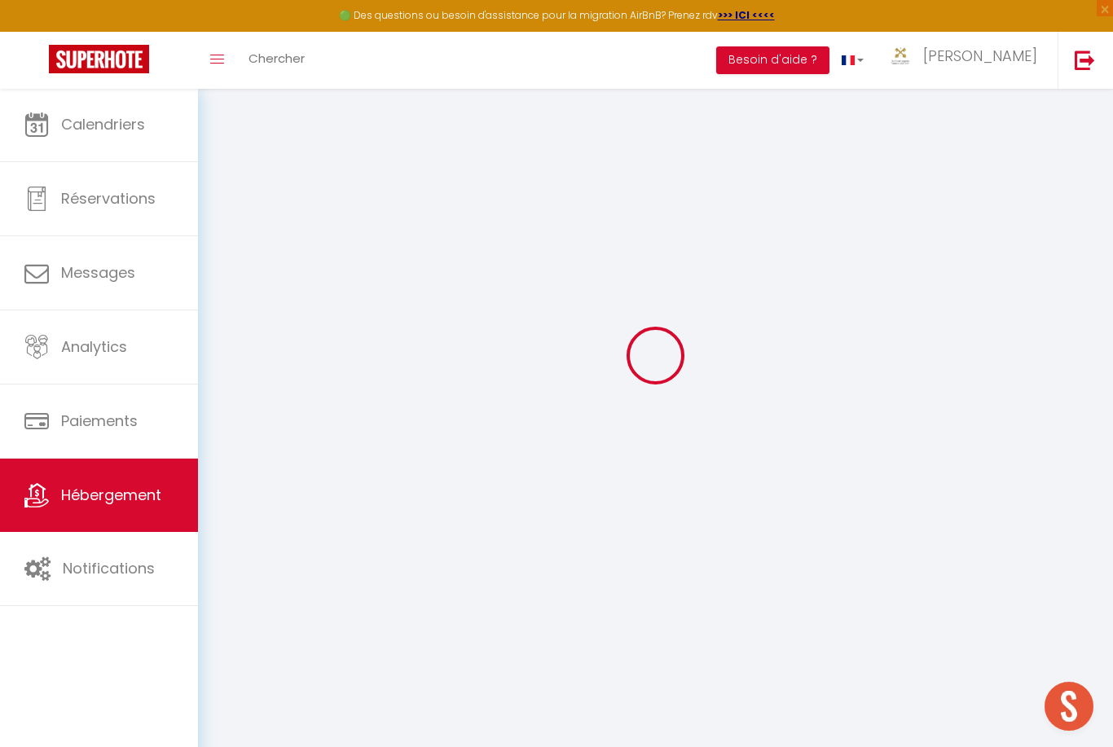
checkbox input "false"
type input "0"
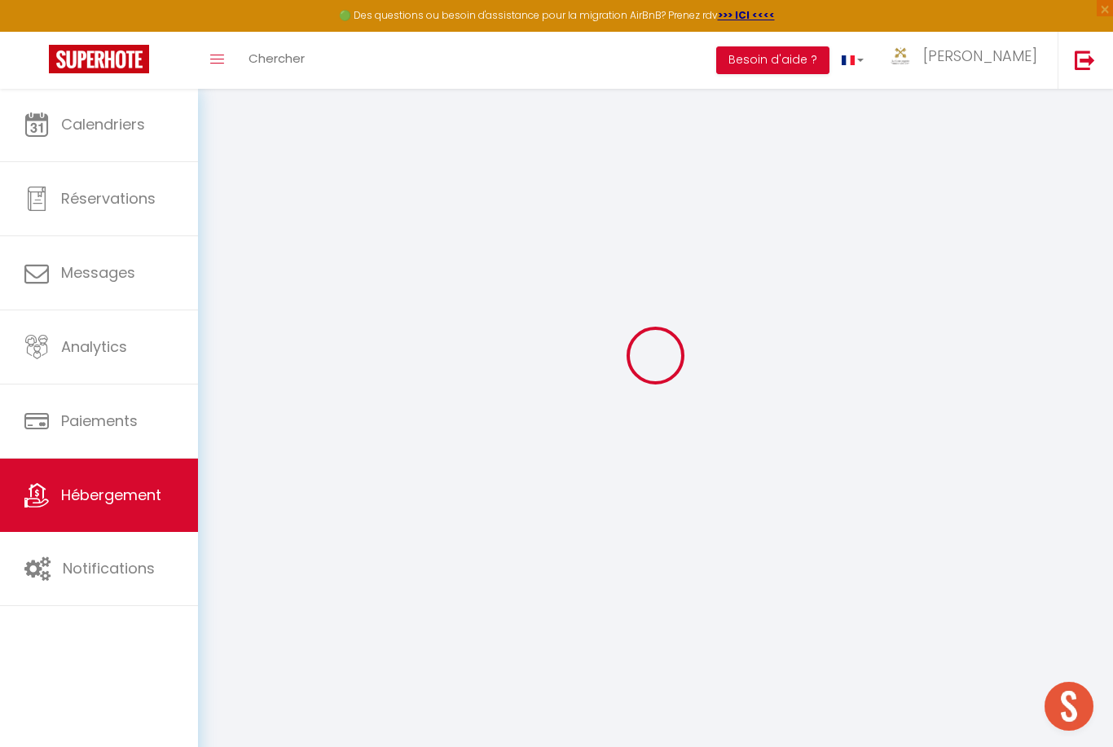
type input "0"
select select
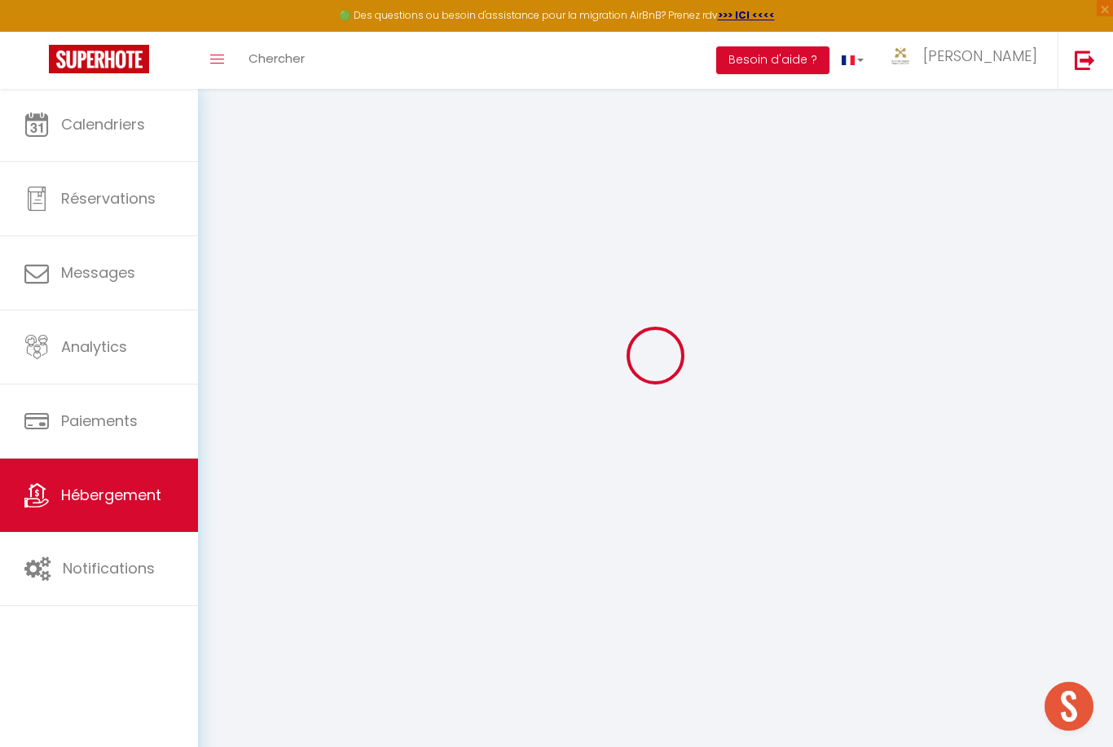
select select
checkbox input "false"
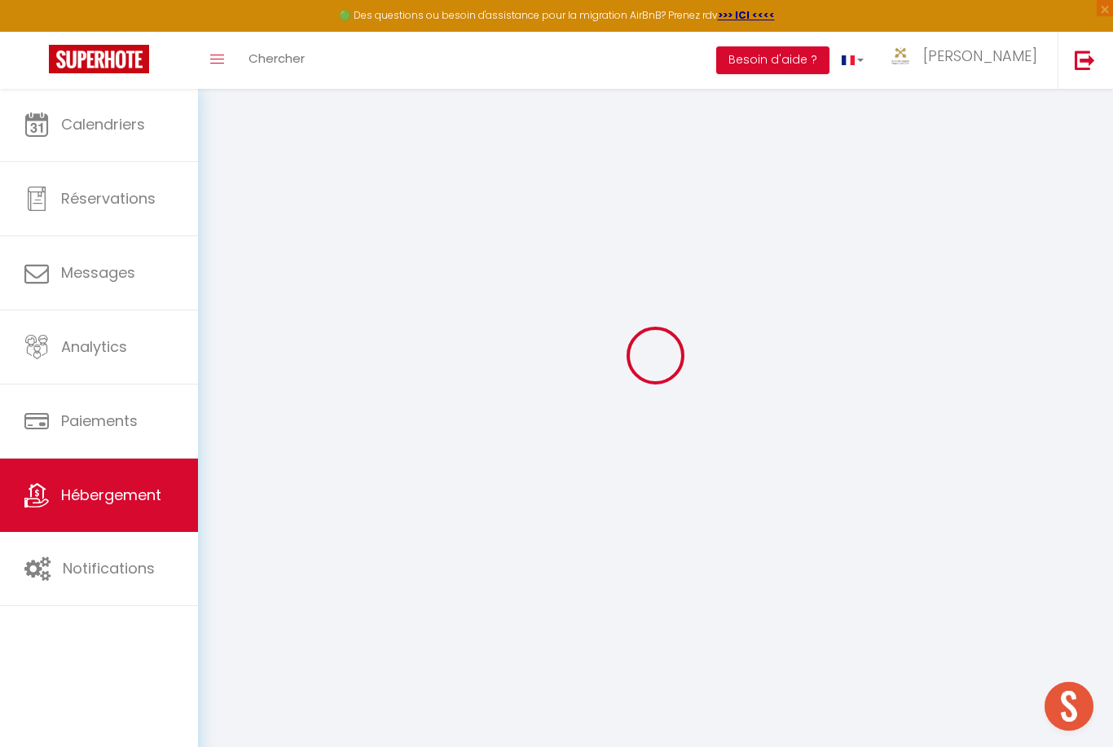
checkbox input "false"
select select
checkbox input "false"
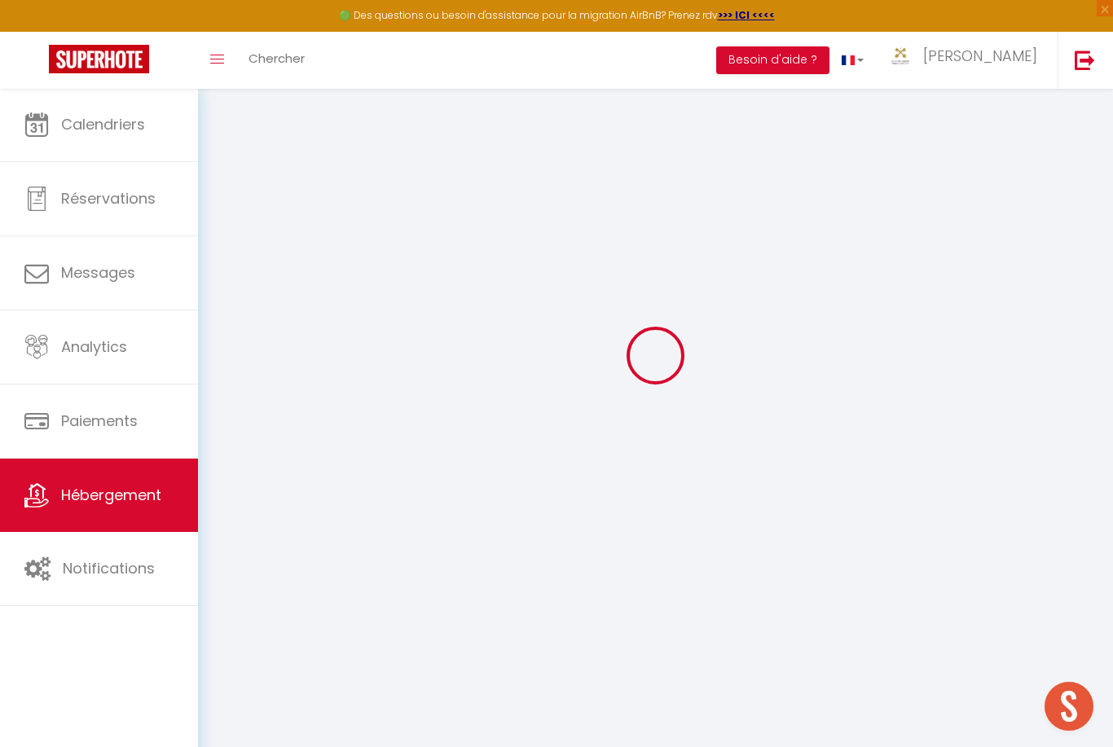
checkbox input "false"
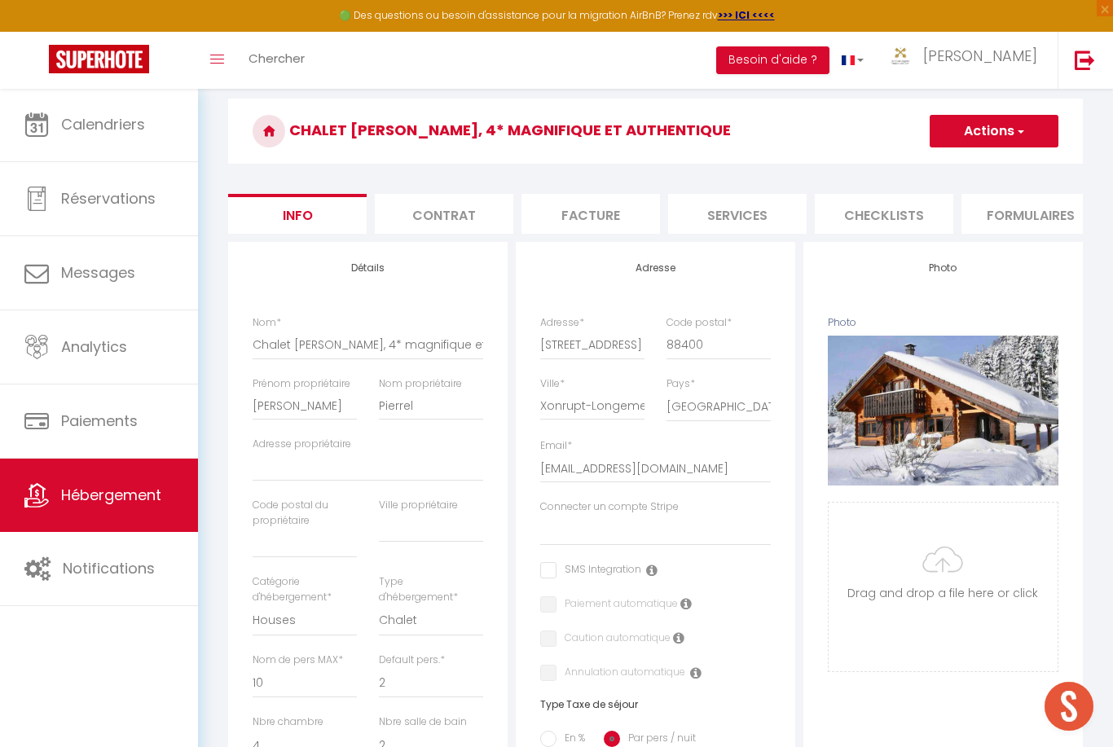
select select
checkbox input "false"
click at [1047, 217] on li "website" at bounding box center [1058, 214] width 139 height 40
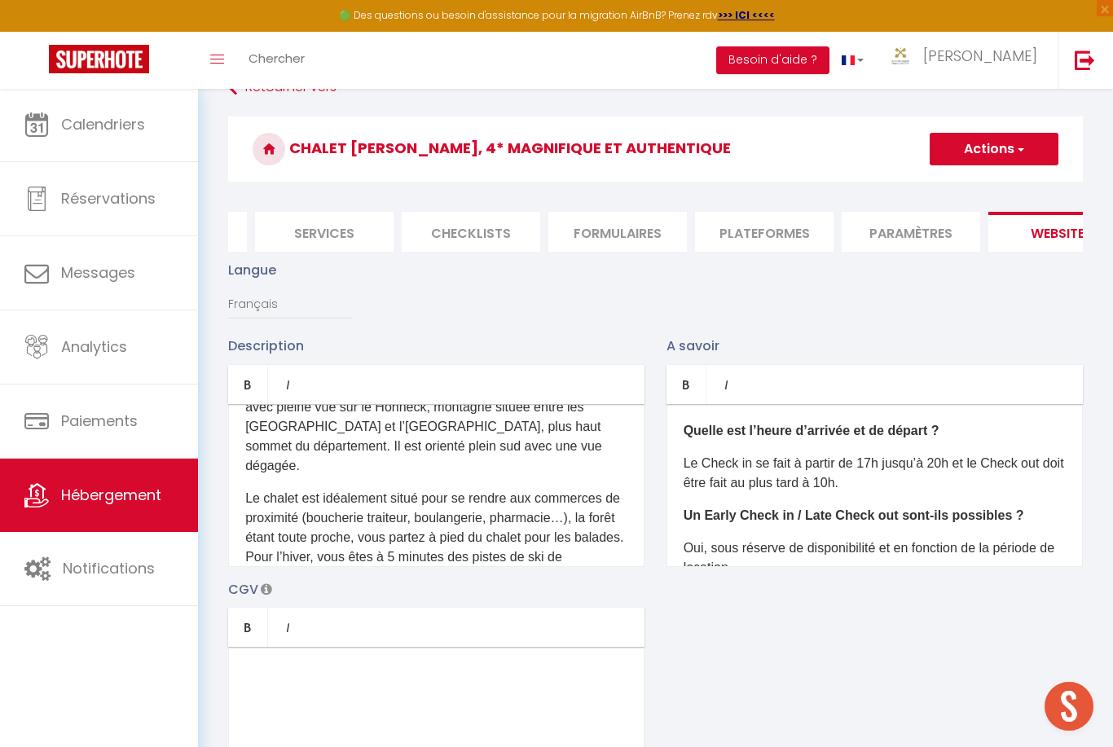
scroll to position [35, 0]
click at [1024, 148] on span "button" at bounding box center [1020, 148] width 11 height 16
click at [992, 183] on input "Enregistrer" at bounding box center [975, 184] width 60 height 16
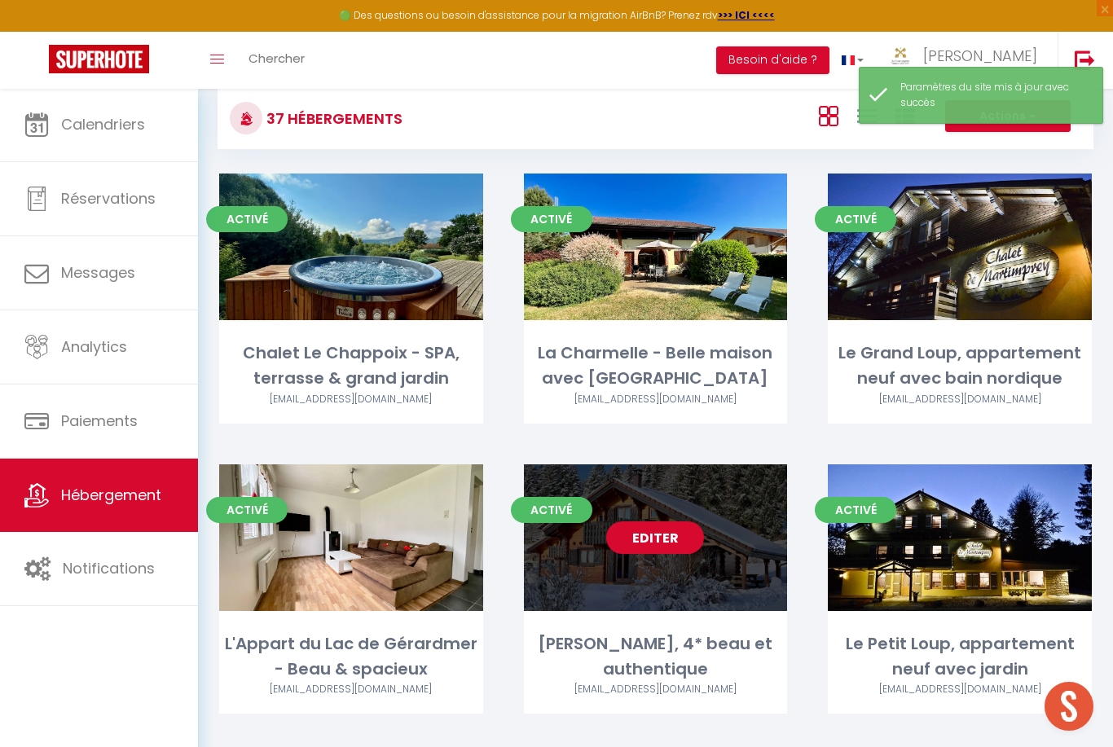
click at [685, 543] on link "Editer" at bounding box center [655, 538] width 98 height 33
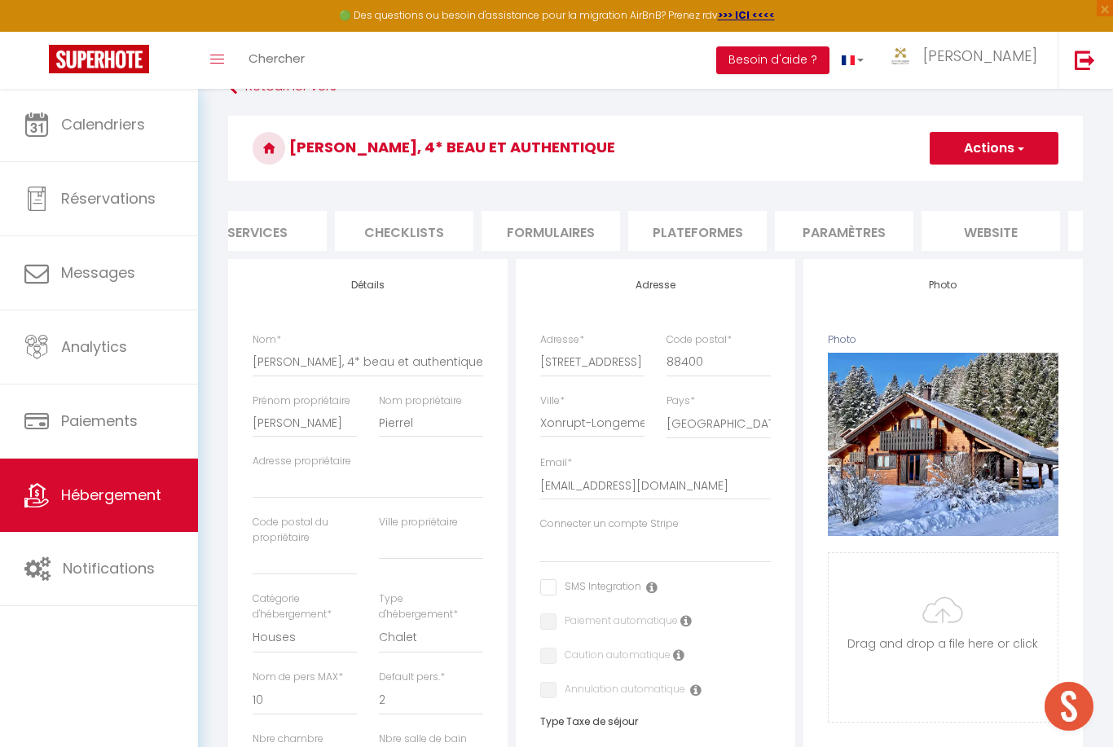
scroll to position [0, 478]
click at [999, 231] on li "website" at bounding box center [992, 231] width 139 height 40
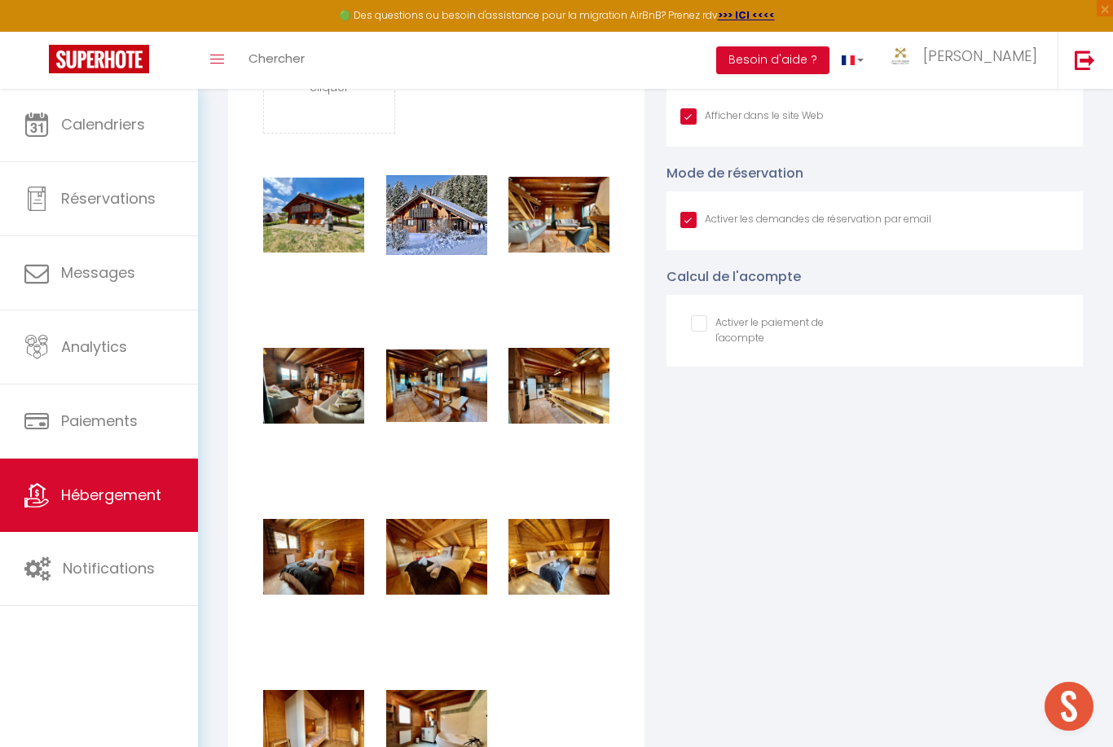
scroll to position [1775, 0]
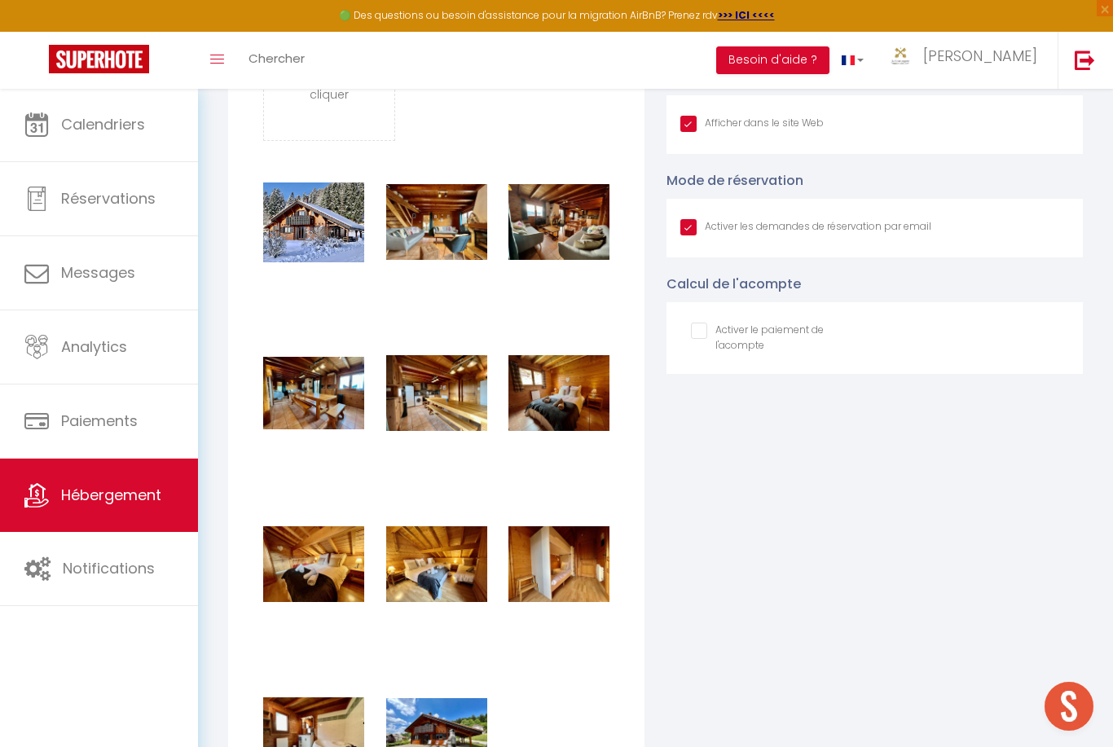
click at [615, 692] on div "Supprimer Supprimer Supprimer Supprimer Supprimer Supprimer Supprimer Supprimer…" at bounding box center [437, 499] width 368 height 685
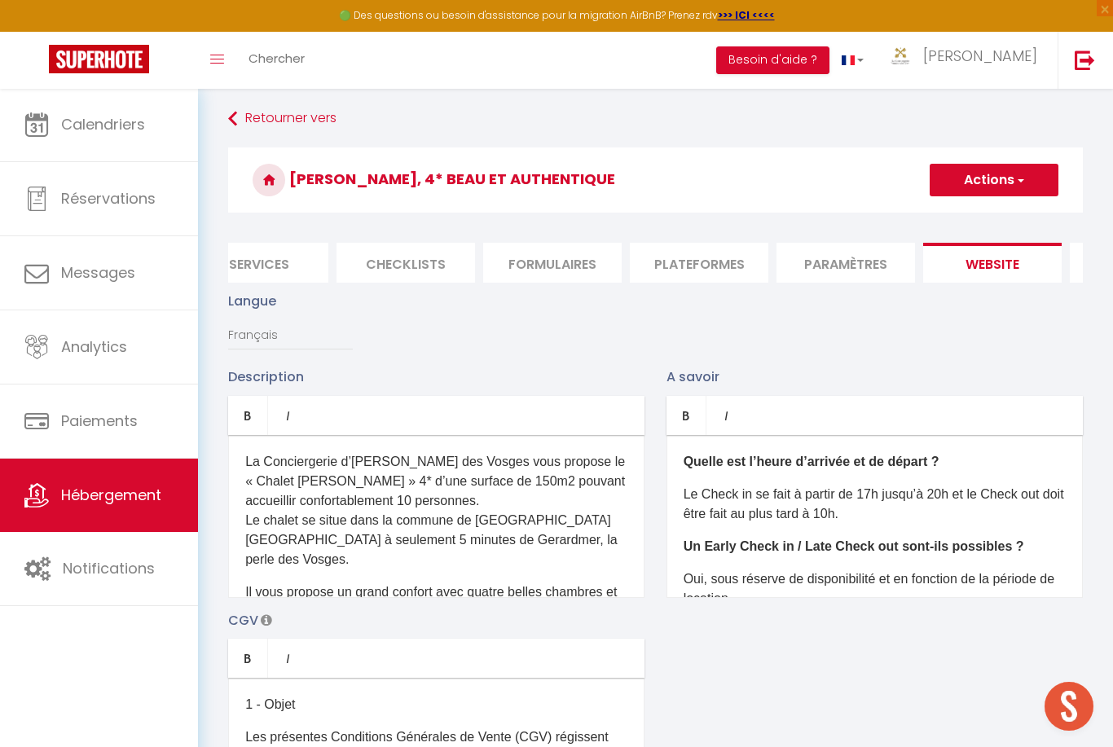
scroll to position [0, 0]
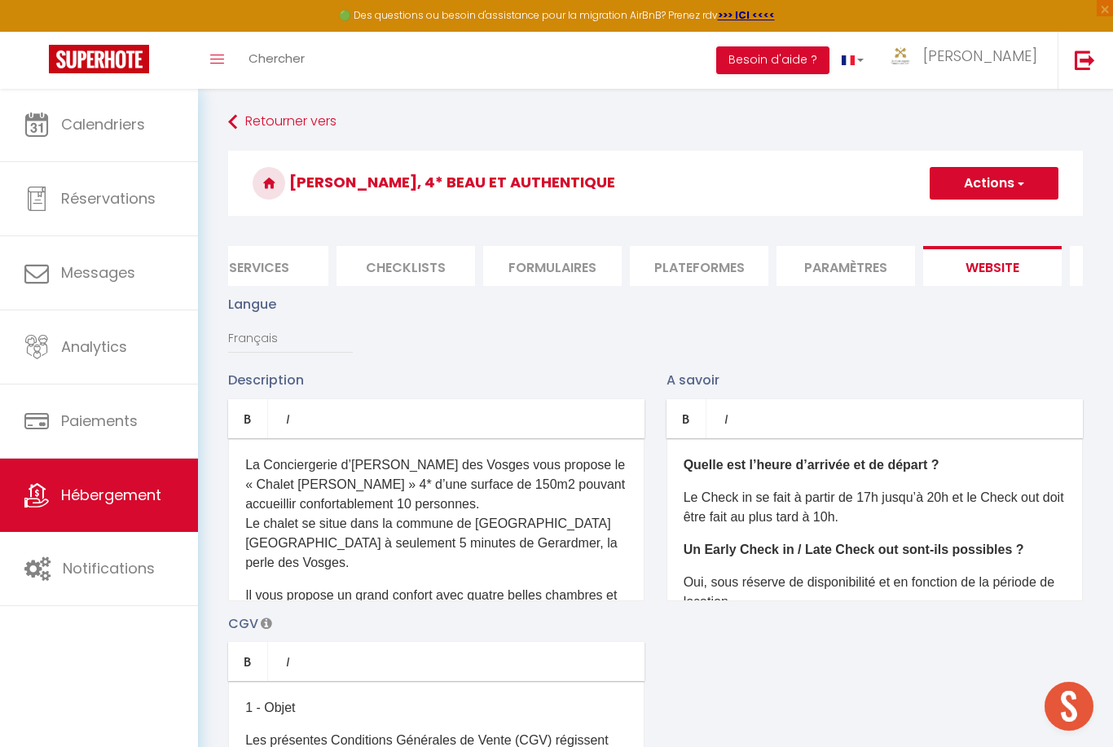
click at [1021, 187] on span "button" at bounding box center [1020, 183] width 11 height 16
click at [999, 217] on input "Enregistrer" at bounding box center [975, 219] width 60 height 16
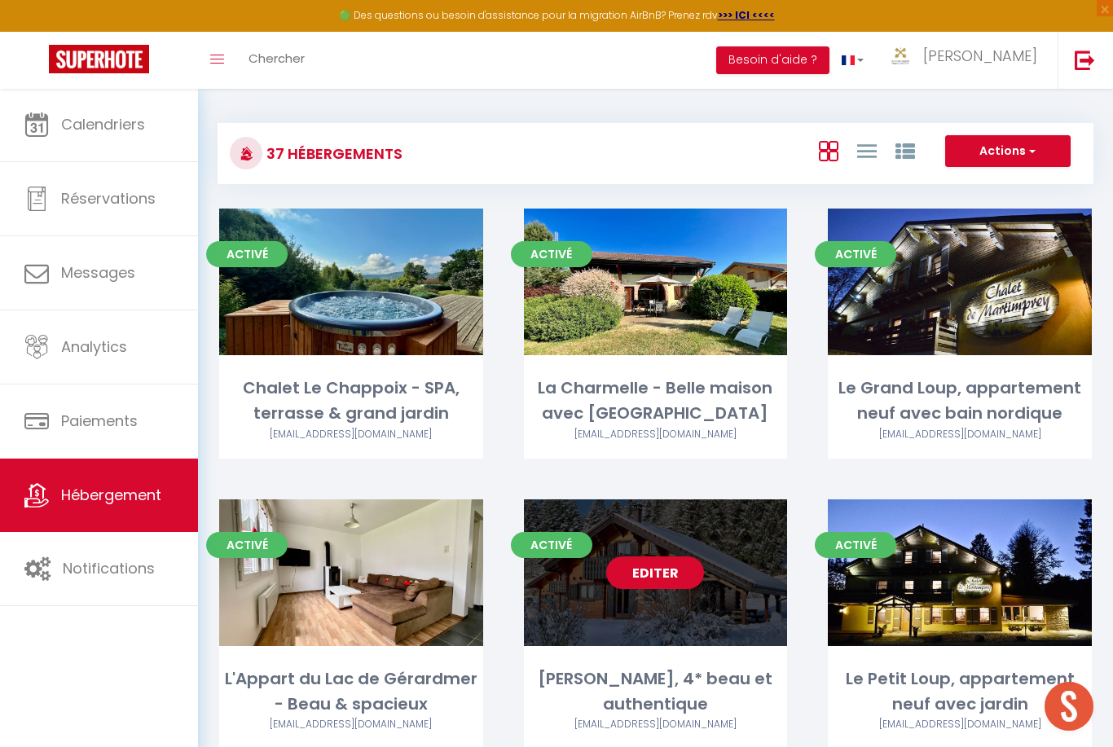
click at [672, 568] on link "Editer" at bounding box center [655, 573] width 98 height 33
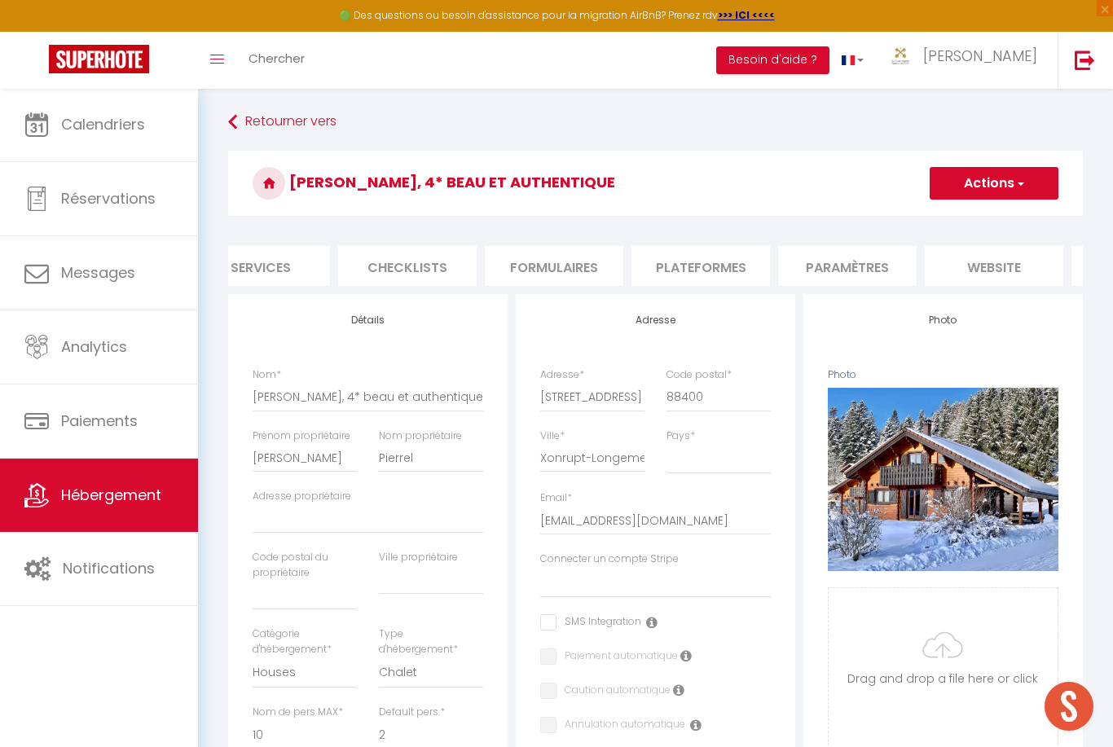
scroll to position [0, 494]
click at [989, 273] on li "website" at bounding box center [977, 266] width 139 height 40
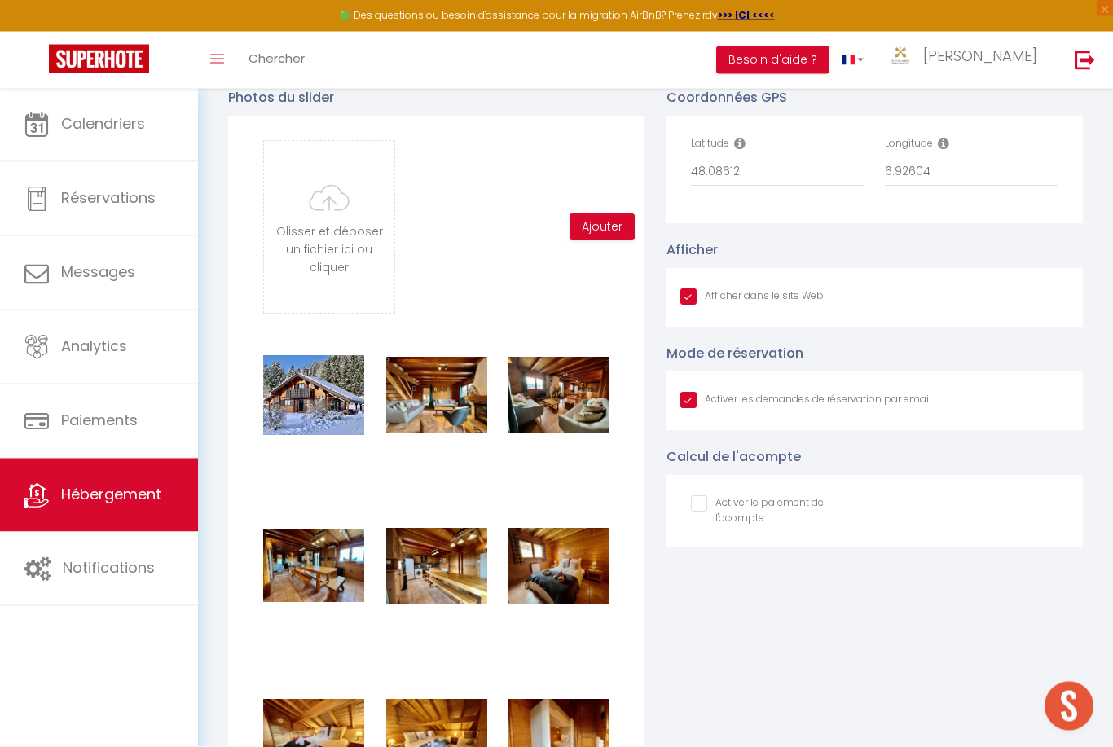
scroll to position [1590, 0]
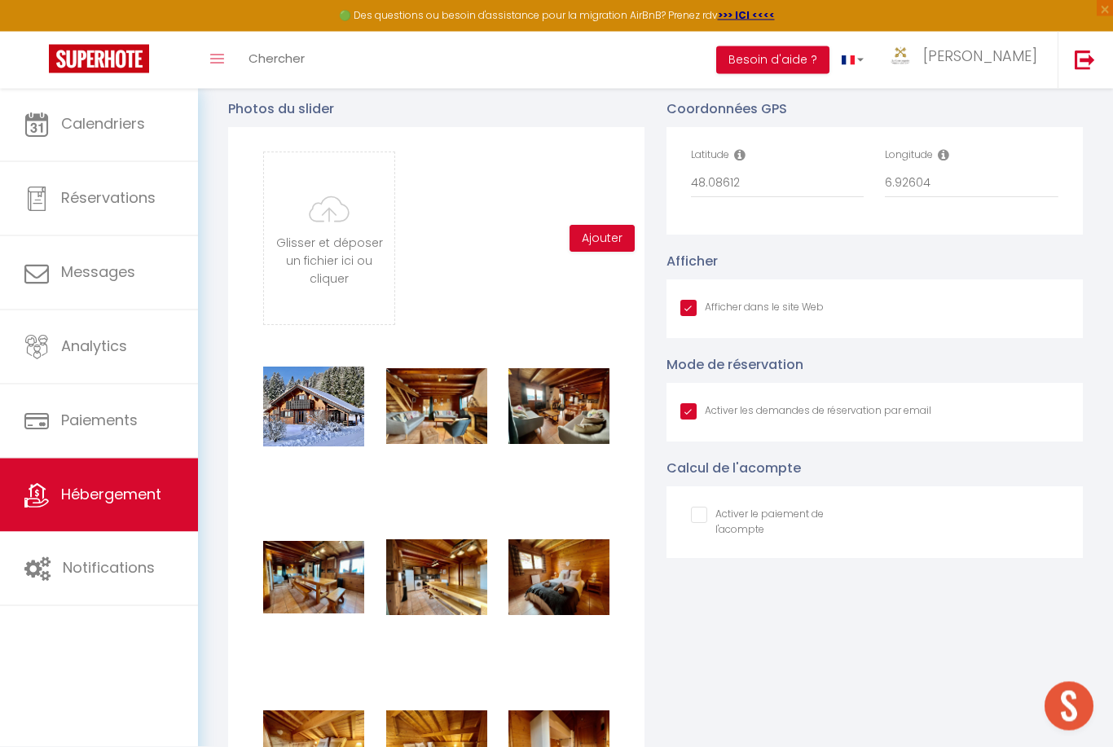
click at [369, 266] on input "file" at bounding box center [329, 239] width 130 height 172
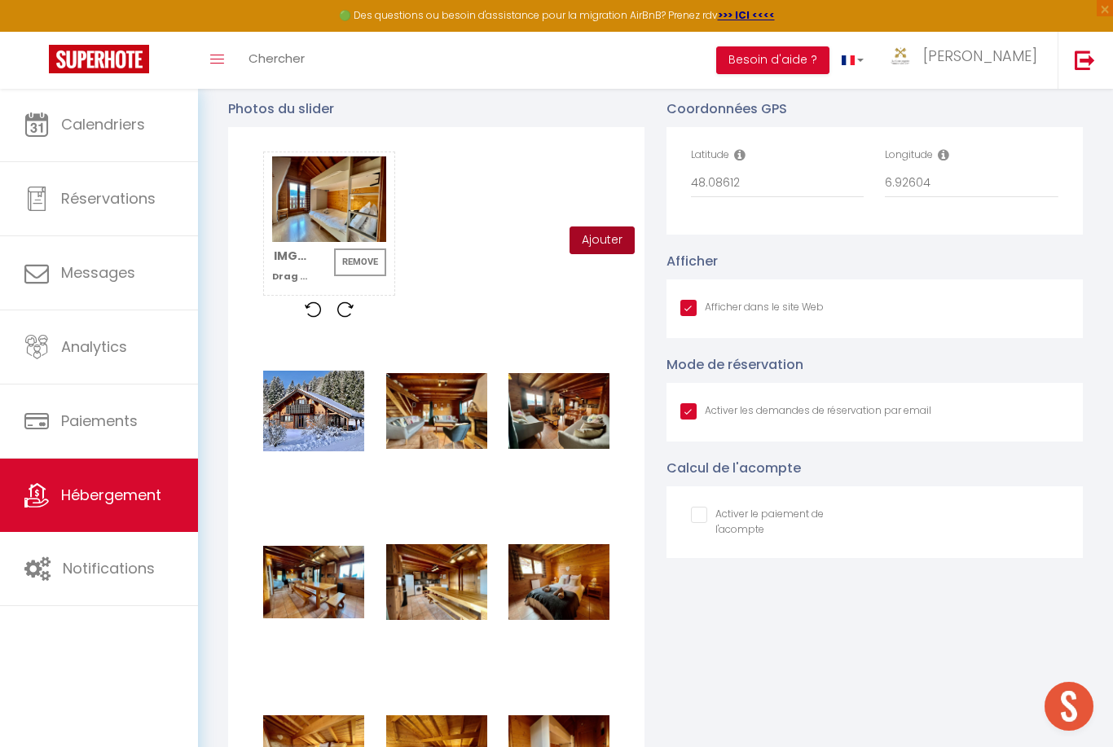
click at [598, 239] on button "Ajouter" at bounding box center [602, 241] width 65 height 28
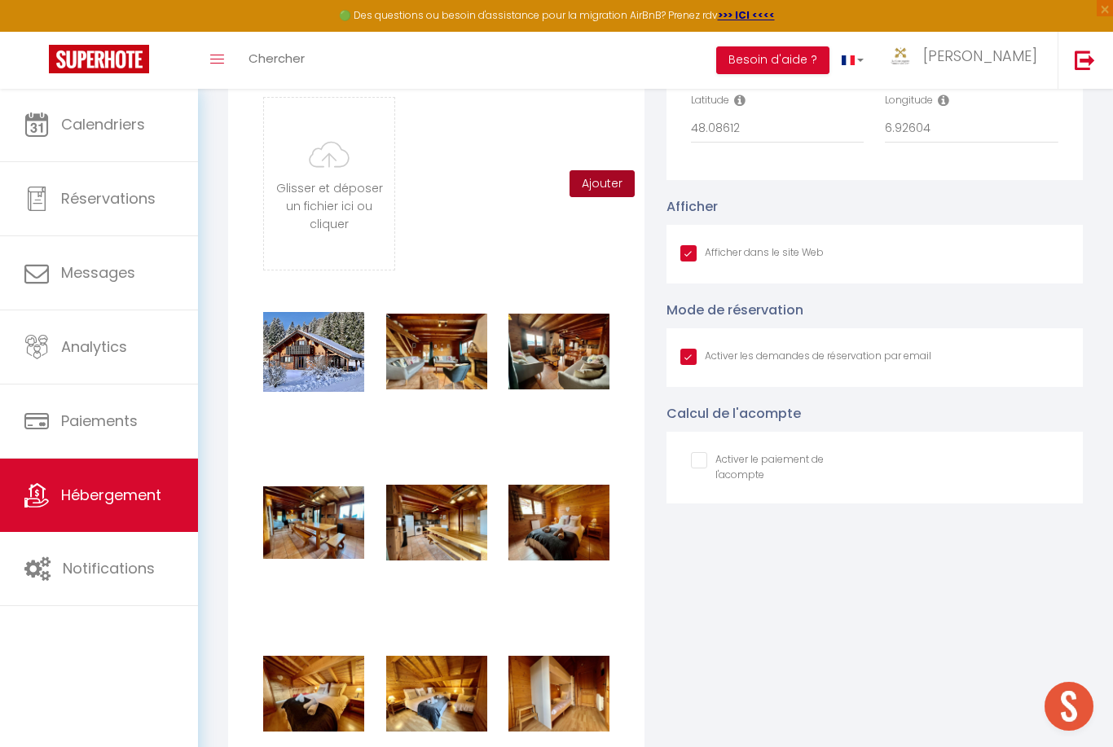
scroll to position [1645, 0]
click at [293, 174] on input "file" at bounding box center [329, 185] width 130 height 172
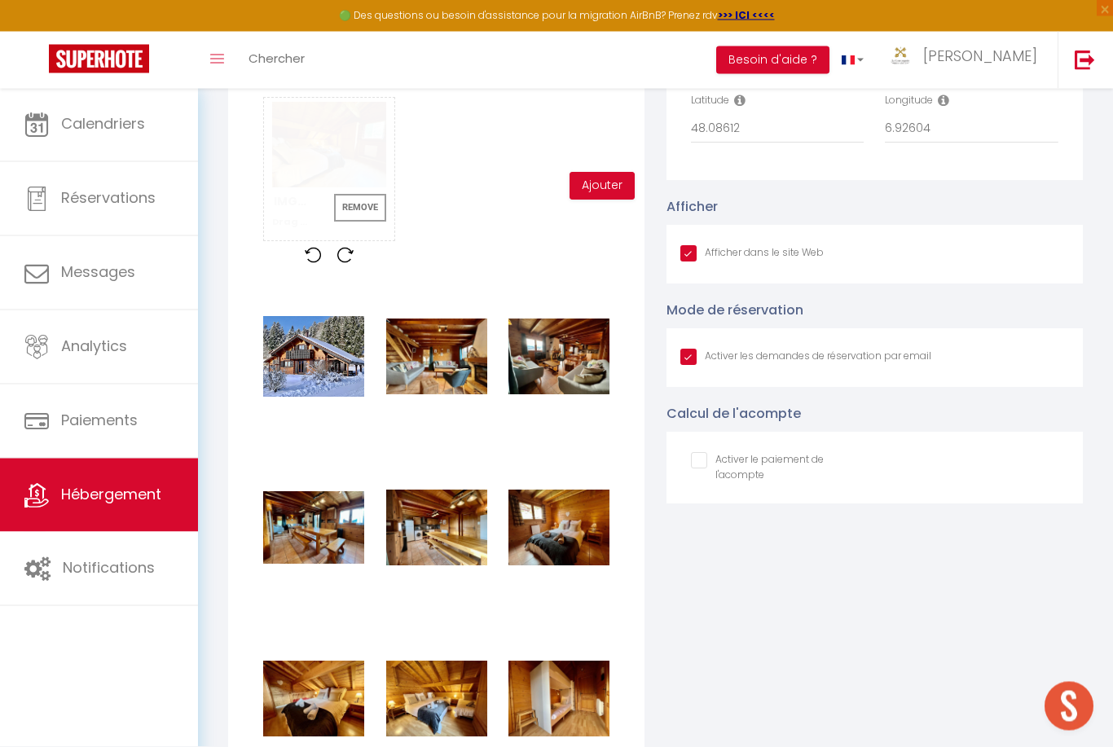
scroll to position [1646, 0]
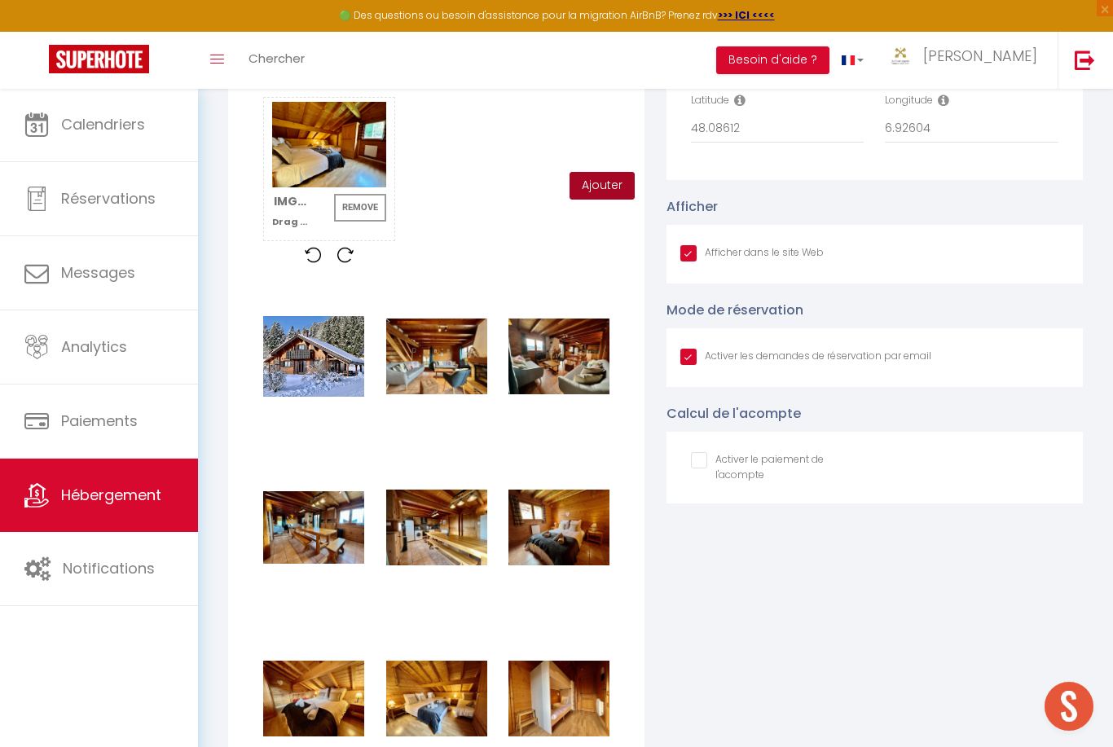
click at [614, 184] on button "Ajouter" at bounding box center [602, 186] width 65 height 28
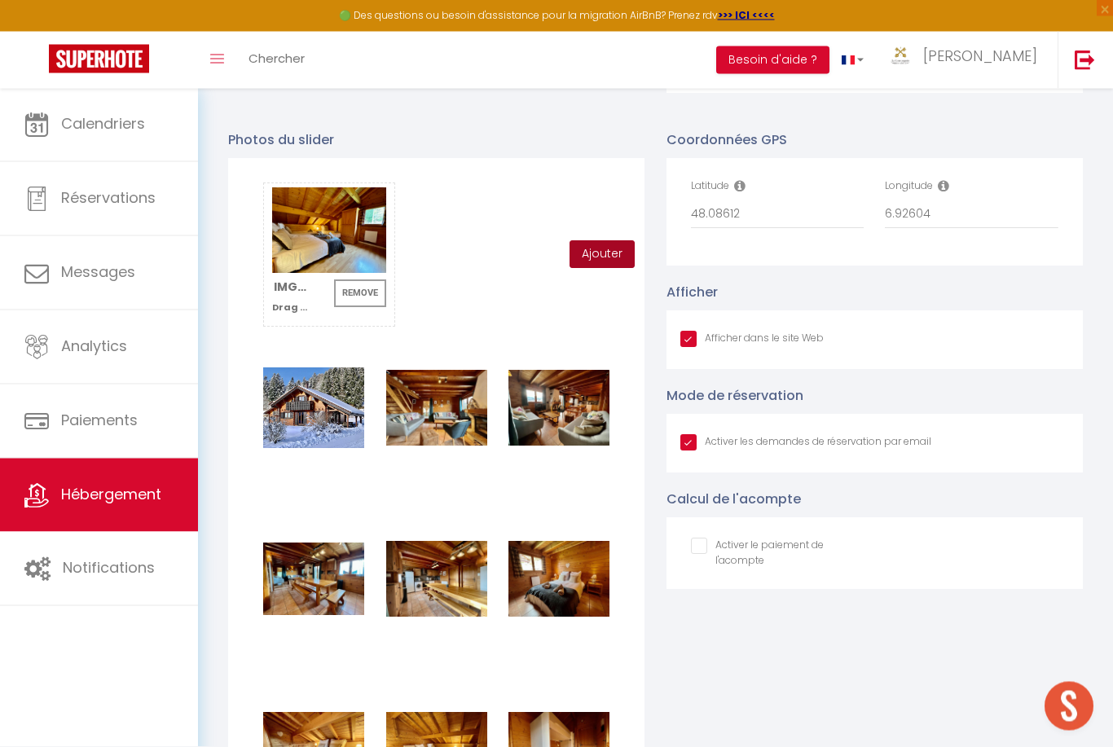
scroll to position [1557, 0]
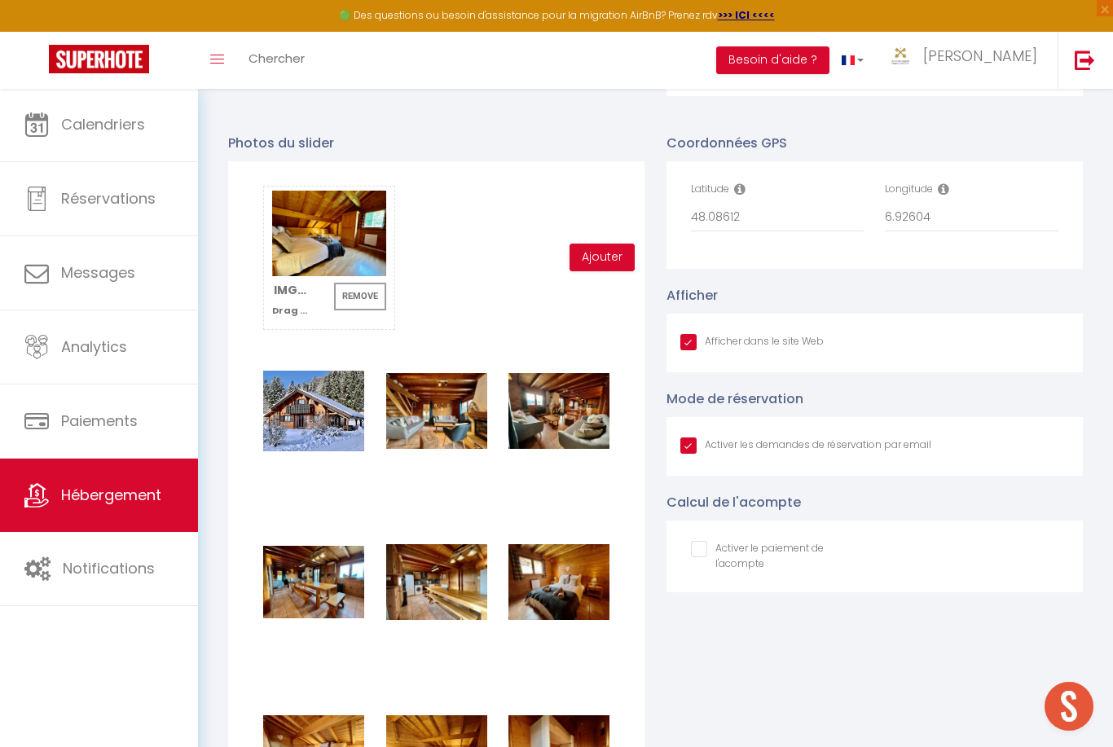
click at [348, 294] on button "Remove" at bounding box center [360, 297] width 52 height 28
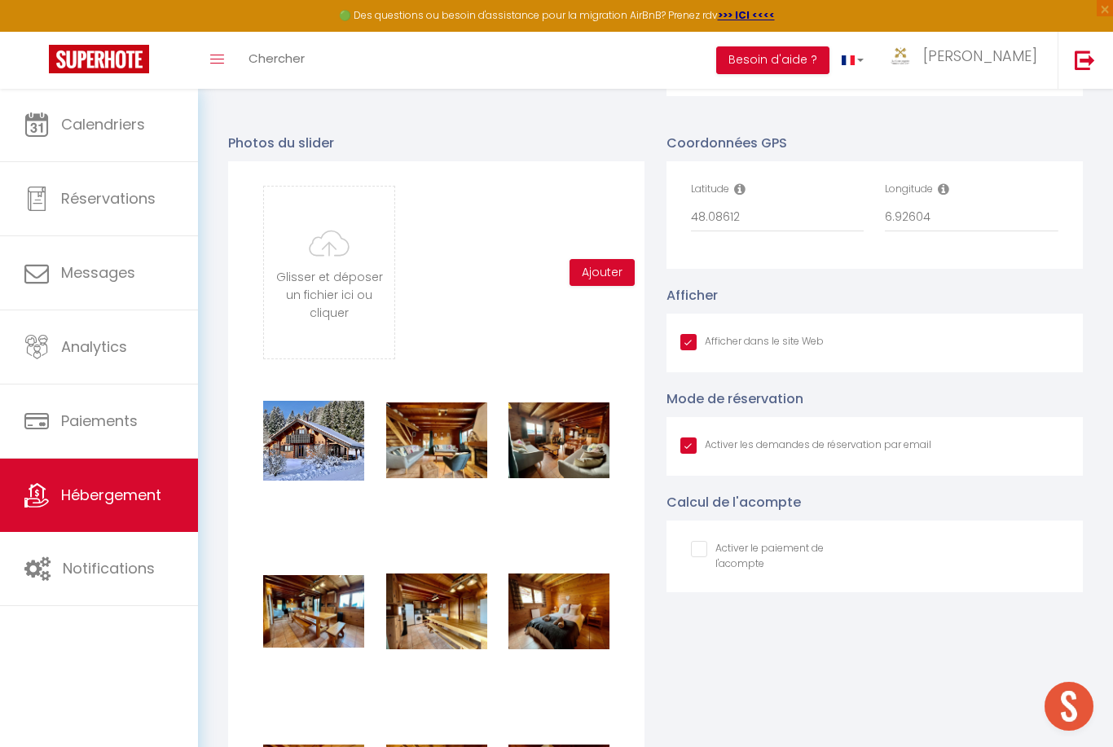
click at [311, 254] on input "file" at bounding box center [329, 273] width 130 height 172
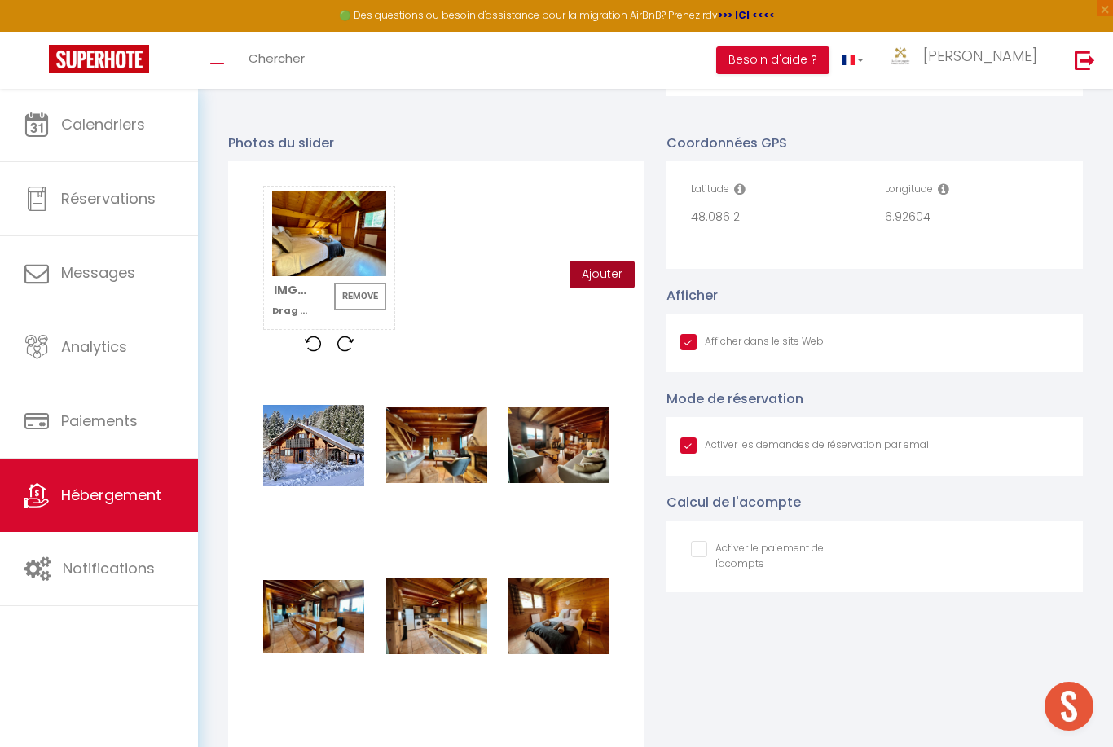
click at [615, 267] on button "Ajouter" at bounding box center [602, 275] width 65 height 28
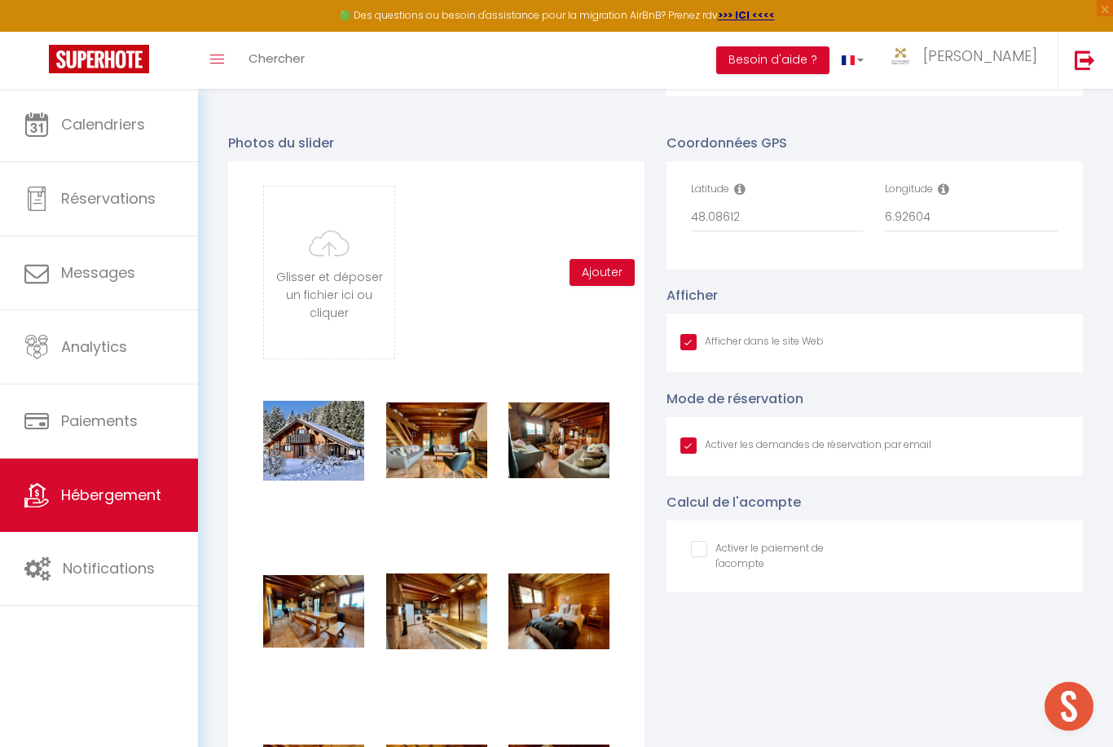
click at [289, 290] on input "file" at bounding box center [329, 273] width 130 height 172
click at [304, 325] on input "file" at bounding box center [329, 273] width 130 height 172
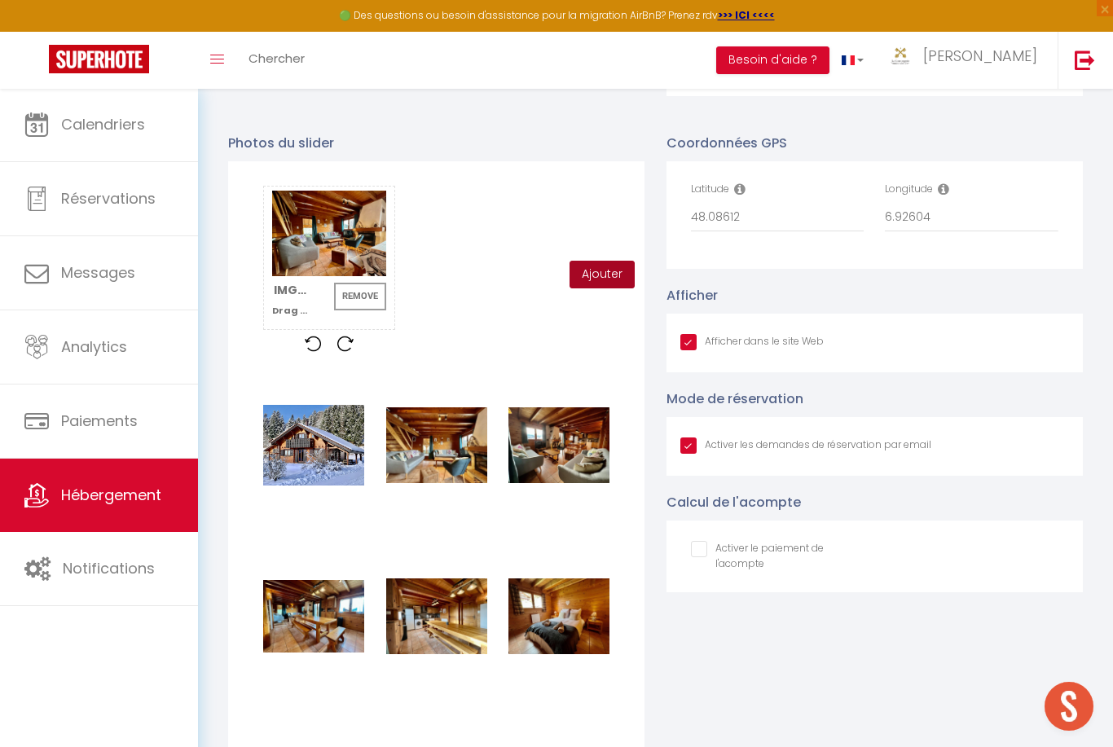
click at [611, 278] on button "Ajouter" at bounding box center [602, 275] width 65 height 28
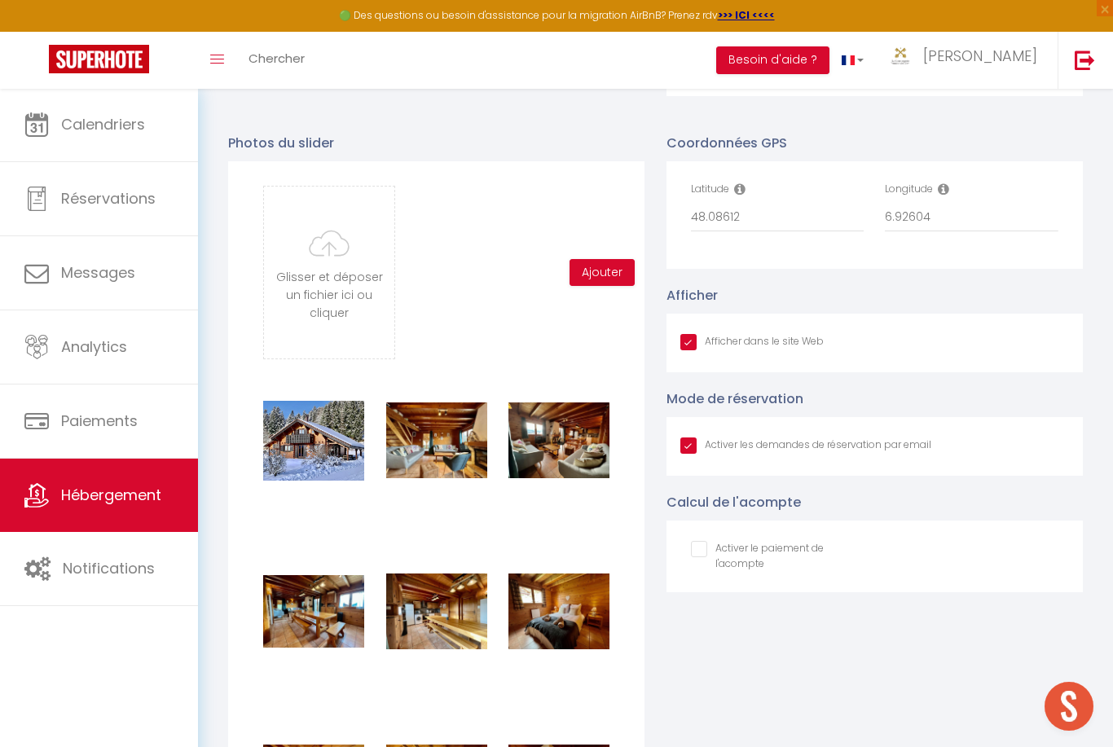
click at [320, 297] on input "file" at bounding box center [329, 273] width 130 height 172
click at [288, 280] on input "file" at bounding box center [329, 273] width 130 height 172
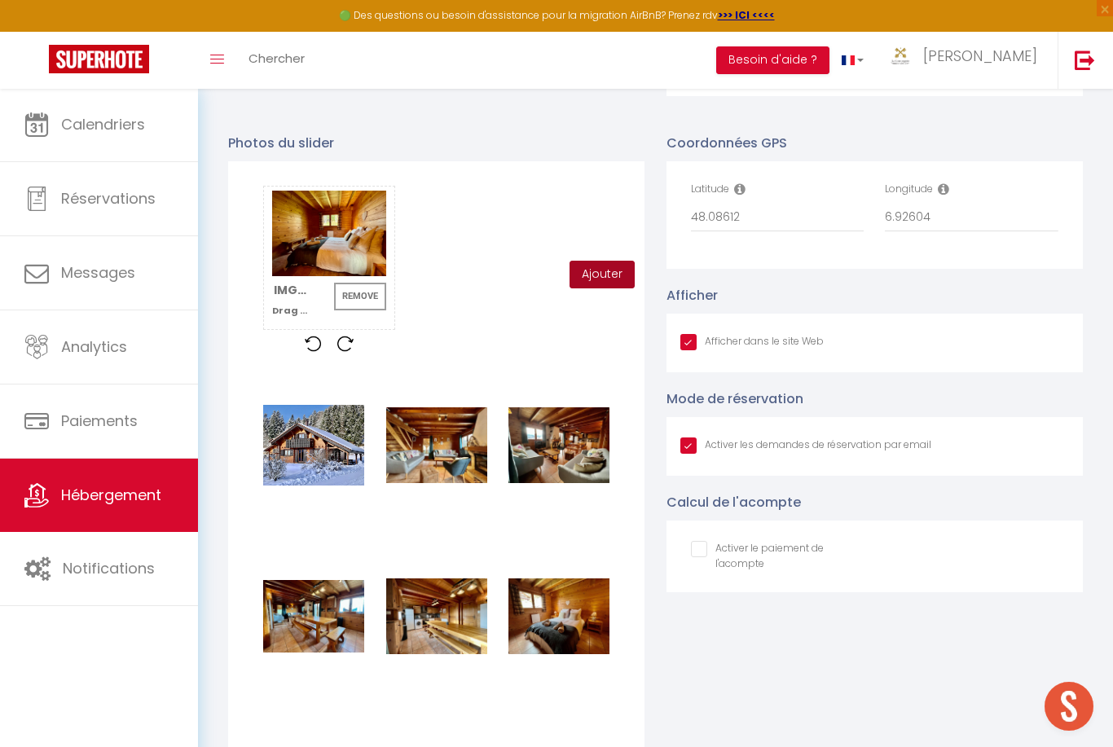
click at [616, 271] on button "Ajouter" at bounding box center [602, 275] width 65 height 28
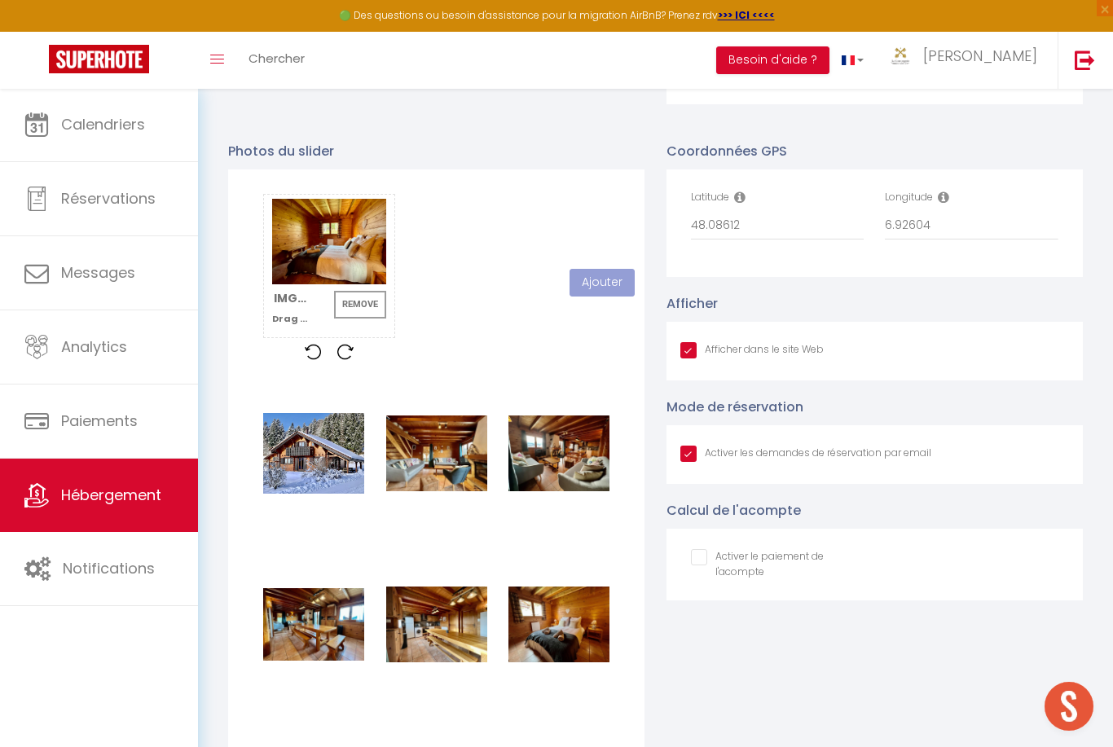
scroll to position [1548, 0]
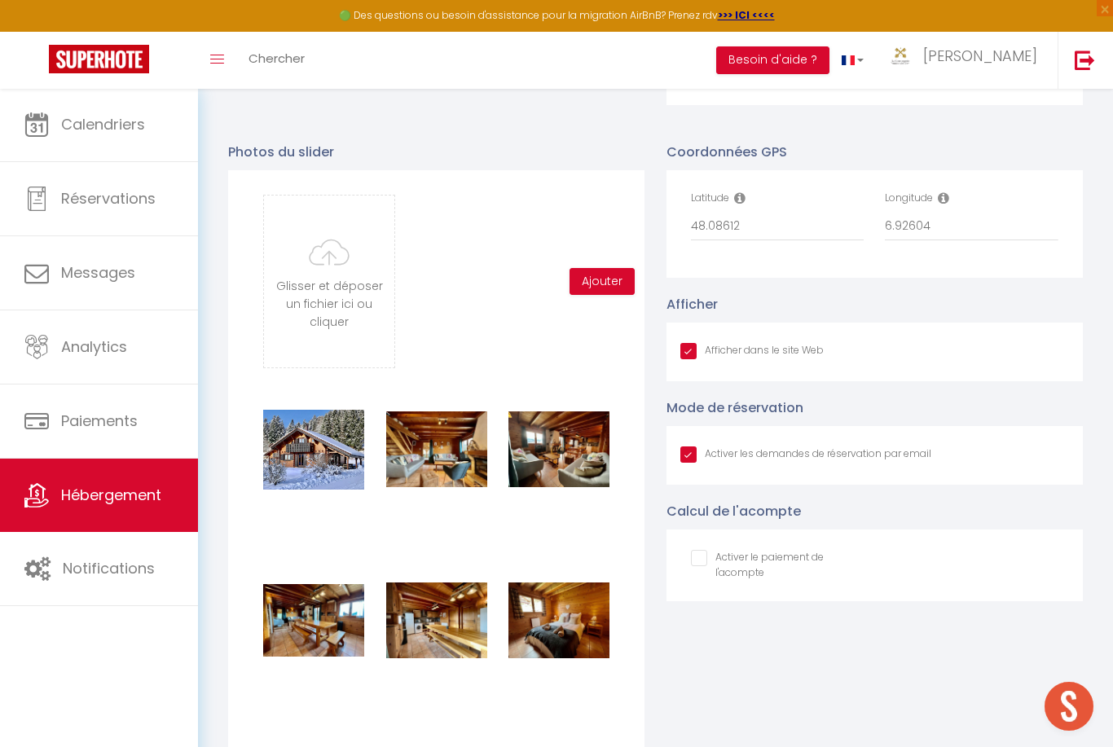
click at [296, 311] on input "file" at bounding box center [329, 282] width 130 height 172
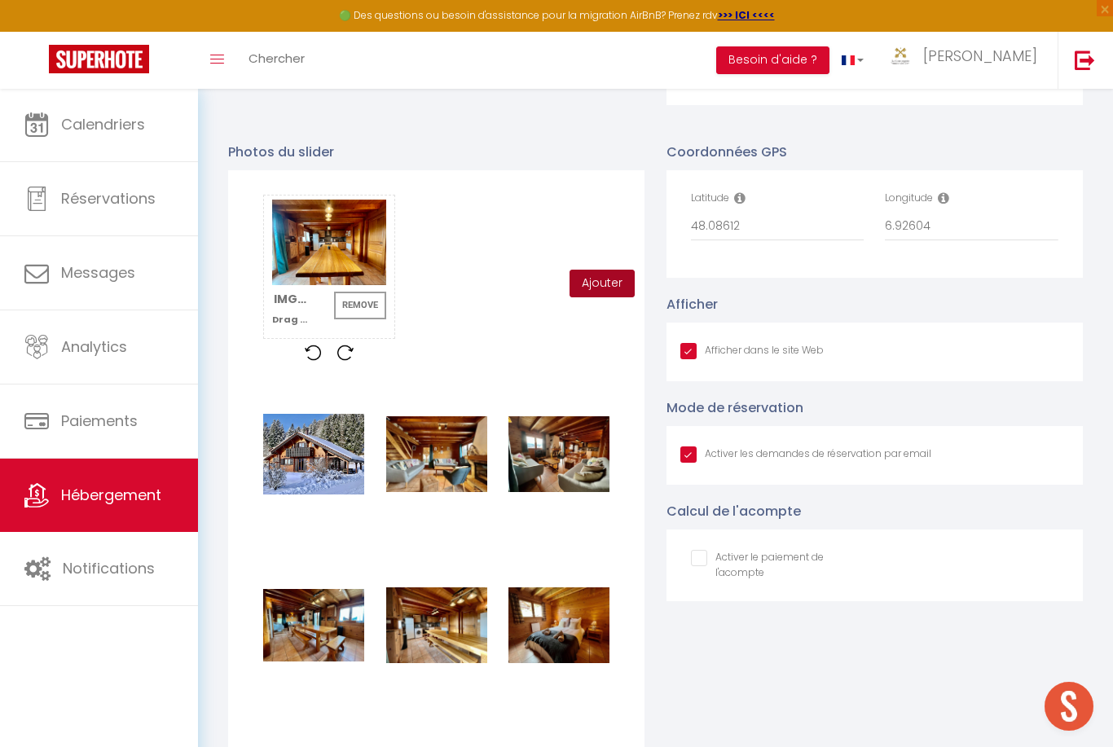
click at [609, 295] on button "Ajouter" at bounding box center [602, 284] width 65 height 28
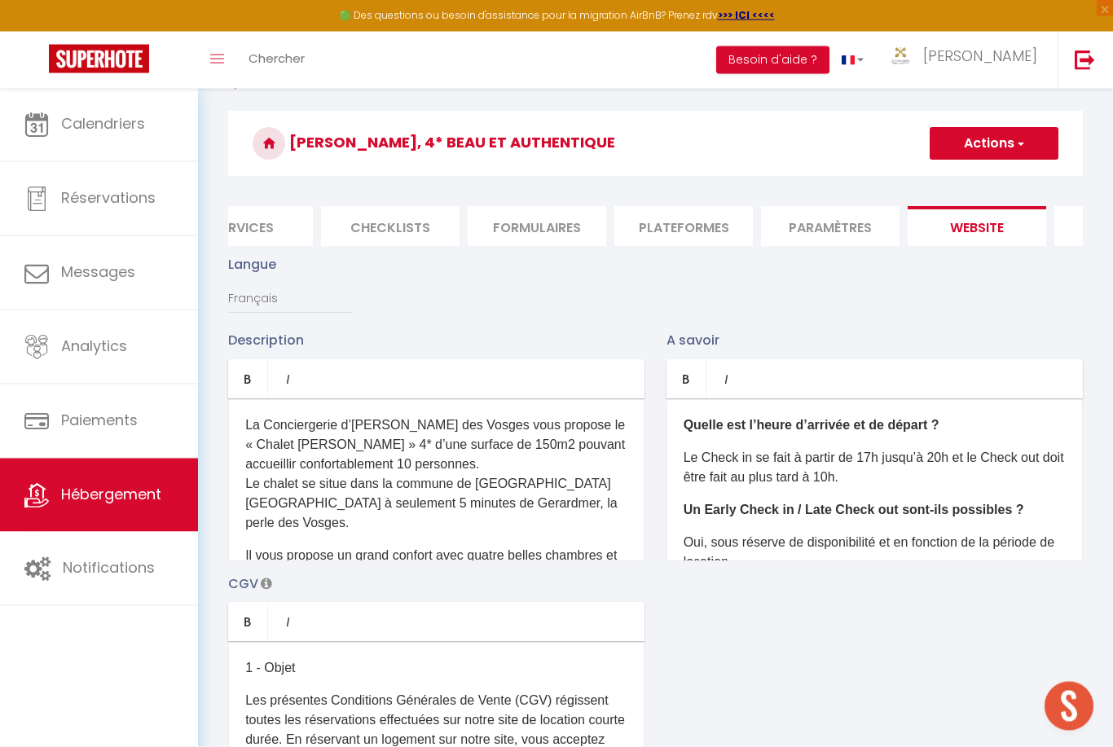
scroll to position [0, 0]
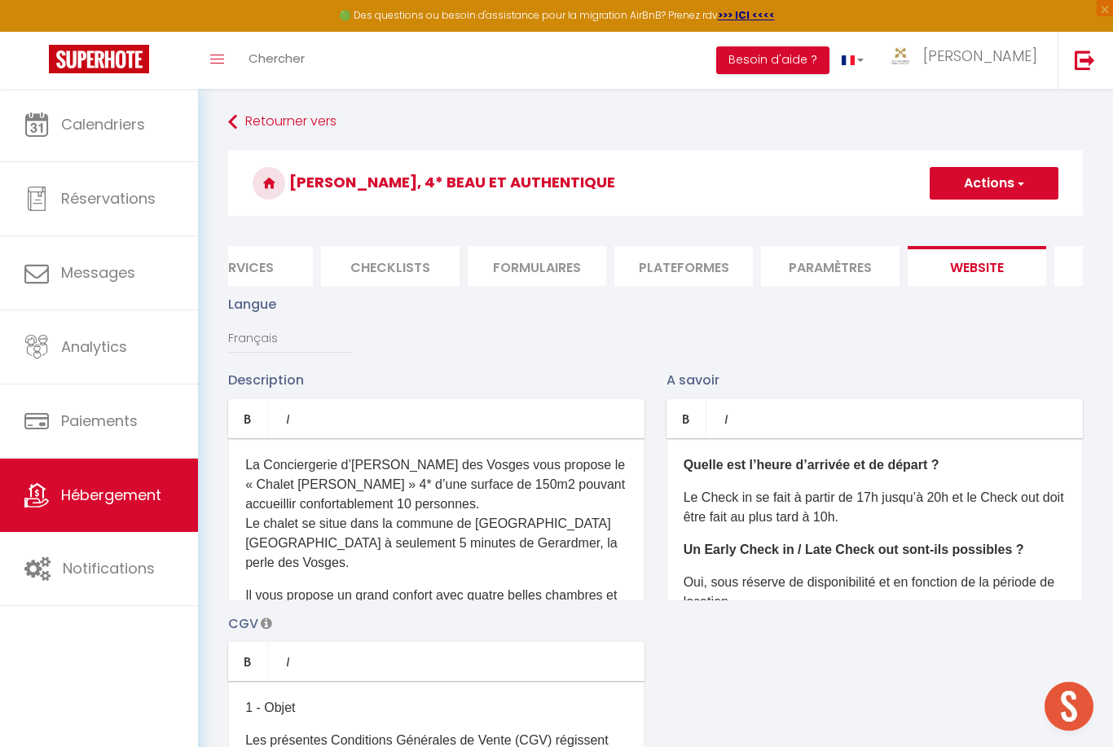
click at [998, 179] on button "Actions" at bounding box center [994, 183] width 129 height 33
click at [993, 212] on input "Enregistrer" at bounding box center [975, 219] width 60 height 16
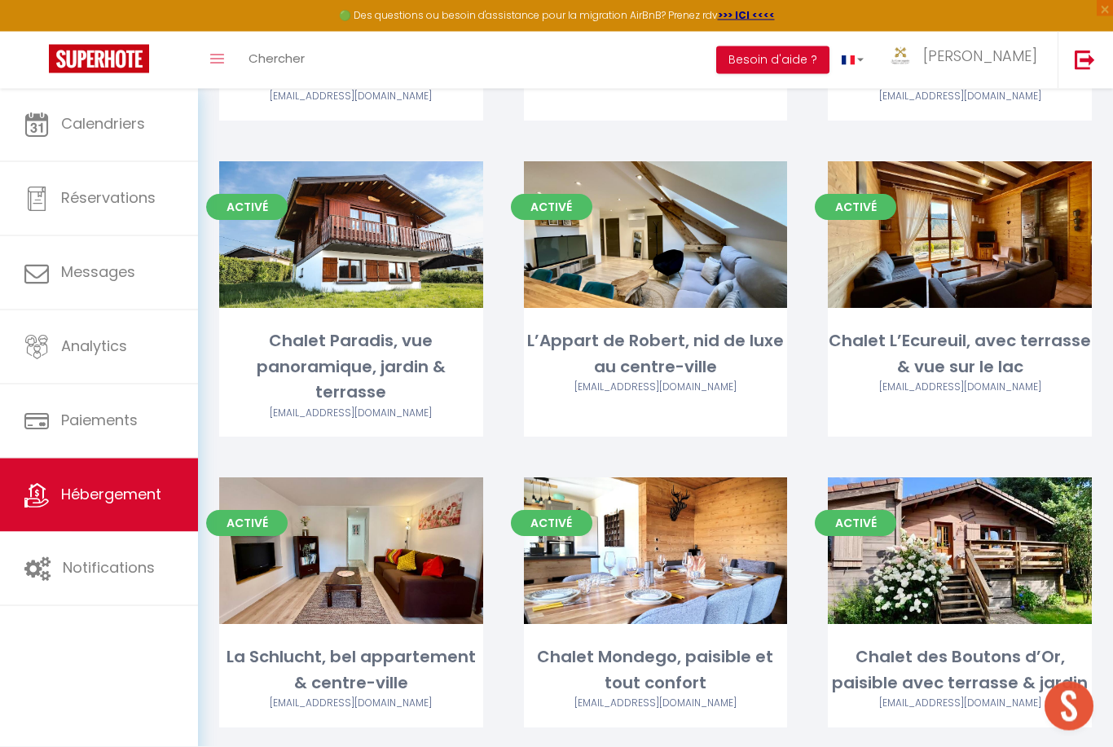
scroll to position [2740, 0]
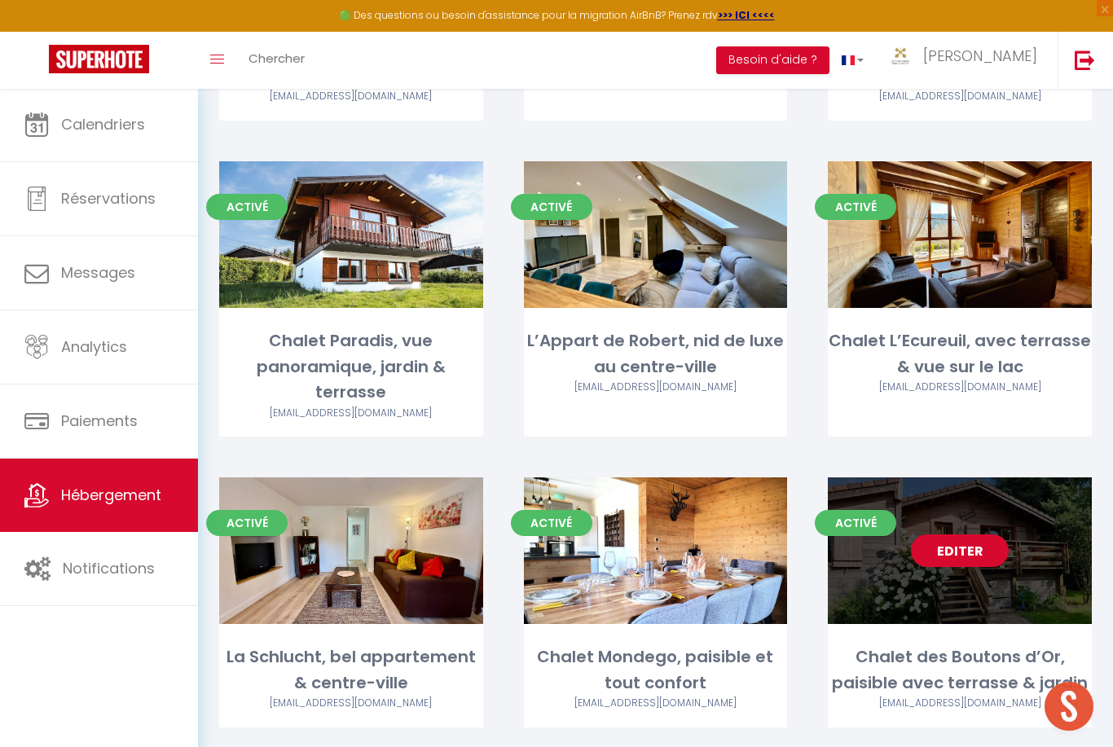
click at [978, 535] on link "Editer" at bounding box center [960, 551] width 98 height 33
click at [985, 535] on link "Editer" at bounding box center [960, 551] width 98 height 33
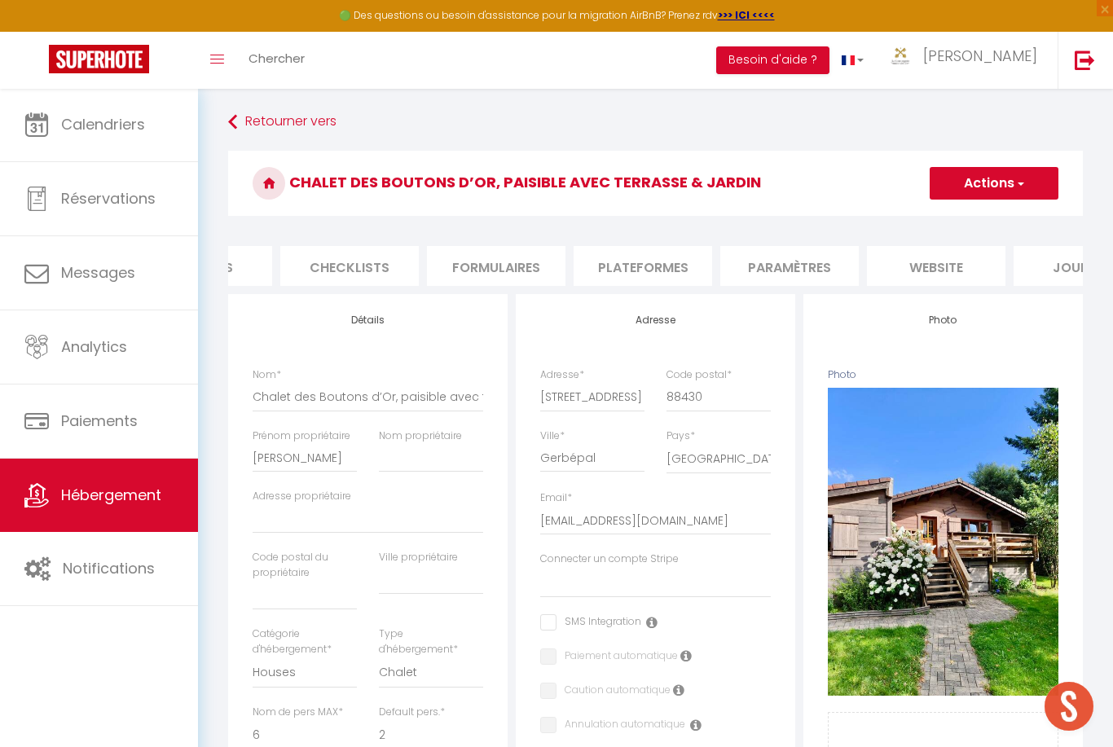
scroll to position [0, 541]
click at [956, 255] on li "website" at bounding box center [930, 266] width 139 height 40
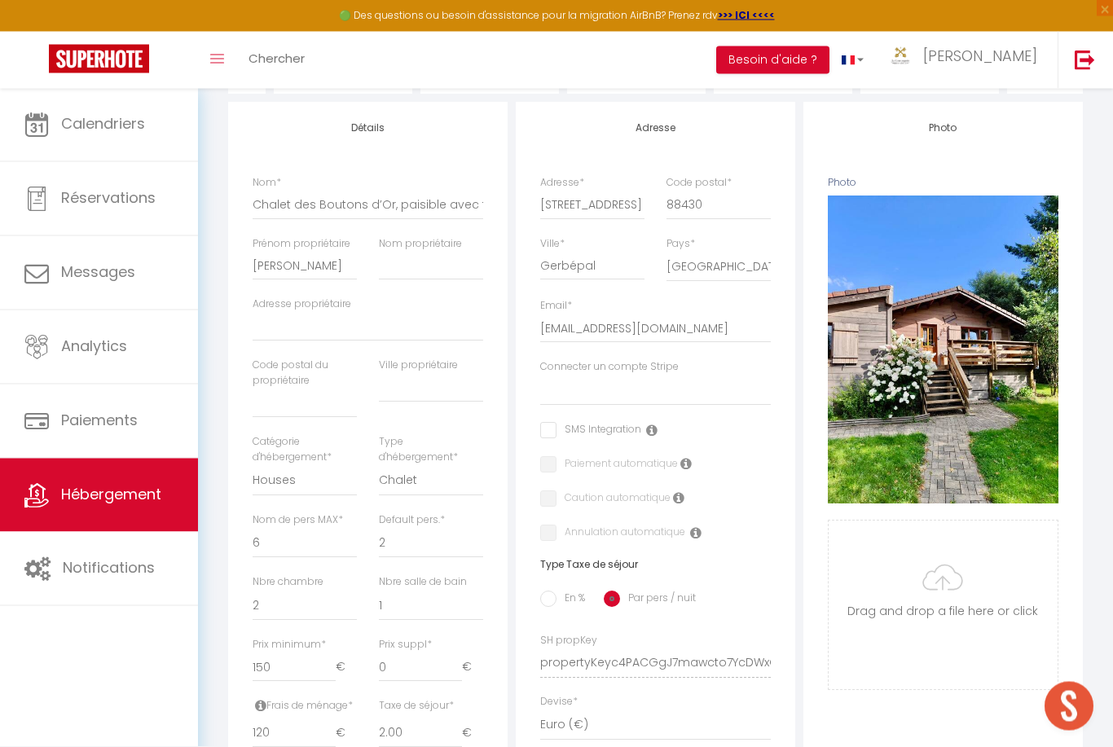
scroll to position [193, 0]
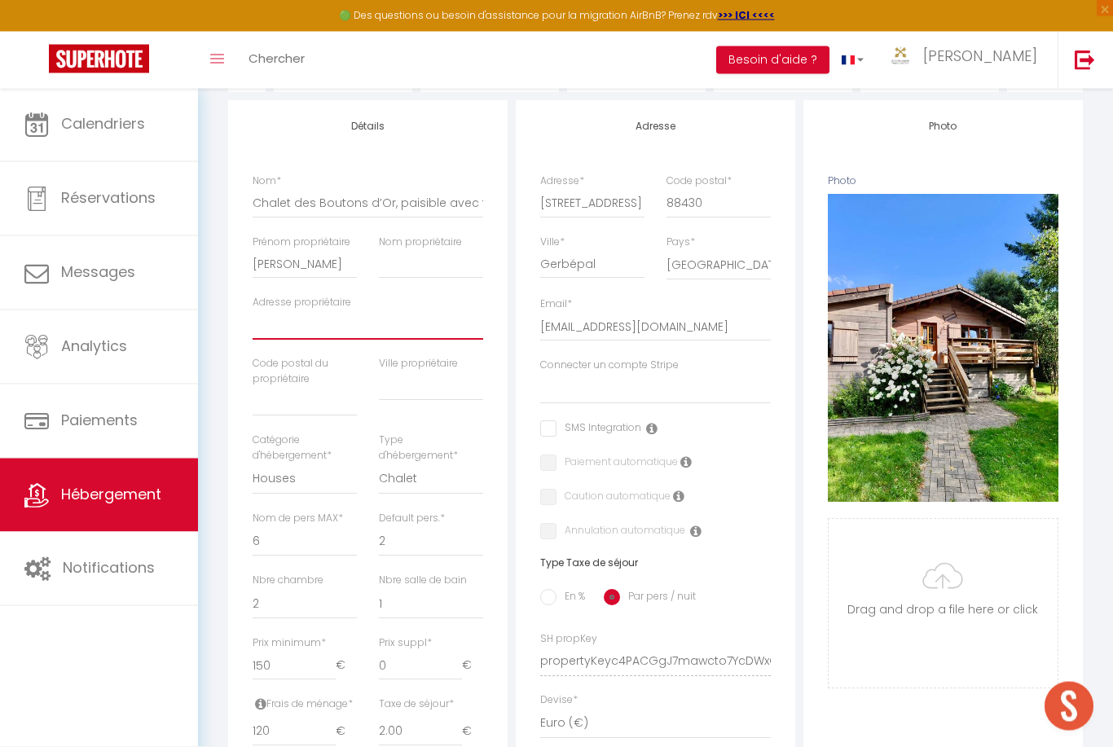
click at [269, 319] on input "Adresse propriétaire" at bounding box center [368, 325] width 231 height 29
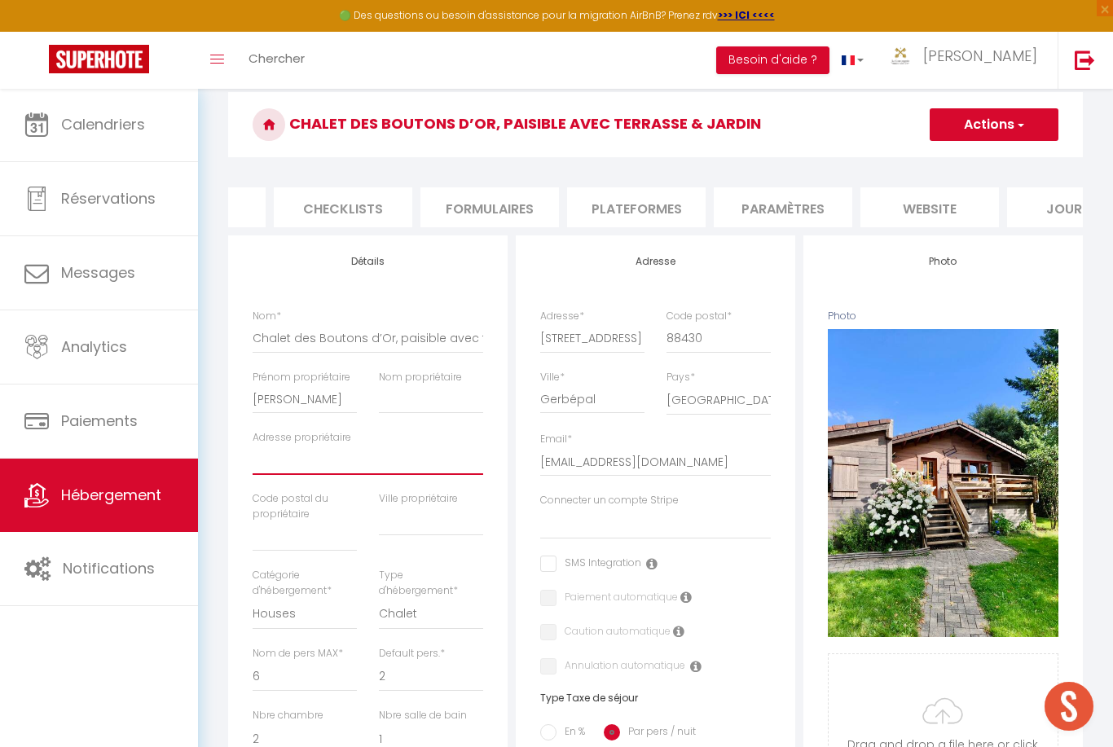
scroll to position [0, 0]
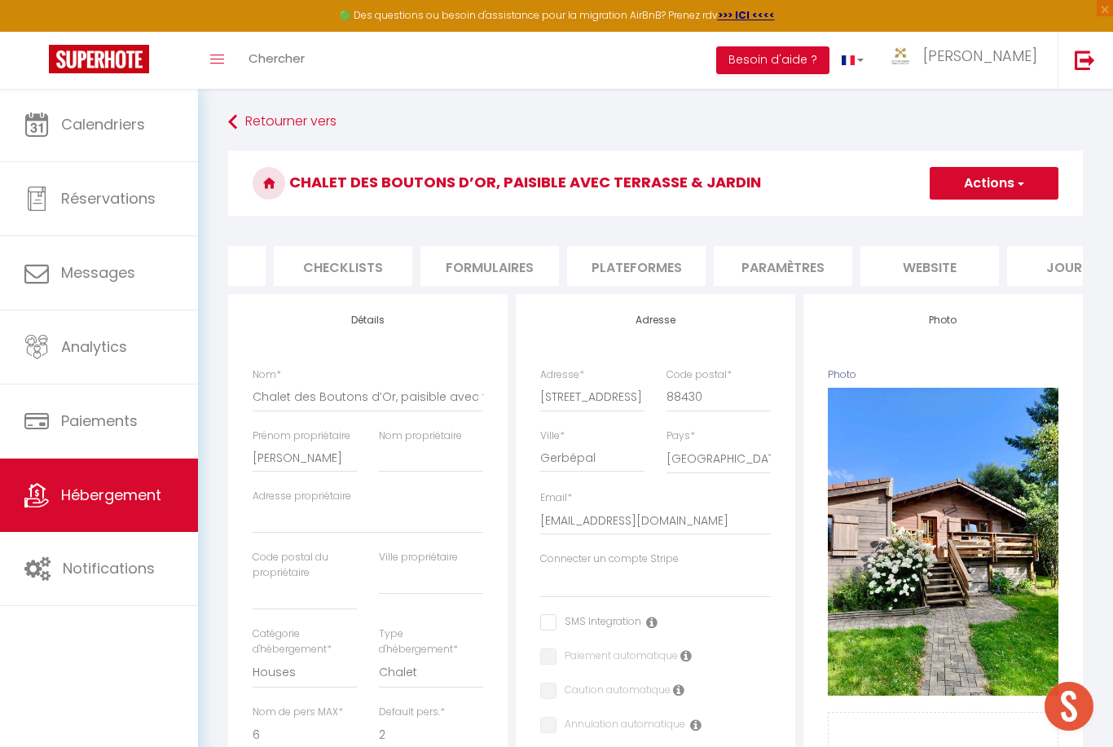
click at [944, 269] on li "website" at bounding box center [930, 266] width 139 height 40
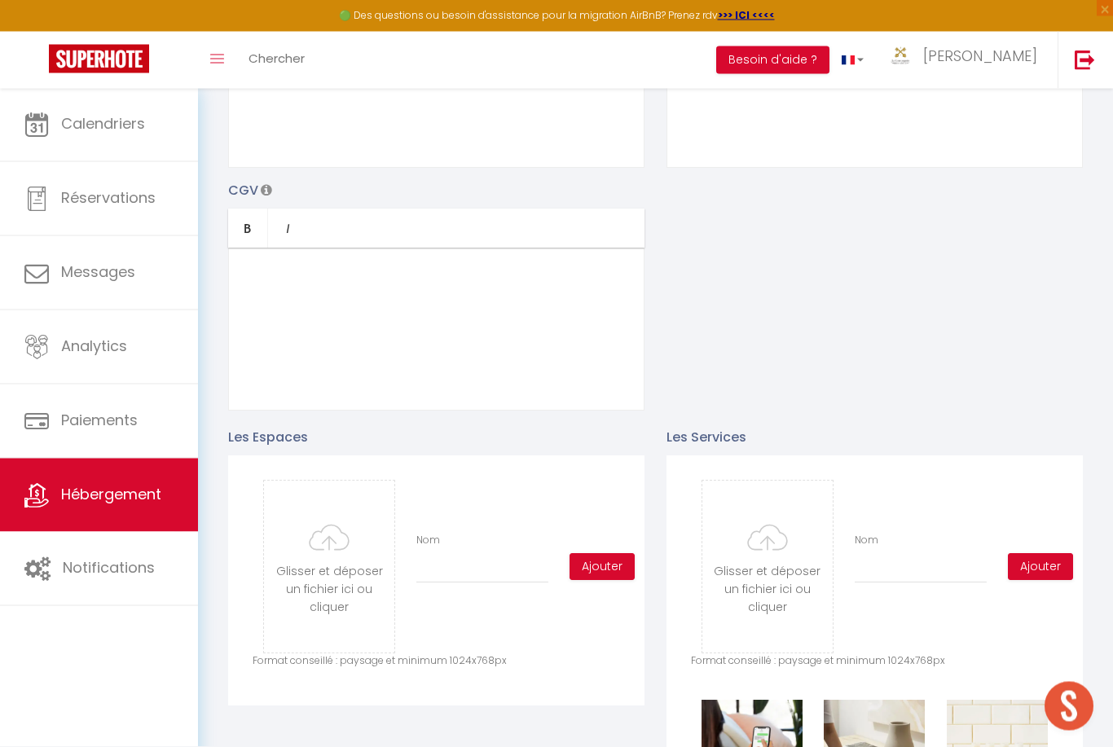
scroll to position [430, 0]
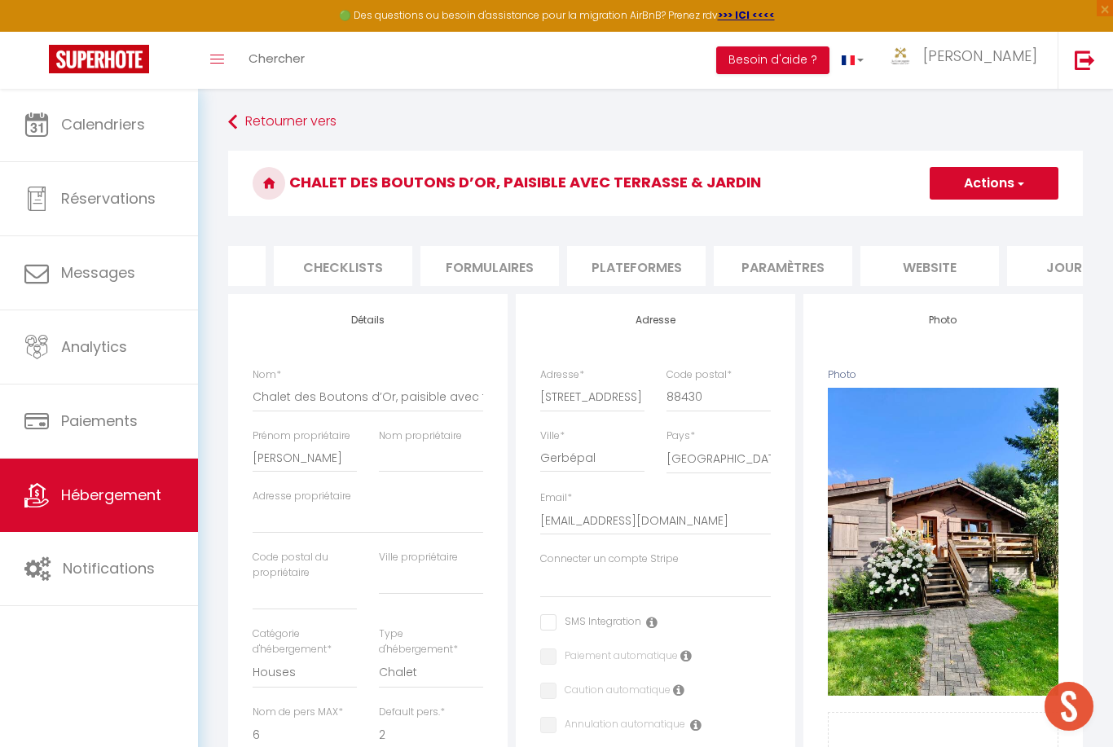
scroll to position [52, 0]
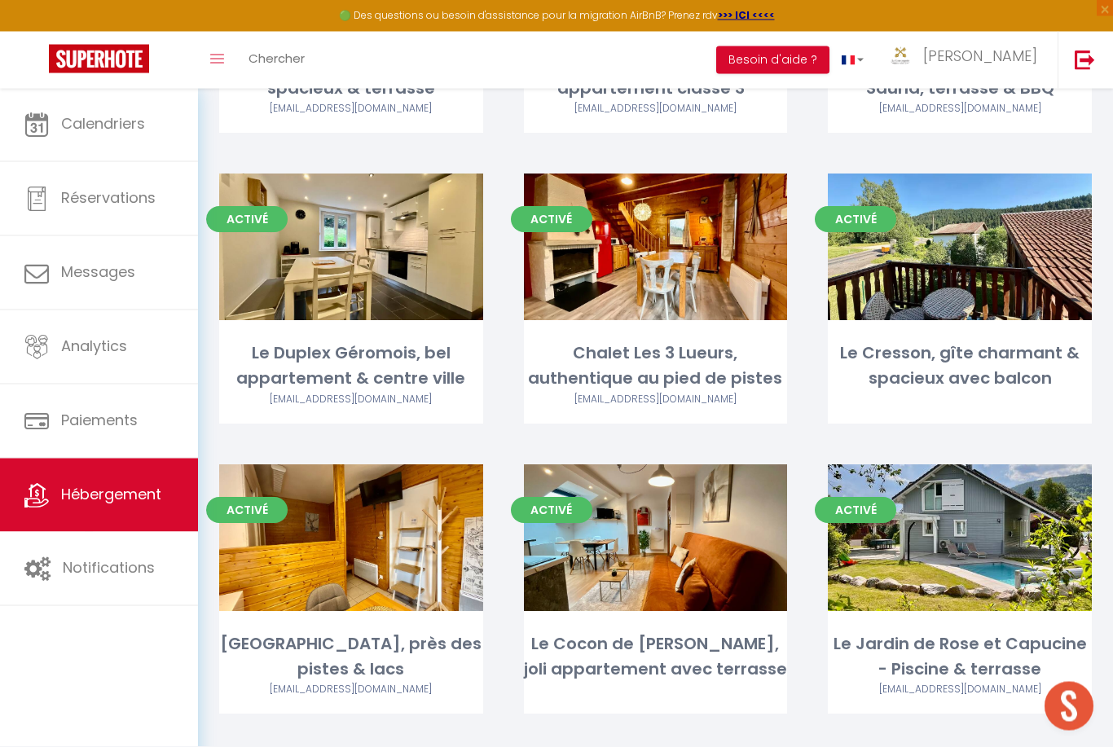
scroll to position [2147, 0]
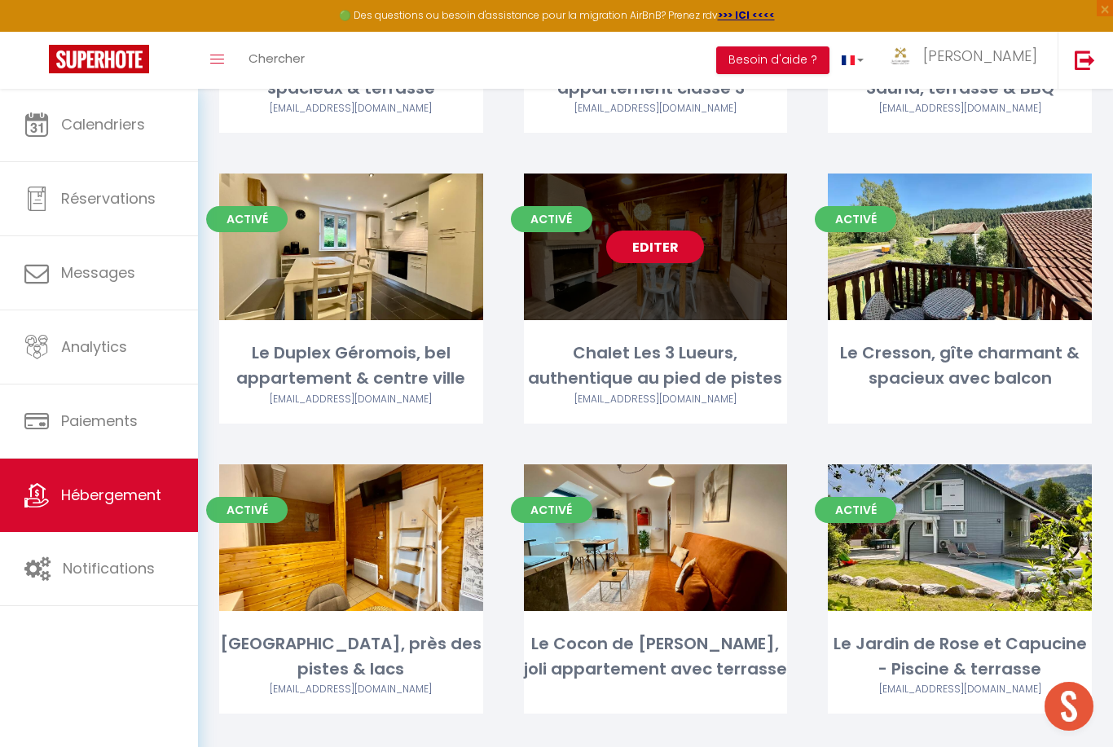
click at [668, 231] on link "Editer" at bounding box center [655, 247] width 98 height 33
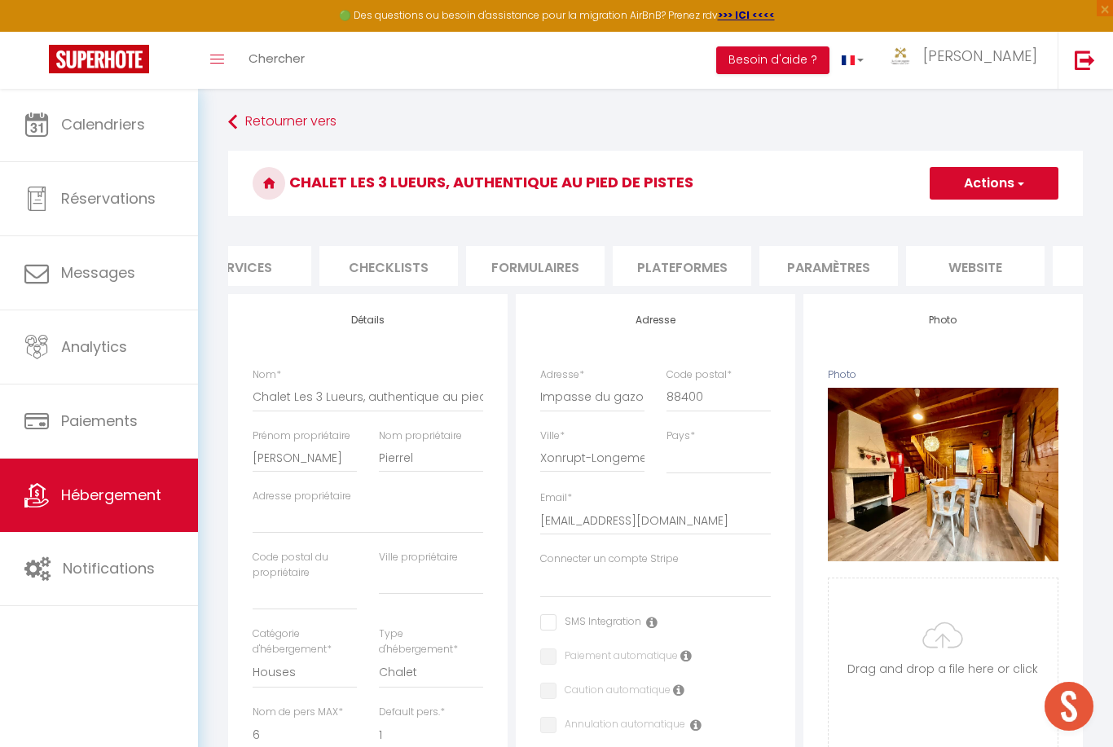
scroll to position [0, 496]
click at [990, 260] on li "website" at bounding box center [975, 266] width 139 height 40
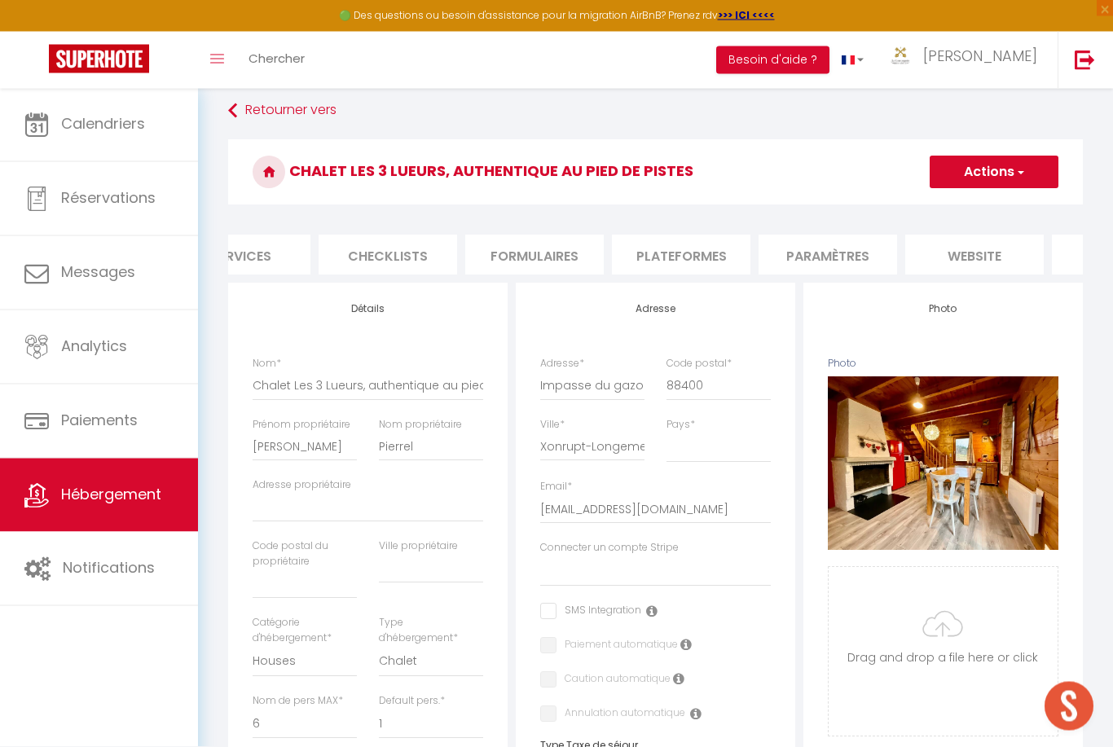
scroll to position [11, 0]
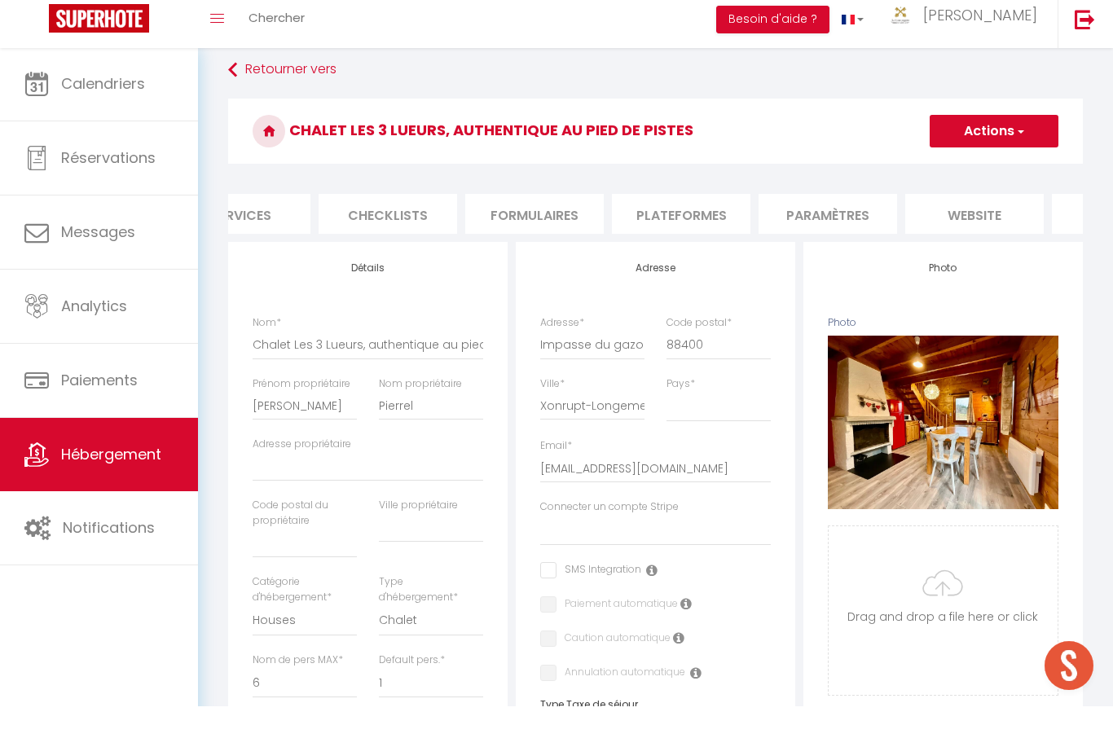
scroll to position [109, 0]
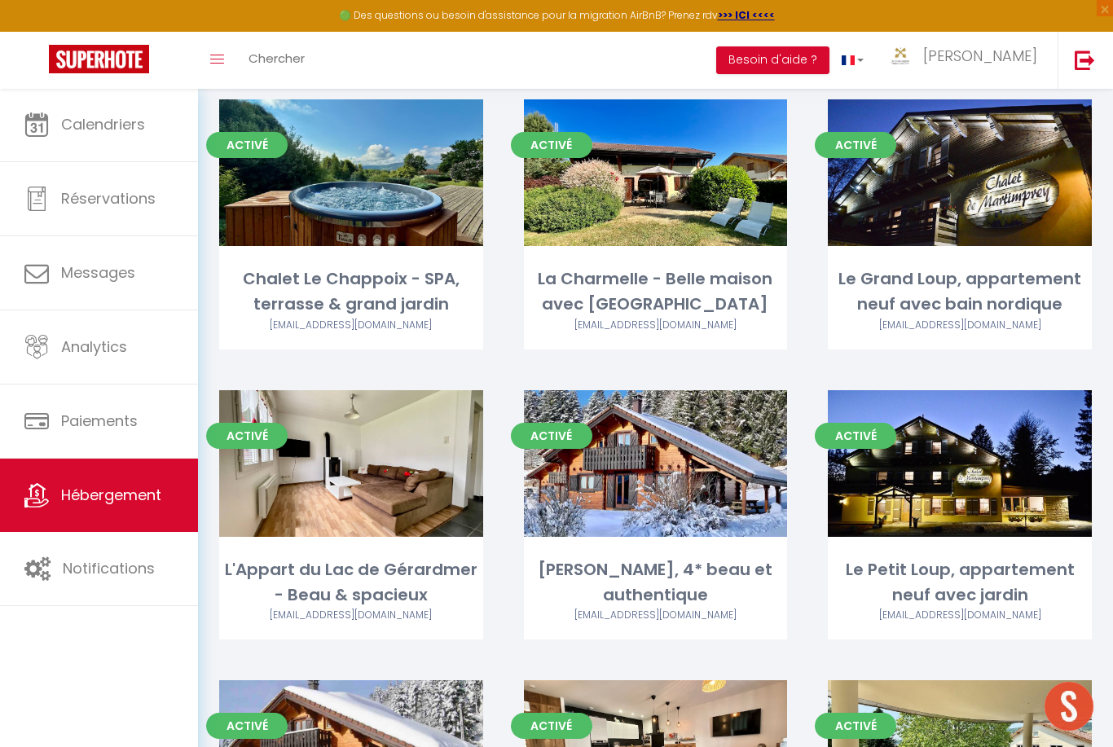
click at [1111, 156] on div "Activé Editer Le Grand Loup, appartement neuf avec bain nordique [EMAIL_ADDRESS…" at bounding box center [960, 244] width 305 height 291
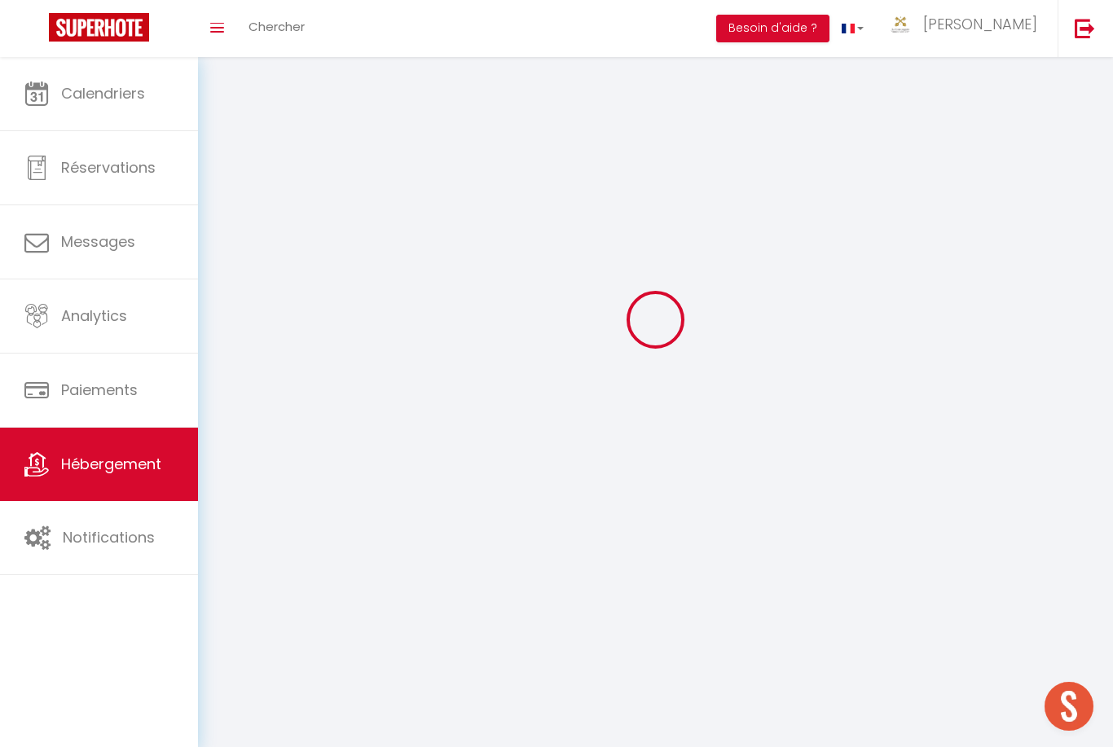
scroll to position [52, 0]
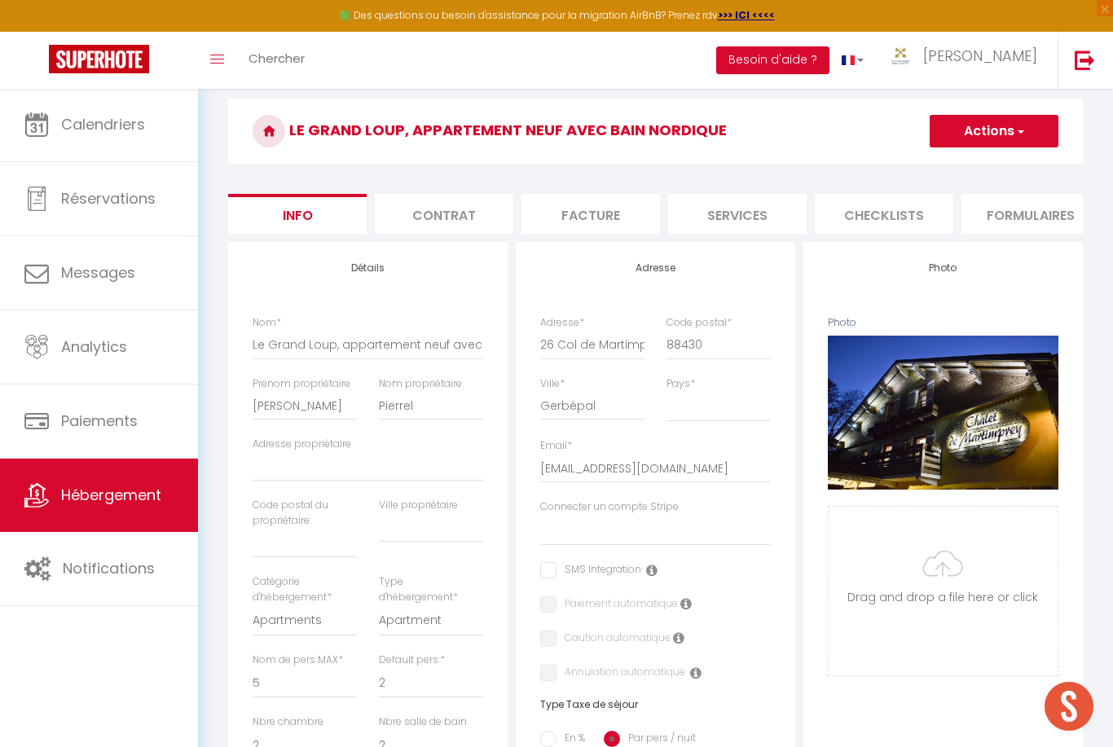
click at [115, 480] on link "Hébergement" at bounding box center [99, 495] width 198 height 73
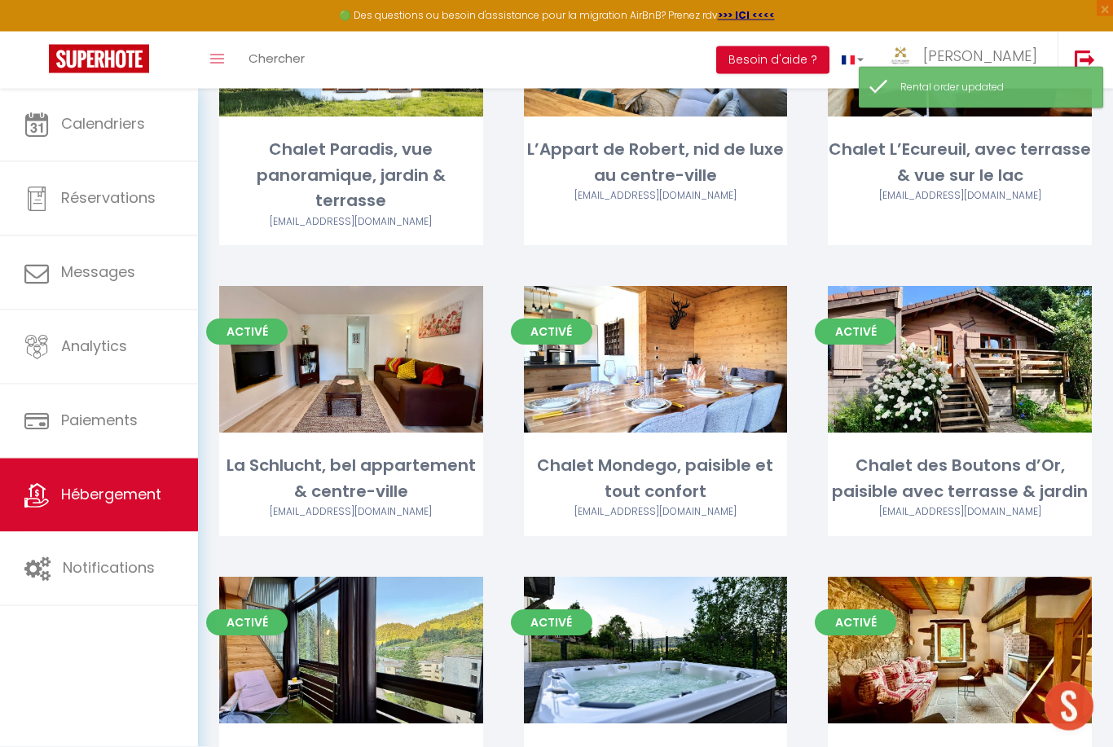
scroll to position [2924, 0]
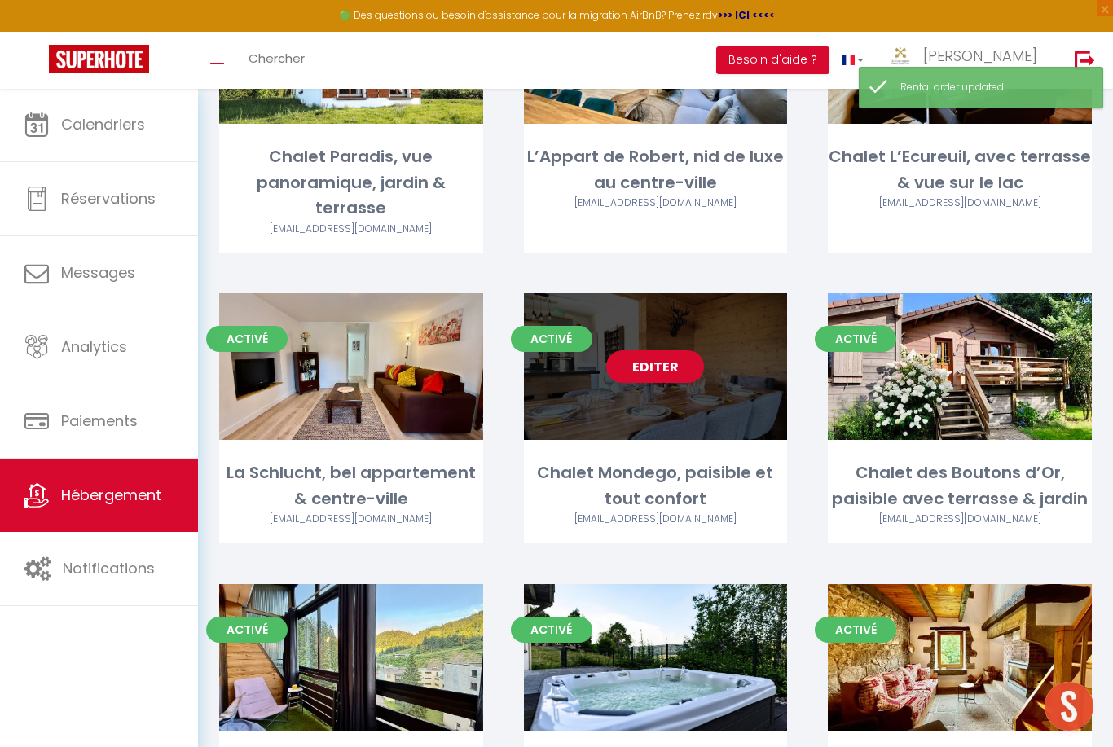
click at [672, 350] on link "Editer" at bounding box center [655, 366] width 98 height 33
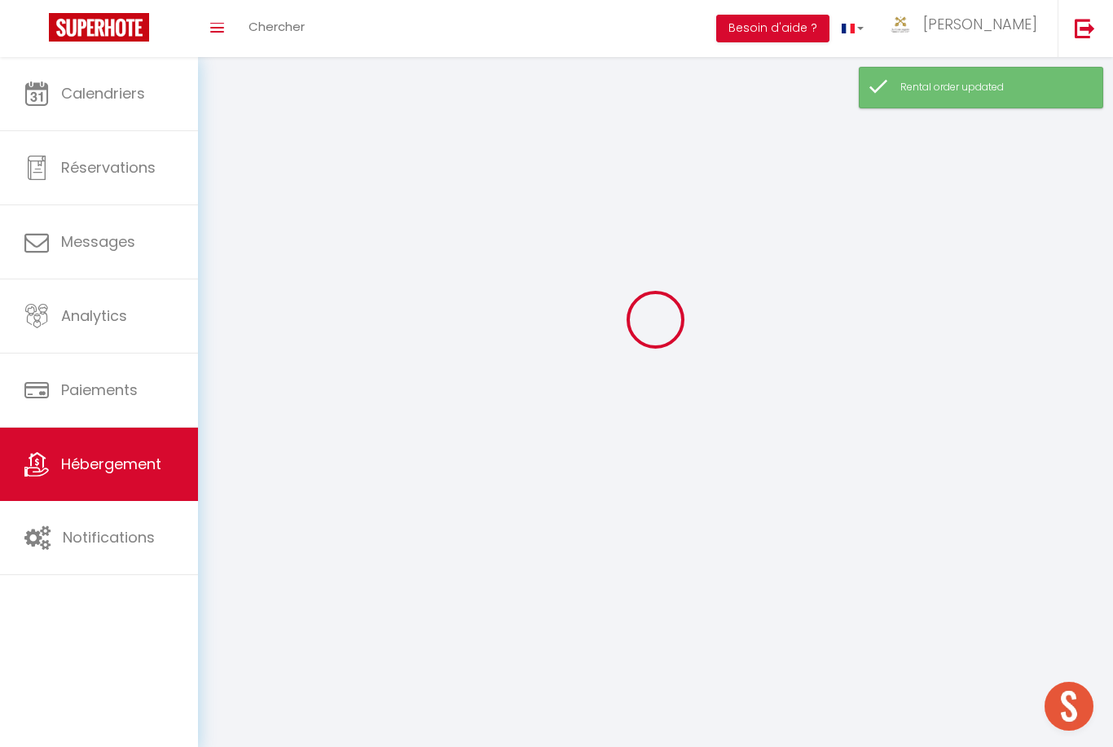
scroll to position [52, 0]
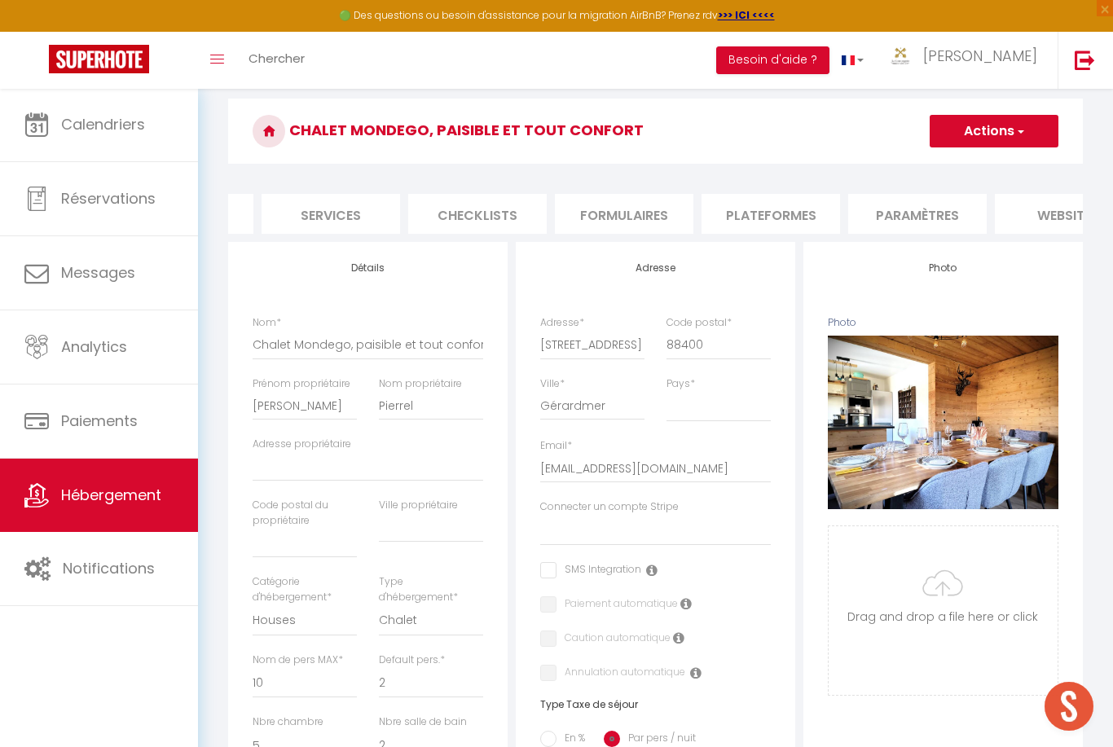
scroll to position [0, 443]
click at [1033, 213] on li "website" at bounding box center [1027, 214] width 139 height 40
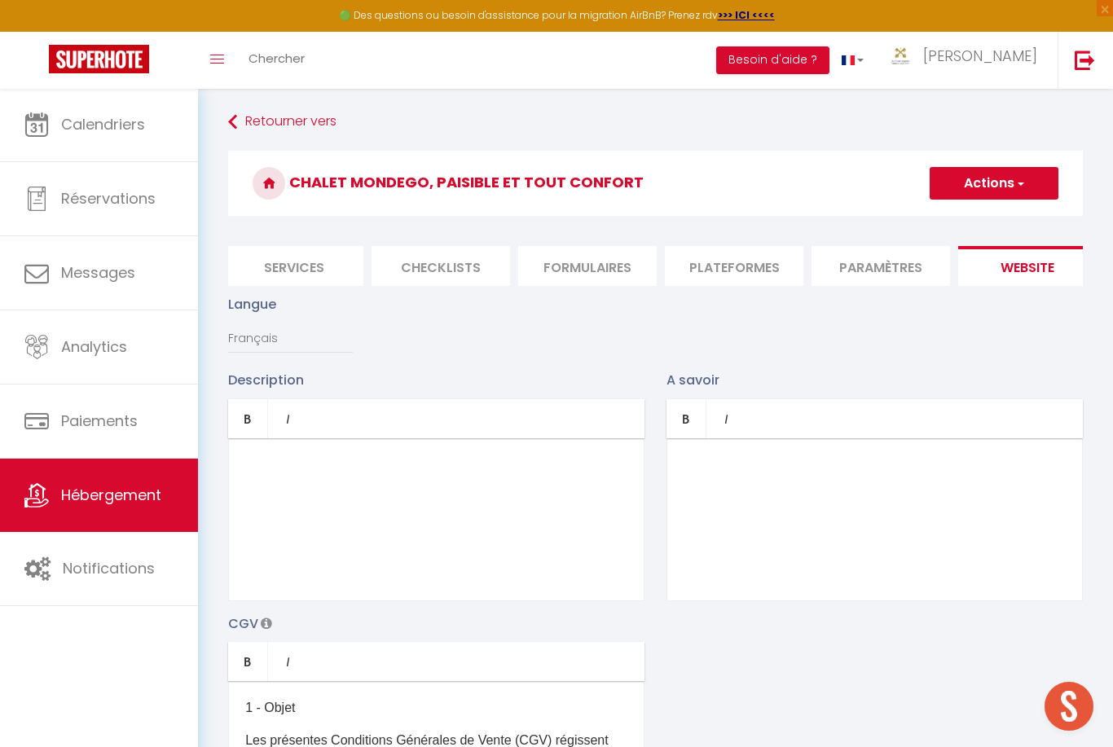
scroll to position [52, 0]
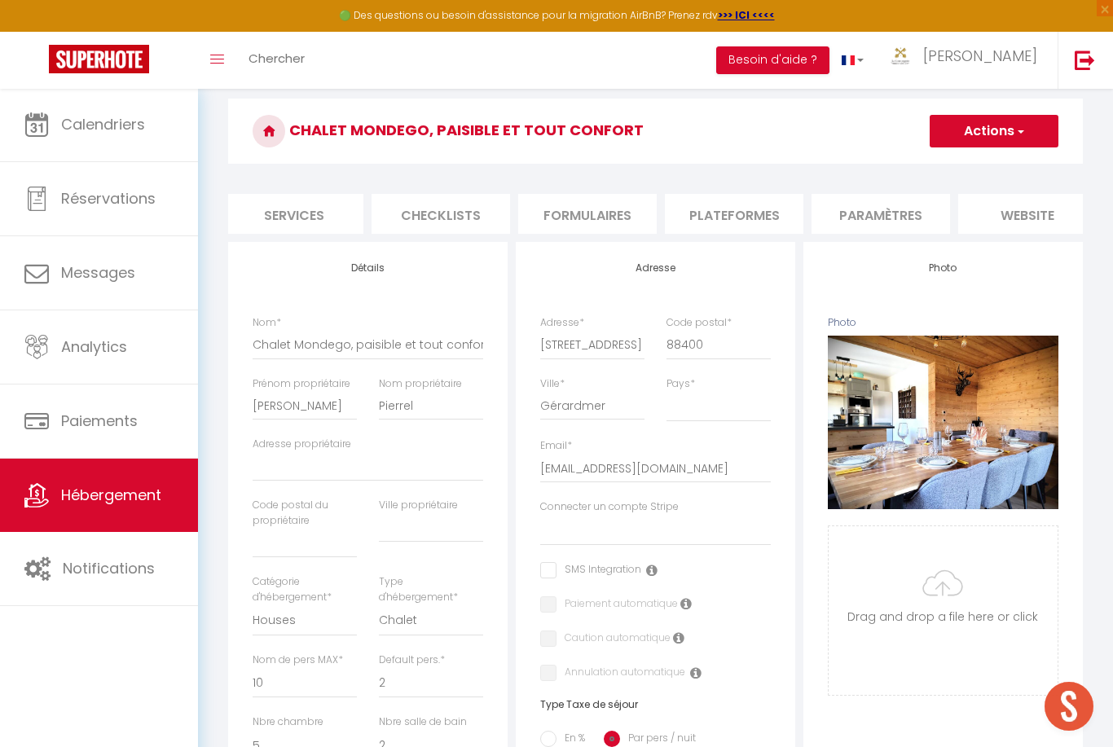
click at [72, 483] on link "Hébergement" at bounding box center [99, 495] width 198 height 73
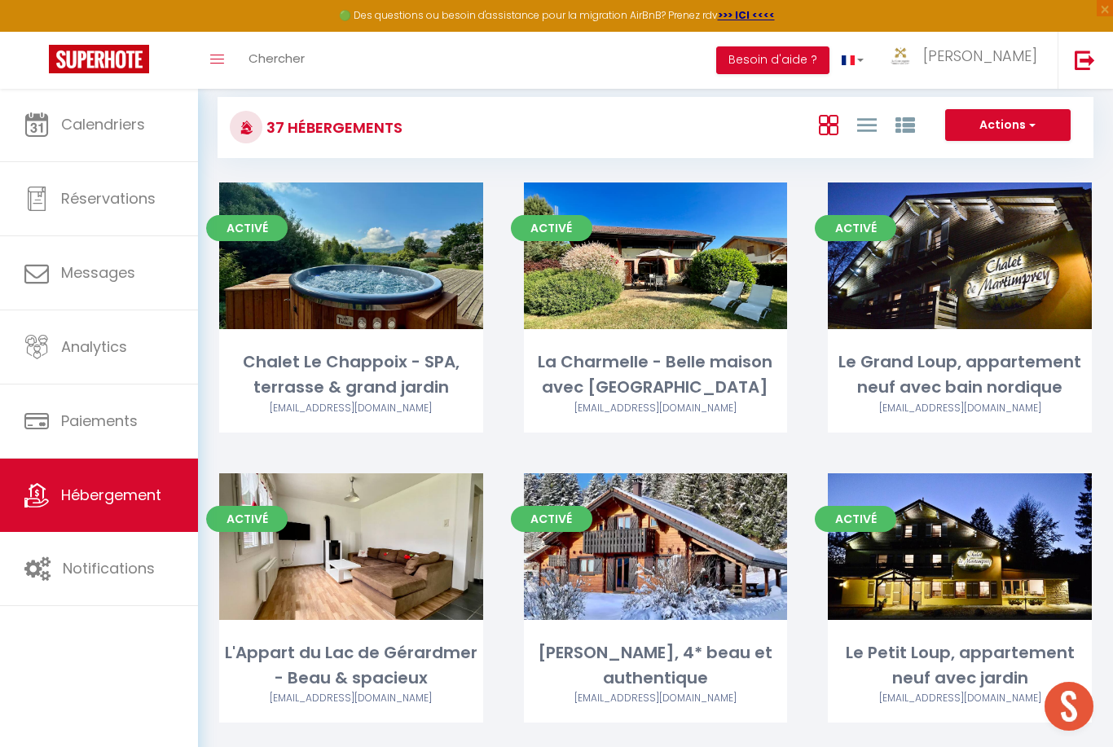
scroll to position [39, 0]
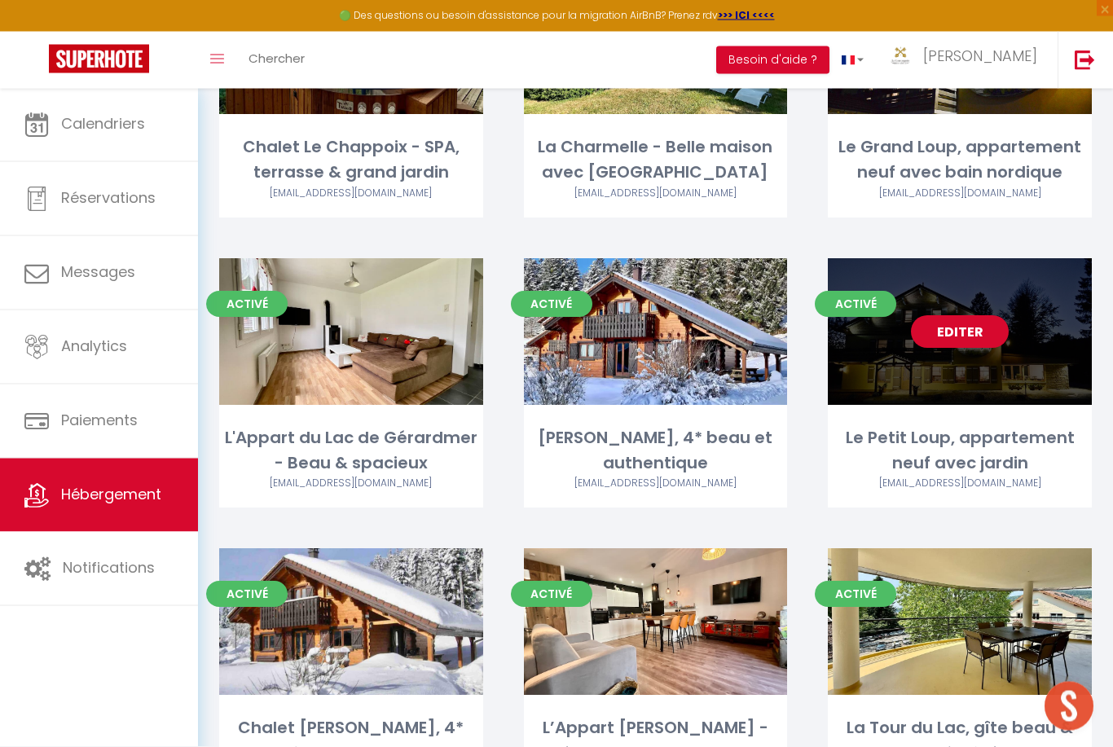
scroll to position [241, 0]
click at [992, 323] on link "Editer" at bounding box center [960, 331] width 98 height 33
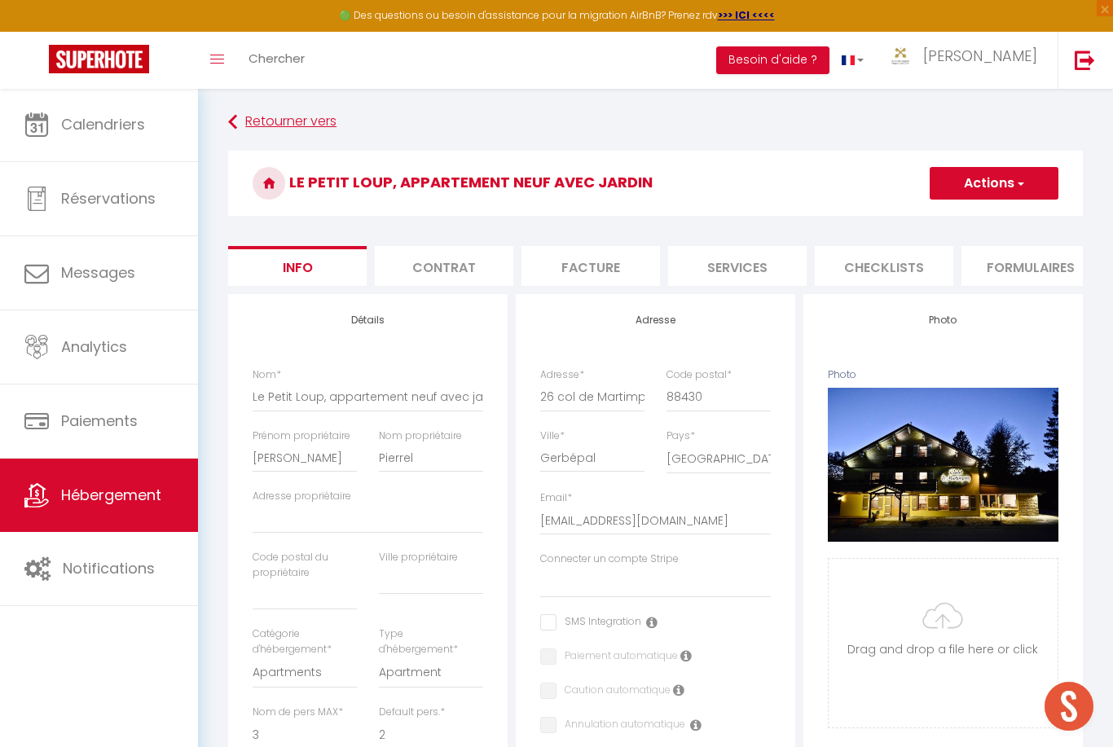
click at [241, 128] on link "Retourner vers" at bounding box center [655, 122] width 855 height 29
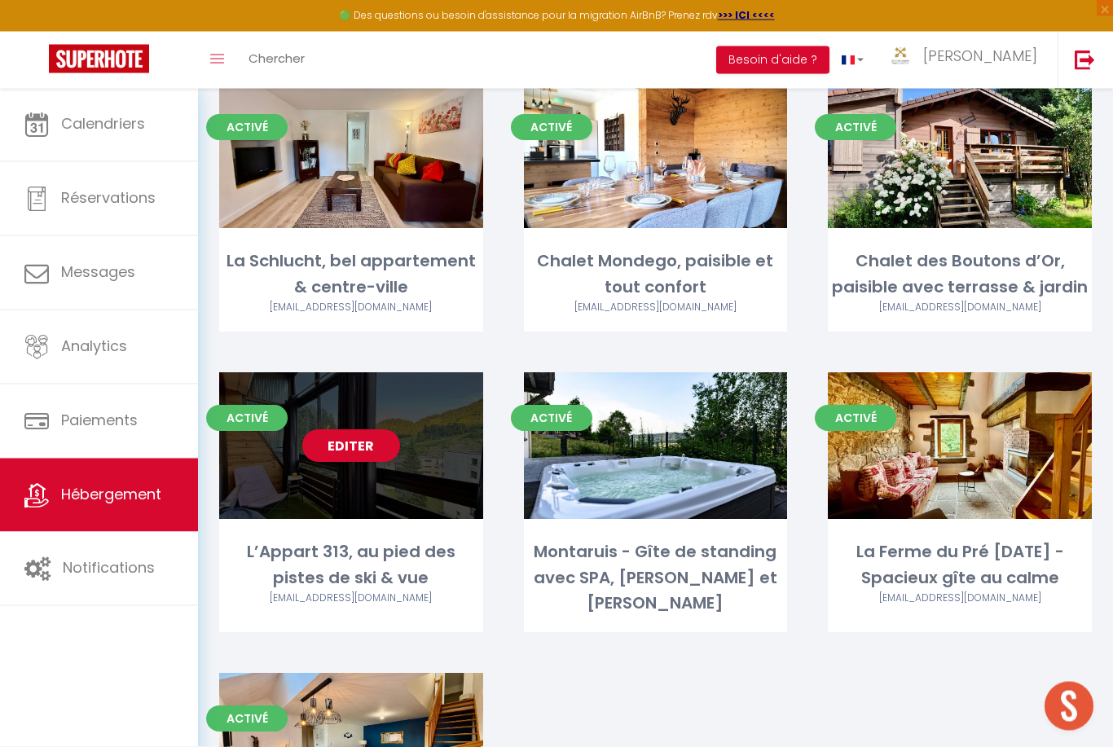
scroll to position [3136, 0]
click at [349, 430] on link "Editer" at bounding box center [351, 446] width 98 height 33
click at [336, 430] on link "Editer" at bounding box center [351, 446] width 98 height 33
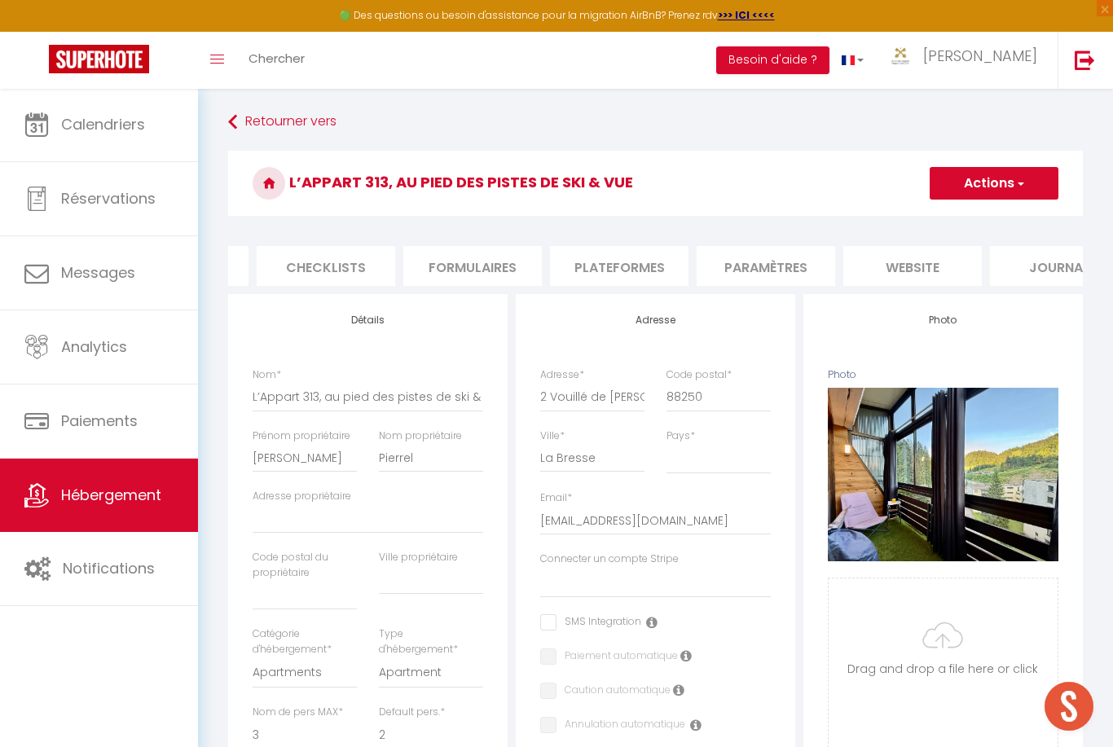
click at [998, 283] on li "Journal" at bounding box center [1059, 266] width 139 height 40
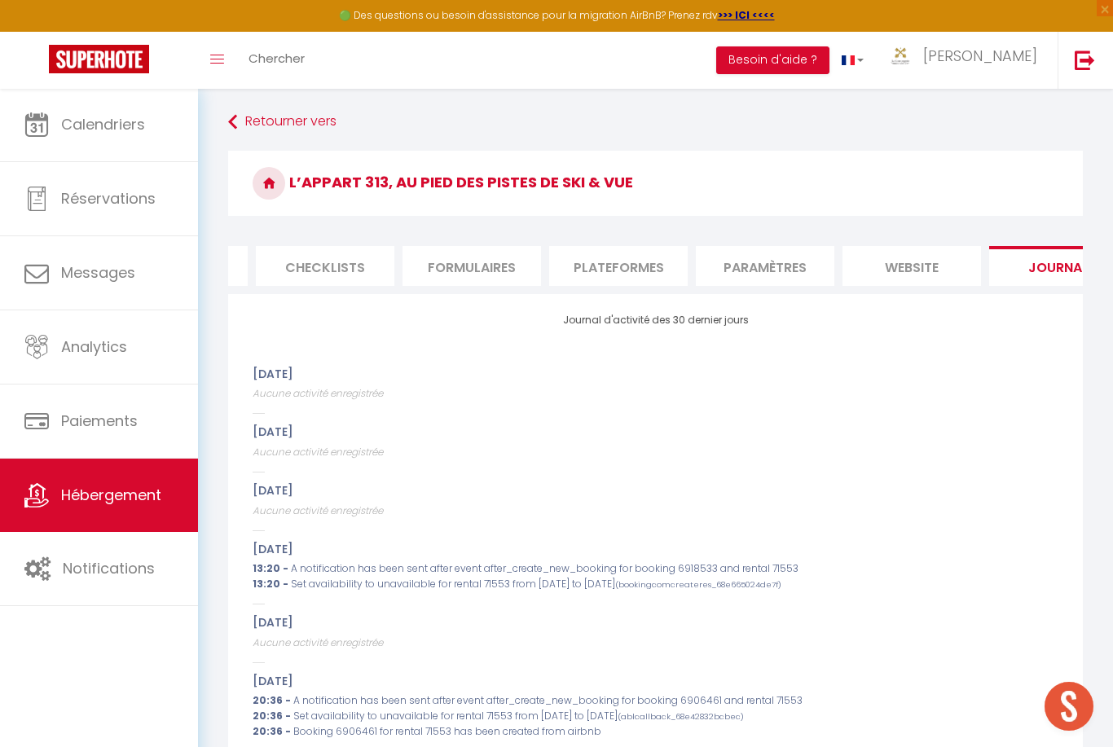
click at [927, 270] on li "website" at bounding box center [912, 266] width 139 height 40
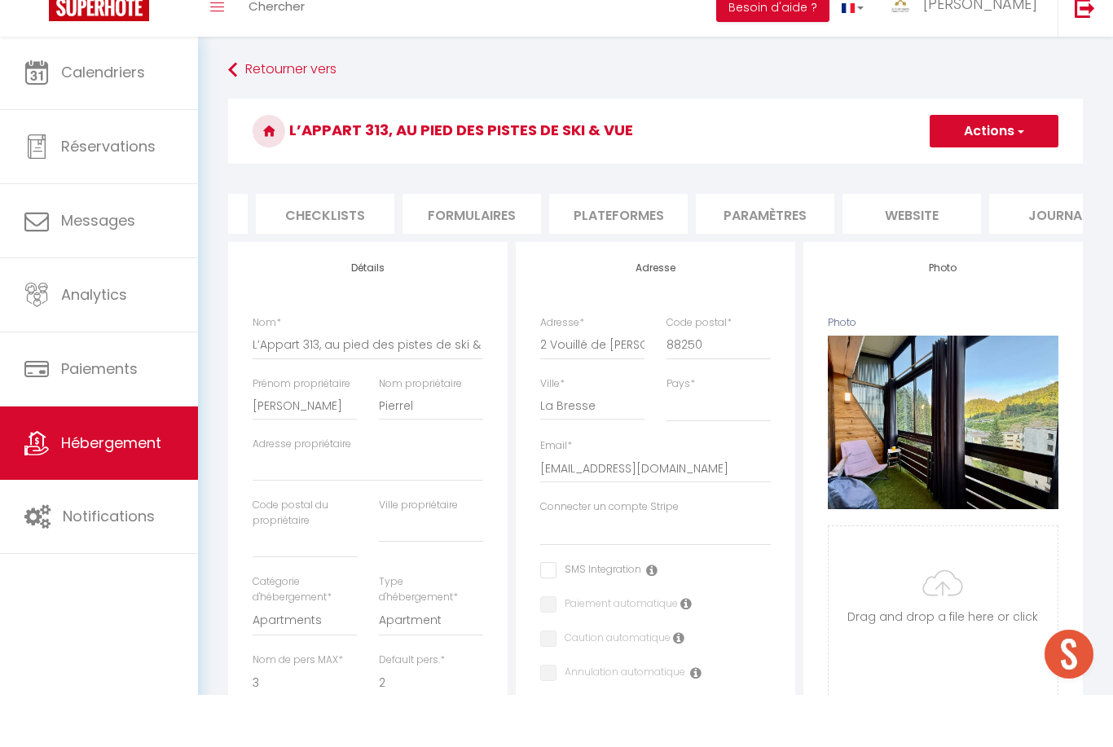
click at [80, 469] on link "Hébergement" at bounding box center [99, 495] width 198 height 73
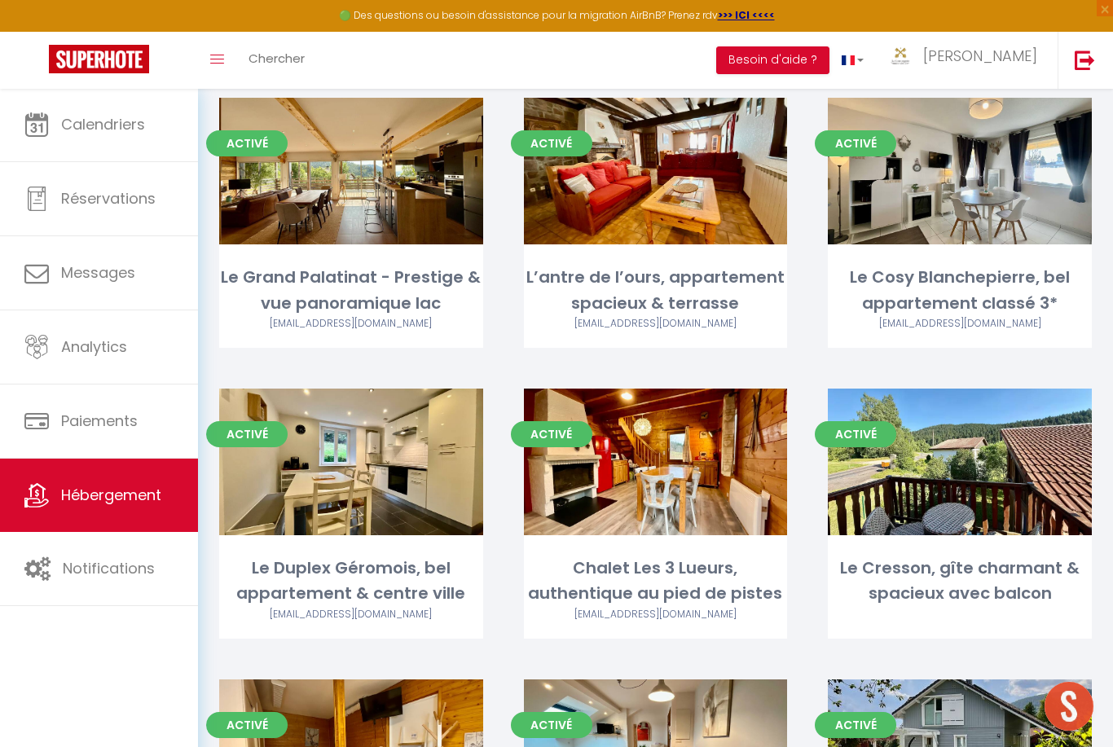
scroll to position [1931, 0]
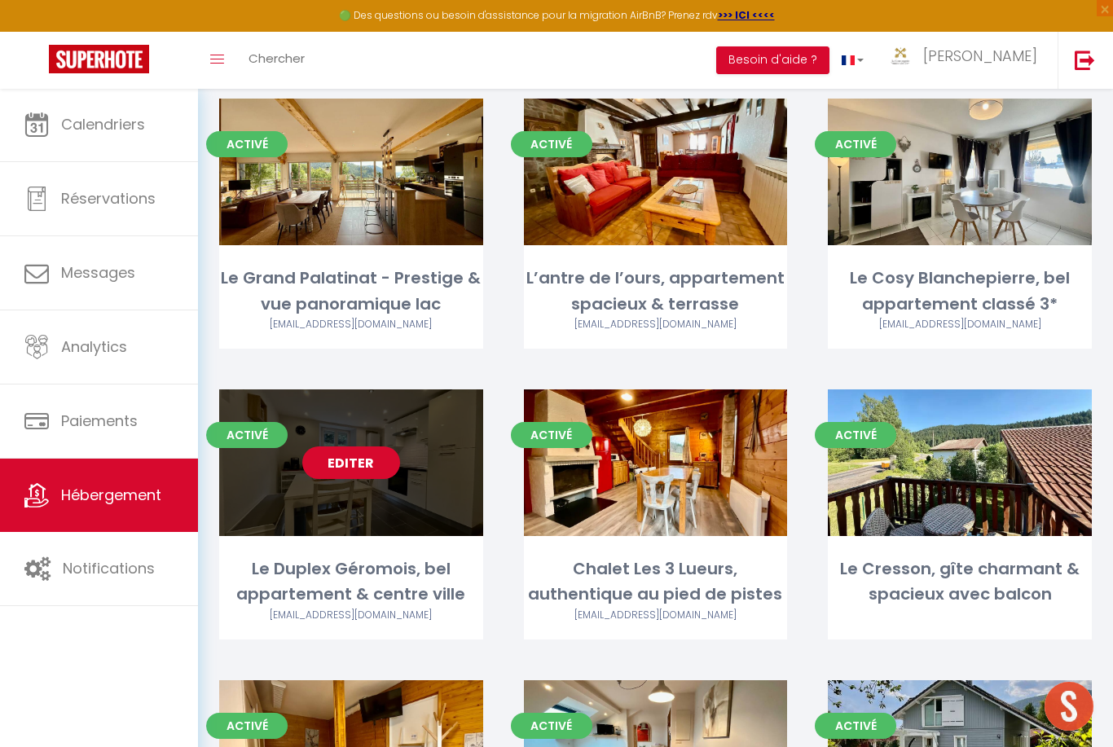
click at [351, 447] on link "Editer" at bounding box center [351, 463] width 98 height 33
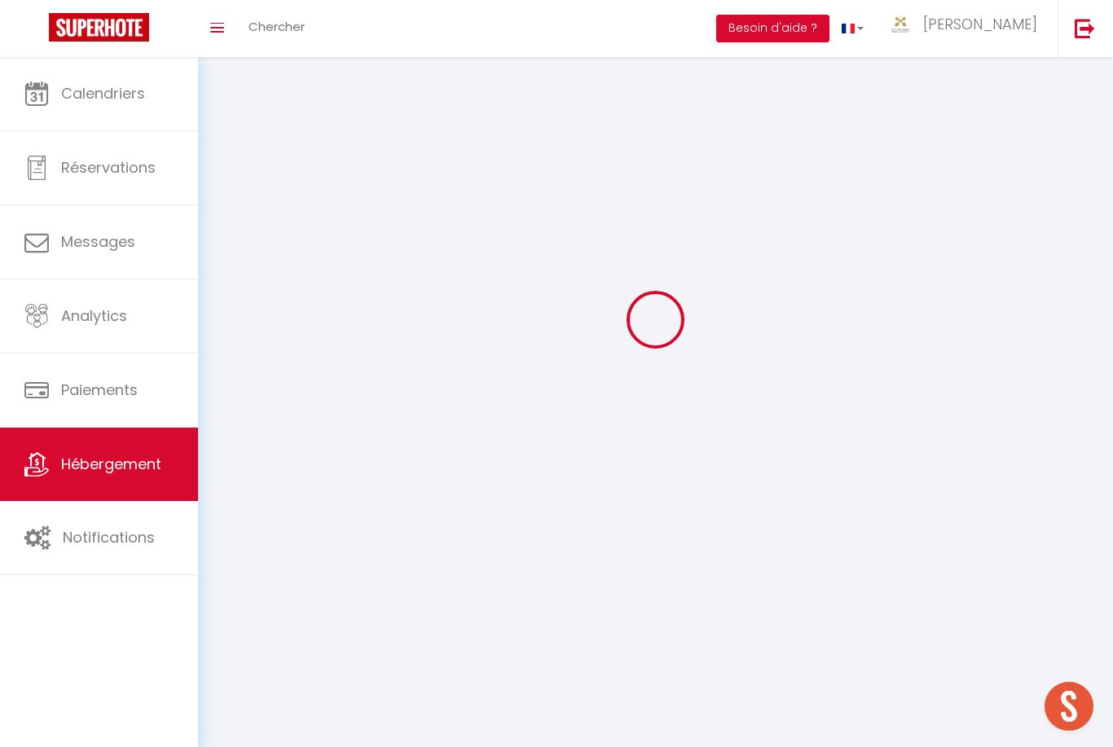
scroll to position [52, 0]
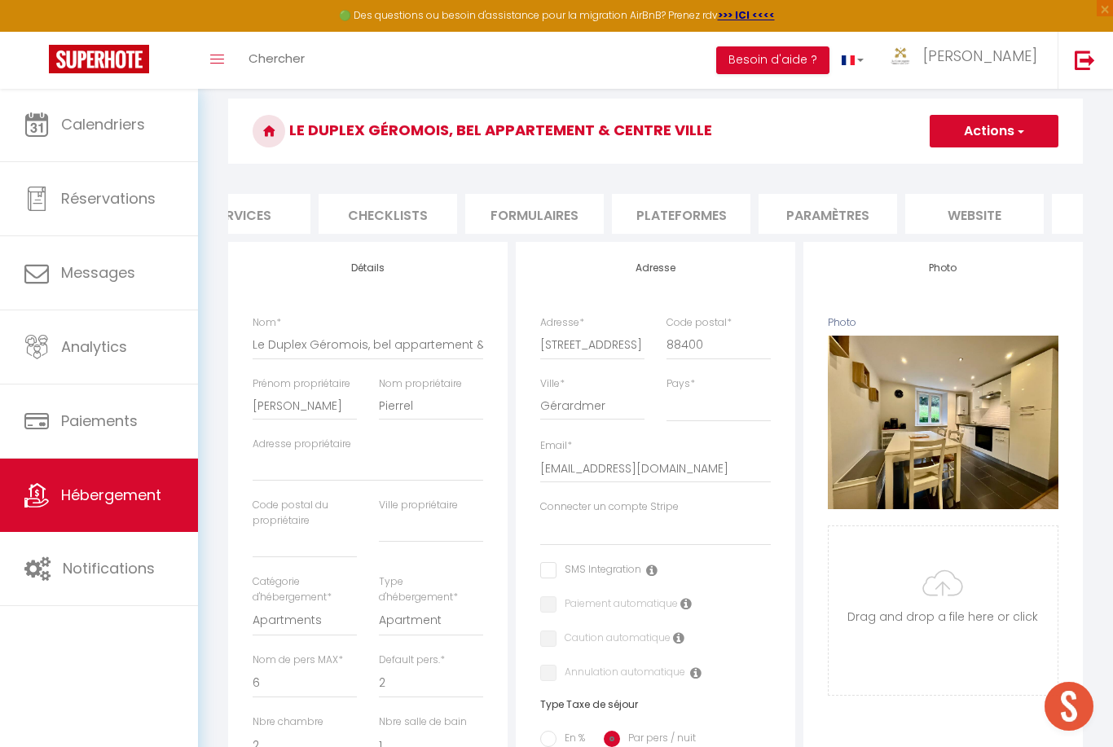
scroll to position [0, 521]
click at [960, 209] on li "website" at bounding box center [950, 214] width 139 height 40
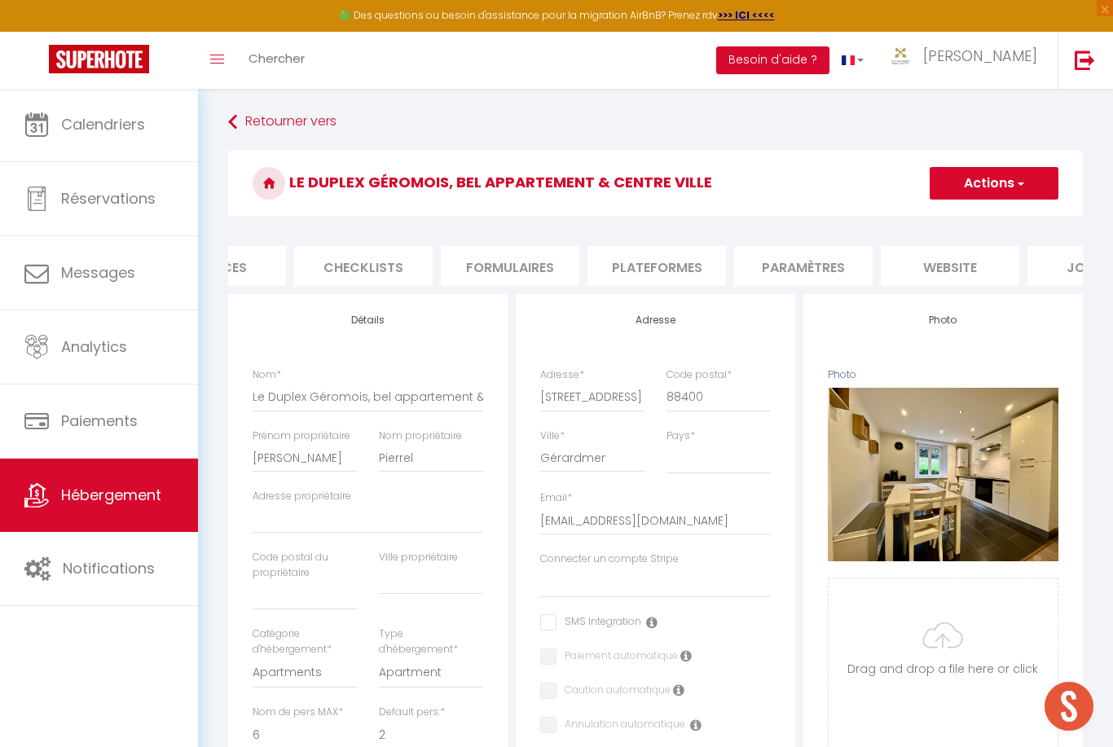
scroll to position [52, 0]
